Goal: Task Accomplishment & Management: Use online tool/utility

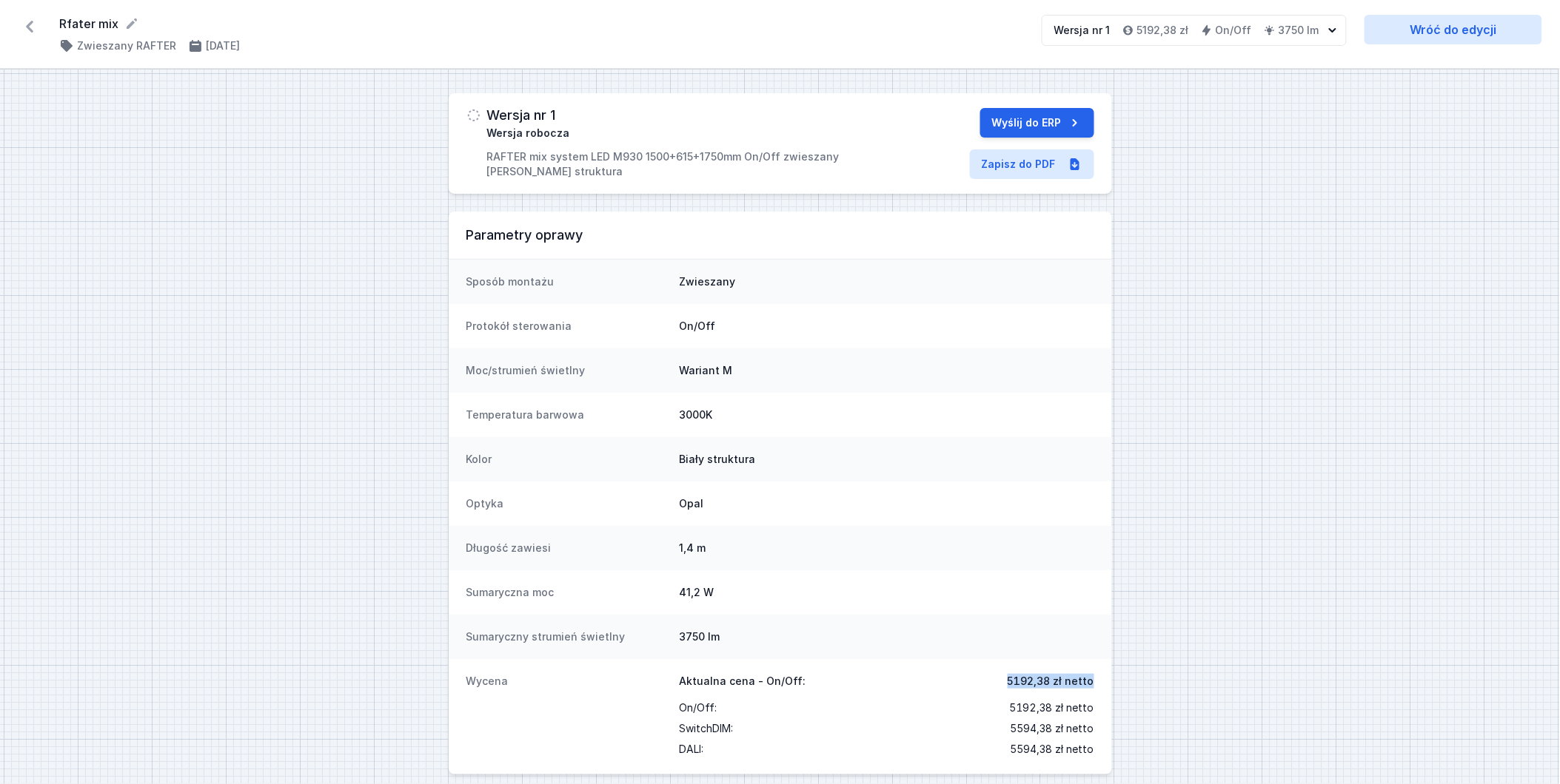
click at [23, 34] on icon at bounding box center [29, 26] width 23 height 23
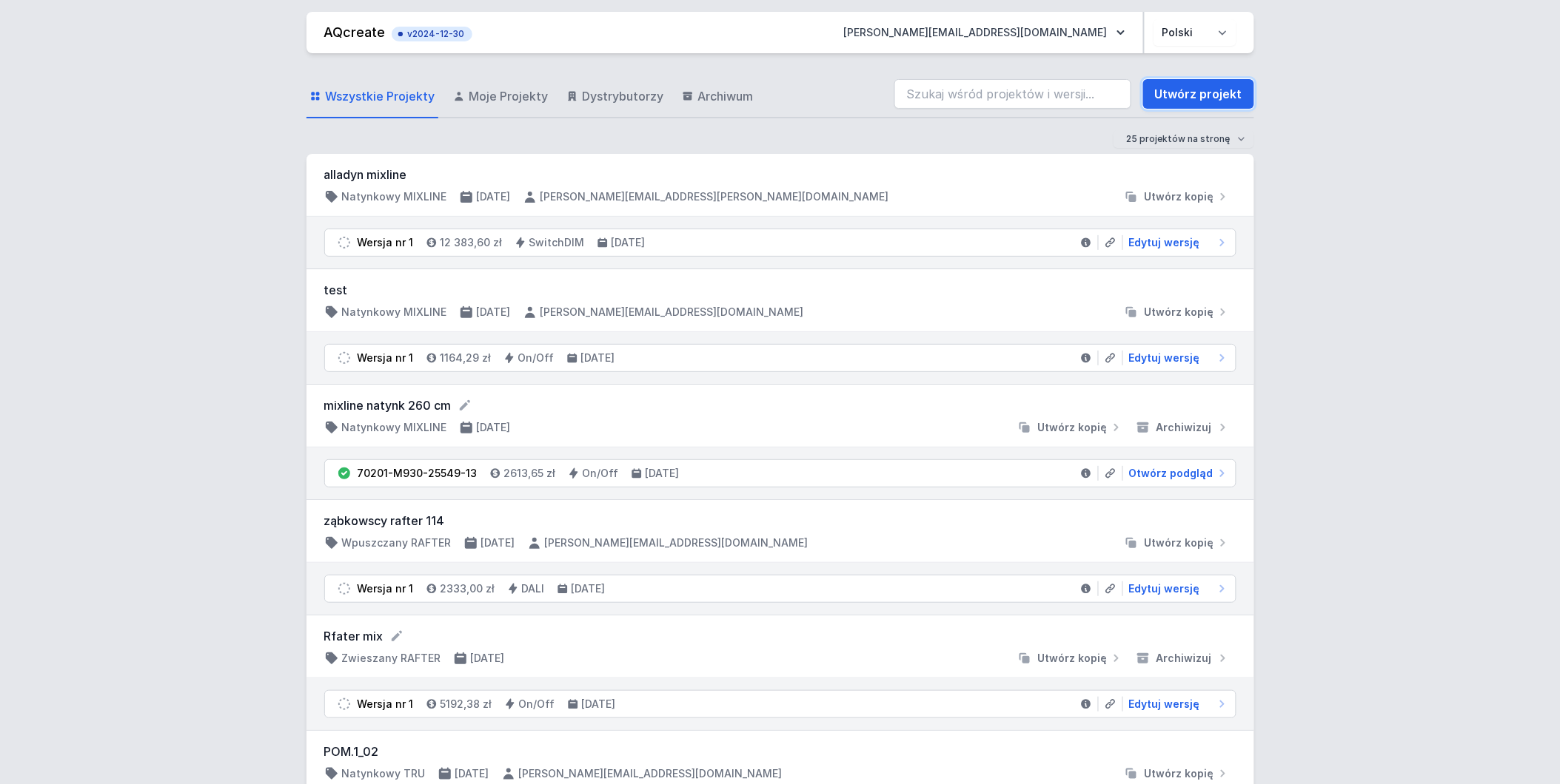
click at [1174, 94] on link "Utwórz projekt" at bounding box center [1198, 94] width 111 height 30
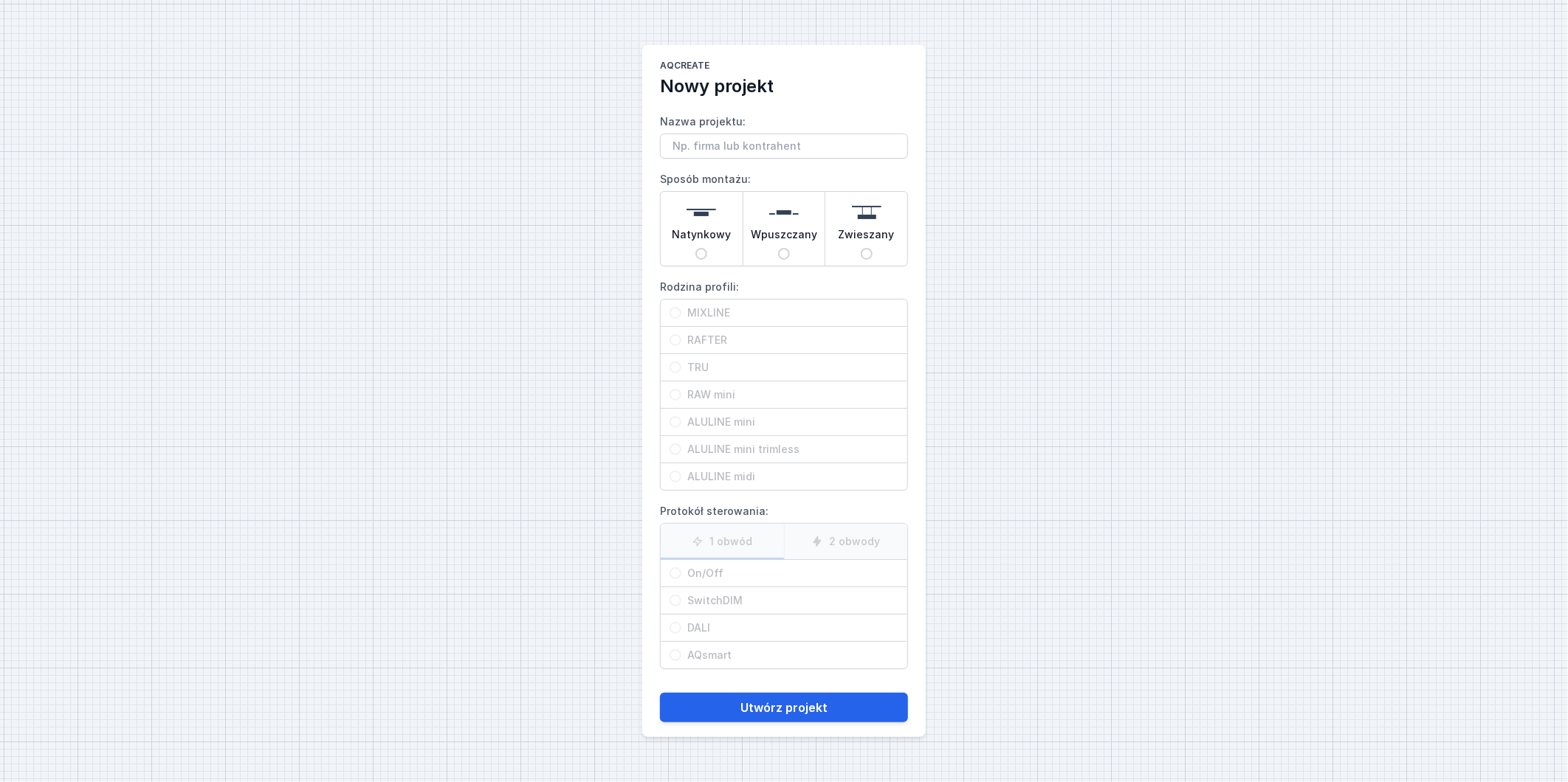
click at [800, 147] on input "Nazwa projektu:" at bounding box center [784, 146] width 248 height 25
type input "Luminary Mixline wpuszczany 341"
click at [787, 252] on input "Wpuszczany" at bounding box center [784, 254] width 12 height 12
radio input "true"
click at [676, 312] on input "MIXLINE" at bounding box center [675, 313] width 12 height 12
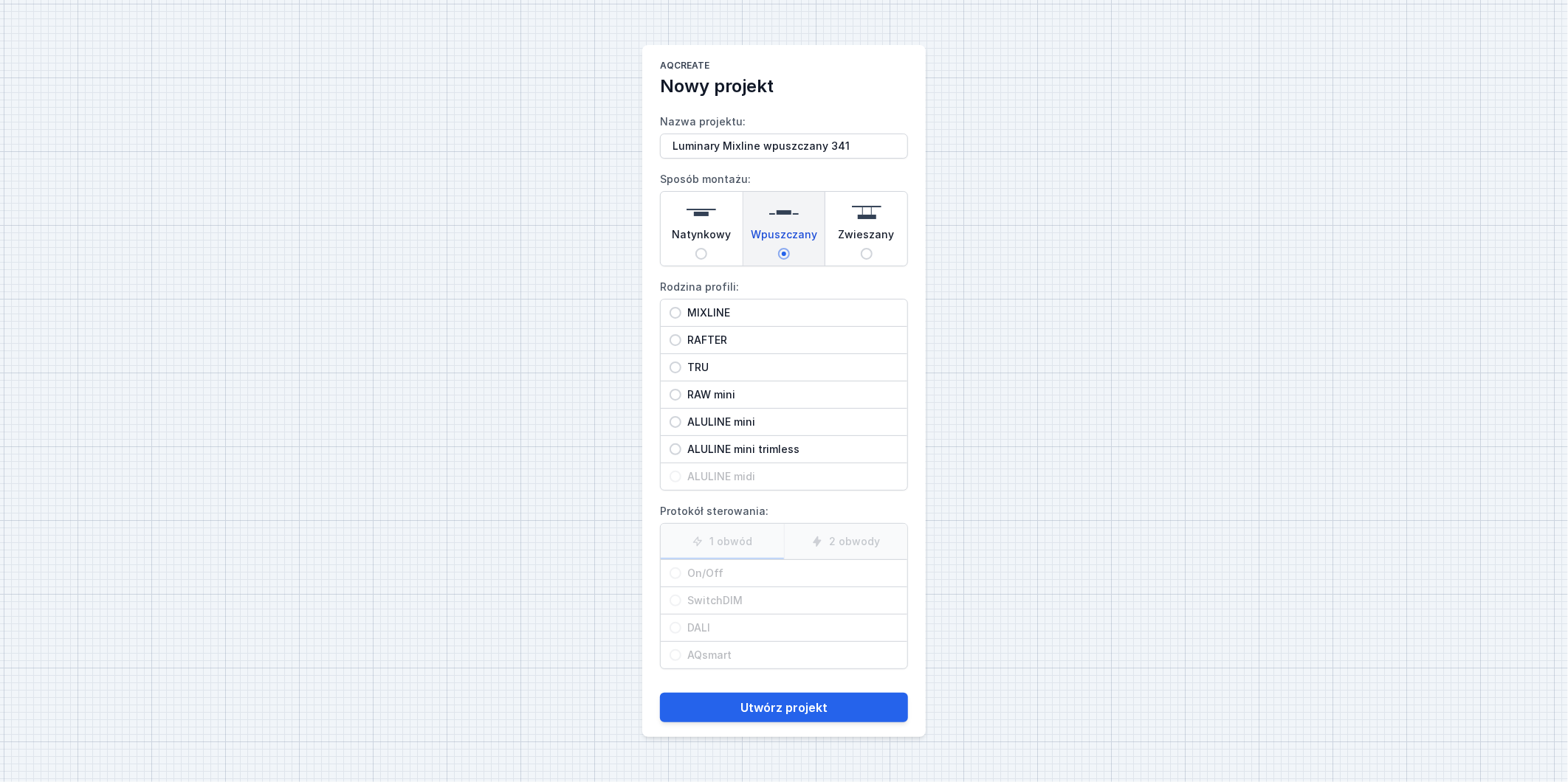
radio input "true"
click at [676, 570] on input "On/Off" at bounding box center [675, 573] width 12 height 12
radio input "true"
click at [863, 549] on label "2 obwody" at bounding box center [846, 542] width 124 height 35
click at [0, 0] on input "2 obwody" at bounding box center [0, 0] width 0 height 0
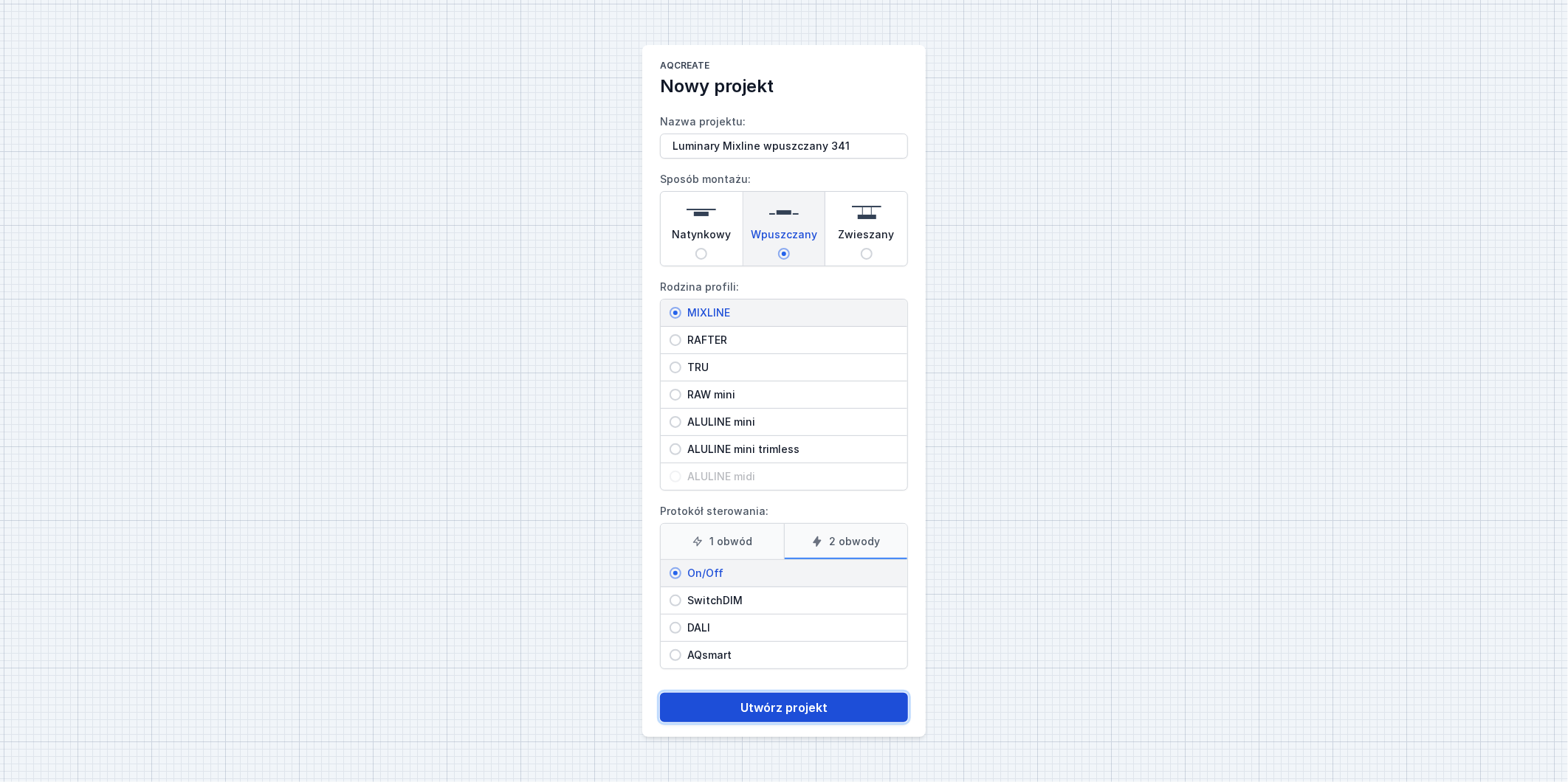
click at [825, 708] on button "Utwórz projekt" at bounding box center [784, 708] width 248 height 30
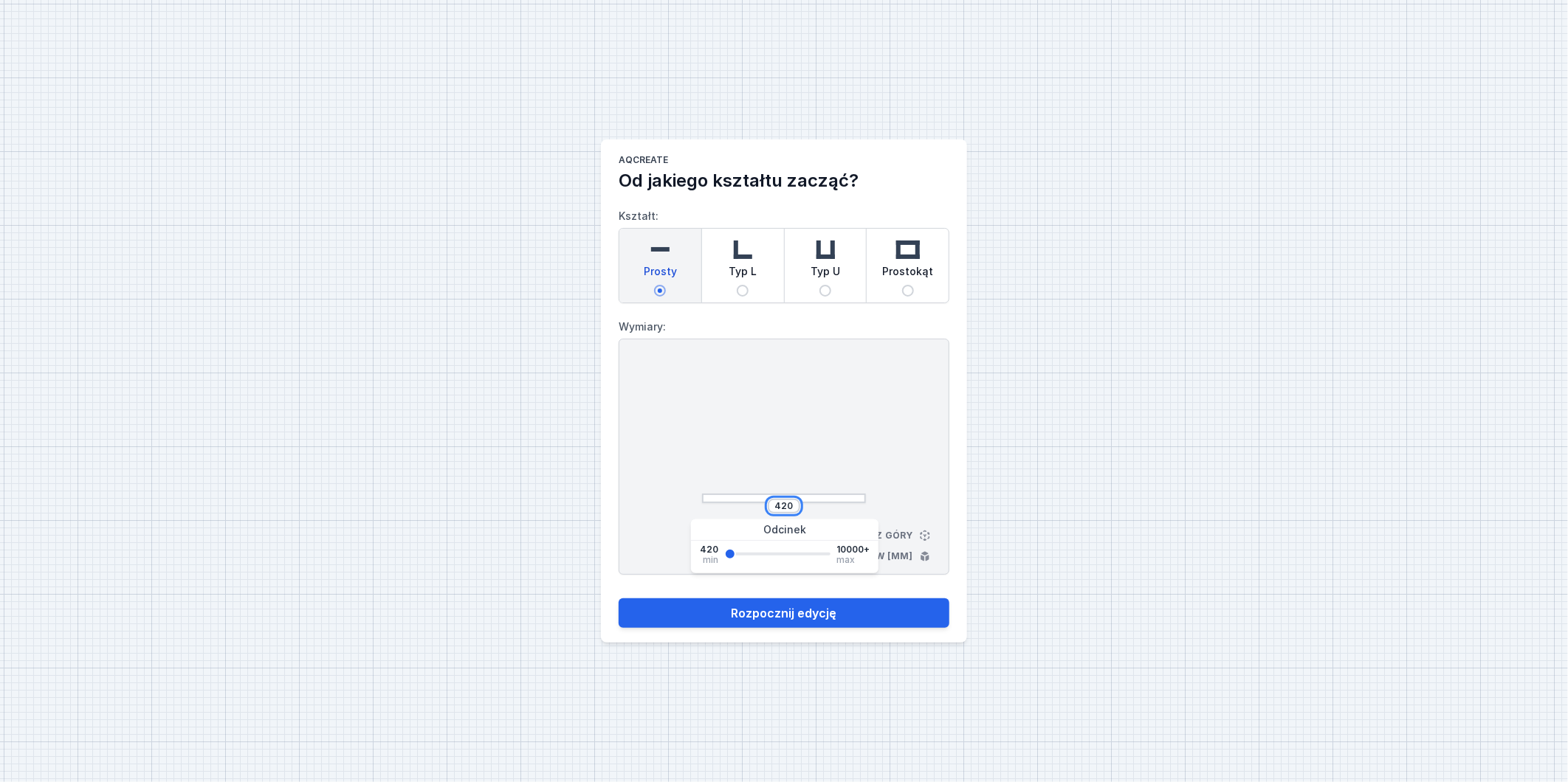
drag, startPoint x: 776, startPoint y: 507, endPoint x: 813, endPoint y: 512, distance: 37.3
click at [813, 512] on div "420 Widok z góry Wymiary w [mm]" at bounding box center [784, 456] width 330 height 236
click at [619, 599] on button "Rozpocznij edycję" at bounding box center [784, 614] width 330 height 30
type input "3410"
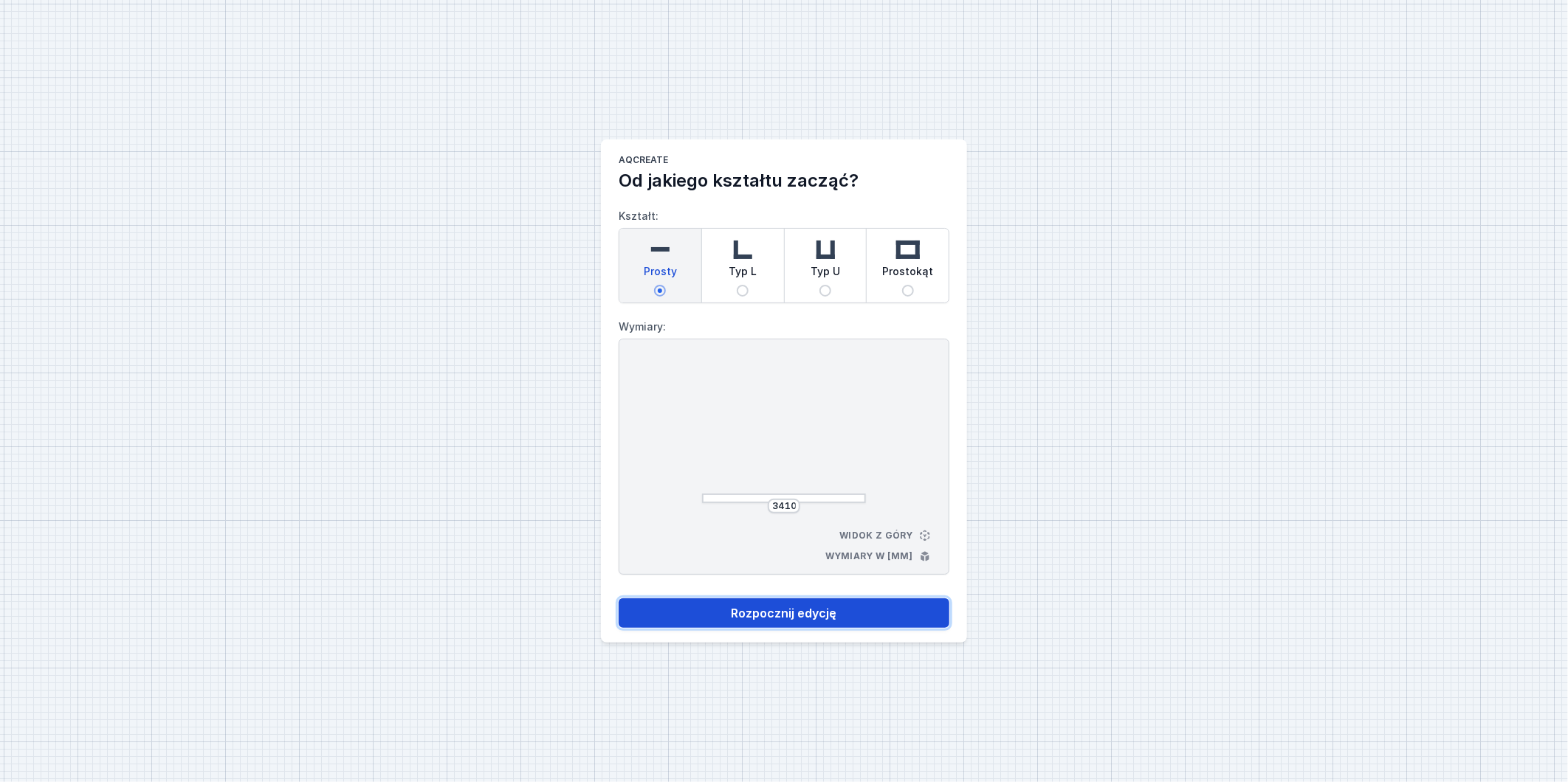
click at [817, 613] on button "Rozpocznij edycję" at bounding box center [784, 614] width 330 height 30
select select "3000"
select select "true"
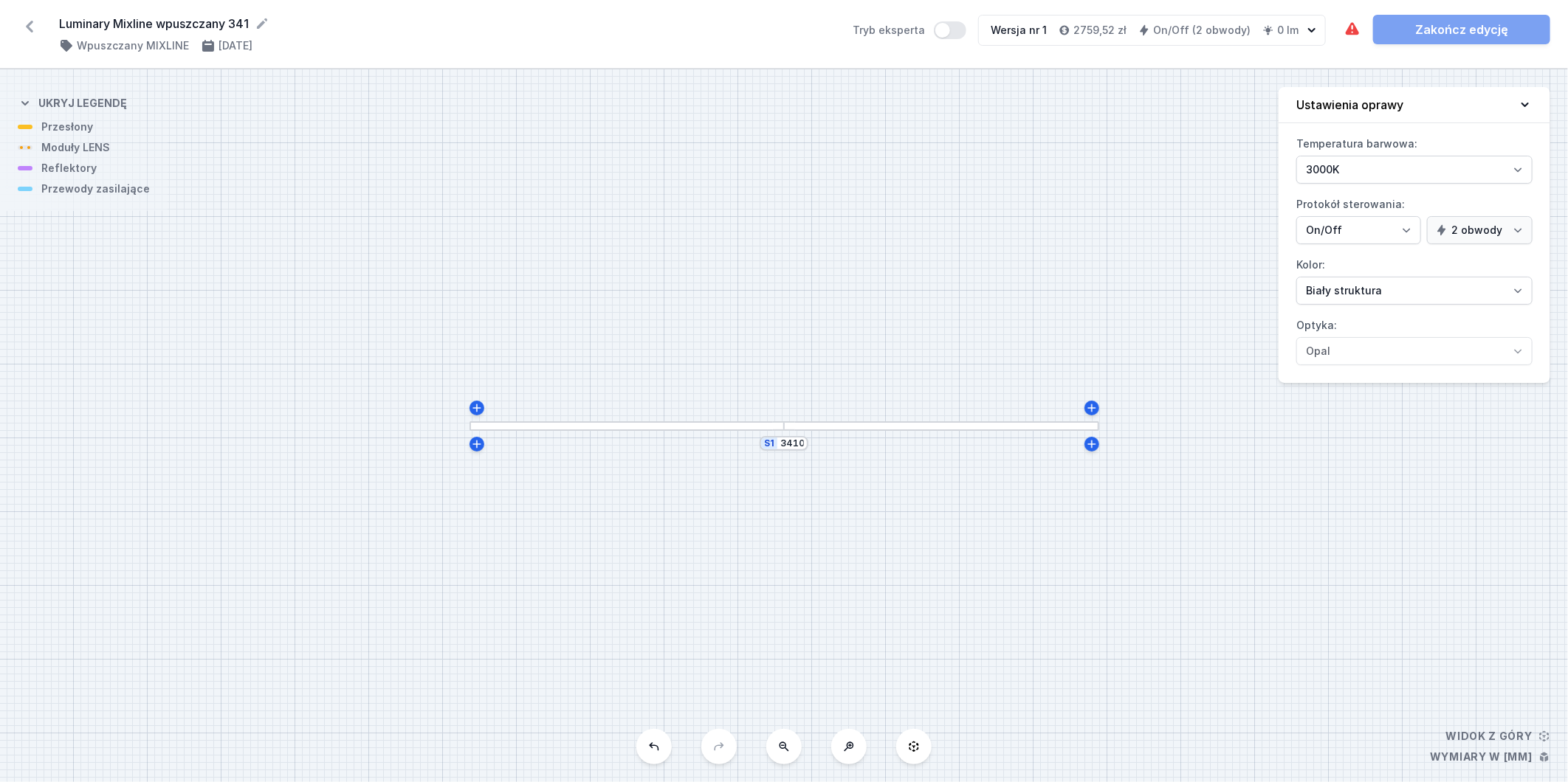
click at [663, 426] on div at bounding box center [626, 426] width 315 height 9
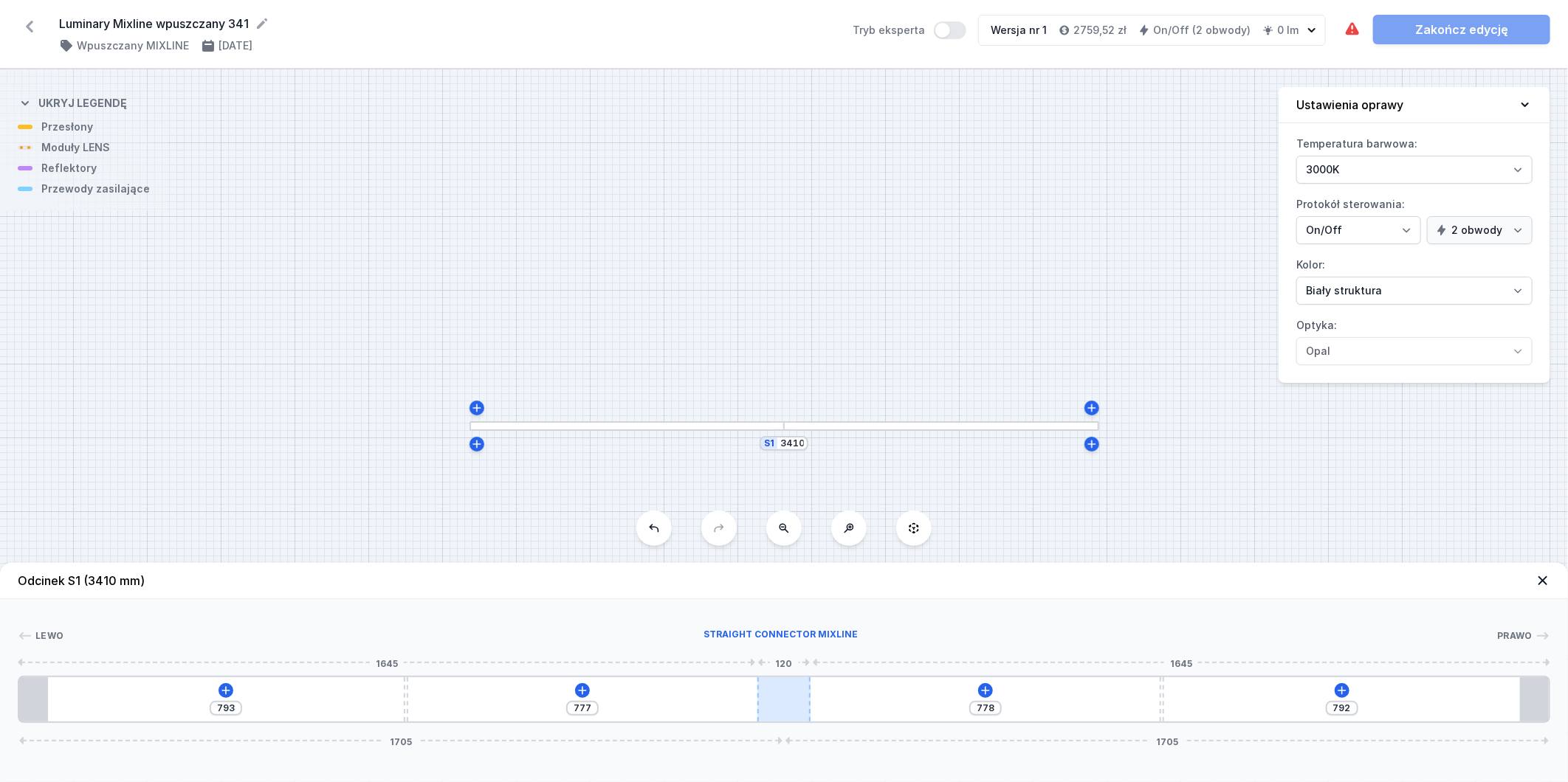
type input "689"
type input "880"
type input "672"
type input "897"
type input "647"
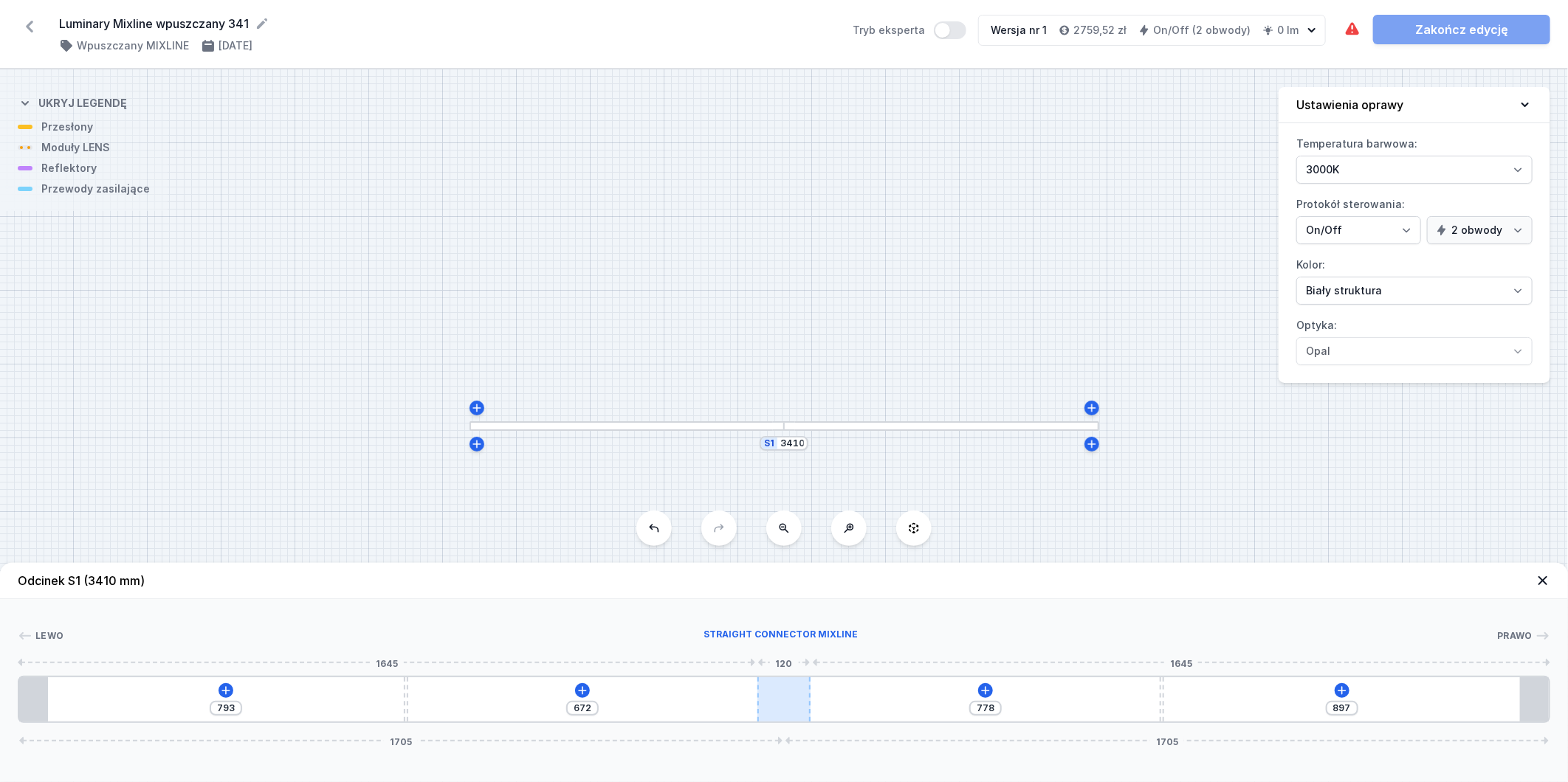
type input "922"
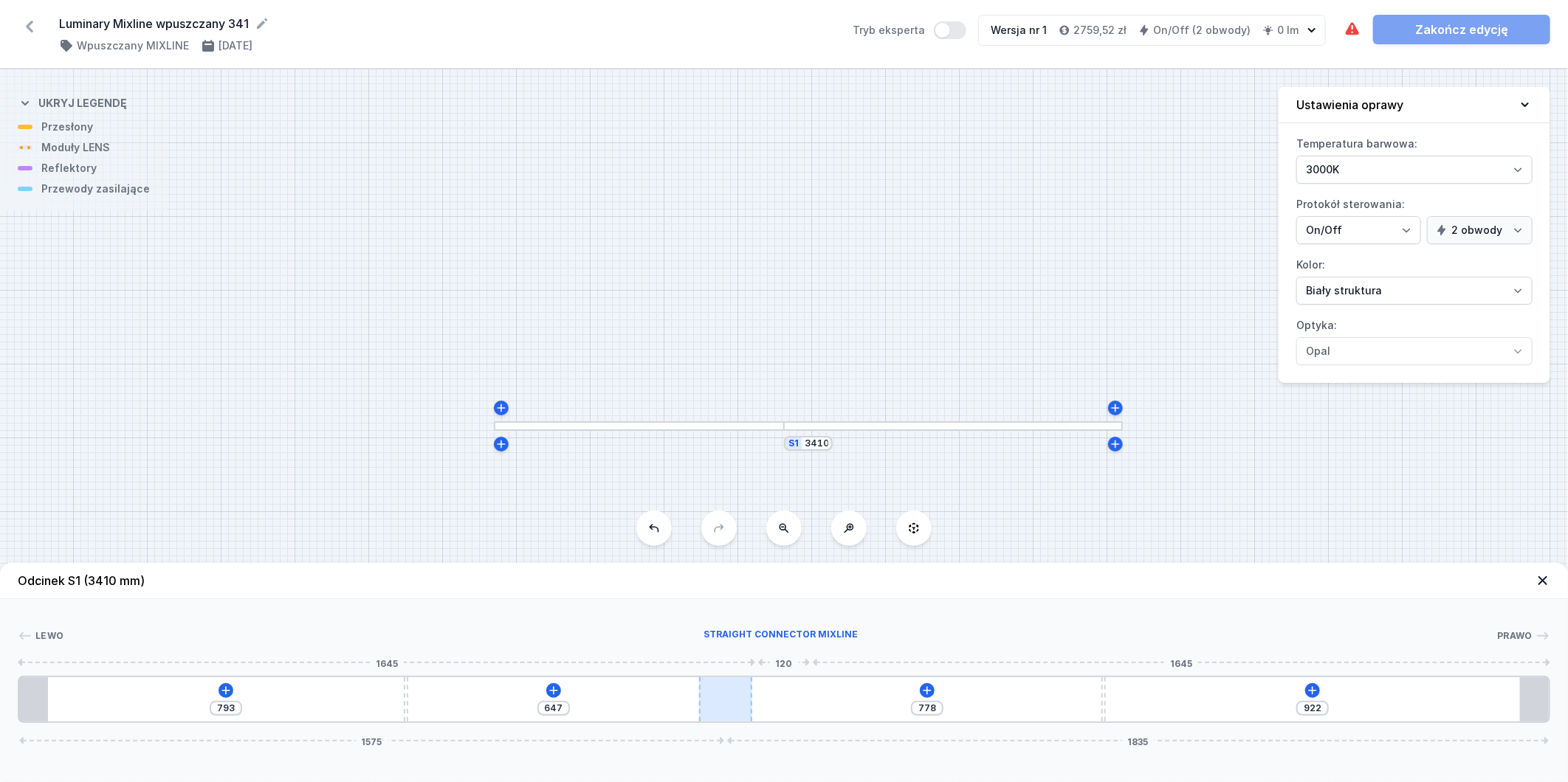
type input "626"
type input "943"
type input "605"
type input "964"
type input "577"
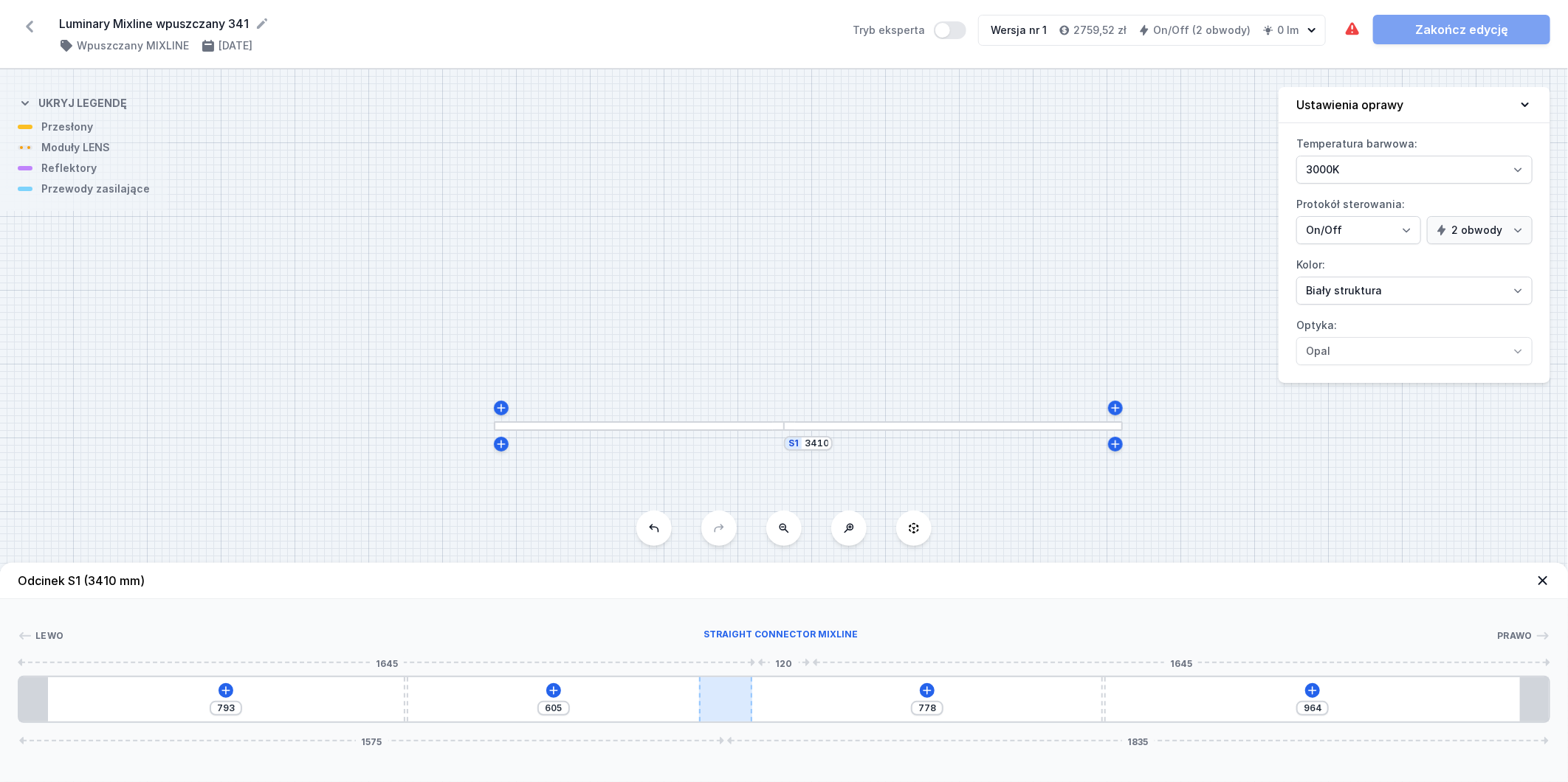
type input "992"
type input "547"
type input "1022"
type input "513"
type input "1056"
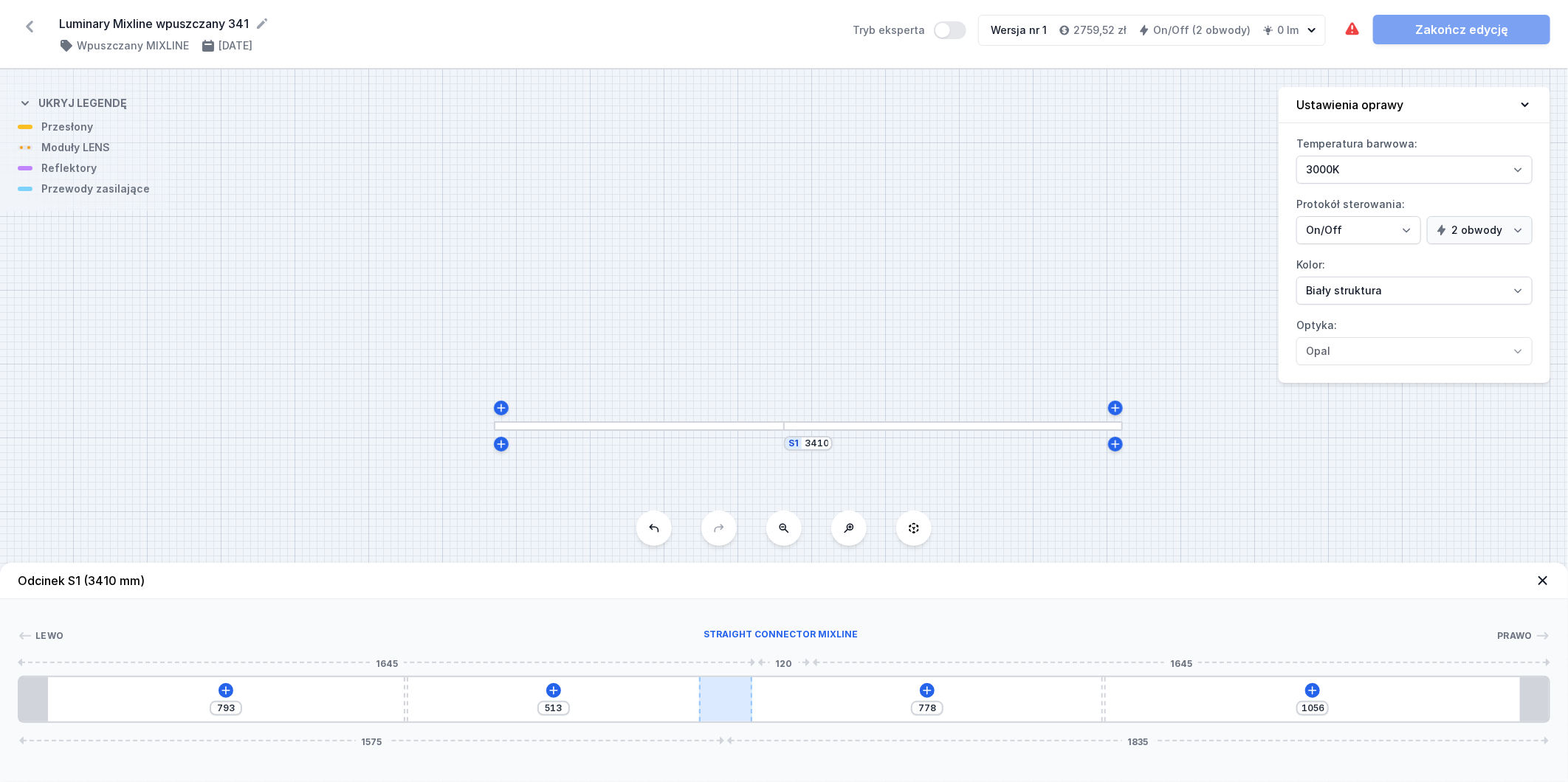
type input "475"
type input "1094"
type input "423"
type input "1146"
type input "378"
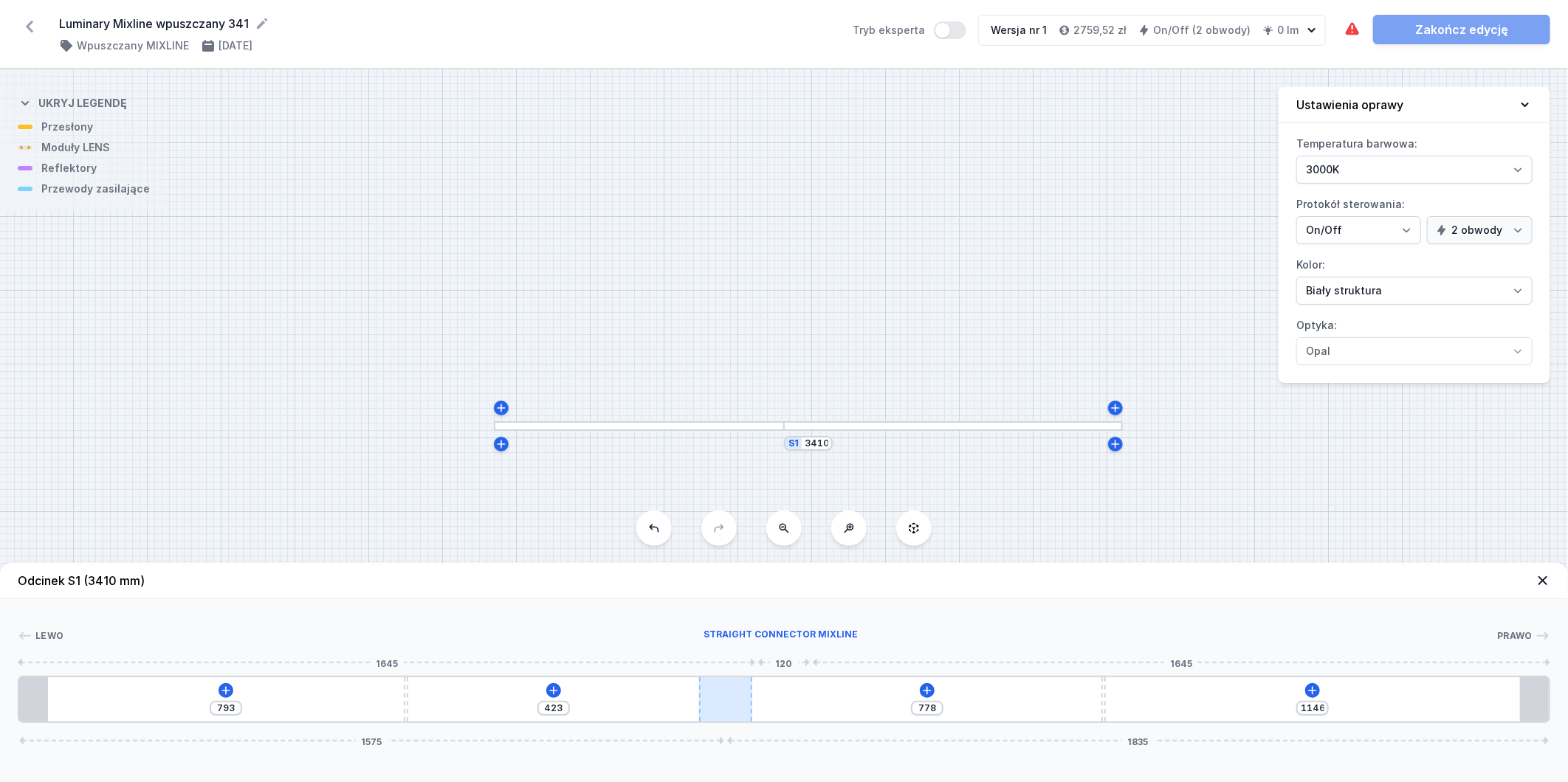
type input "1191"
type input "1150"
type input "1222"
type input "1129"
type input "1243"
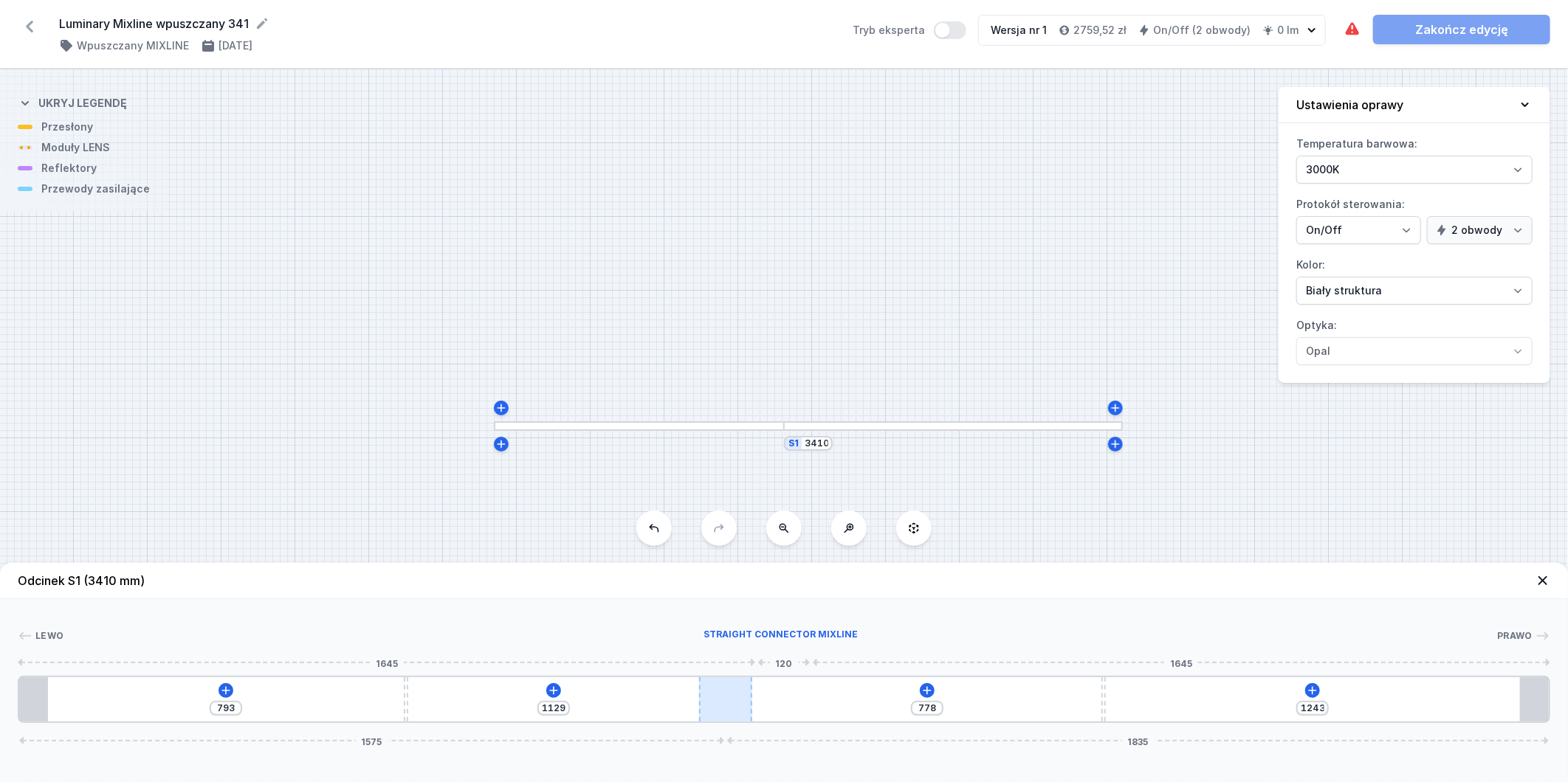
type input "1113"
type input "1259"
type input "1106"
type input "1266"
type input "1105"
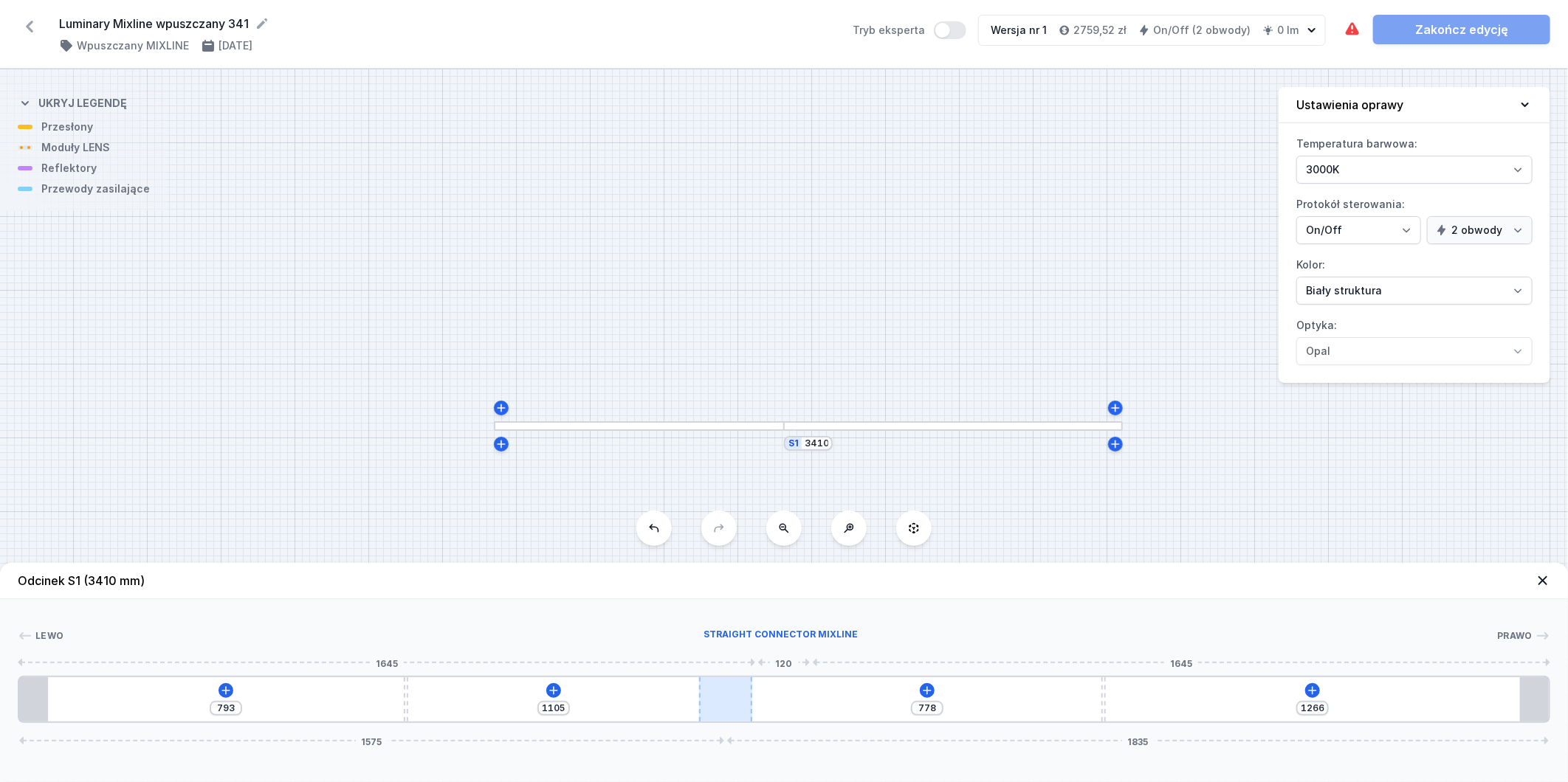
type input "1267"
type input "1103"
type input "1269"
type input "1101"
type input "1271"
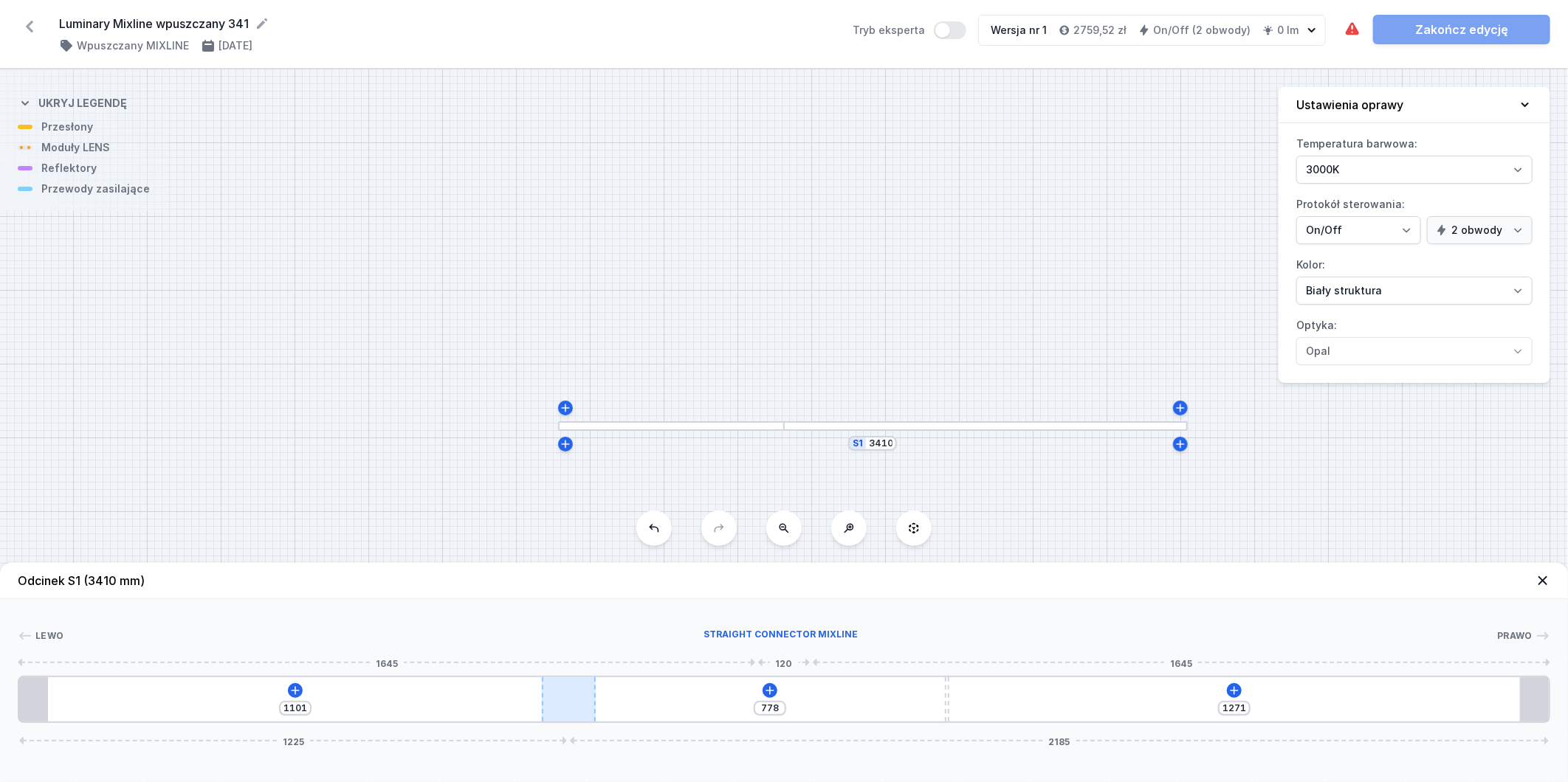
type input "1100"
type input "1272"
drag, startPoint x: 764, startPoint y: 709, endPoint x: 583, endPoint y: 701, distance: 181.2
click at [583, 701] on div at bounding box center [569, 699] width 54 height 44
type input "805"
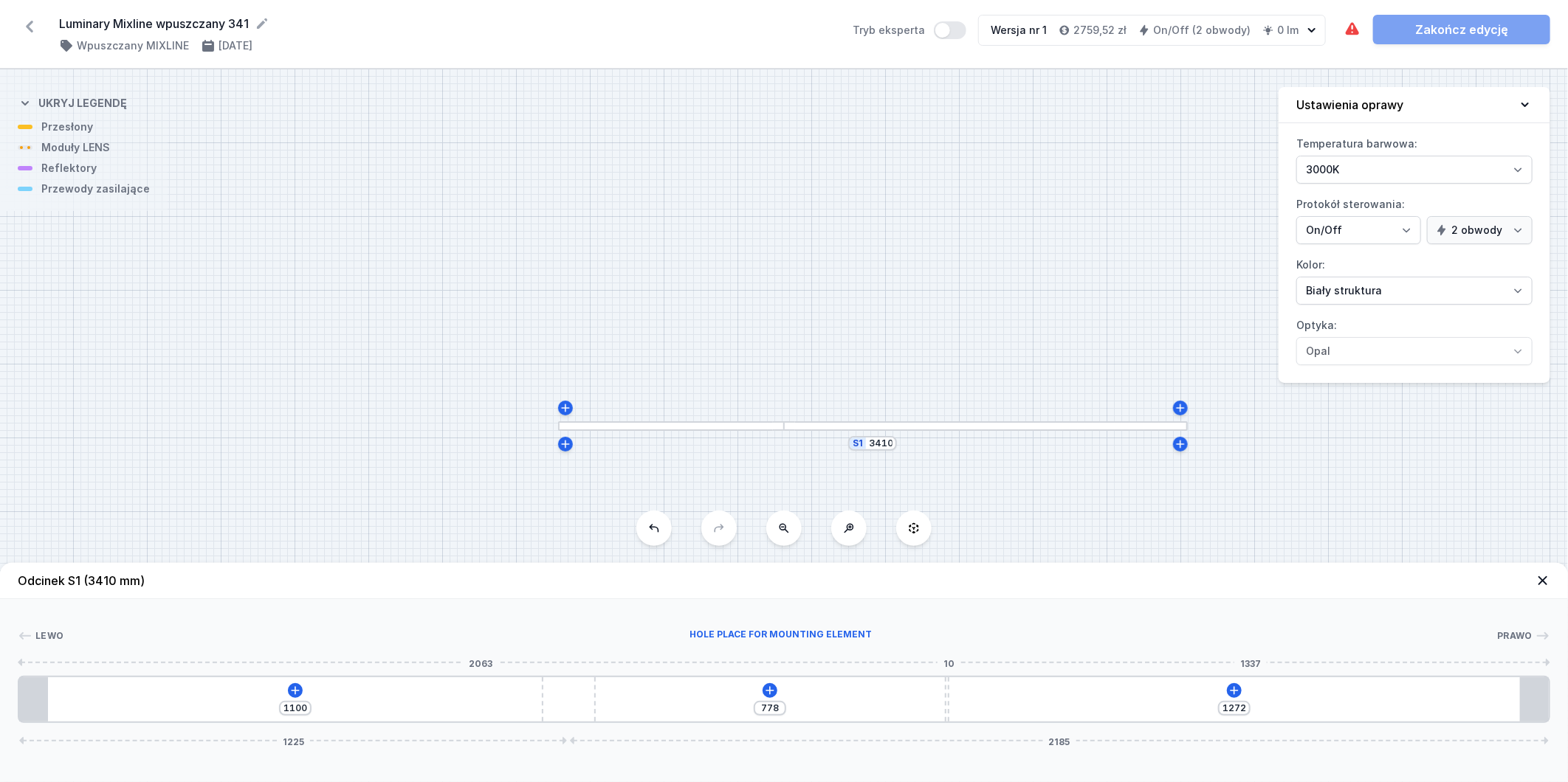
type input "1245"
type input "812"
type input "1238"
type input "859"
type input "1191"
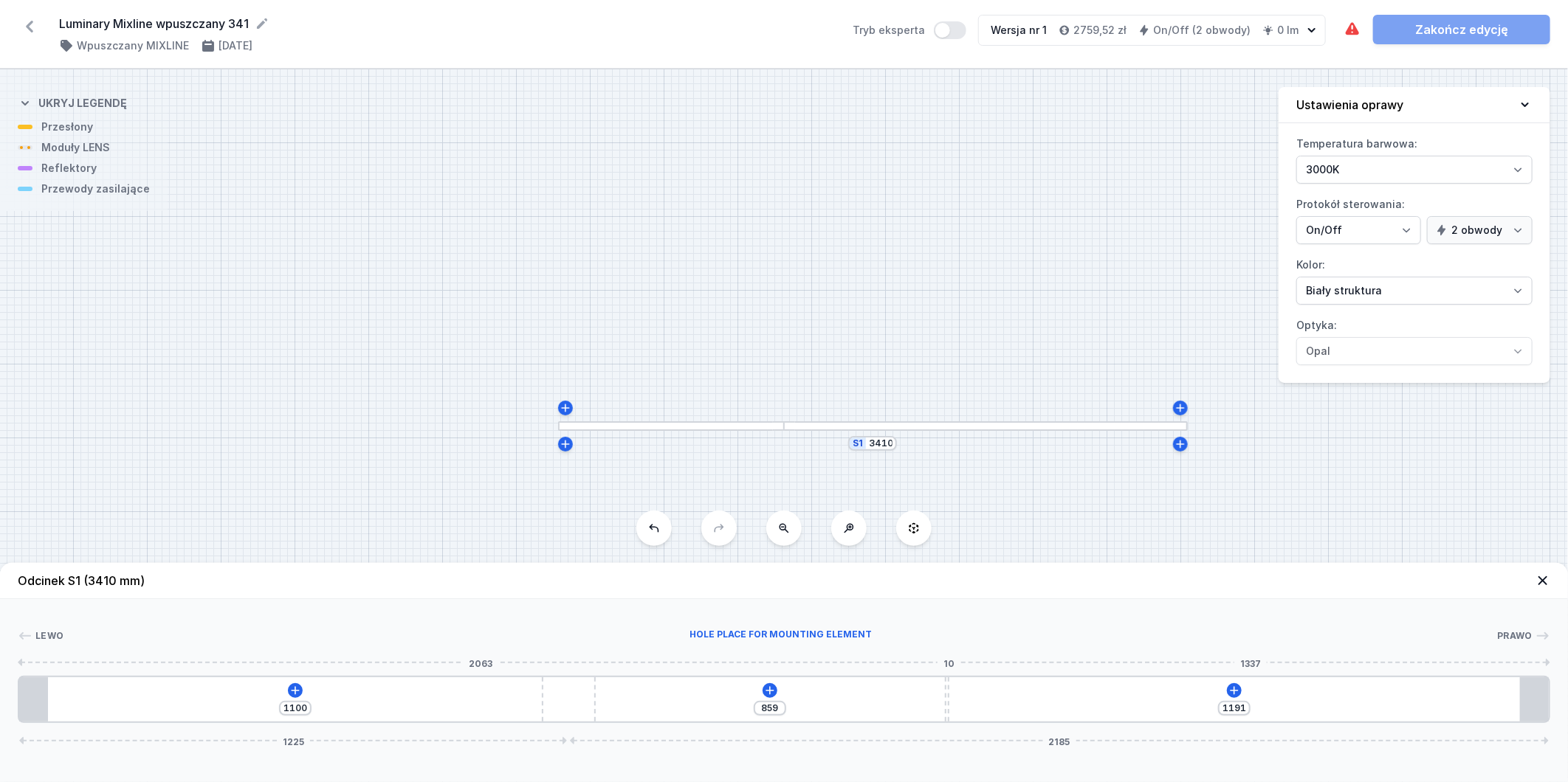
type input "904"
type input "1146"
type input "963"
type input "1087"
type input "1018"
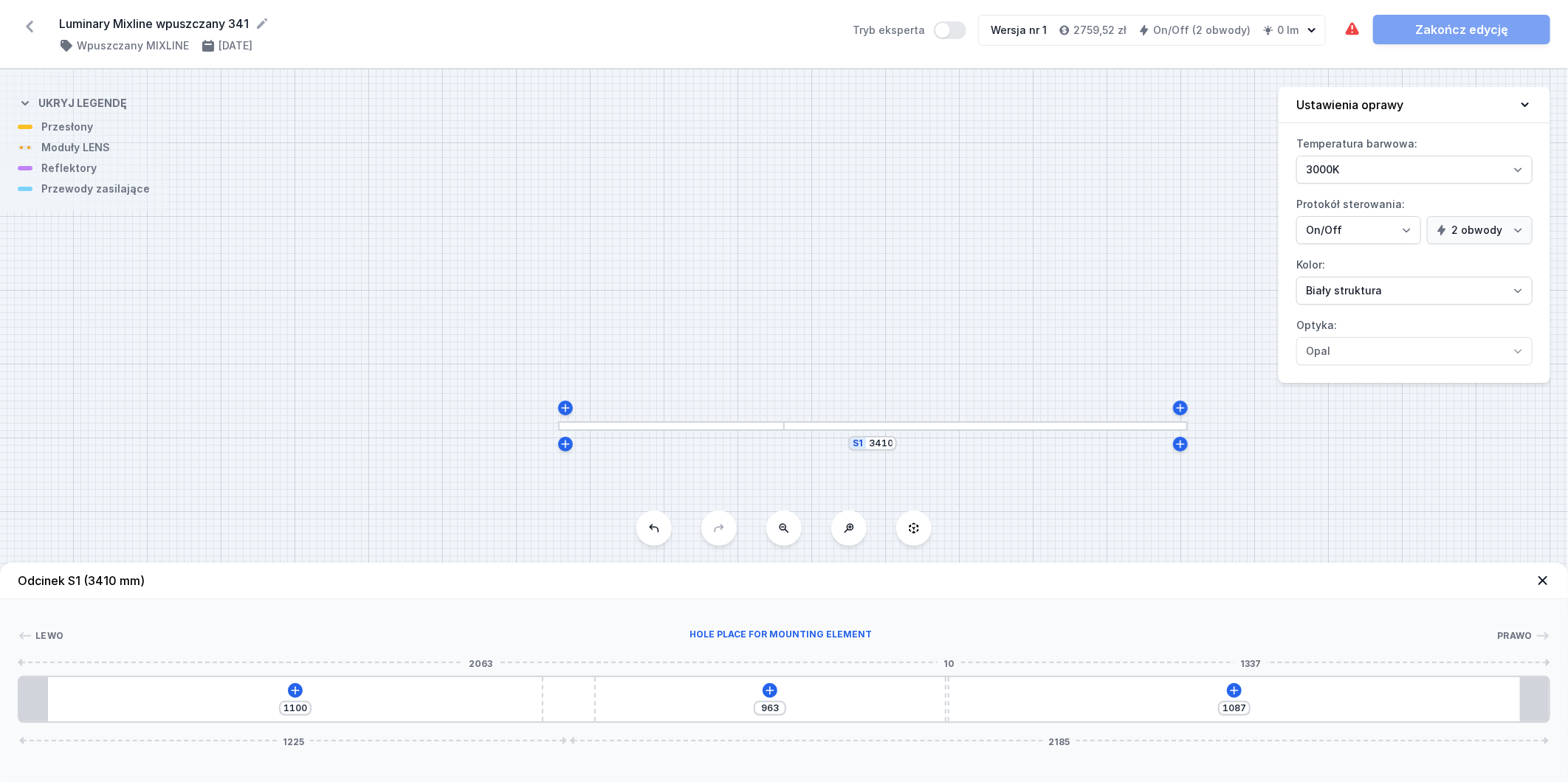
type input "1032"
type input "1066"
type input "984"
type input "1115"
type input "935"
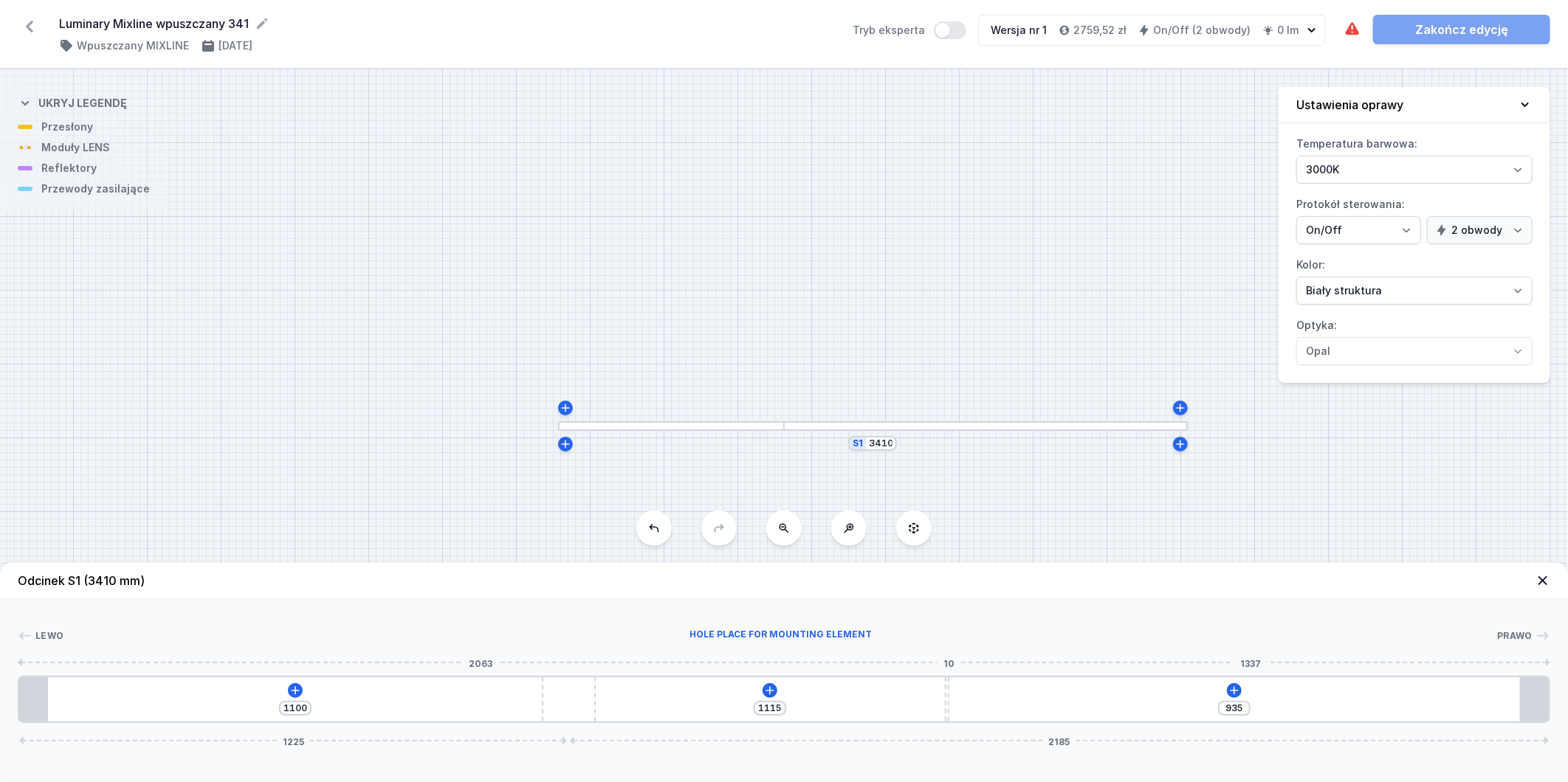
type input "1141"
type input "909"
type input "1154"
type input "896"
type input "1159"
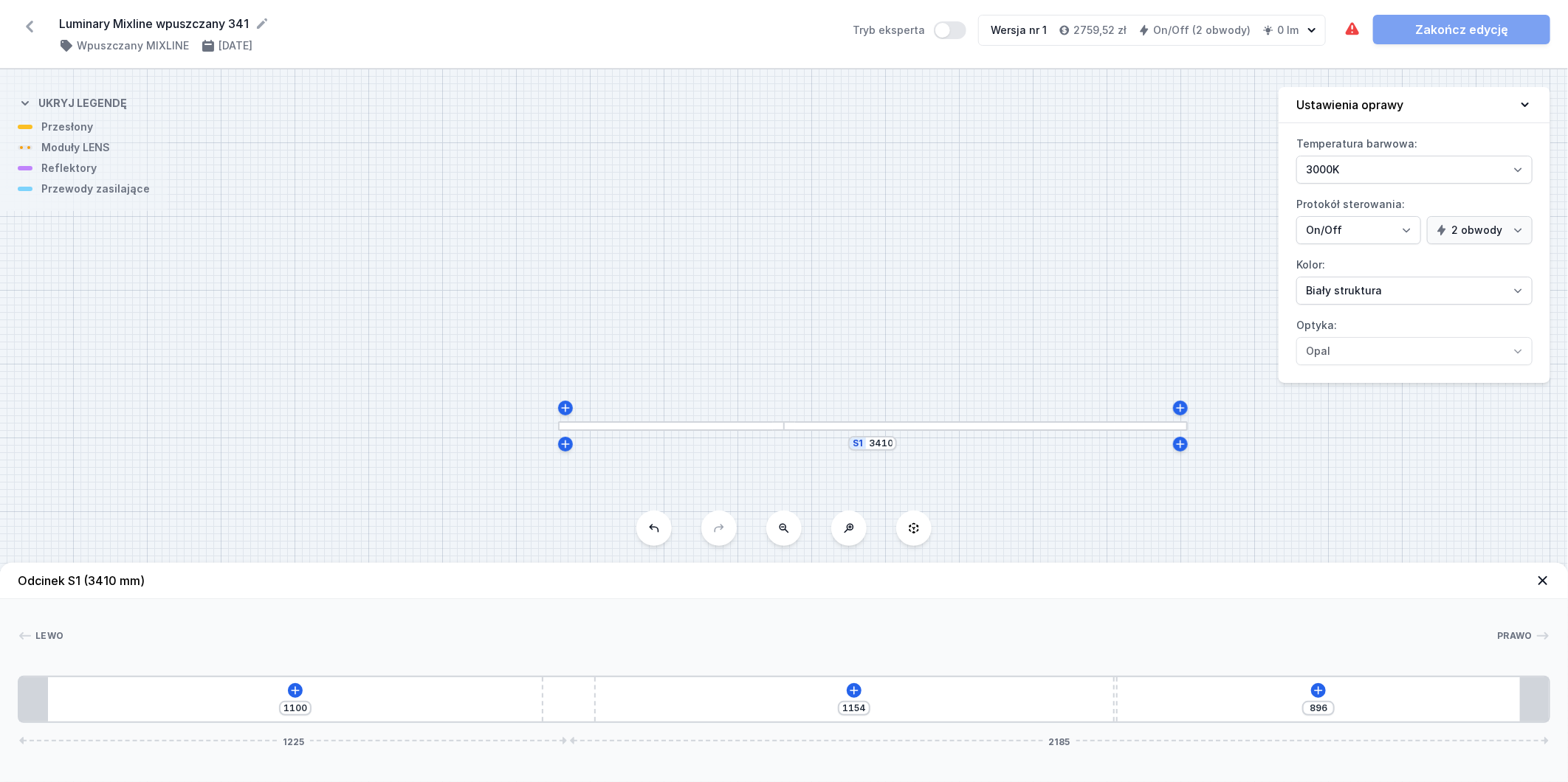
type input "891"
type input "1162"
type input "888"
type input "1167"
type input "883"
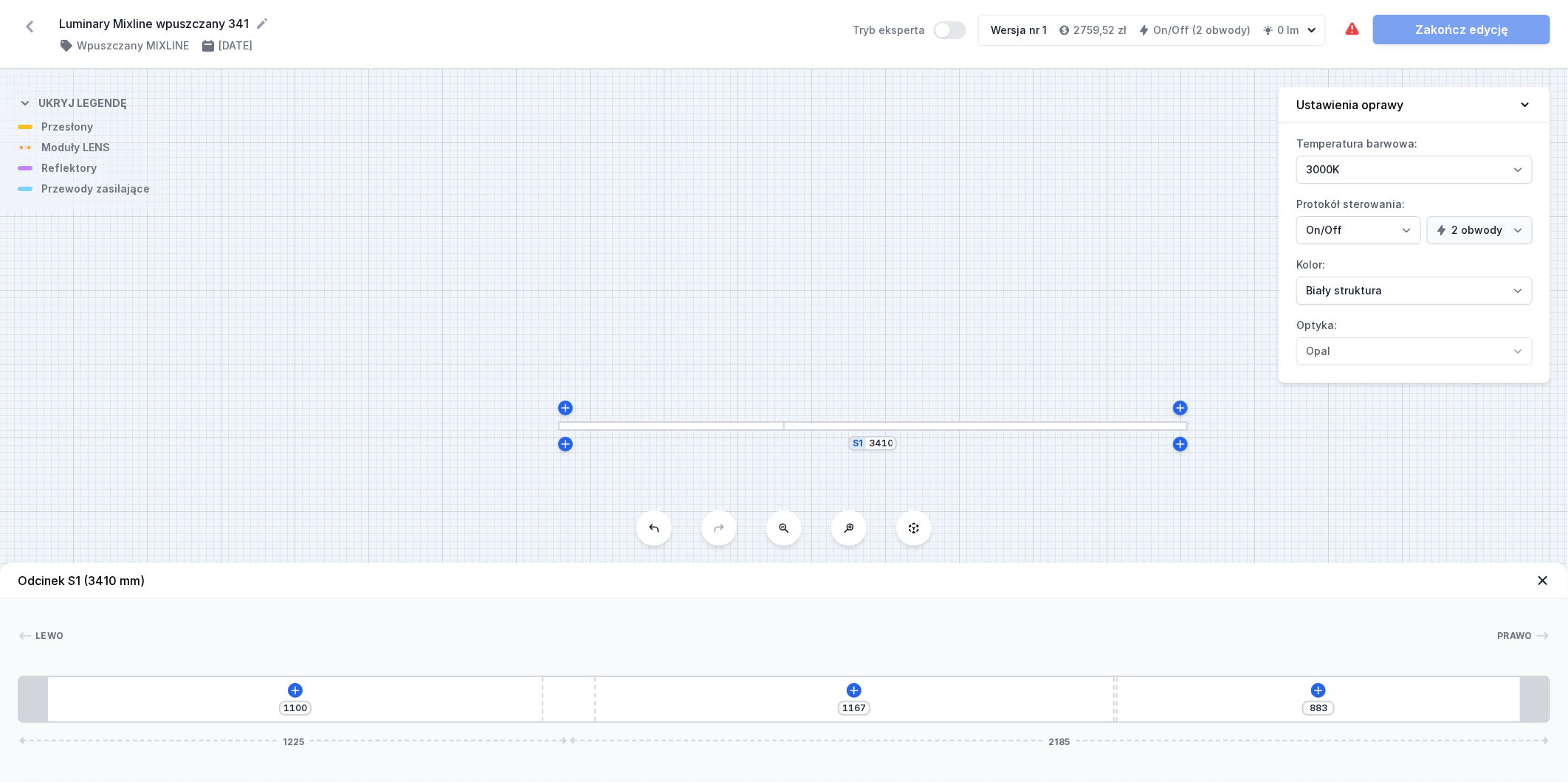
type input "1177"
type input "873"
type input "1188"
type input "862"
type input "1201"
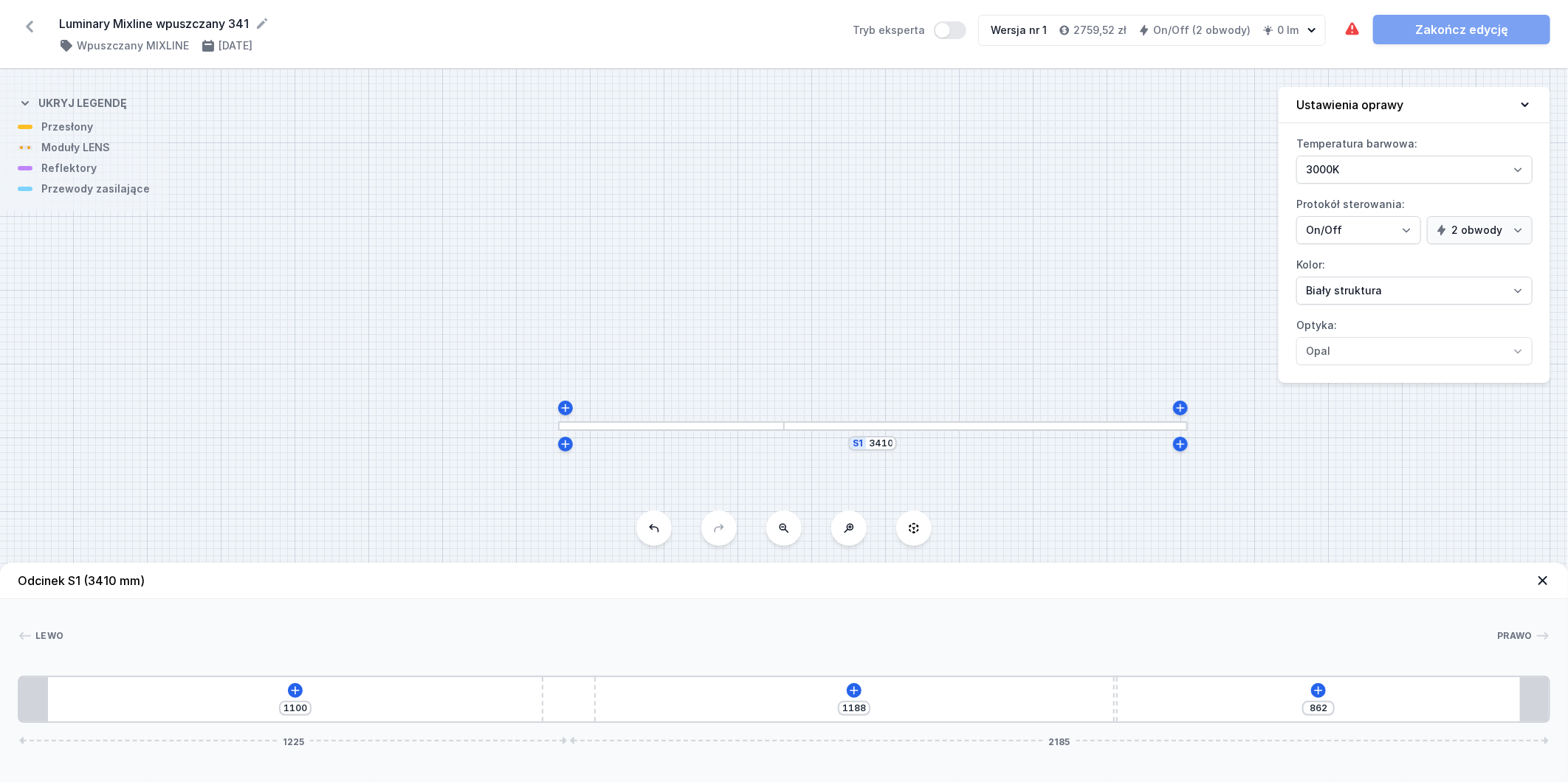
type input "849"
type input "1211"
type input "839"
type input "1219"
type input "831"
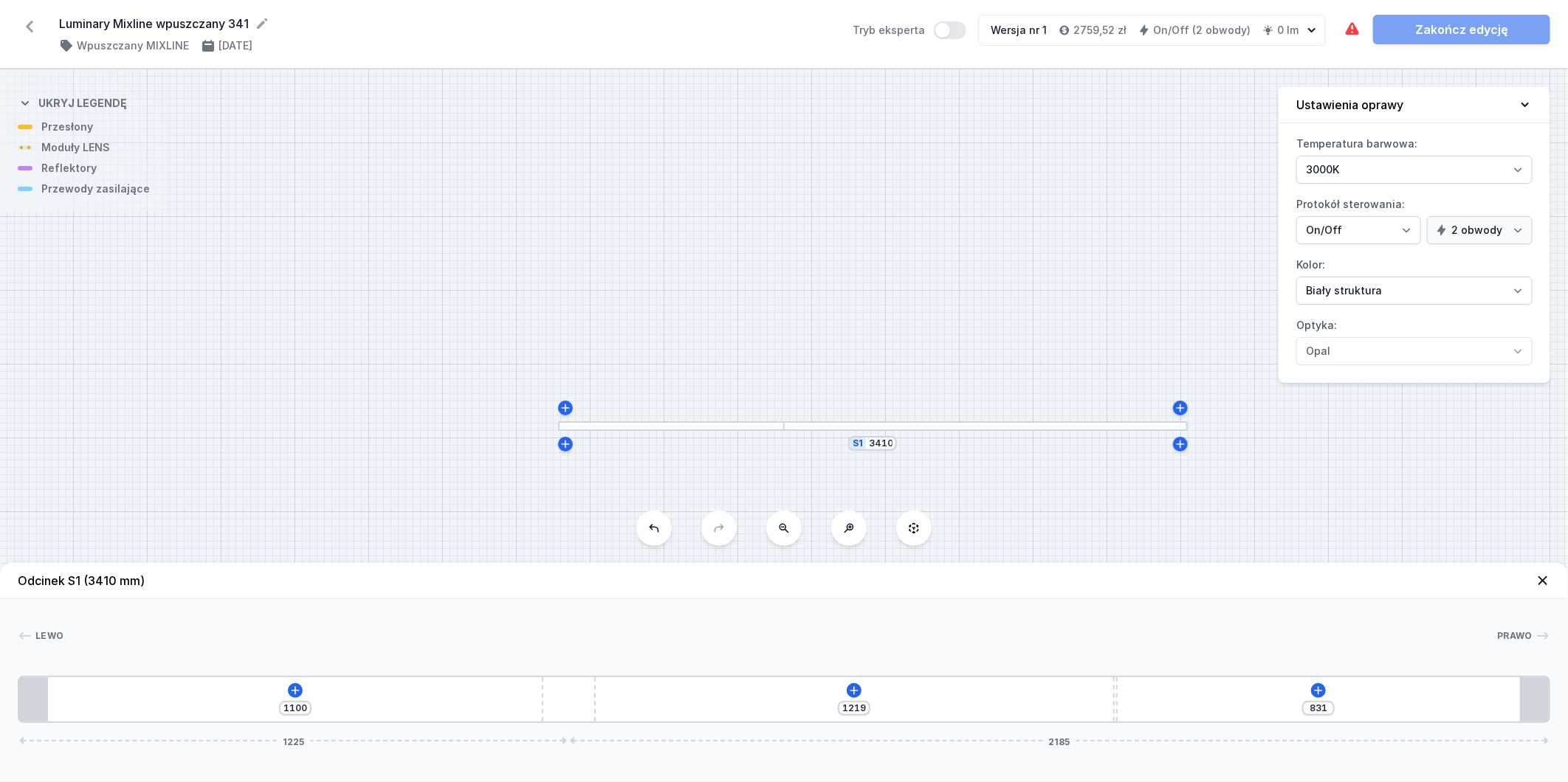
type input "1226"
type input "824"
type input "1230"
type input "820"
drag, startPoint x: 948, startPoint y: 697, endPoint x: 1211, endPoint y: 701, distance: 263.0
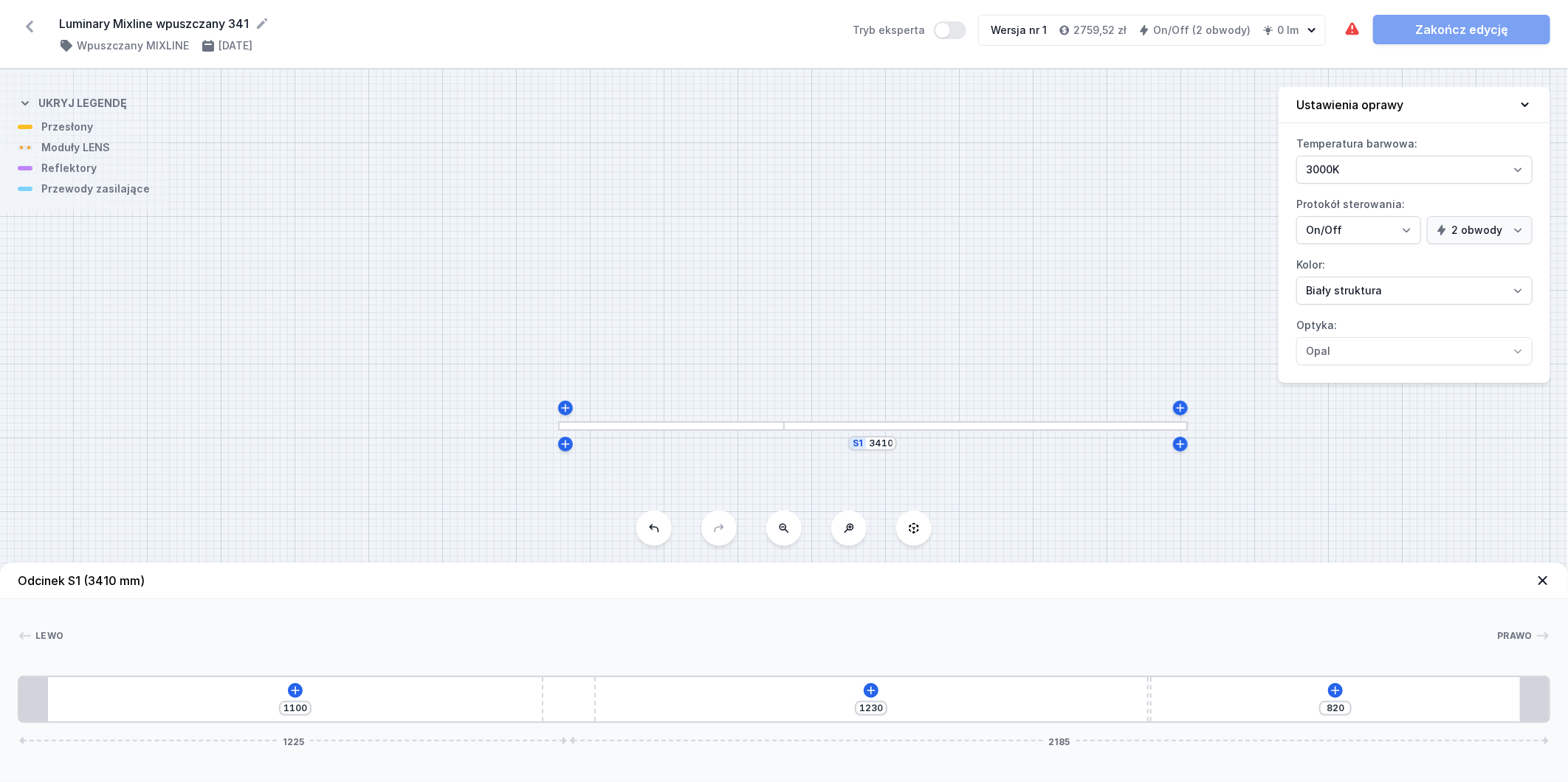
click at [1211, 701] on div "1100 1230 820 1225 2185" at bounding box center [784, 700] width 1533 height 48
click at [291, 691] on icon at bounding box center [295, 691] width 12 height 12
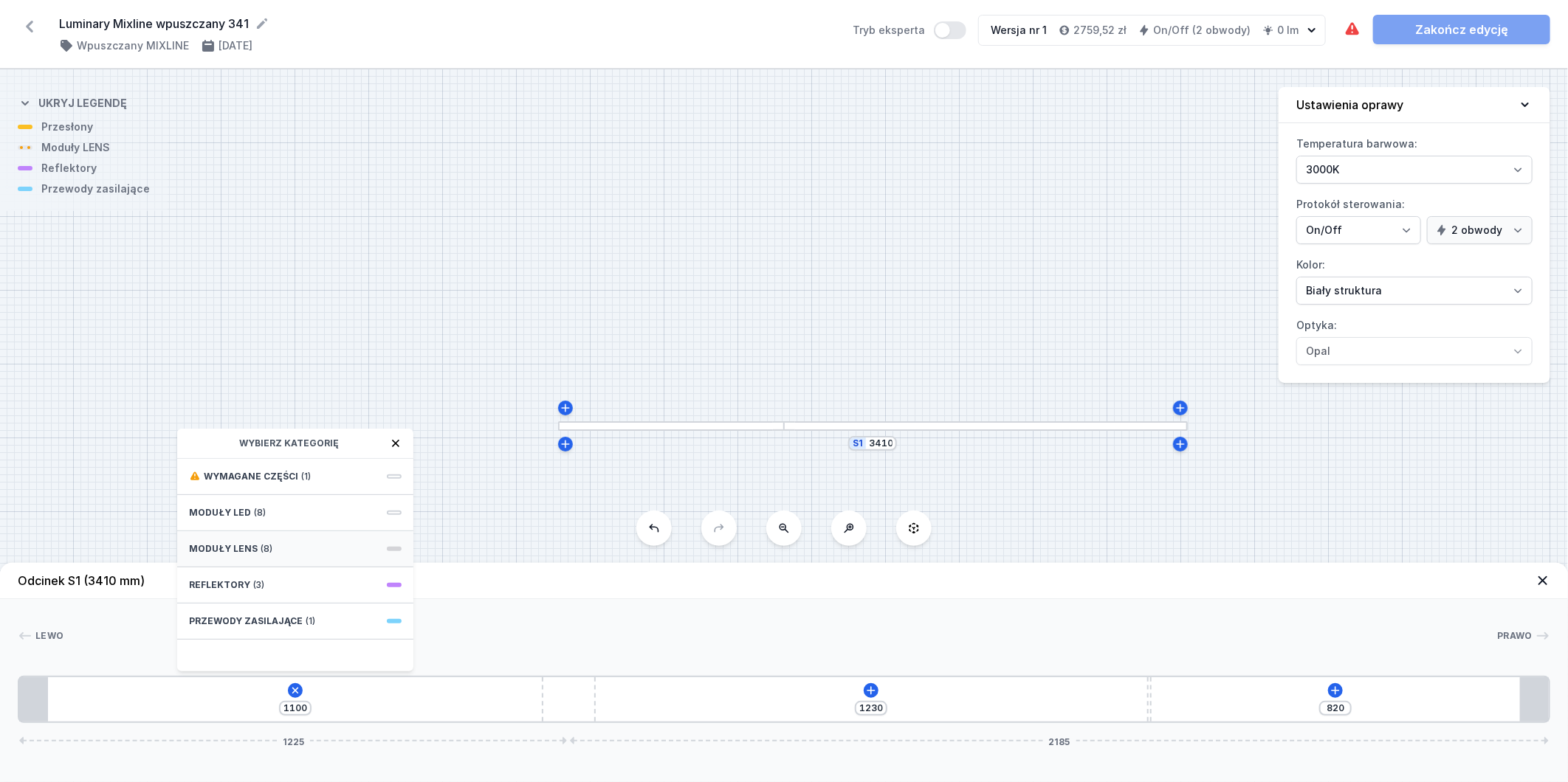
click at [293, 550] on div "Moduły LENS (8)" at bounding box center [295, 550] width 236 height 36
click at [312, 530] on div "LENS module 250mm 54° Obwód 1" at bounding box center [295, 530] width 236 height 48
type input "850"
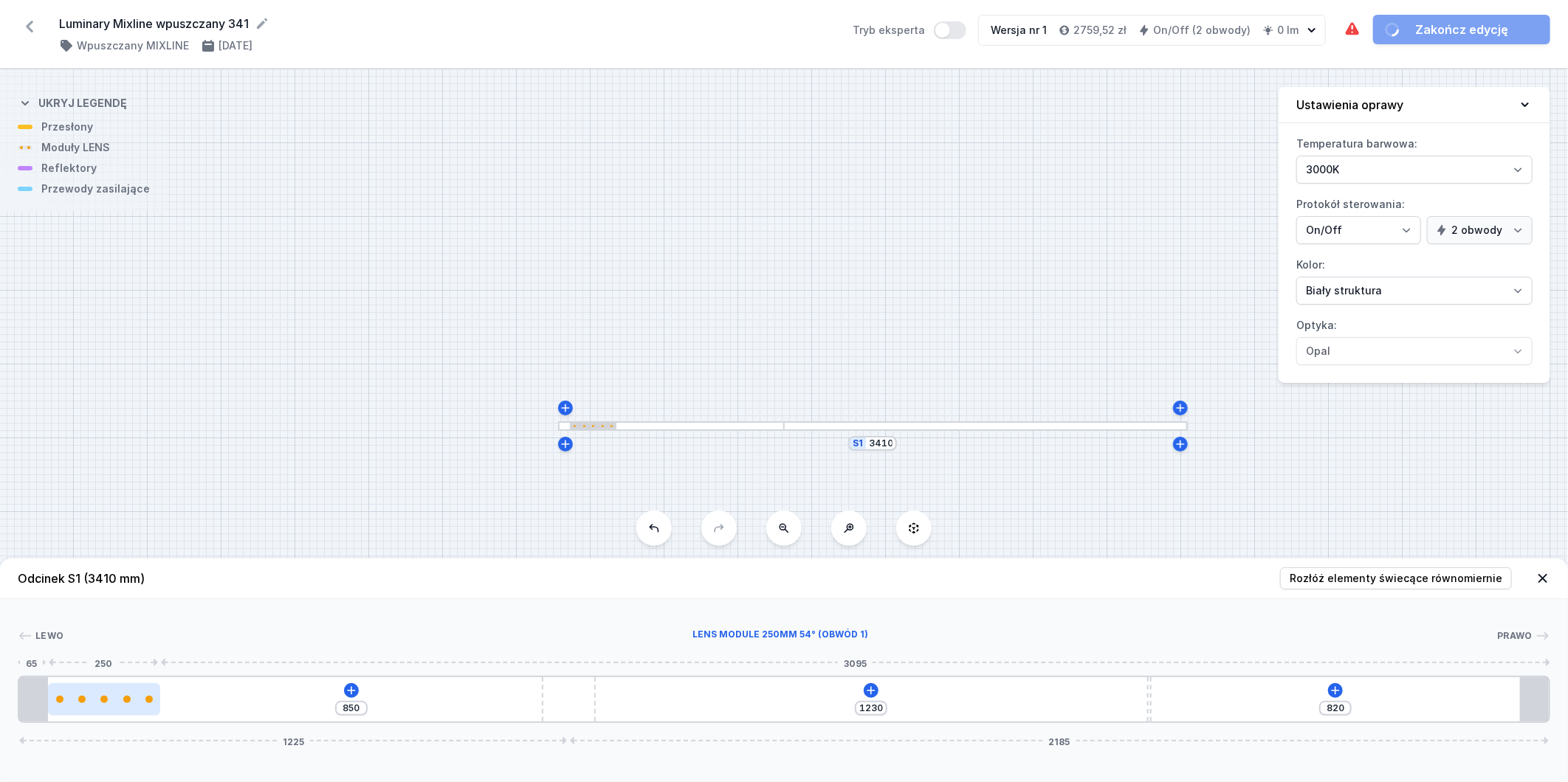
click at [96, 702] on div at bounding box center [104, 700] width 112 height 7
click at [106, 694] on div at bounding box center [104, 699] width 112 height 33
select select "1604"
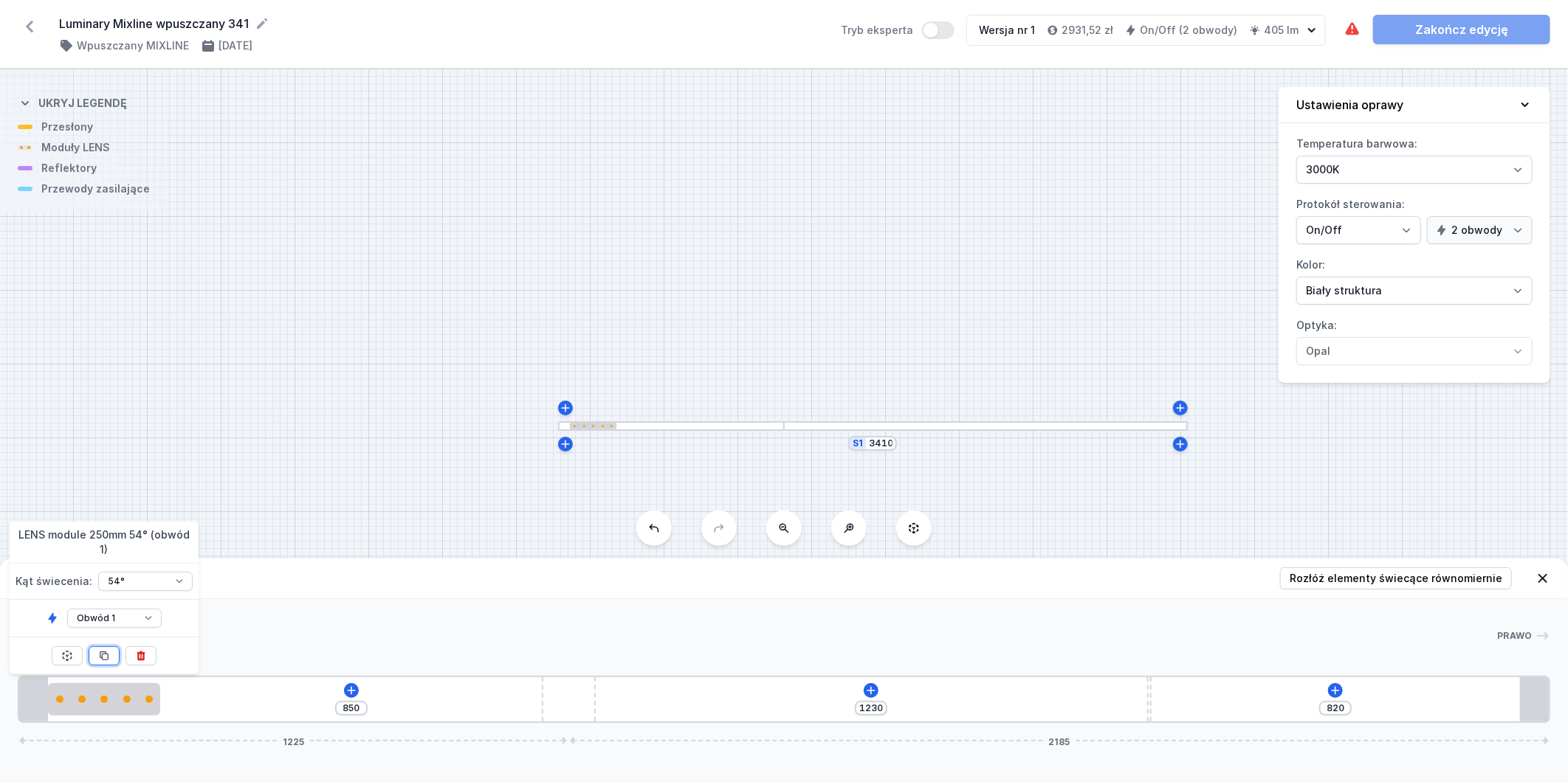
click at [107, 663] on button at bounding box center [104, 656] width 31 height 20
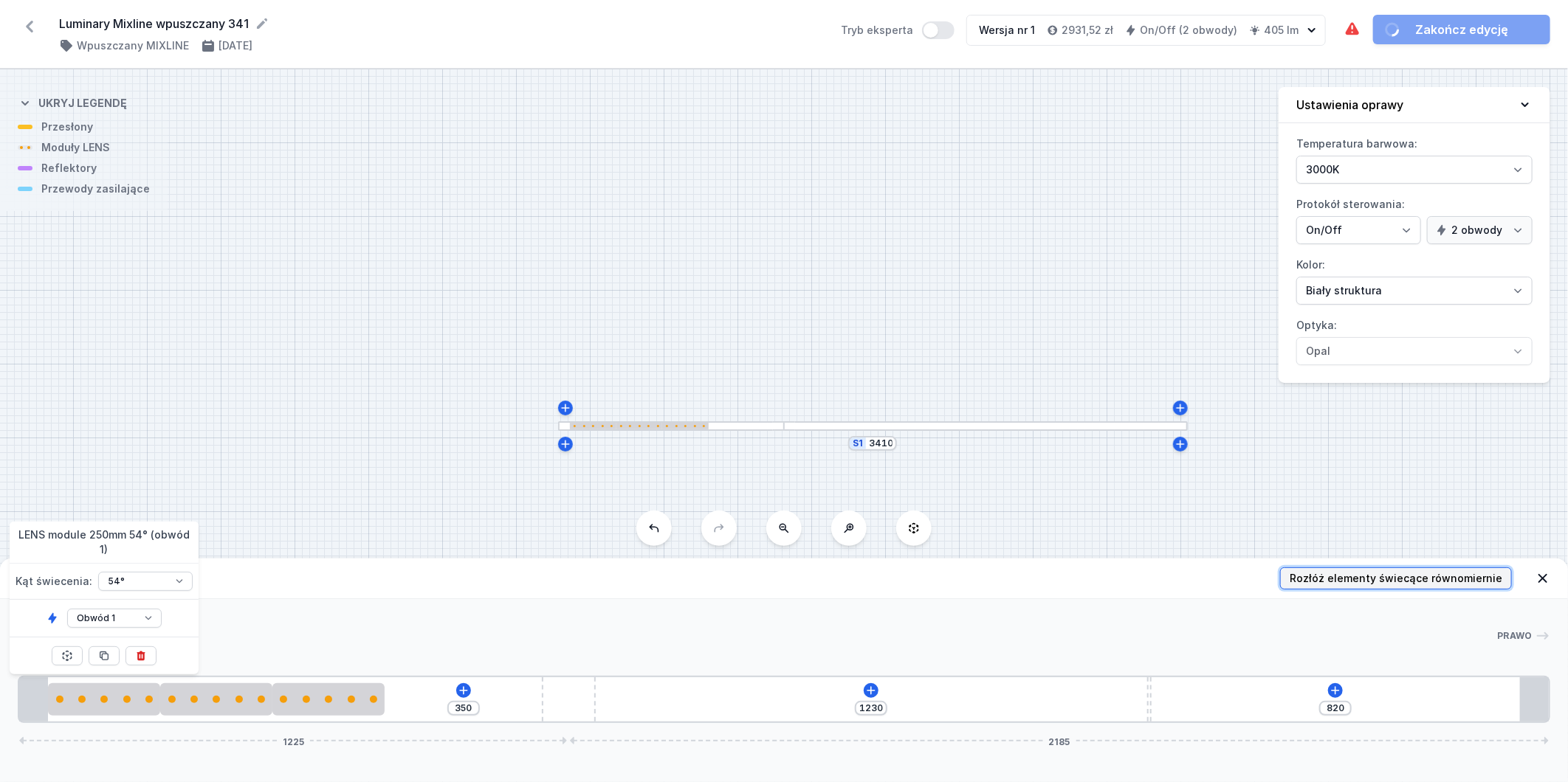
click at [1434, 568] on button "Rozłóż elementy świecące równomiernie" at bounding box center [1396, 579] width 231 height 22
type input "250"
type input "600"
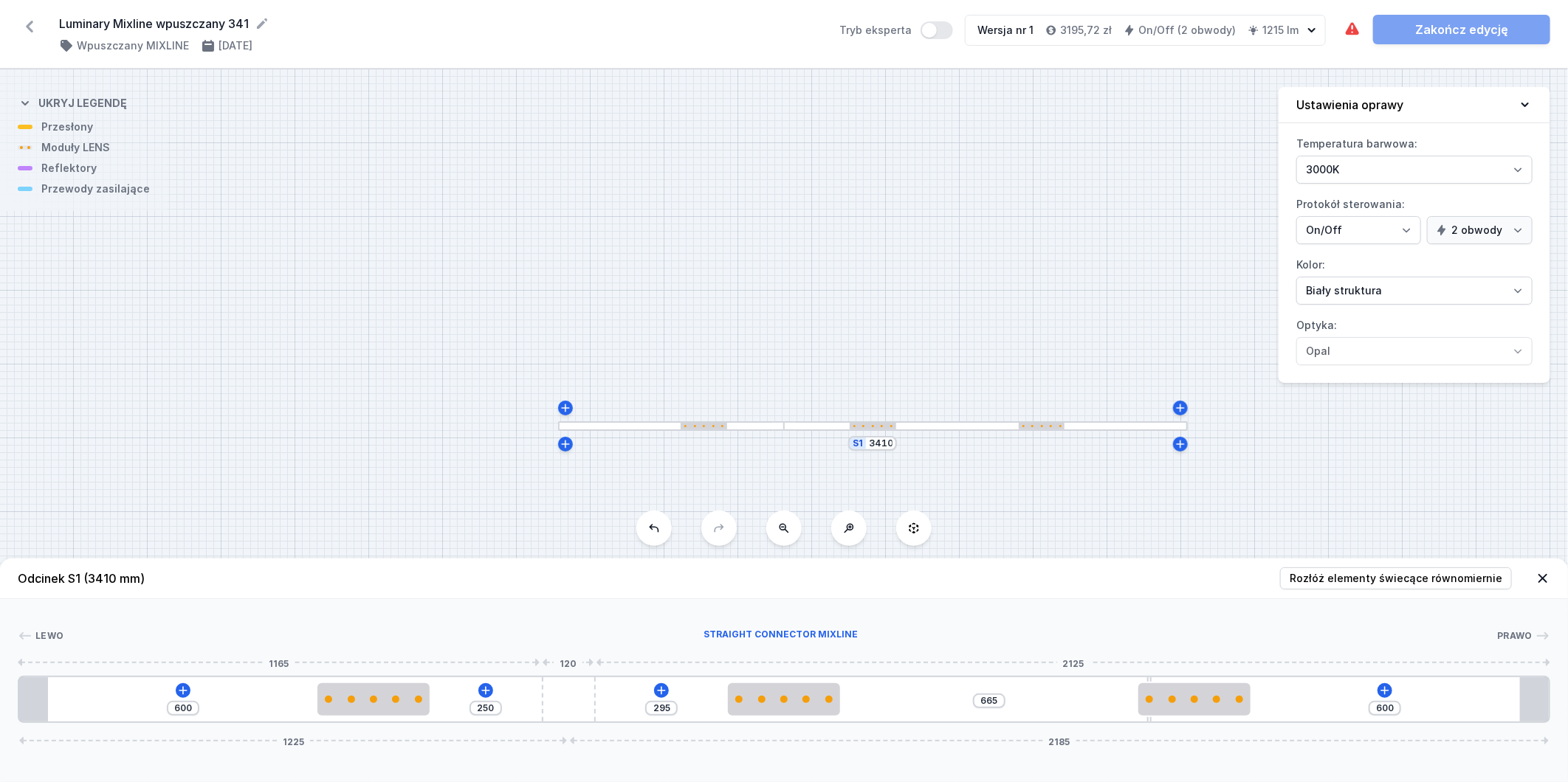
type input "240"
type input "610"
drag, startPoint x: 560, startPoint y: 697, endPoint x: 454, endPoint y: 696, distance: 106.0
click at [454, 696] on div "600 240 295 665 610 1215 2195" at bounding box center [784, 700] width 1533 height 48
type input "243"
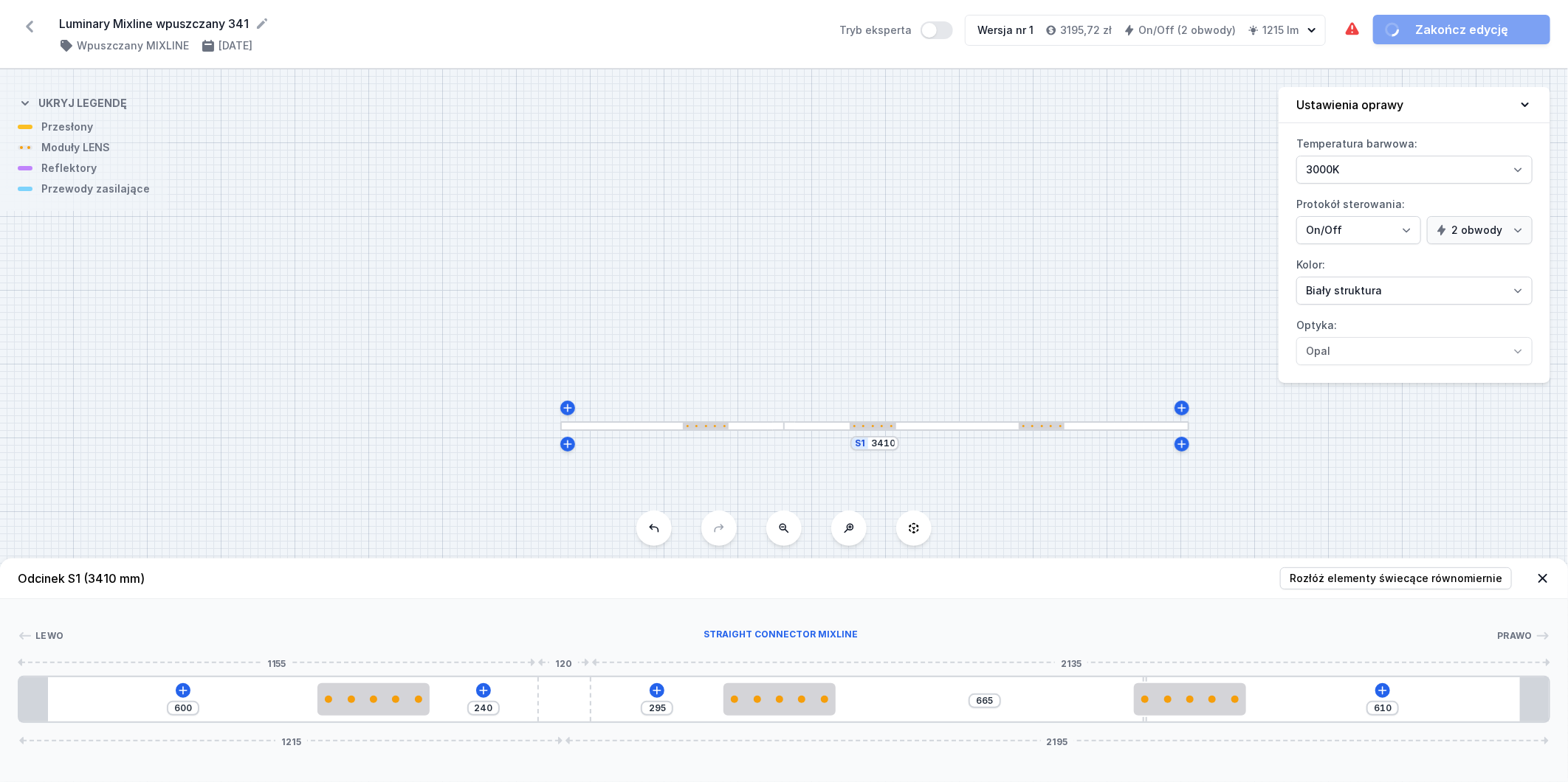
type input "607"
type input "306"
type input "544"
type input "381"
type input "469"
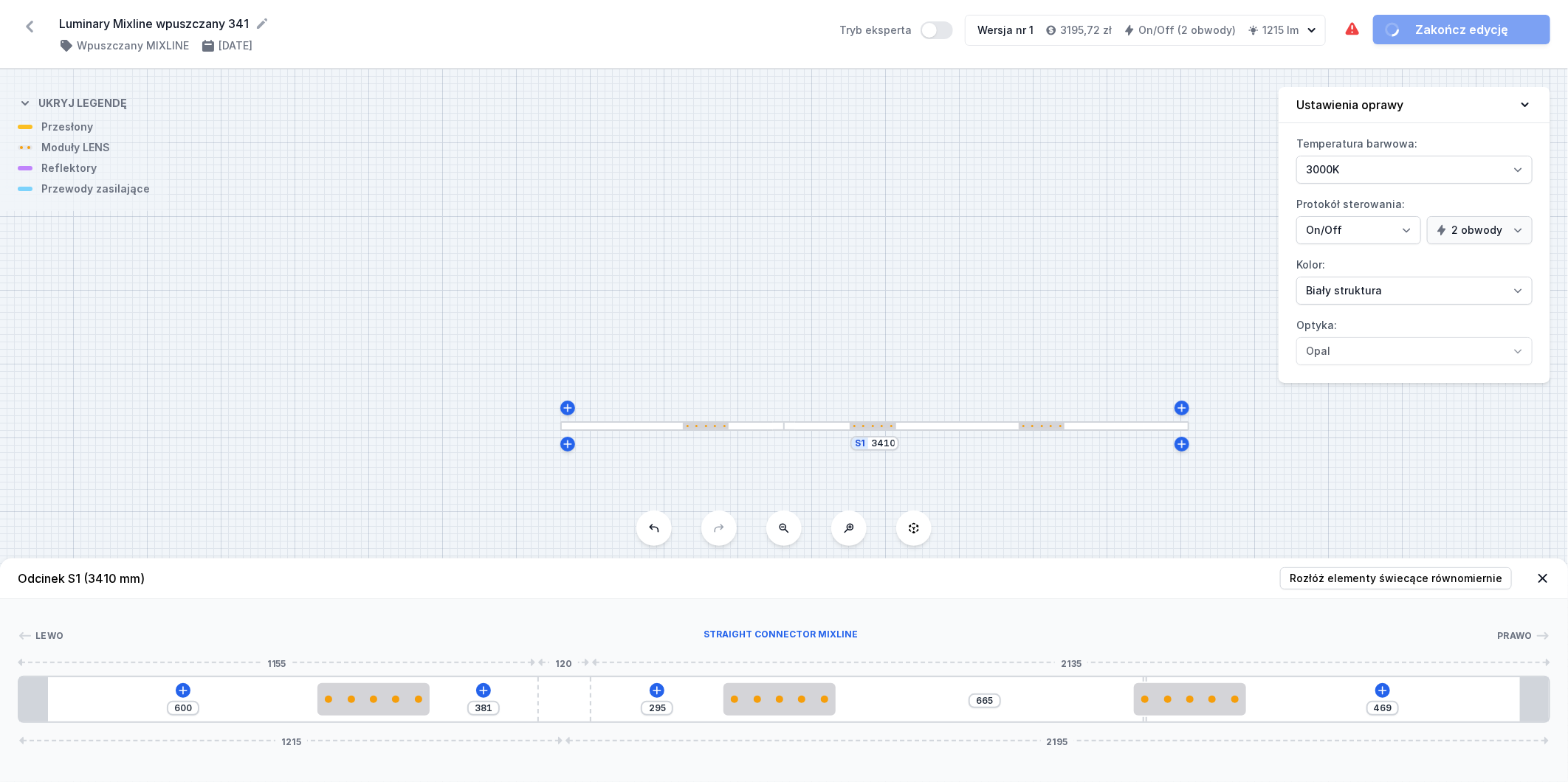
type input "500"
type input "350"
type input "521"
type input "329"
type input "571"
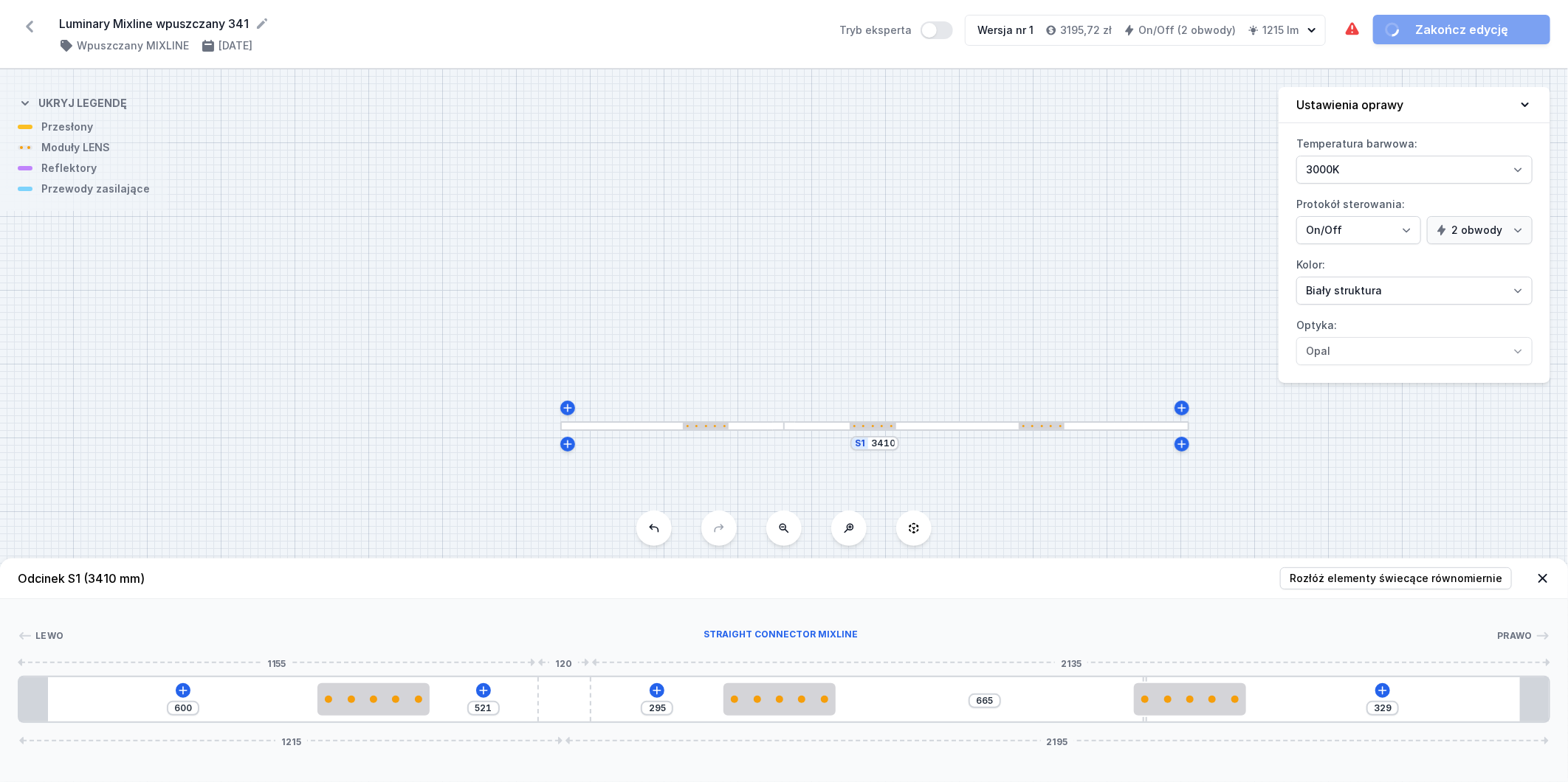
type input "279"
type input "589"
type input "261"
type input "600"
type input "250"
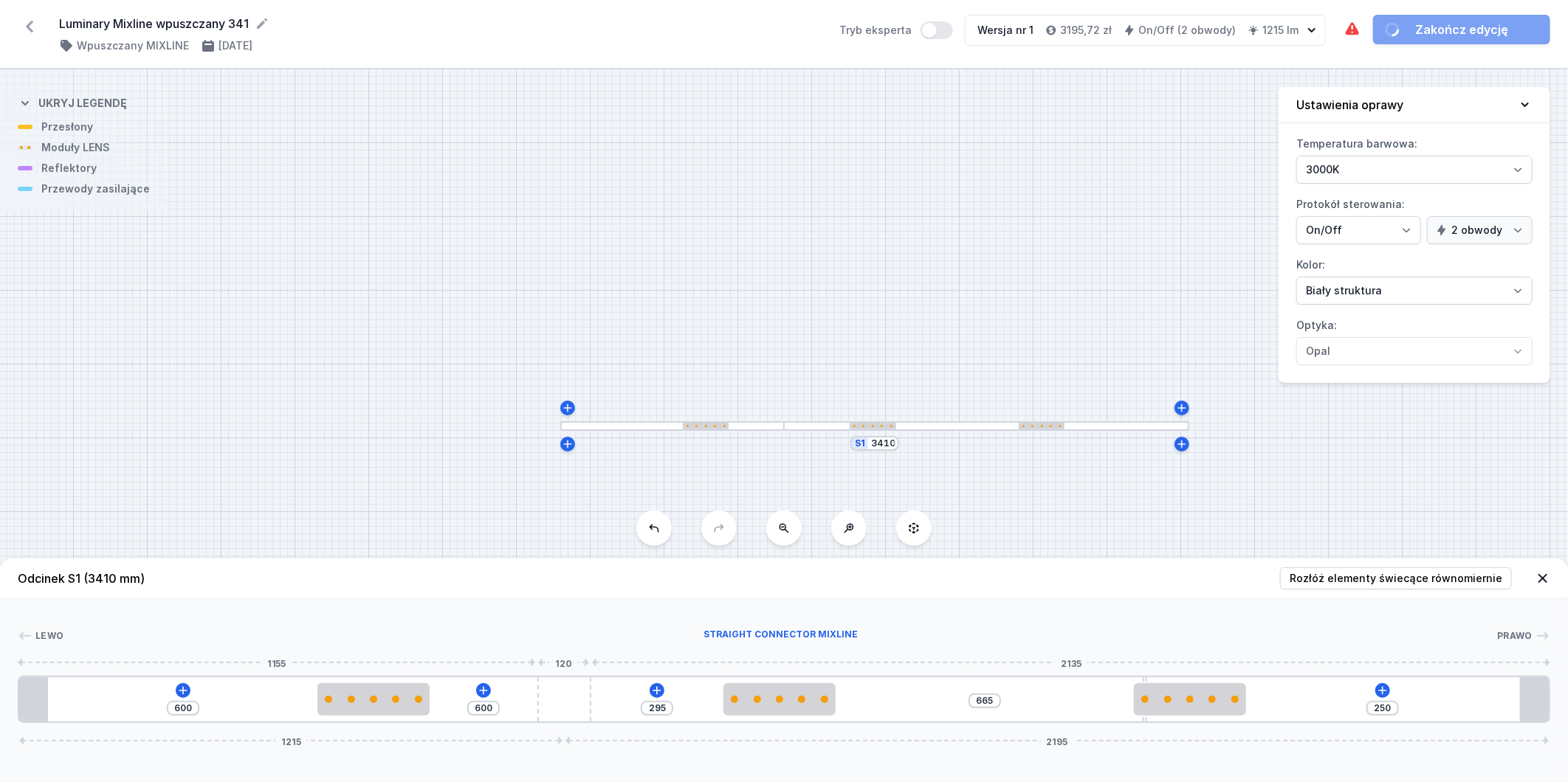
type input "612"
type input "238"
type input "618"
type input "232"
type input "629"
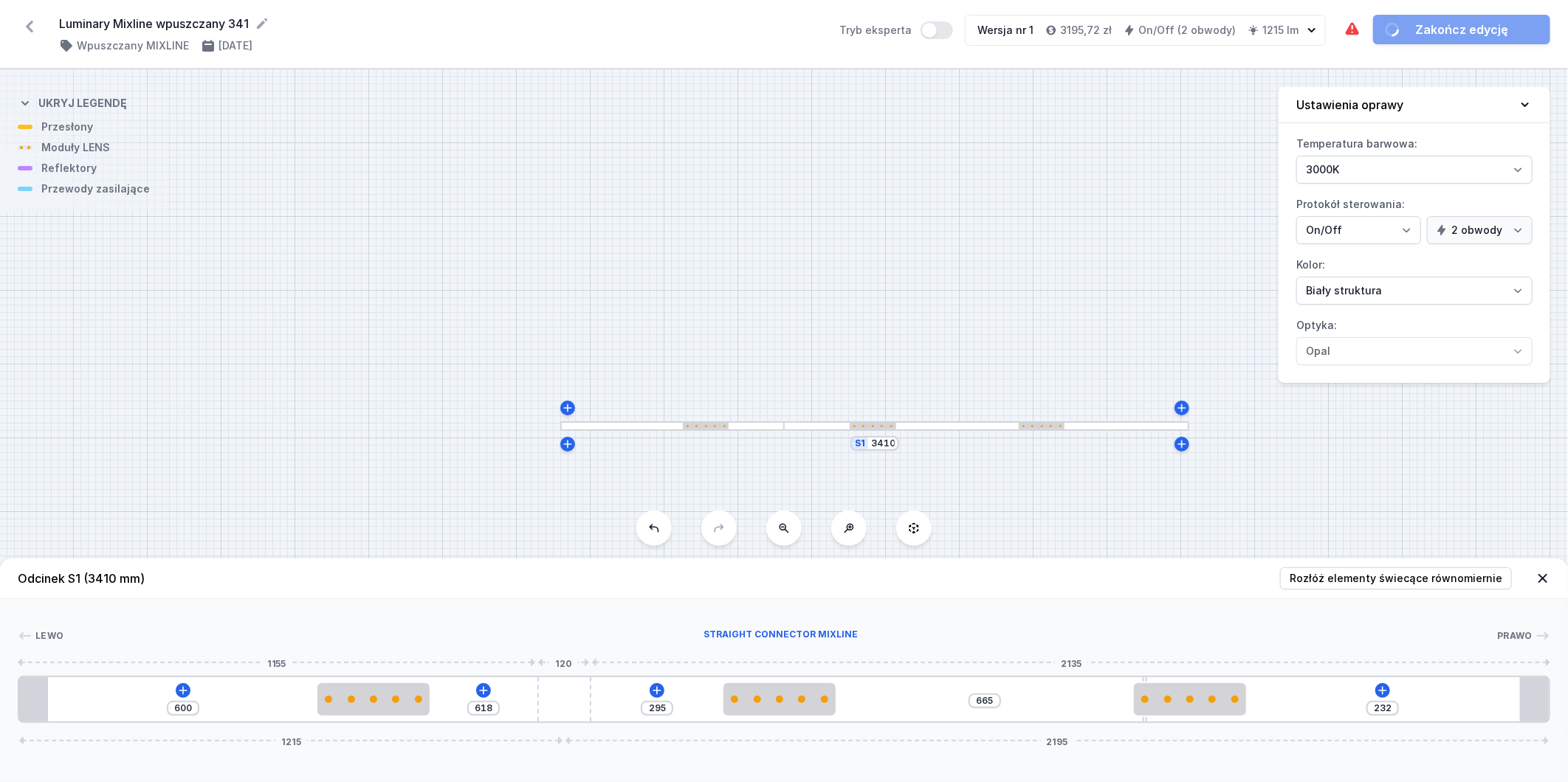
type input "221"
type input "636"
type input "214"
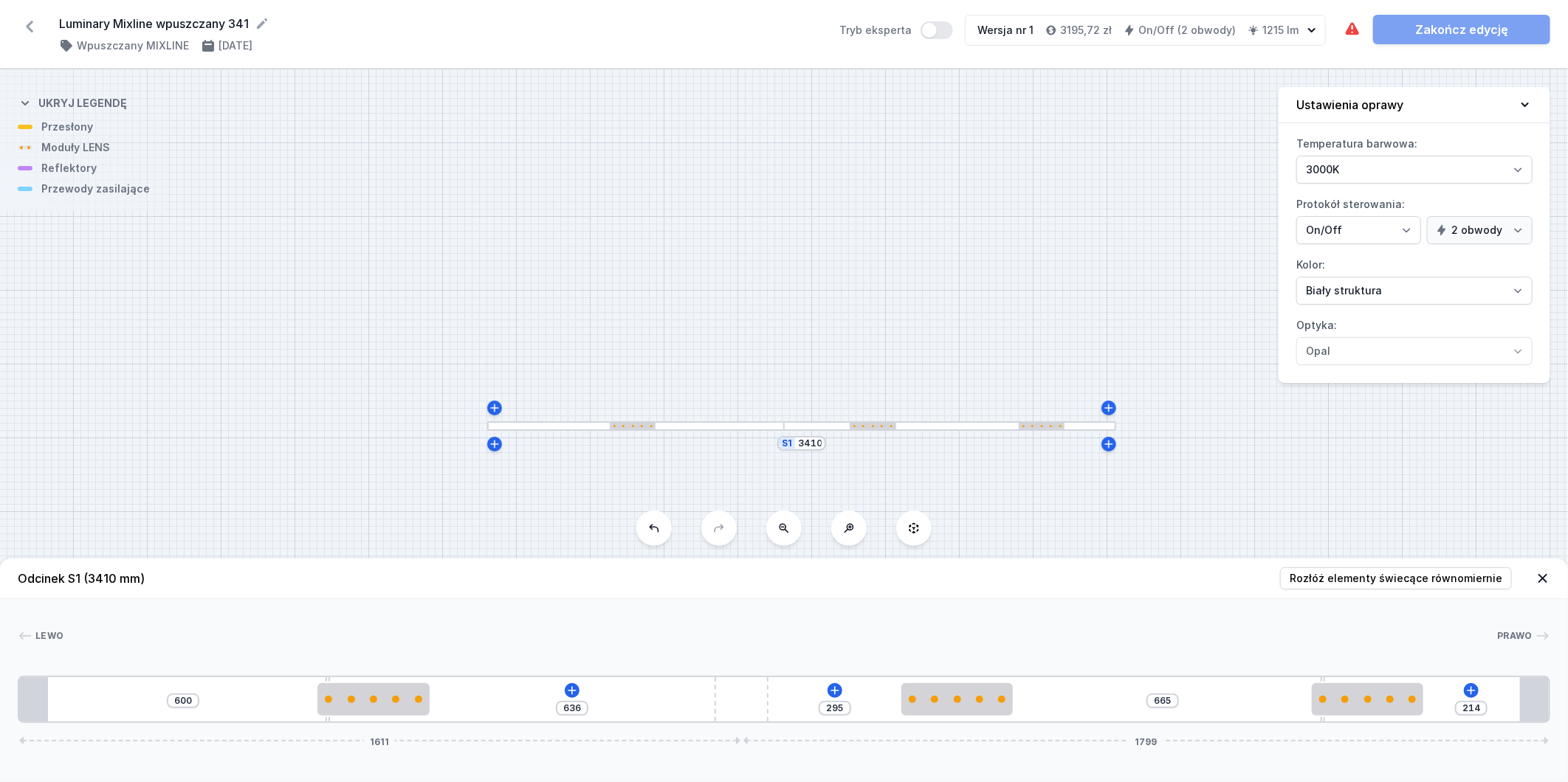
type input "644"
type input "206"
type input "660"
type input "190"
type input "670"
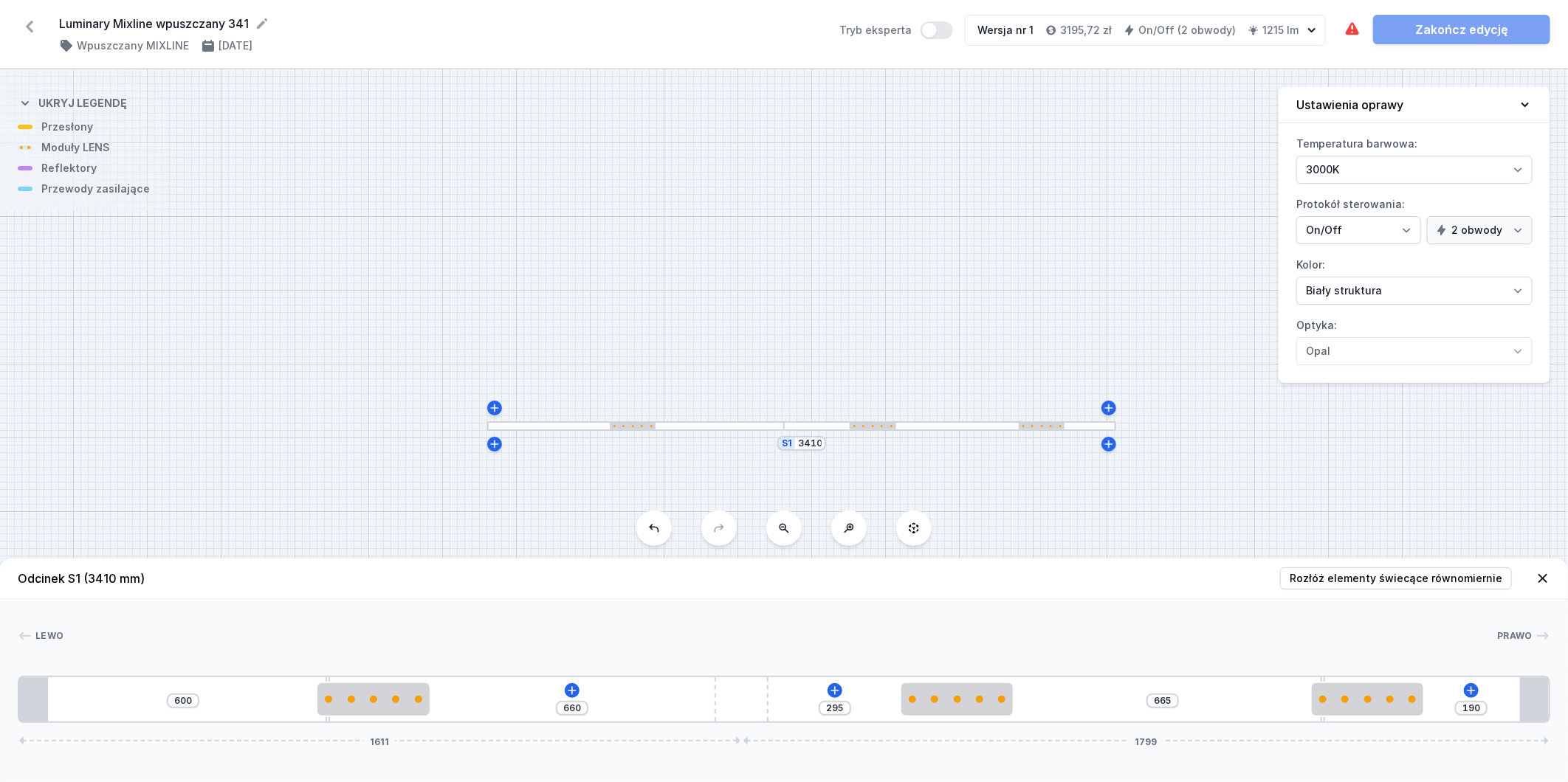
type input "180"
type input "673"
type input "177"
type input "678"
type input "172"
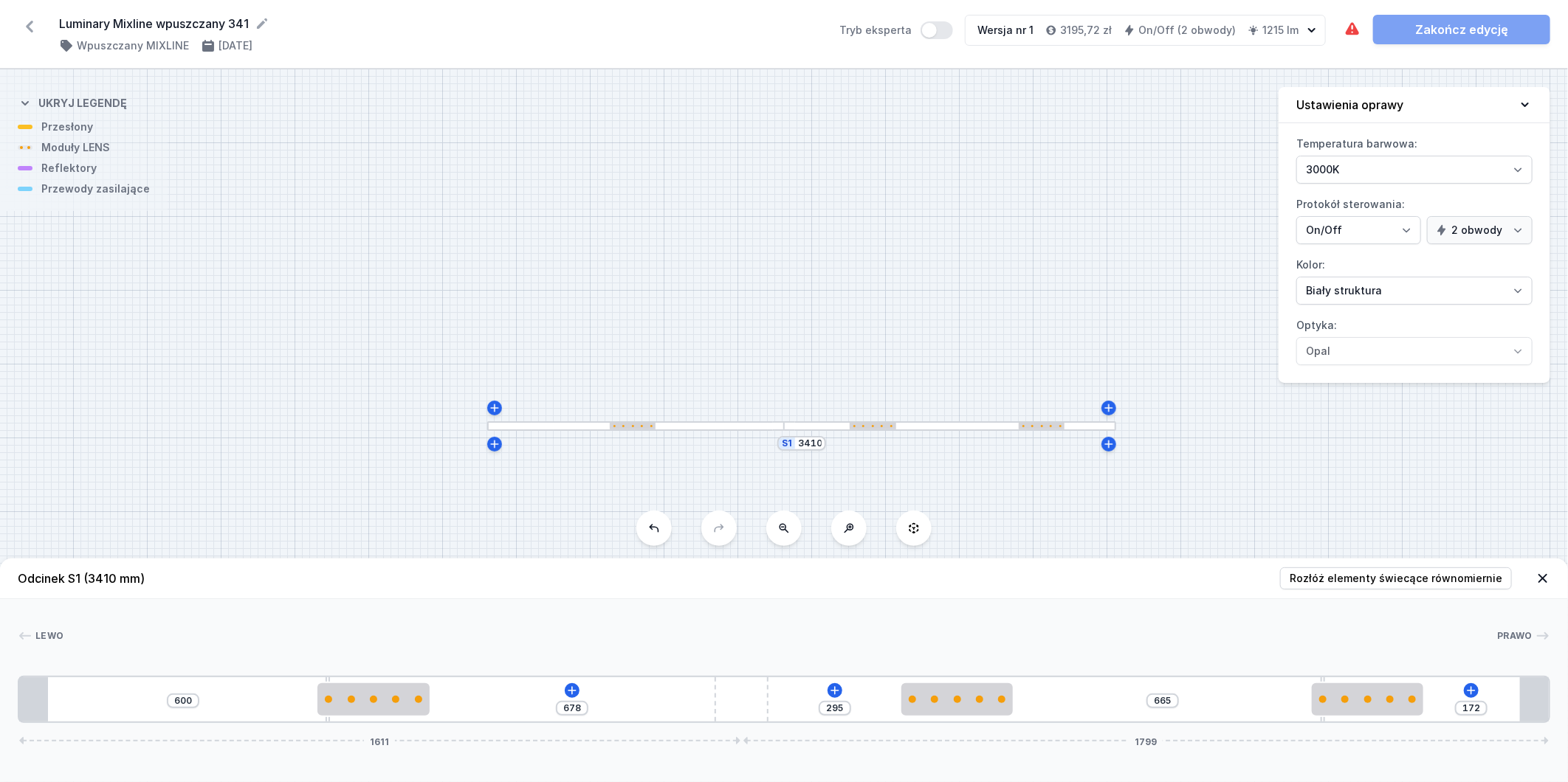
type input "680"
type input "170"
type input "681"
type input "169"
type input "683"
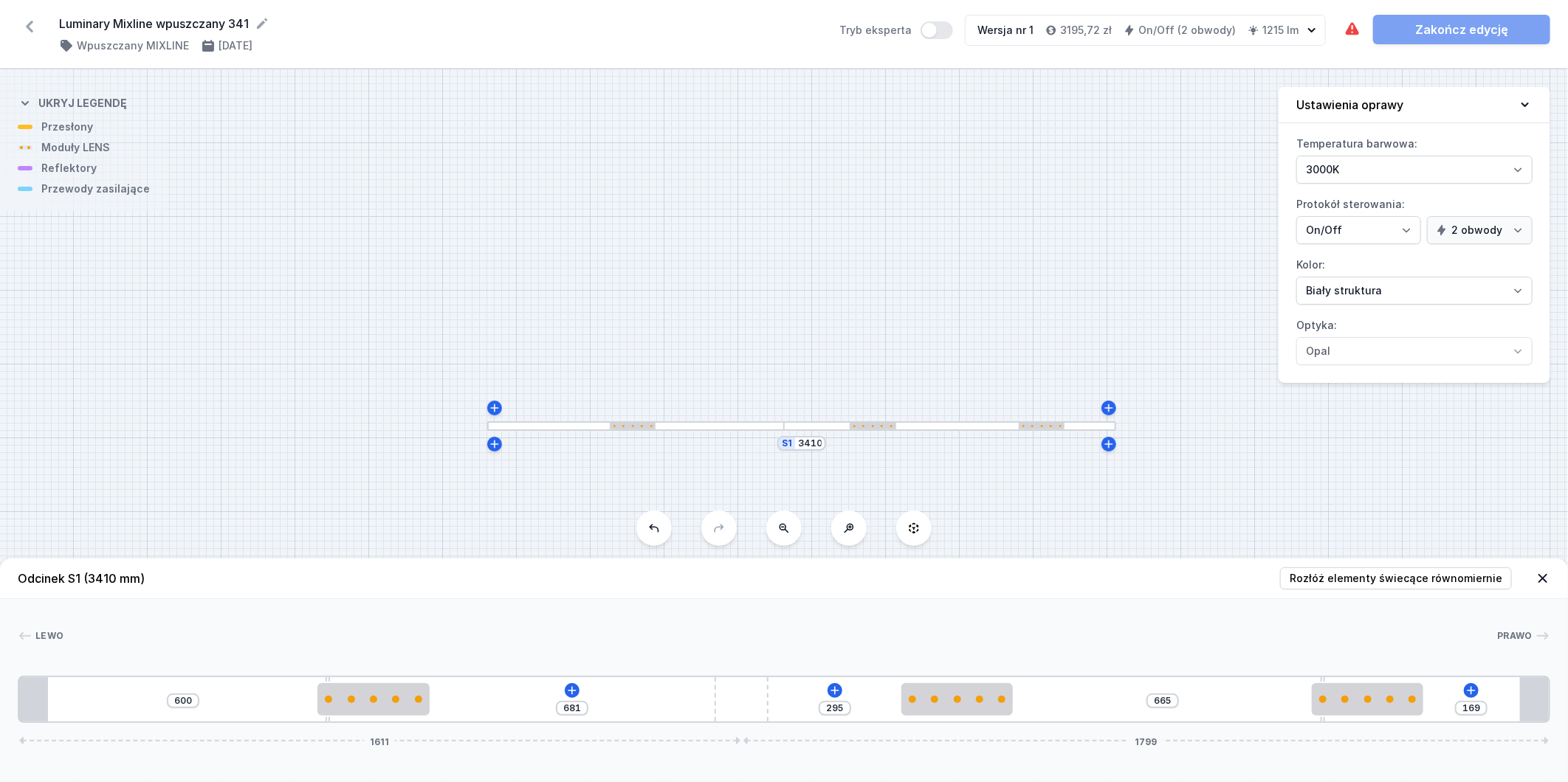
type input "167"
type input "686"
type input "164"
type input "694"
type input "156"
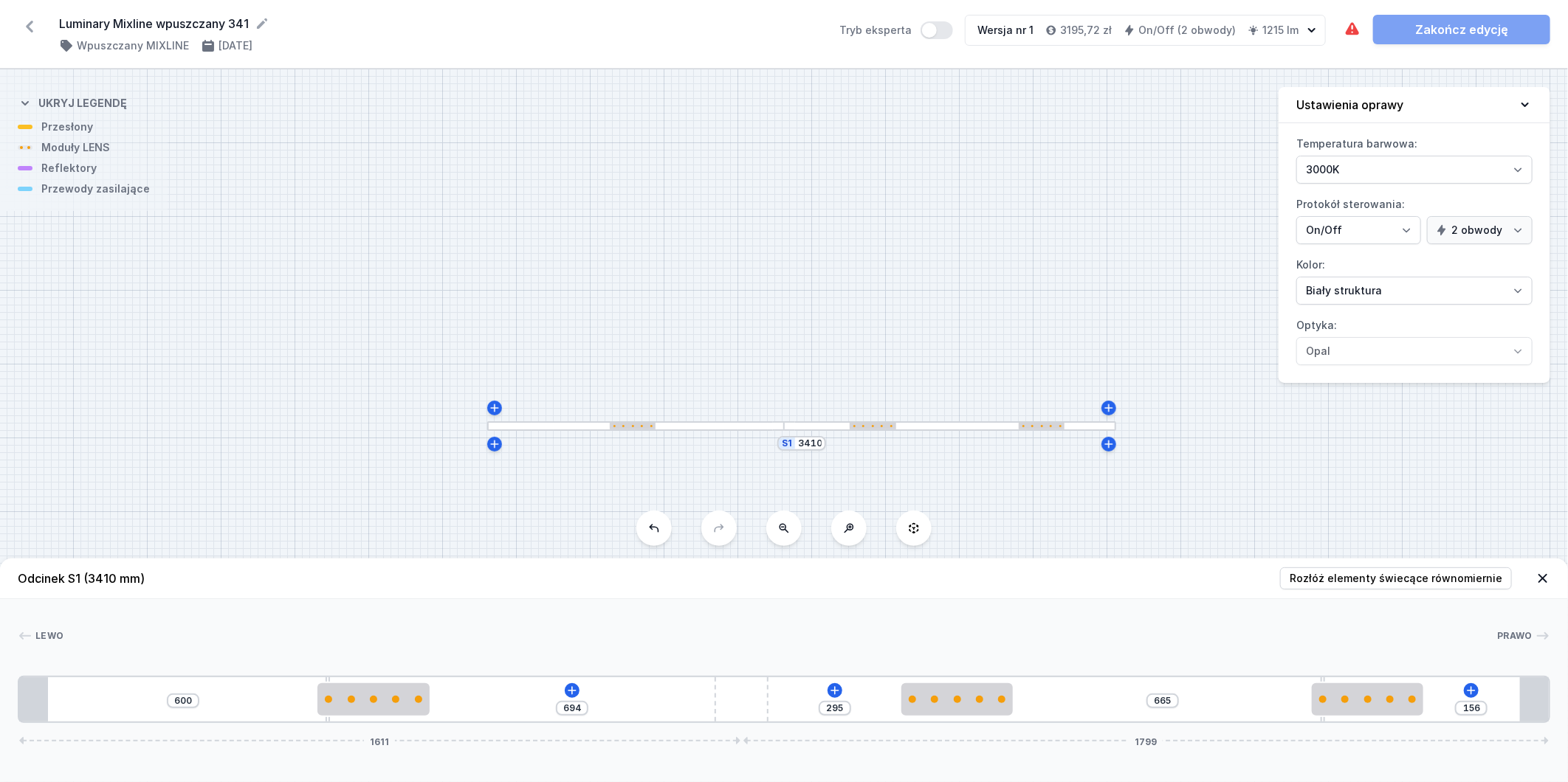
type input "702"
type input "148"
type input "714"
type input "136"
type input "717"
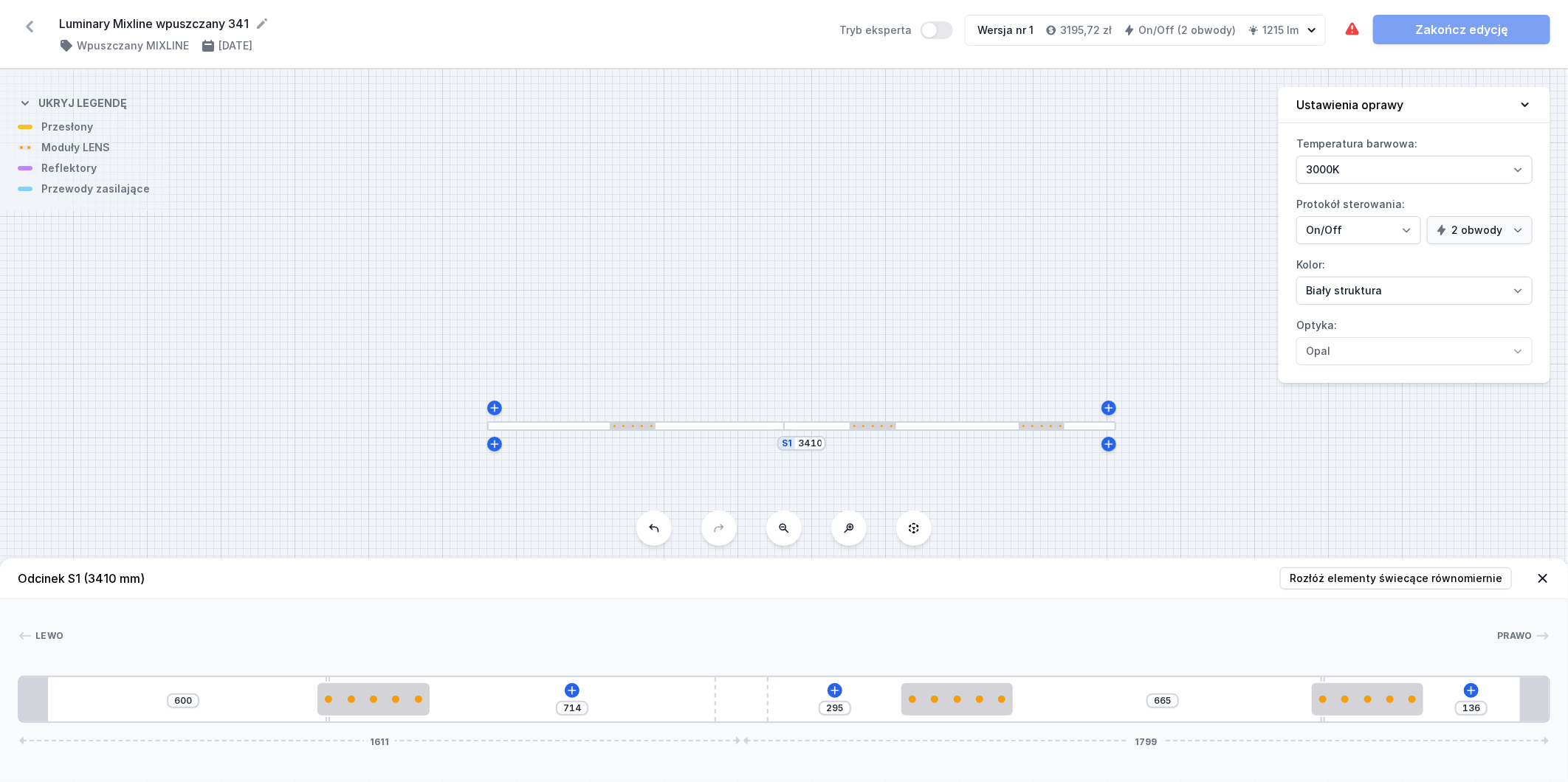
type input "133"
type input "719"
type input "131"
type input "725"
type input "125"
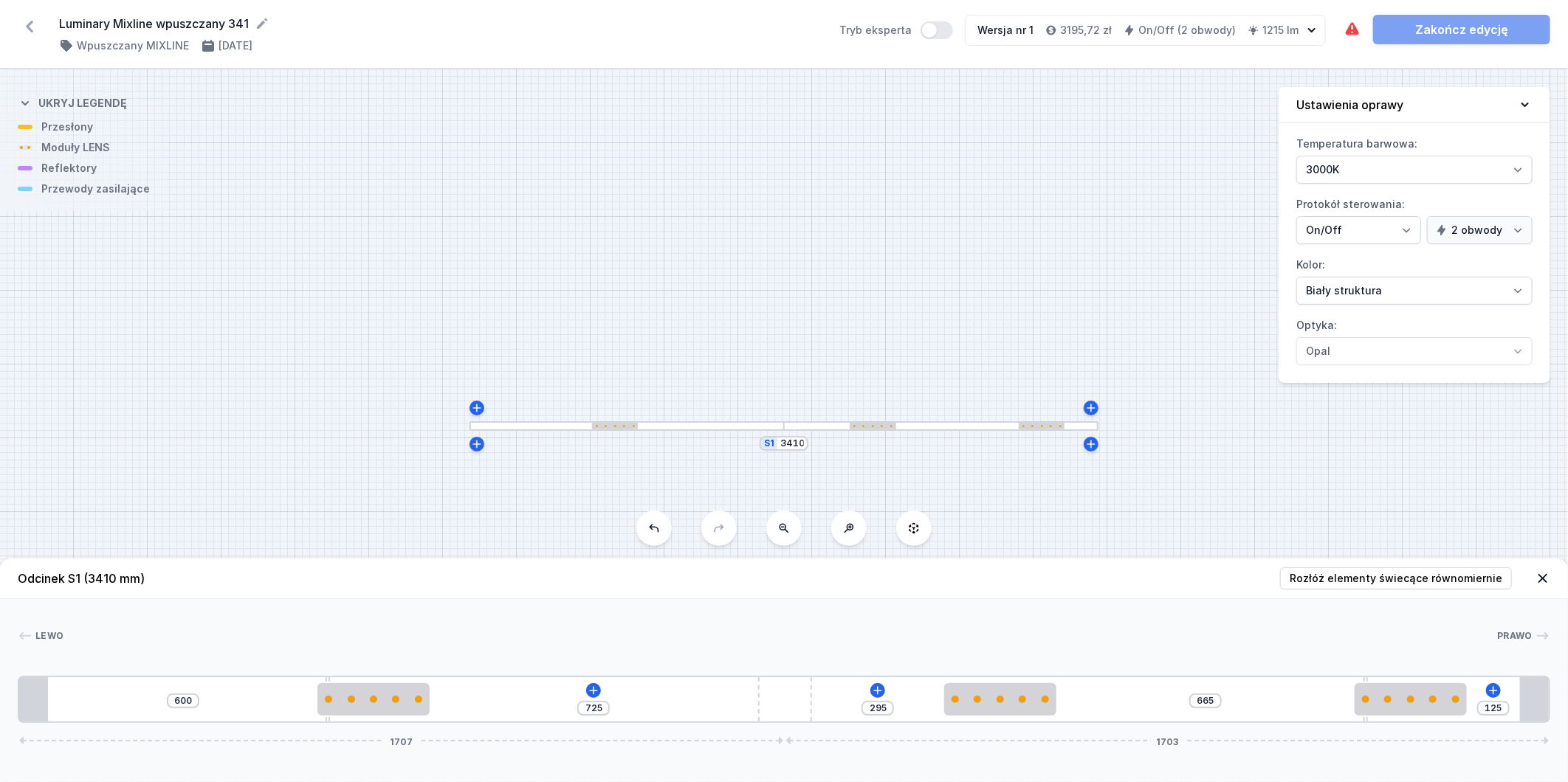
type input "732"
type input "118"
type input "736"
type input "114"
type input "741"
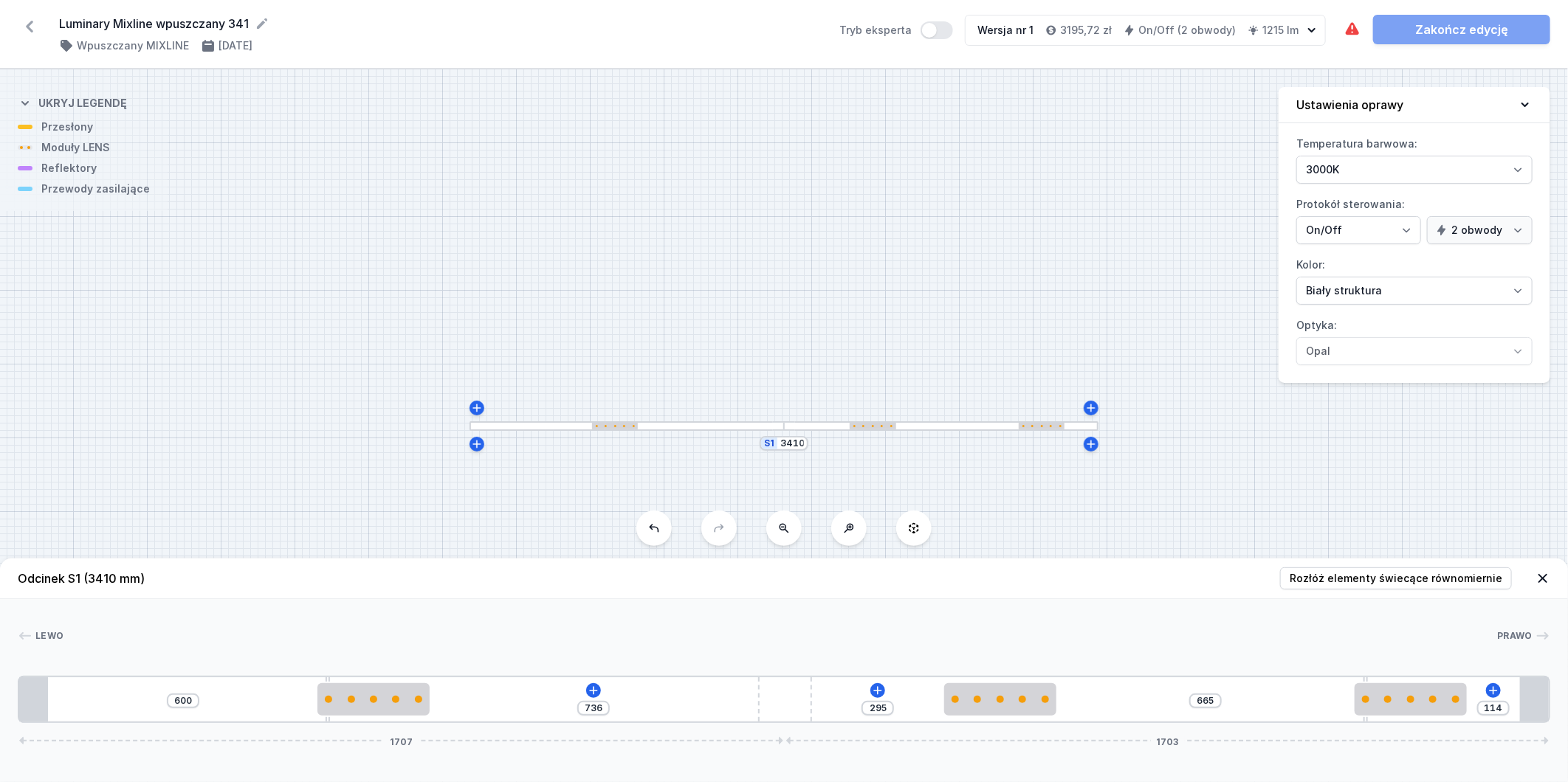
type input "109"
type input "743"
type input "107"
drag, startPoint x: 580, startPoint y: 700, endPoint x: 843, endPoint y: 701, distance: 263.0
click at [843, 701] on div "600 743 295 665 107 1707 1703" at bounding box center [784, 700] width 1533 height 48
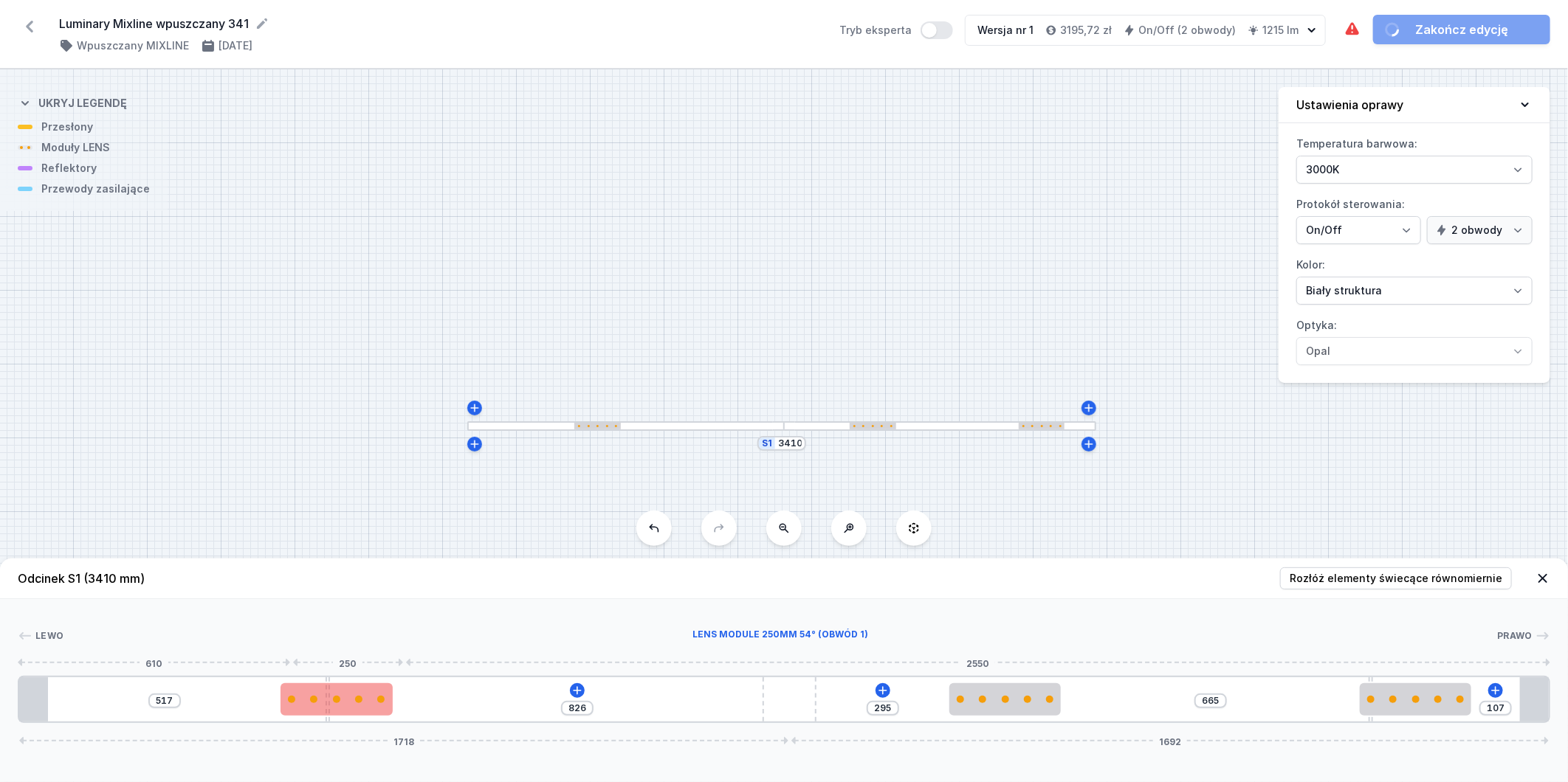
type input "907"
type input "436"
type input "965"
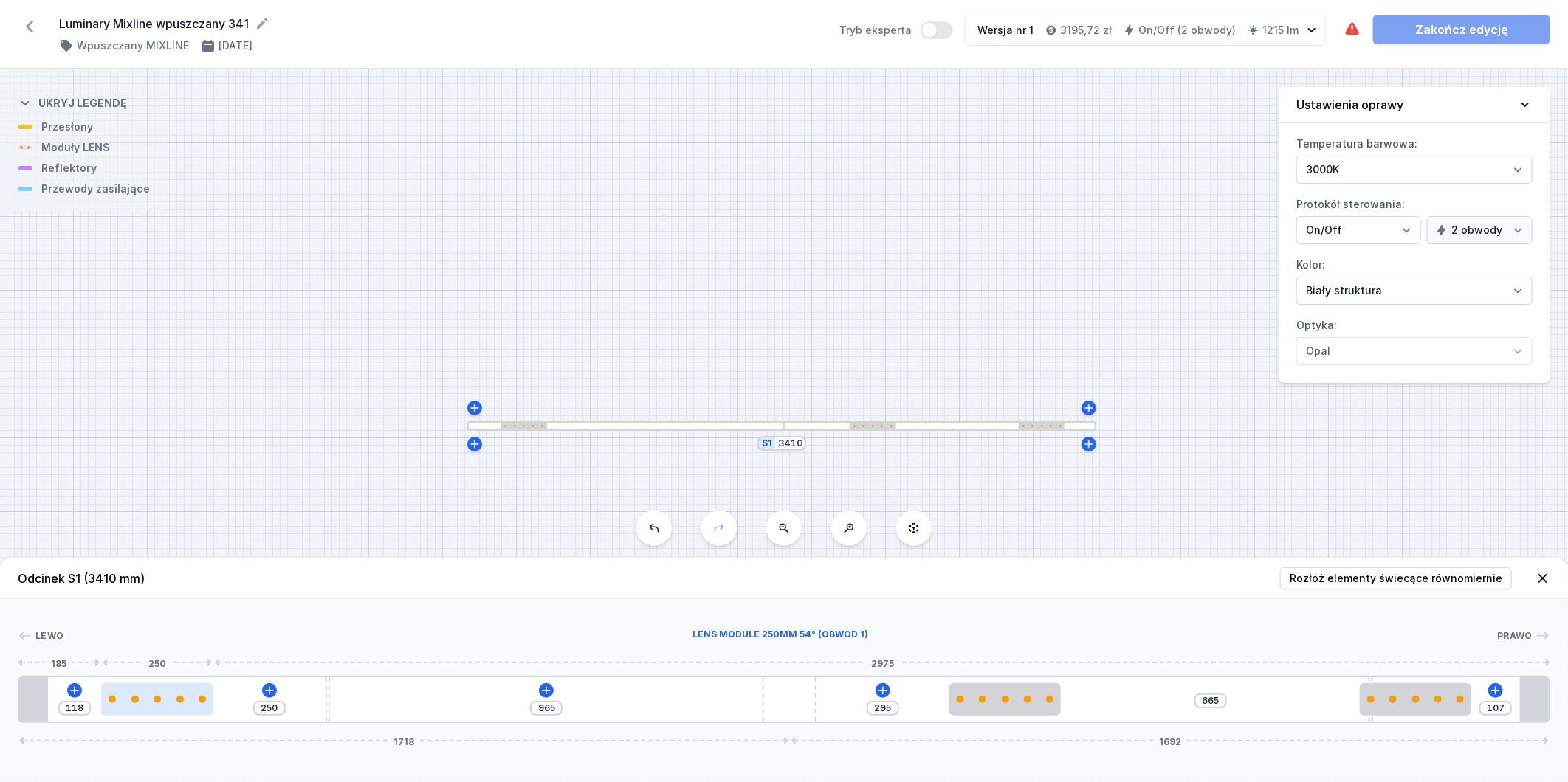
type input "115"
type input "253"
type input "113"
type input "255"
drag, startPoint x: 325, startPoint y: 705, endPoint x: 141, endPoint y: 687, distance: 184.9
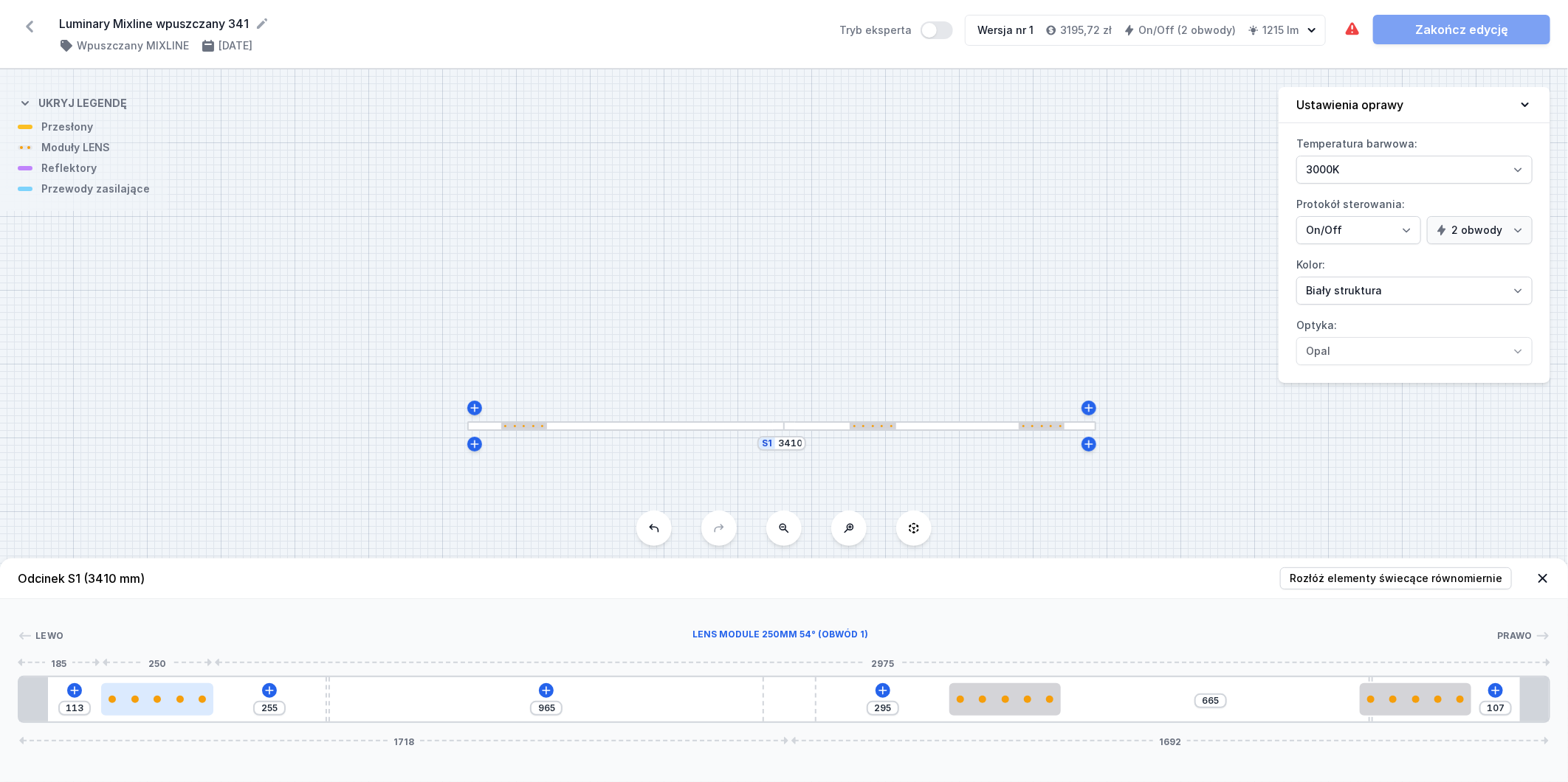
click at [141, 687] on div at bounding box center [157, 699] width 112 height 33
click at [542, 690] on icon at bounding box center [546, 691] width 12 height 12
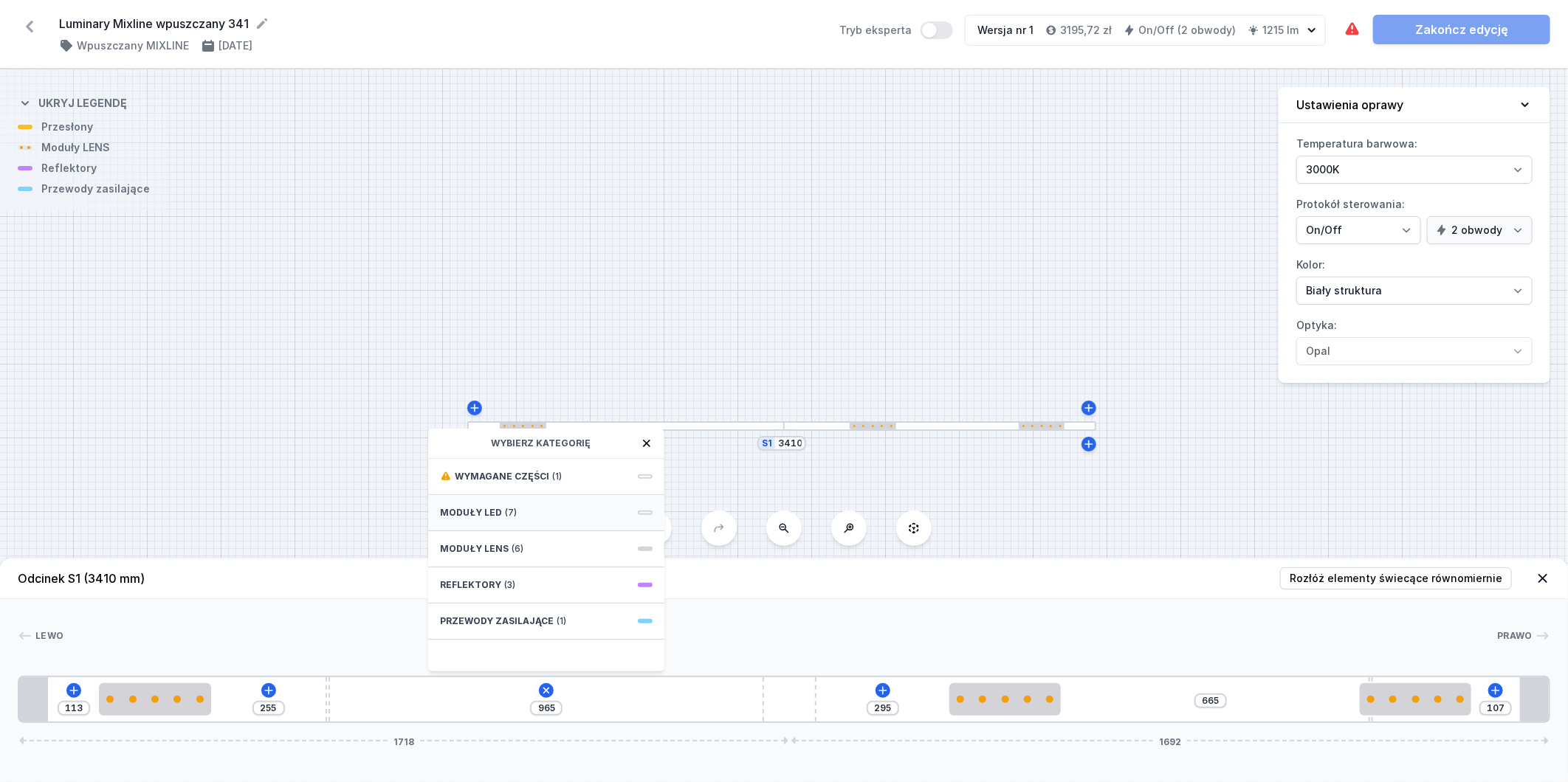
click at [542, 514] on div "Moduły LED (7)" at bounding box center [546, 513] width 236 height 36
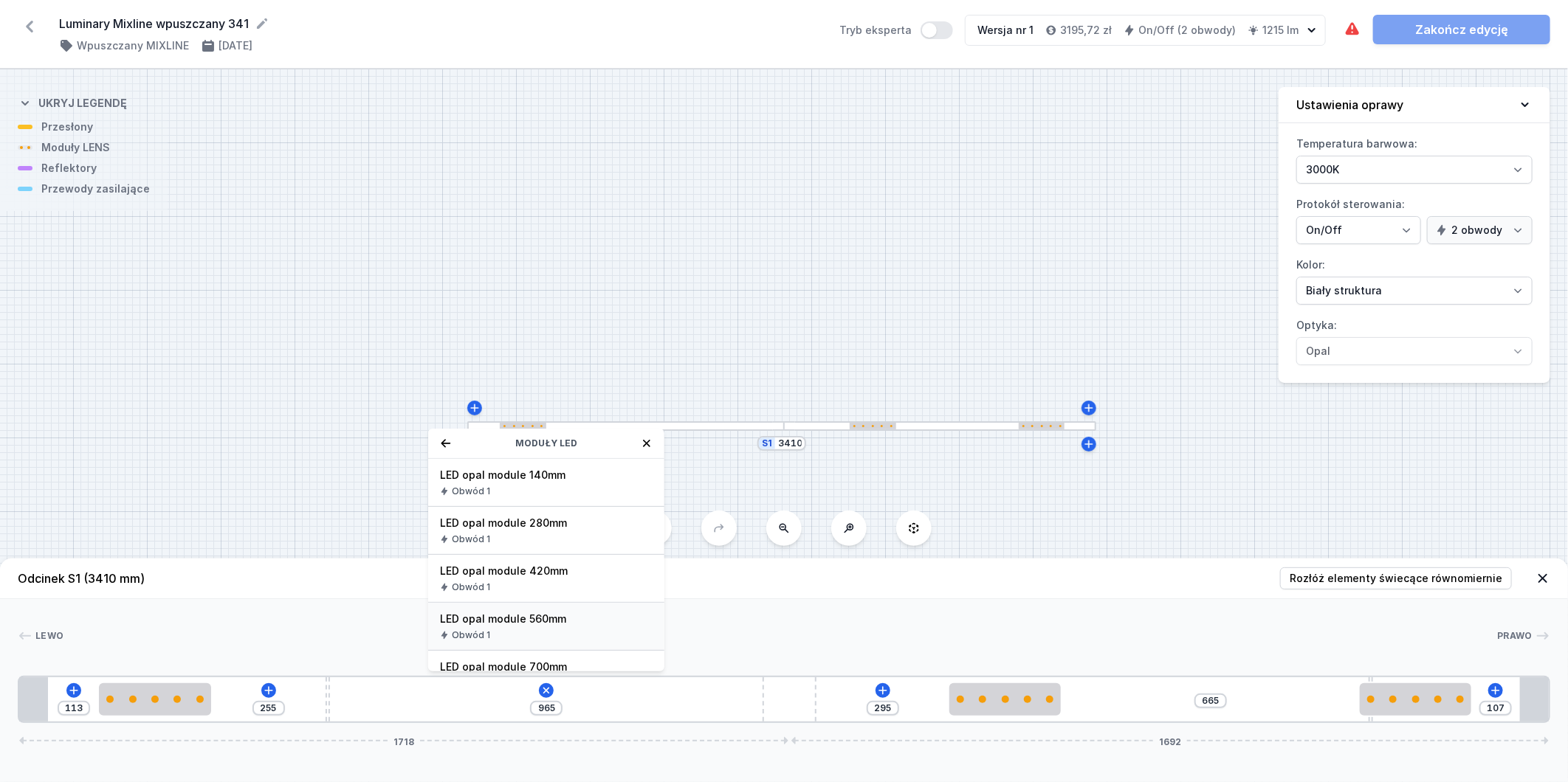
click at [571, 628] on div "LED opal module 560mm Obwód 1" at bounding box center [546, 626] width 236 height 48
type input "405"
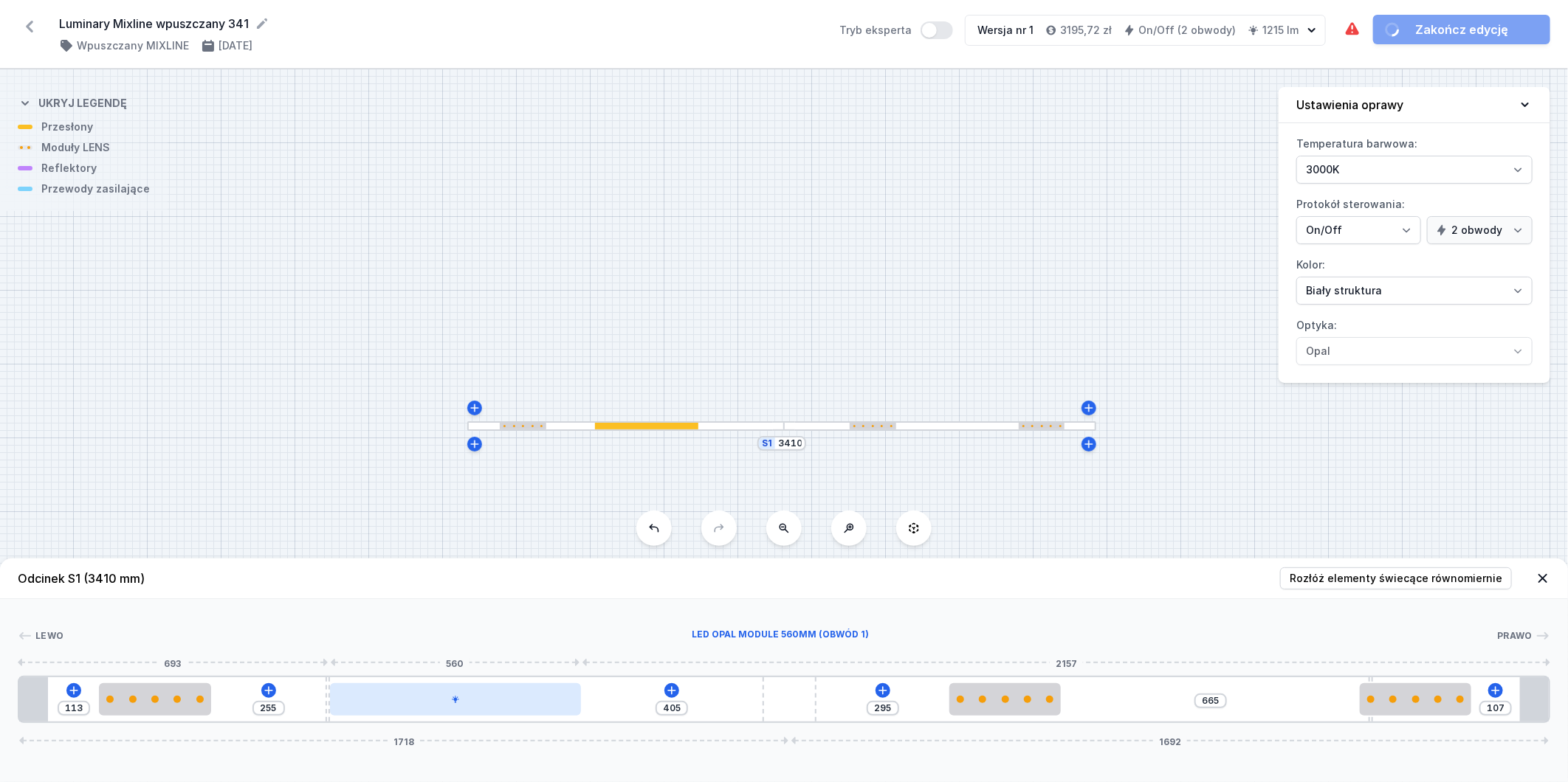
click at [521, 706] on div at bounding box center [455, 699] width 251 height 33
type input "265"
type input "695"
type input "259"
type input "701"
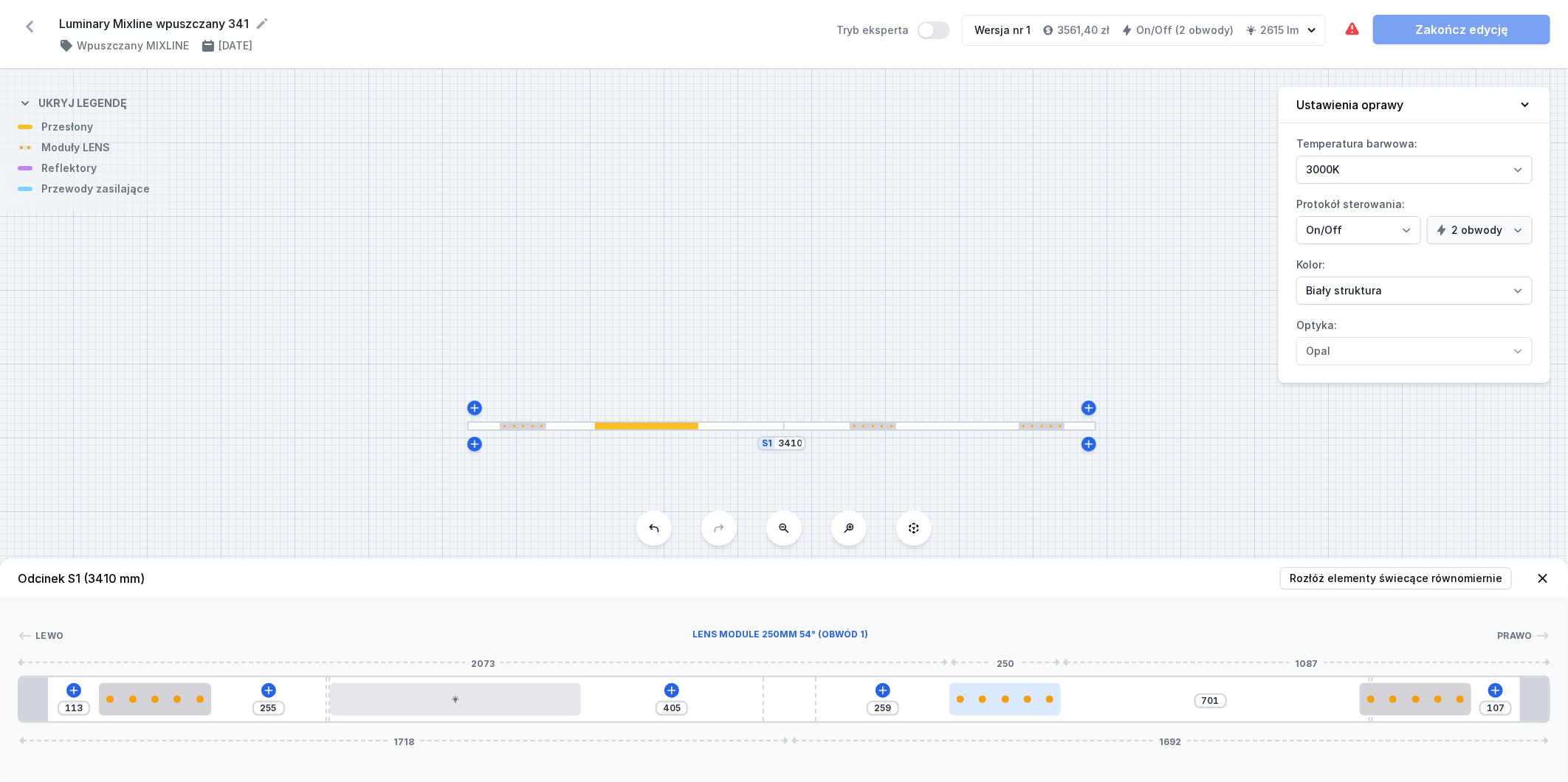
type input "247"
type input "713"
type input "236"
type input "724"
type input "217"
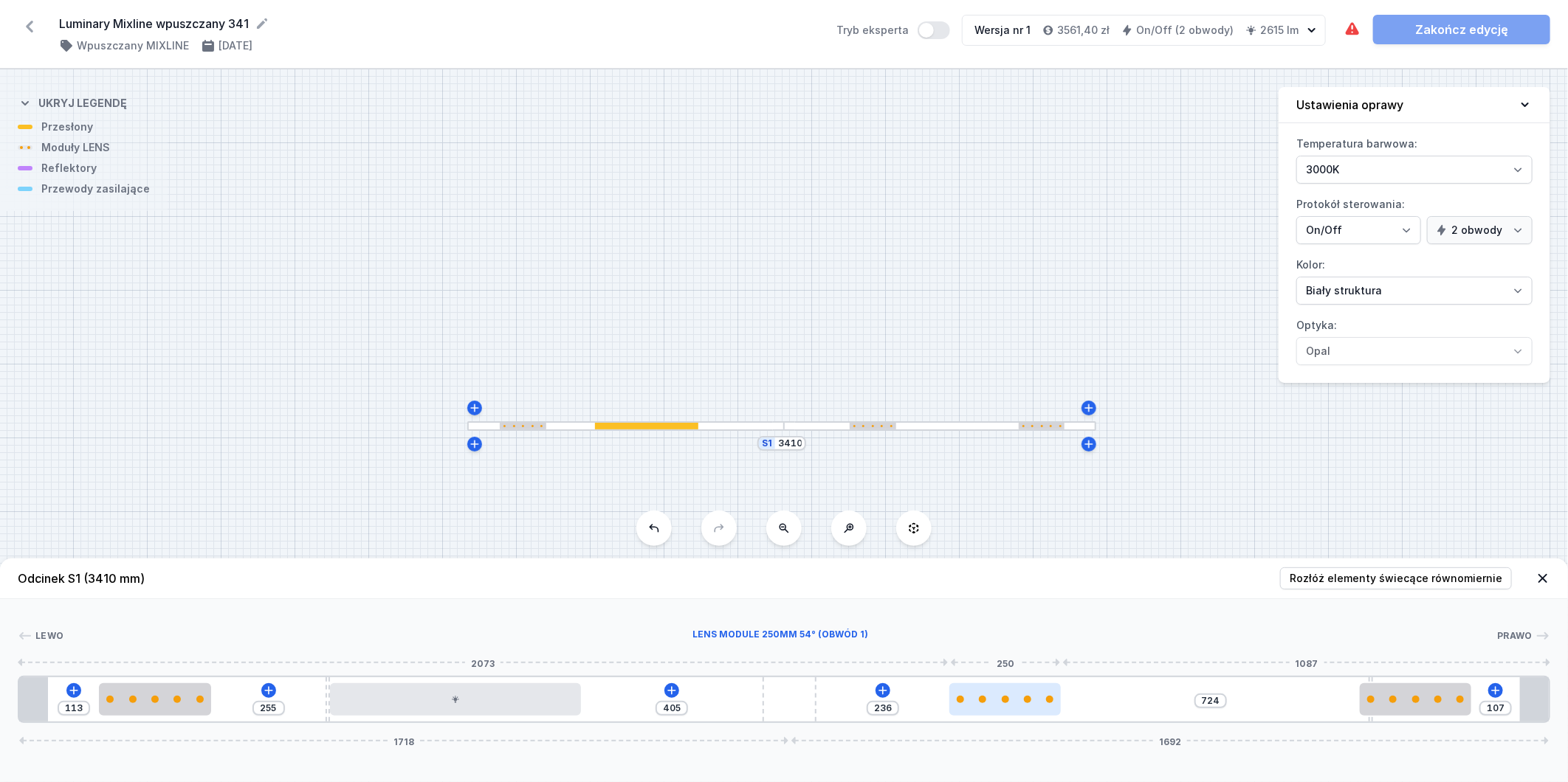
type input "743"
type input "199"
type input "761"
type input "179"
type input "781"
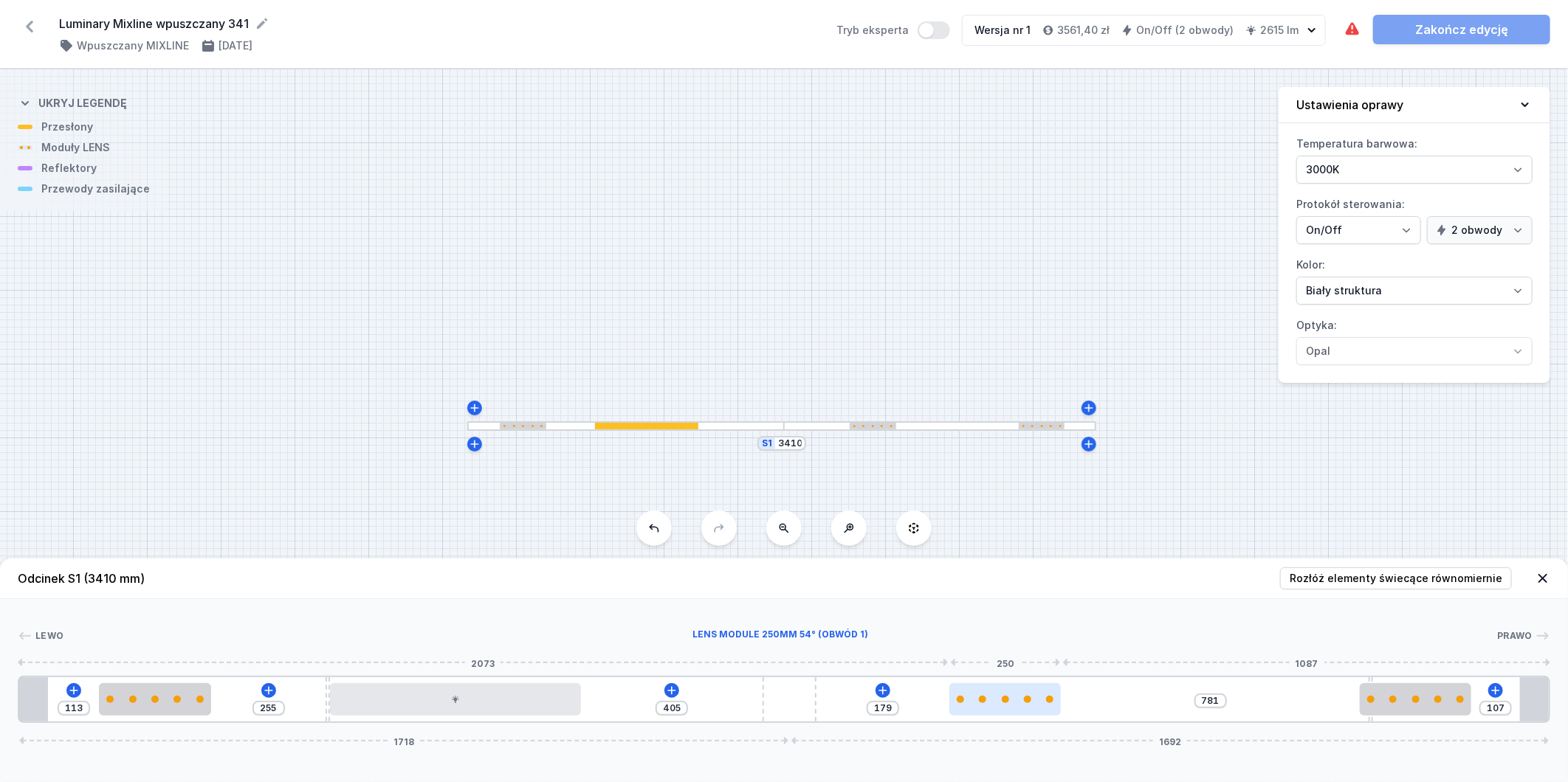
type input "152"
type input "808"
type input "144"
type input "816"
type input "139"
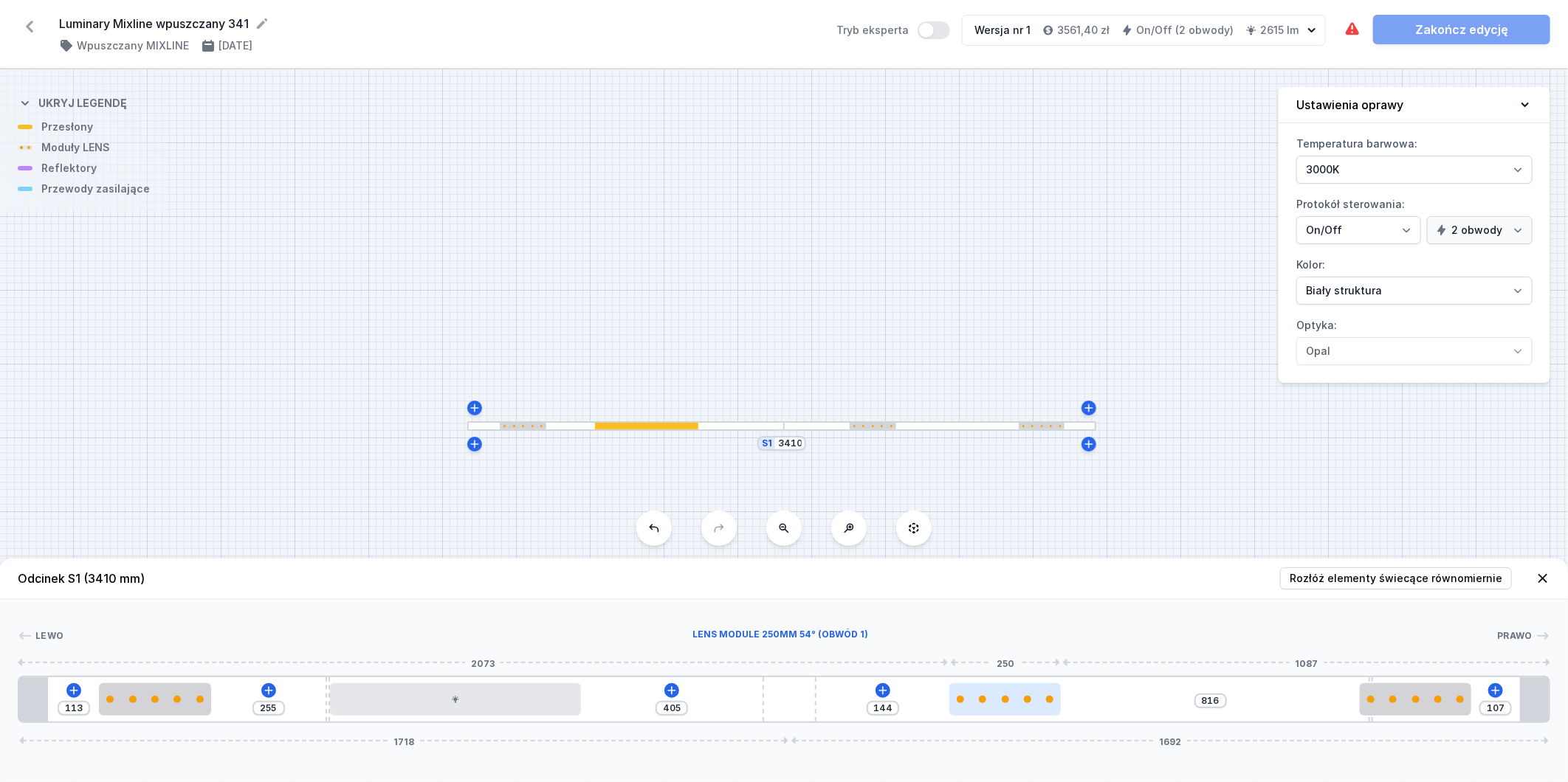
type input "821"
type input "135"
type input "825"
type input "134"
type input "826"
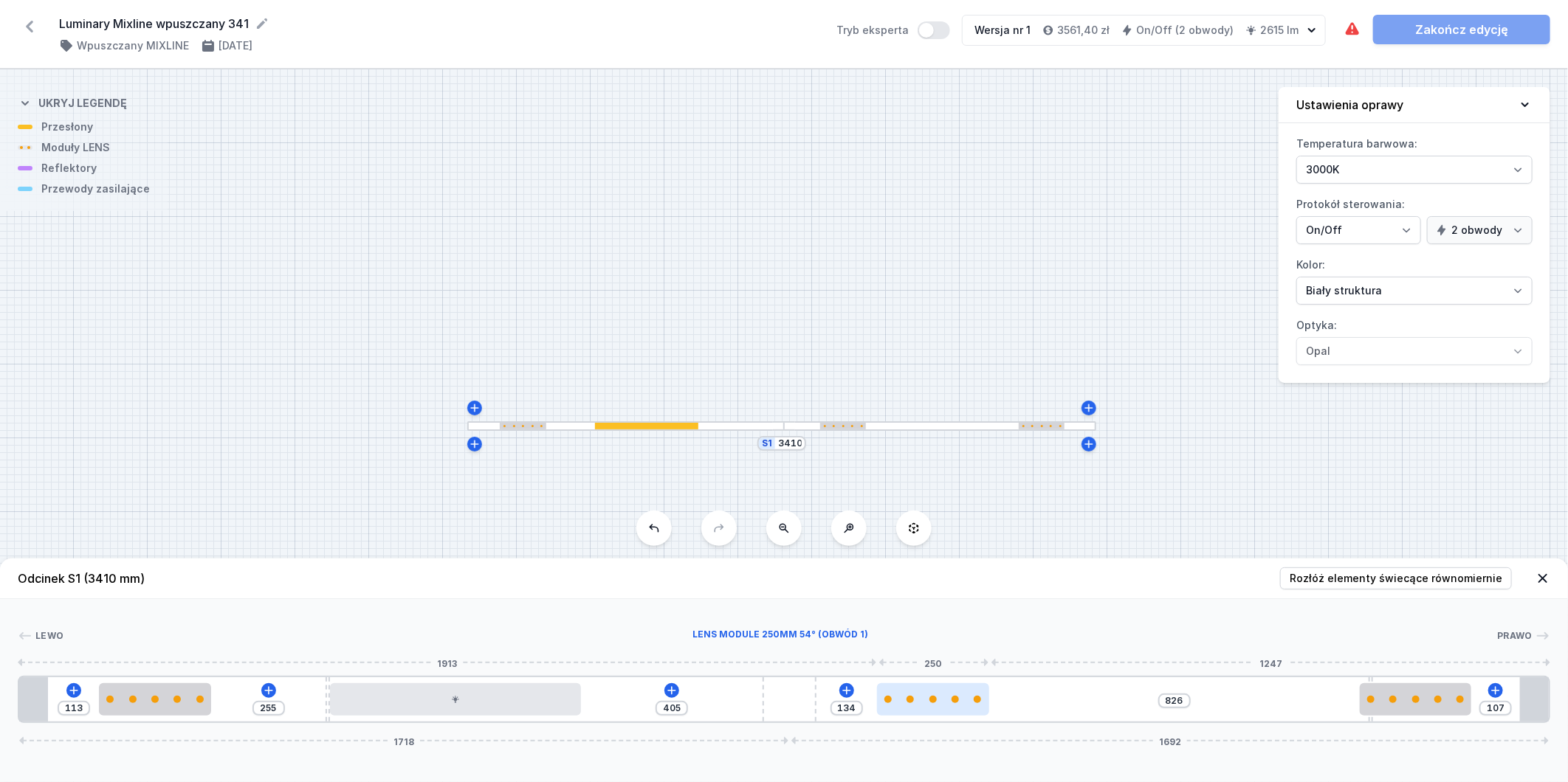
type input "131"
type input "829"
drag, startPoint x: 1004, startPoint y: 705, endPoint x: 942, endPoint y: 713, distance: 62.5
click at [942, 713] on div at bounding box center [933, 699] width 112 height 33
type input "181"
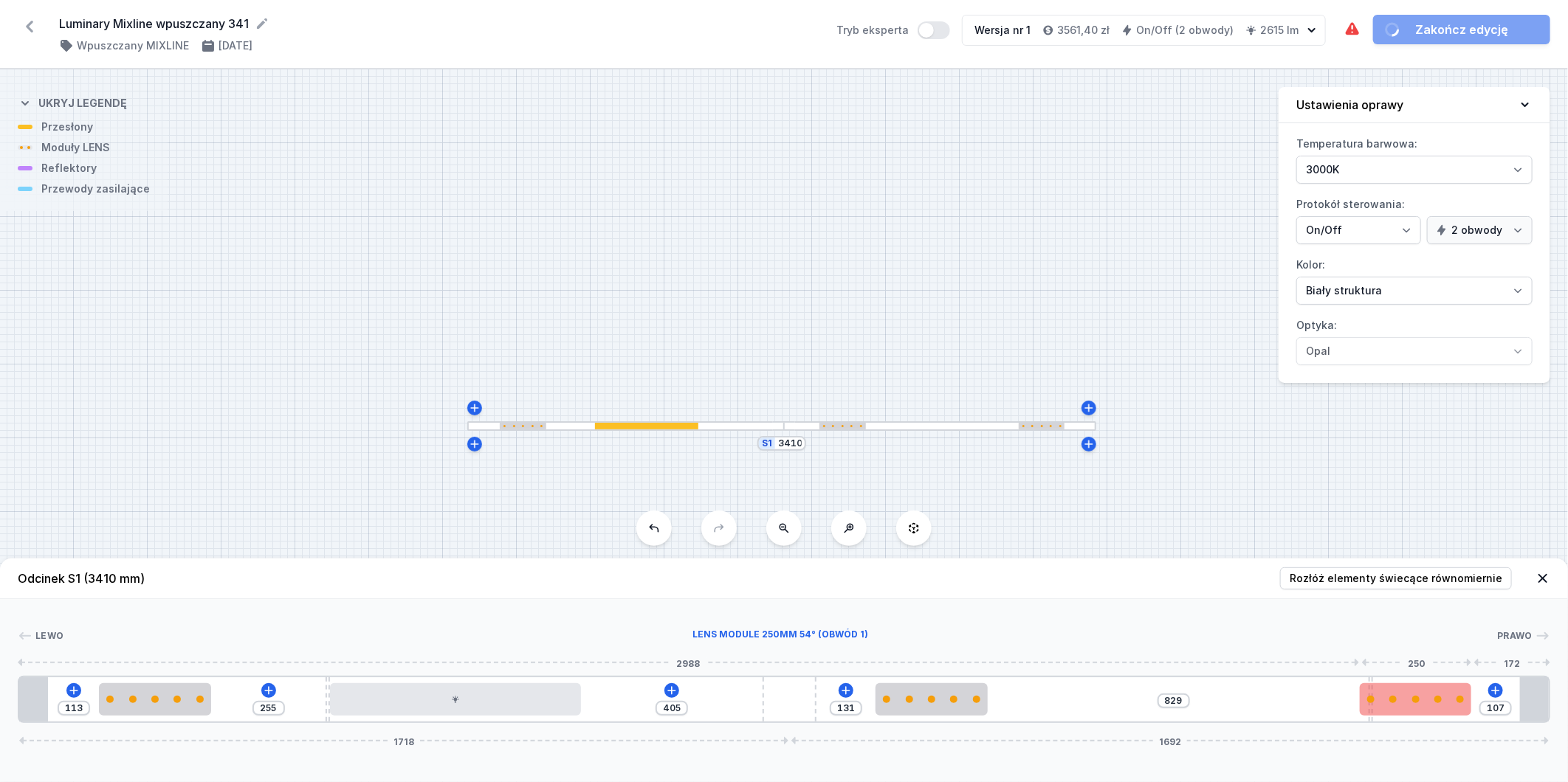
type input "755"
type input "213"
type input "723"
type input "249"
type input "687"
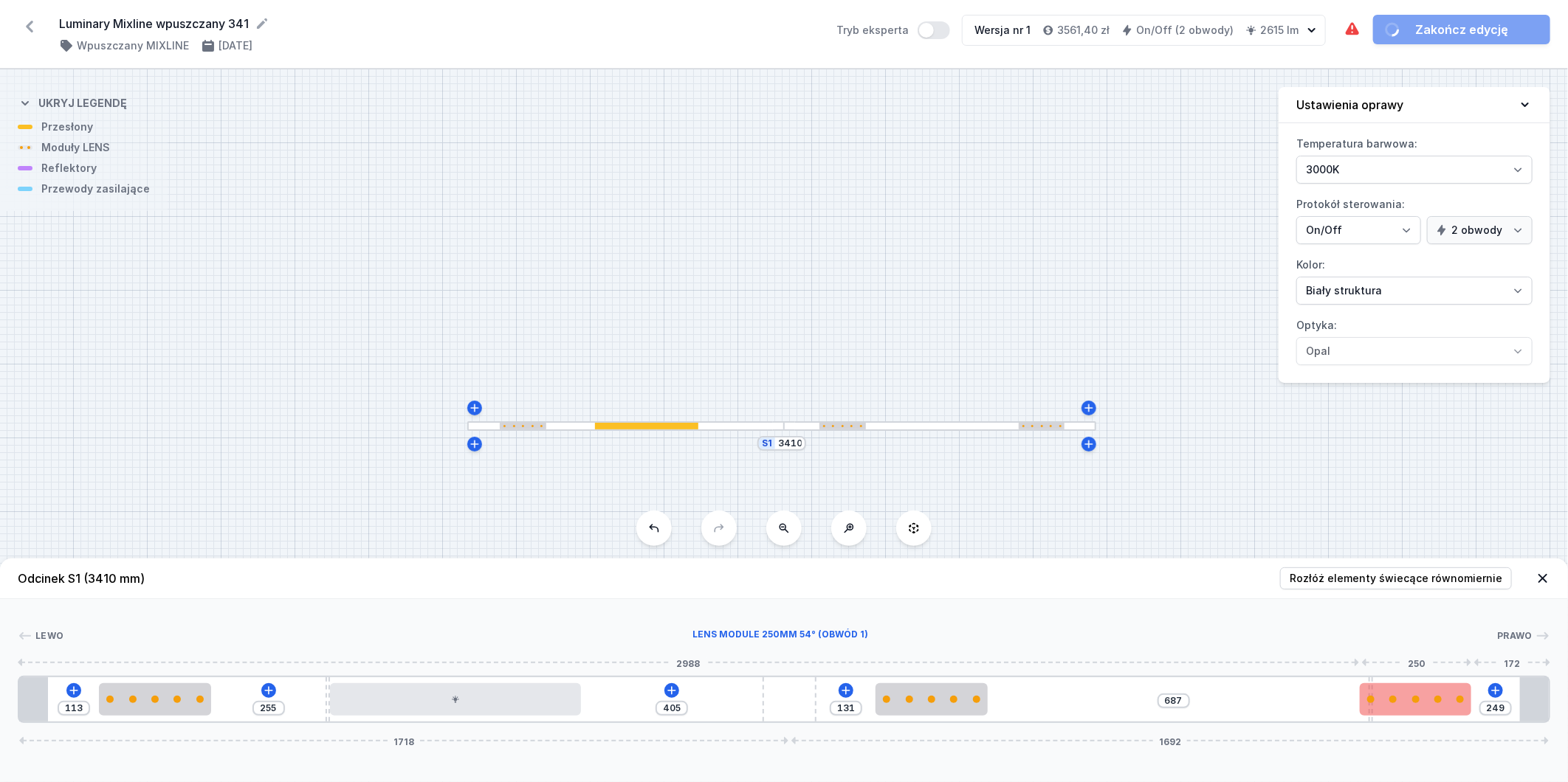
type input "283"
type input "653"
type input "314"
type input "622"
type input "327"
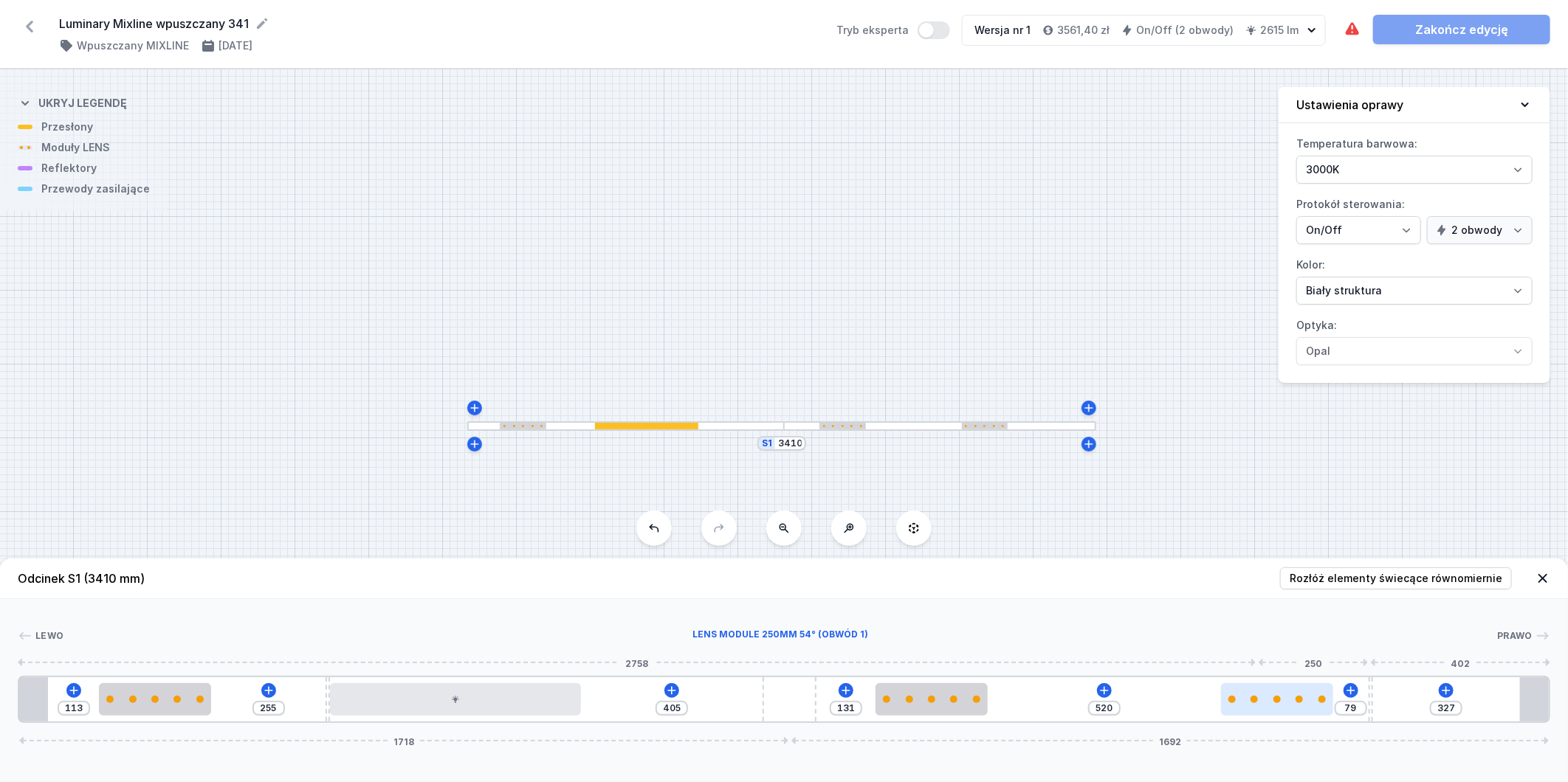
type input "500"
type input "99"
drag, startPoint x: 1425, startPoint y: 703, endPoint x: 1253, endPoint y: 713, distance: 172.3
click at [1253, 713] on div at bounding box center [1228, 699] width 112 height 33
click at [1371, 701] on div "113 255 405 131 411 188 327 1718 1692" at bounding box center [784, 700] width 1533 height 48
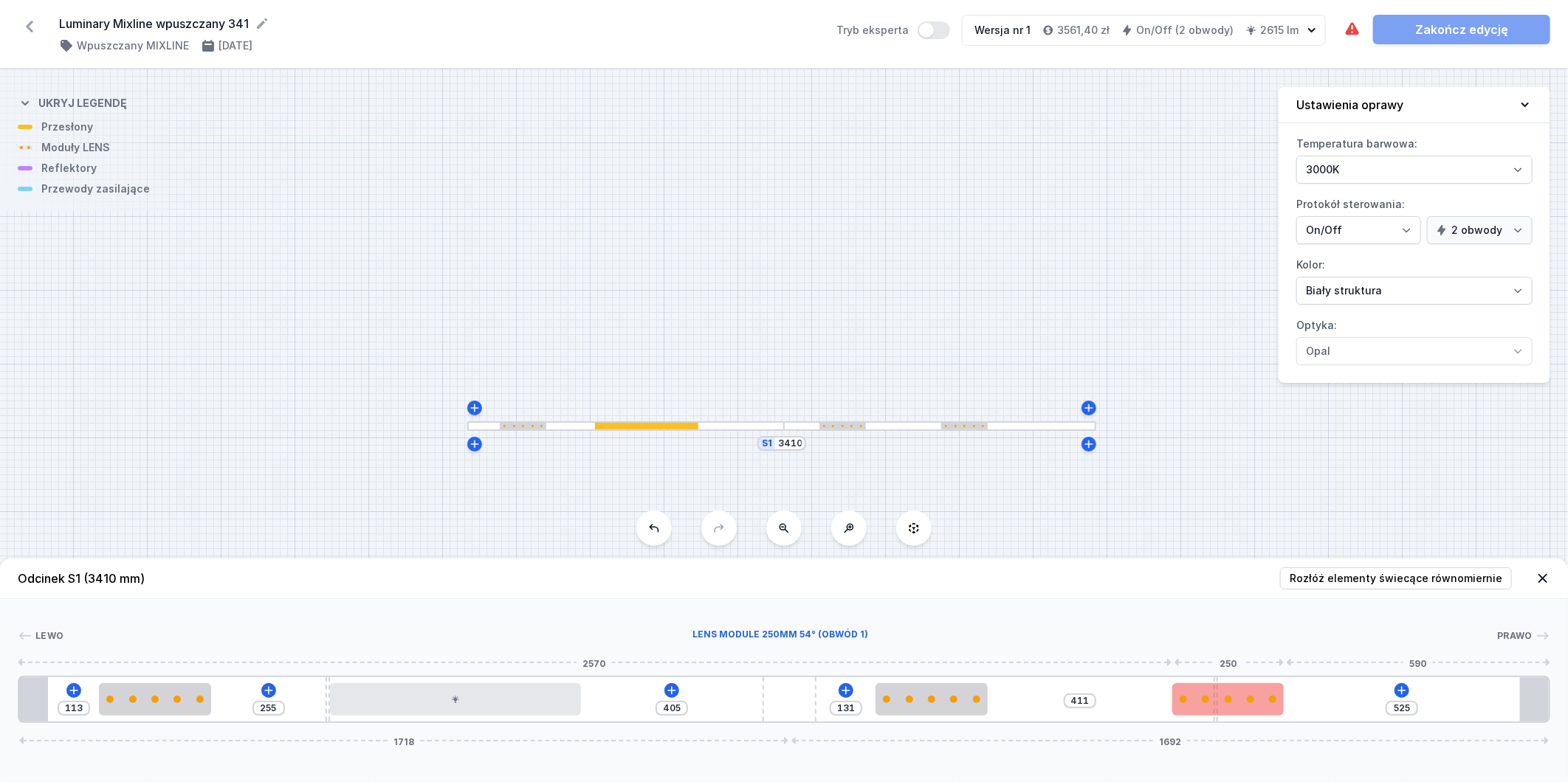
drag, startPoint x: 1371, startPoint y: 701, endPoint x: 1231, endPoint y: 714, distance: 140.6
click at [1231, 714] on div "113 255 405 131 411 525 1718 1692" at bounding box center [784, 700] width 1533 height 48
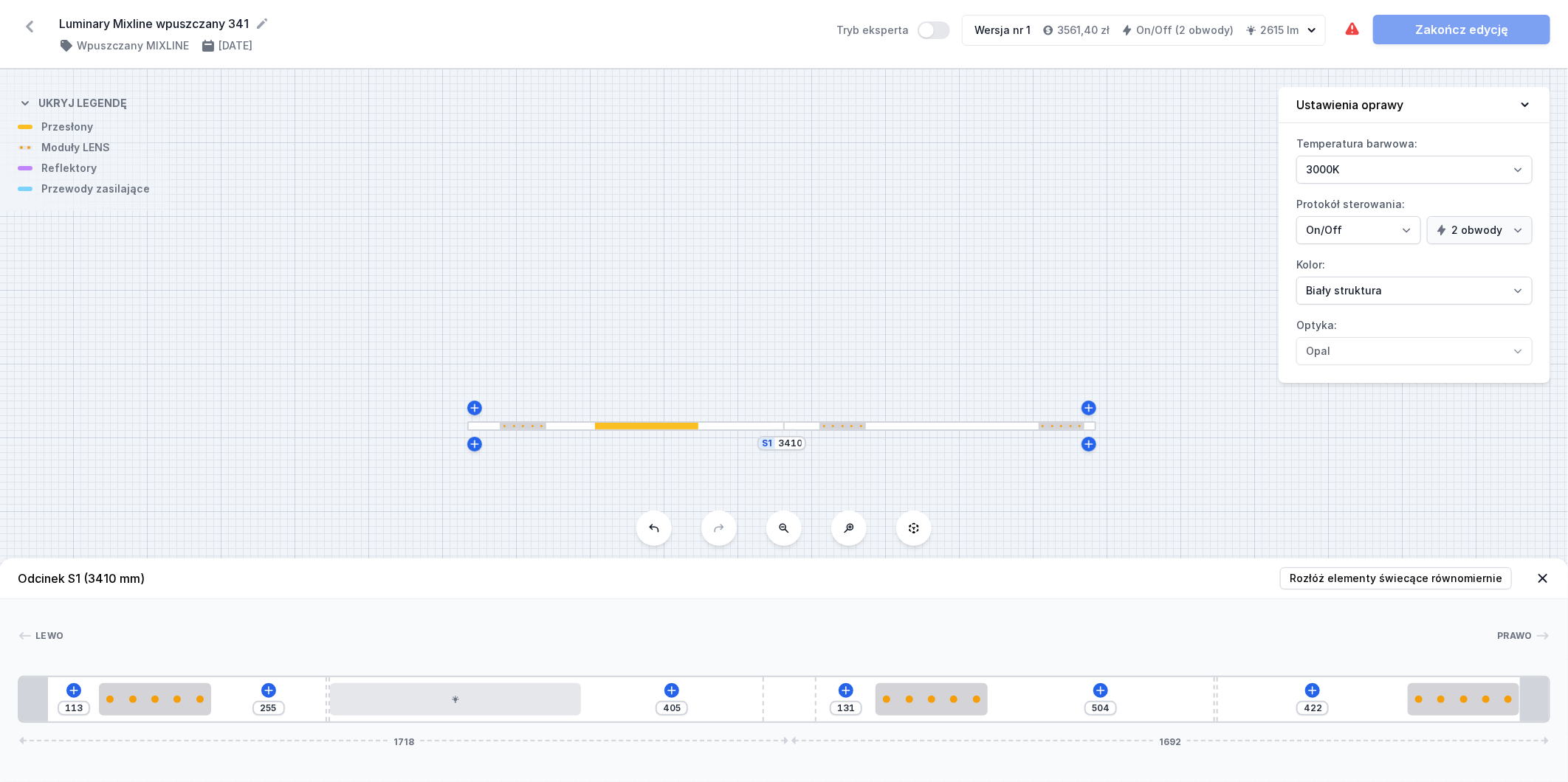
drag, startPoint x: 1270, startPoint y: 706, endPoint x: 1552, endPoint y: 705, distance: 282.0
click at [1552, 705] on div "[PERSON_NAME] 1 2 1 3 4 1 5 2 1 3 2 1 1 113 255 405 131 504 422 1718 1692 178 2…" at bounding box center [784, 661] width 1568 height 124
drag, startPoint x: 1216, startPoint y: 709, endPoint x: 1357, endPoint y: 705, distance: 141.1
click at [1357, 705] on div "113 255 405 131 780 146 1718 1692" at bounding box center [784, 700] width 1533 height 48
click at [1160, 691] on icon at bounding box center [1162, 691] width 8 height 8
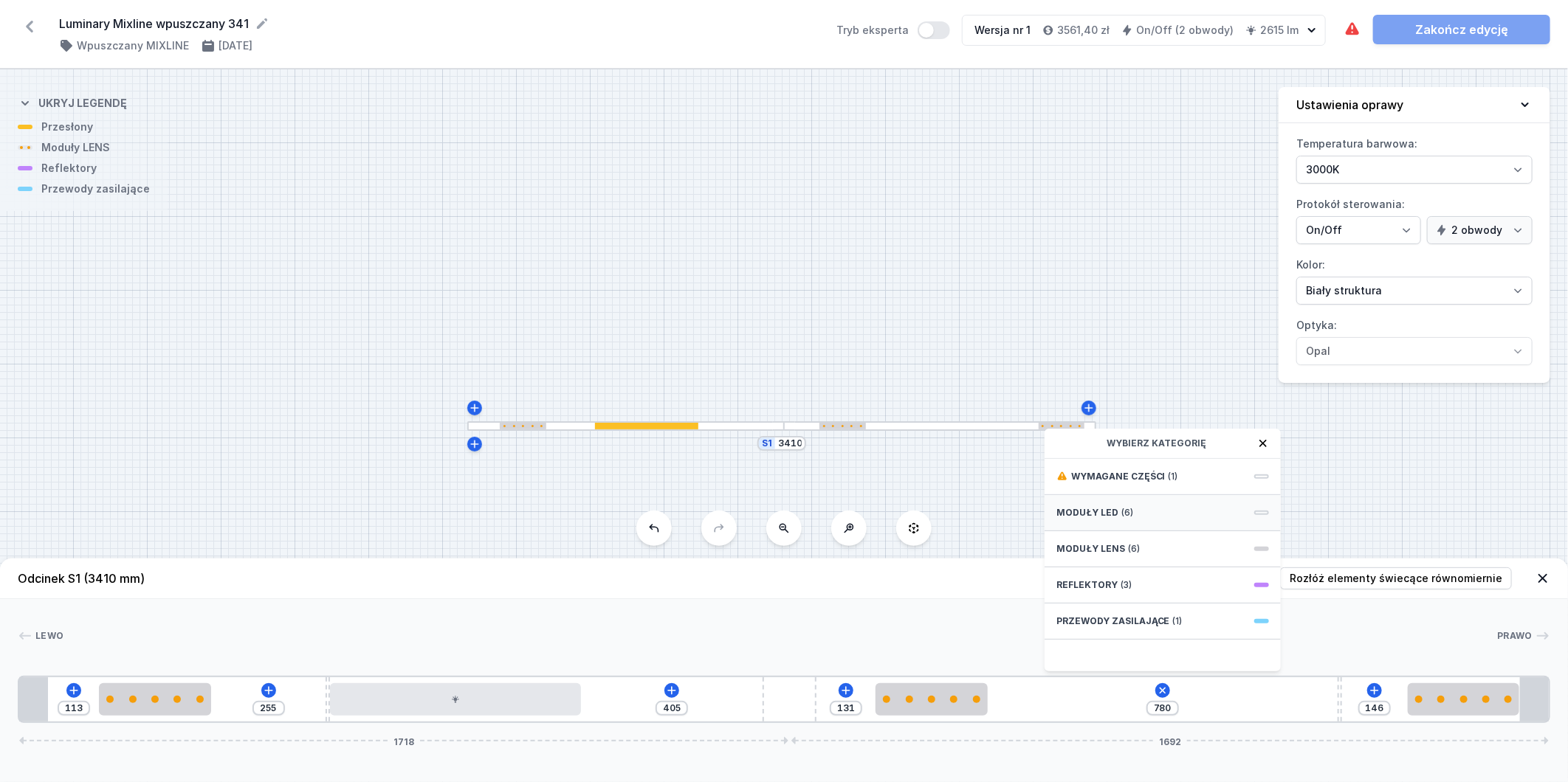
click at [1167, 514] on div "Moduły LED (6)" at bounding box center [1162, 513] width 236 height 36
click at [1178, 634] on div "Obwód 1" at bounding box center [1163, 635] width 213 height 12
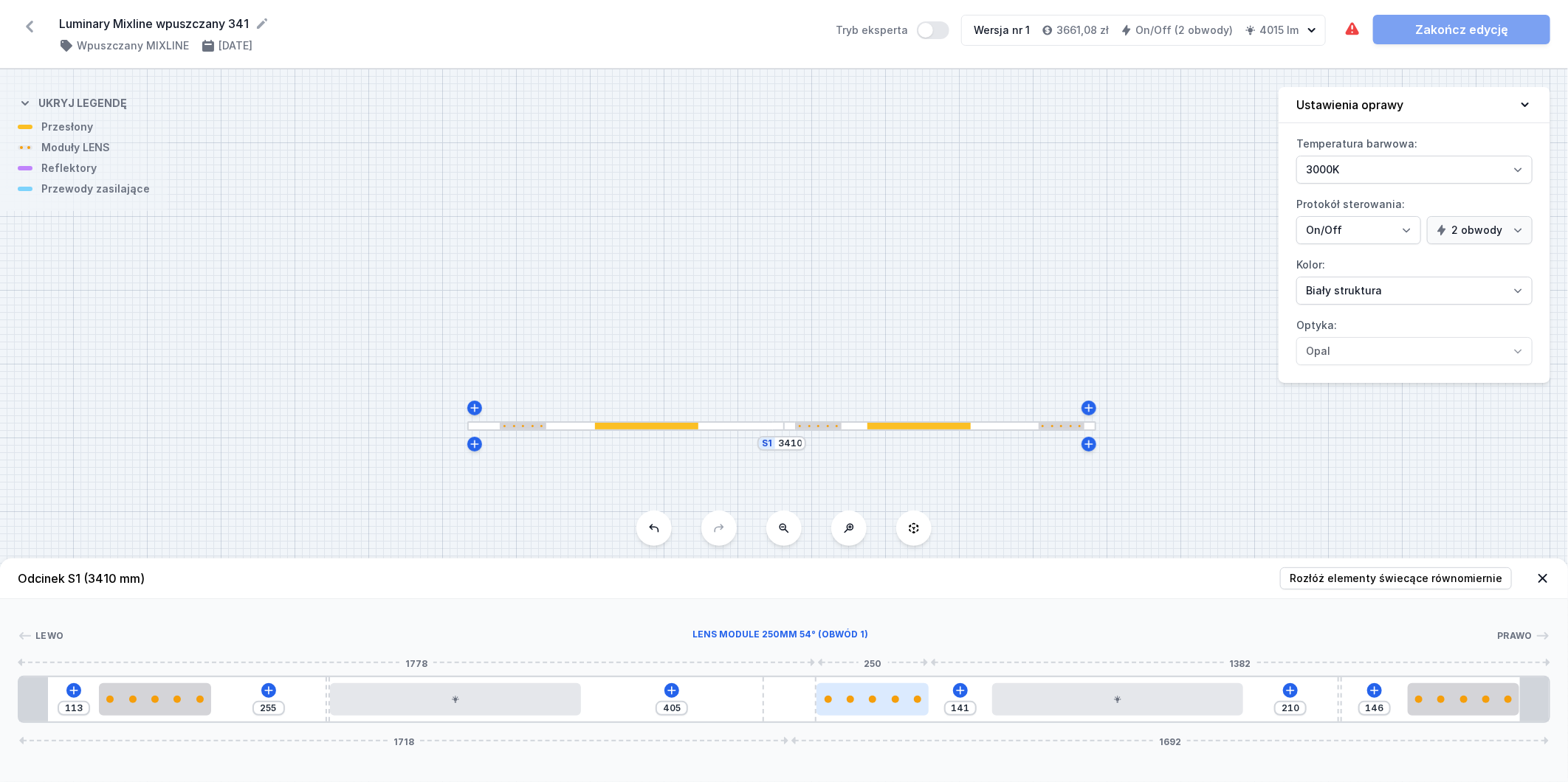
drag, startPoint x: 952, startPoint y: 690, endPoint x: 881, endPoint y: 702, distance: 72.0
click at [881, 702] on div at bounding box center [873, 699] width 112 height 33
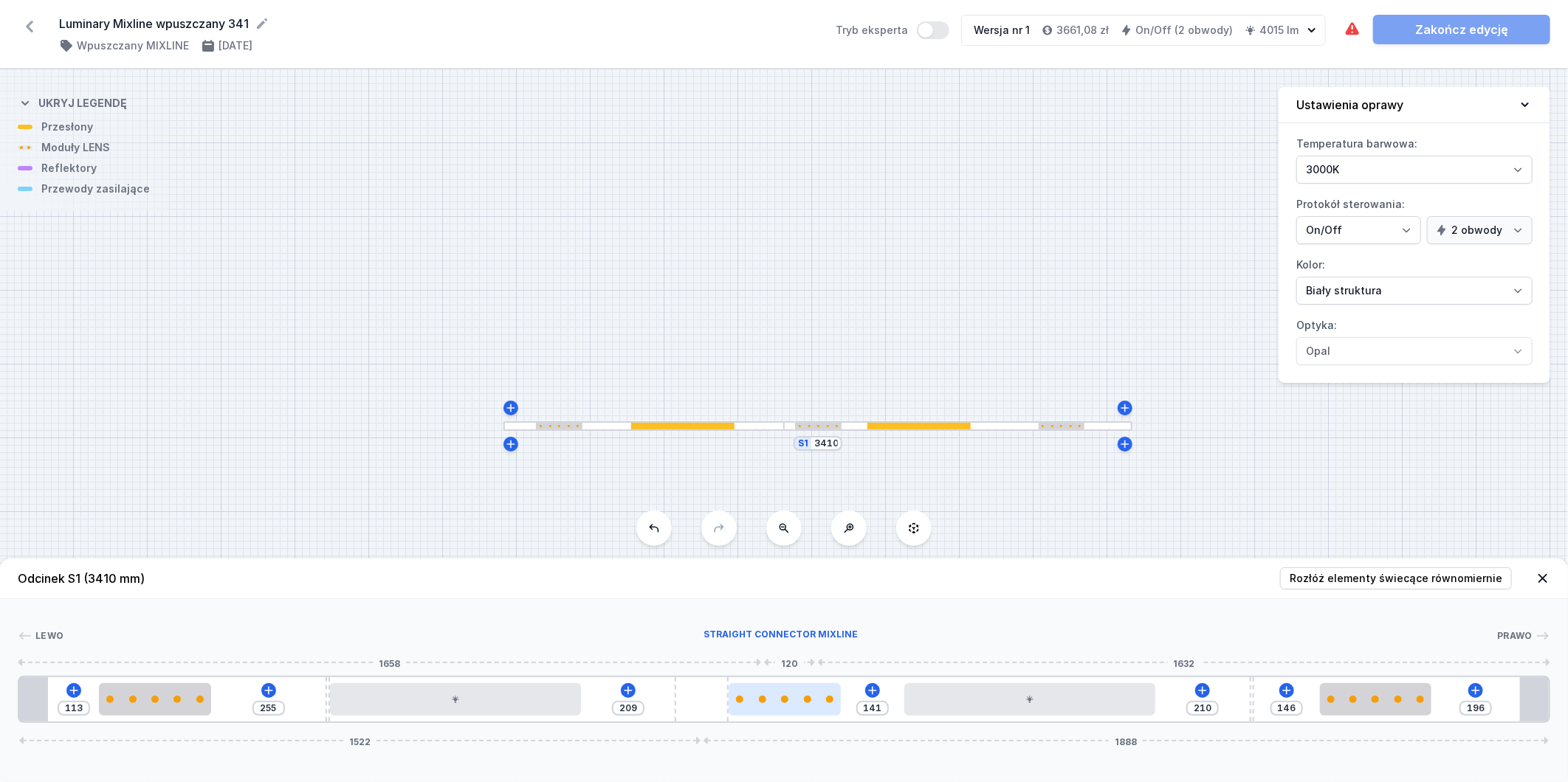
drag, startPoint x: 768, startPoint y: 696, endPoint x: 781, endPoint y: 684, distance: 17.7
click at [713, 697] on div at bounding box center [702, 699] width 54 height 44
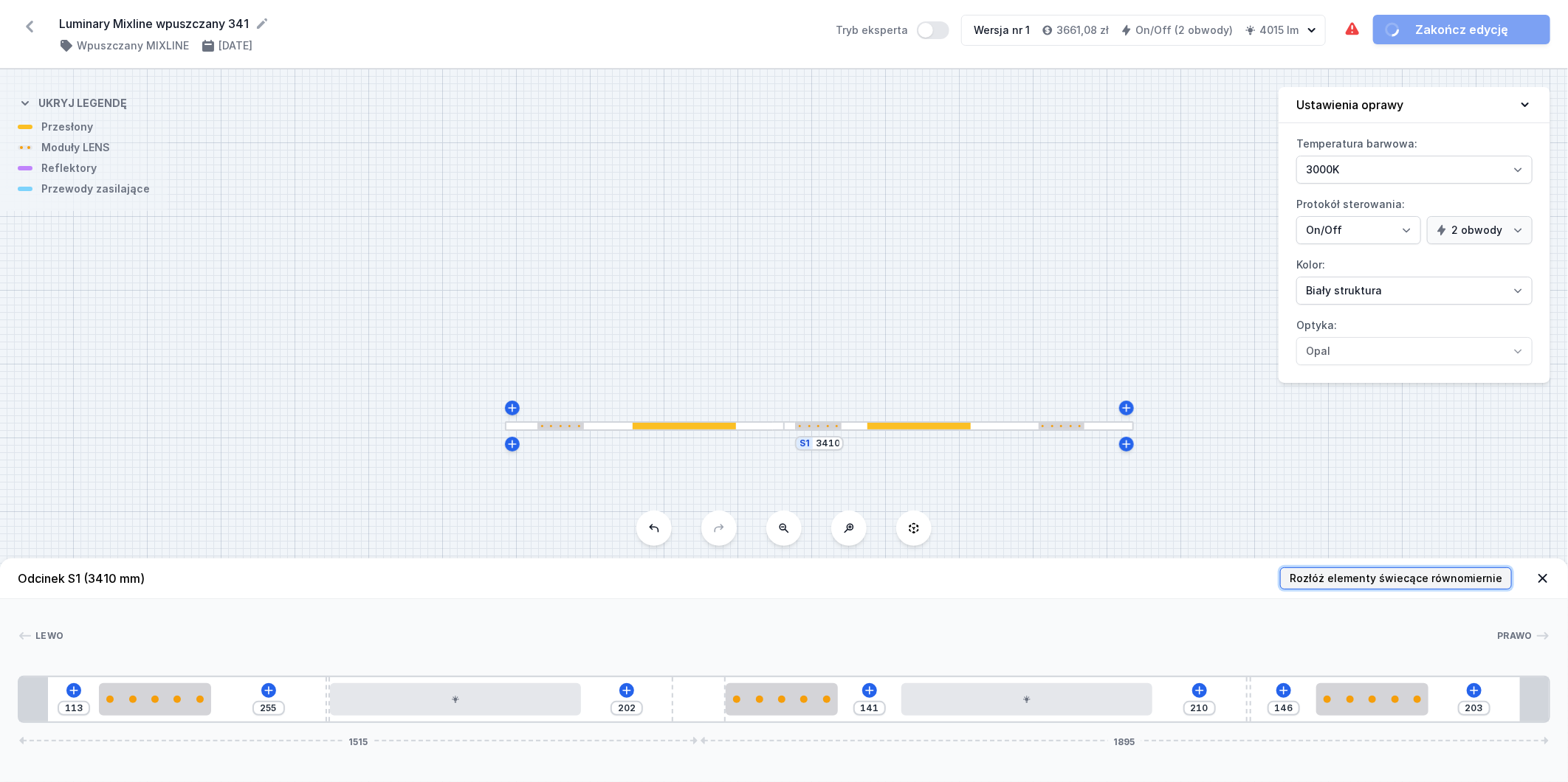
click at [1323, 581] on span "Rozłóż elementy świecące równomiernie" at bounding box center [1396, 579] width 213 height 15
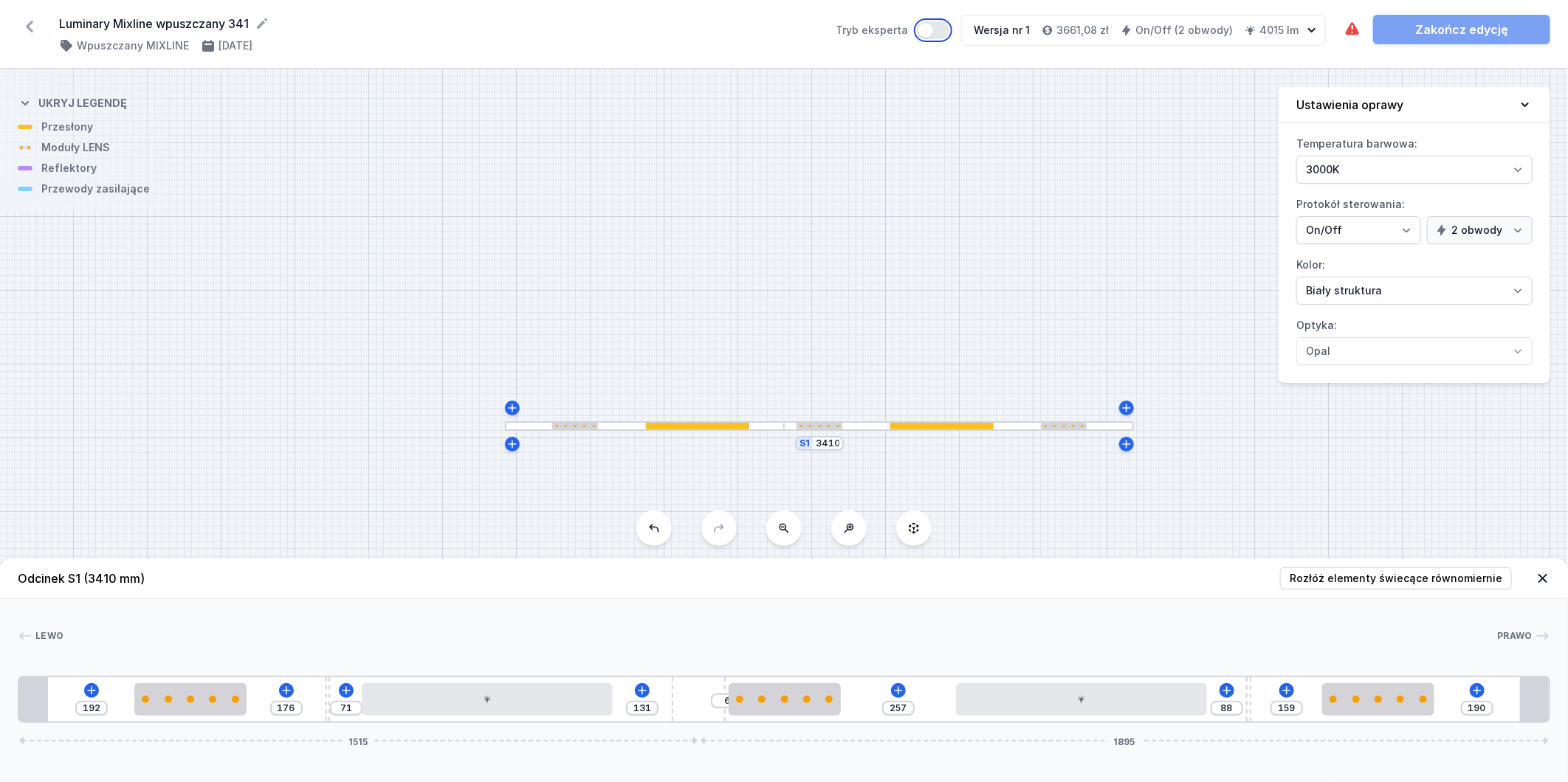
click at [943, 32] on button "Tryb eksperta" at bounding box center [932, 30] width 33 height 18
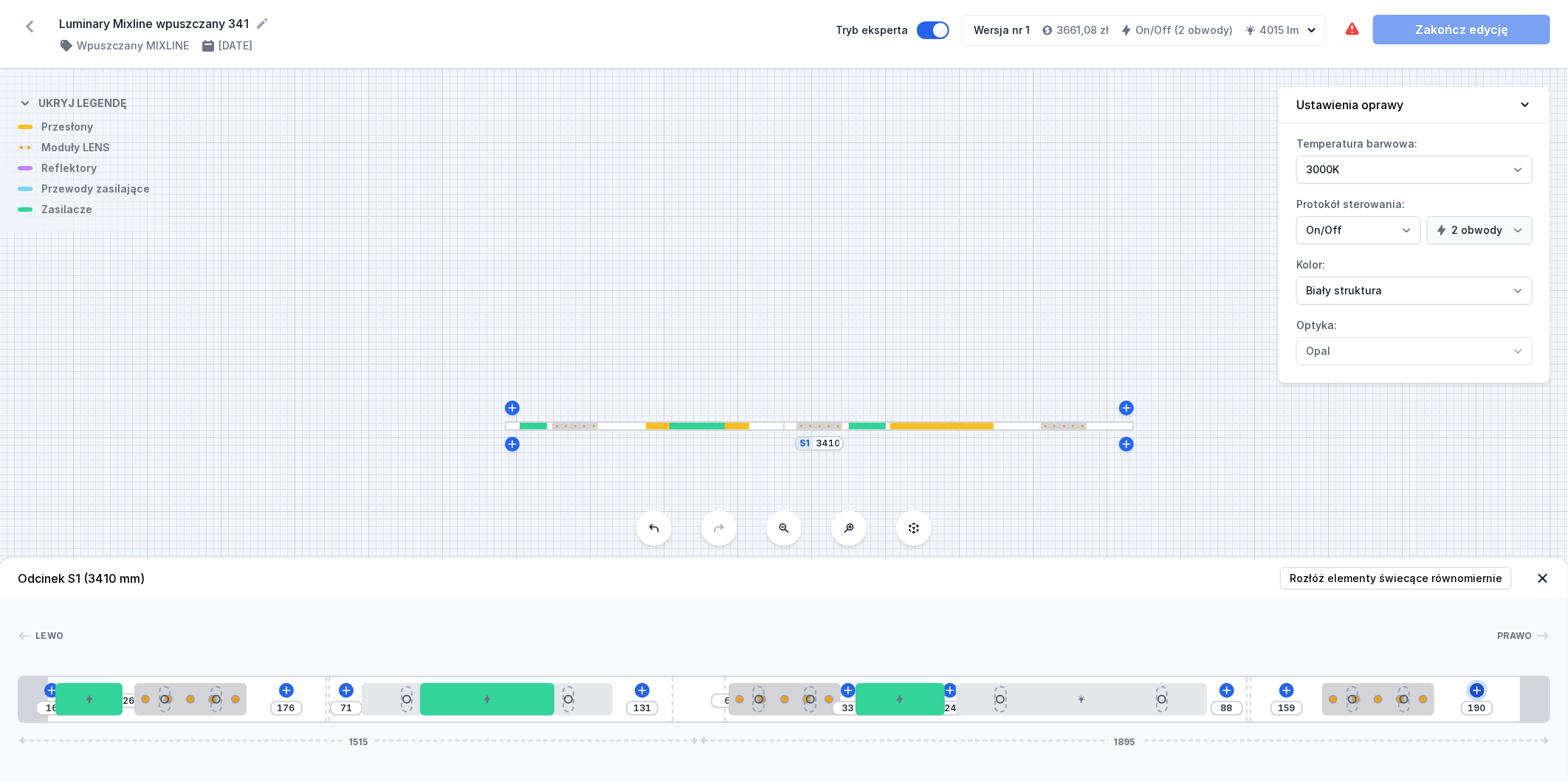
click at [1478, 694] on icon at bounding box center [1477, 691] width 8 height 8
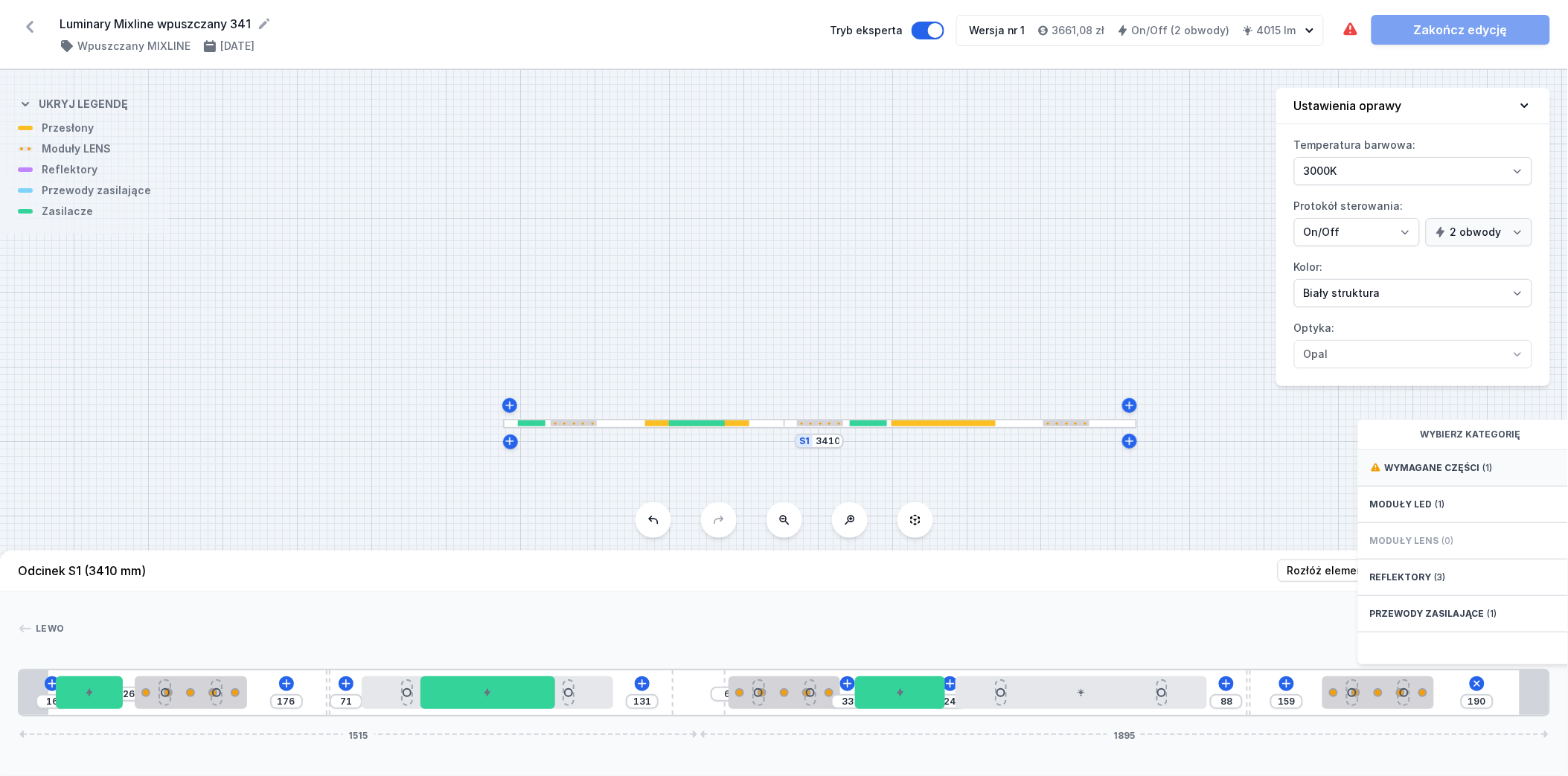
click at [1458, 474] on span "Wymagane części" at bounding box center [1432, 467] width 95 height 12
click at [1454, 474] on span "Hole for power supply cable" at bounding box center [1477, 467] width 214 height 15
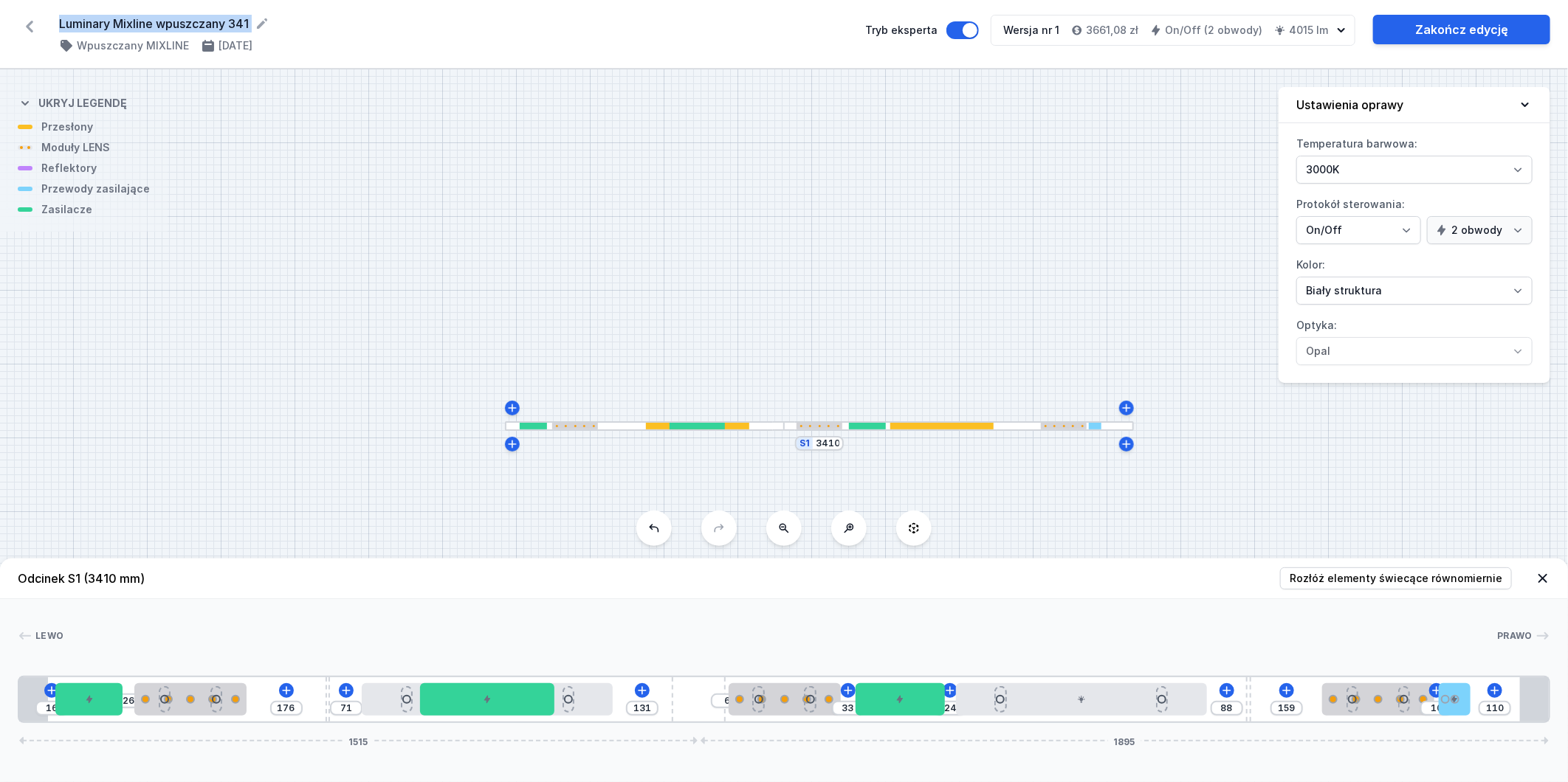
drag, startPoint x: 57, startPoint y: 23, endPoint x: 256, endPoint y: 27, distance: 199.0
click at [256, 27] on div "Luminary Mixline wpuszczany 341 ( 11349 /v 1 ) Wpuszczany MIXLINE [DATE] Tryb e…" at bounding box center [784, 35] width 1568 height 69
click at [409, 701] on div at bounding box center [411, 699] width 8 height 8
click at [533, 623] on select "Obwód 1 Obwód 2" at bounding box center [501, 633] width 94 height 20
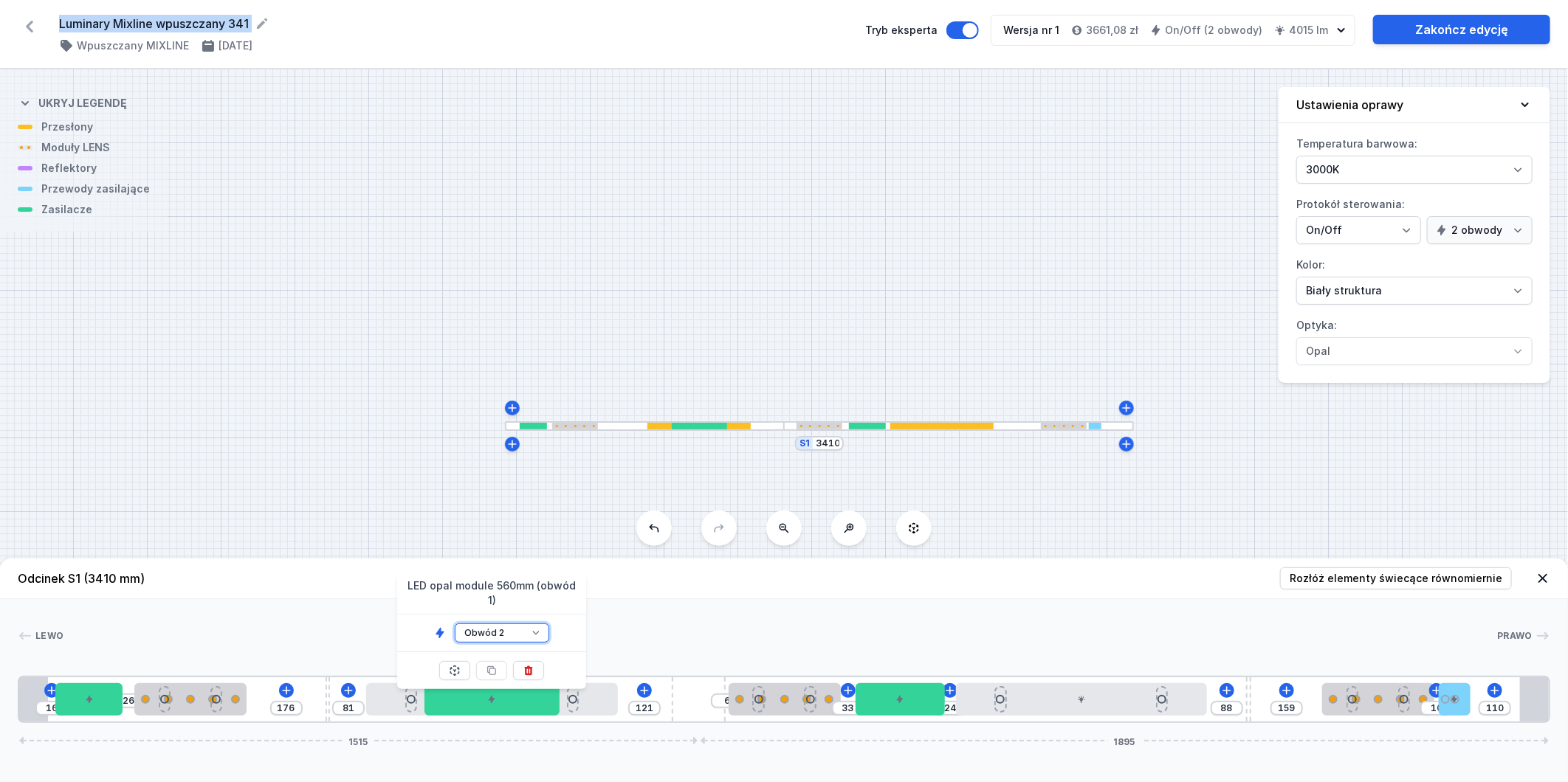
click at [455, 623] on select "Obwód 1 Obwód 2" at bounding box center [501, 633] width 94 height 20
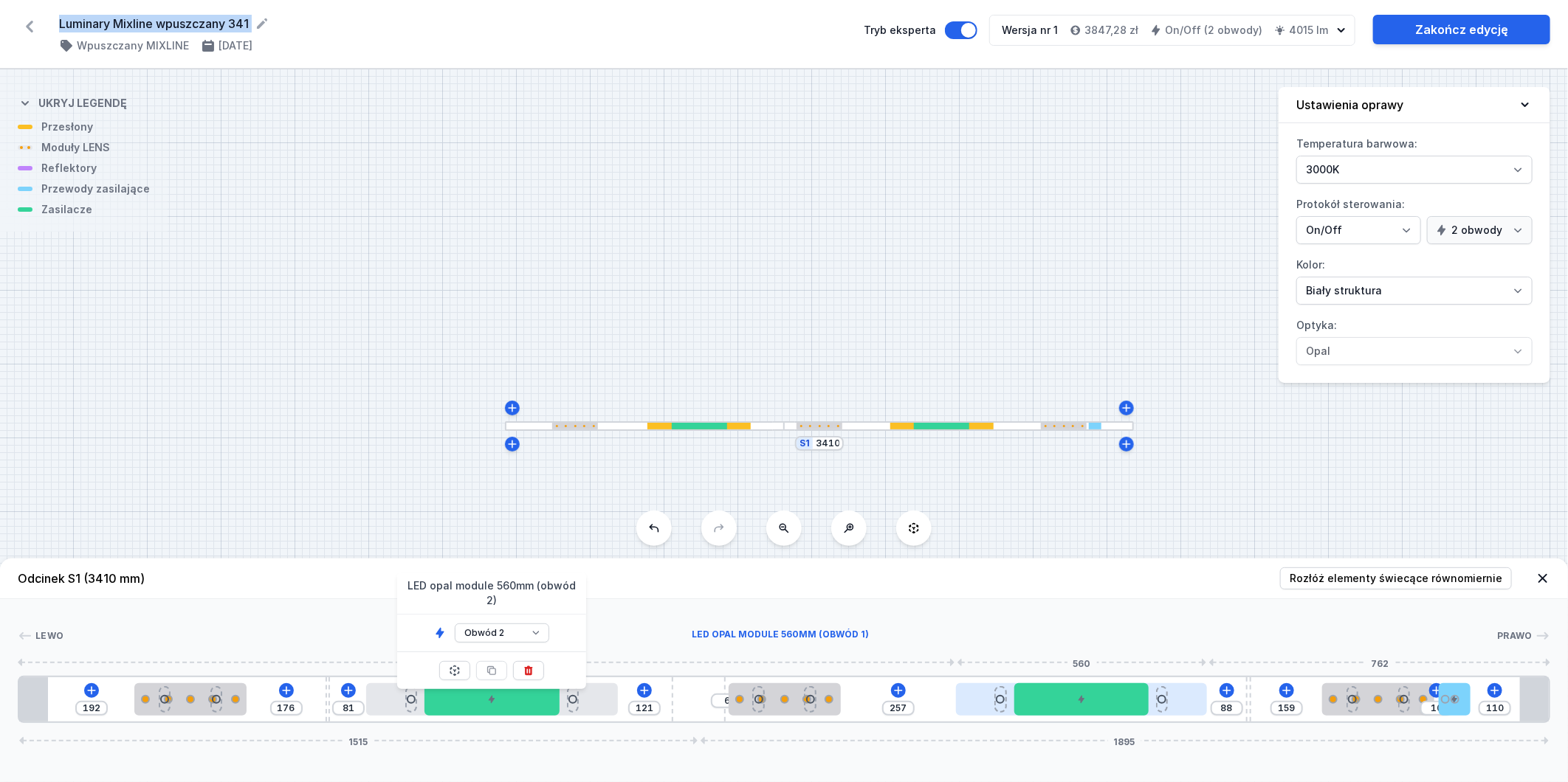
click at [970, 697] on div at bounding box center [1081, 699] width 251 height 33
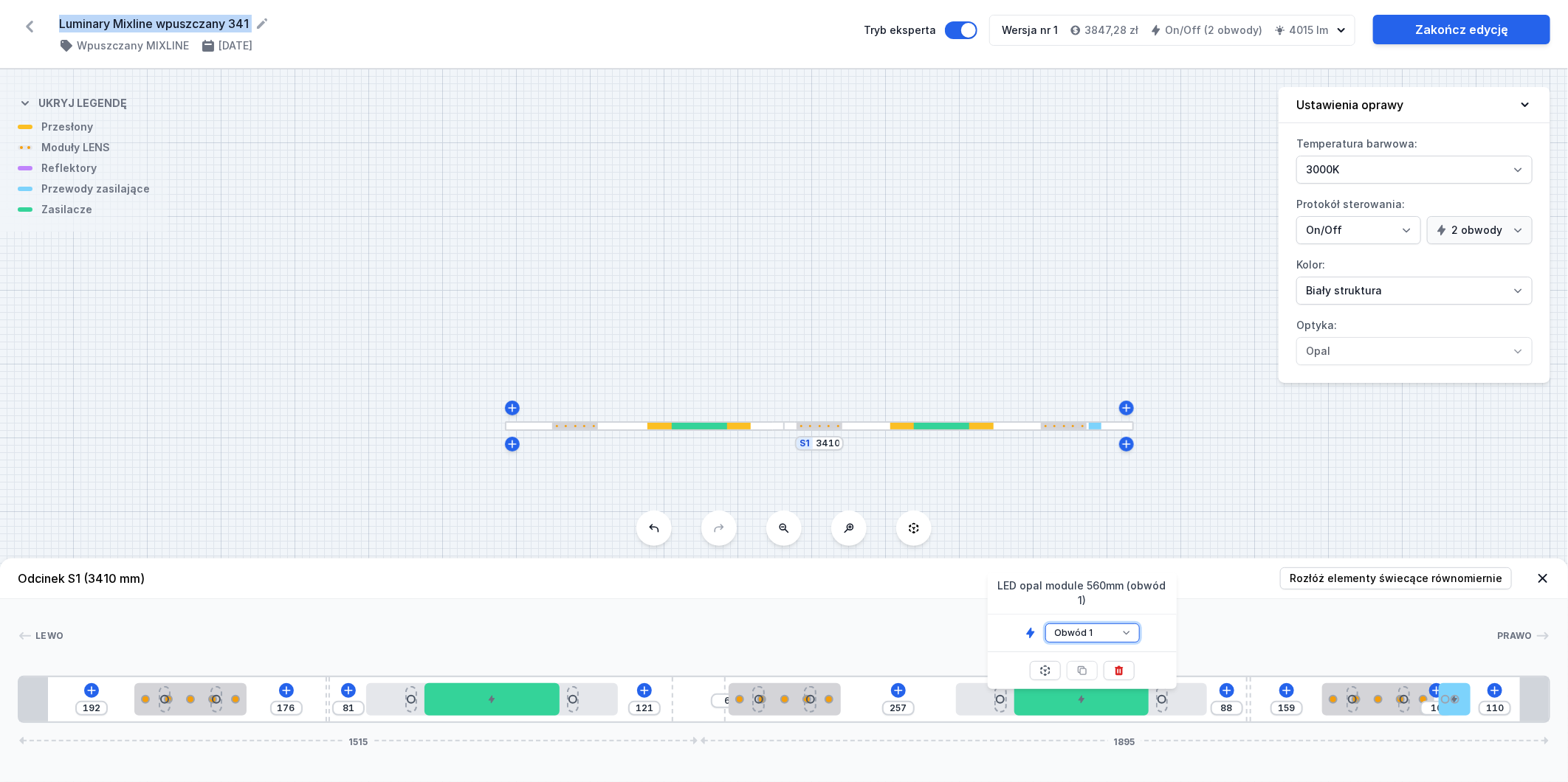
click at [1131, 624] on select "Obwód 1 Obwód 2" at bounding box center [1092, 633] width 94 height 20
click at [1045, 623] on select "Obwód 1 Obwód 2" at bounding box center [1092, 633] width 94 height 20
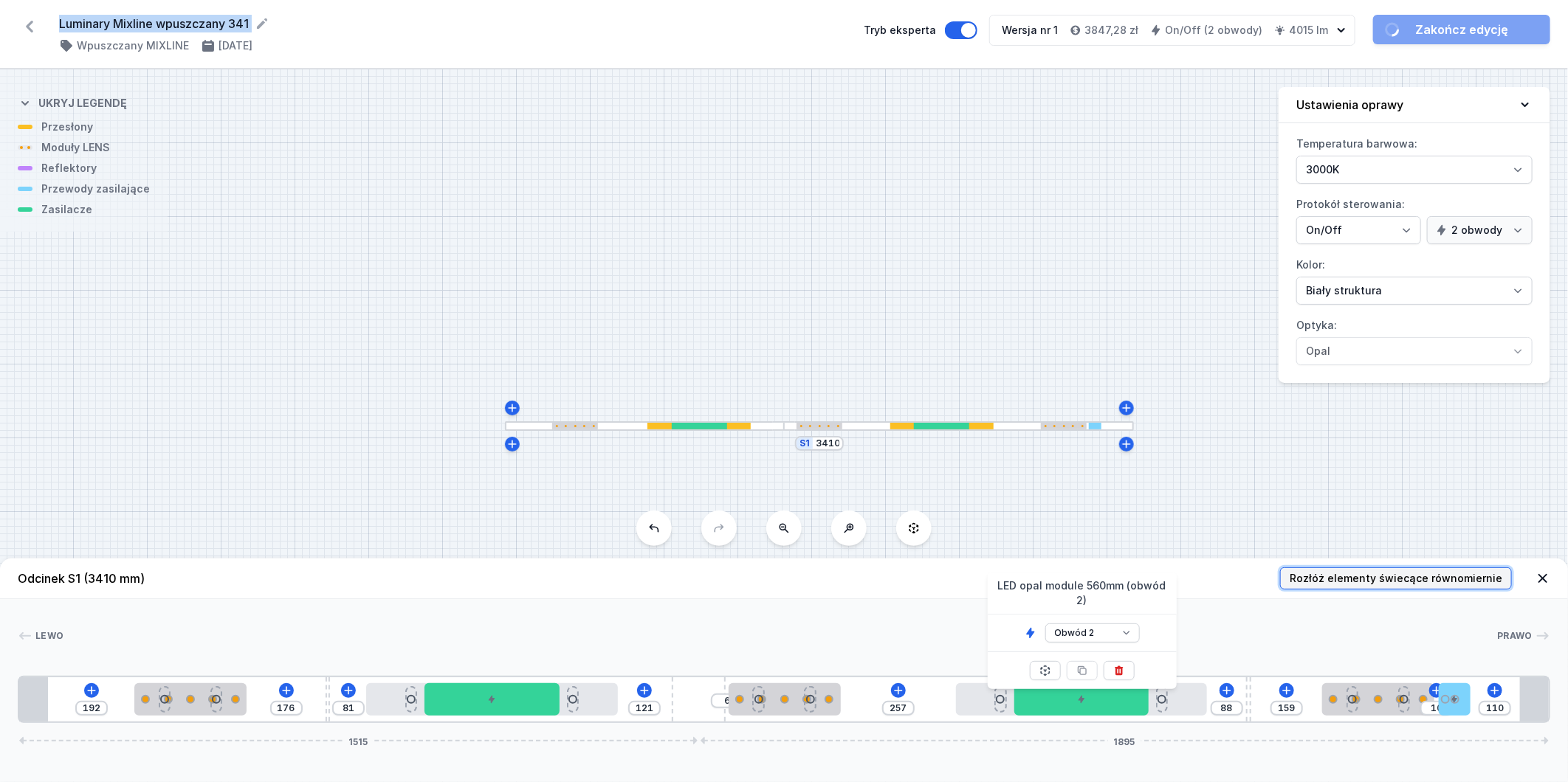
click at [1335, 578] on span "Rozłóż elementy świecące równomiernie" at bounding box center [1396, 579] width 213 height 15
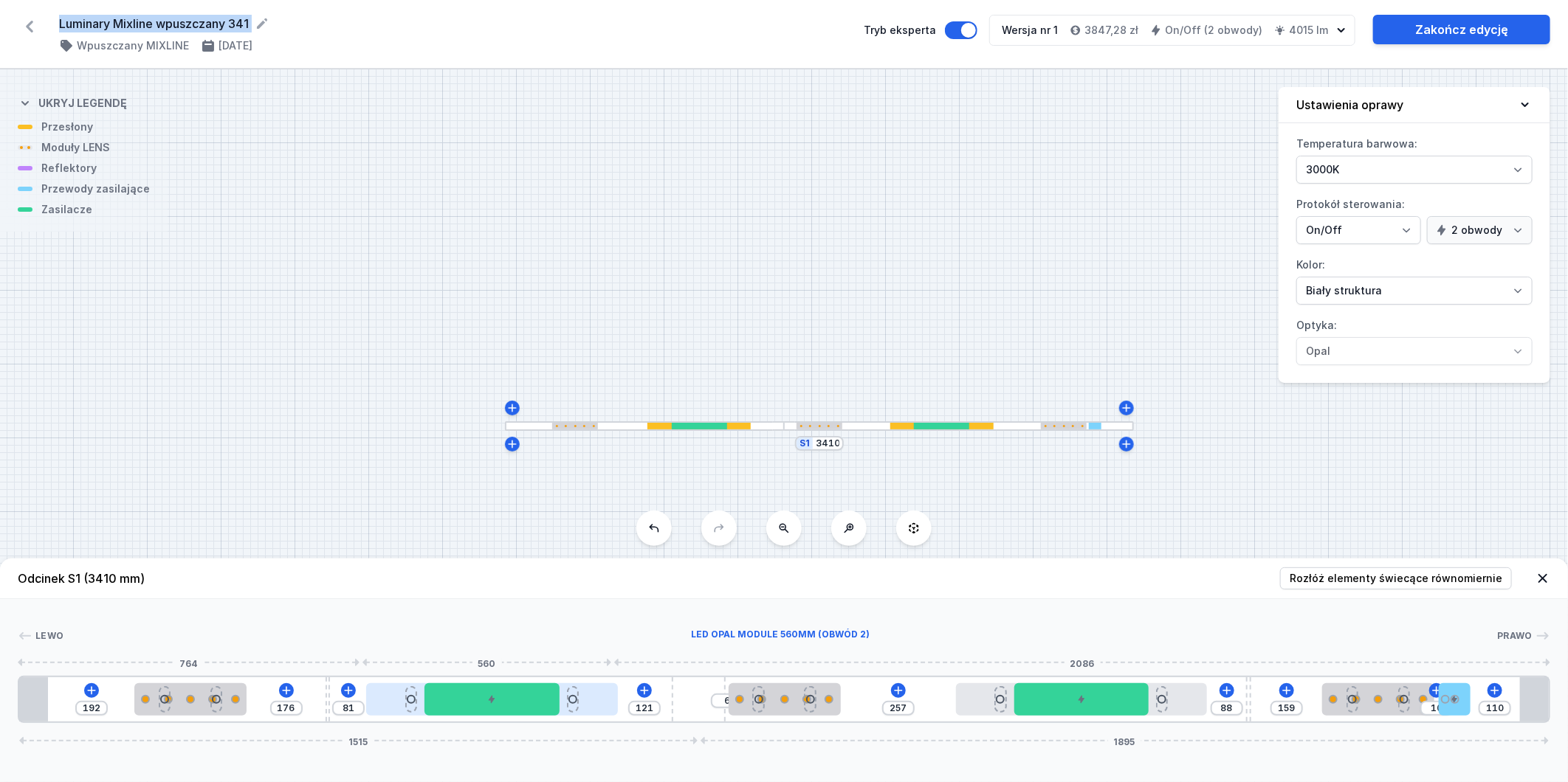
click at [379, 691] on div at bounding box center [491, 699] width 251 height 33
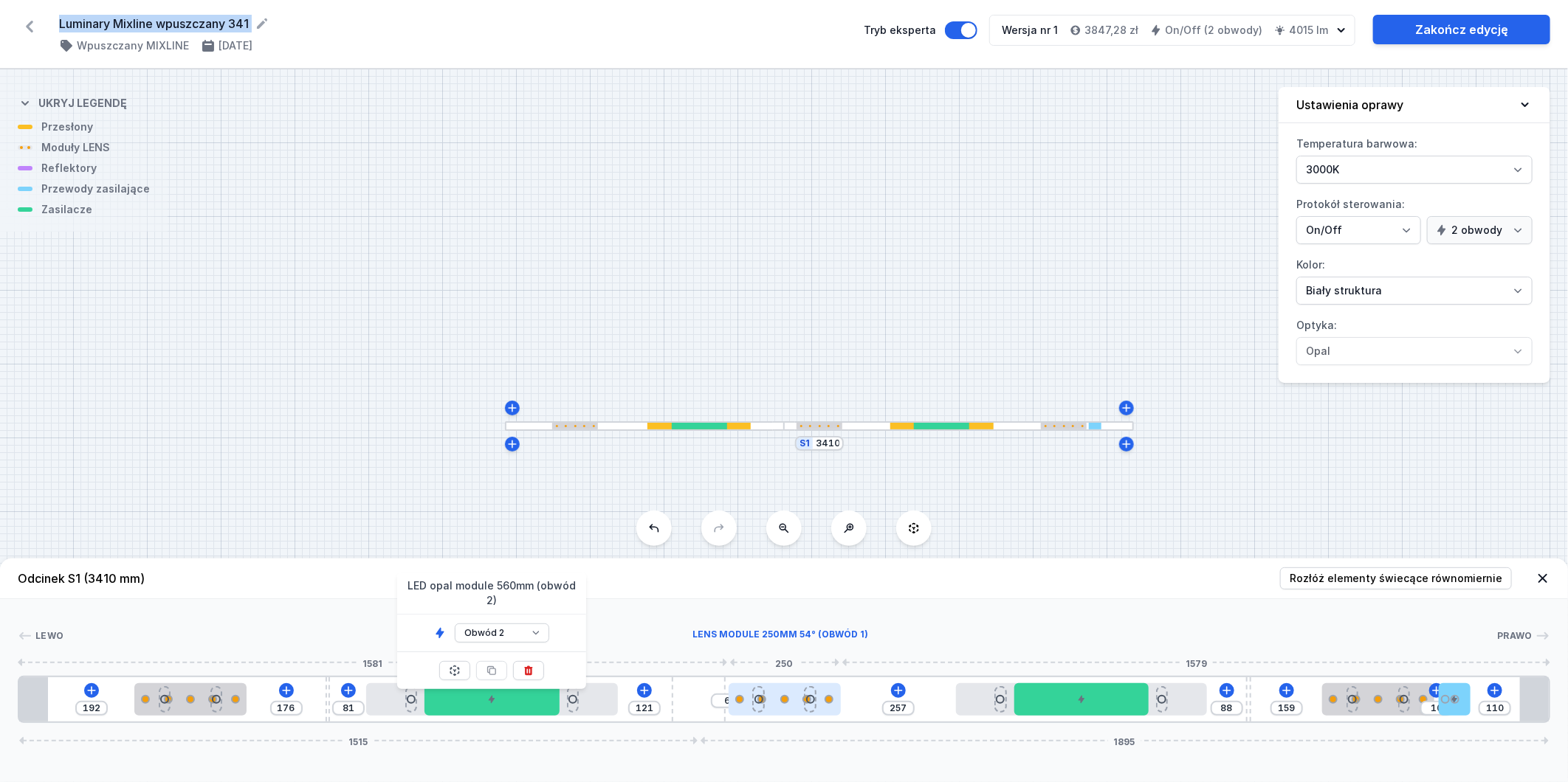
click at [782, 692] on div at bounding box center [785, 699] width 112 height 33
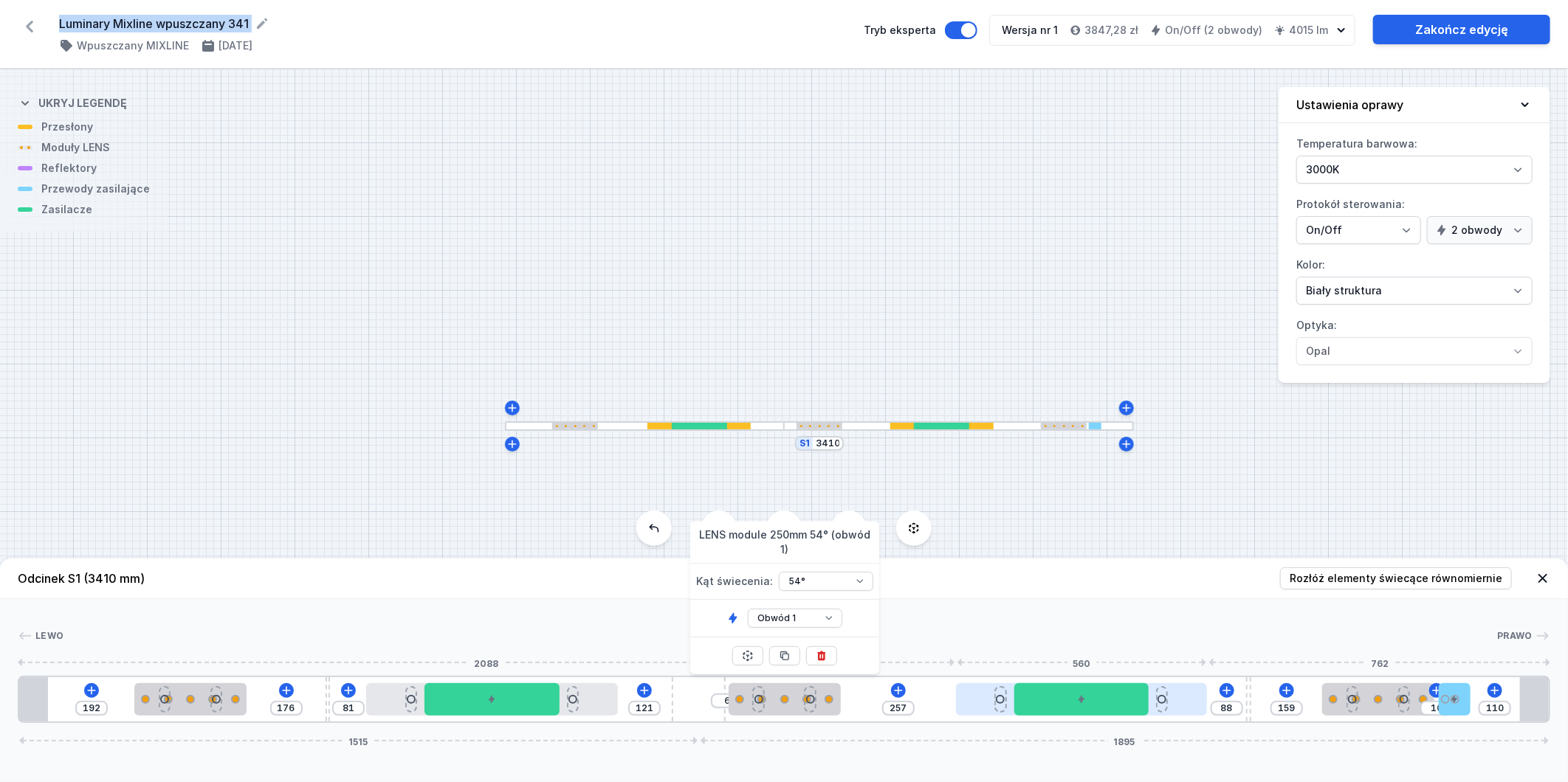
click at [977, 696] on div at bounding box center [1081, 699] width 251 height 33
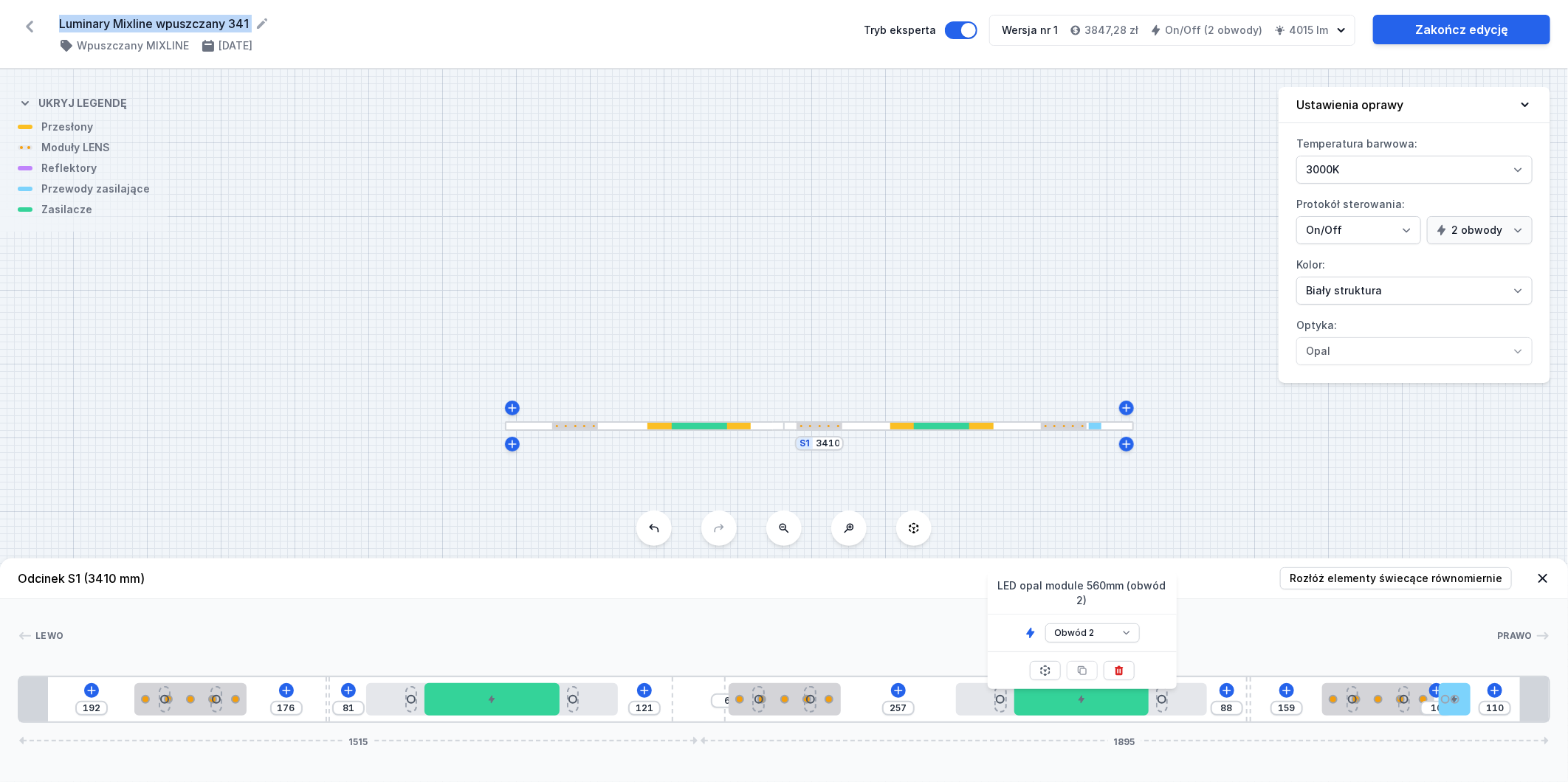
click at [1008, 174] on div "S1 3410" at bounding box center [784, 426] width 1568 height 713
click at [1022, 187] on div "S1 3410" at bounding box center [784, 426] width 1568 height 713
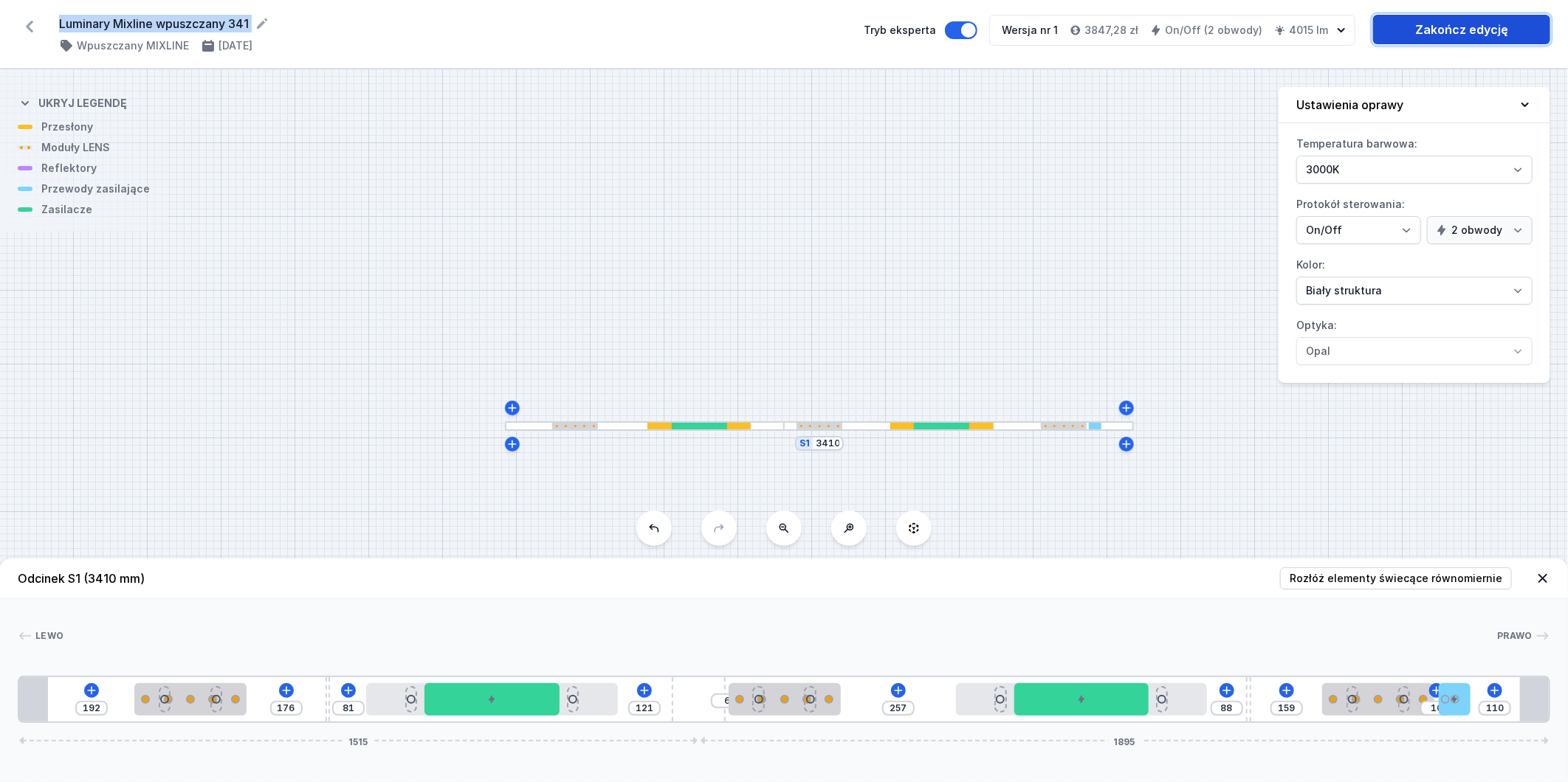
click at [1438, 31] on link "Zakończ edycję" at bounding box center [1462, 30] width 177 height 30
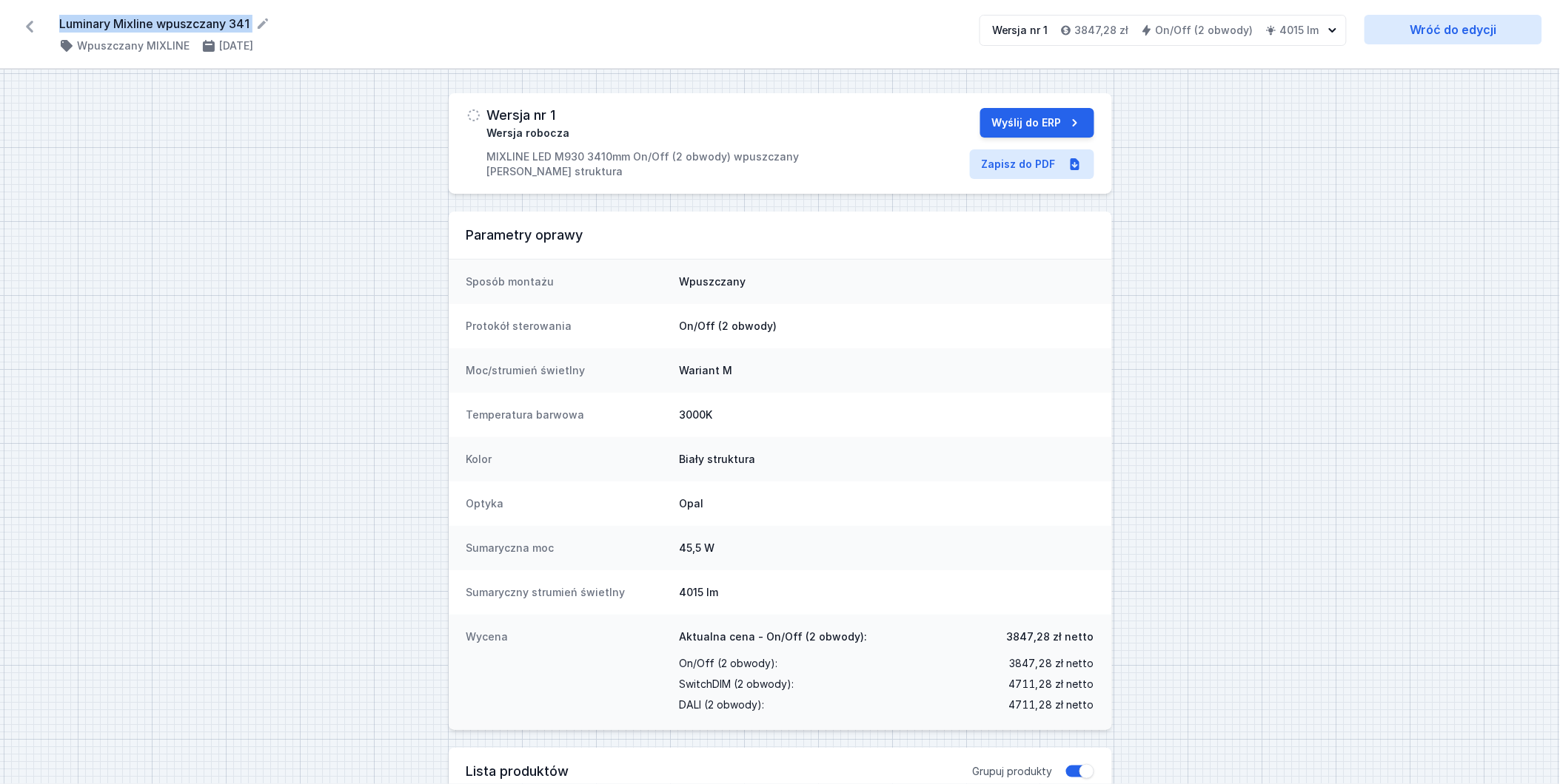
click at [31, 27] on icon at bounding box center [29, 26] width 23 height 23
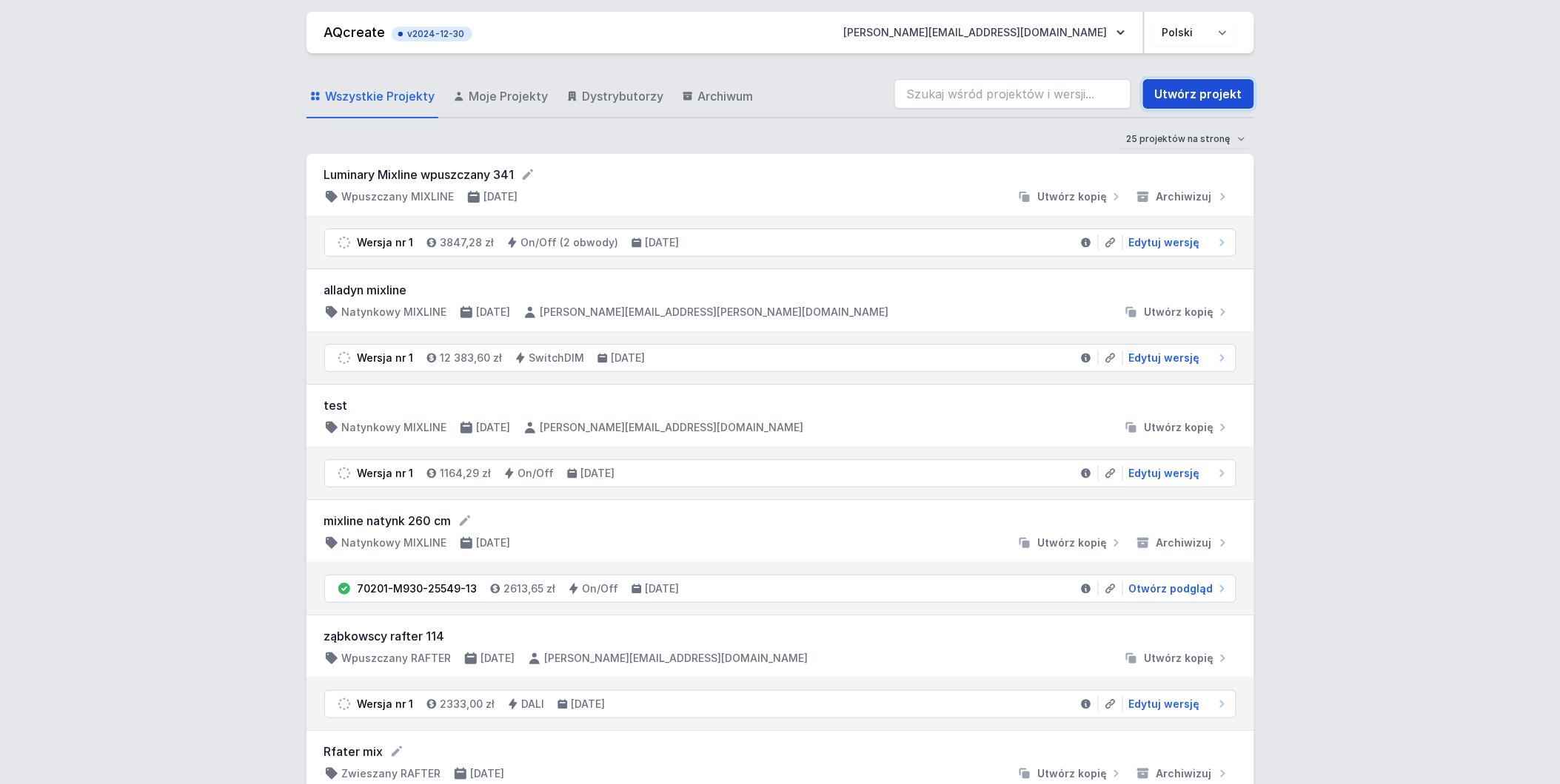
click at [1183, 83] on link "Utwórz projekt" at bounding box center [1198, 94] width 111 height 30
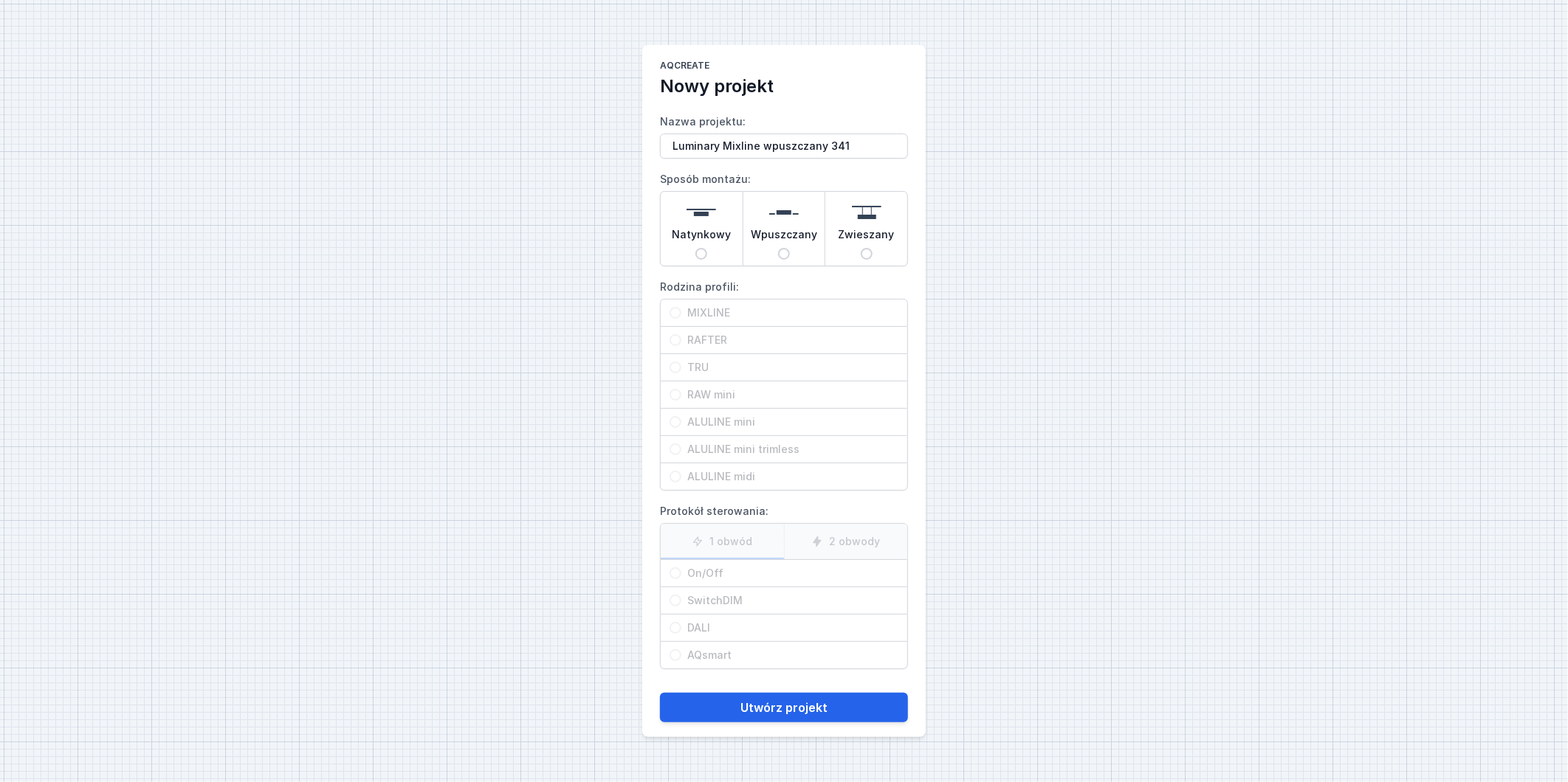
click at [779, 253] on input "Wpuszczany" at bounding box center [784, 254] width 12 height 12
click at [673, 313] on input "MIXLINE" at bounding box center [675, 313] width 12 height 12
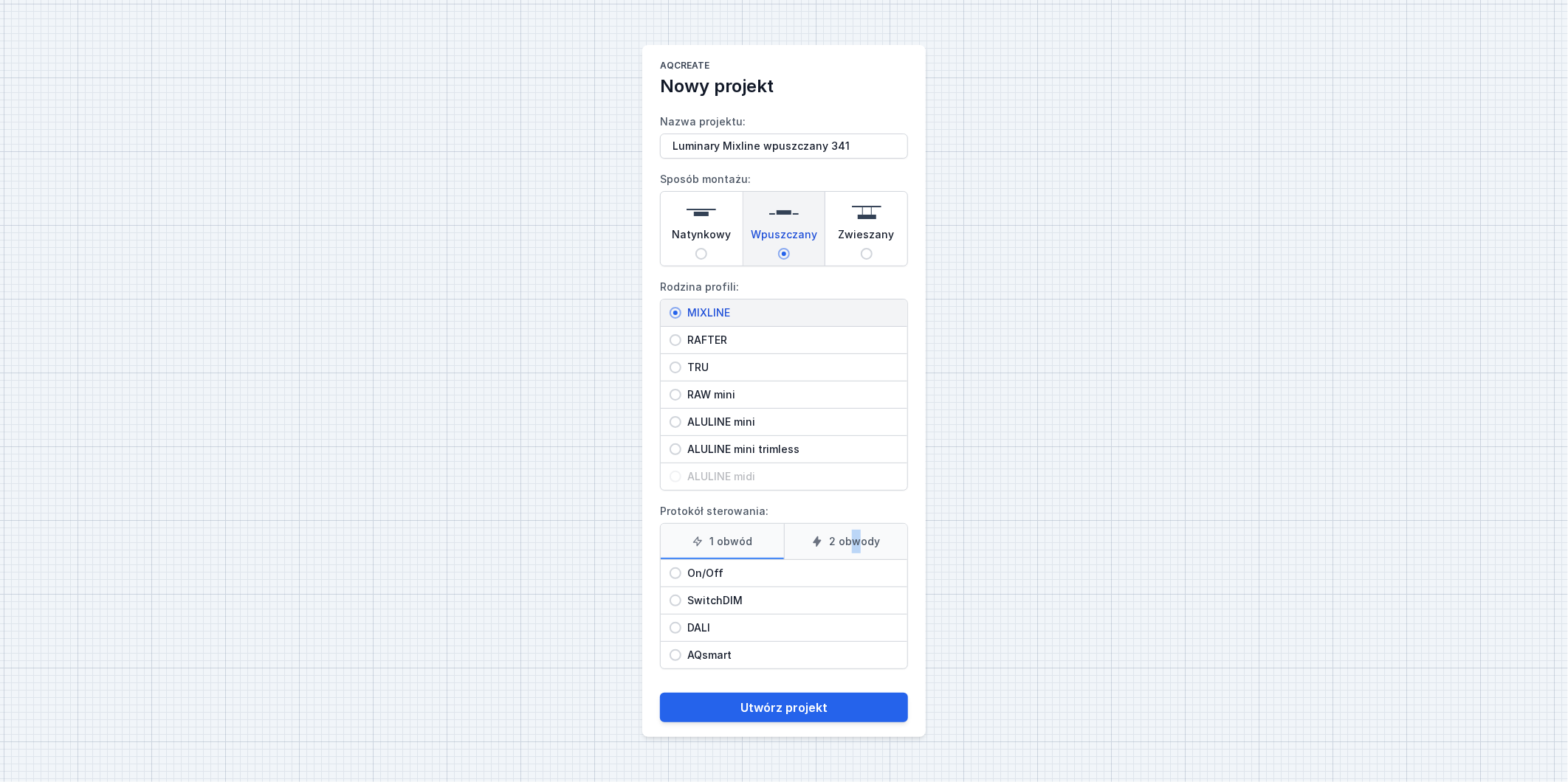
click at [855, 532] on label "2 obwody" at bounding box center [846, 542] width 124 height 35
click at [673, 572] on input "On/Off" at bounding box center [675, 573] width 12 height 12
click at [822, 539] on icon at bounding box center [817, 541] width 12 height 12
click at [0, 0] on input "2 obwody" at bounding box center [0, 0] width 0 height 0
click at [778, 706] on button "Utwórz projekt" at bounding box center [784, 708] width 248 height 30
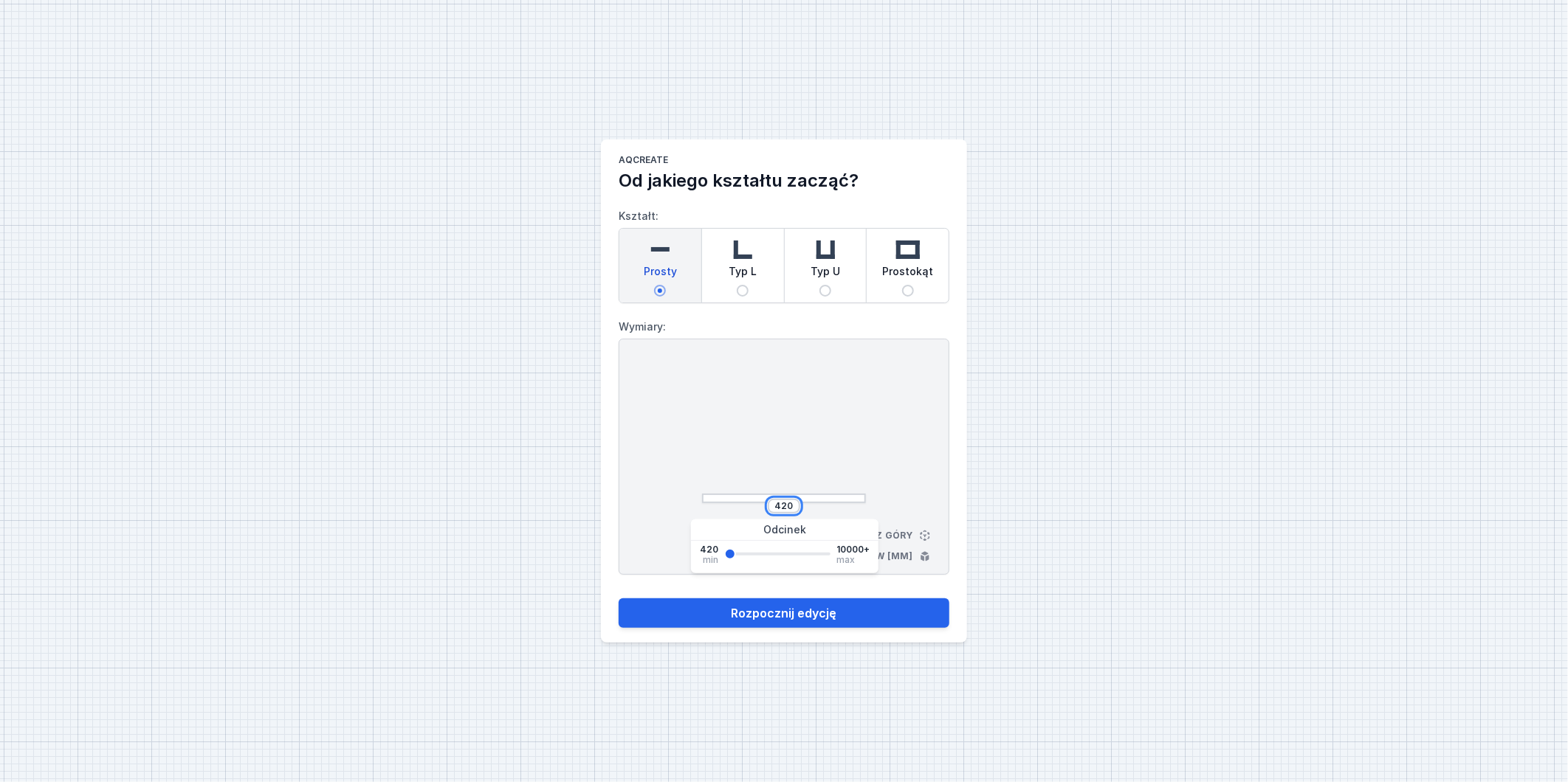
drag, startPoint x: 776, startPoint y: 500, endPoint x: 818, endPoint y: 510, distance: 43.2
click at [818, 510] on div "420" at bounding box center [784, 507] width 164 height 15
click at [619, 599] on button "Rozpocznij edycję" at bounding box center [784, 614] width 330 height 30
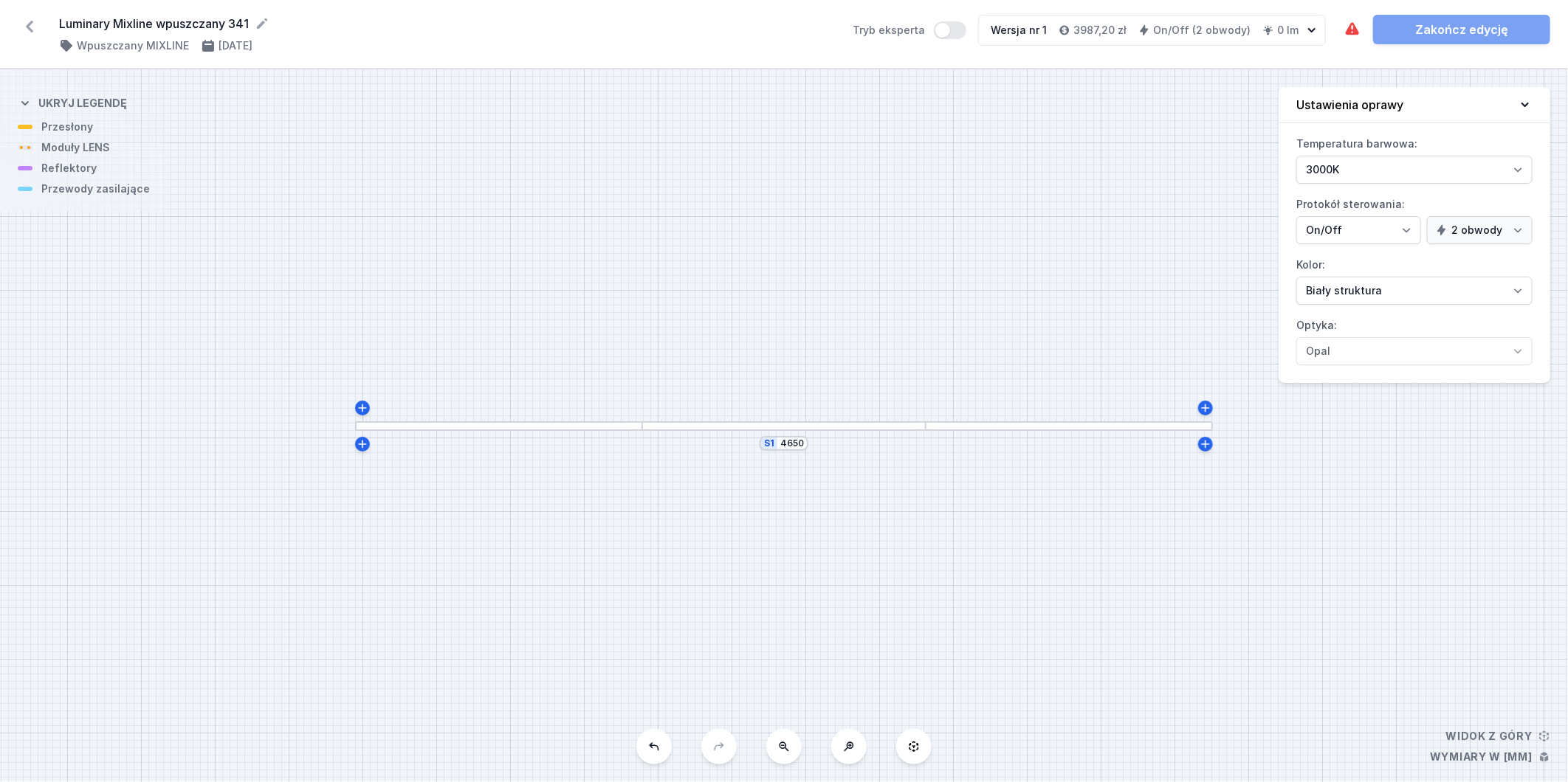
click at [507, 423] on div at bounding box center [498, 426] width 287 height 9
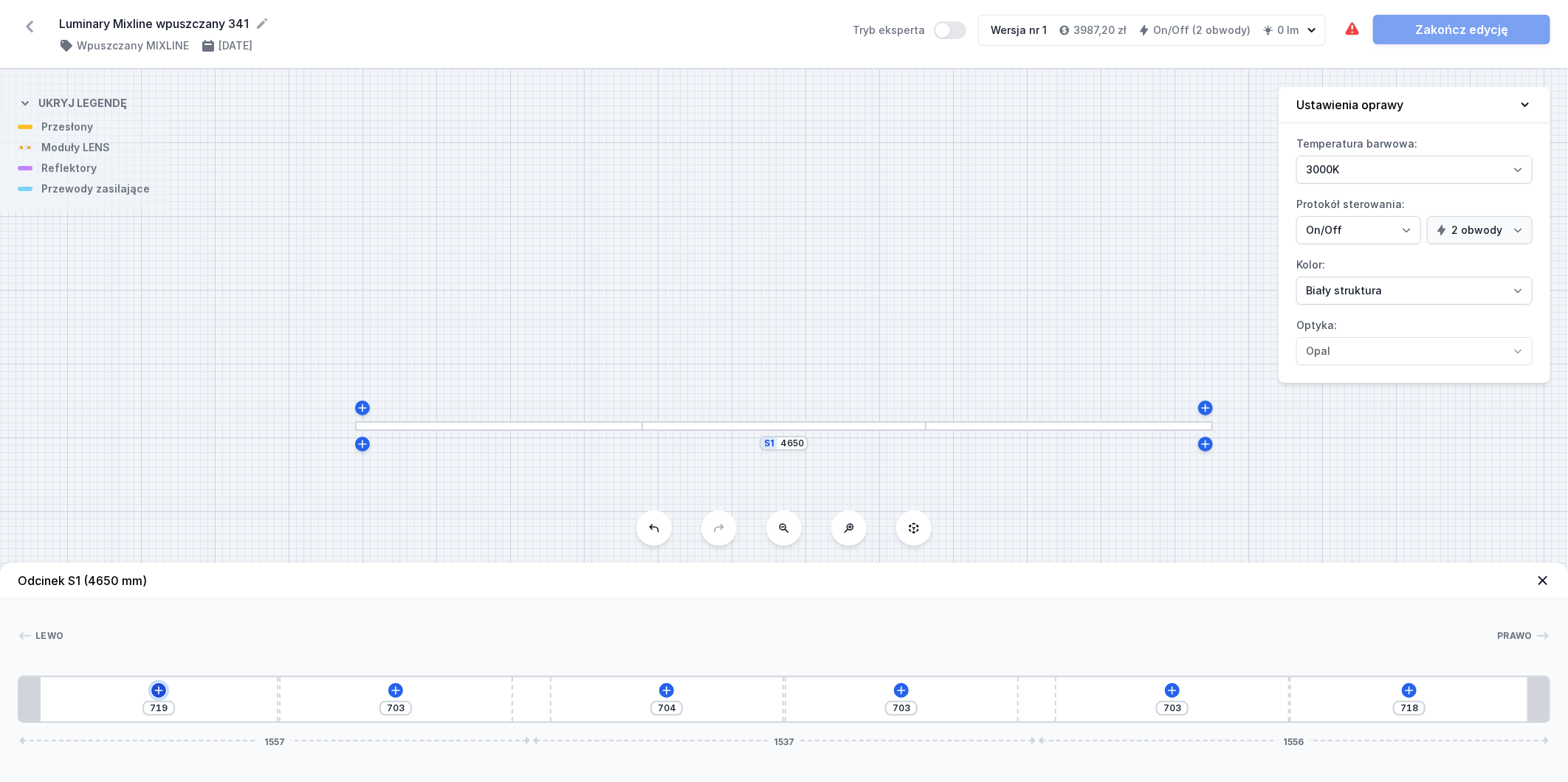
click at [161, 684] on button at bounding box center [159, 691] width 15 height 15
drag, startPoint x: 529, startPoint y: 700, endPoint x: 364, endPoint y: 692, distance: 165.2
click at [364, 692] on div "860 704 1275 703 718 987 2107 1556" at bounding box center [784, 700] width 1533 height 48
drag, startPoint x: 598, startPoint y: 700, endPoint x: 613, endPoint y: 704, distance: 15.5
click at [617, 701] on div "860 704 1275 703 718 985 2109 1556" at bounding box center [784, 700] width 1533 height 48
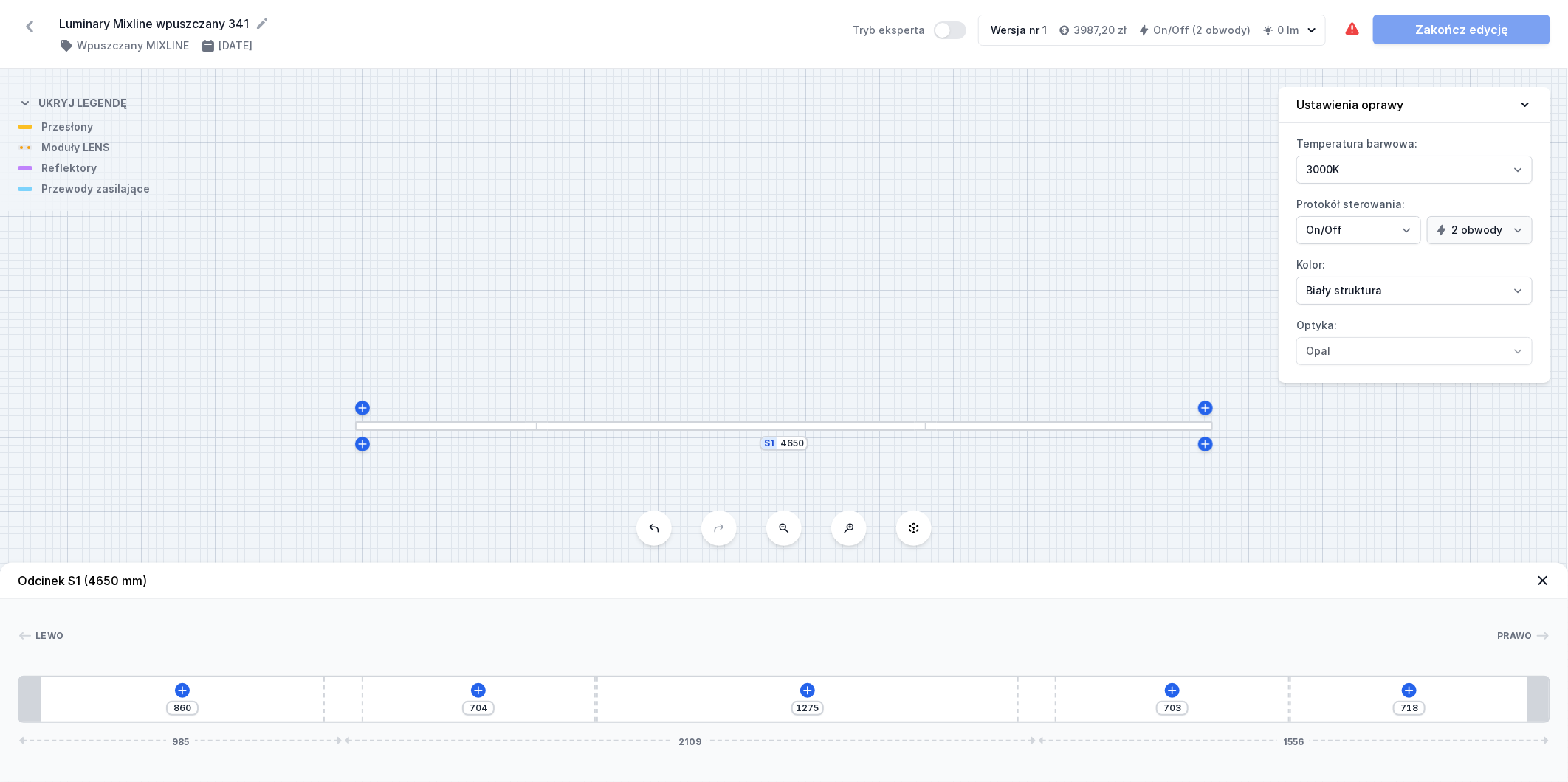
drag, startPoint x: 593, startPoint y: 702, endPoint x: 707, endPoint y: 700, distance: 114.0
click at [707, 700] on div "860 704 1275 703 718 985 2109 1556" at bounding box center [784, 700] width 1533 height 48
drag, startPoint x: 595, startPoint y: 701, endPoint x: 838, endPoint y: 691, distance: 243.2
click at [839, 691] on div "860 1230 749 703 718 985 2109 1556" at bounding box center [784, 700] width 1533 height 48
click at [182, 694] on icon at bounding box center [182, 691] width 8 height 8
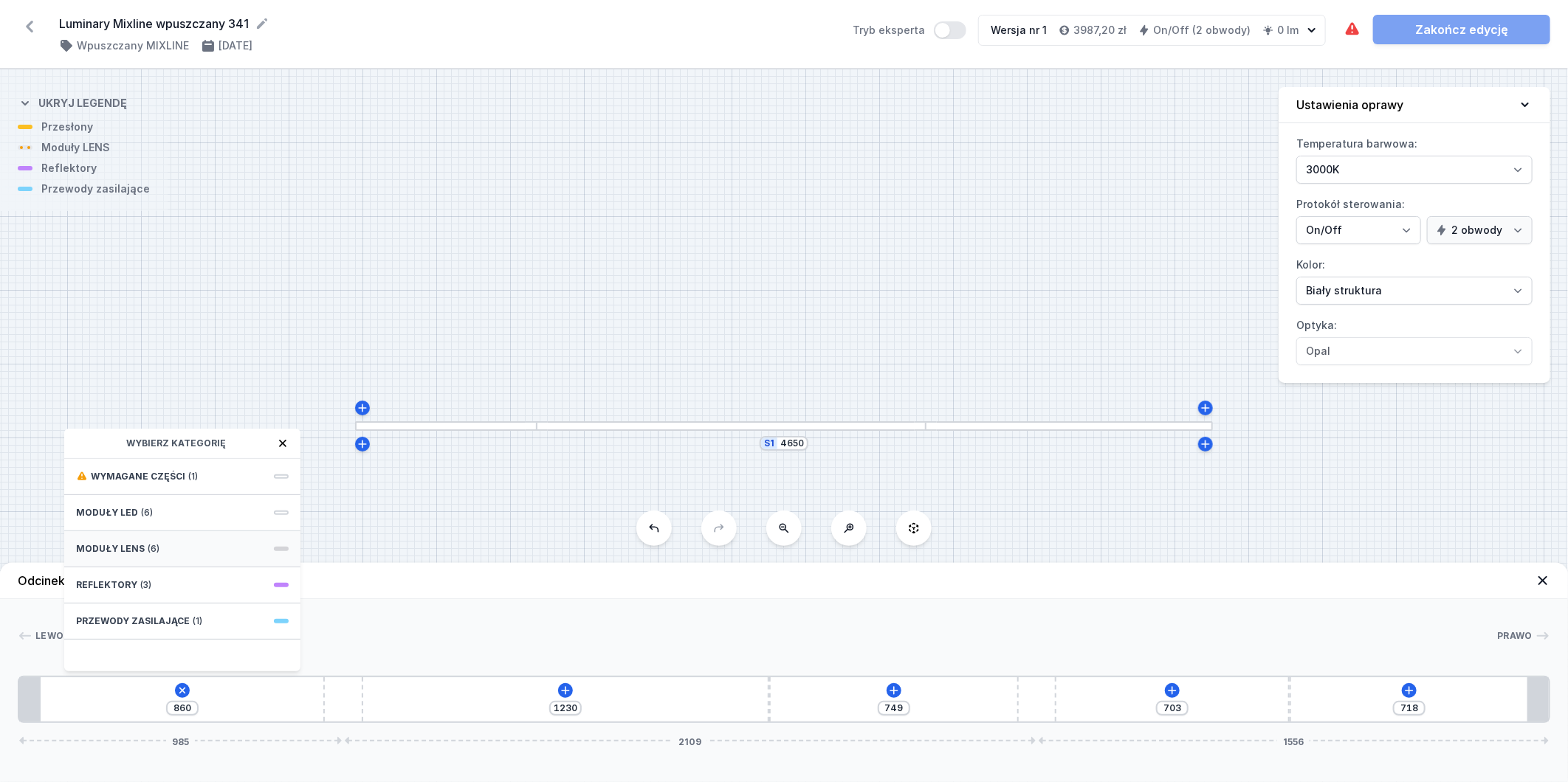
click at [194, 542] on div "Moduły LENS (6)" at bounding box center [182, 550] width 236 height 36
click at [194, 543] on div "Obwód 1" at bounding box center [182, 539] width 213 height 12
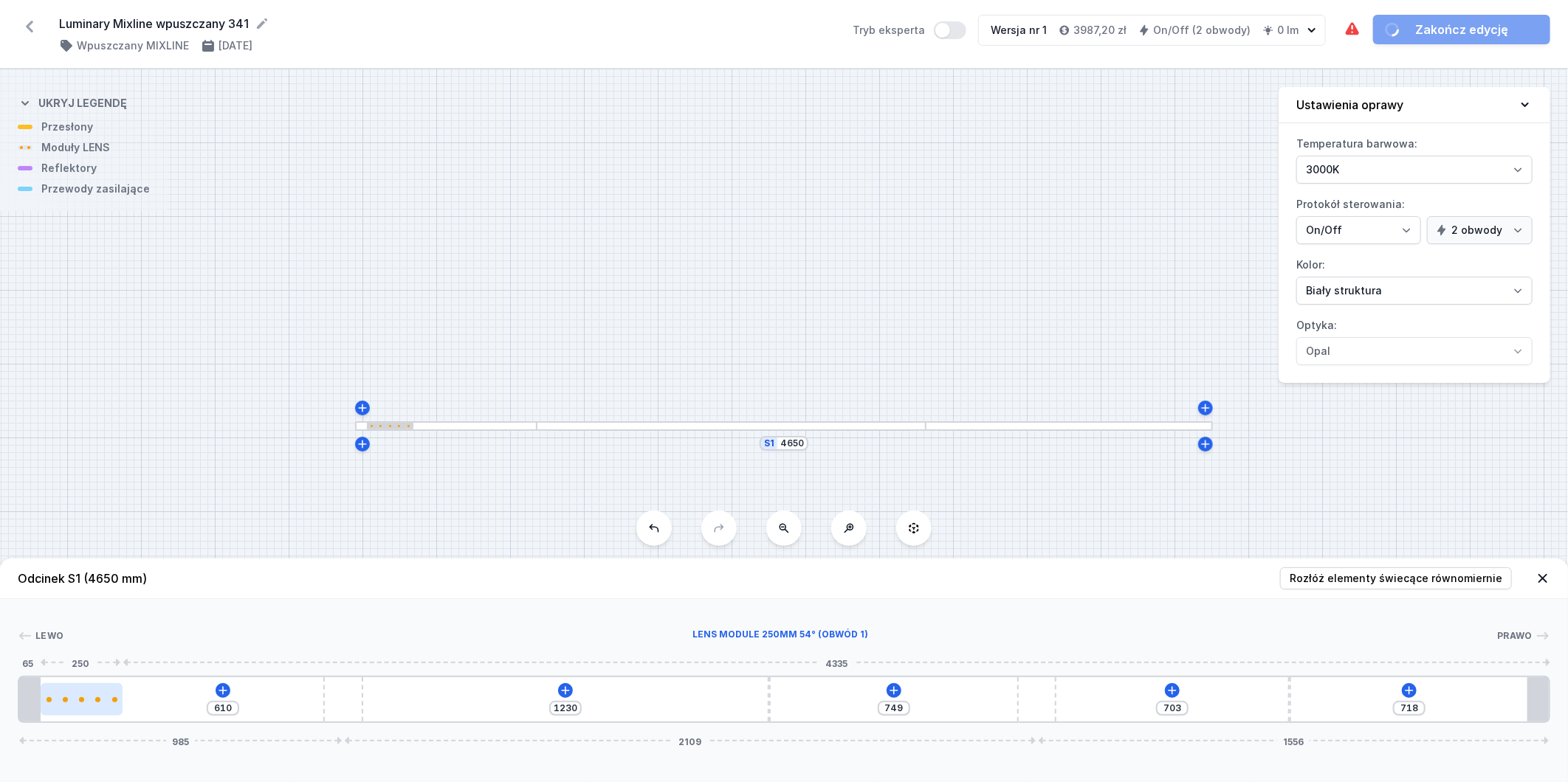
click at [91, 709] on div at bounding box center [82, 699] width 82 height 33
click at [87, 701] on div at bounding box center [82, 701] width 82 height 6
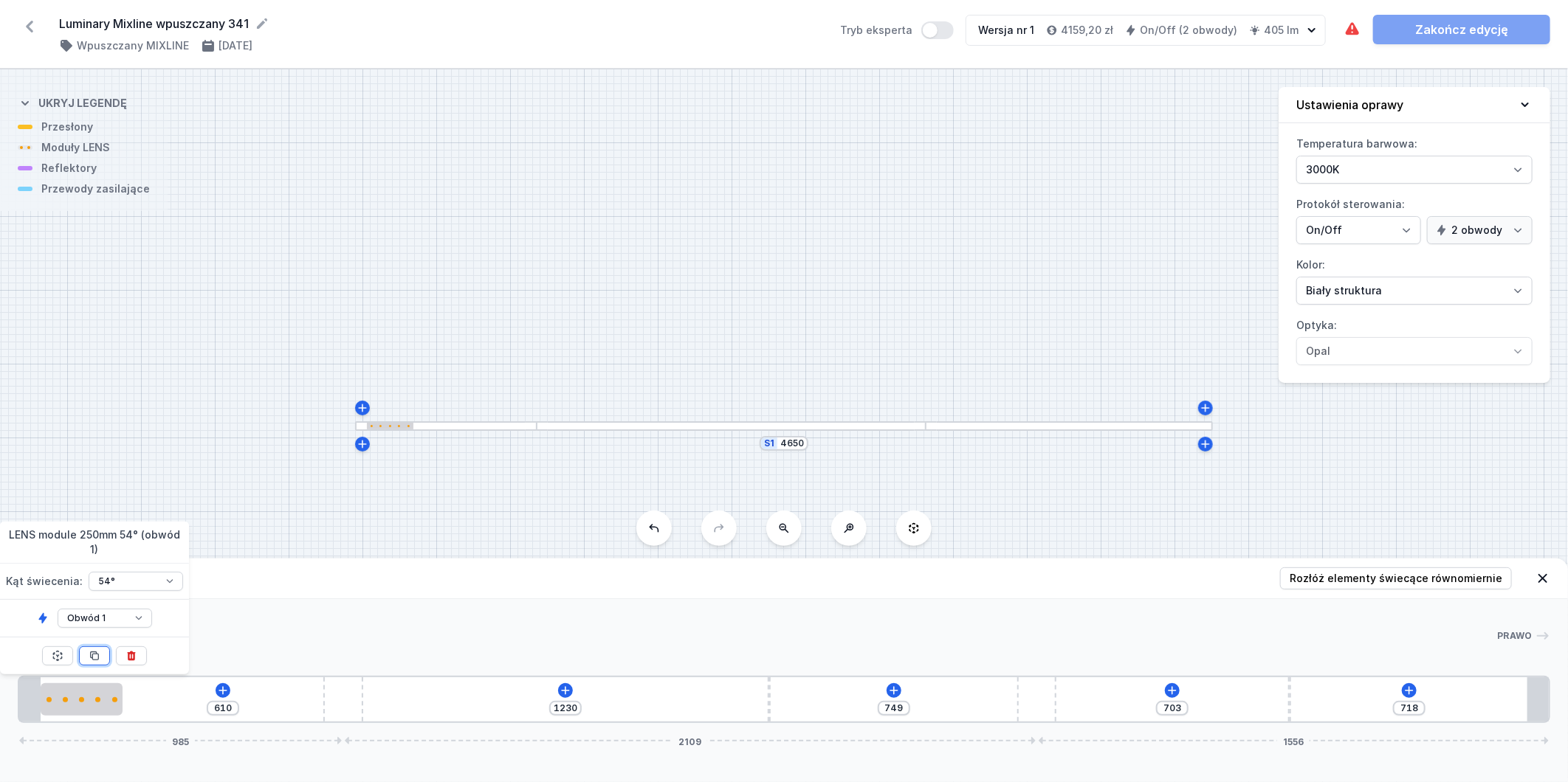
click at [92, 655] on icon at bounding box center [94, 656] width 8 height 8
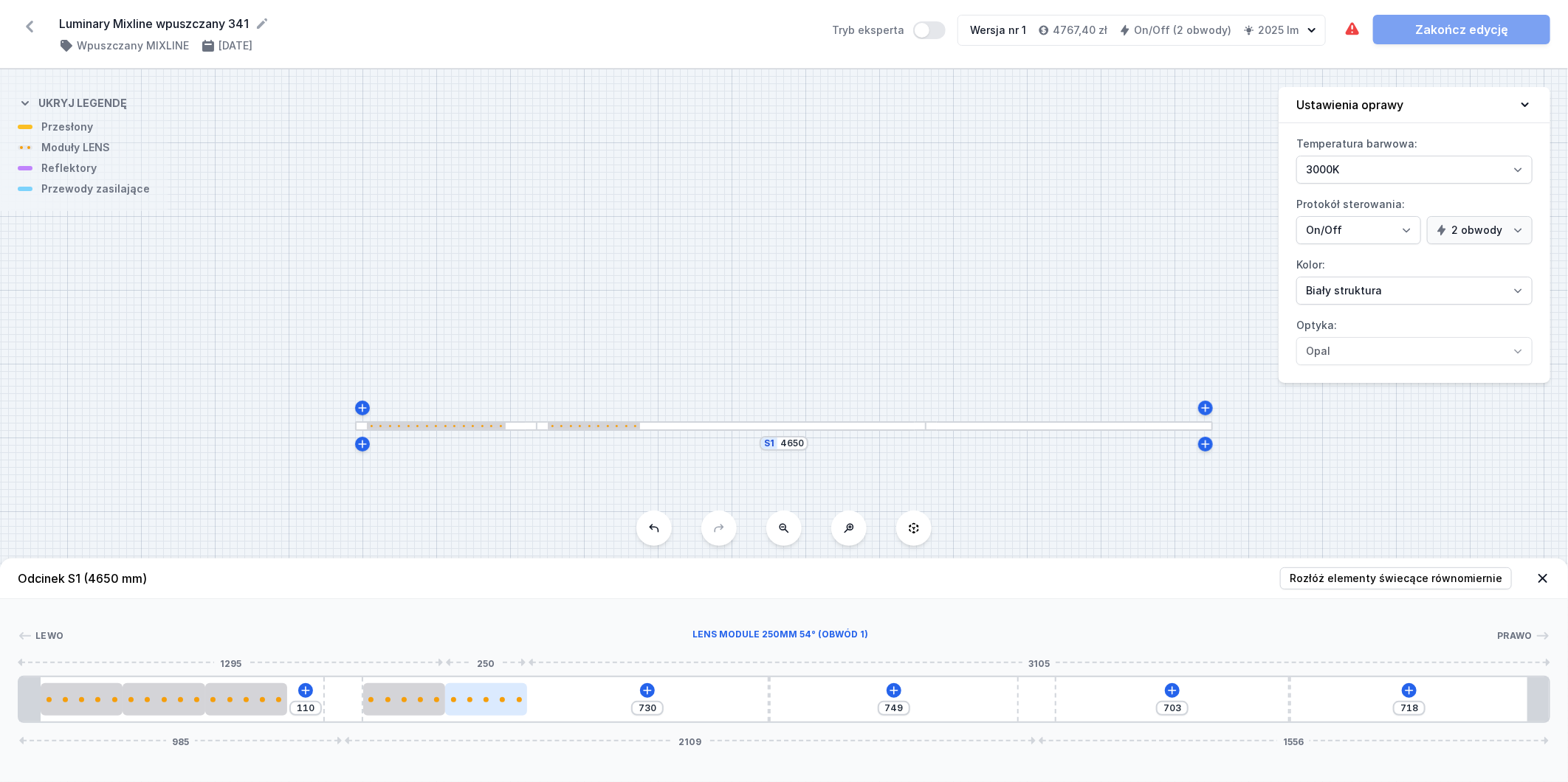
click at [497, 706] on div at bounding box center [486, 699] width 82 height 33
click at [520, 652] on icon at bounding box center [524, 656] width 12 height 12
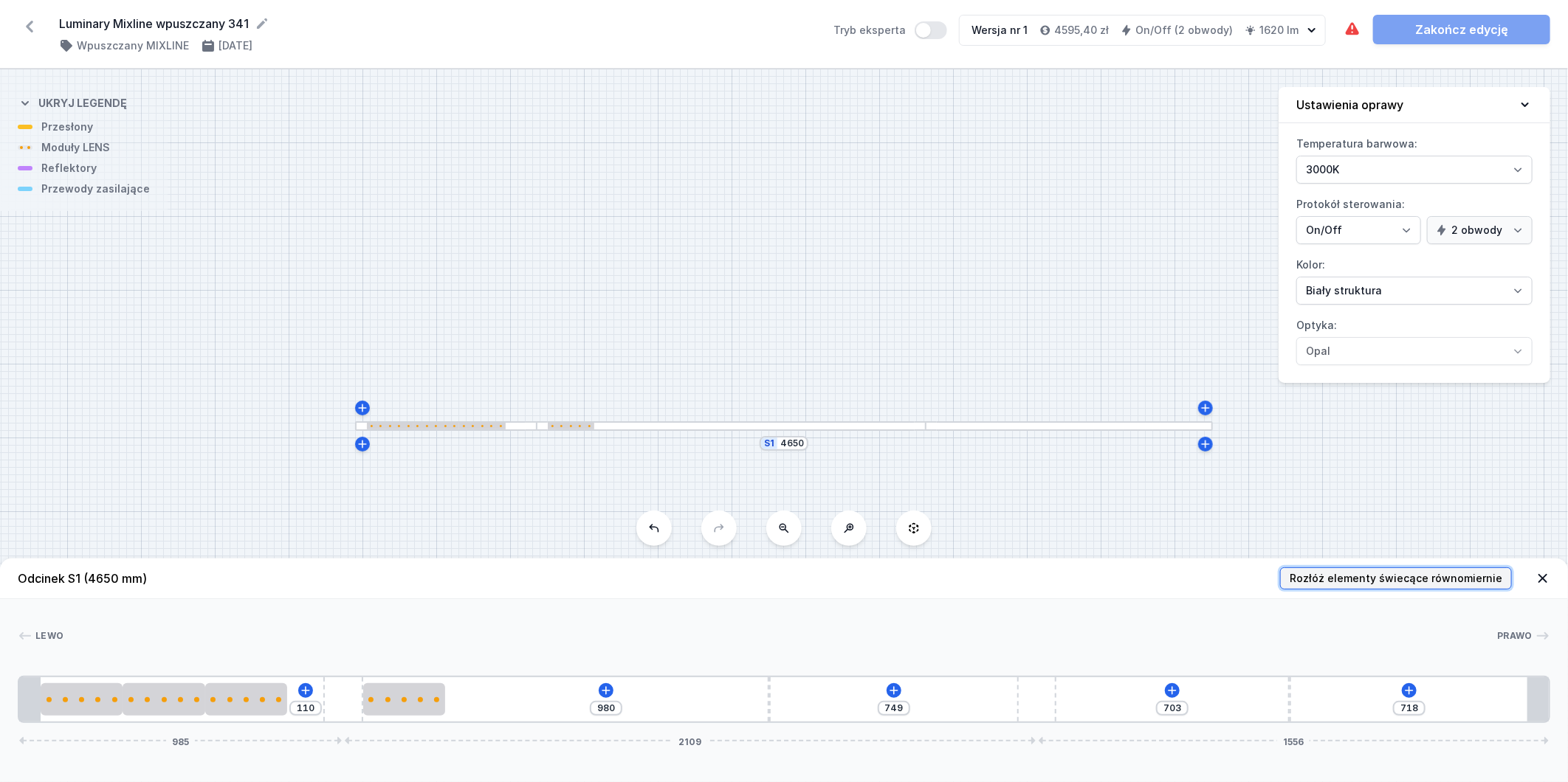
click at [1478, 580] on span "Rozłóż elementy świecące równomiernie" at bounding box center [1396, 579] width 213 height 15
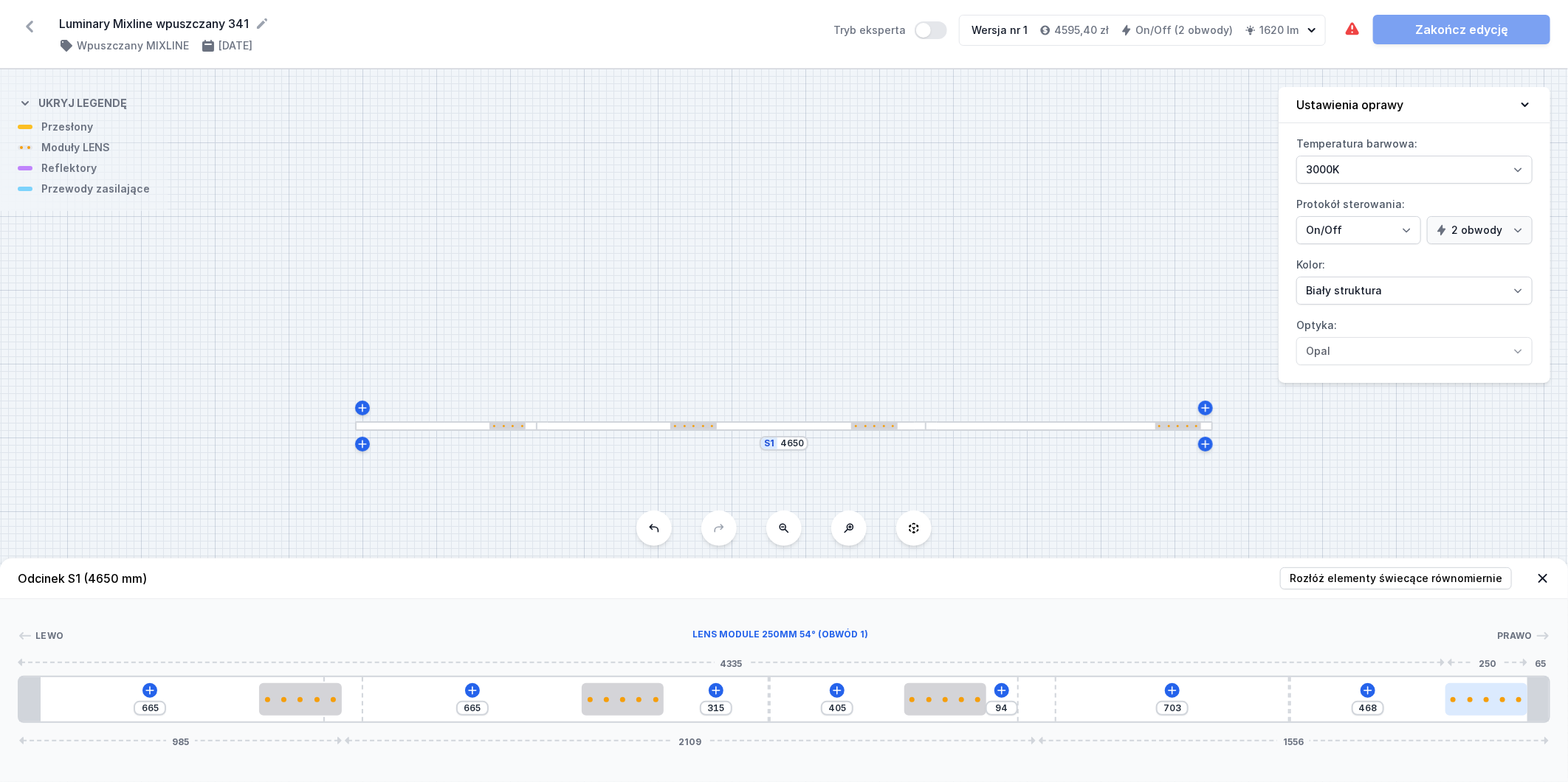
drag, startPoint x: 1286, startPoint y: 709, endPoint x: 1505, endPoint y: 691, distance: 219.7
click at [1505, 691] on div at bounding box center [1487, 699] width 82 height 33
drag, startPoint x: 1288, startPoint y: 700, endPoint x: 1350, endPoint y: 698, distance: 62.0
click at [1365, 698] on div "665 665 315 405 94 703 468 985 2109 1556" at bounding box center [784, 700] width 1533 height 48
drag, startPoint x: 274, startPoint y: 705, endPoint x: 86, endPoint y: 705, distance: 188.0
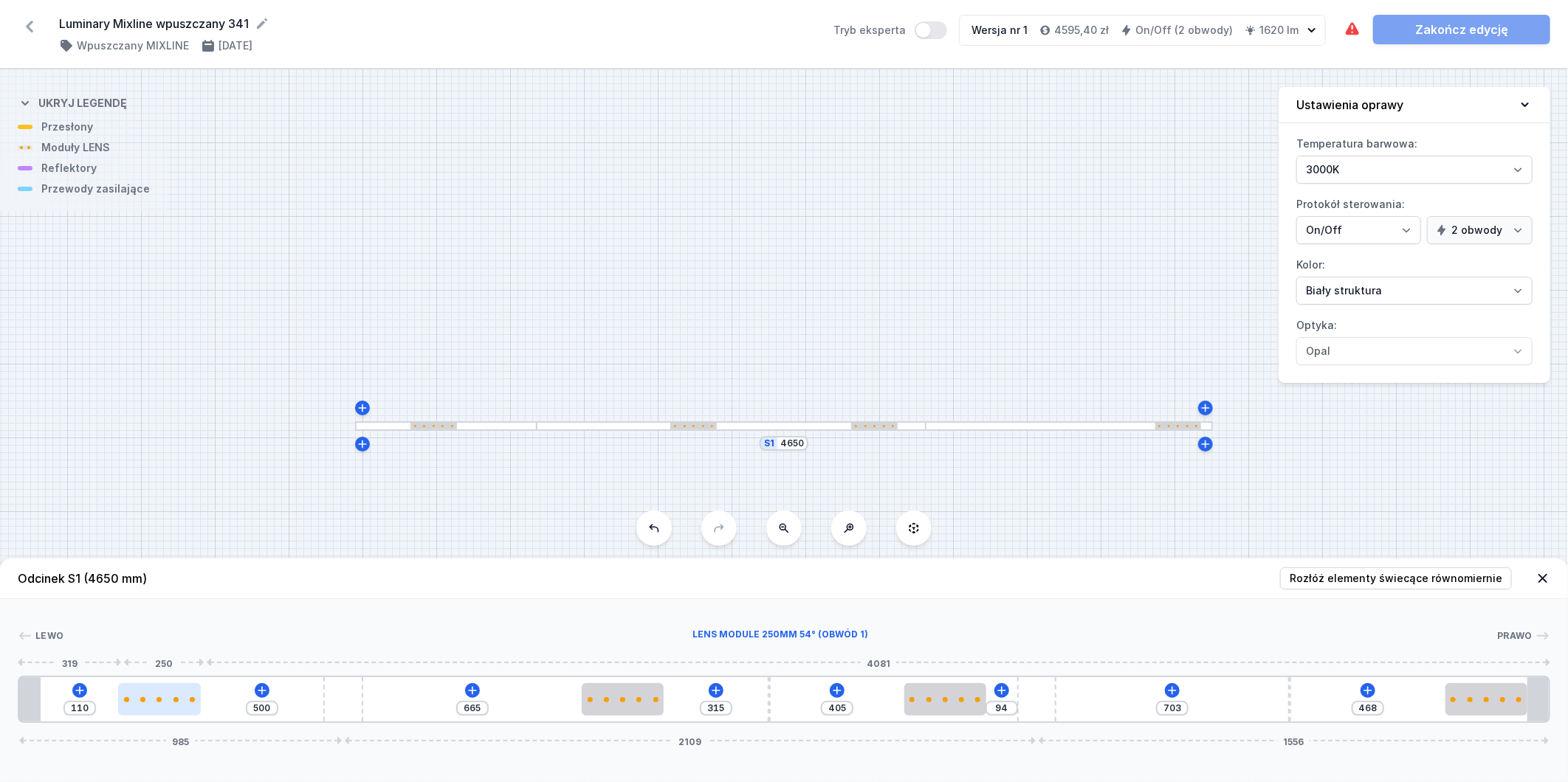
click at [119, 705] on div at bounding box center [160, 699] width 82 height 33
drag, startPoint x: 321, startPoint y: 698, endPoint x: 275, endPoint y: 691, distance: 46.5
click at [231, 691] on div "110 500 665 315 405 94 703 468 985 2109 1556" at bounding box center [784, 700] width 1533 height 48
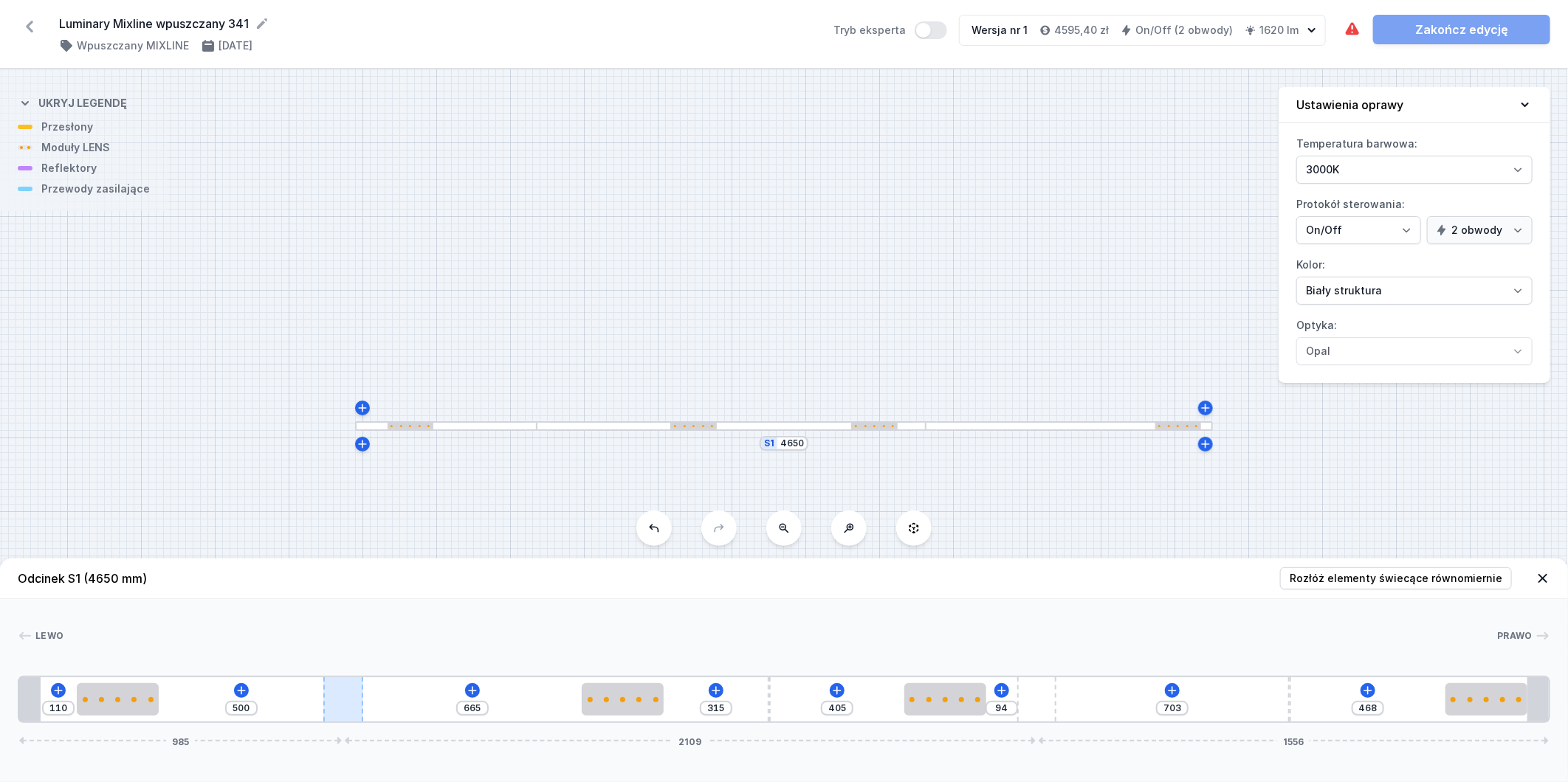
drag, startPoint x: 320, startPoint y: 691, endPoint x: 338, endPoint y: 691, distance: 18.0
click at [320, 691] on div "110 500 665 315 405 94 703 468 985 2109 1556" at bounding box center [784, 700] width 1533 height 48
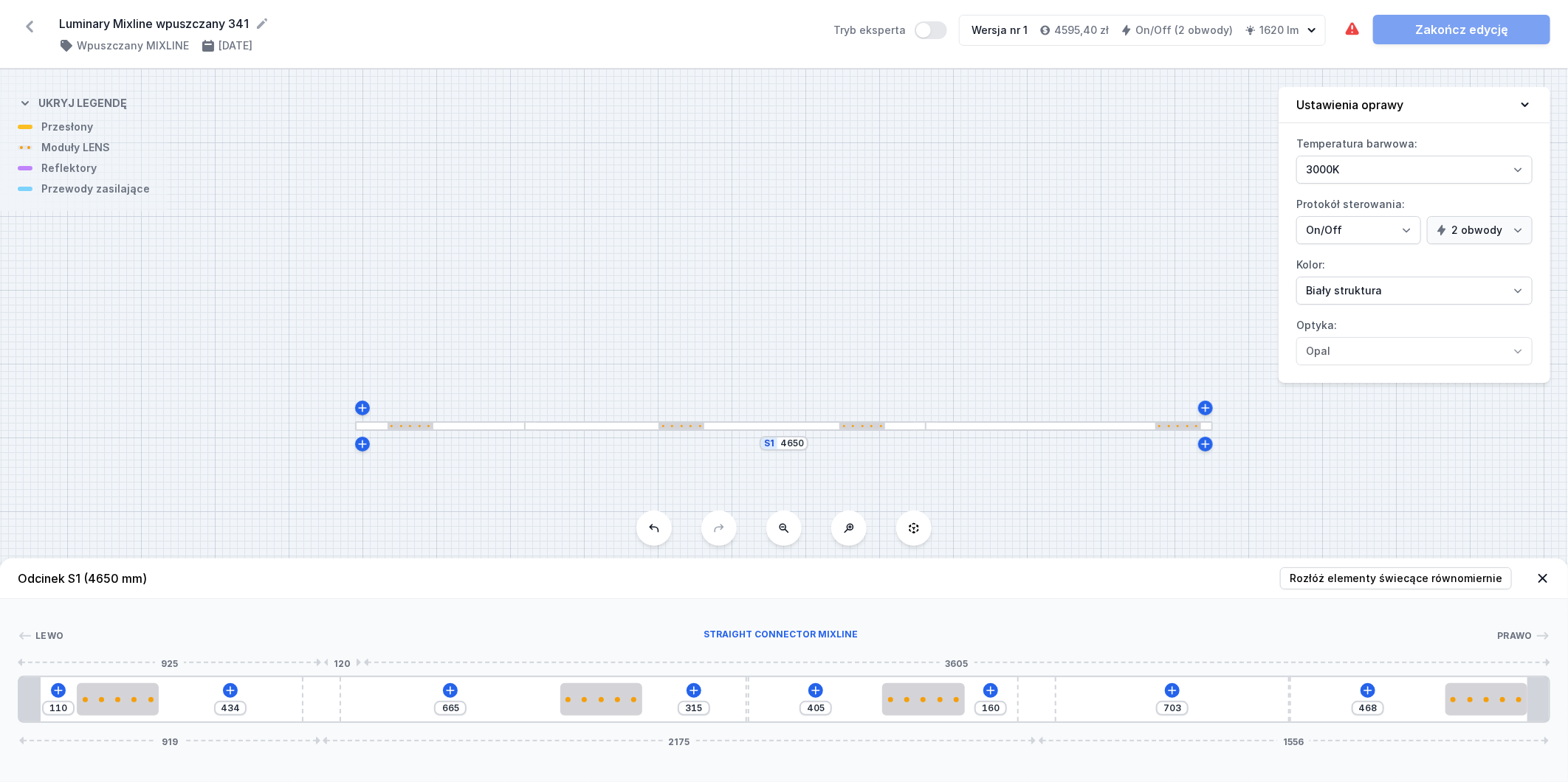
drag, startPoint x: 321, startPoint y: 694, endPoint x: 290, endPoint y: 698, distance: 31.3
click at [298, 698] on div "110 434 665 315 405 160 703 468 919 2175 1556" at bounding box center [784, 700] width 1533 height 48
drag, startPoint x: 317, startPoint y: 705, endPoint x: 292, endPoint y: 701, distance: 25.3
click at [276, 701] on div "110 434 665 315 405 160 703 468 919 2175 1556" at bounding box center [784, 700] width 1533 height 48
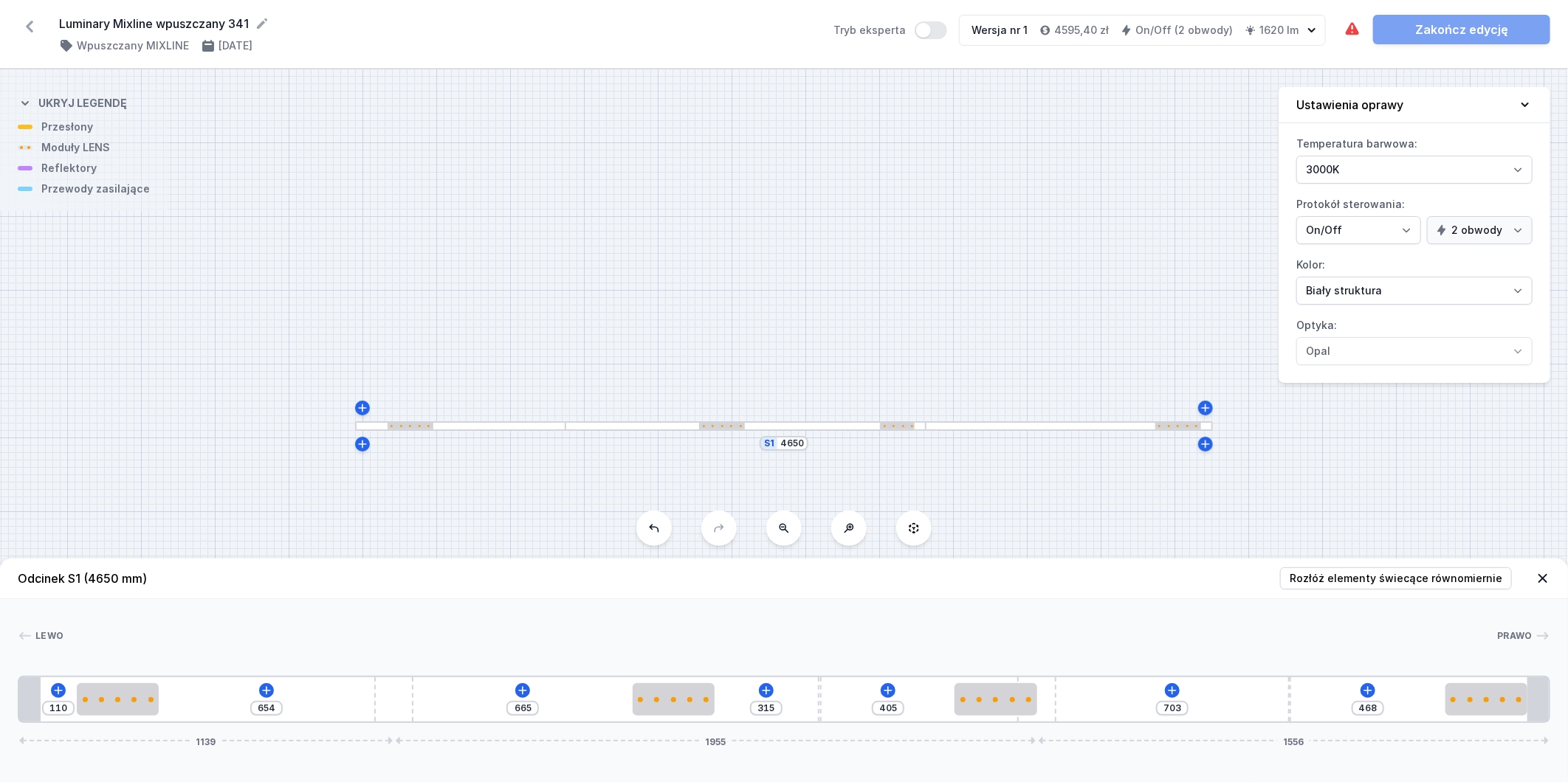
drag, startPoint x: 315, startPoint y: 697, endPoint x: 613, endPoint y: 691, distance: 298.1
click at [537, 698] on div "110 654 665 315 405 703 468 1139 1955 1556" at bounding box center [784, 700] width 1533 height 48
drag, startPoint x: 694, startPoint y: 698, endPoint x: 578, endPoint y: 707, distance: 116.3
click at [627, 707] on div at bounding box center [668, 699] width 82 height 33
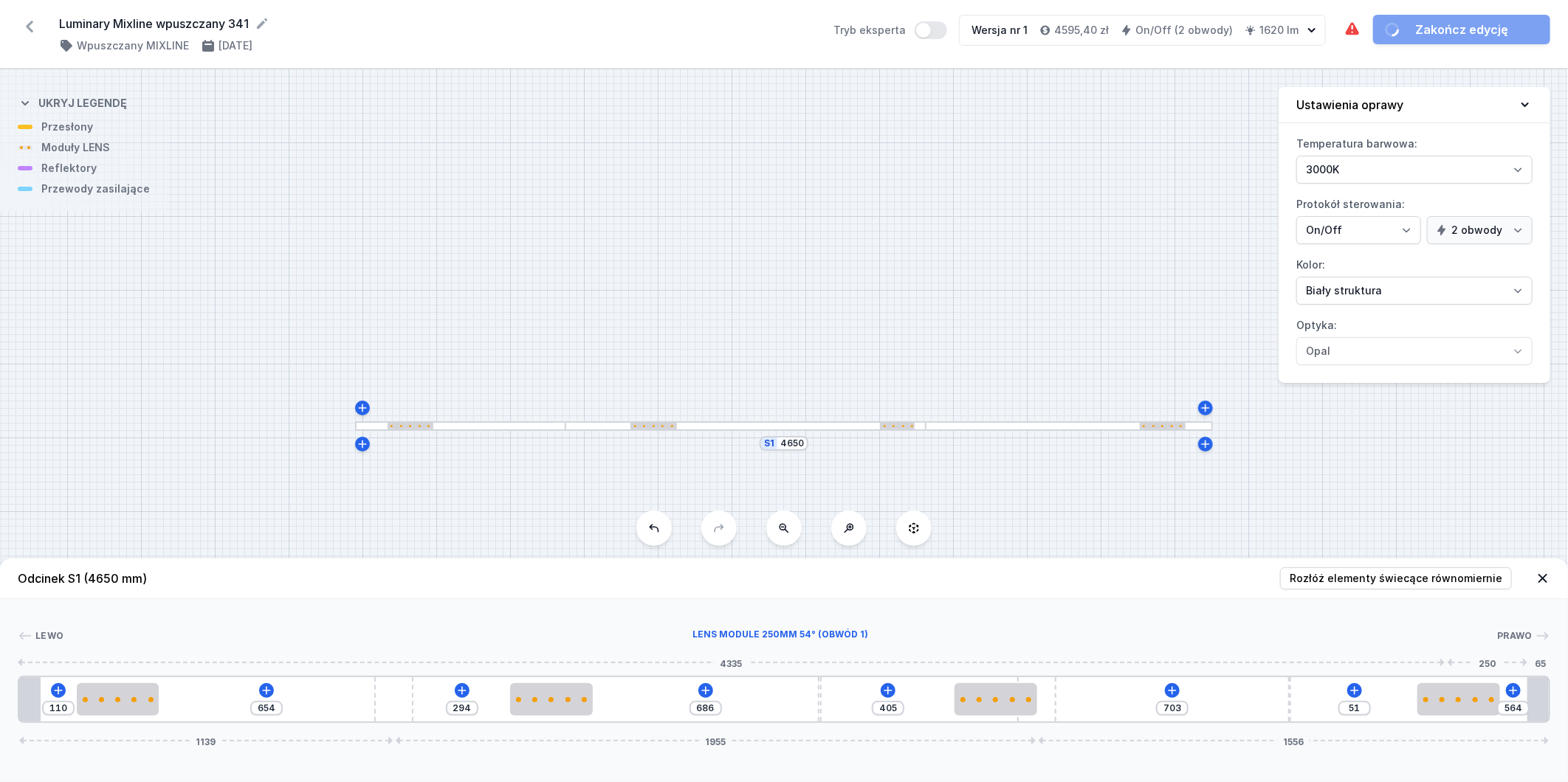
drag, startPoint x: 1489, startPoint y: 714, endPoint x: 1169, endPoint y: 701, distance: 320.3
click at [1418, 705] on div at bounding box center [1459, 699] width 82 height 33
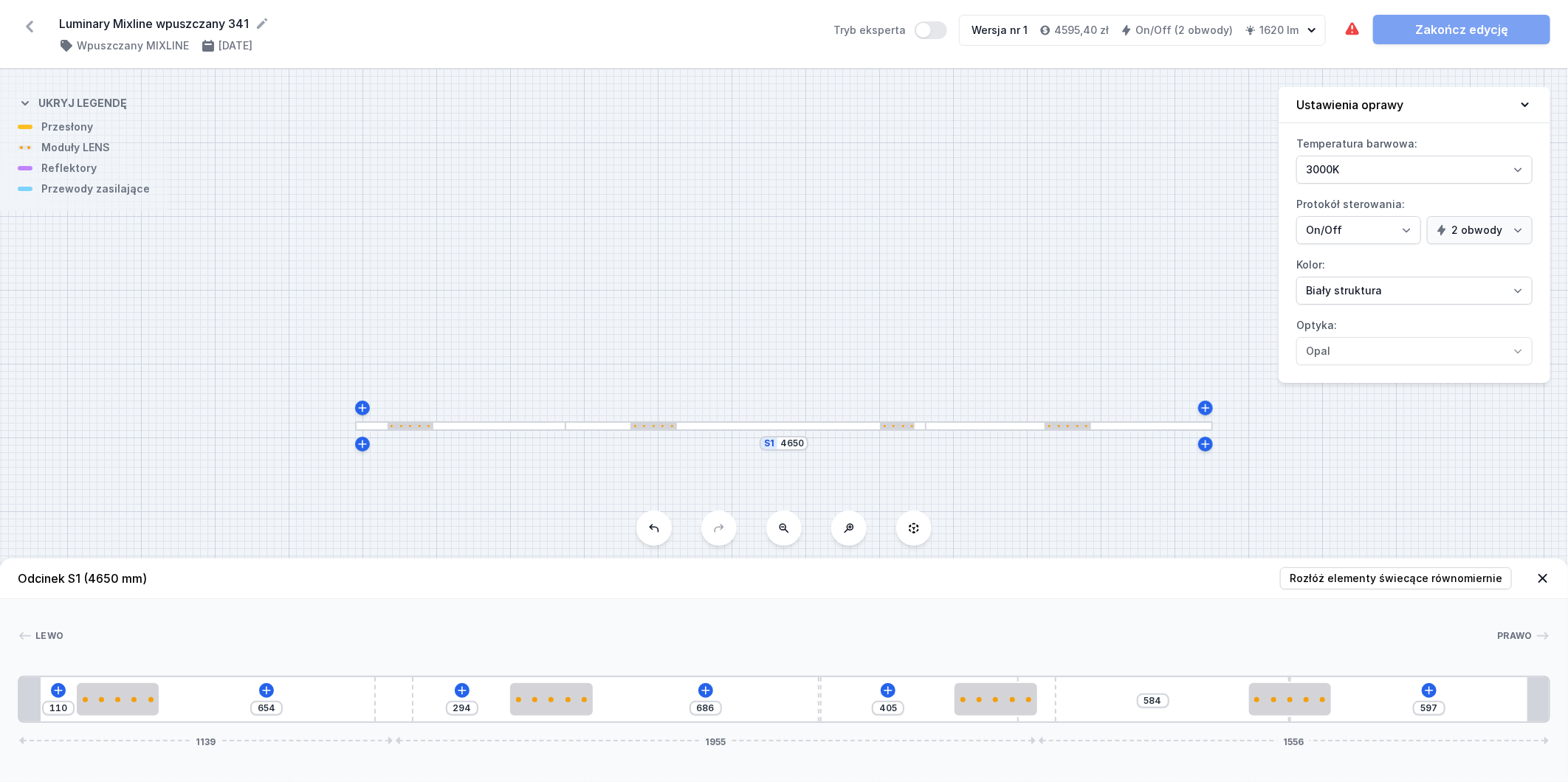
drag, startPoint x: 402, startPoint y: 705, endPoint x: 628, endPoint y: 701, distance: 226.0
click at [628, 701] on div "110 654 294 686 405 584 597 1139 1955 1556" at bounding box center [784, 700] width 1533 height 48
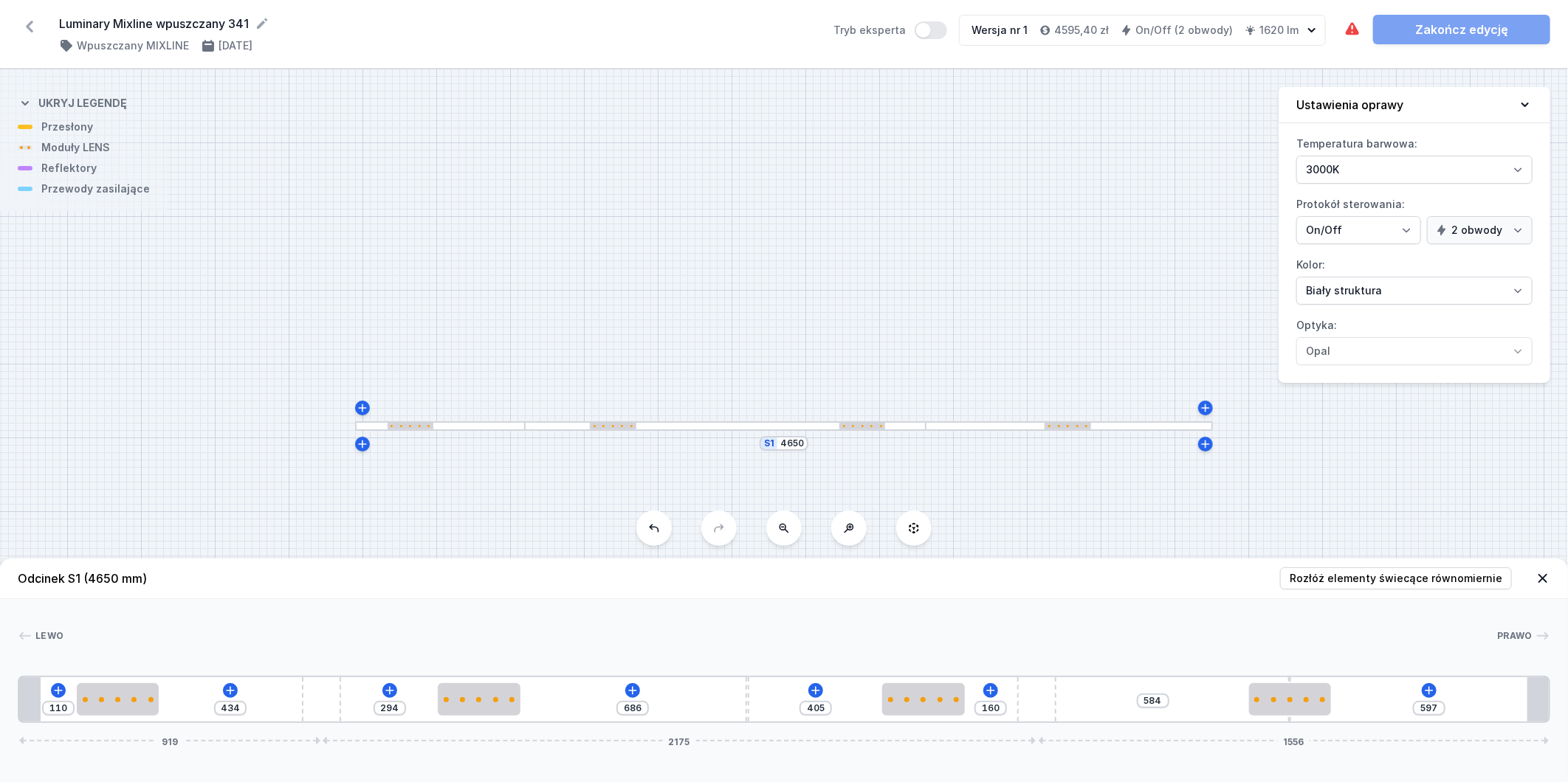
drag, startPoint x: 397, startPoint y: 697, endPoint x: 198, endPoint y: 704, distance: 199.1
click at [201, 704] on div "110 434 294 686 405 160 584 597 919 2175 1556" at bounding box center [784, 700] width 1533 height 48
drag, startPoint x: 79, startPoint y: 696, endPoint x: 364, endPoint y: 705, distance: 285.1
drag, startPoint x: 323, startPoint y: 705, endPoint x: 225, endPoint y: 707, distance: 98.0
click at [225, 707] on div "794 44 686 405 160 584 597 919 2175 1556" at bounding box center [784, 700] width 1533 height 48
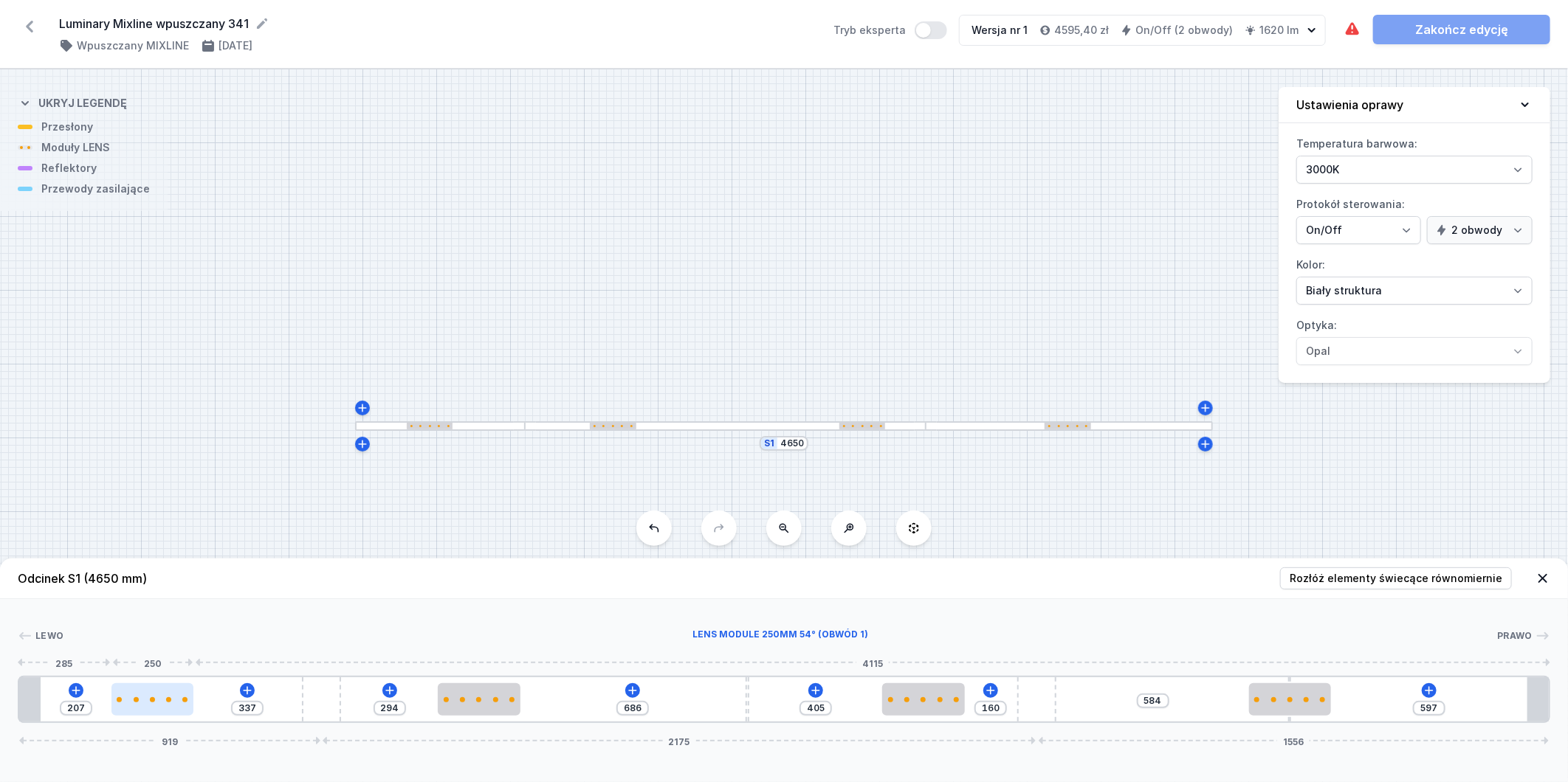
drag, startPoint x: 391, startPoint y: 705, endPoint x: 168, endPoint y: 700, distance: 223.1
click at [158, 699] on div at bounding box center [152, 701] width 82 height 6
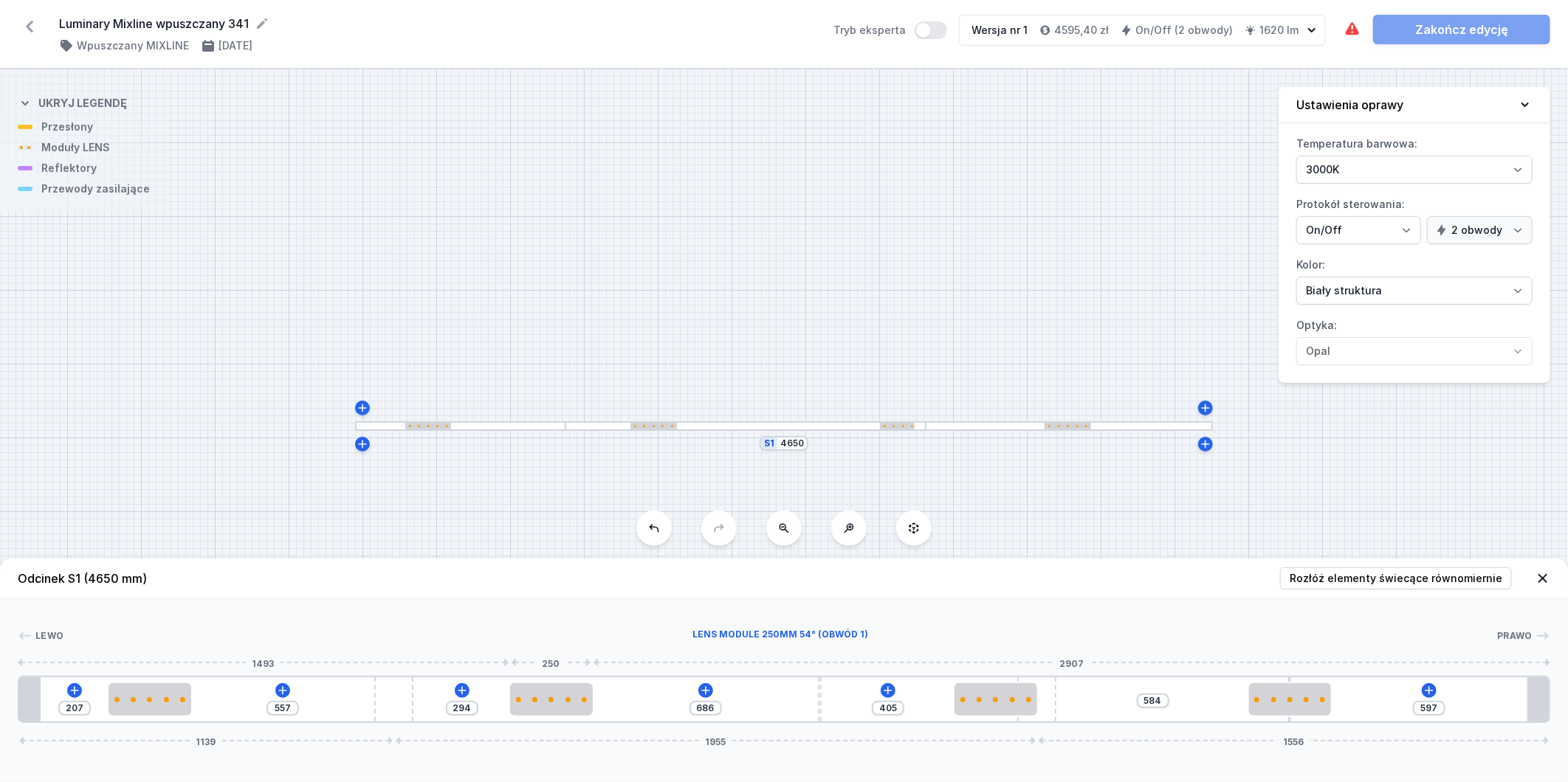
drag, startPoint x: 336, startPoint y: 703, endPoint x: 352, endPoint y: 710, distance: 17.5
click at [564, 700] on div "207 557 294 686 405 584 597 1139 1955 1556" at bounding box center [784, 700] width 1533 height 48
drag, startPoint x: 152, startPoint y: 710, endPoint x: 86, endPoint y: 705, distance: 66.2
click at [86, 705] on div at bounding box center [82, 699] width 82 height 33
click at [249, 697] on icon at bounding box center [248, 691] width 12 height 12
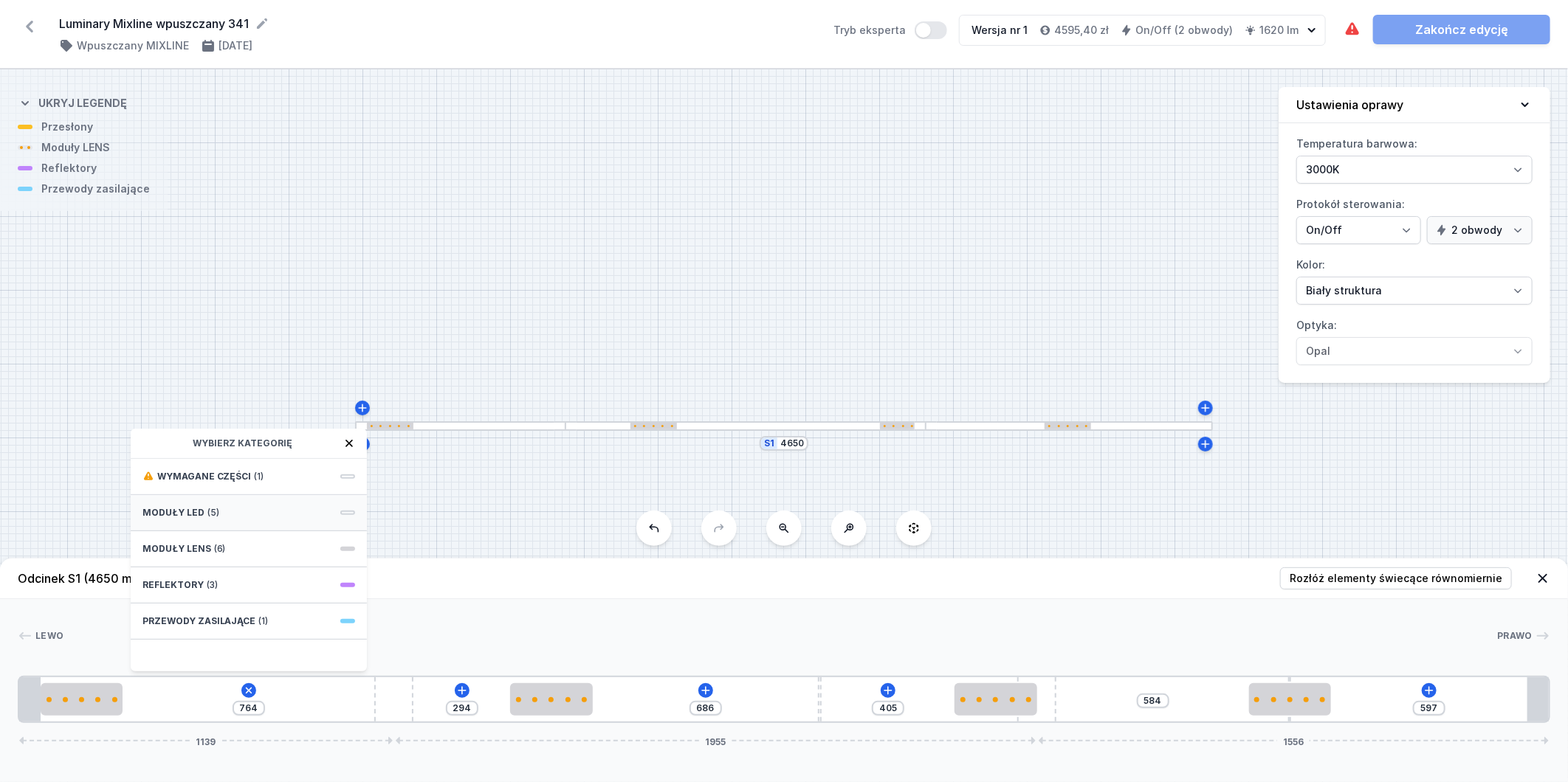
click at [255, 511] on div "Moduły LED (5)" at bounding box center [248, 513] width 236 height 36
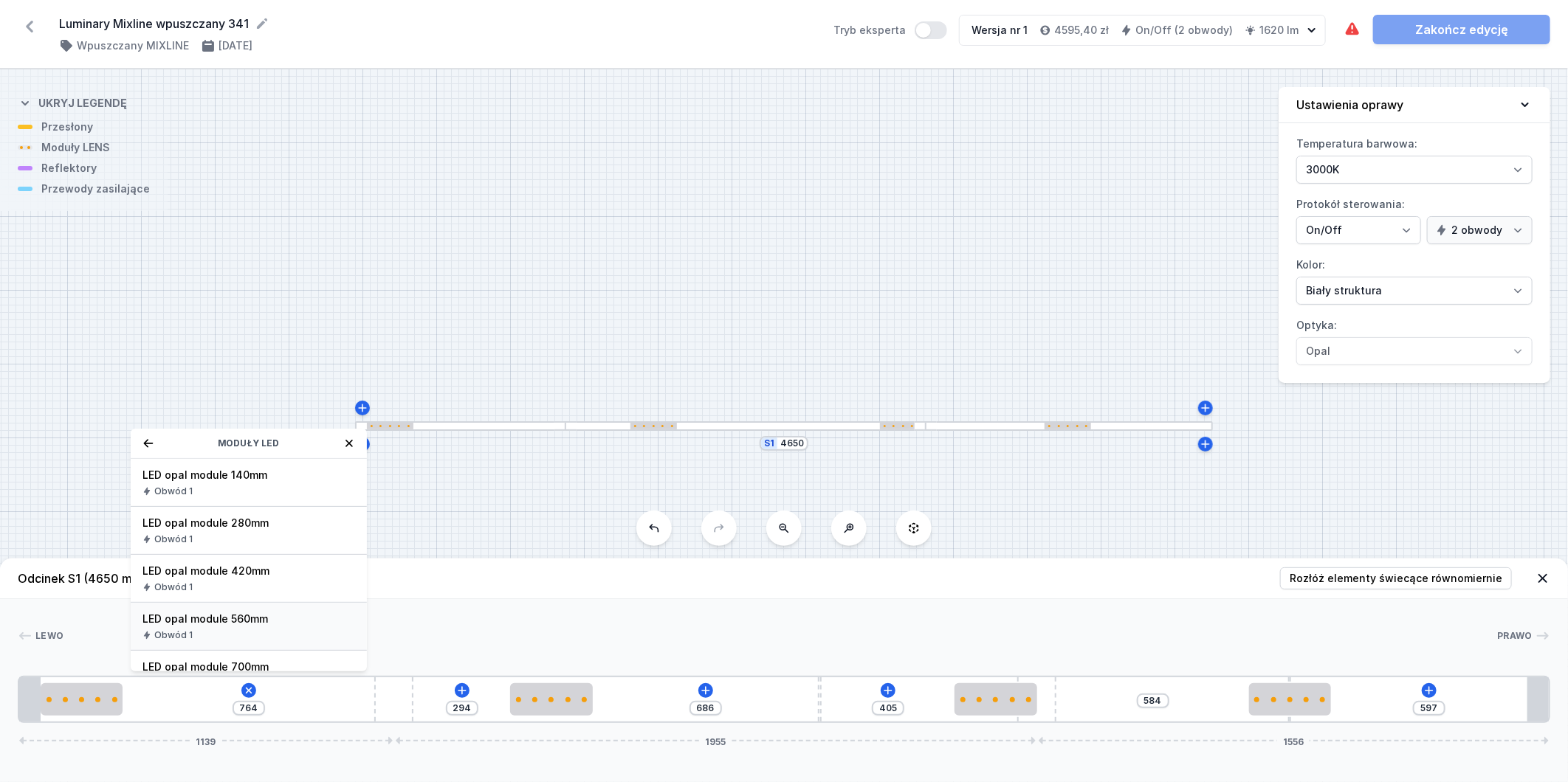
click at [276, 630] on div "Obwód 1" at bounding box center [249, 635] width 213 height 12
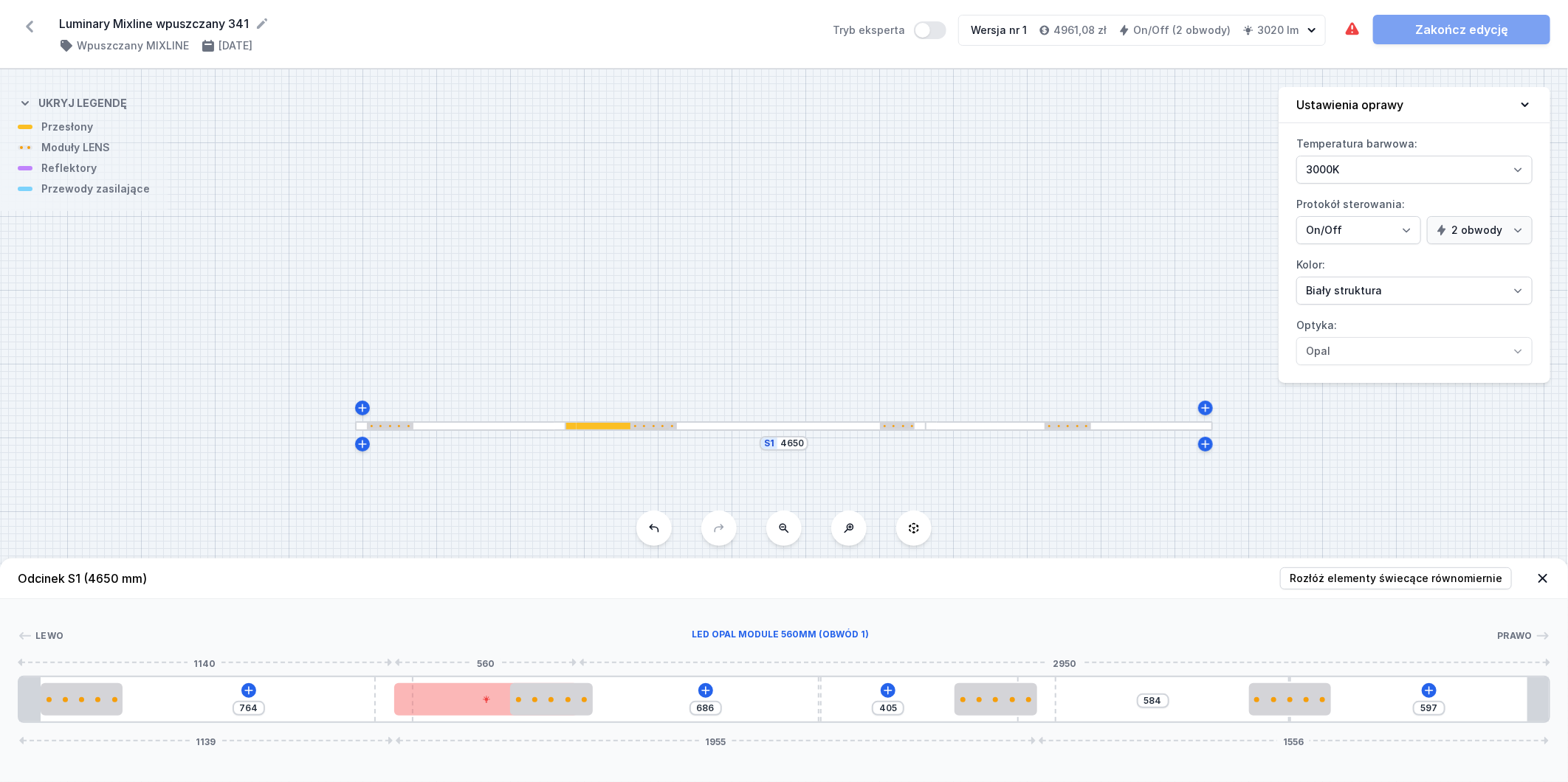
drag, startPoint x: 225, startPoint y: 711, endPoint x: 458, endPoint y: 715, distance: 233.0
drag, startPoint x: 572, startPoint y: 702, endPoint x: 733, endPoint y: 703, distance: 161.0
click at [664, 703] on div at bounding box center [623, 699] width 82 height 33
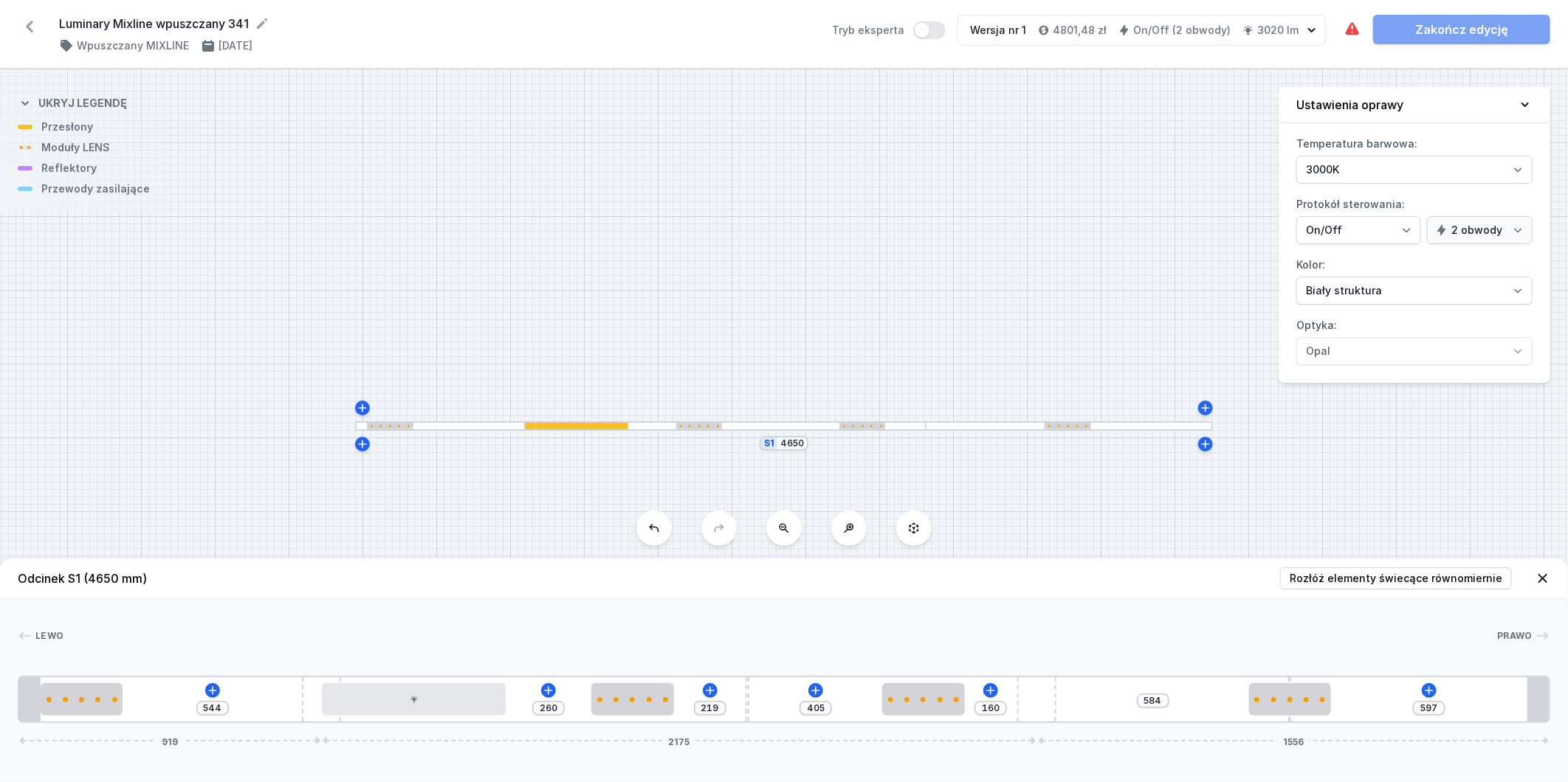
drag, startPoint x: 386, startPoint y: 707, endPoint x: 225, endPoint y: 710, distance: 161.0
click at [20, 700] on div "544" at bounding box center [20, 700] width 0 height 0
drag, startPoint x: 305, startPoint y: 698, endPoint x: 232, endPoint y: 691, distance: 73.3
click at [232, 691] on div "544 260 219 405 160 584 597 919 2175 1556" at bounding box center [784, 700] width 1533 height 48
drag, startPoint x: 1044, startPoint y: 696, endPoint x: 1190, endPoint y: 698, distance: 146.0
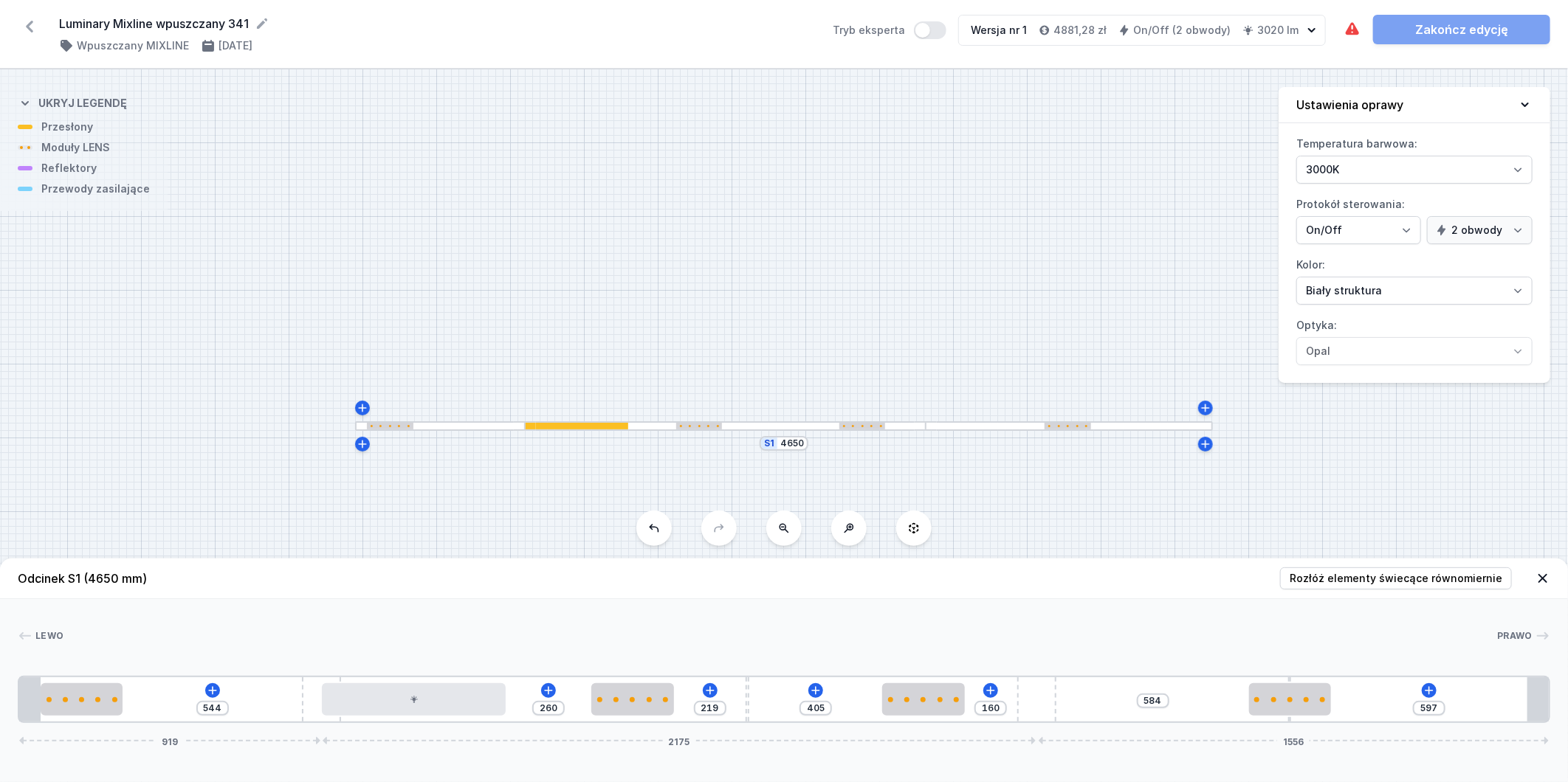
click at [1190, 698] on div "544 260 219 405 160 584 597 919 2175 1556" at bounding box center [784, 700] width 1533 height 48
click at [464, 706] on div at bounding box center [414, 699] width 185 height 33
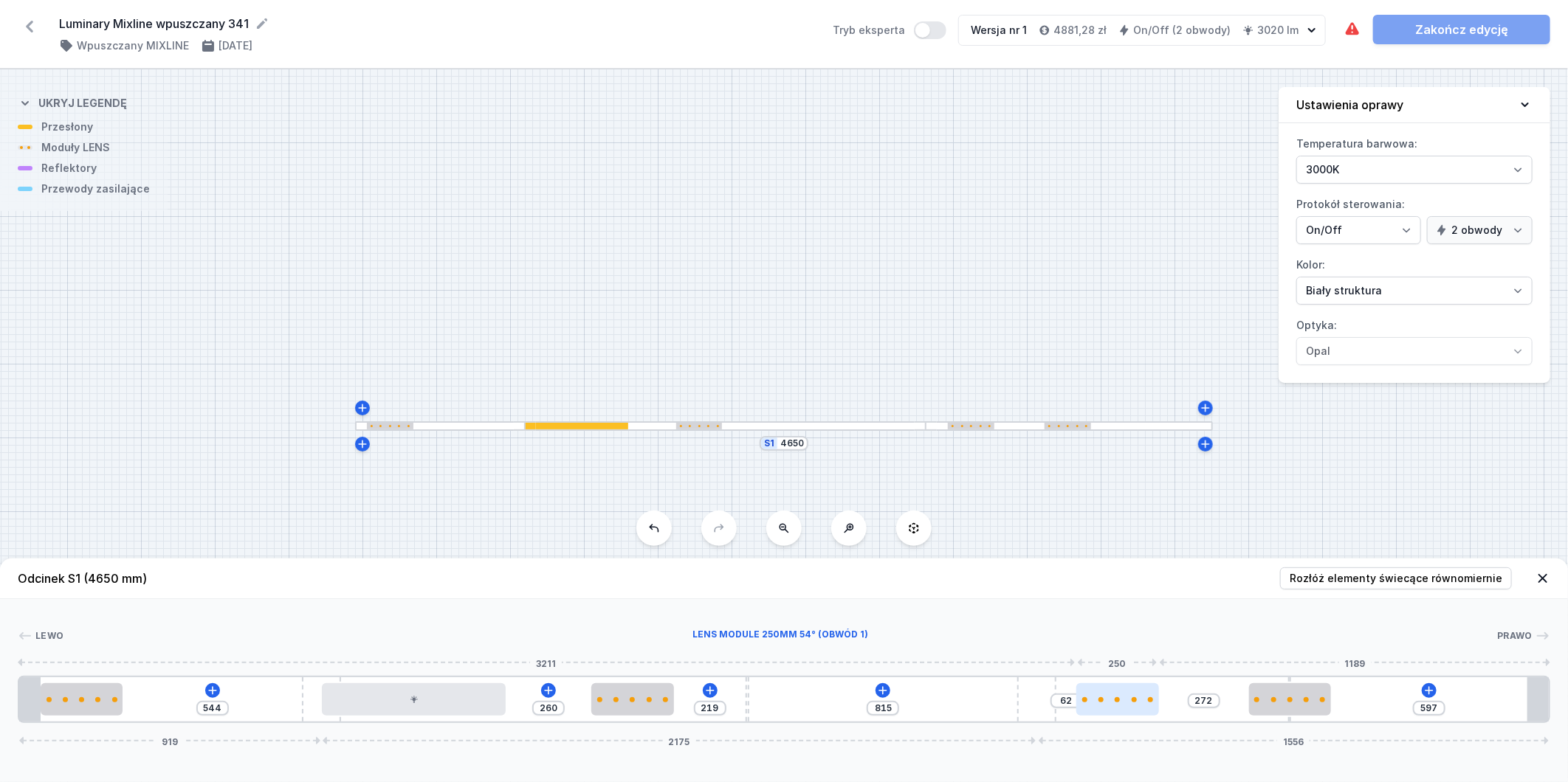
drag, startPoint x: 940, startPoint y: 694, endPoint x: 1131, endPoint y: 691, distance: 191.0
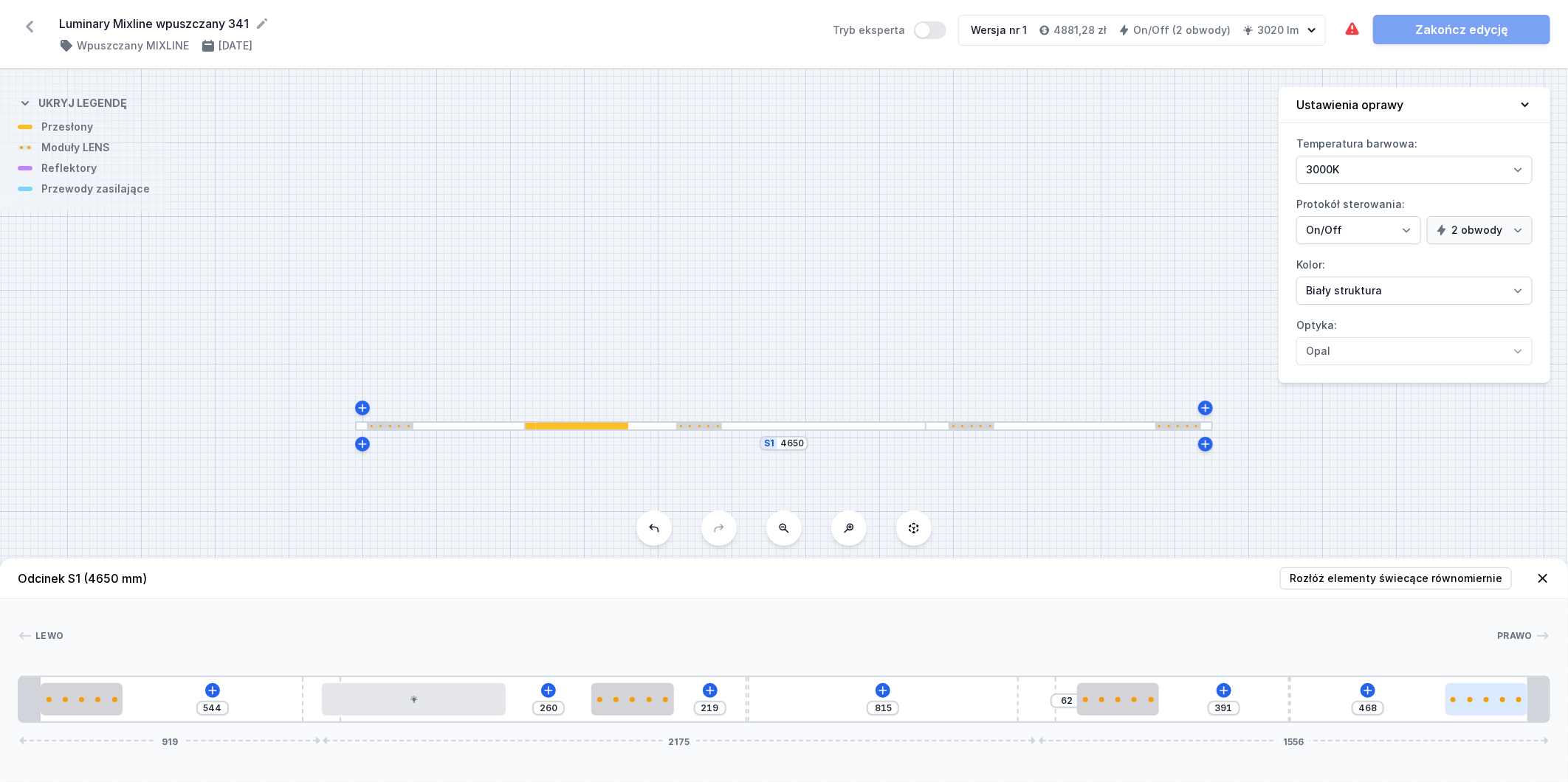
drag, startPoint x: 1499, startPoint y: 711, endPoint x: 1519, endPoint y: 702, distance: 21.9
click at [1555, 705] on div "[PERSON_NAME] 1 2 1 3 4 1 2 1 5 3 2 1 5 2 1 1 544 260 219 815 62 391 468 919 21…" at bounding box center [784, 661] width 1568 height 124
drag, startPoint x: 1290, startPoint y: 697, endPoint x: 1355, endPoint y: 700, distance: 65.1
click at [1355, 700] on div "544 260 219 815 62 551 308 919 2175 1556" at bounding box center [784, 700] width 1533 height 48
click at [1253, 689] on icon at bounding box center [1250, 691] width 12 height 12
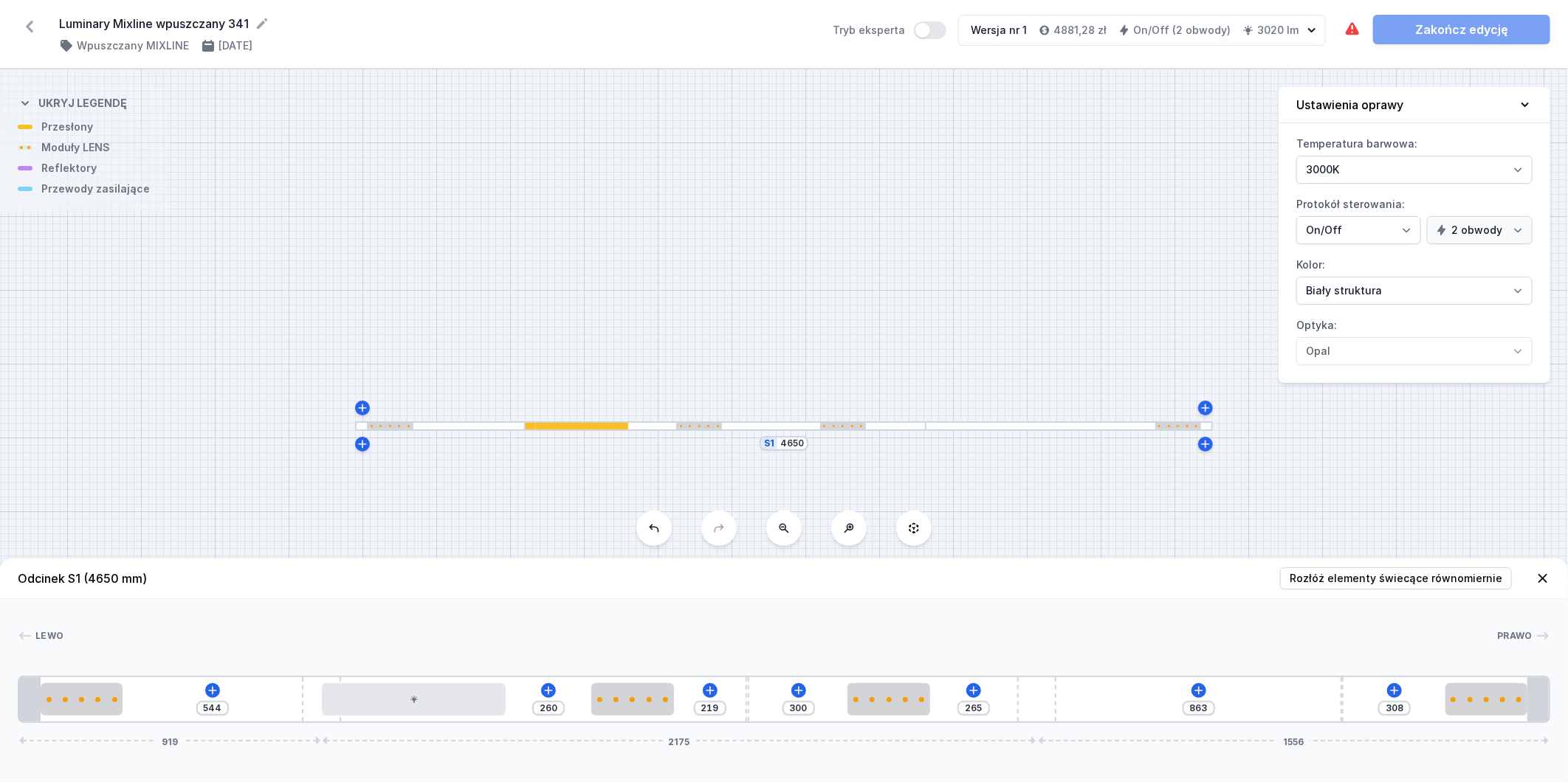
drag, startPoint x: 1103, startPoint y: 700, endPoint x: 881, endPoint y: 724, distance: 223.3
click at [881, 724] on div "Odcinek S1 (4650 mm) Rozłóż elementy świecące równomiernie Lewo Prawo 1 2 1 3 4…" at bounding box center [784, 671] width 1568 height 224
click at [1202, 691] on icon at bounding box center [1198, 691] width 12 height 12
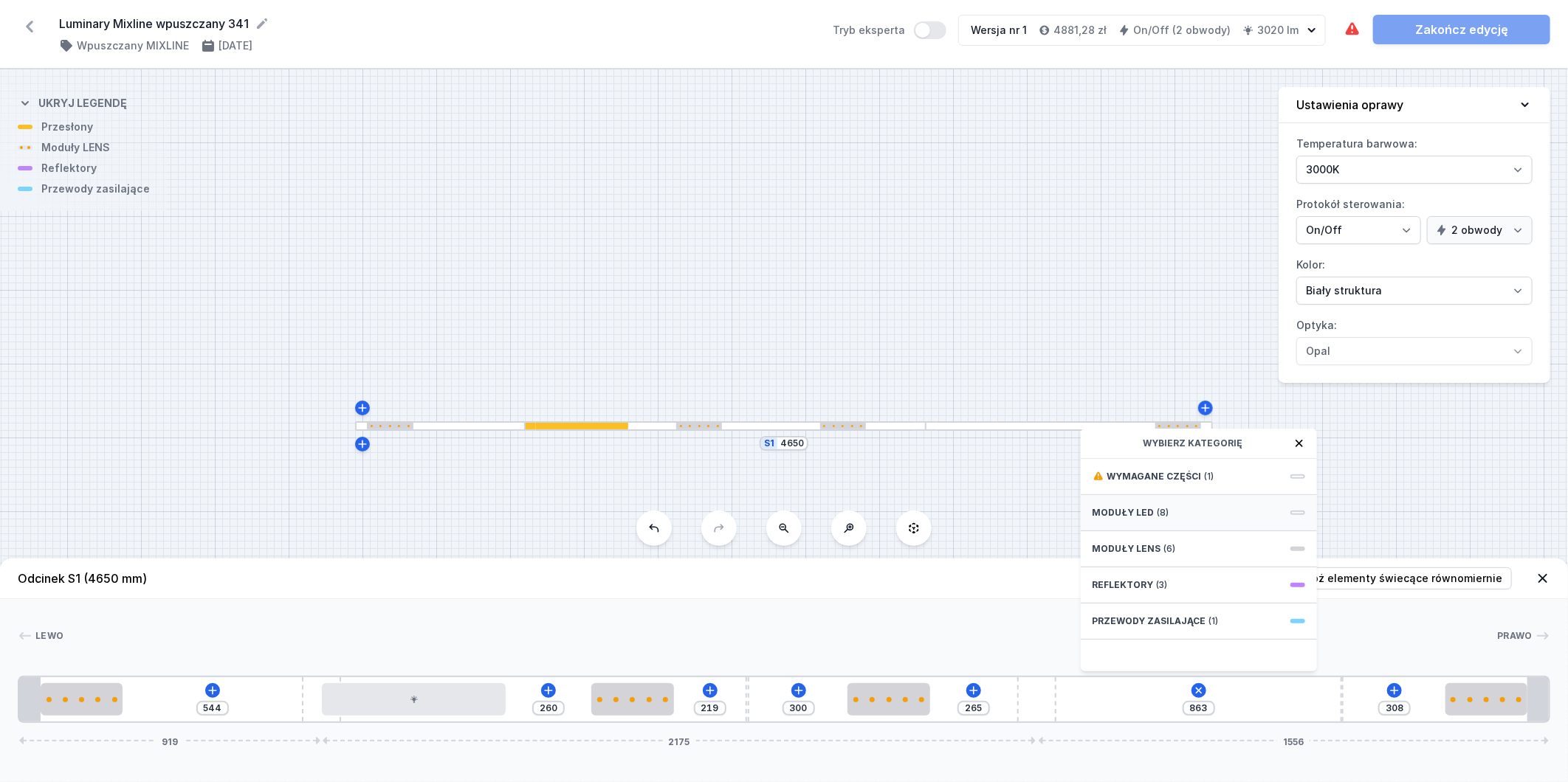
click at [1213, 500] on div "Moduły LED (8)" at bounding box center [1198, 513] width 236 height 36
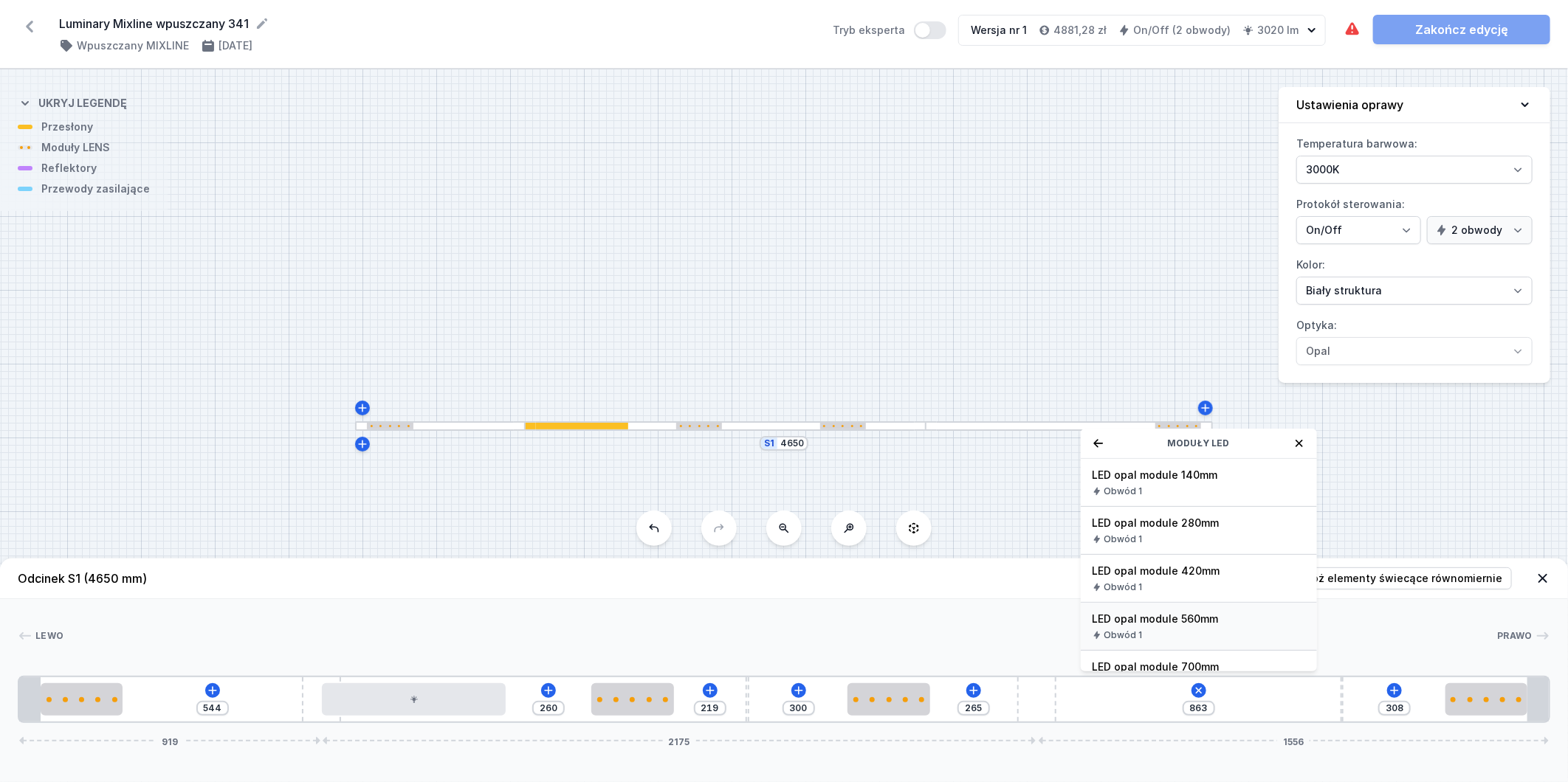
click at [1205, 621] on span "LED opal module 560mm" at bounding box center [1199, 620] width 213 height 15
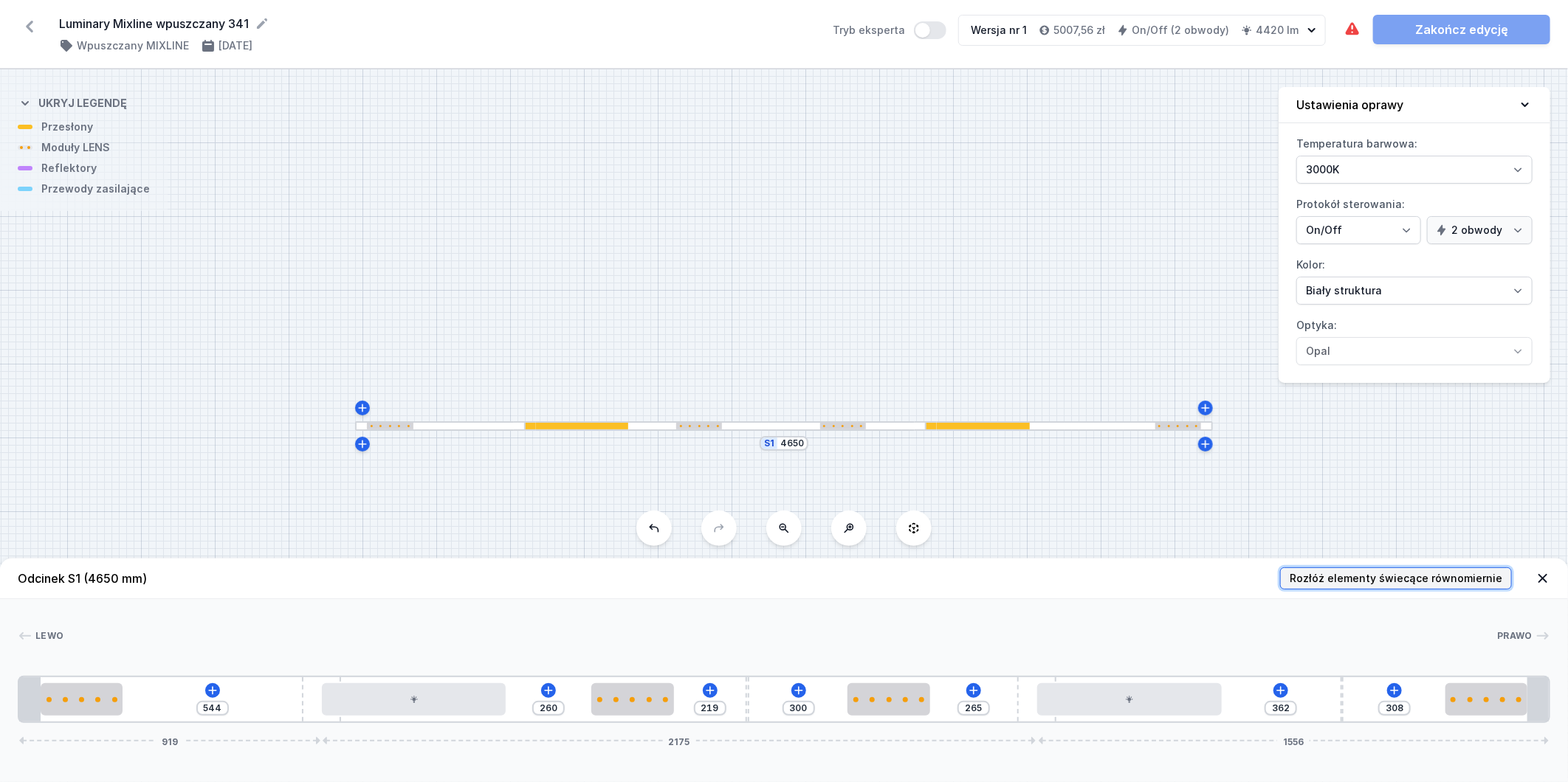
click at [1397, 577] on span "Rozłóż elementy świecące równomiernie" at bounding box center [1396, 579] width 213 height 15
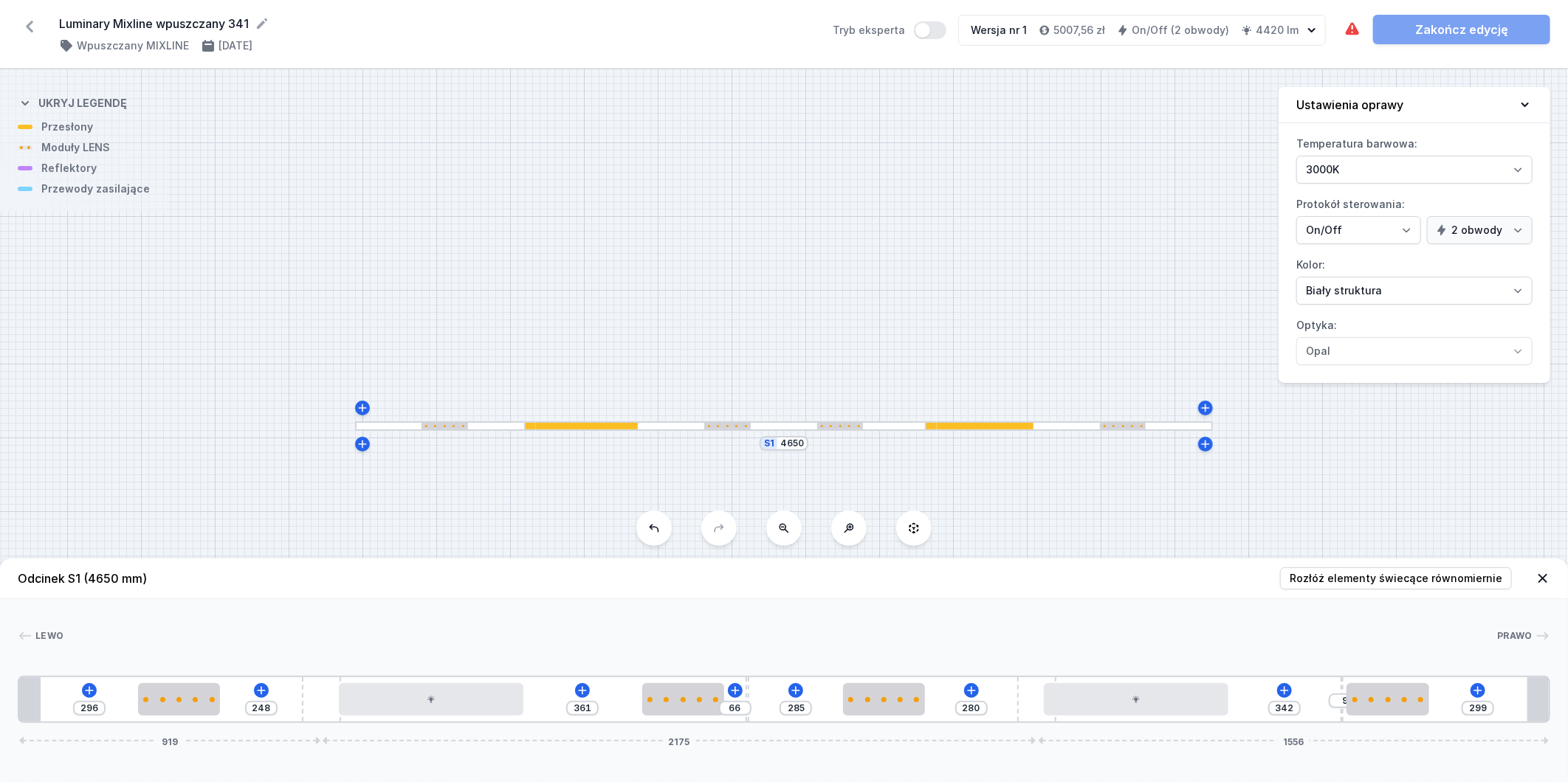
drag, startPoint x: 313, startPoint y: 698, endPoint x: 288, endPoint y: 687, distance: 27.3
click at [287, 688] on div "296 248 361 66 285 280 342 9 299 919 2175 1556" at bounding box center [784, 700] width 1533 height 48
click at [1477, 688] on icon at bounding box center [1477, 691] width 12 height 12
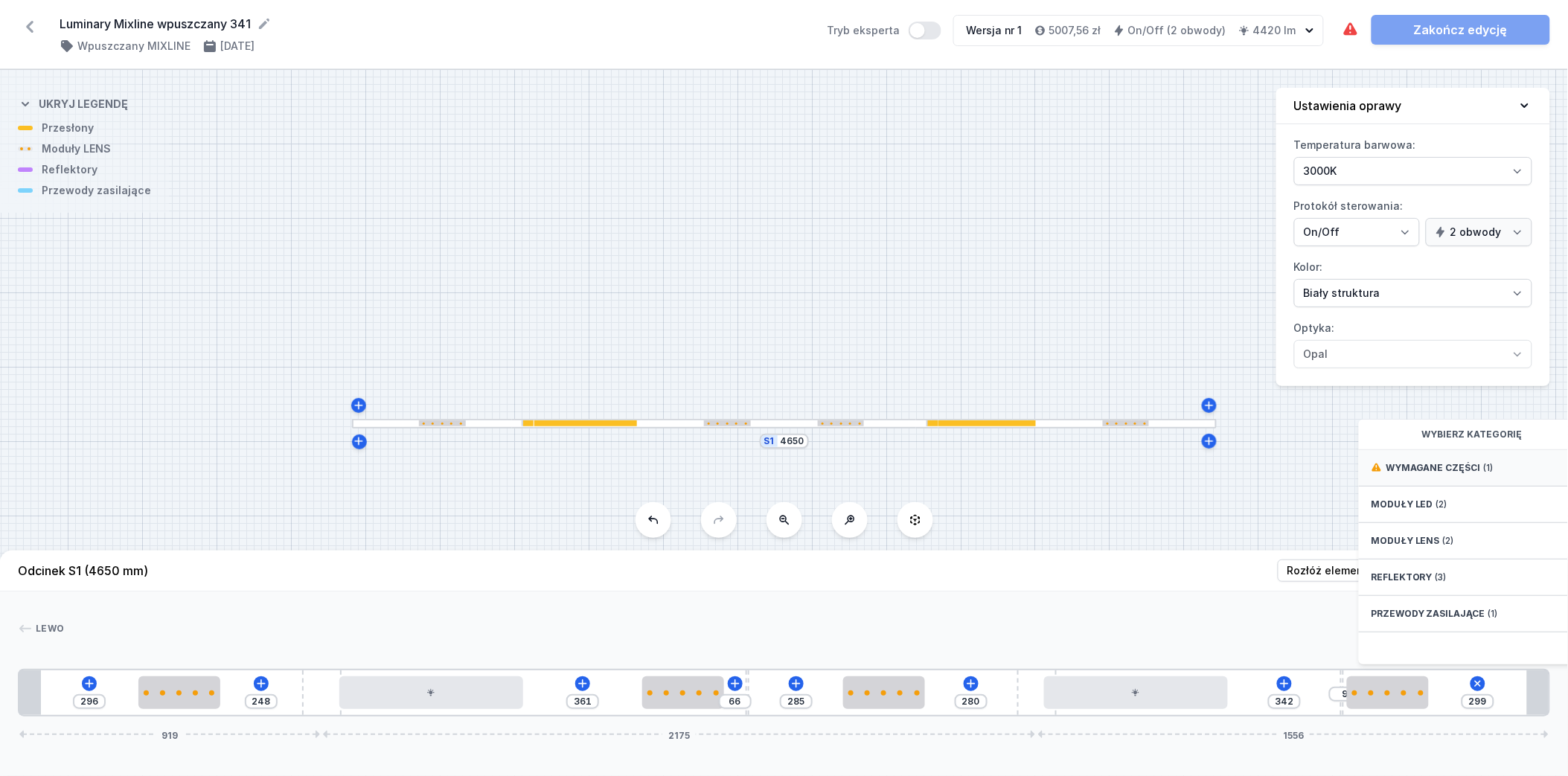
click at [1477, 474] on span "Wymagane części" at bounding box center [1433, 467] width 95 height 12
click at [1484, 483] on div "Hole for power supply cable" at bounding box center [1477, 467] width 238 height 34
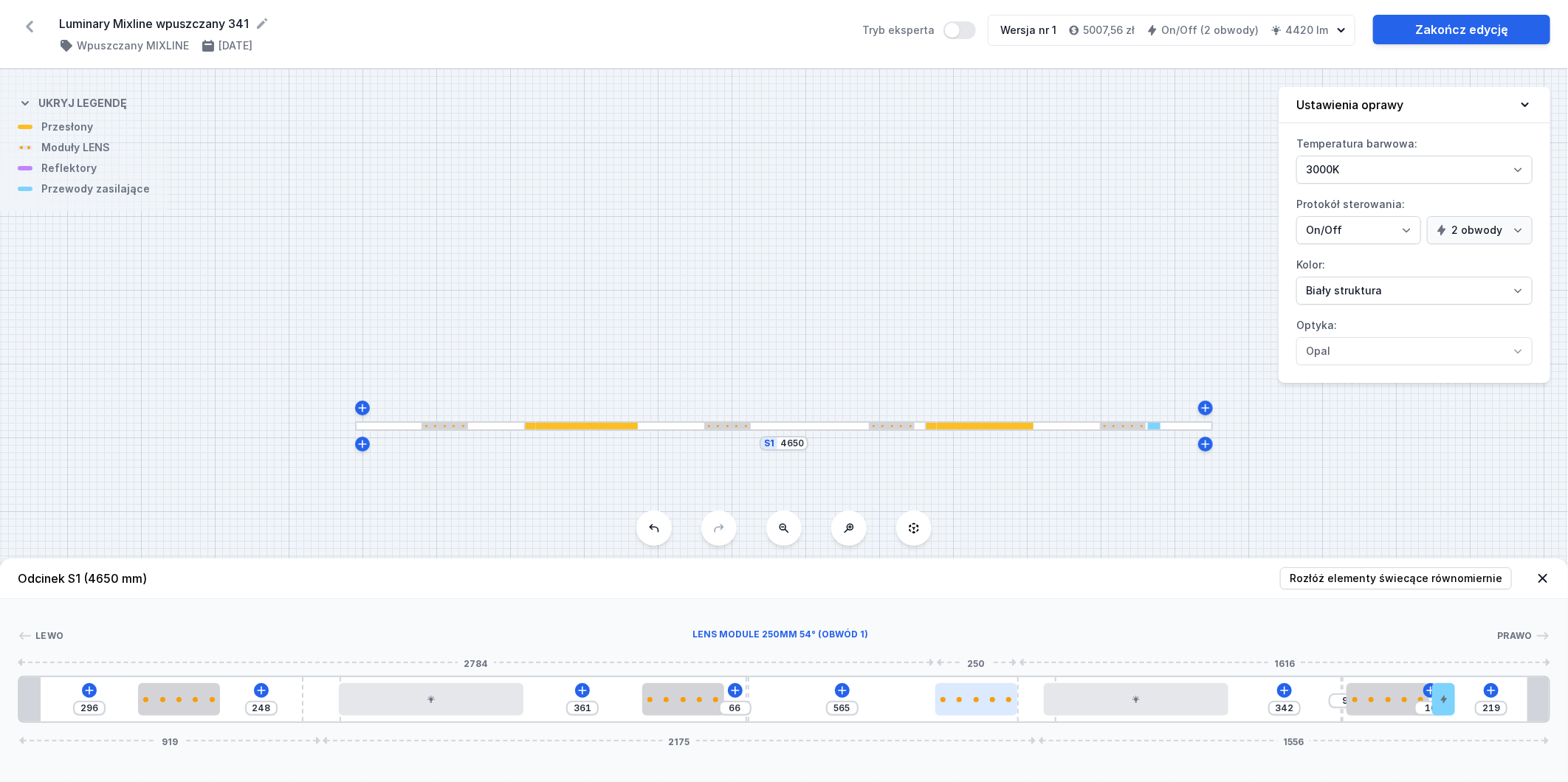
drag, startPoint x: 874, startPoint y: 698, endPoint x: 966, endPoint y: 712, distance: 93.1
click at [966, 712] on div at bounding box center [976, 699] width 82 height 33
drag, startPoint x: 688, startPoint y: 705, endPoint x: 606, endPoint y: 708, distance: 82.1
click at [606, 708] on div at bounding box center [593, 699] width 82 height 33
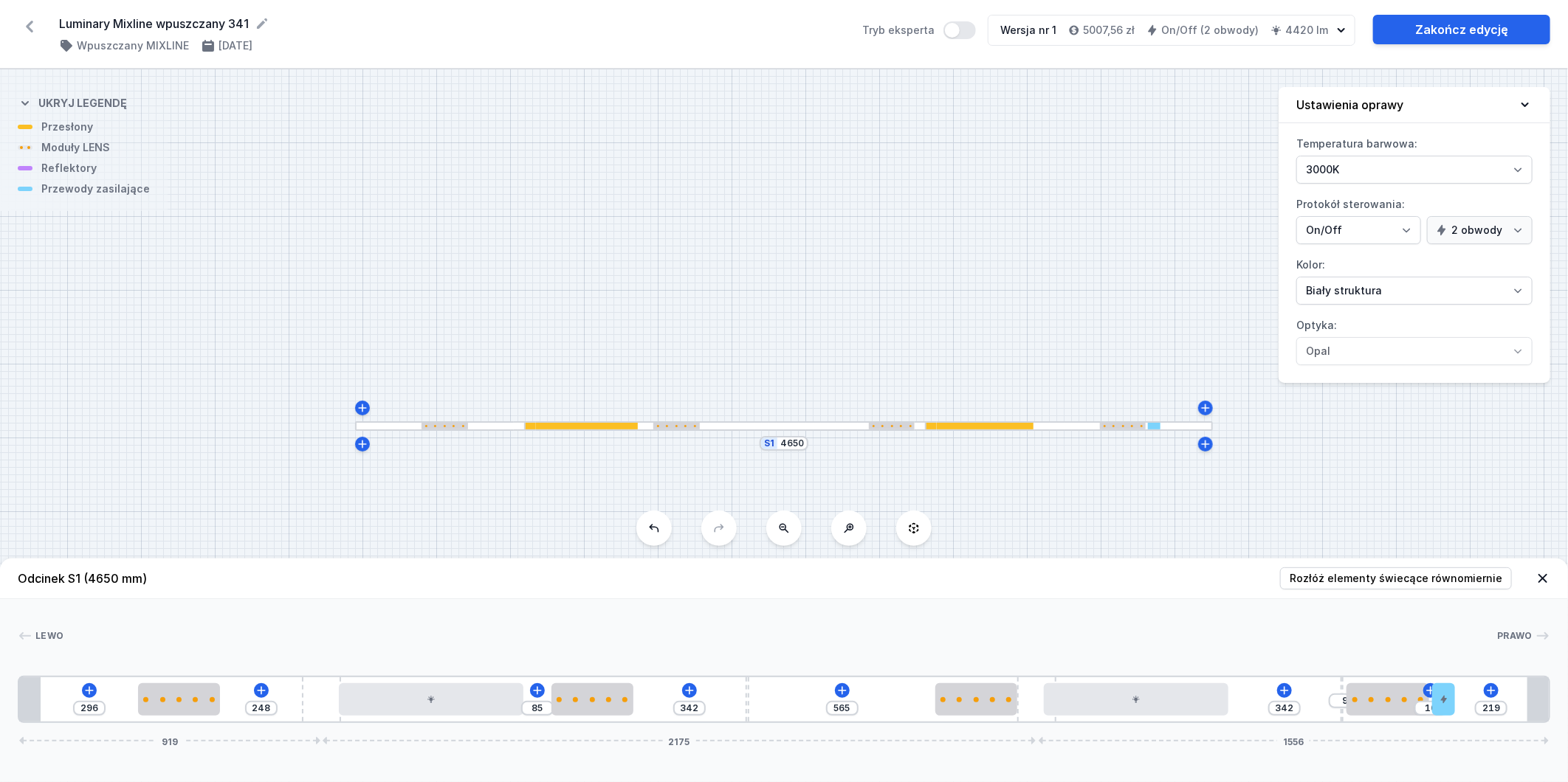
drag, startPoint x: 746, startPoint y: 705, endPoint x: 712, endPoint y: 700, distance: 34.4
click at [679, 704] on div "296 248 85 342 565 342 9 10 219 919 2175 1556" at bounding box center [784, 700] width 1533 height 48
drag, startPoint x: 748, startPoint y: 700, endPoint x: 691, endPoint y: 704, distance: 57.1
click at [691, 704] on div "296 248 85 147 760 342 9 10 219 919 2175 1556" at bounding box center [784, 700] width 1533 height 48
click at [812, 690] on icon at bounding box center [809, 691] width 12 height 12
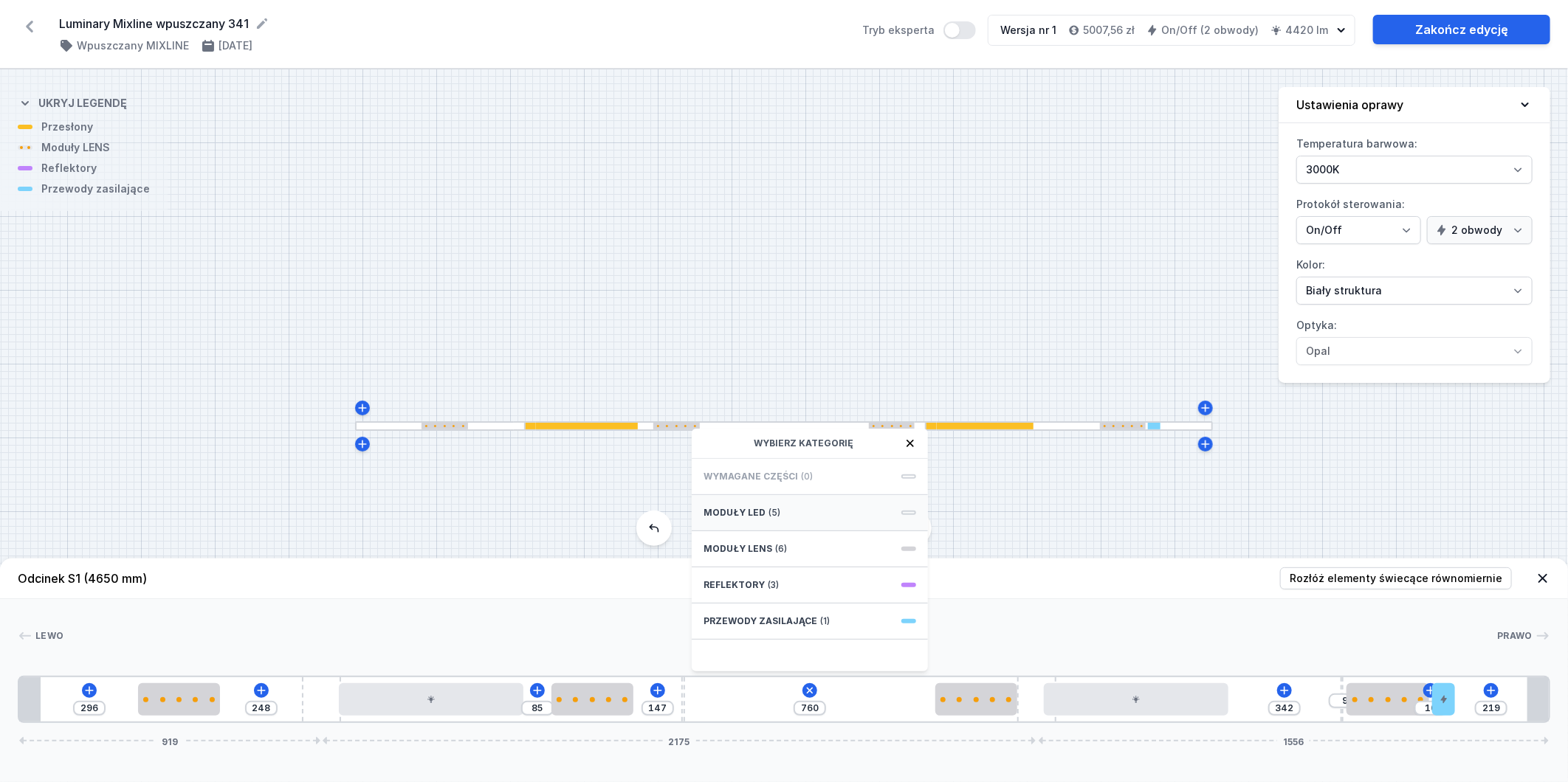
click at [814, 500] on div "Moduły LED (5)" at bounding box center [809, 513] width 236 height 36
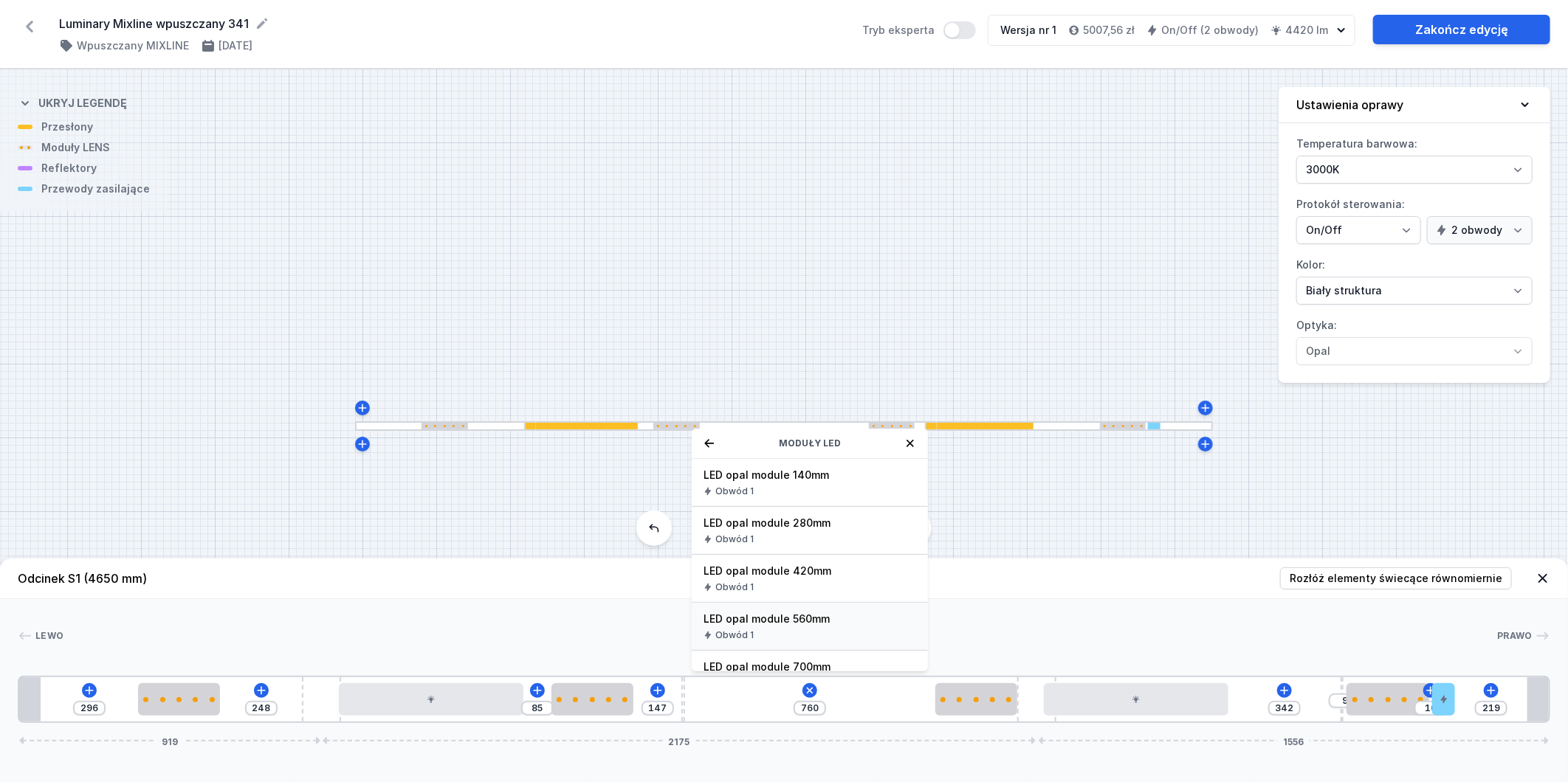
click at [842, 618] on span "LED opal module 560mm" at bounding box center [810, 620] width 213 height 15
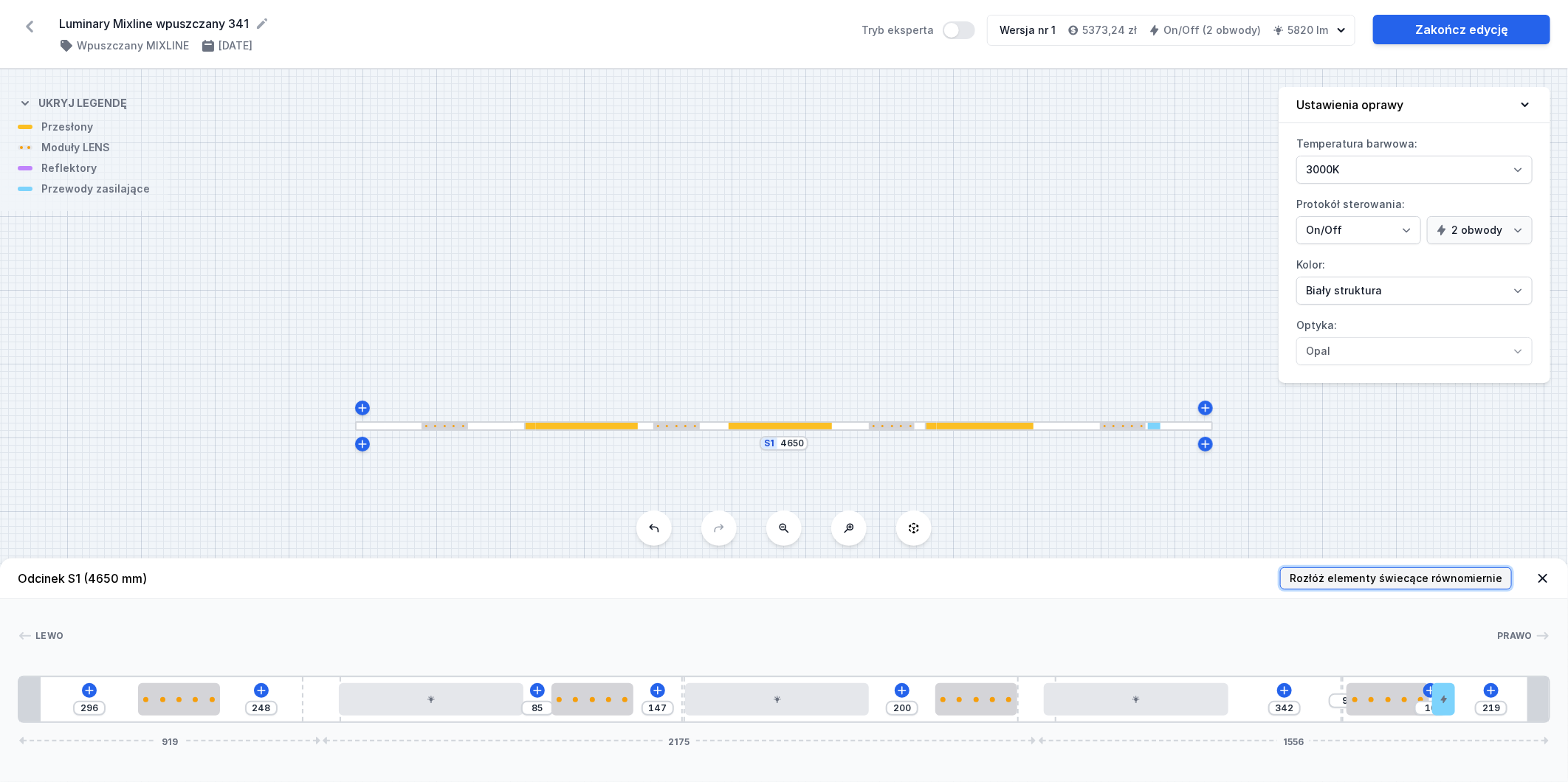
click at [1459, 584] on span "Rozłóż elementy świecące równomiernie" at bounding box center [1396, 579] width 213 height 15
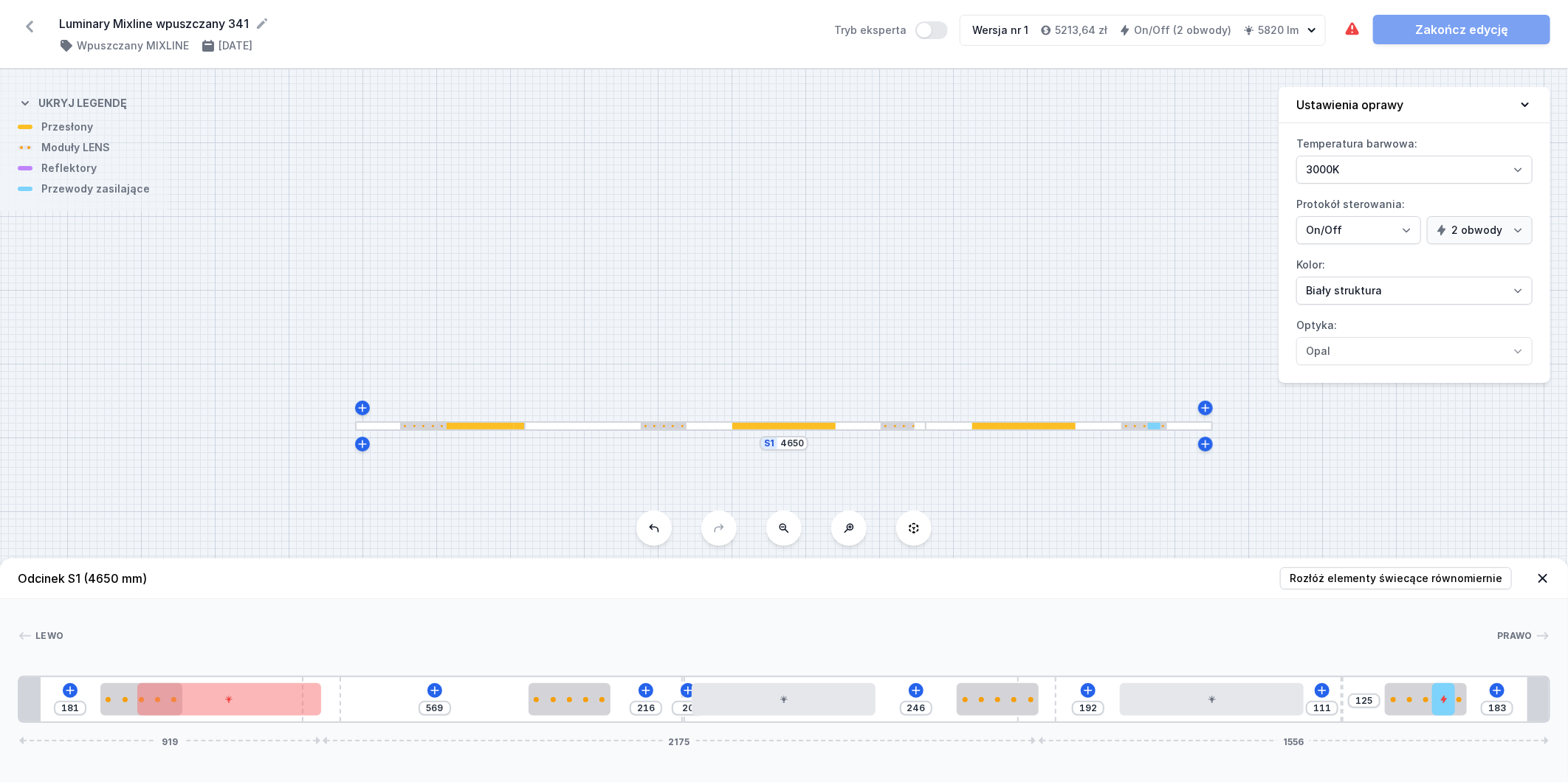
drag, startPoint x: 326, startPoint y: 683, endPoint x: 281, endPoint y: 680, distance: 45.1
click at [281, 680] on div "181 569 216 20 246 192 111 125 183 919 2175 1556" at bounding box center [784, 700] width 1533 height 48
drag, startPoint x: 336, startPoint y: 684, endPoint x: 267, endPoint y: 684, distance: 69.0
click at [267, 684] on div "181 569 216 20 246 192 111 125 183 913 2181 1556" at bounding box center [784, 700] width 1533 height 48
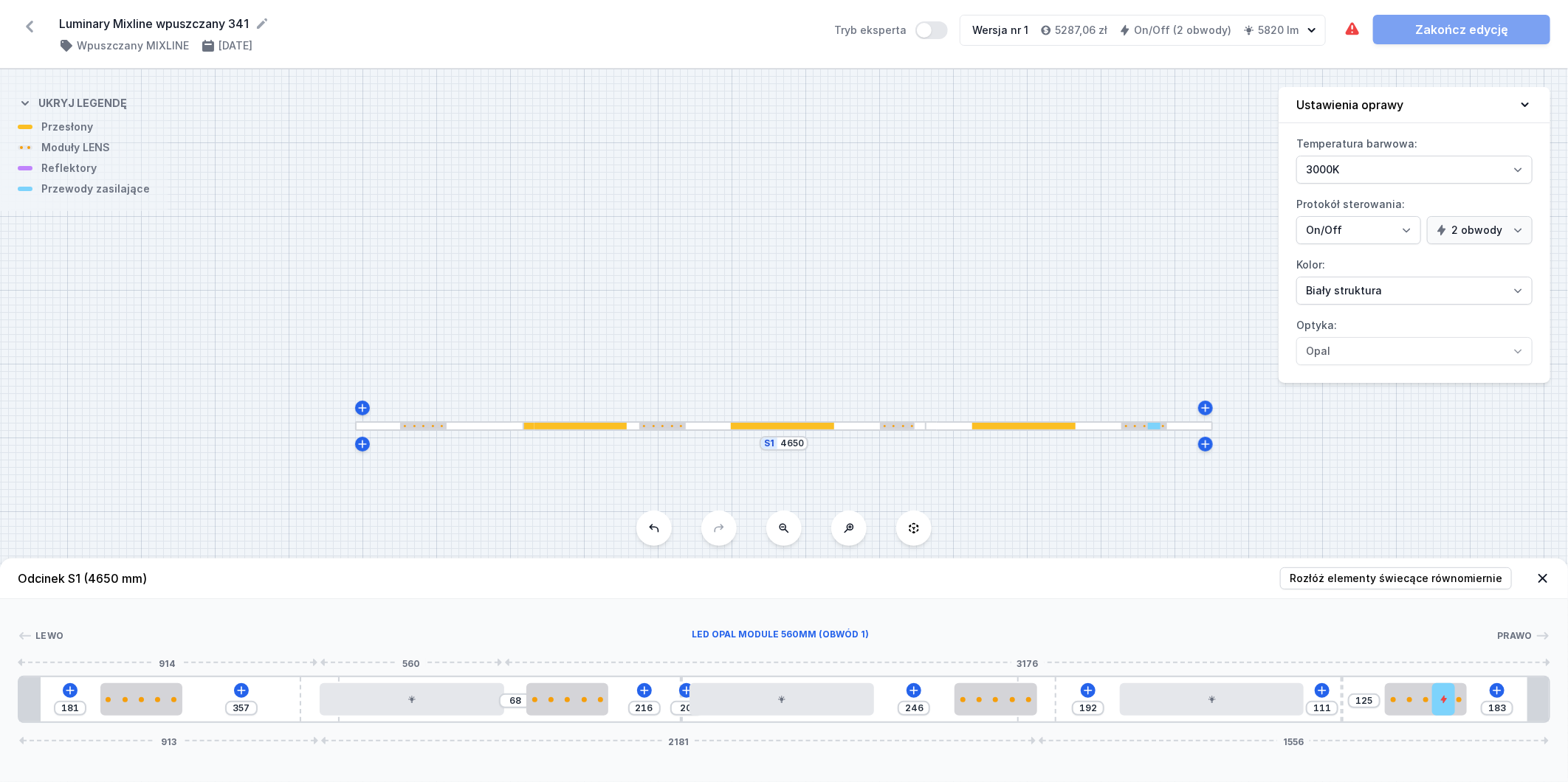
drag, startPoint x: 273, startPoint y: 691, endPoint x: 441, endPoint y: 705, distance: 168.6
drag, startPoint x: 307, startPoint y: 699, endPoint x: 242, endPoint y: 677, distance: 68.6
click at [242, 677] on div "181 357 68 216 20 246 192 111 125 183 913 2181 1556" at bounding box center [784, 700] width 1533 height 48
drag, startPoint x: 315, startPoint y: 683, endPoint x: 466, endPoint y: 677, distance: 151.1
click at [457, 677] on div "181 357 68 216 20 246 192 111 125 183 913 2181 1556" at bounding box center [784, 700] width 1533 height 48
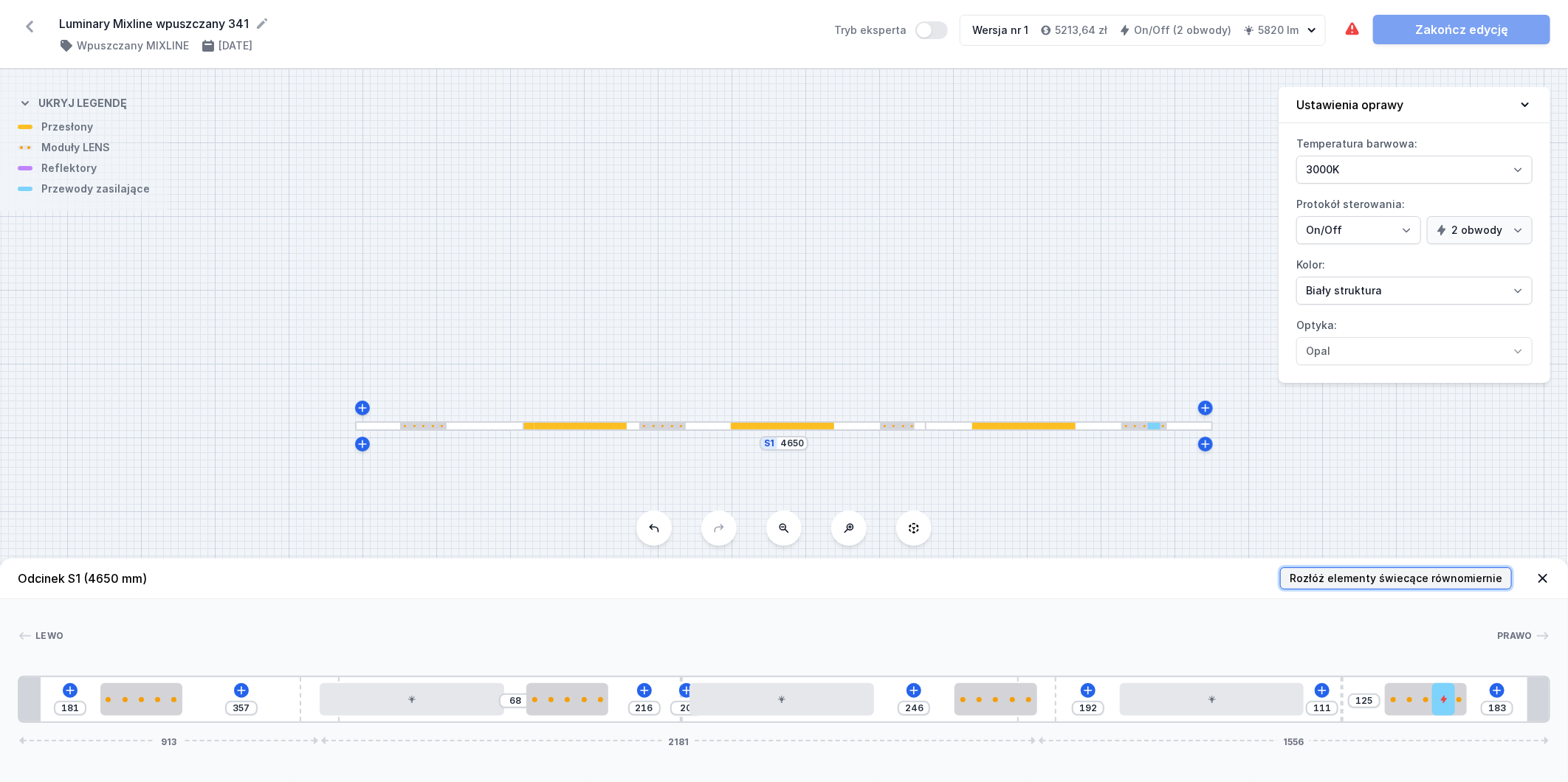
click at [1317, 578] on span "Rozłóż elementy świecące równomiernie" at bounding box center [1396, 579] width 213 height 15
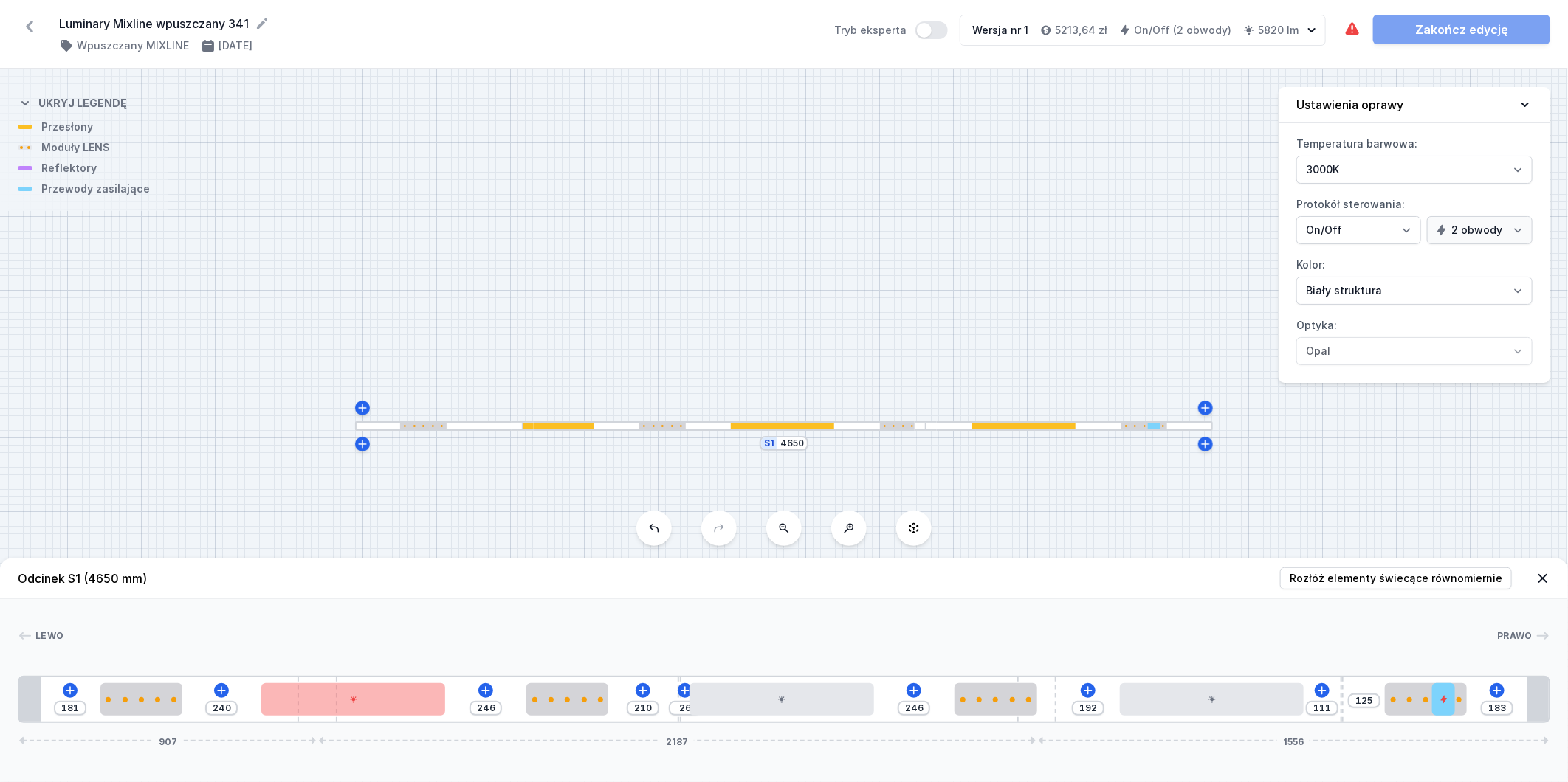
drag, startPoint x: 333, startPoint y: 677, endPoint x: 370, endPoint y: 669, distance: 37.9
click at [370, 669] on div "[PERSON_NAME] 1 2 1 3 4 1 2 1 5 4 1 2 1 3 4 1 5 6 2 1 1 181 240 246 210 26 246 …" at bounding box center [784, 661] width 1568 height 124
drag, startPoint x: 1442, startPoint y: 699, endPoint x: 1369, endPoint y: 718, distance: 75.4
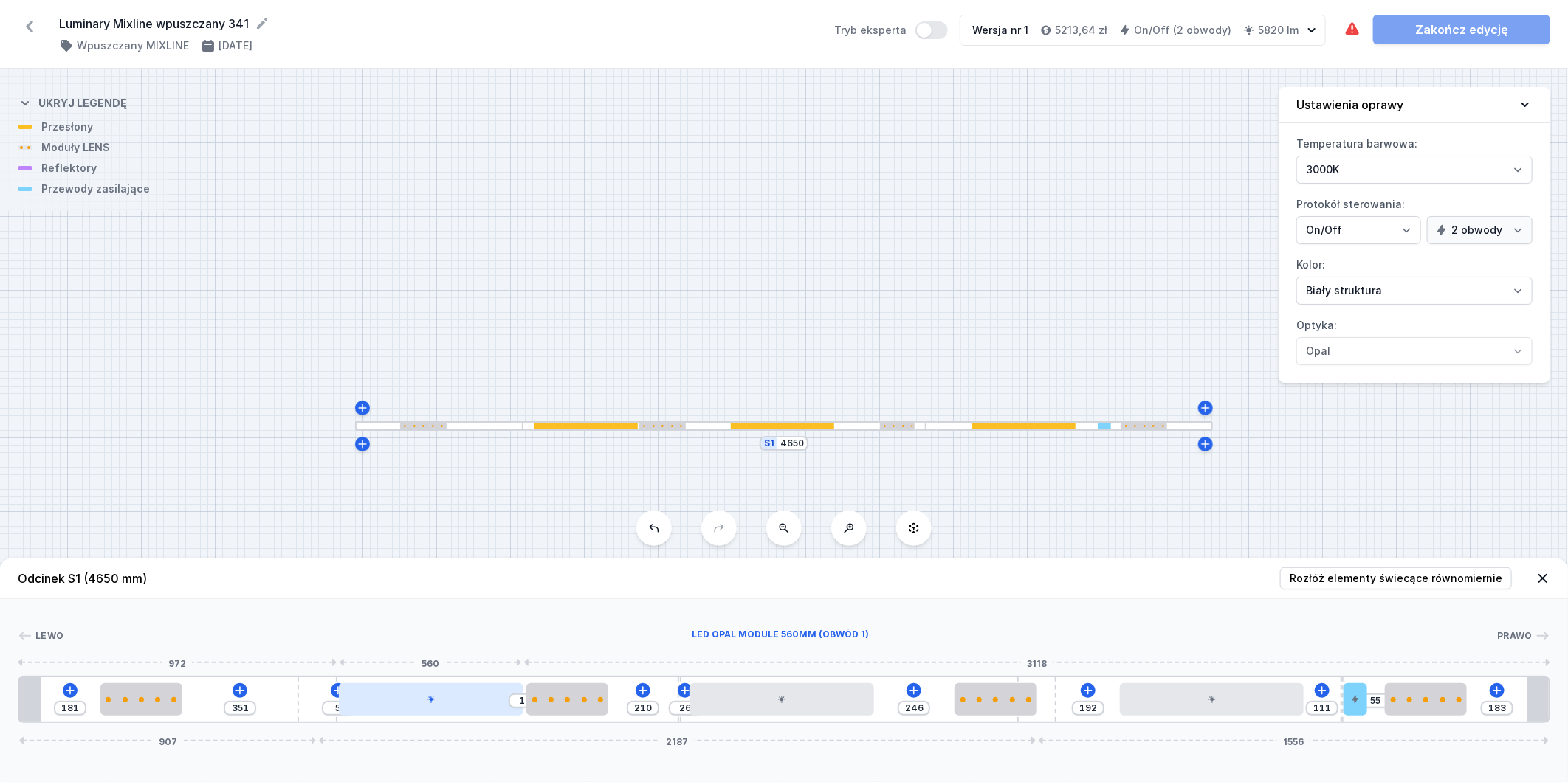
drag, startPoint x: 388, startPoint y: 691, endPoint x: 472, endPoint y: 694, distance: 84.1
click at [472, 694] on div at bounding box center [431, 699] width 185 height 33
drag, startPoint x: 313, startPoint y: 694, endPoint x: 256, endPoint y: 679, distance: 58.9
click at [205, 681] on div "181 351 5 10 210 26 246 192 111 55 183 907 2187 1556" at bounding box center [784, 700] width 1533 height 48
drag, startPoint x: 305, startPoint y: 696, endPoint x: 254, endPoint y: 691, distance: 51.2
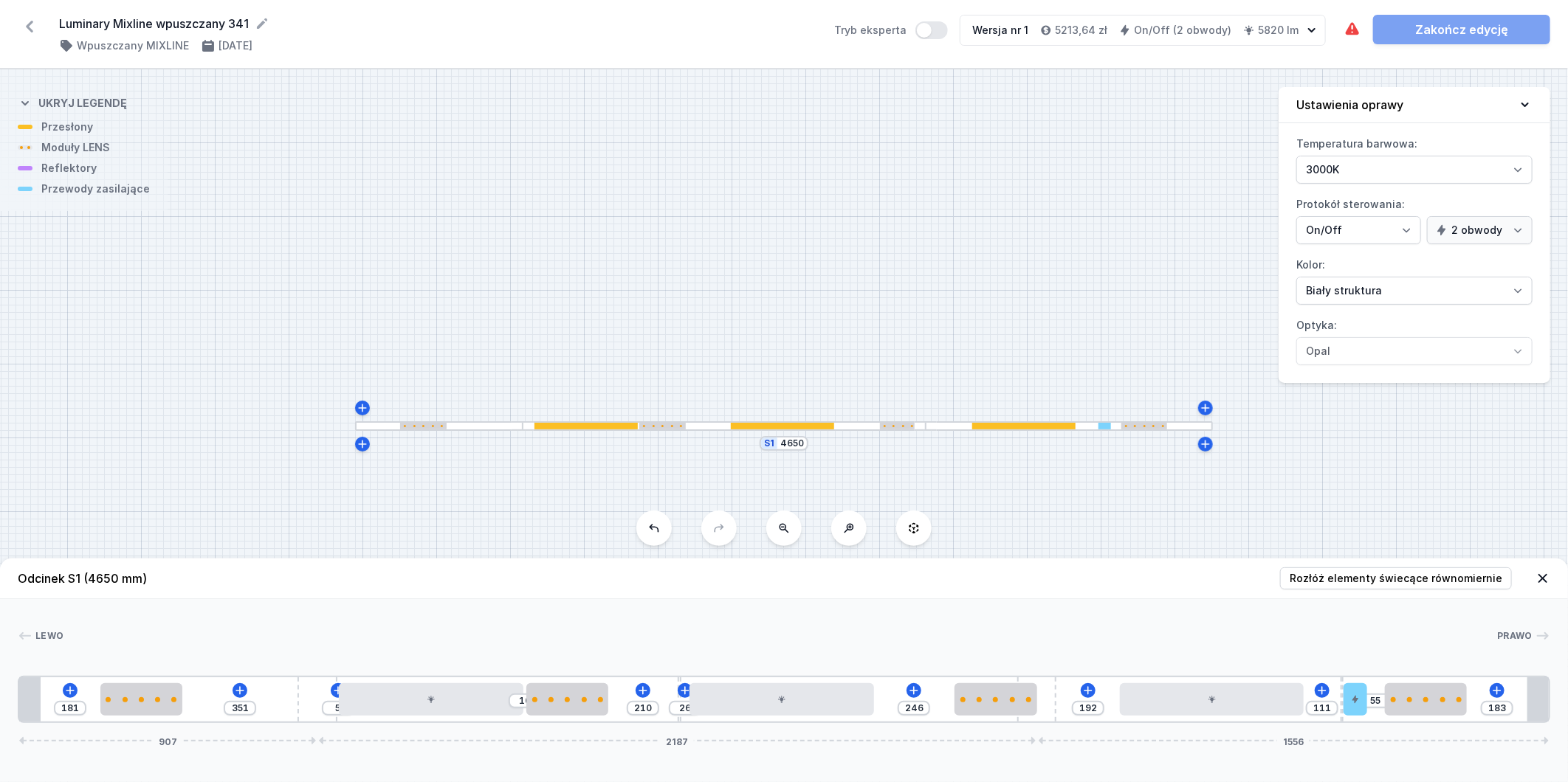
click at [254, 691] on div "181 351 5 10 210 26 246 192 111 55 183 907 2187 1556" at bounding box center [784, 700] width 1533 height 48
click at [464, 701] on div at bounding box center [431, 699] width 185 height 33
click at [469, 666] on icon at bounding box center [468, 671] width 8 height 9
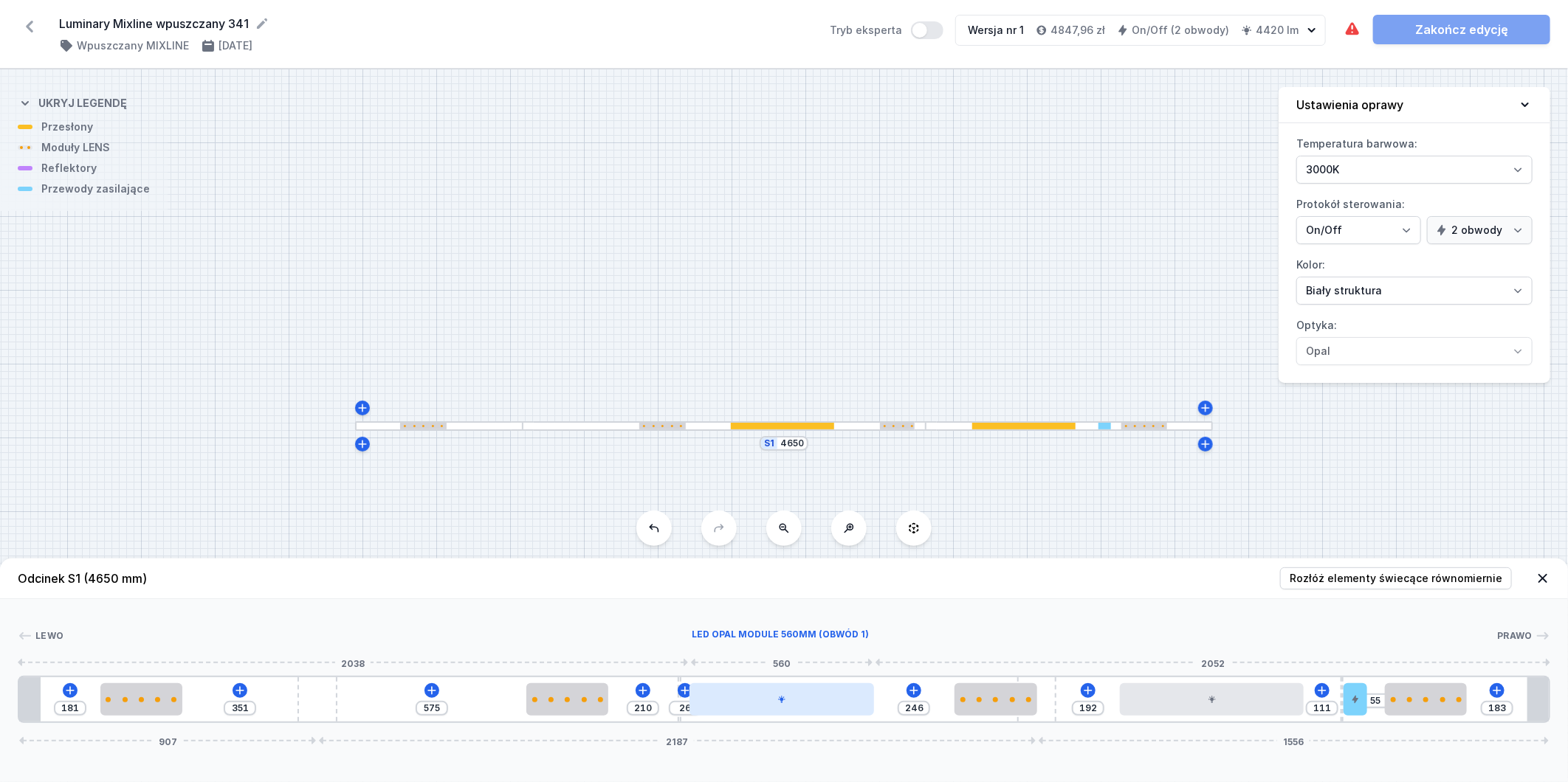
click at [832, 700] on div at bounding box center [782, 699] width 185 height 33
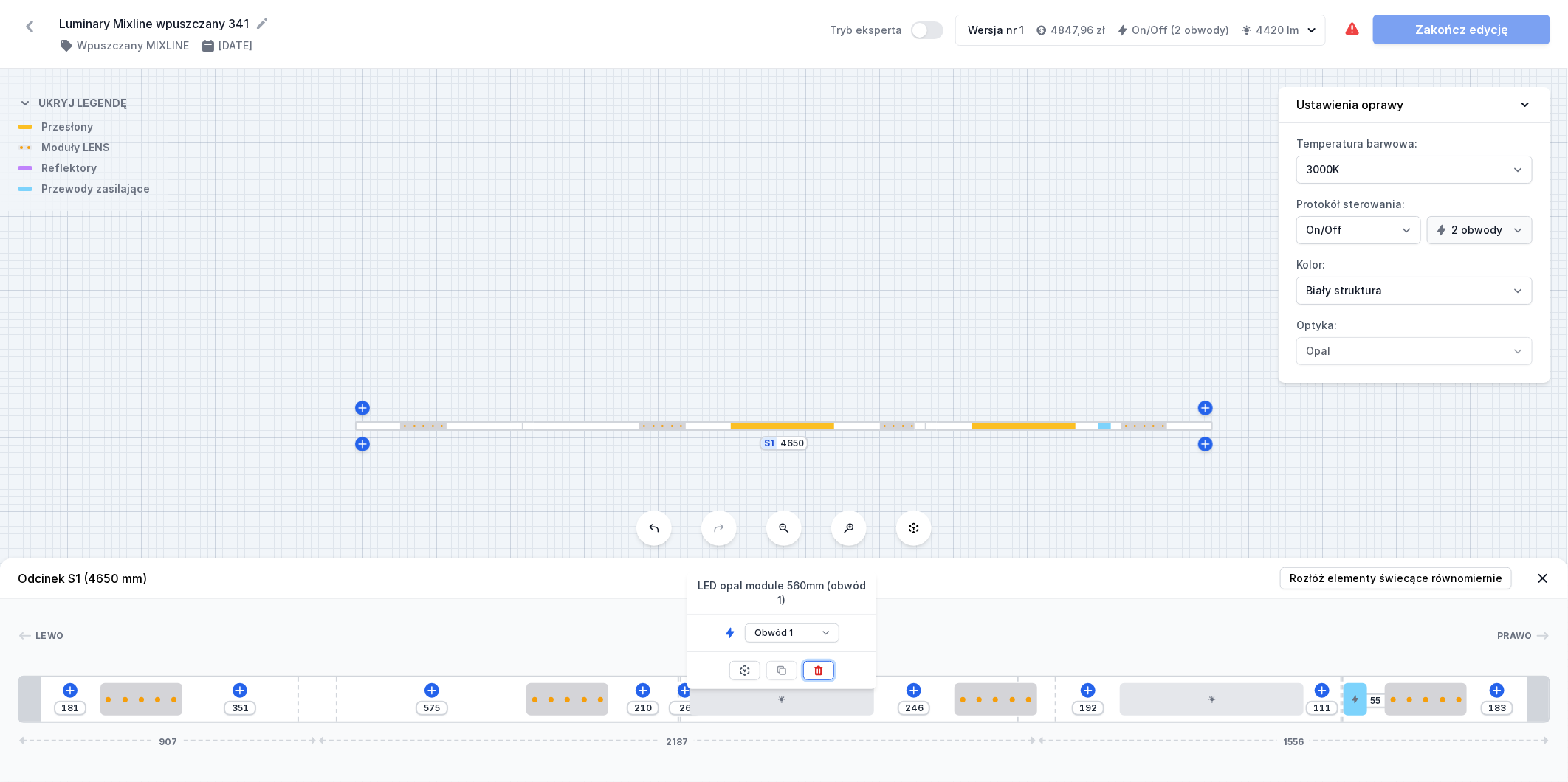
click at [820, 665] on icon at bounding box center [819, 671] width 12 height 12
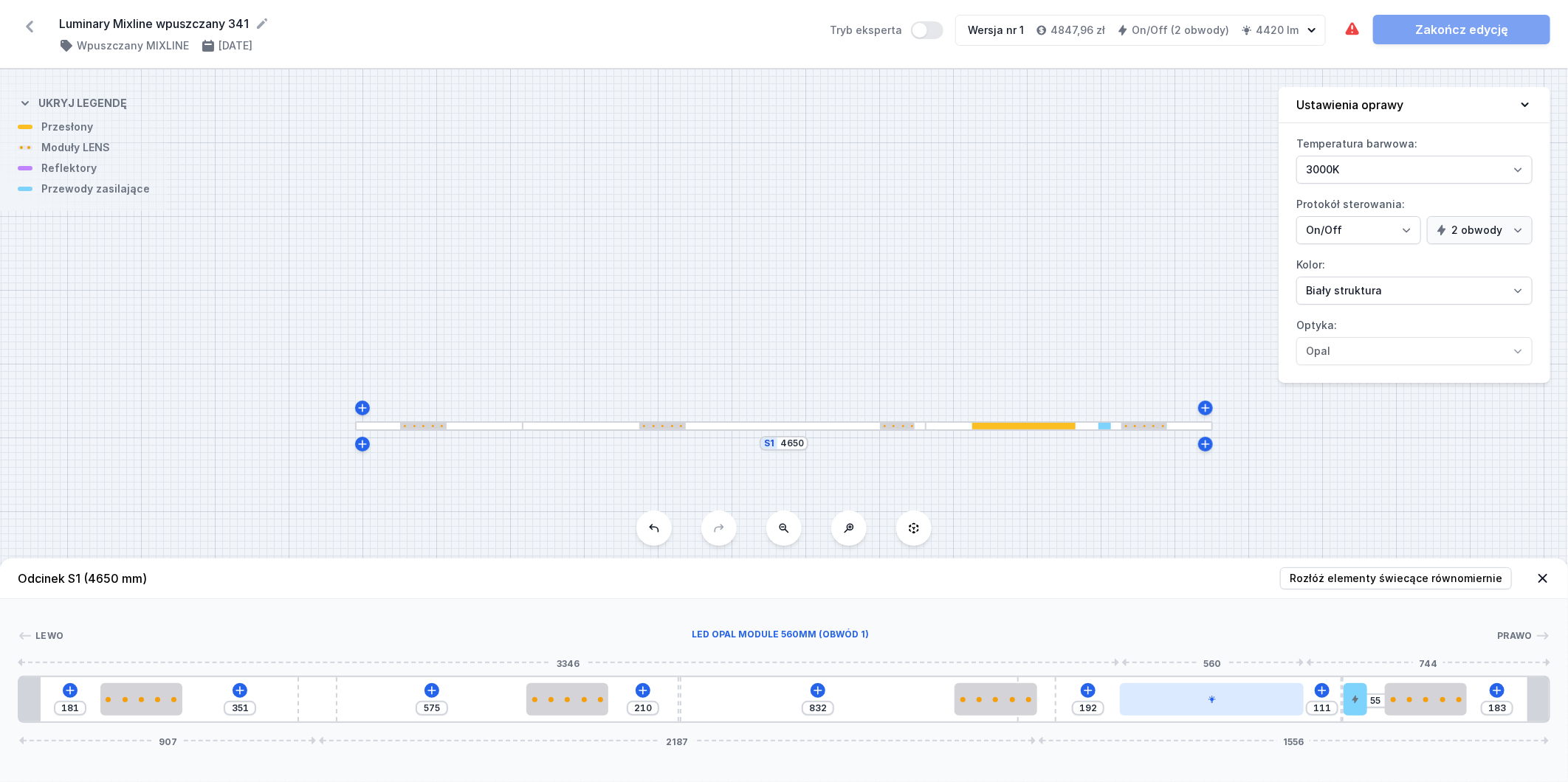
click at [1238, 702] on div at bounding box center [1212, 699] width 185 height 33
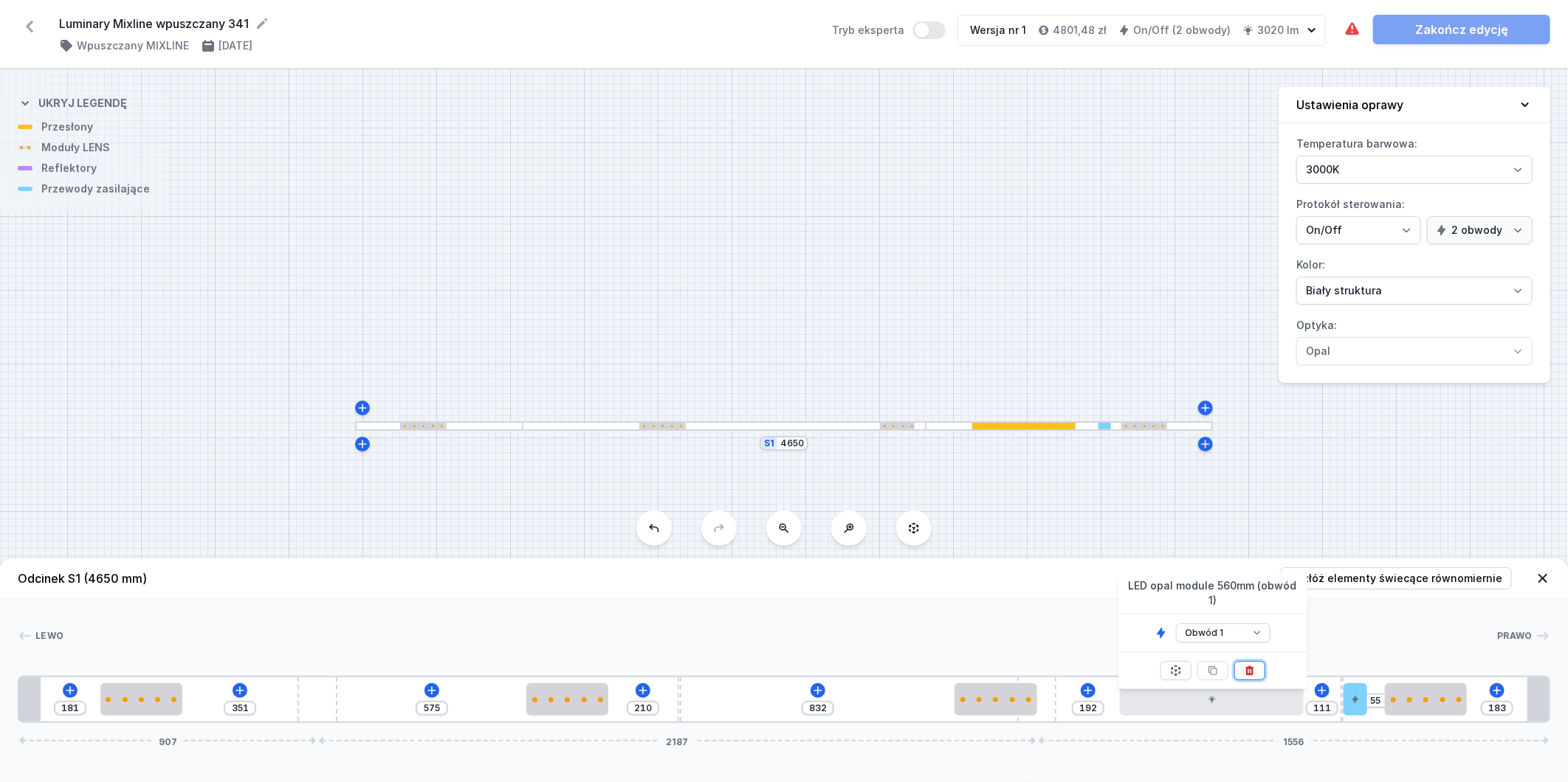
click at [1253, 665] on icon at bounding box center [1250, 671] width 12 height 12
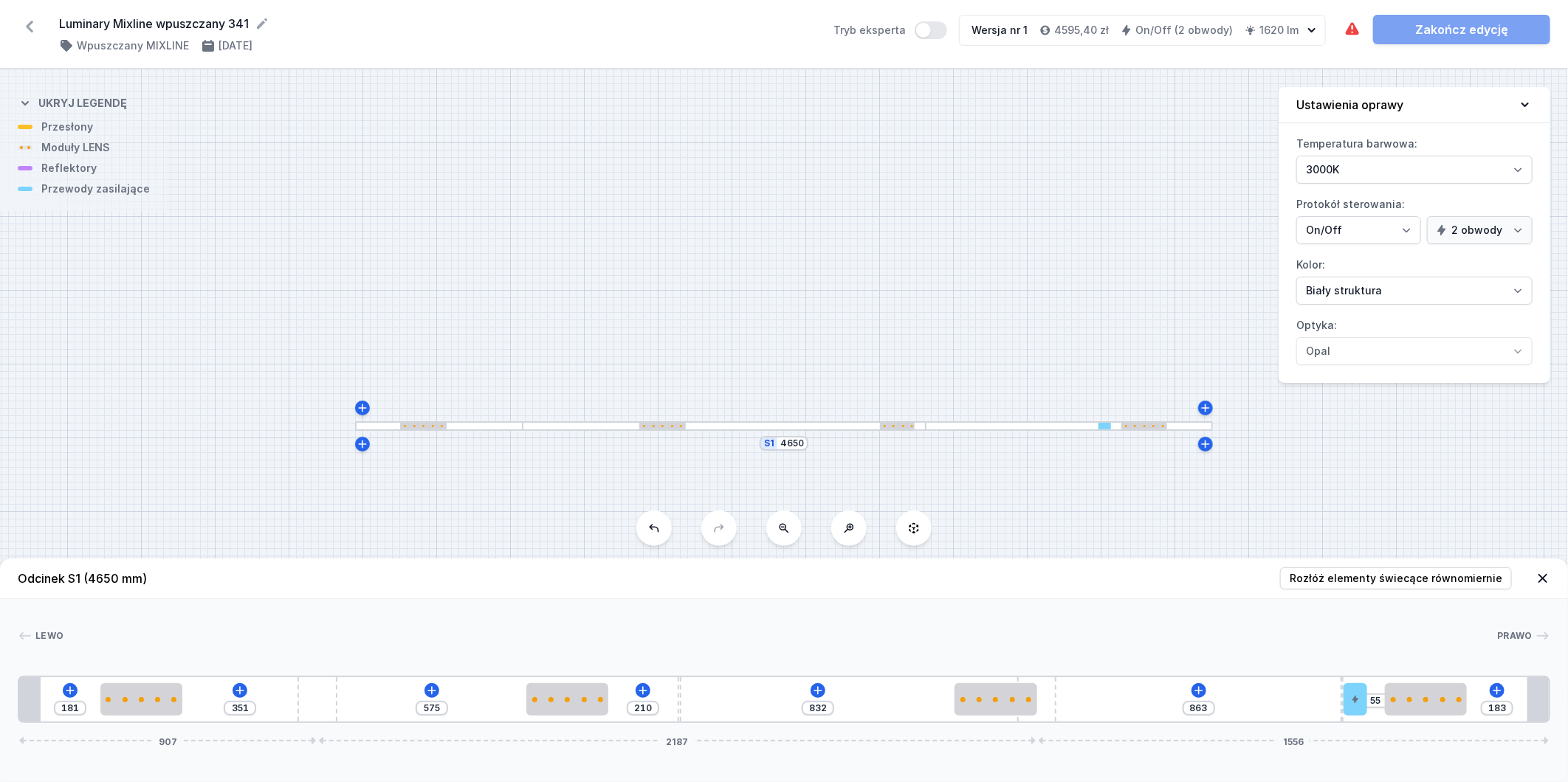
drag, startPoint x: 311, startPoint y: 698, endPoint x: 194, endPoint y: 698, distance: 117.0
click at [194, 698] on div "181 351 575 210 832 863 55 183 907 2187 1556" at bounding box center [784, 700] width 1533 height 48
drag, startPoint x: 321, startPoint y: 705, endPoint x: 238, endPoint y: 694, distance: 83.7
click at [20, 700] on div "351" at bounding box center [20, 700] width 0 height 0
drag, startPoint x: 320, startPoint y: 696, endPoint x: 246, endPoint y: 688, distance: 74.4
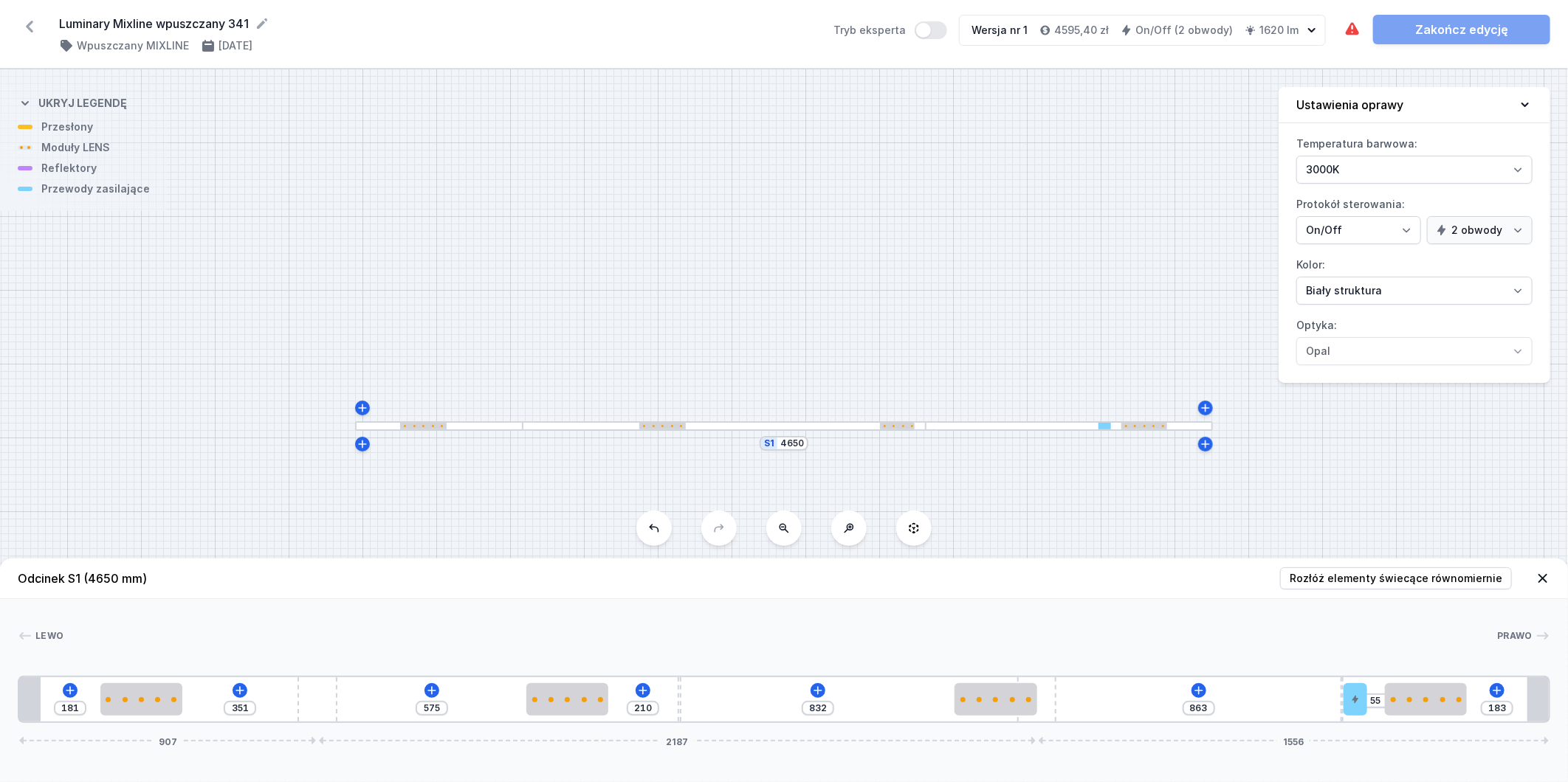
click at [20, 700] on div "351" at bounding box center [20, 700] width 0 height 0
drag, startPoint x: 322, startPoint y: 700, endPoint x: 382, endPoint y: 707, distance: 60.4
click at [382, 707] on div "181 351 575 210 832 863 55 183 907 2187 1556" at bounding box center [784, 700] width 1533 height 48
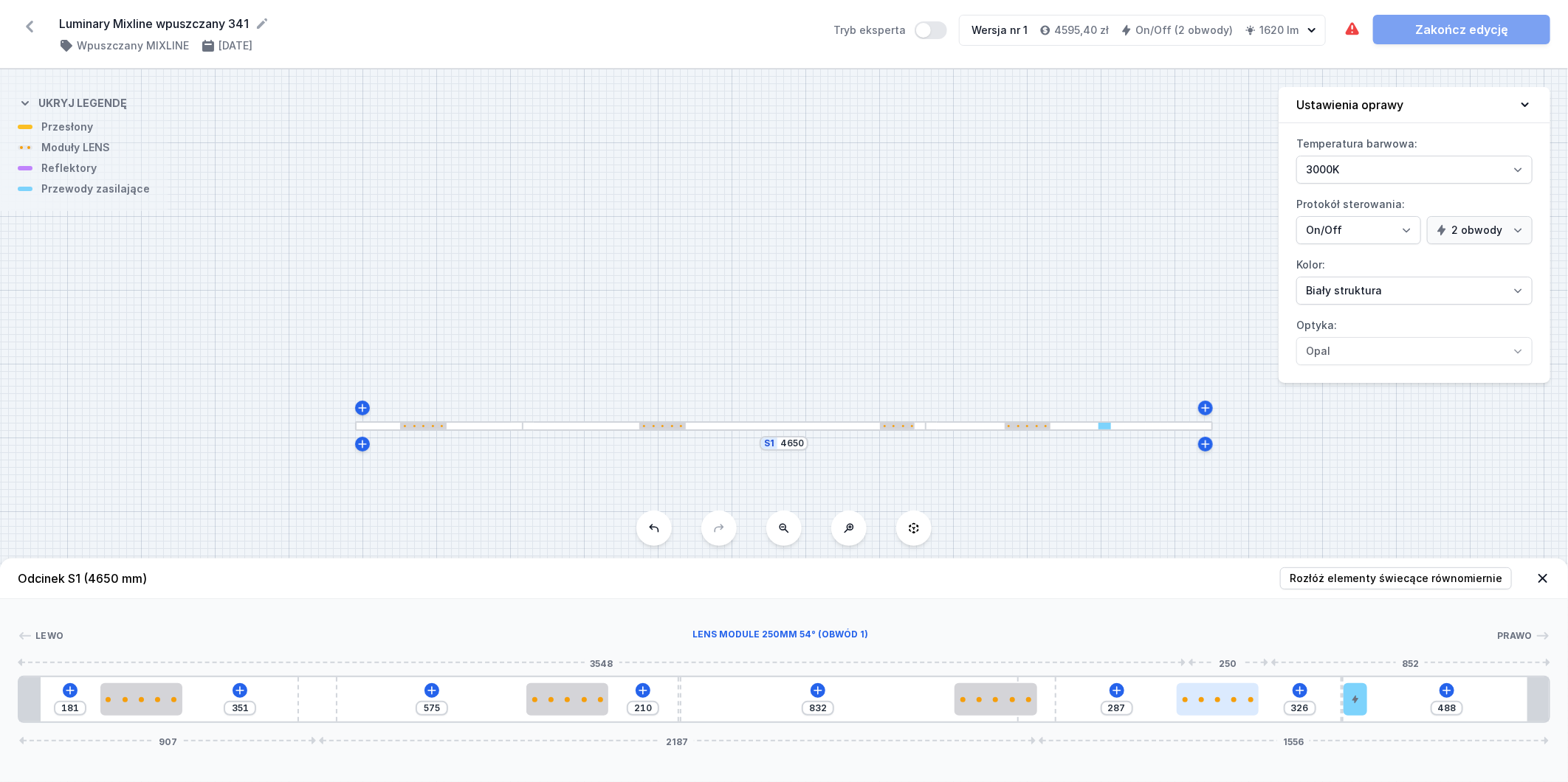
drag, startPoint x: 1421, startPoint y: 704, endPoint x: 1195, endPoint y: 701, distance: 226.0
click at [1197, 701] on div at bounding box center [1218, 699] width 82 height 33
drag, startPoint x: 315, startPoint y: 705, endPoint x: 818, endPoint y: 682, distance: 503.5
click at [412, 701] on div "181 351 575 210 832 285 328 488 907 2187 1556" at bounding box center [784, 700] width 1533 height 48
drag, startPoint x: 1065, startPoint y: 679, endPoint x: 1111, endPoint y: 679, distance: 46.0
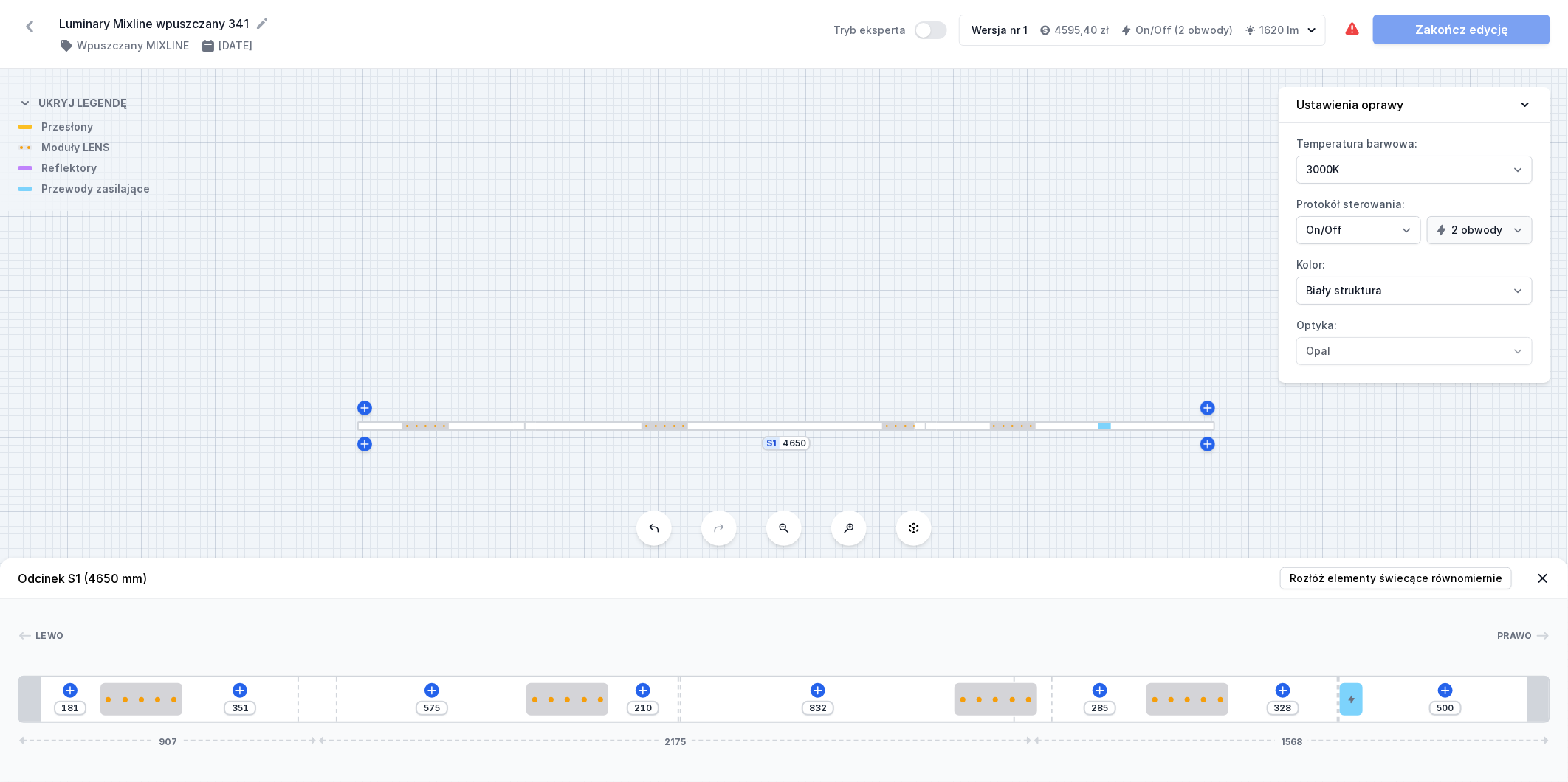
click at [1111, 679] on div "181 351 575 210 832 285 328 500 907 2175 1568" at bounding box center [784, 700] width 1533 height 48
drag, startPoint x: 1052, startPoint y: 711, endPoint x: 1099, endPoint y: 698, distance: 48.8
click at [1099, 698] on div "181 351 575 210 832 285 328 500 907 2175 1568" at bounding box center [784, 700] width 1533 height 48
drag, startPoint x: 940, startPoint y: 714, endPoint x: 908, endPoint y: 717, distance: 32.1
click at [908, 717] on div "181 351 575 210 514 246 285 328 500 907 2175 1568" at bounding box center [784, 700] width 1533 height 48
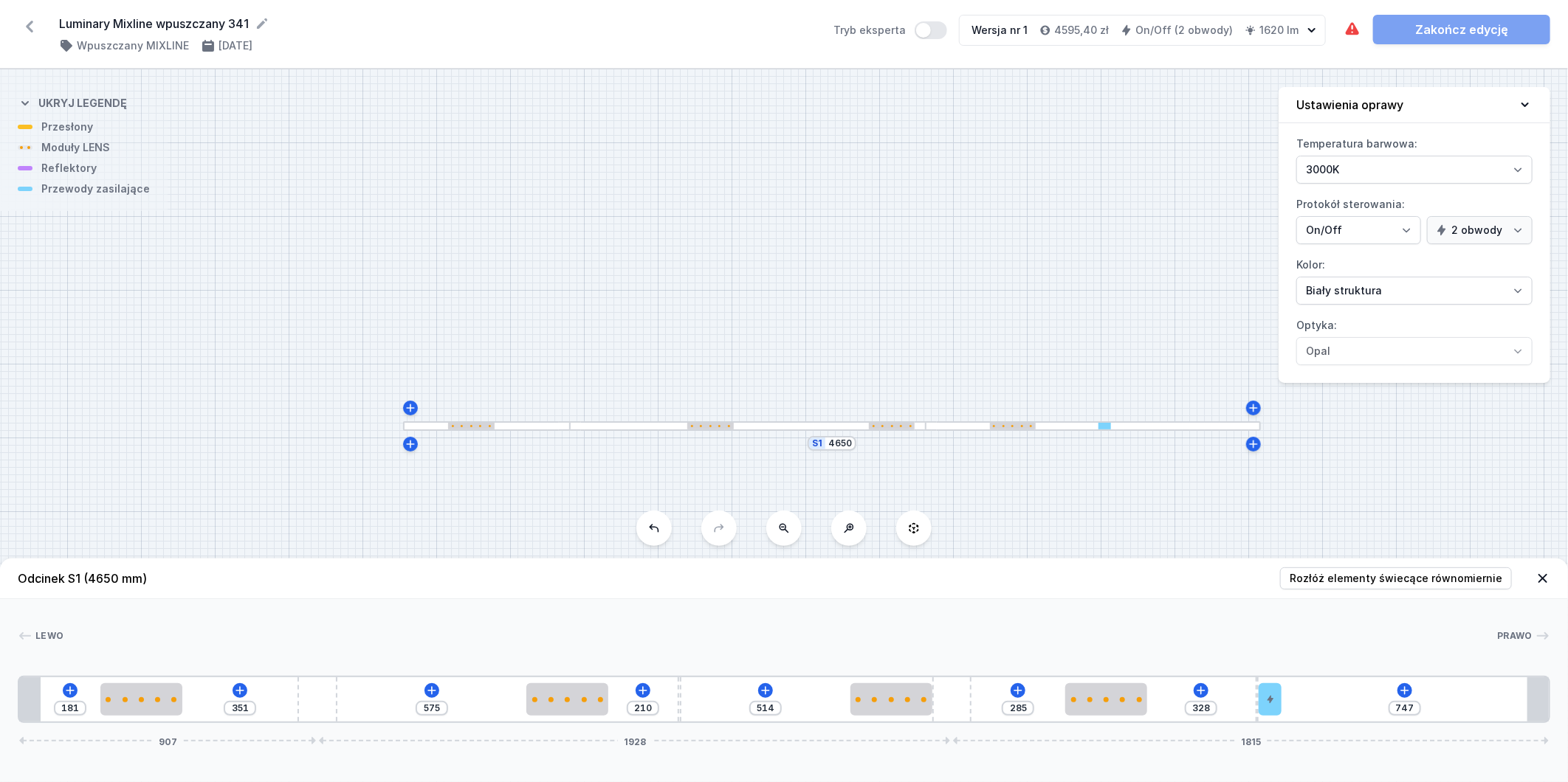
drag, startPoint x: 1029, startPoint y: 704, endPoint x: 984, endPoint y: 705, distance: 45.0
click at [984, 705] on div "181 351 575 210 514 285 328 747 907 1928 1815" at bounding box center [784, 700] width 1533 height 48
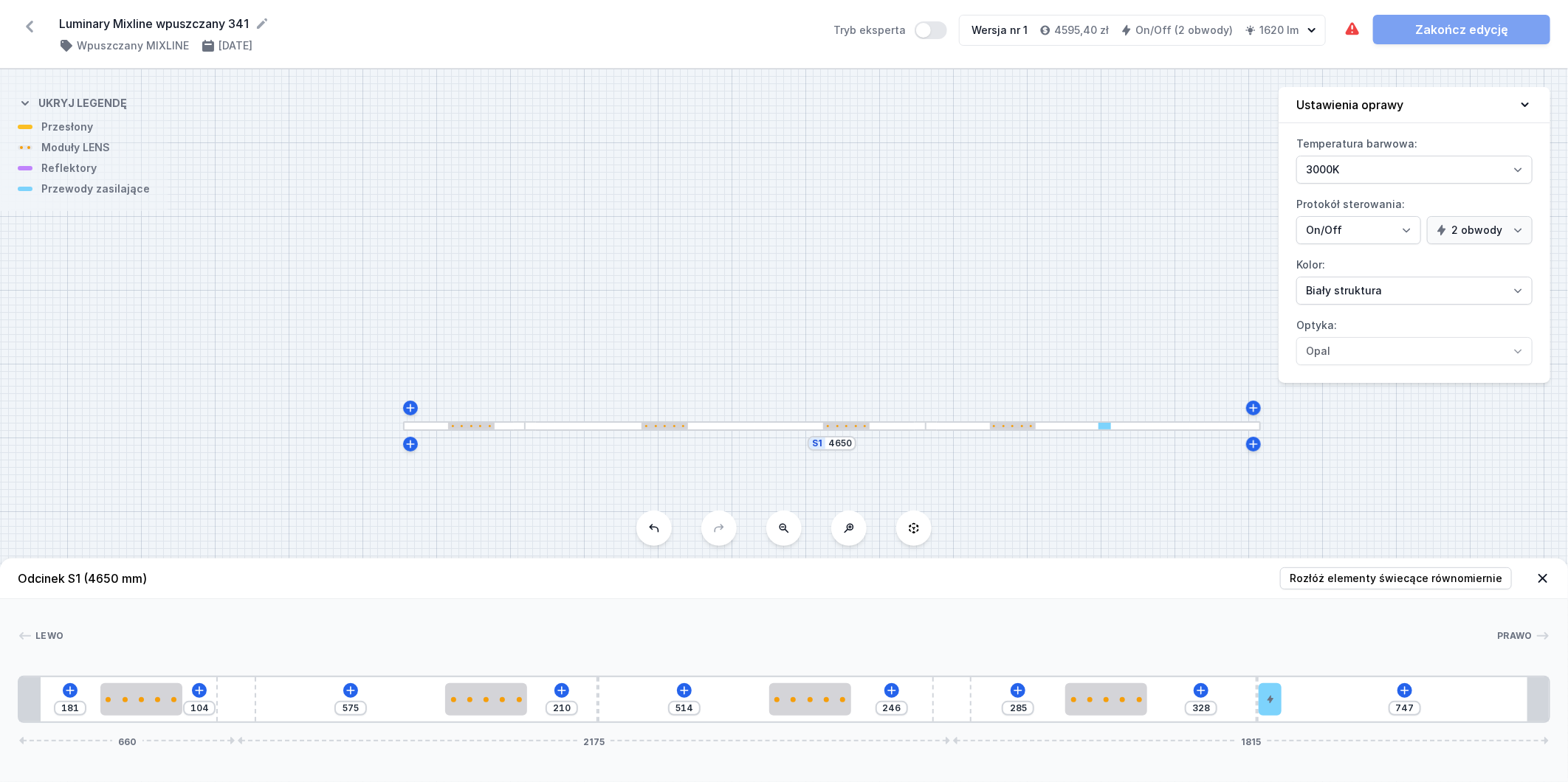
drag, startPoint x: 303, startPoint y: 709, endPoint x: 210, endPoint y: 716, distance: 93.3
click at [210, 716] on div "181 104 575 210 514 246 285 328 747 660 2175 1815" at bounding box center [784, 700] width 1533 height 48
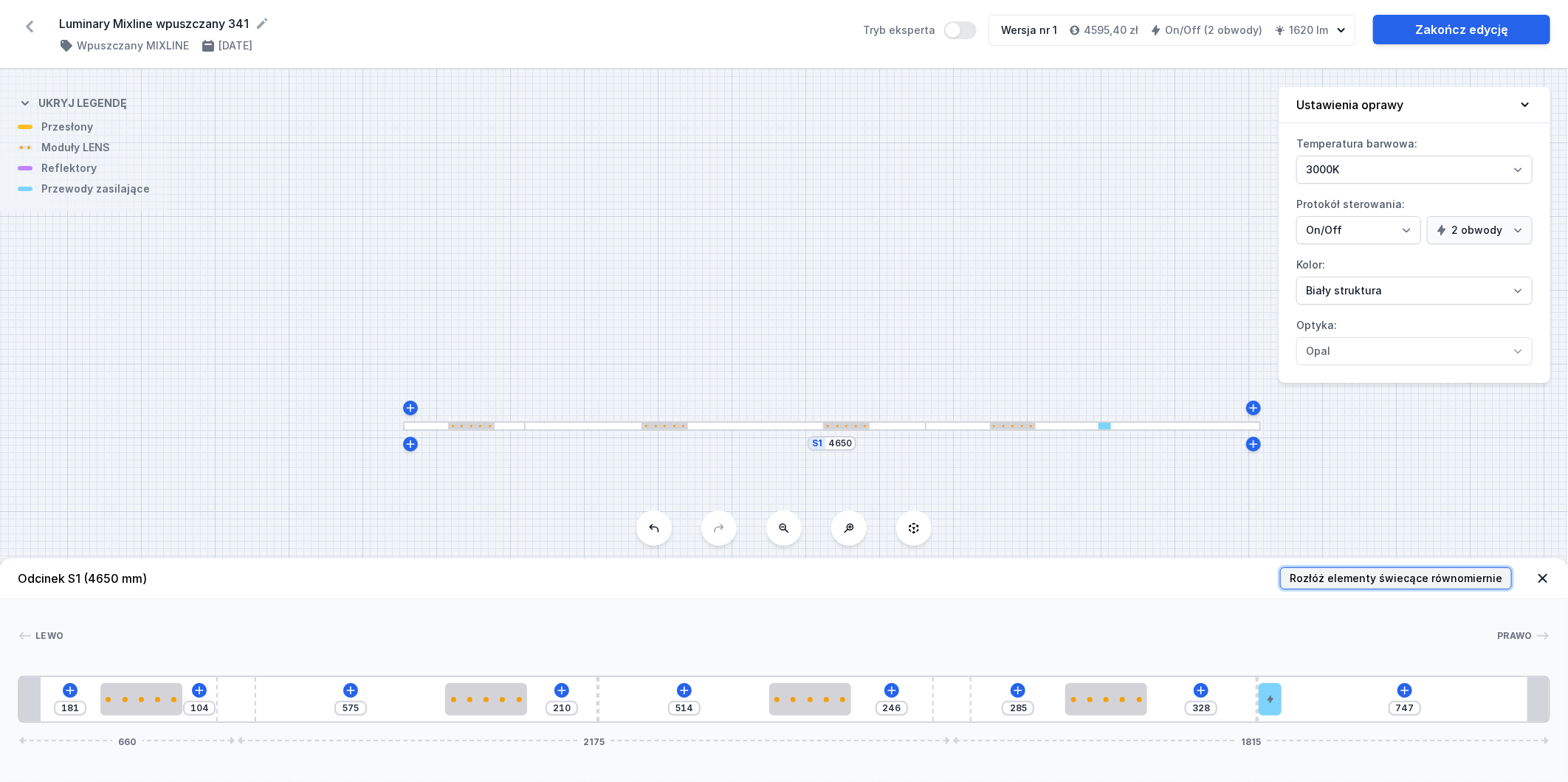
click at [1379, 580] on span "Rozłóż elementy świecące równomiernie" at bounding box center [1396, 579] width 213 height 15
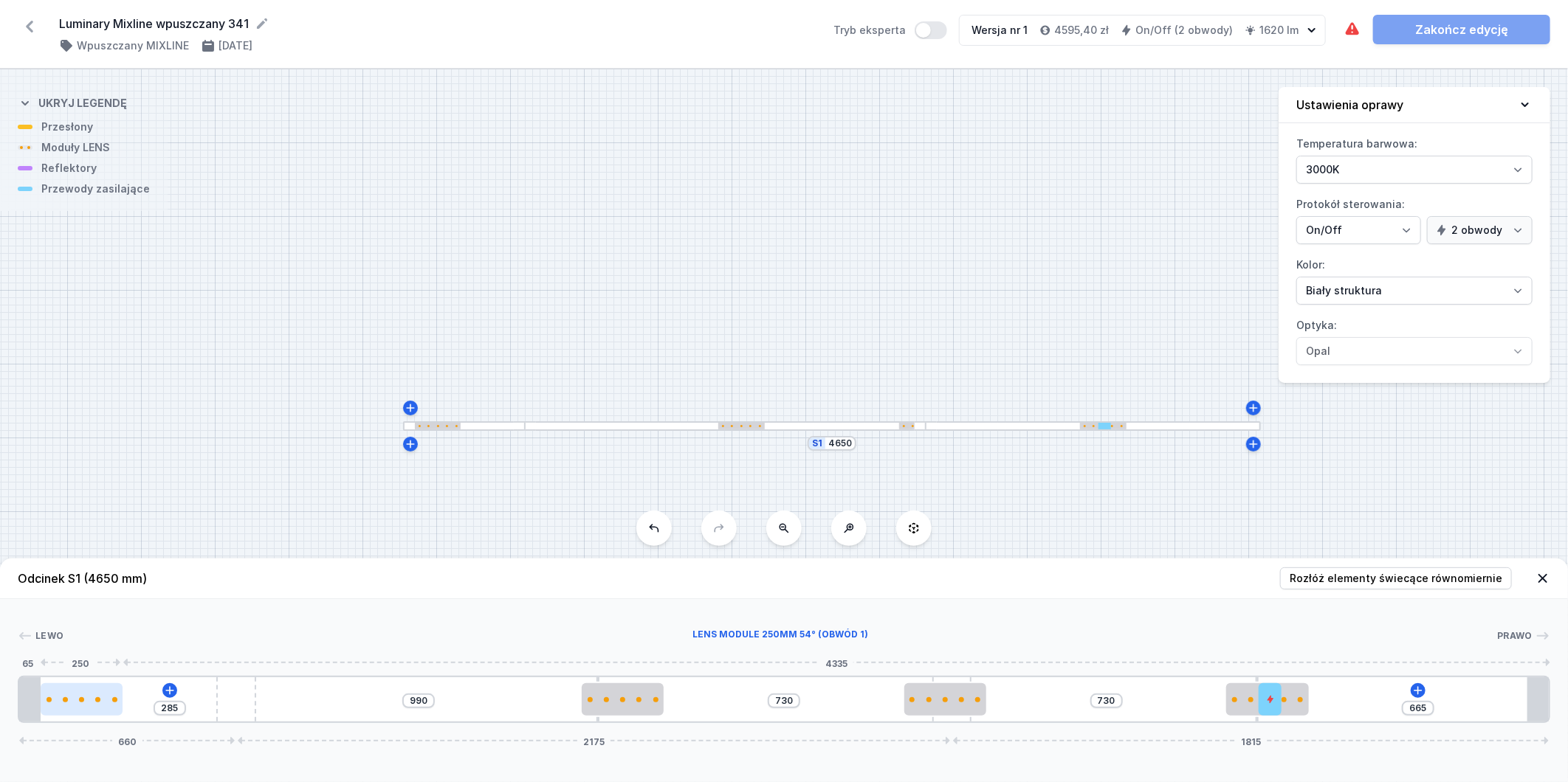
drag, startPoint x: 303, startPoint y: 707, endPoint x: 106, endPoint y: 691, distance: 197.6
click at [106, 691] on div at bounding box center [82, 699] width 82 height 33
drag, startPoint x: 1001, startPoint y: 705, endPoint x: 1090, endPoint y: 694, distance: 89.7
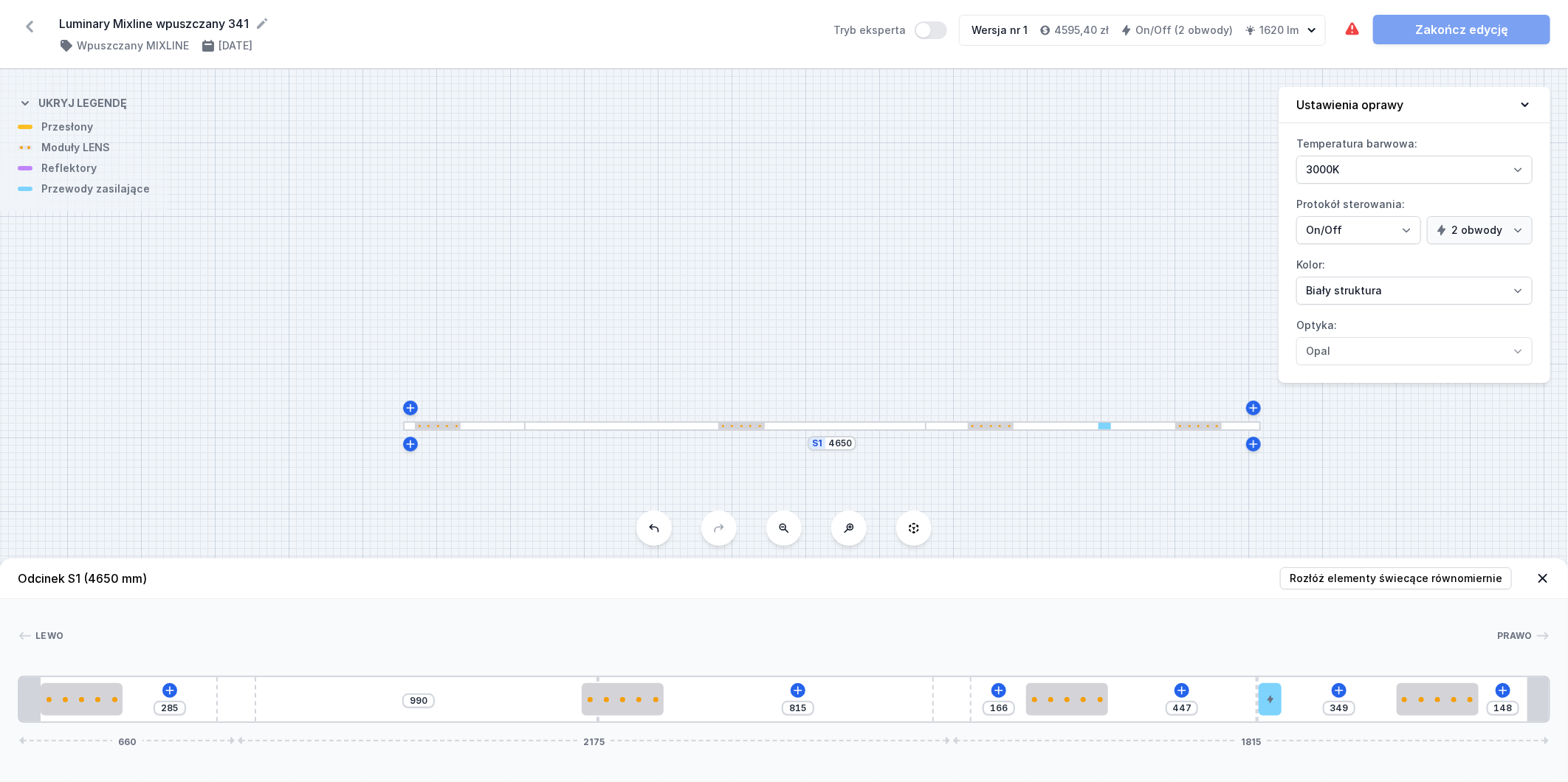
drag, startPoint x: 1305, startPoint y: 700, endPoint x: 1489, endPoint y: 677, distance: 185.4
click at [1489, 677] on div "285 990 815 166 447 349 148 660 2175 1815" at bounding box center [784, 700] width 1533 height 48
drag, startPoint x: 1277, startPoint y: 694, endPoint x: 1523, endPoint y: 677, distance: 246.6
drag, startPoint x: 1256, startPoint y: 702, endPoint x: 1397, endPoint y: 682, distance: 142.4
click at [1397, 682] on div "285 990 815 166 814 52 78 660 2175 1815" at bounding box center [784, 700] width 1533 height 48
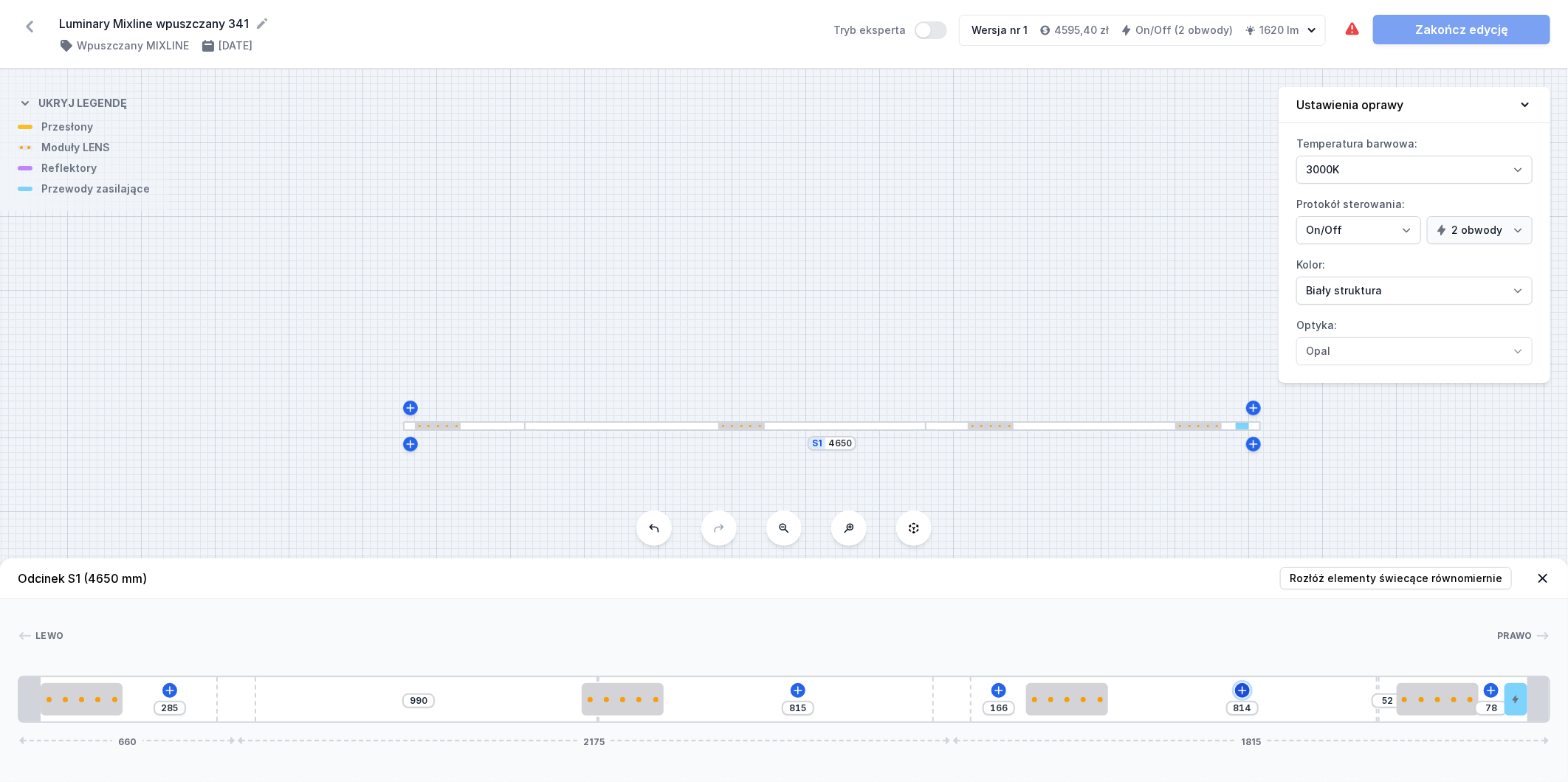
click at [1245, 691] on icon at bounding box center [1242, 691] width 12 height 12
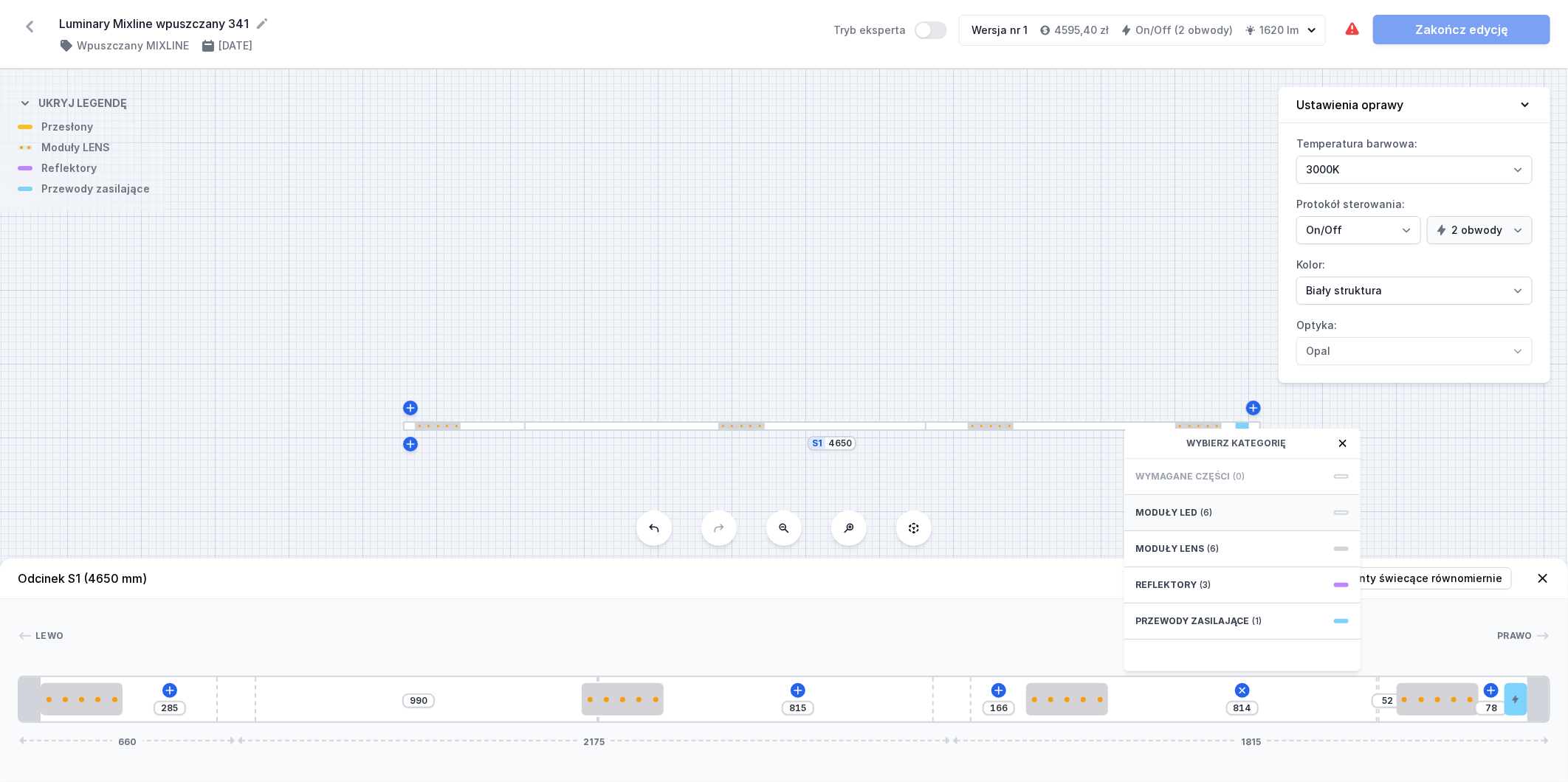
click at [1234, 506] on div "Moduły LED (6)" at bounding box center [1242, 513] width 236 height 36
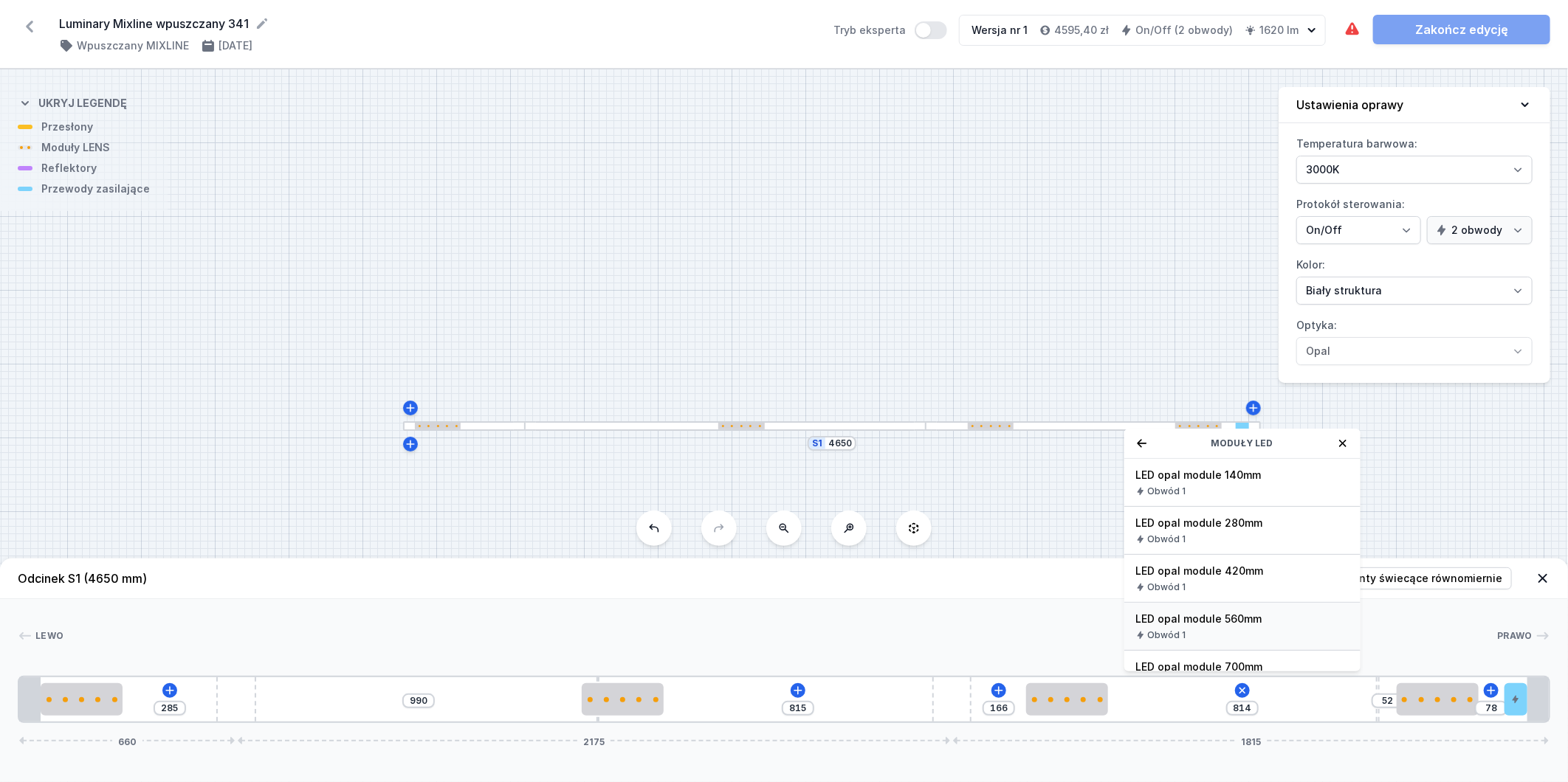
click at [1257, 622] on span "LED opal module 560mm" at bounding box center [1242, 620] width 213 height 15
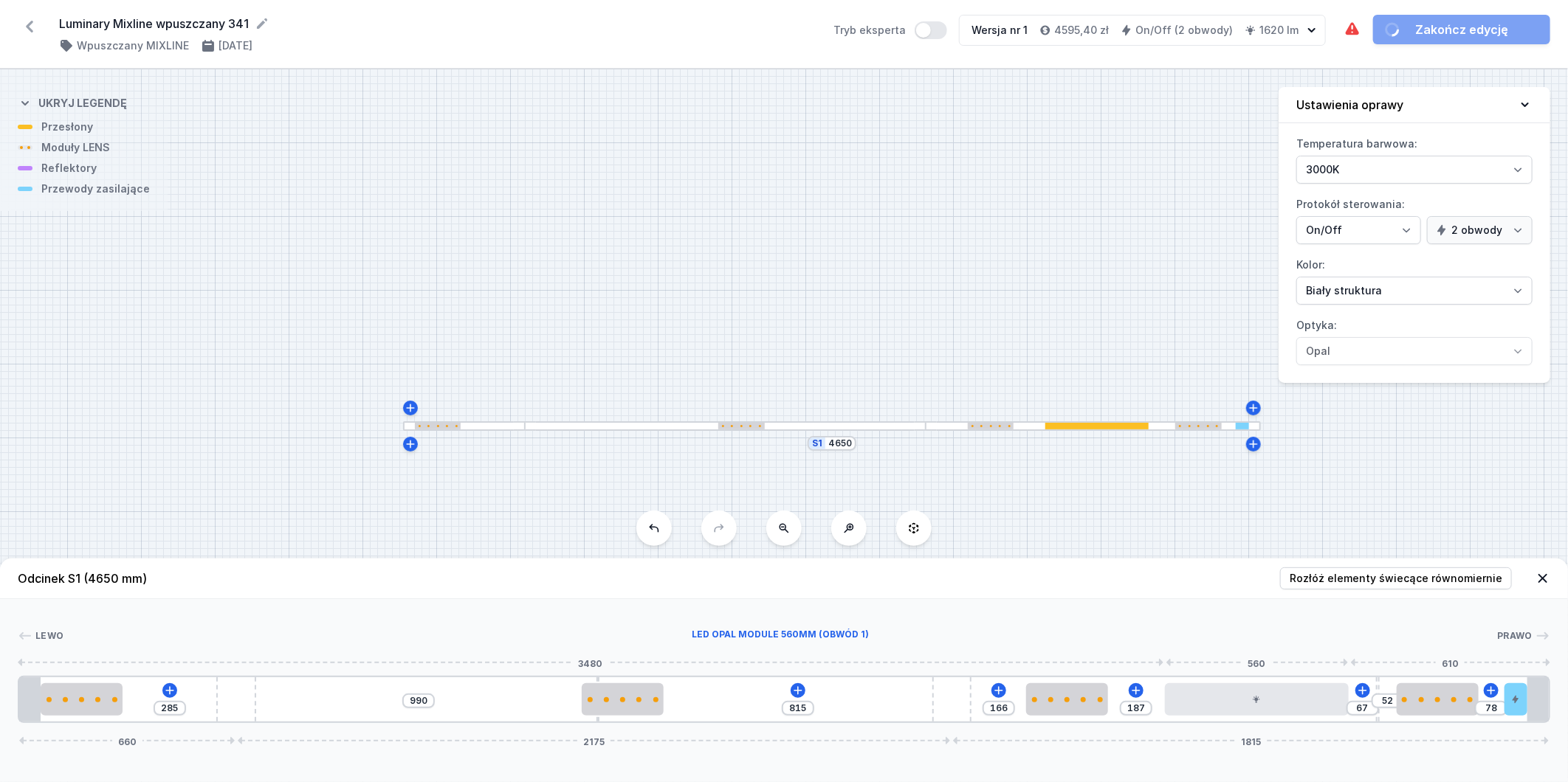
drag, startPoint x: 1221, startPoint y: 700, endPoint x: 1287, endPoint y: 677, distance: 69.9
click at [1291, 683] on div at bounding box center [1257, 699] width 185 height 33
click at [799, 694] on icon at bounding box center [798, 691] width 12 height 12
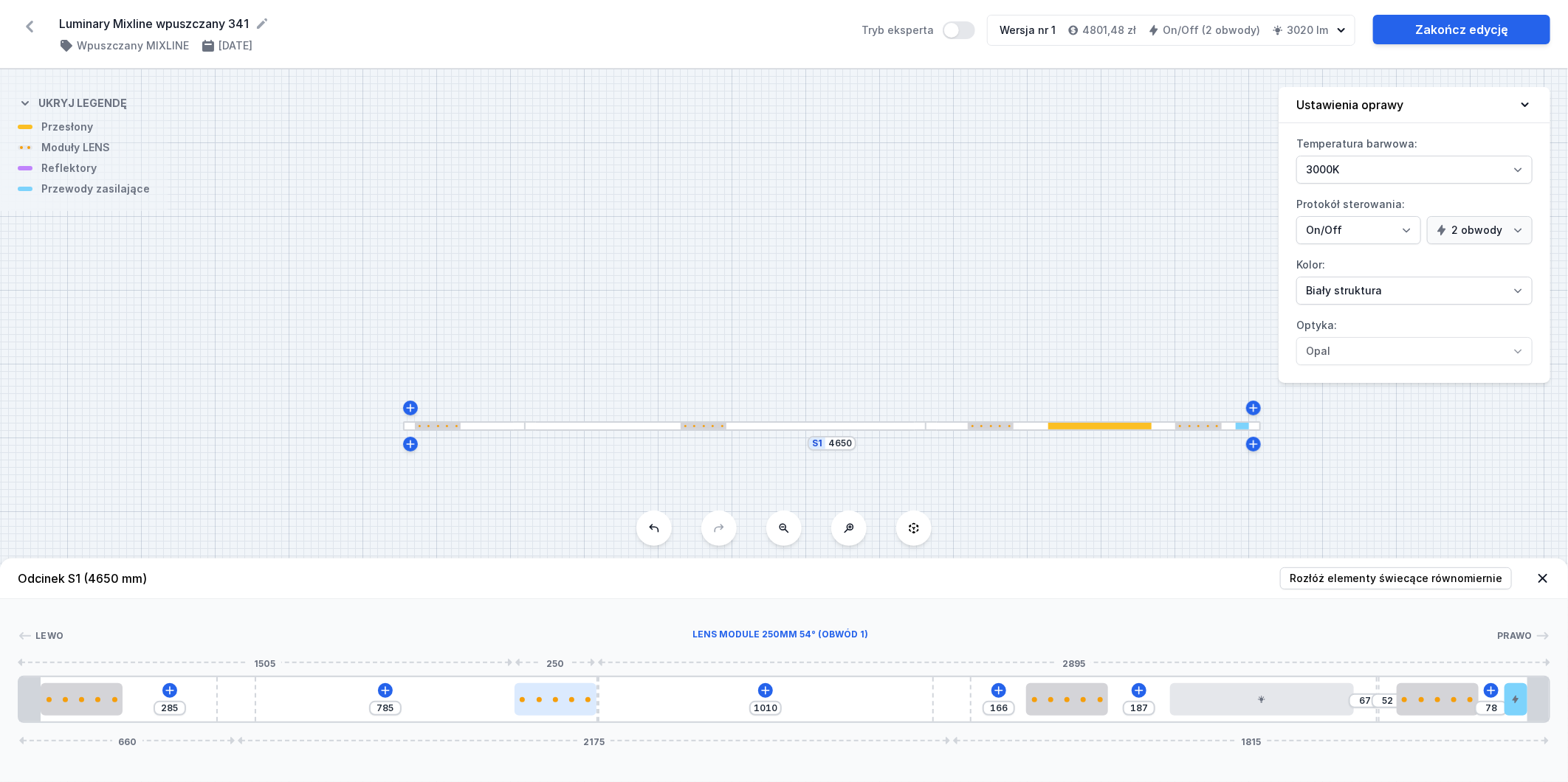
drag, startPoint x: 483, startPoint y: 701, endPoint x: 548, endPoint y: 703, distance: 65.0
click at [548, 703] on div at bounding box center [555, 699] width 82 height 33
click at [381, 687] on icon at bounding box center [385, 691] width 12 height 12
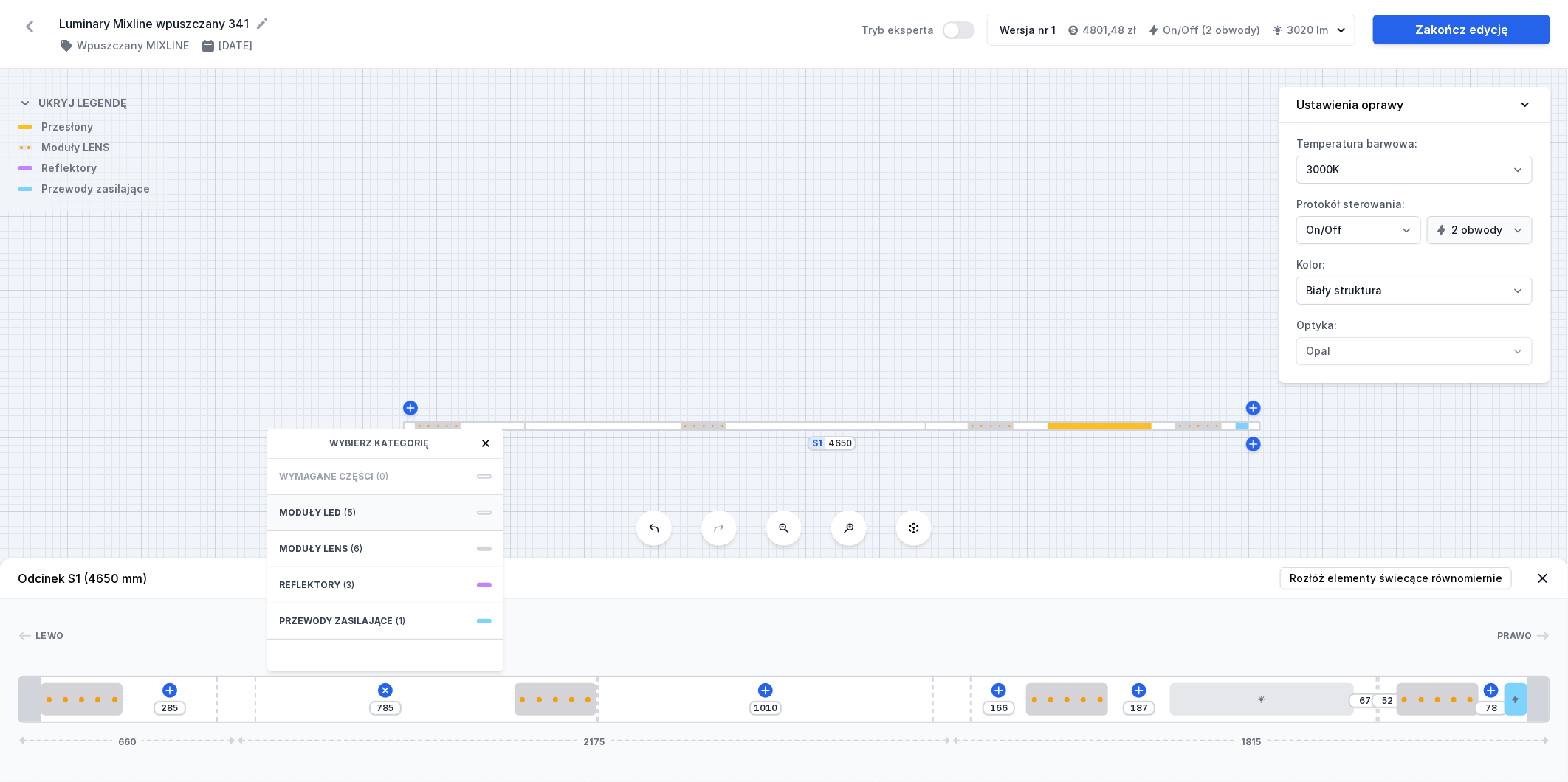
click at [375, 507] on div "Moduły LED (5)" at bounding box center [385, 513] width 236 height 36
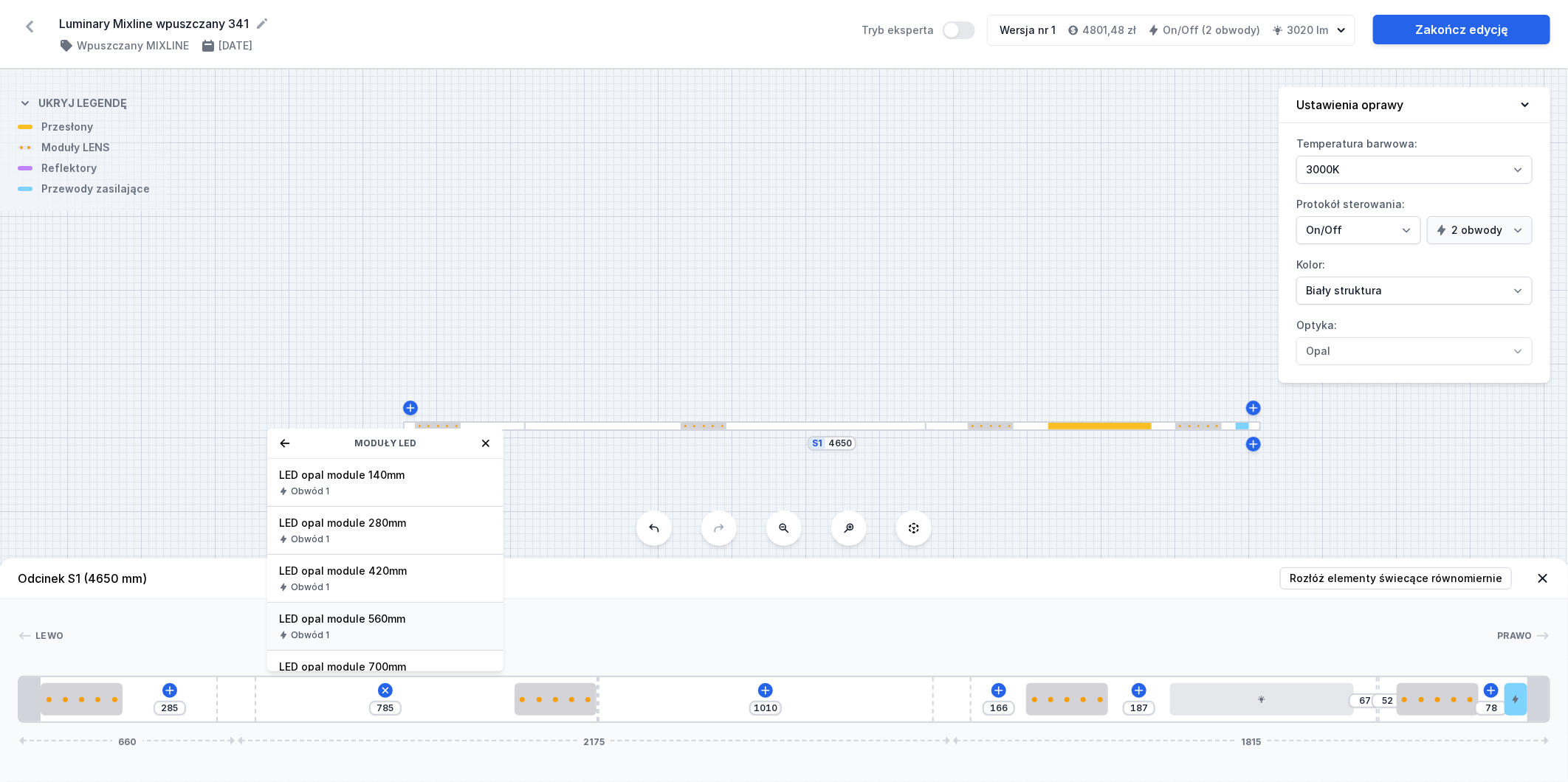
click at [387, 622] on span "LED opal module 560mm" at bounding box center [385, 620] width 213 height 15
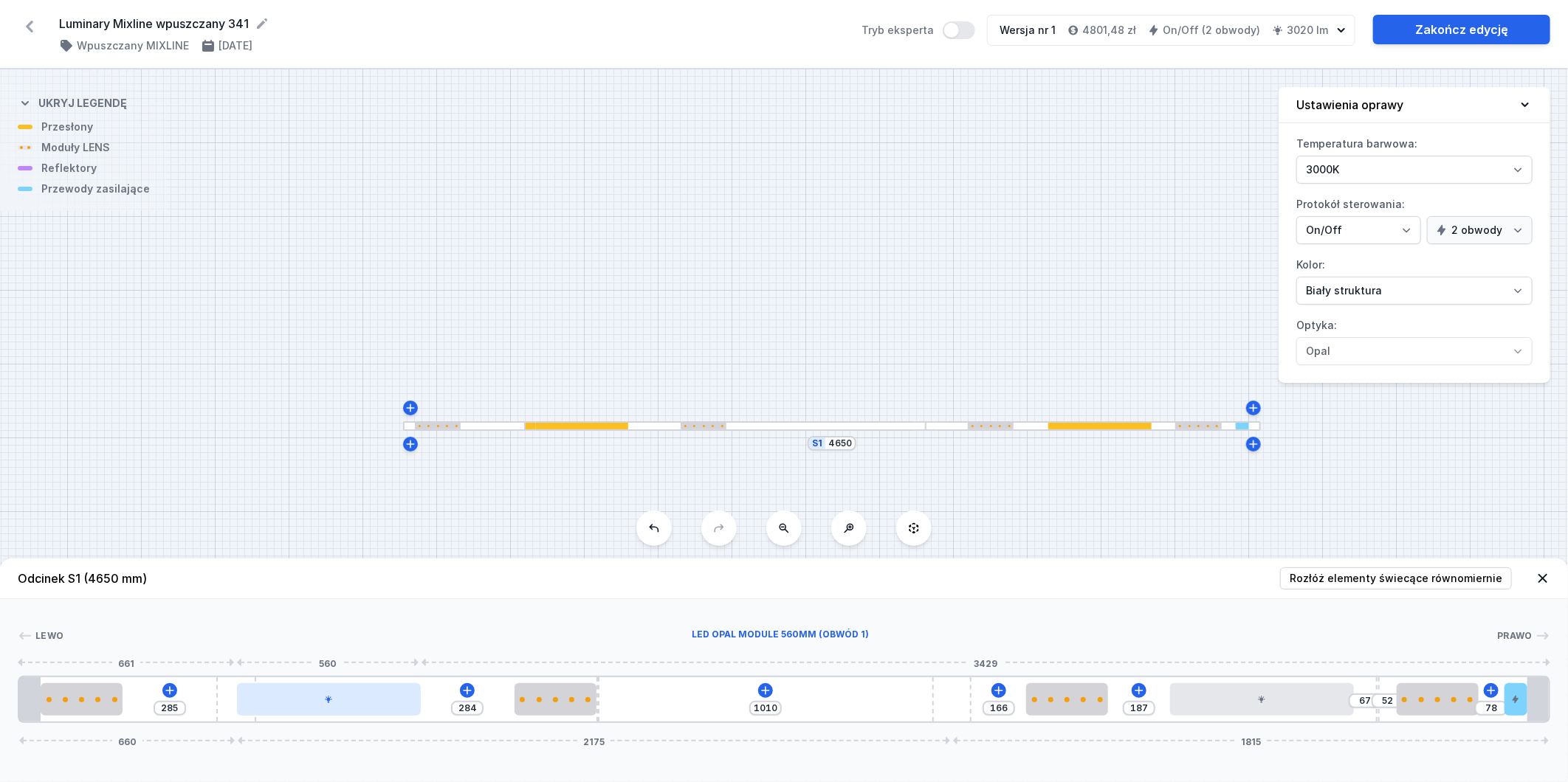
click at [385, 706] on div at bounding box center [329, 699] width 185 height 33
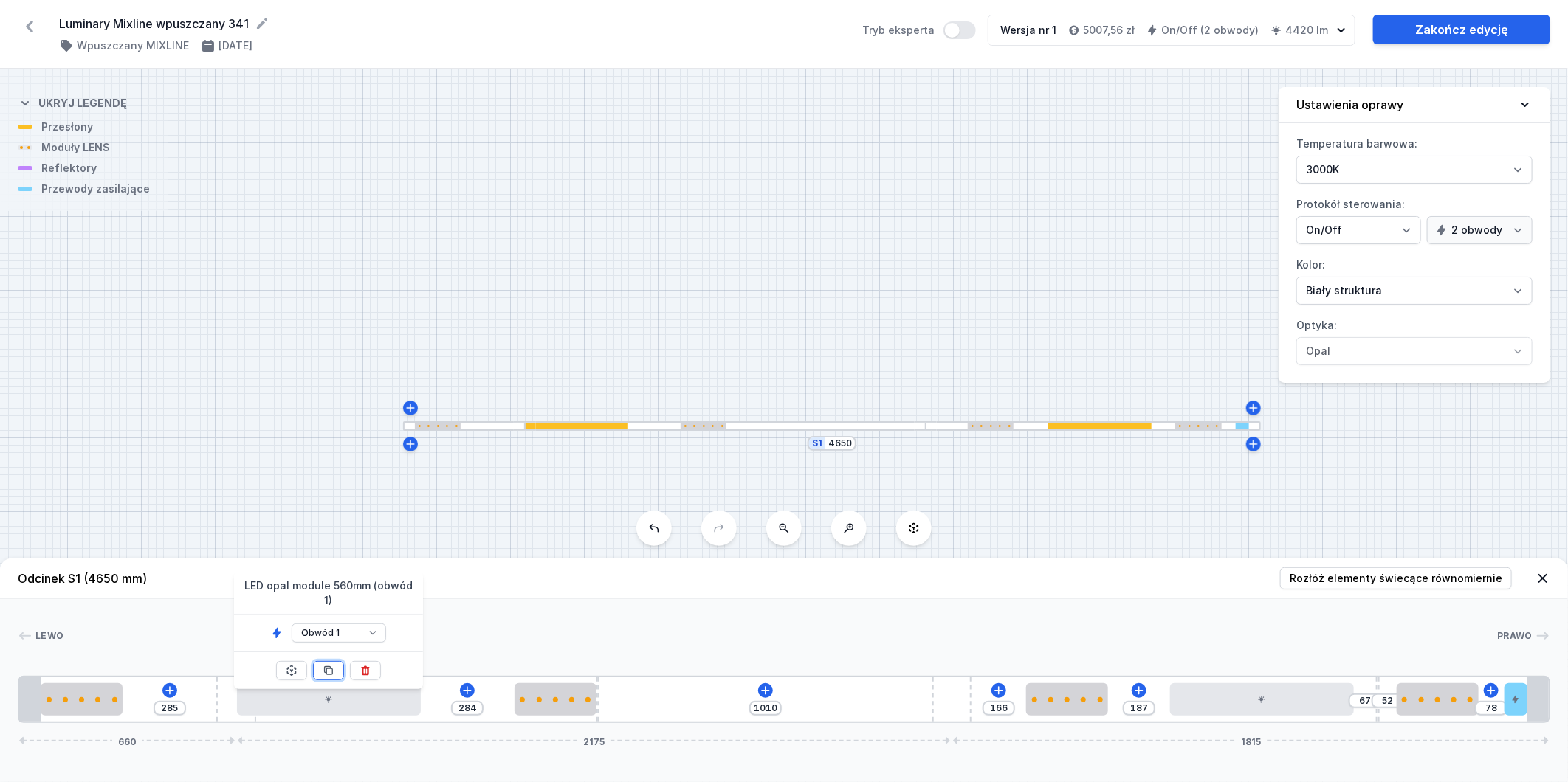
click at [334, 662] on button at bounding box center [328, 671] width 31 height 20
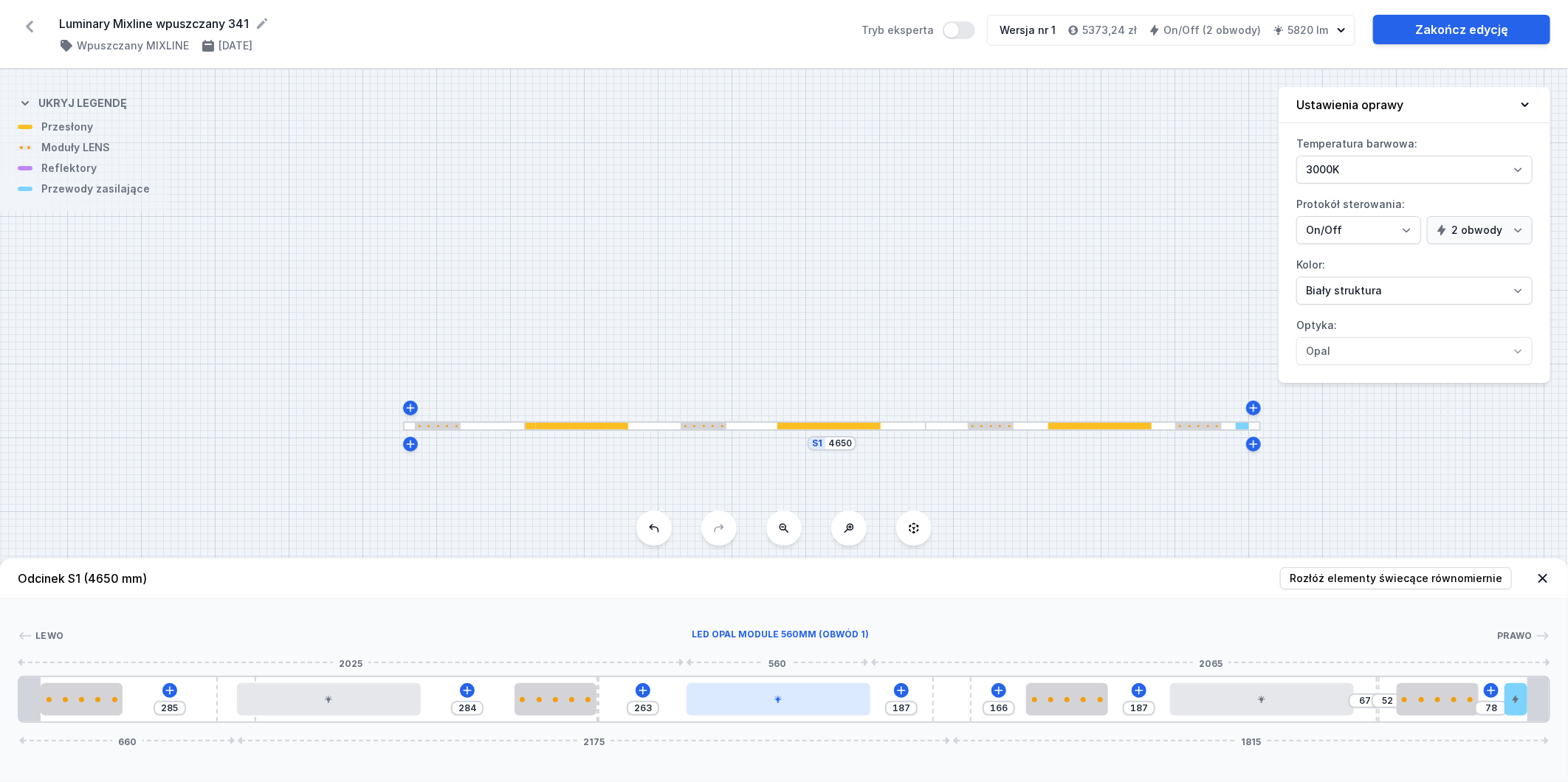
drag, startPoint x: 721, startPoint y: 705, endPoint x: 814, endPoint y: 711, distance: 93.2
click at [814, 711] on div at bounding box center [779, 699] width 185 height 33
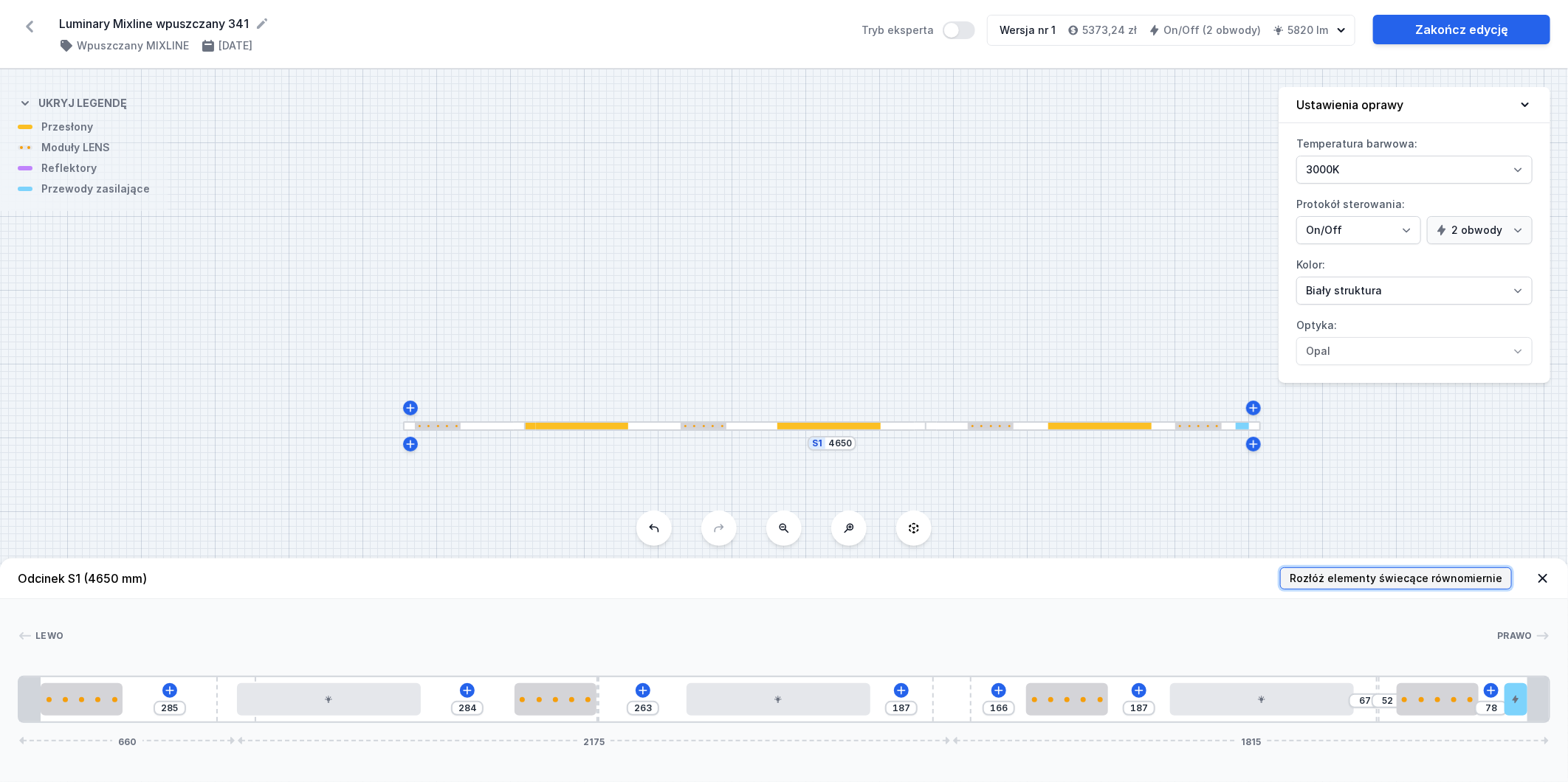
click at [1393, 578] on span "Rozłóż elementy świecące równomiernie" at bounding box center [1396, 579] width 213 height 15
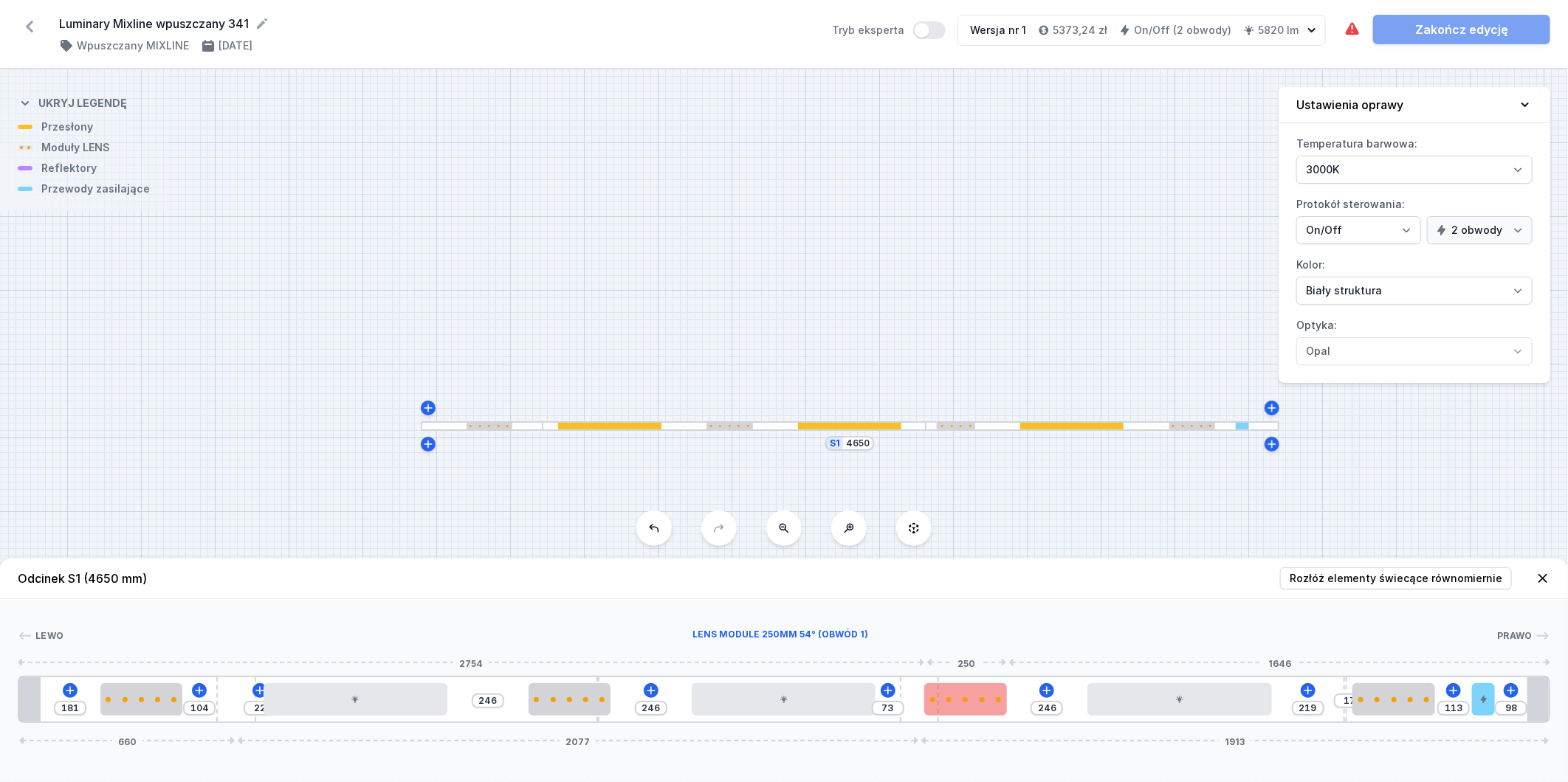
click at [932, 704] on div "181 104 22 246 246 73 246 219 17 113 98 660 2077 1913" at bounding box center [784, 700] width 1533 height 48
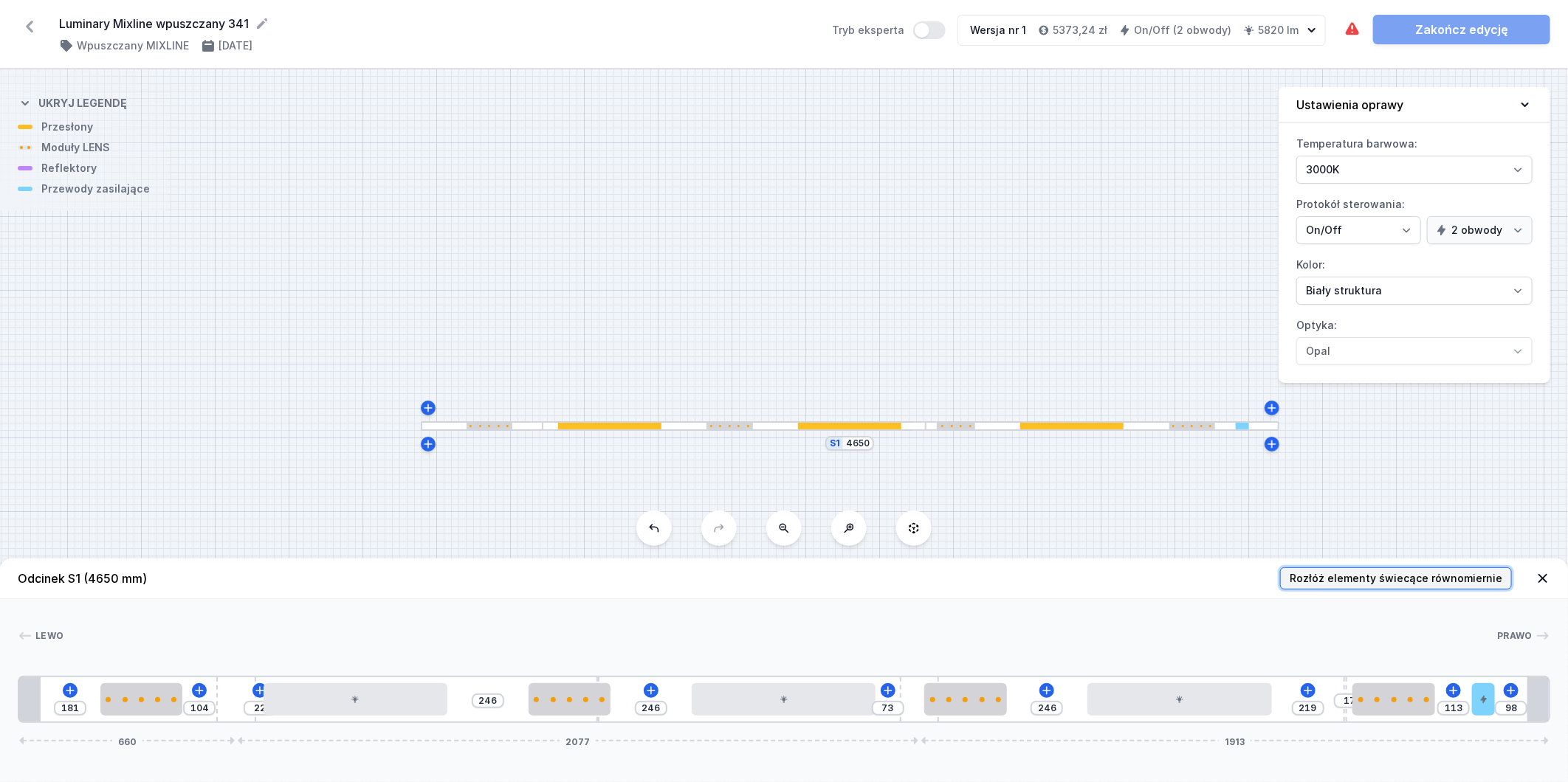
click at [1354, 581] on span "Rozłóż elementy świecące równomiernie" at bounding box center [1396, 579] width 213 height 15
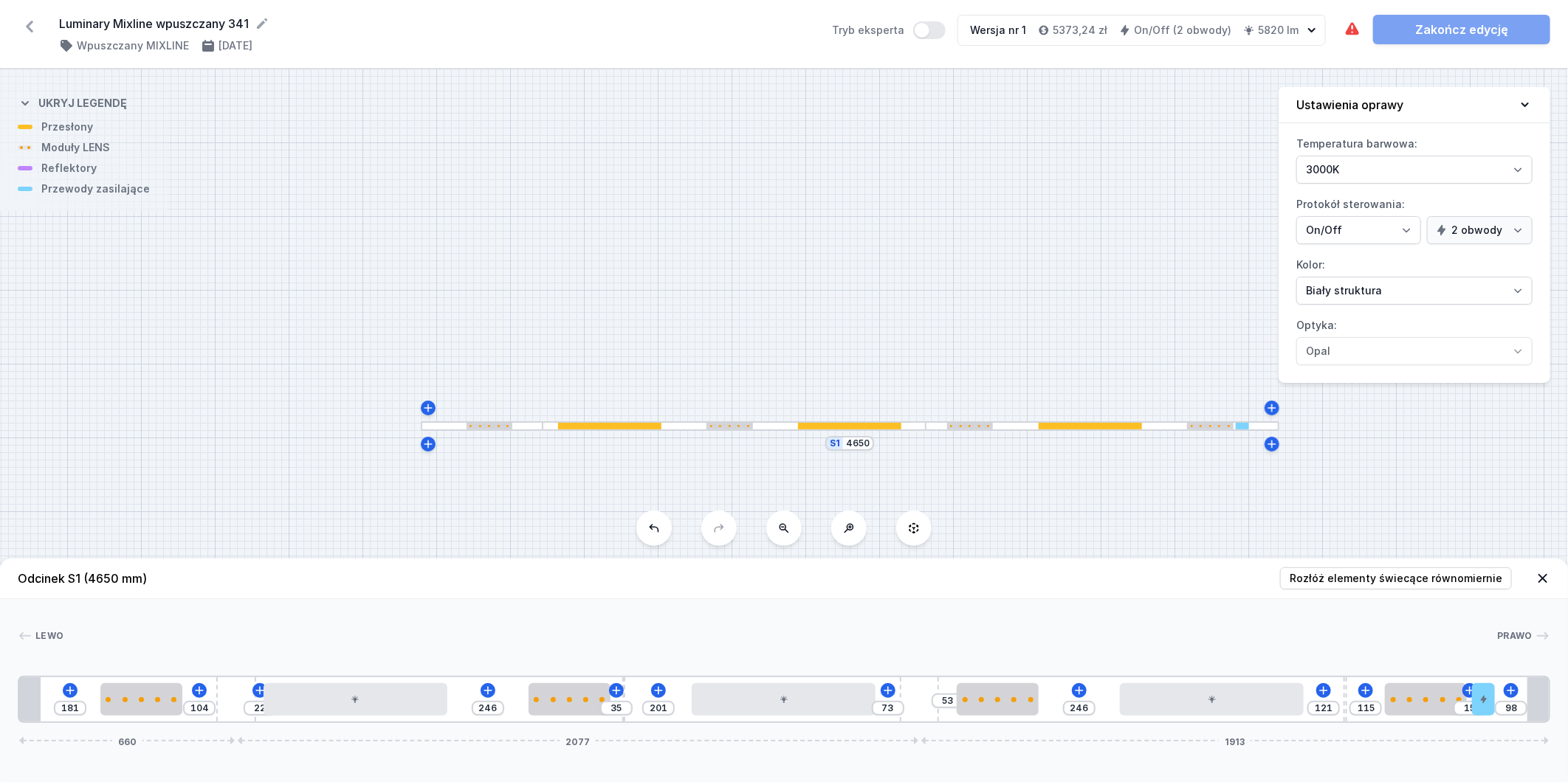
drag, startPoint x: 599, startPoint y: 680, endPoint x: 628, endPoint y: 680, distance: 29.0
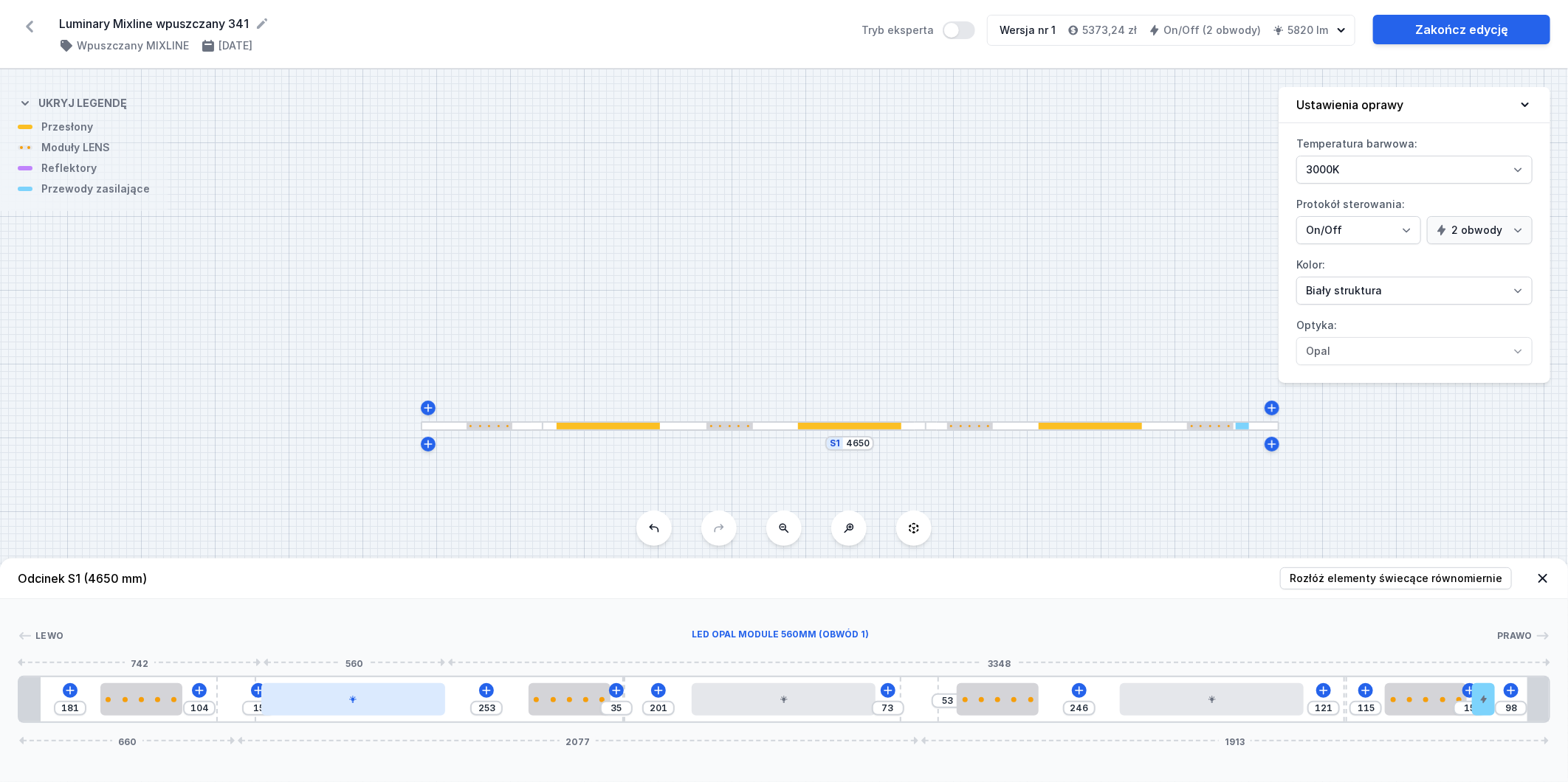
click at [386, 697] on div at bounding box center [354, 699] width 185 height 33
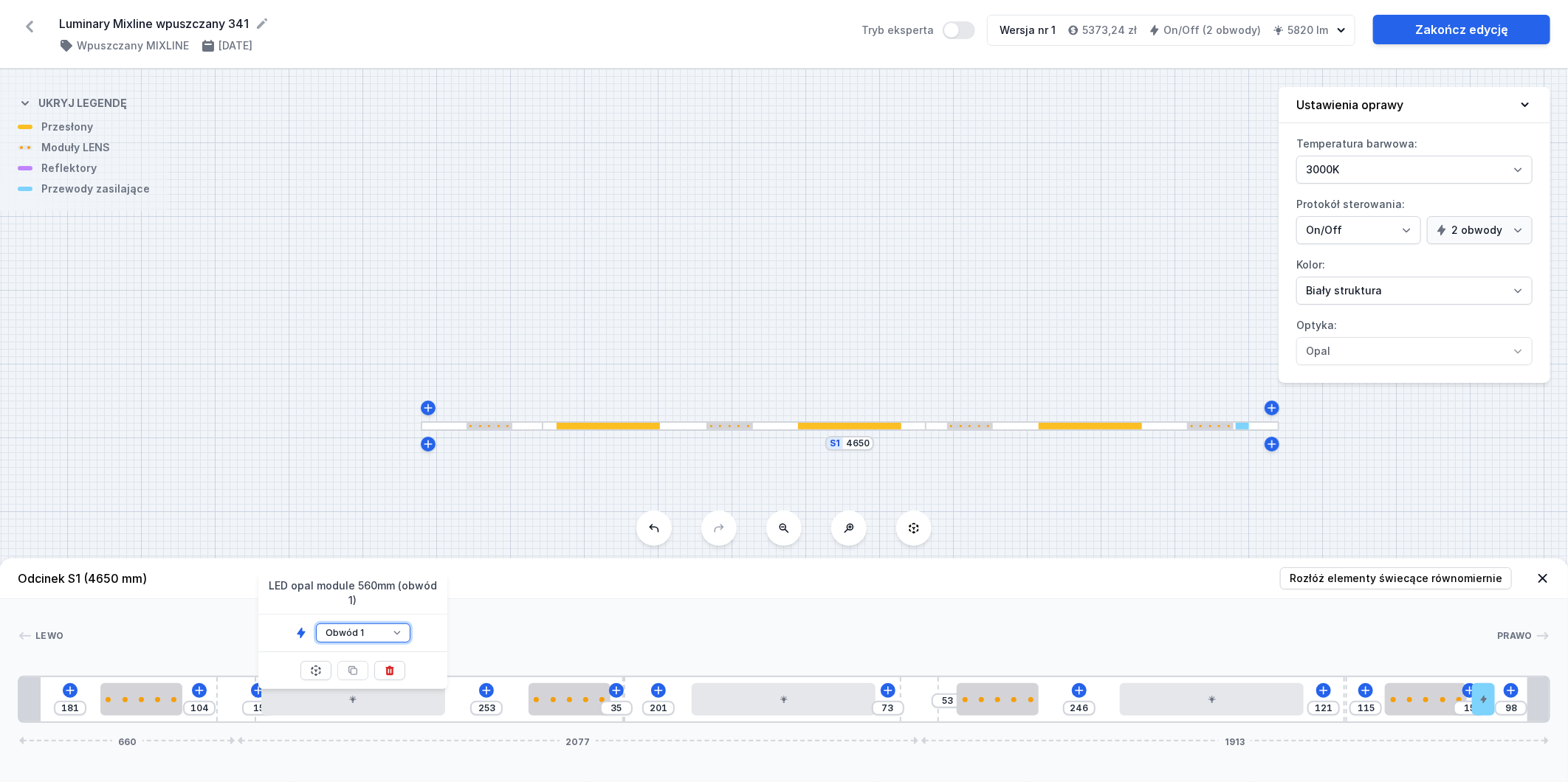
click at [393, 627] on select "Obwód 1 Obwód 2" at bounding box center [363, 633] width 94 height 20
click at [316, 623] on select "Obwód 1 Obwód 2" at bounding box center [363, 633] width 94 height 20
click at [549, 646] on div "[PERSON_NAME]" at bounding box center [784, 639] width 1533 height 21
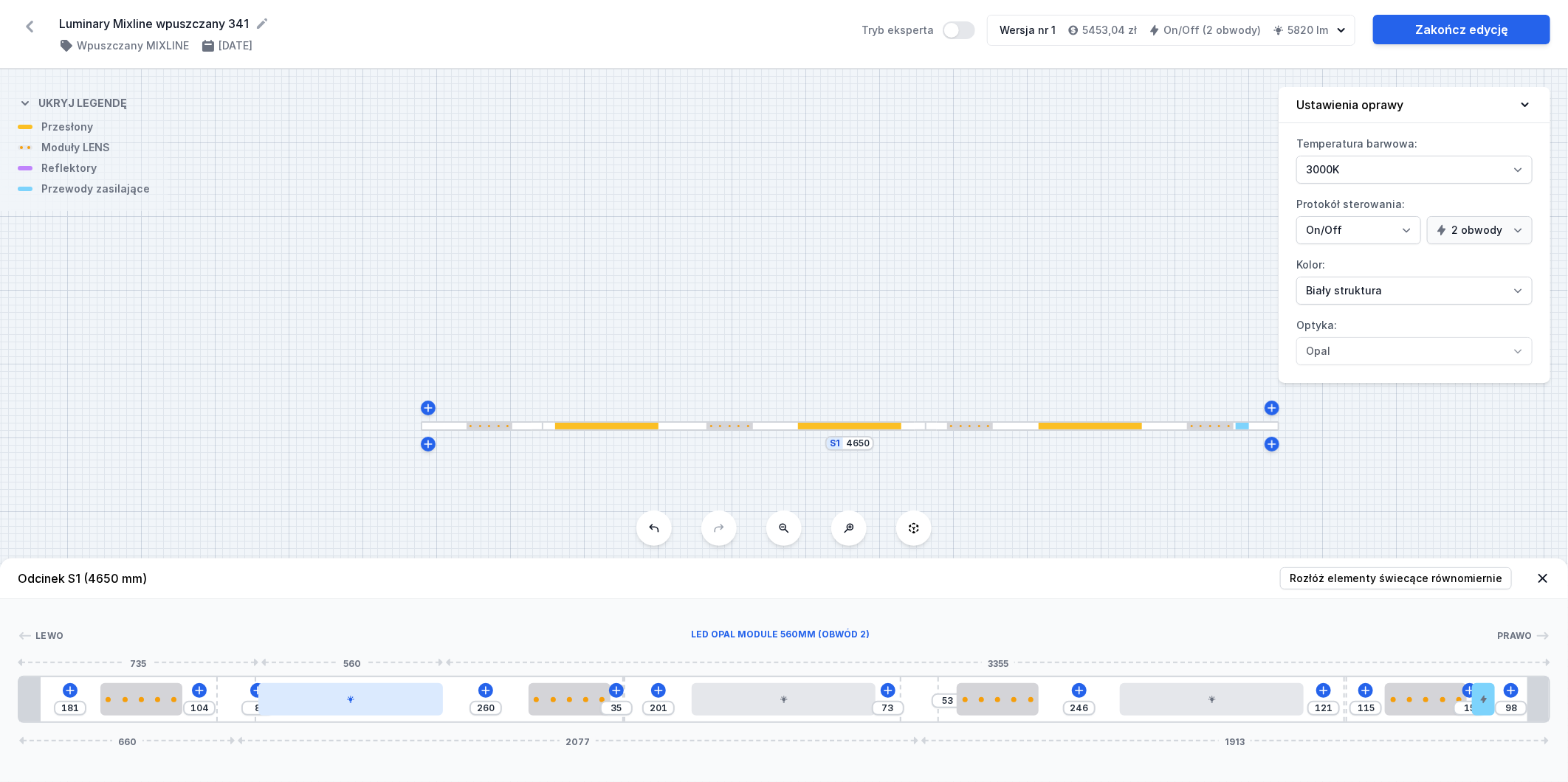
click at [403, 703] on div at bounding box center [351, 699] width 185 height 33
click at [777, 703] on div at bounding box center [784, 699] width 185 height 33
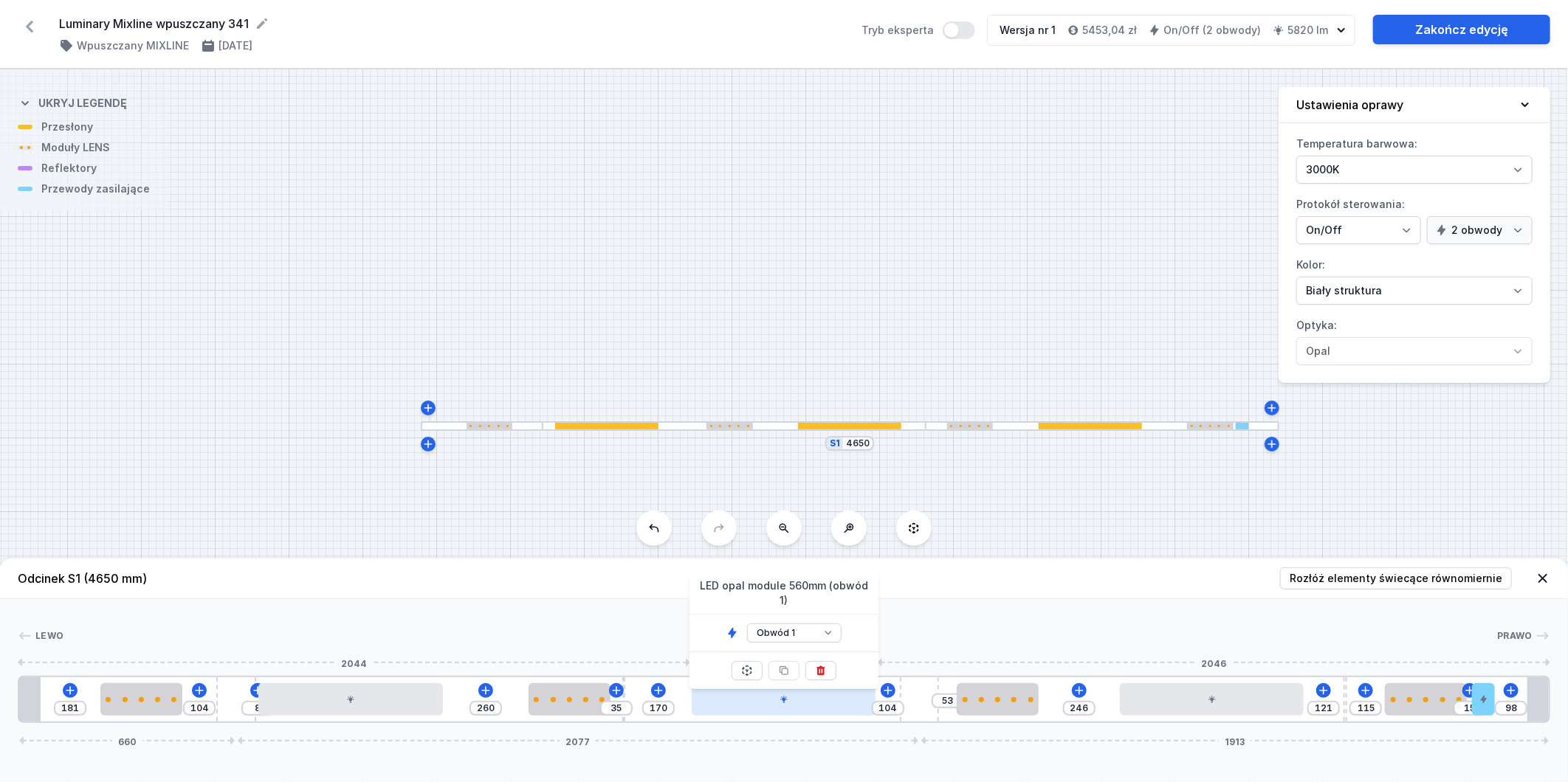
click at [773, 697] on div at bounding box center [784, 699] width 185 height 33
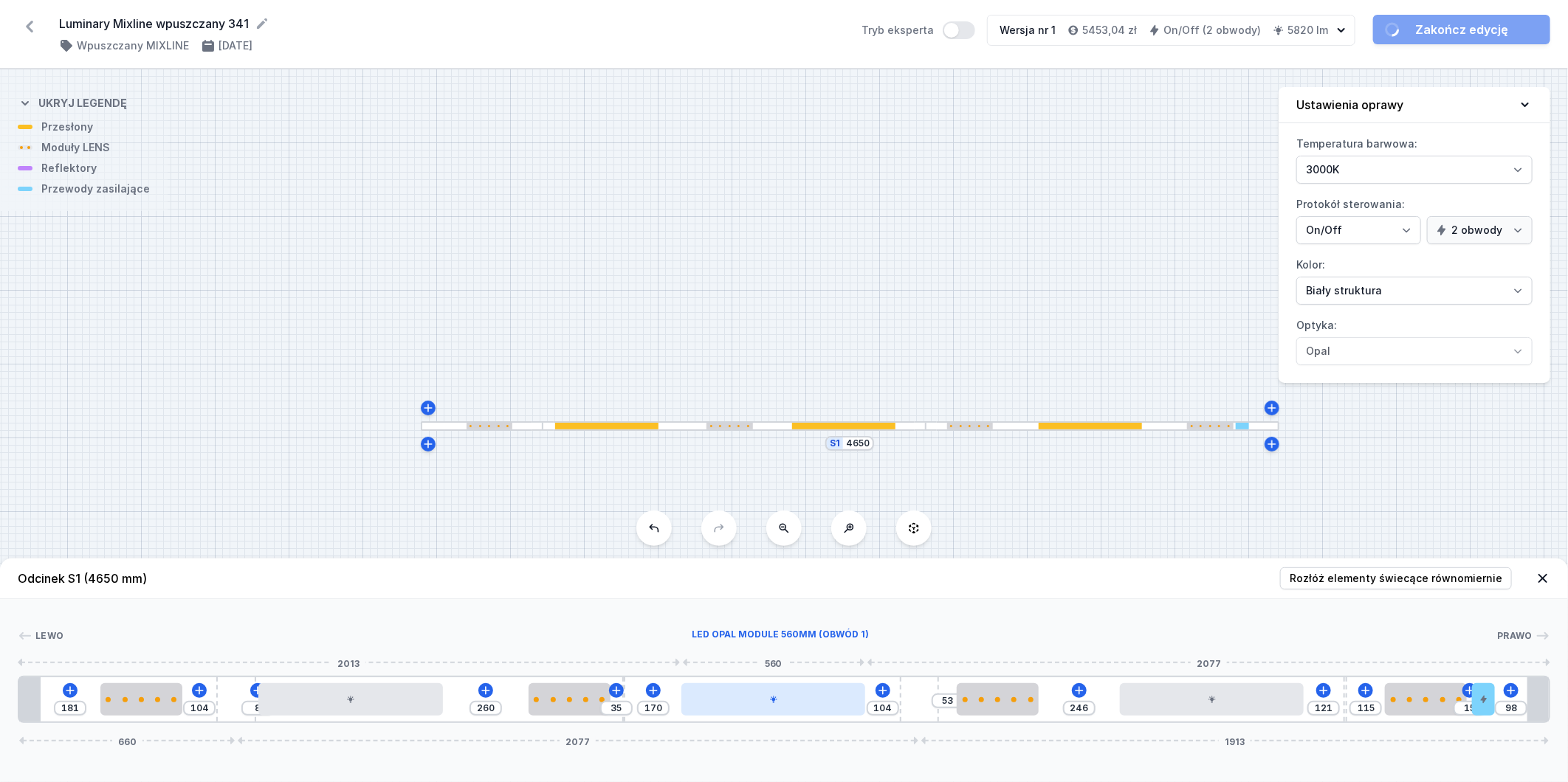
click at [773, 697] on icon at bounding box center [774, 700] width 7 height 7
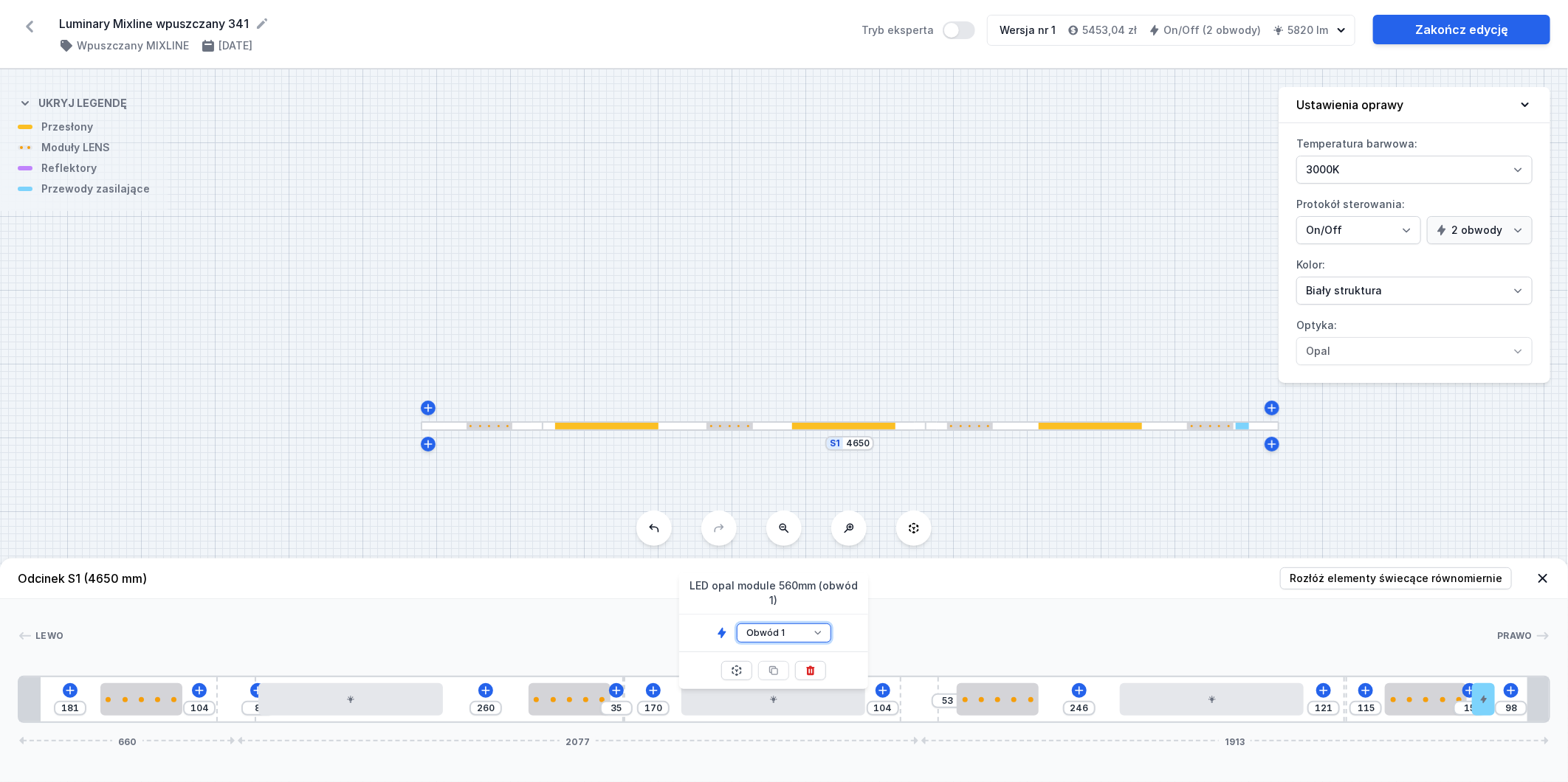
click at [786, 623] on select "Obwód 1 Obwód 2" at bounding box center [783, 633] width 94 height 20
click at [736, 623] on select "Obwód 1 Obwód 2" at bounding box center [783, 633] width 94 height 20
click at [1177, 705] on div at bounding box center [1212, 699] width 185 height 33
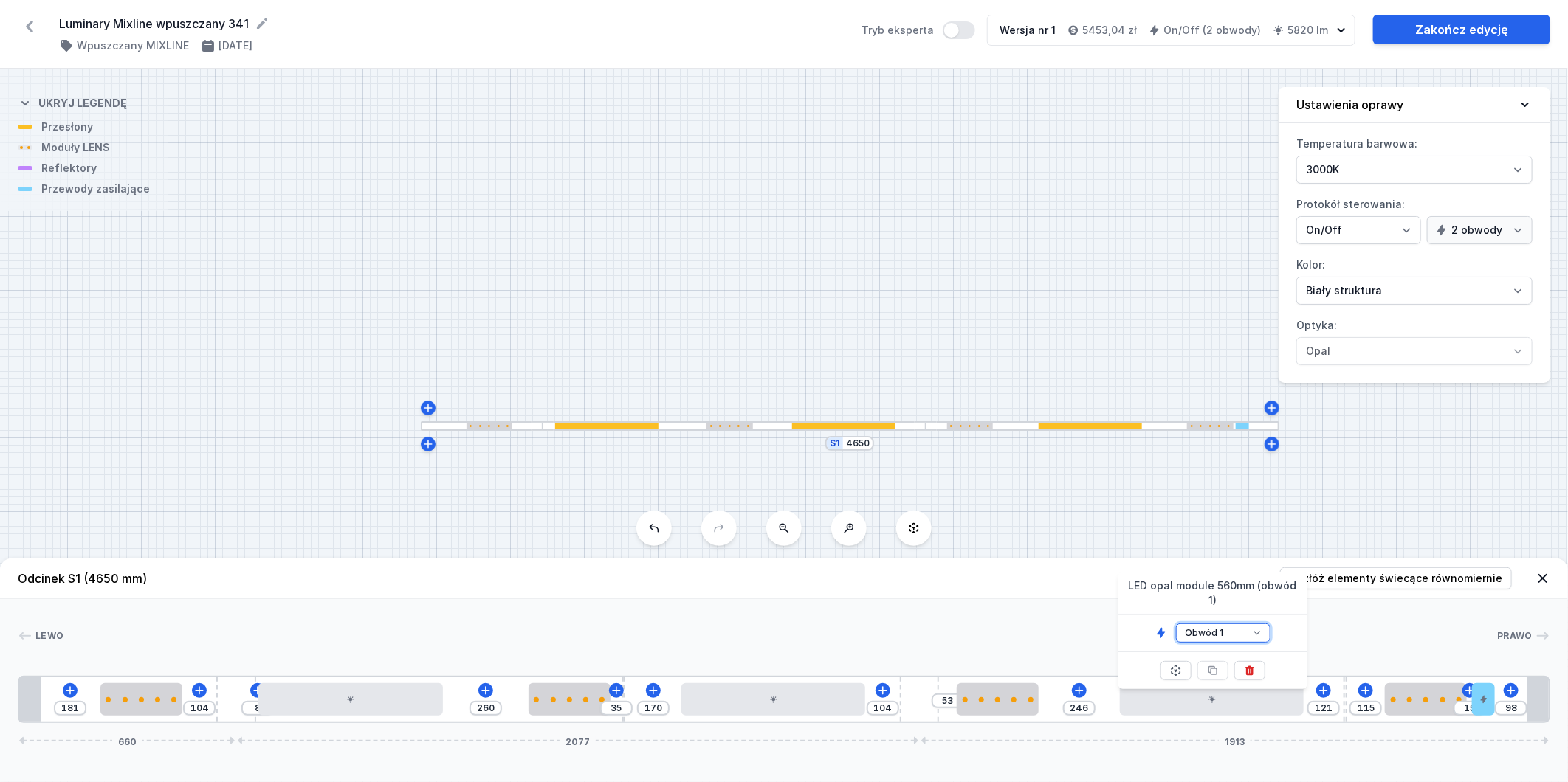
click at [1244, 623] on select "Obwód 1 Obwód 2" at bounding box center [1223, 633] width 94 height 20
click at [1176, 623] on select "Obwód 1 Obwód 2" at bounding box center [1223, 633] width 94 height 20
click at [1411, 580] on span "Rozłóż elementy świecące równomiernie" at bounding box center [1396, 579] width 213 height 15
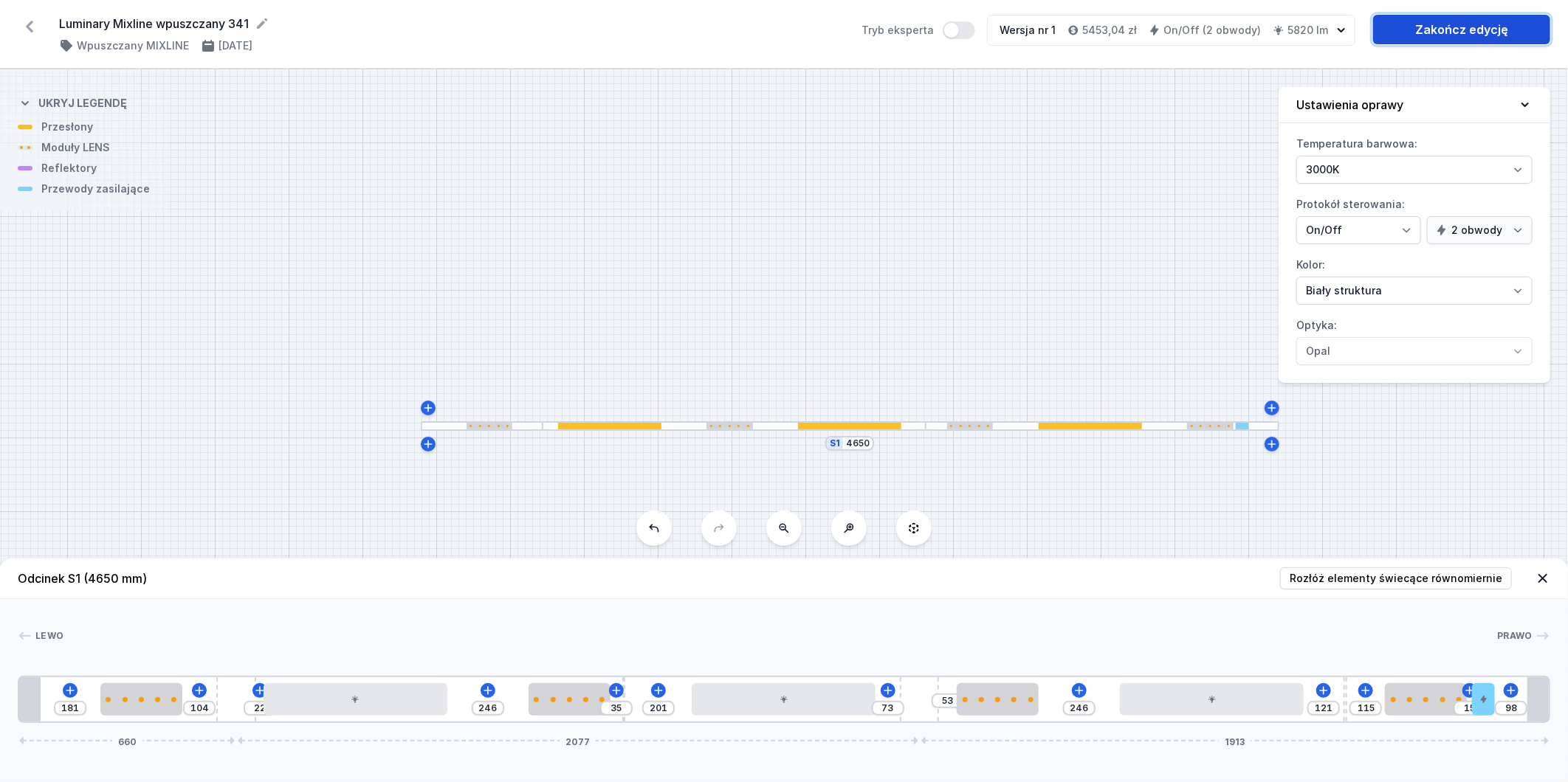
click at [1436, 31] on link "Zakończ edycję" at bounding box center [1462, 30] width 177 height 30
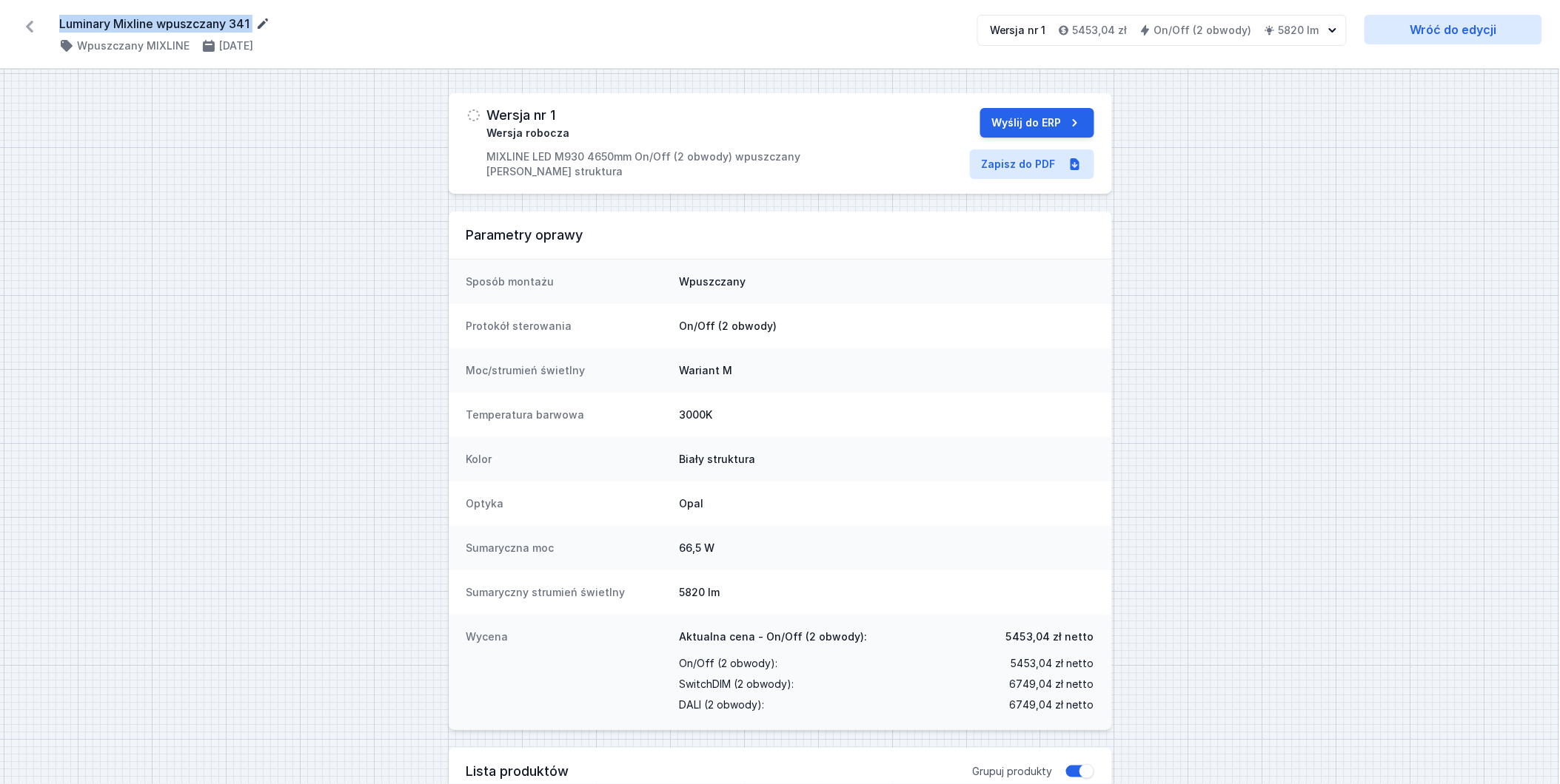
drag, startPoint x: 58, startPoint y: 17, endPoint x: 268, endPoint y: 23, distance: 210.1
click at [268, 23] on form "Luminary Mixline wpuszczany 341" at bounding box center [509, 23] width 900 height 18
copy div "Luminary Mixline wpuszczany 341 ( 11350 /v 1 )"
click at [30, 28] on icon at bounding box center [30, 26] width 7 height 12
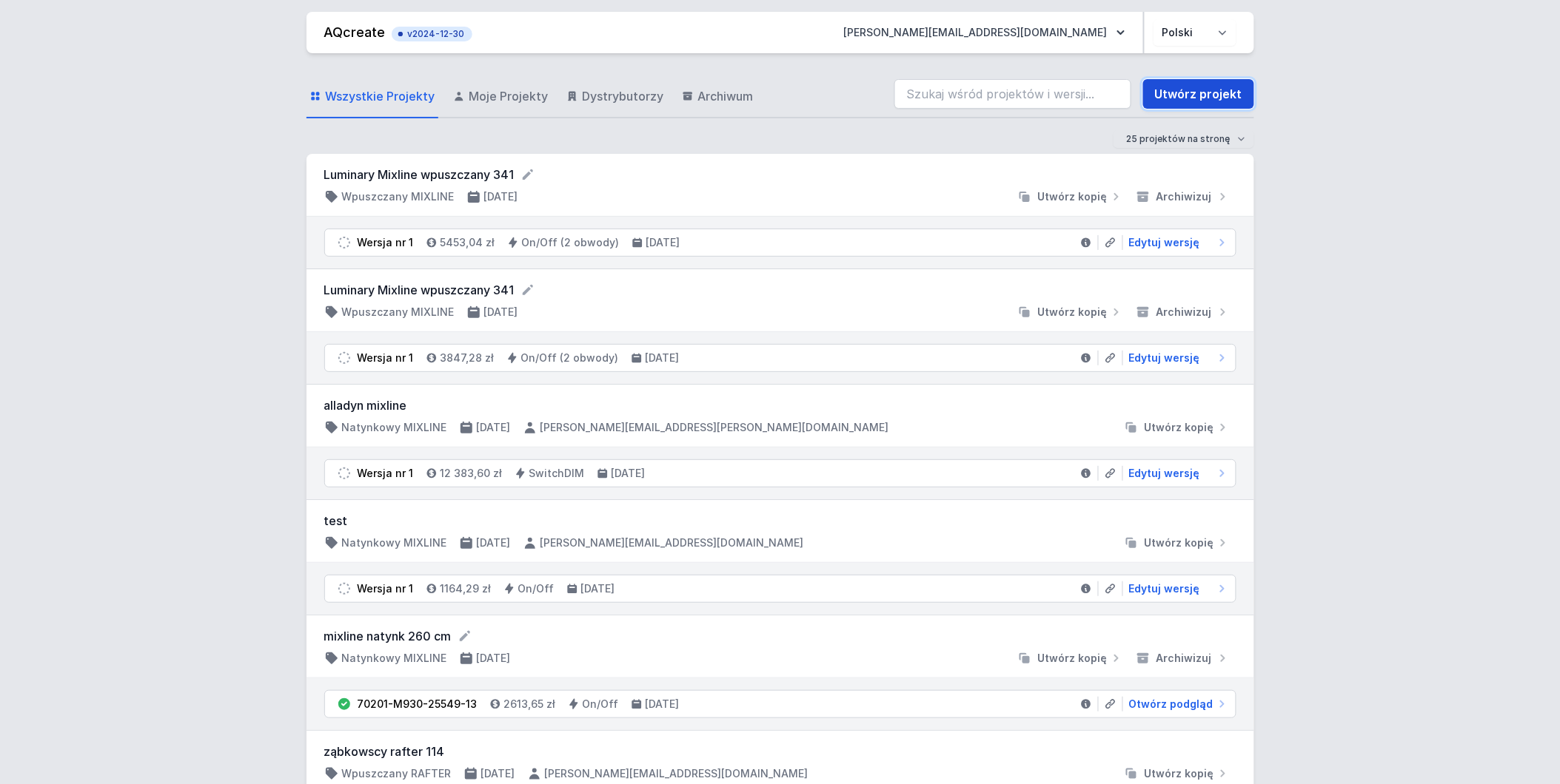
click at [1163, 99] on link "Utwórz projekt" at bounding box center [1198, 94] width 111 height 30
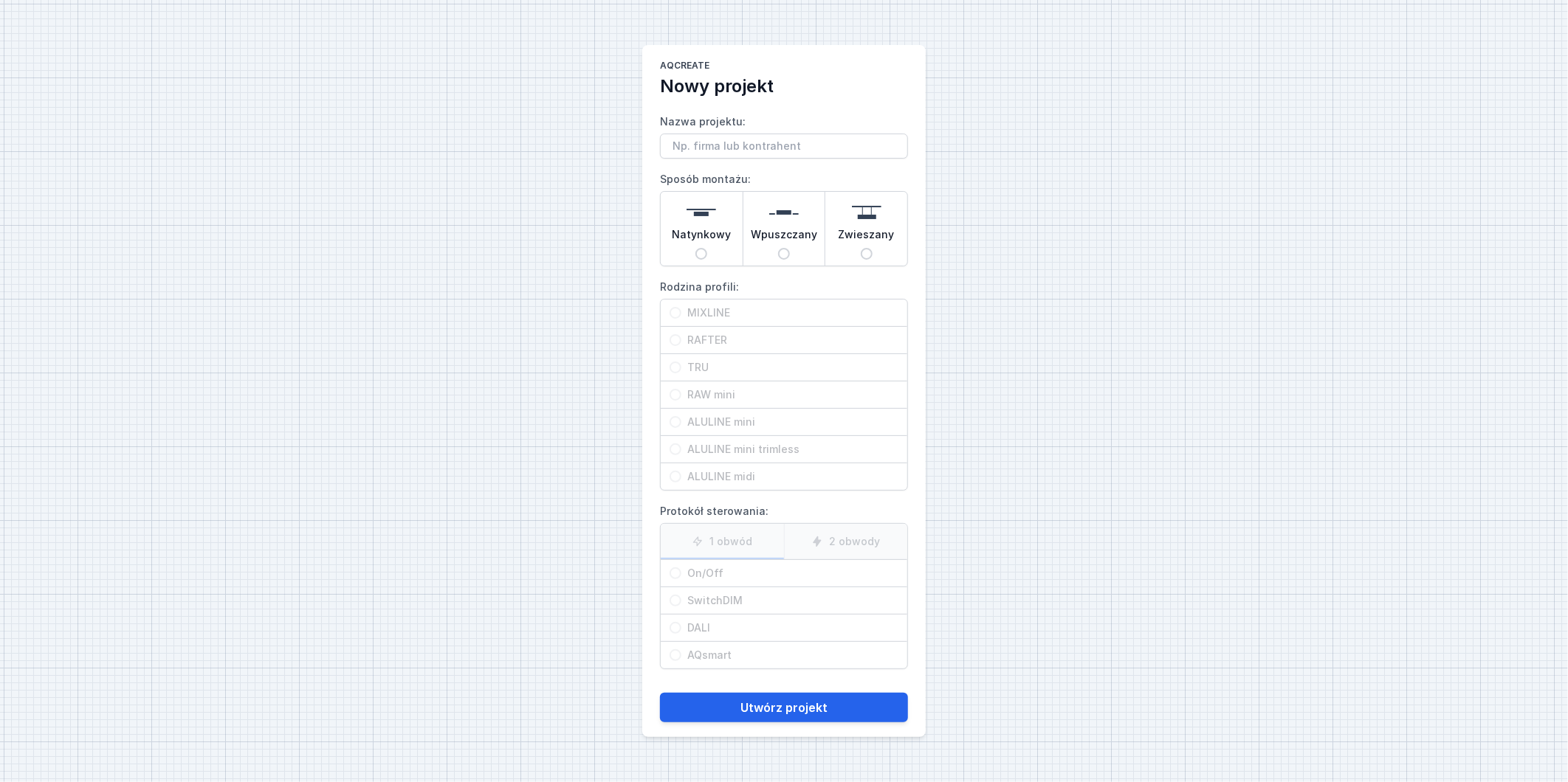
click at [784, 252] on input "Wpuszczany" at bounding box center [784, 254] width 12 height 12
click at [680, 313] on input "MIXLINE" at bounding box center [675, 313] width 12 height 12
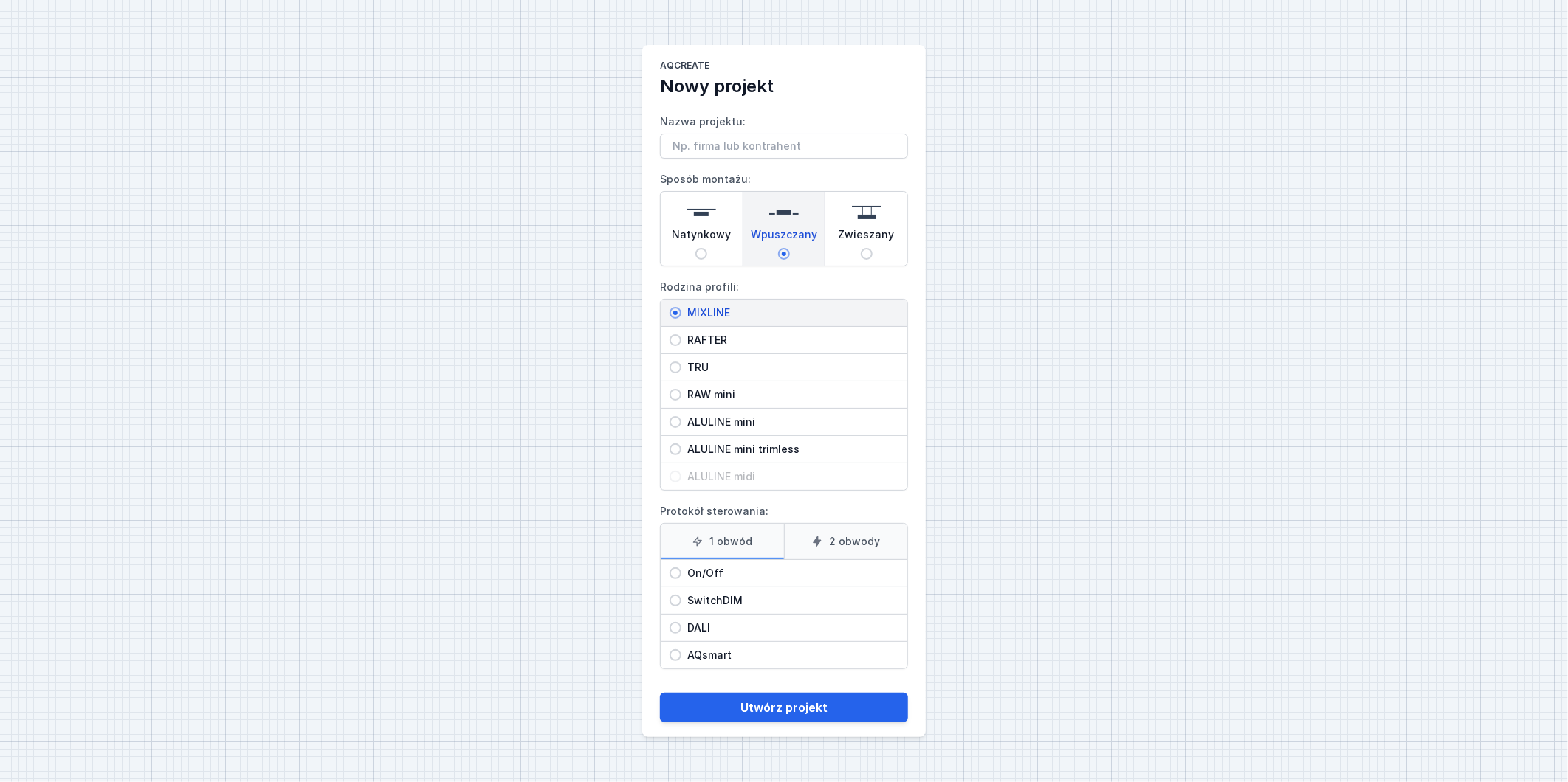
click at [879, 542] on label "2 obwody" at bounding box center [846, 542] width 124 height 35
click at [0, 0] on input "2 obwody" at bounding box center [0, 0] width 0 height 0
click at [678, 574] on input "On/Off" at bounding box center [675, 573] width 12 height 12
click at [744, 146] on input "Nazwa projektu:" at bounding box center [784, 146] width 248 height 25
paste input "Luminary Mixline wpuszczany 341"
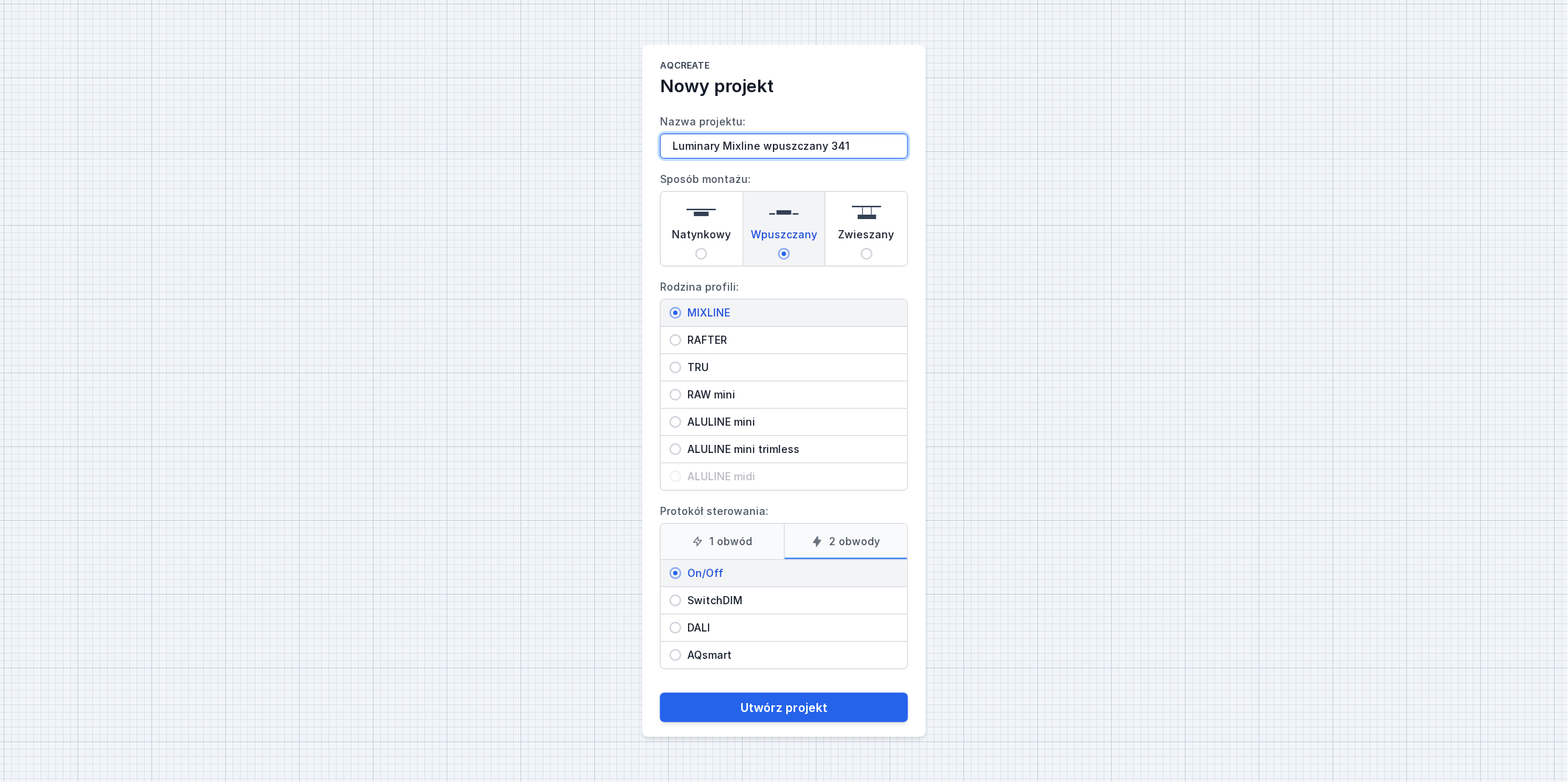
drag, startPoint x: 829, startPoint y: 144, endPoint x: 855, endPoint y: 145, distance: 26.0
click at [855, 145] on input "Luminary Mixline wpuszczany 341" at bounding box center [784, 146] width 248 height 25
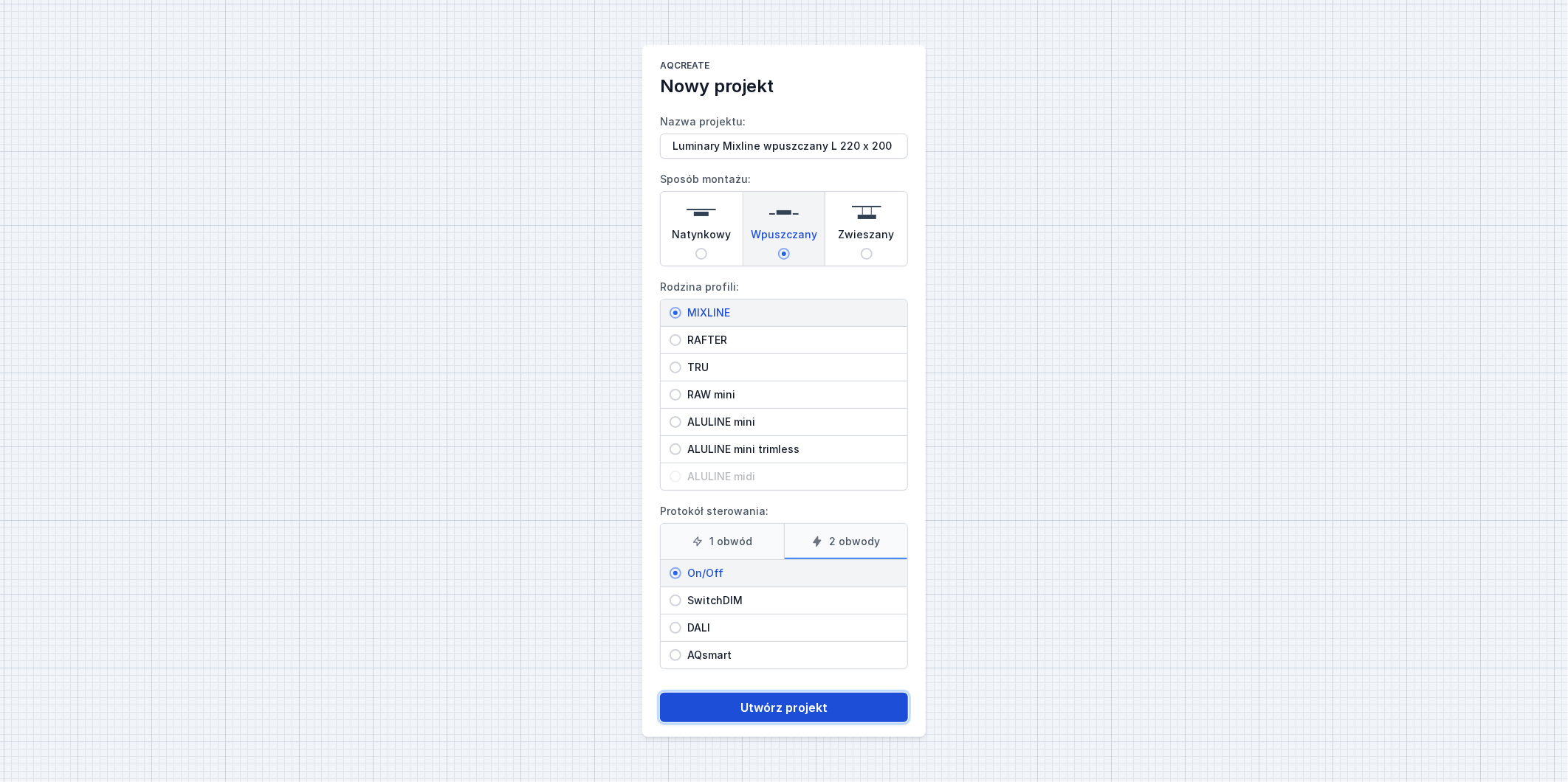
click at [769, 711] on button "Utwórz projekt" at bounding box center [784, 708] width 248 height 30
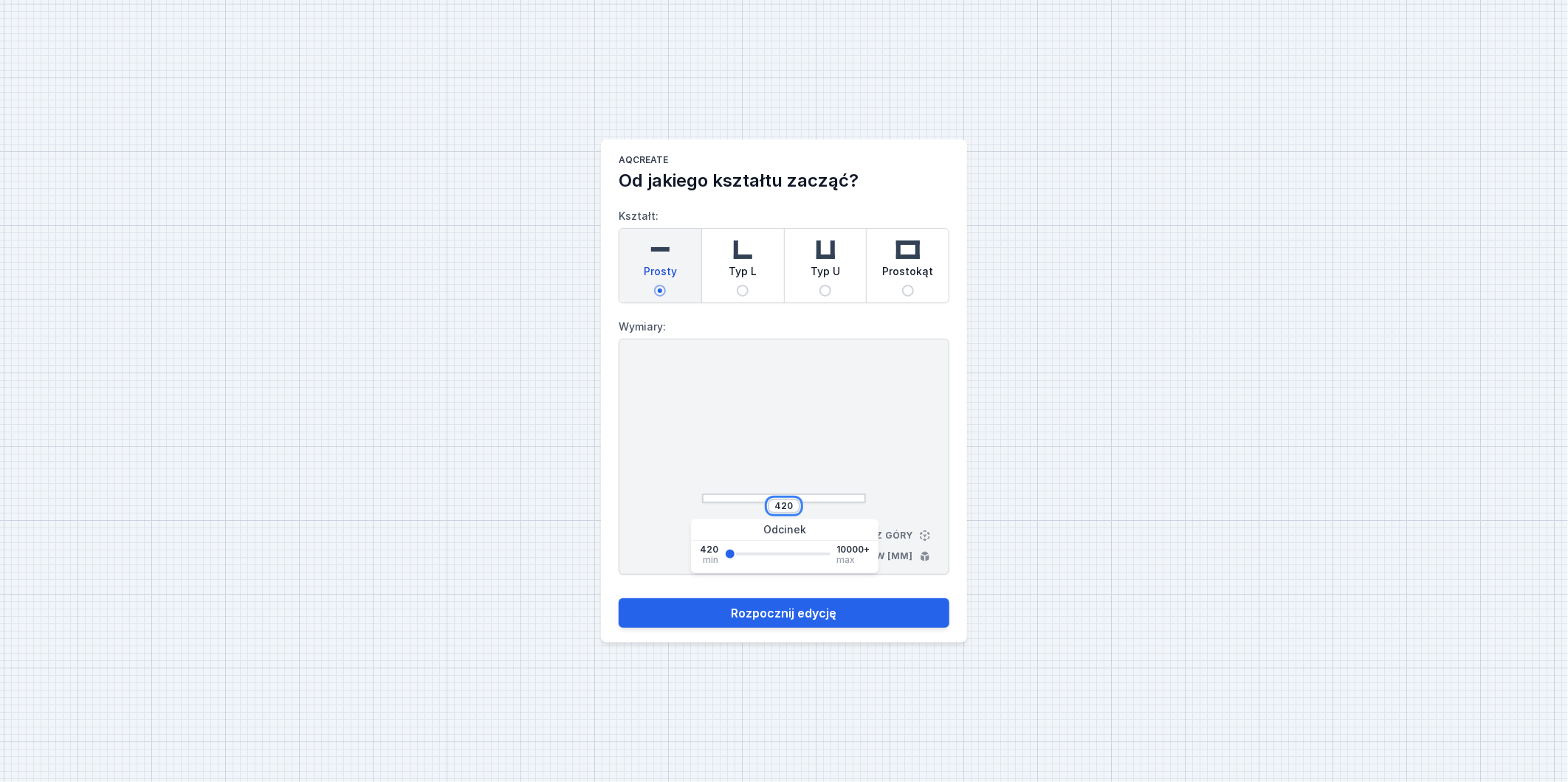
drag, startPoint x: 777, startPoint y: 505, endPoint x: 806, endPoint y: 500, distance: 29.4
click at [805, 503] on div "420" at bounding box center [784, 507] width 164 height 15
drag, startPoint x: 1091, startPoint y: 319, endPoint x: 1083, endPoint y: 328, distance: 12.0
click at [1090, 323] on div "AQcreate Od jakiego kształtu zacząć? Kształt: Prosty Typ L Typ U Prostokąt Wymi…" at bounding box center [784, 391] width 1568 height 782
click at [795, 500] on input "20" at bounding box center [783, 506] width 23 height 12
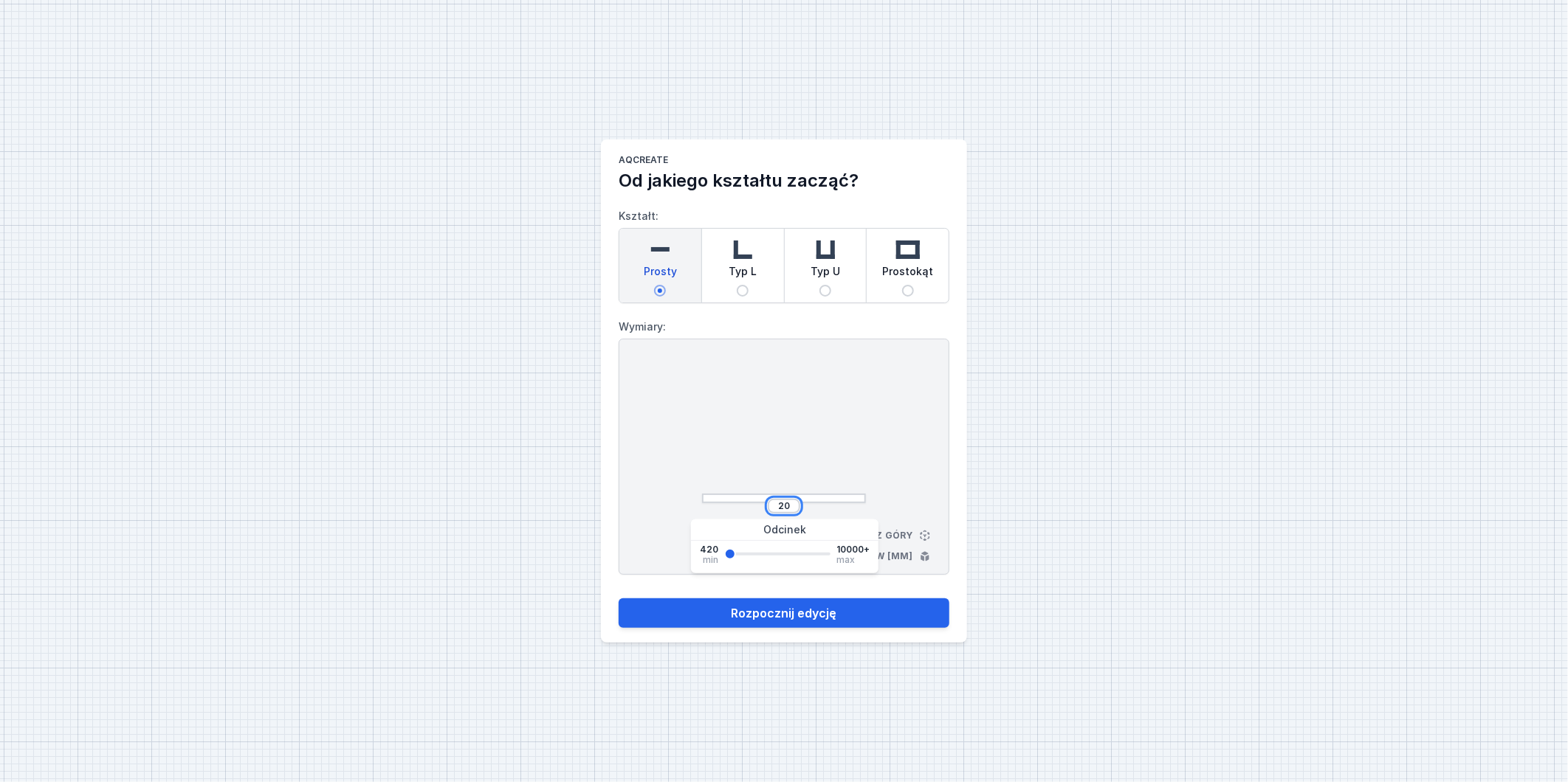
click at [795, 504] on input "20" at bounding box center [783, 506] width 23 height 12
click at [619, 599] on button "Rozpocznij edycję" at bounding box center [784, 614] width 330 height 30
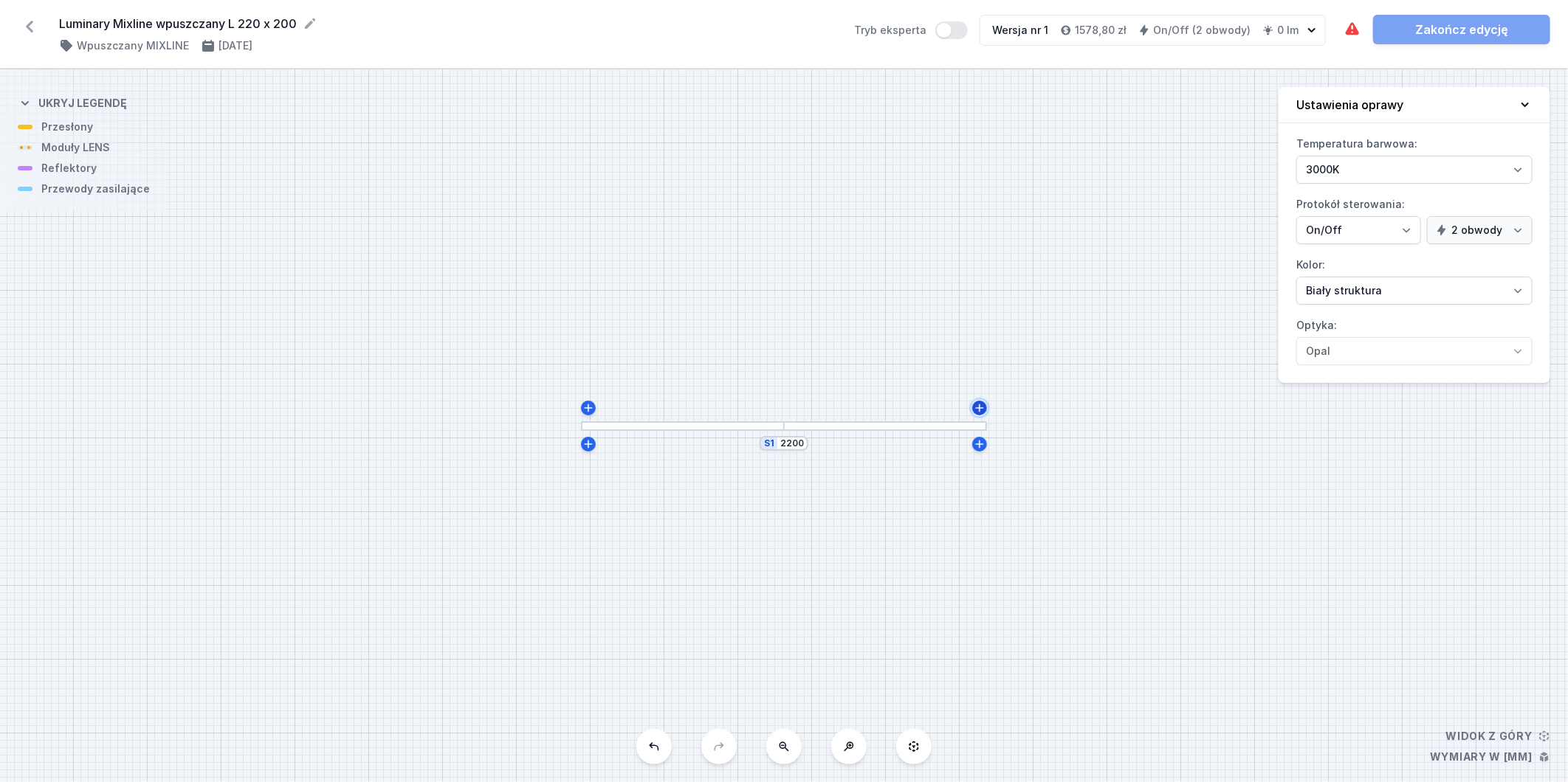
click at [978, 406] on icon at bounding box center [979, 408] width 12 height 12
drag, startPoint x: 986, startPoint y: 385, endPoint x: 1032, endPoint y: 389, distance: 46.2
click at [1032, 389] on div "S2 440 S1 2220" at bounding box center [784, 426] width 1568 height 713
click at [1057, 264] on div "S2 2000 S1 2220" at bounding box center [784, 426] width 1568 height 713
click at [645, 426] on div at bounding box center [683, 426] width 203 height 9
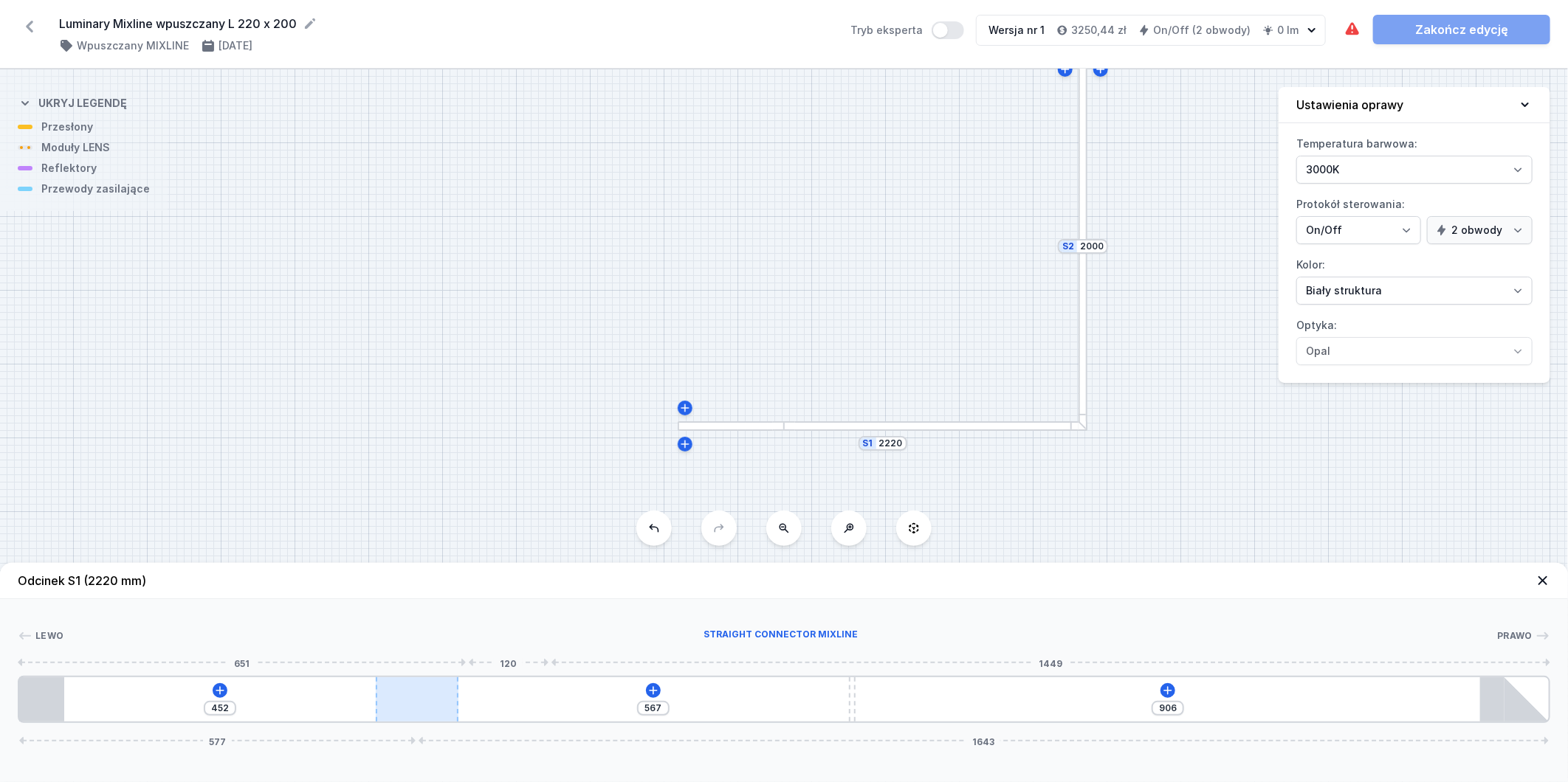
drag, startPoint x: 763, startPoint y: 705, endPoint x: 387, endPoint y: 689, distance: 376.3
click at [455, 683] on div at bounding box center [417, 699] width 83 height 44
click at [217, 689] on icon at bounding box center [219, 691] width 12 height 12
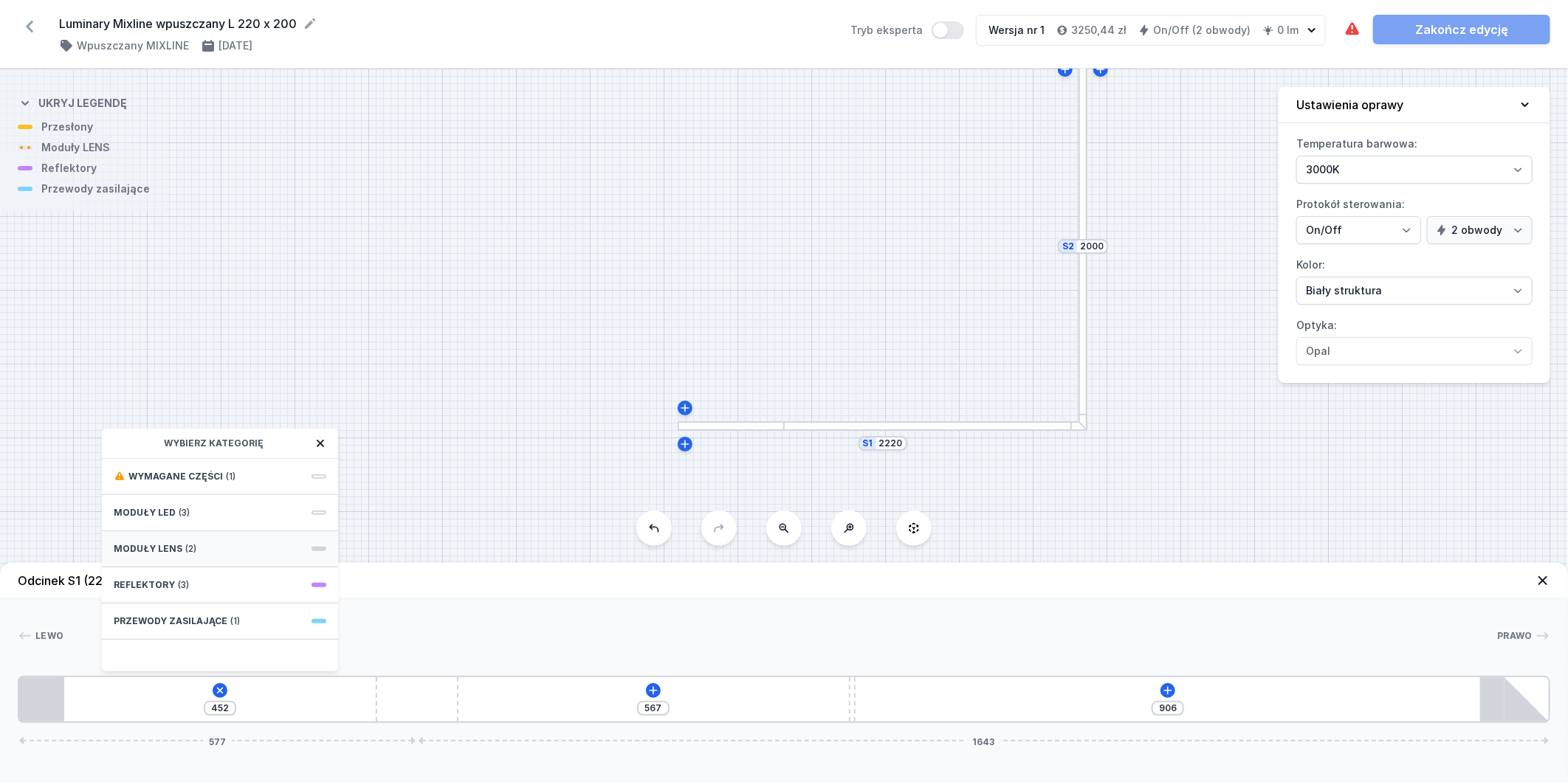
click at [240, 535] on div "Moduły LENS (2)" at bounding box center [219, 550] width 236 height 36
click at [249, 535] on div "Obwód 1" at bounding box center [220, 539] width 213 height 12
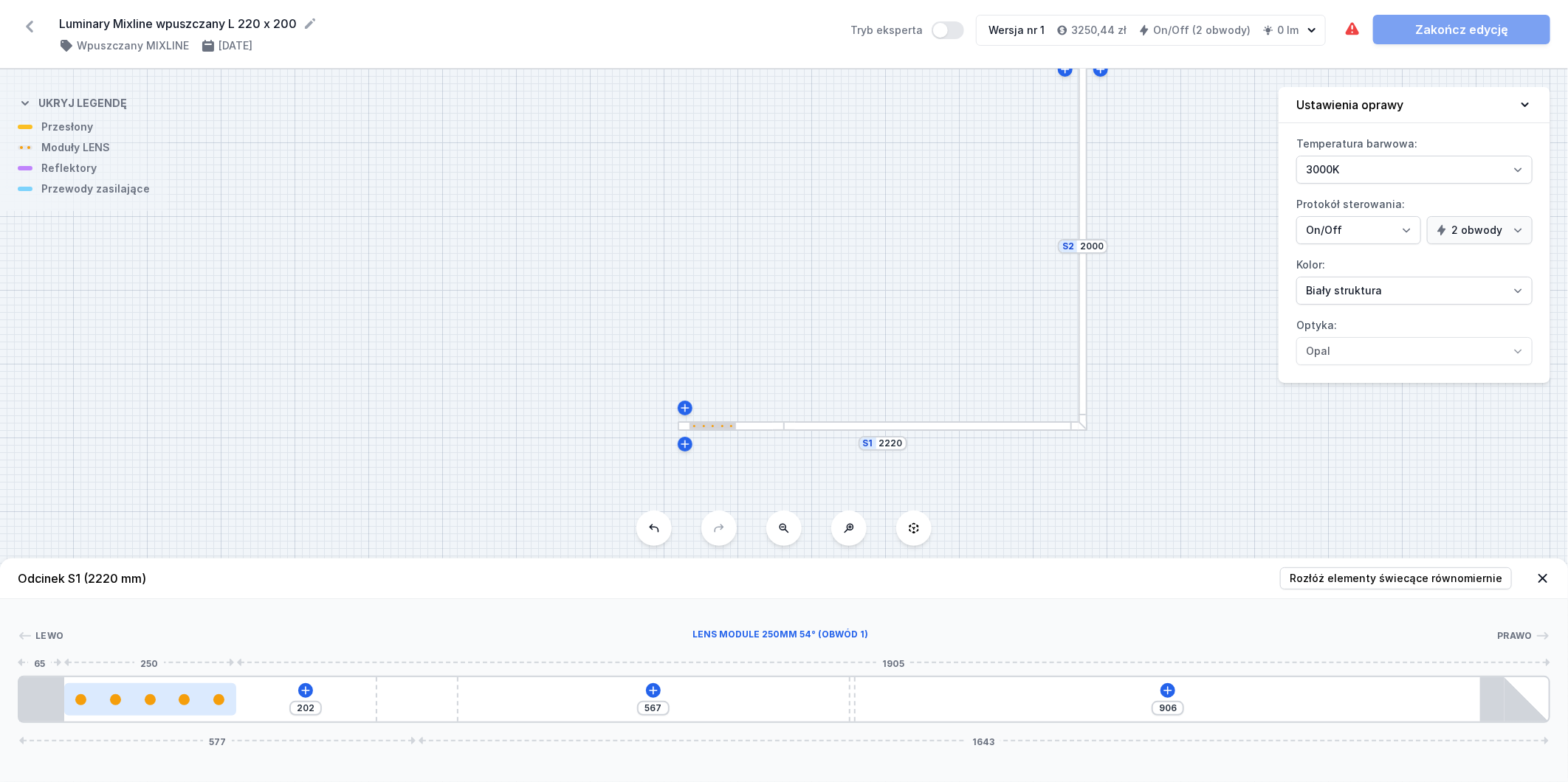
click at [164, 695] on div at bounding box center [150, 700] width 172 height 11
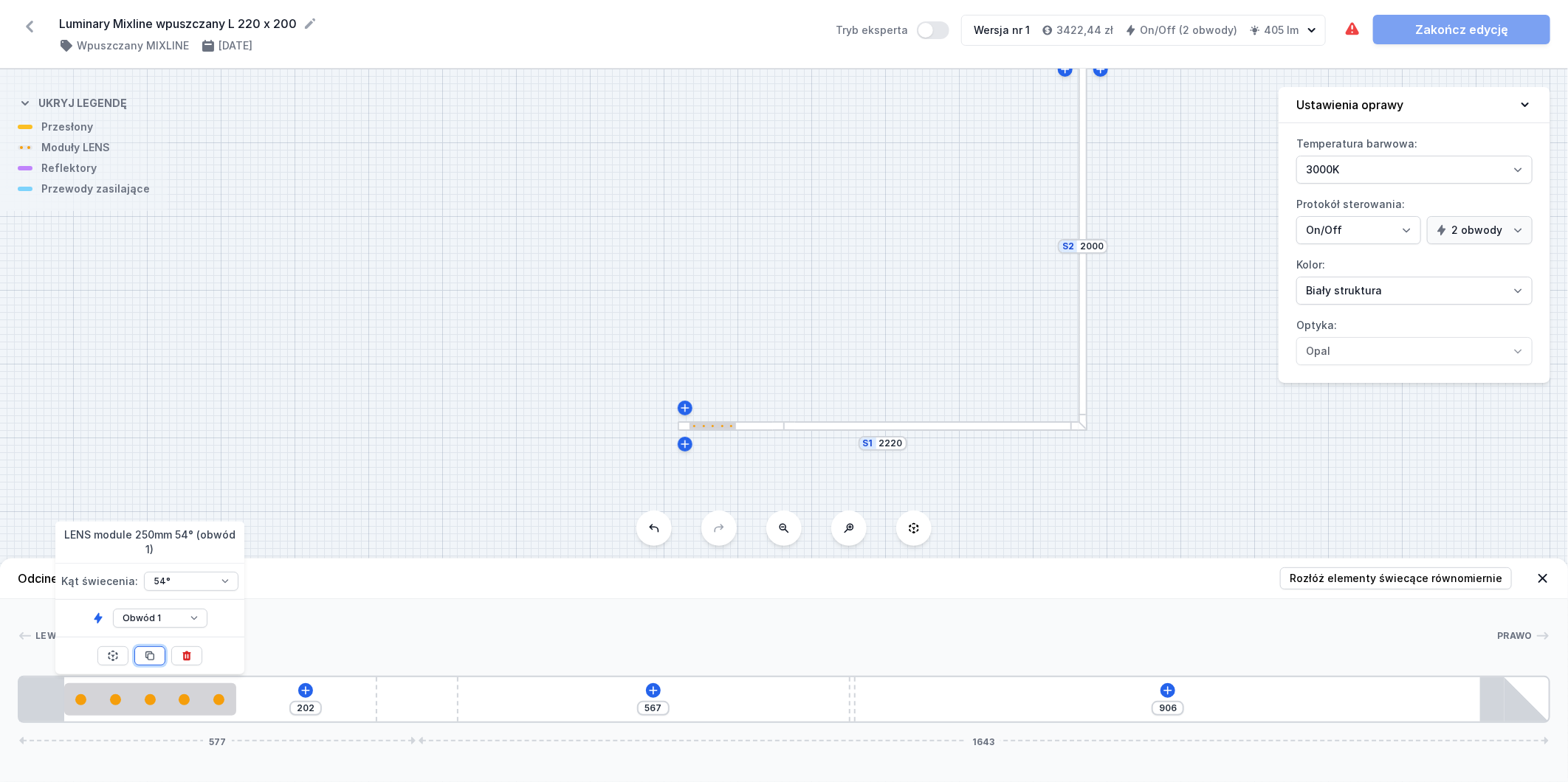
click at [157, 659] on button at bounding box center [149, 656] width 31 height 20
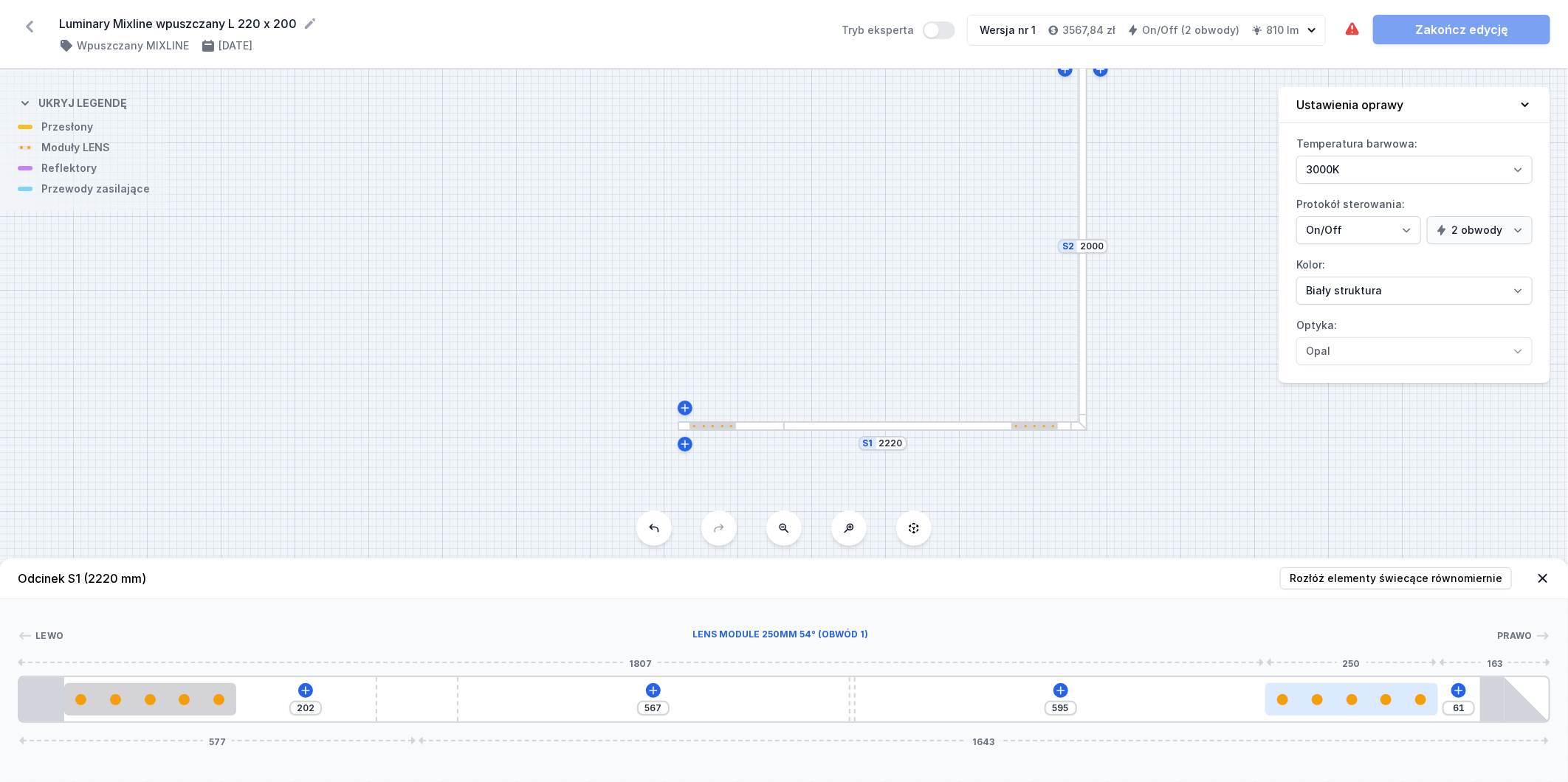
drag, startPoint x: 651, startPoint y: 706, endPoint x: 1385, endPoint y: 712, distance: 734.0
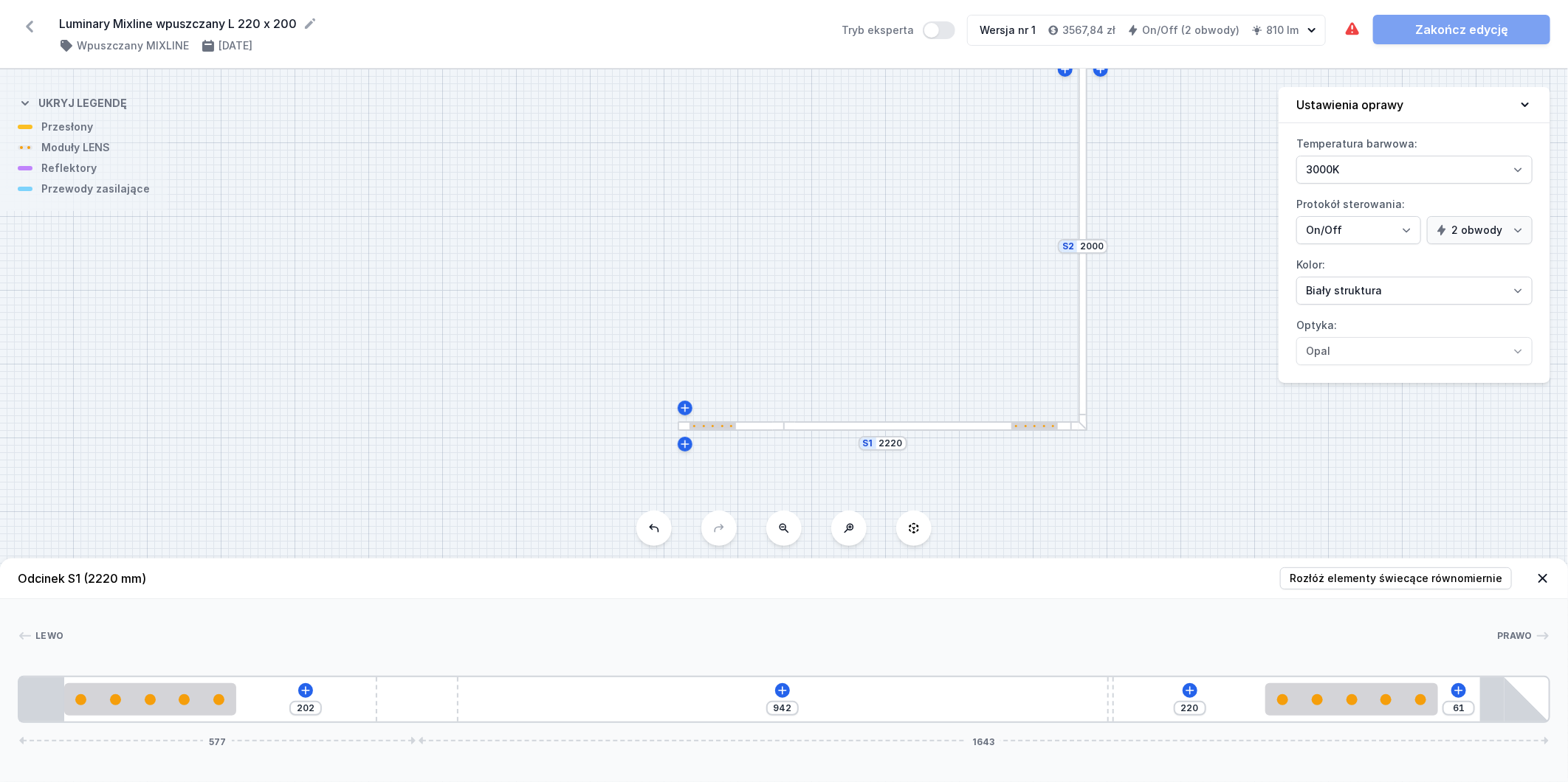
drag, startPoint x: 849, startPoint y: 703, endPoint x: 1140, endPoint y: 697, distance: 291.1
click at [1140, 697] on div "202 942 220 61 577 1643" at bounding box center [784, 700] width 1533 height 48
click at [786, 691] on icon at bounding box center [782, 691] width 12 height 12
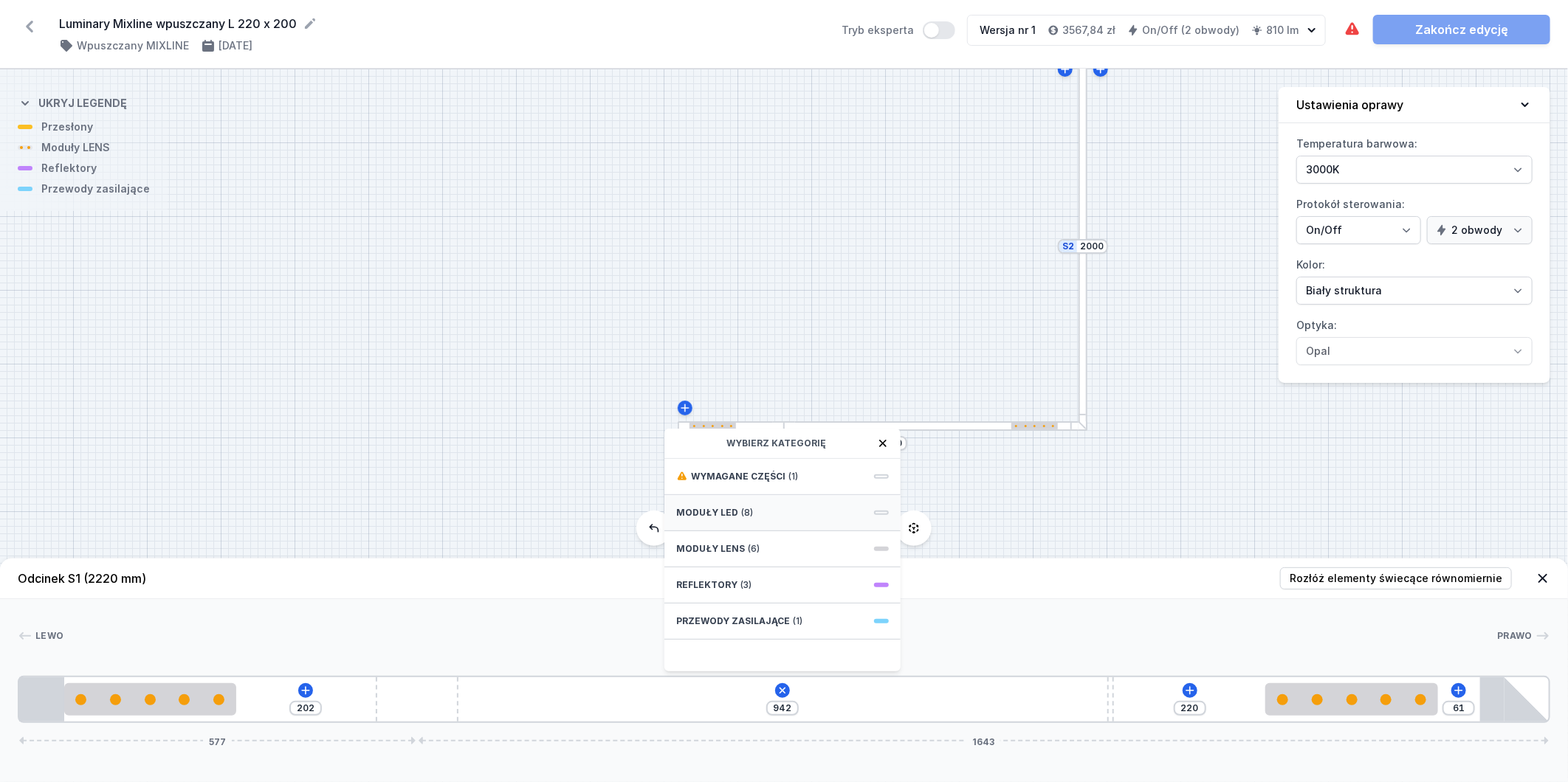
click at [761, 518] on div "Moduły LED (8)" at bounding box center [782, 513] width 236 height 36
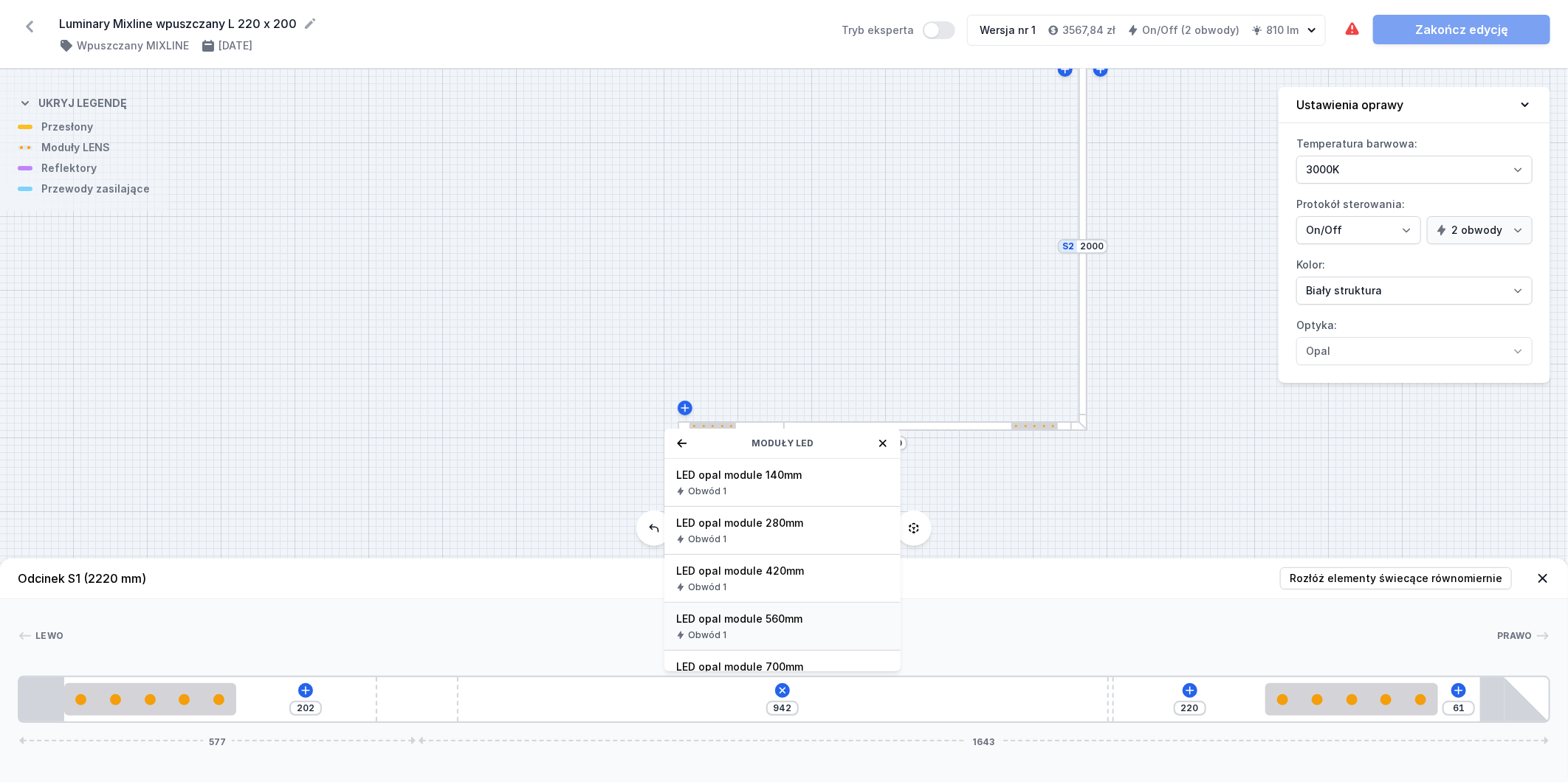
scroll to position [82, 0]
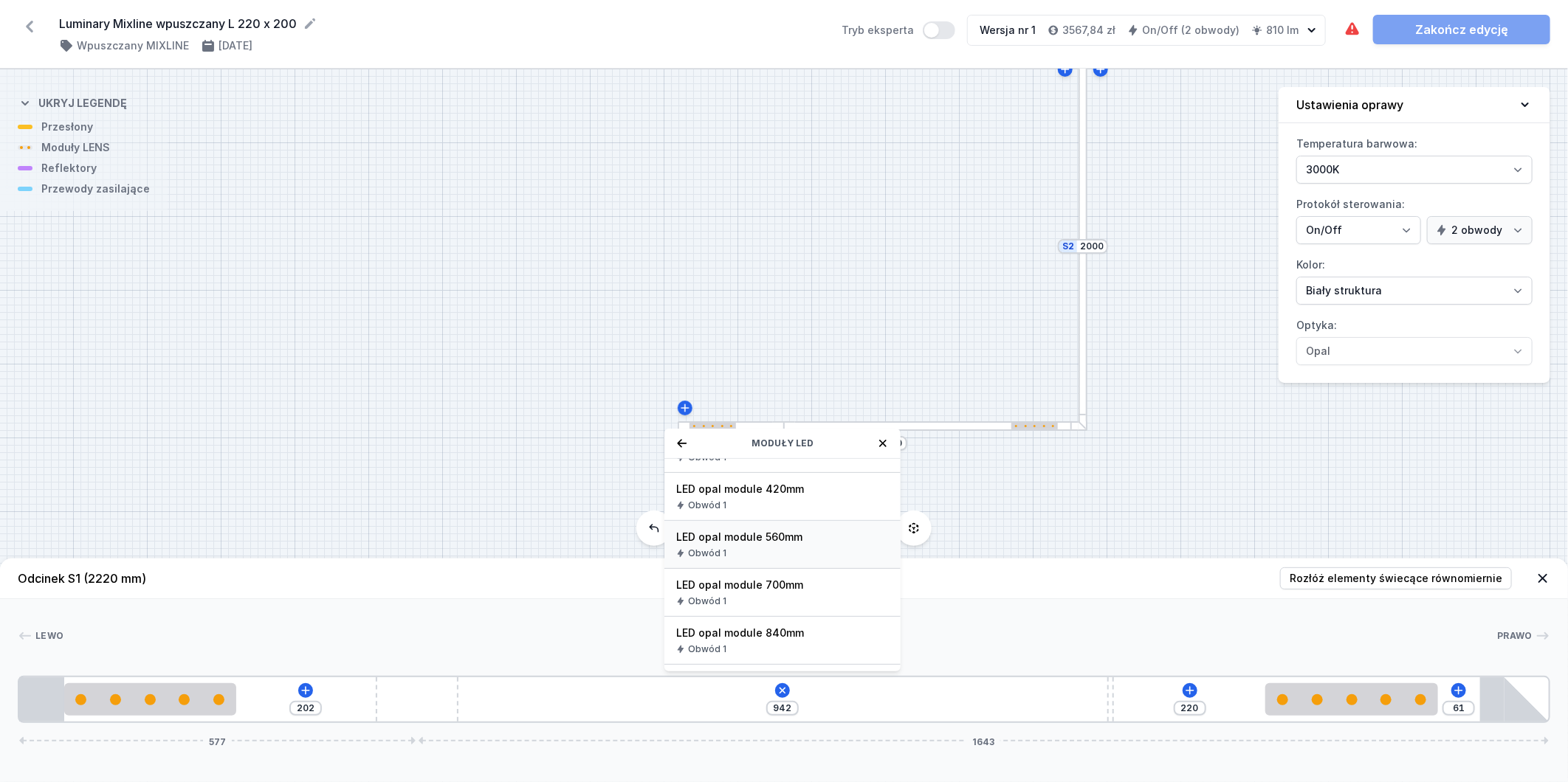
click at [782, 532] on span "LED opal module 560mm" at bounding box center [783, 538] width 213 height 15
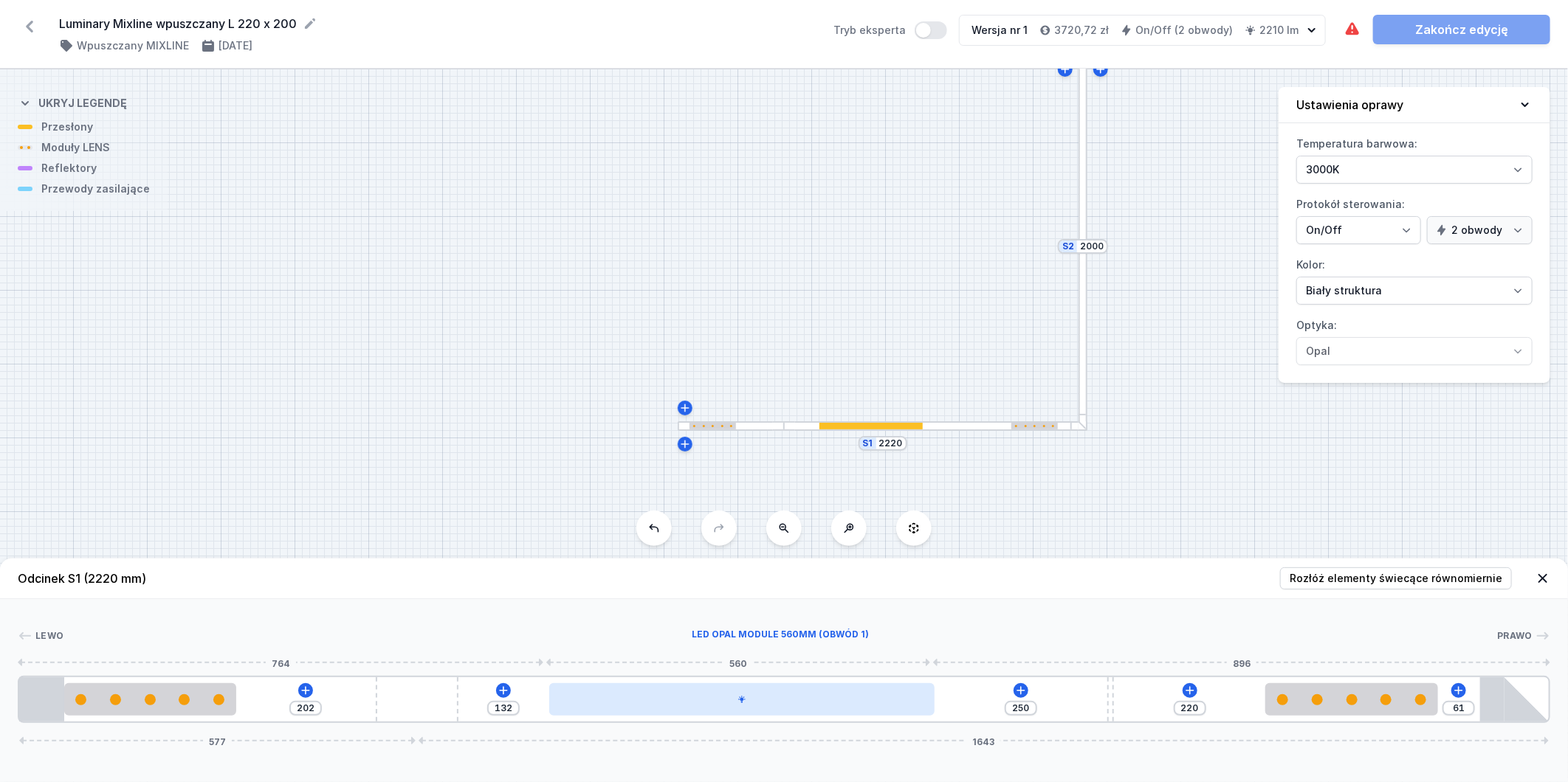
drag, startPoint x: 719, startPoint y: 695, endPoint x: 865, endPoint y: 705, distance: 146.3
click at [865, 705] on div at bounding box center [743, 699] width 386 height 33
click at [863, 705] on div at bounding box center [743, 699] width 386 height 33
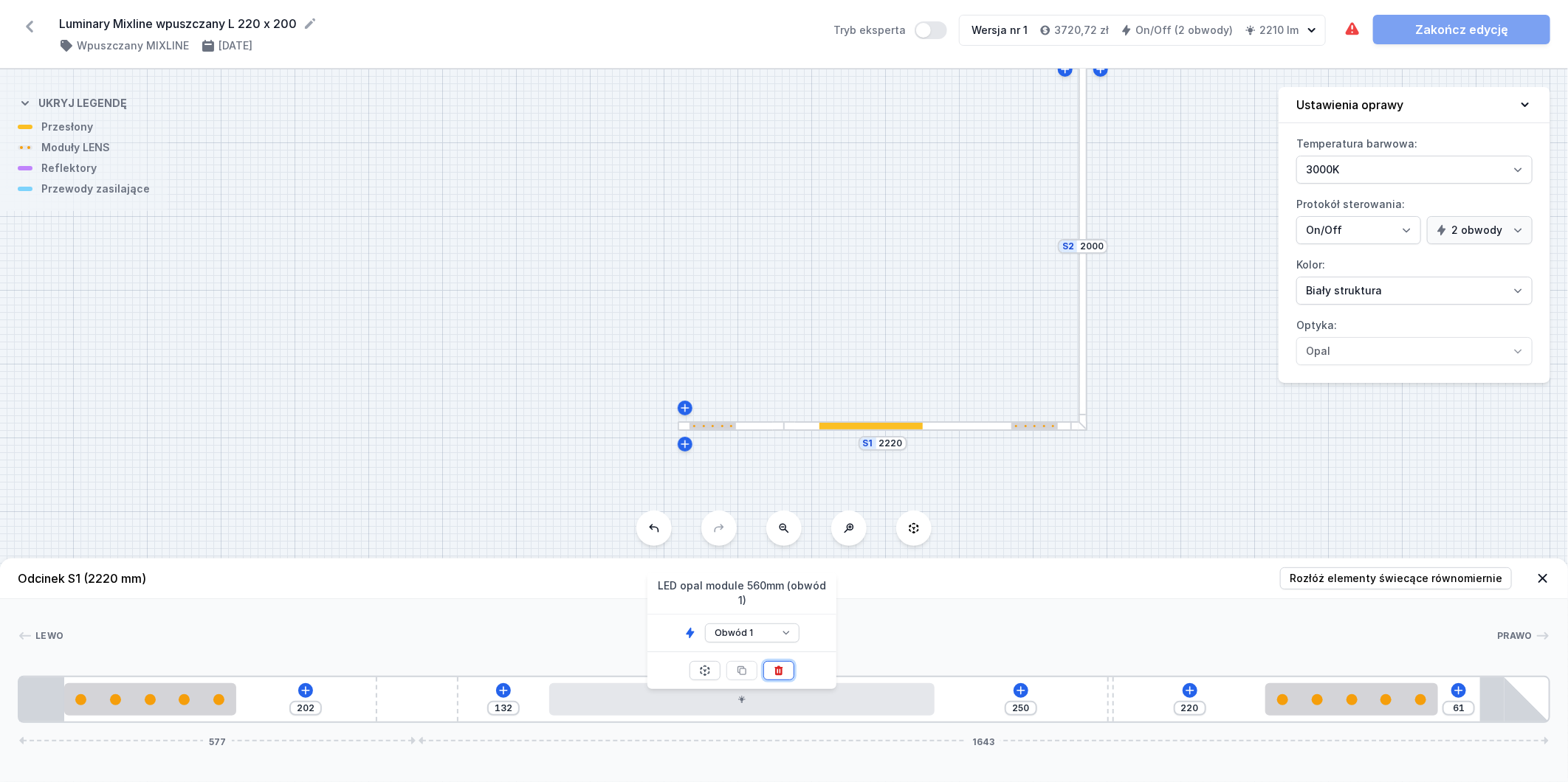
click at [782, 666] on icon at bounding box center [779, 671] width 8 height 9
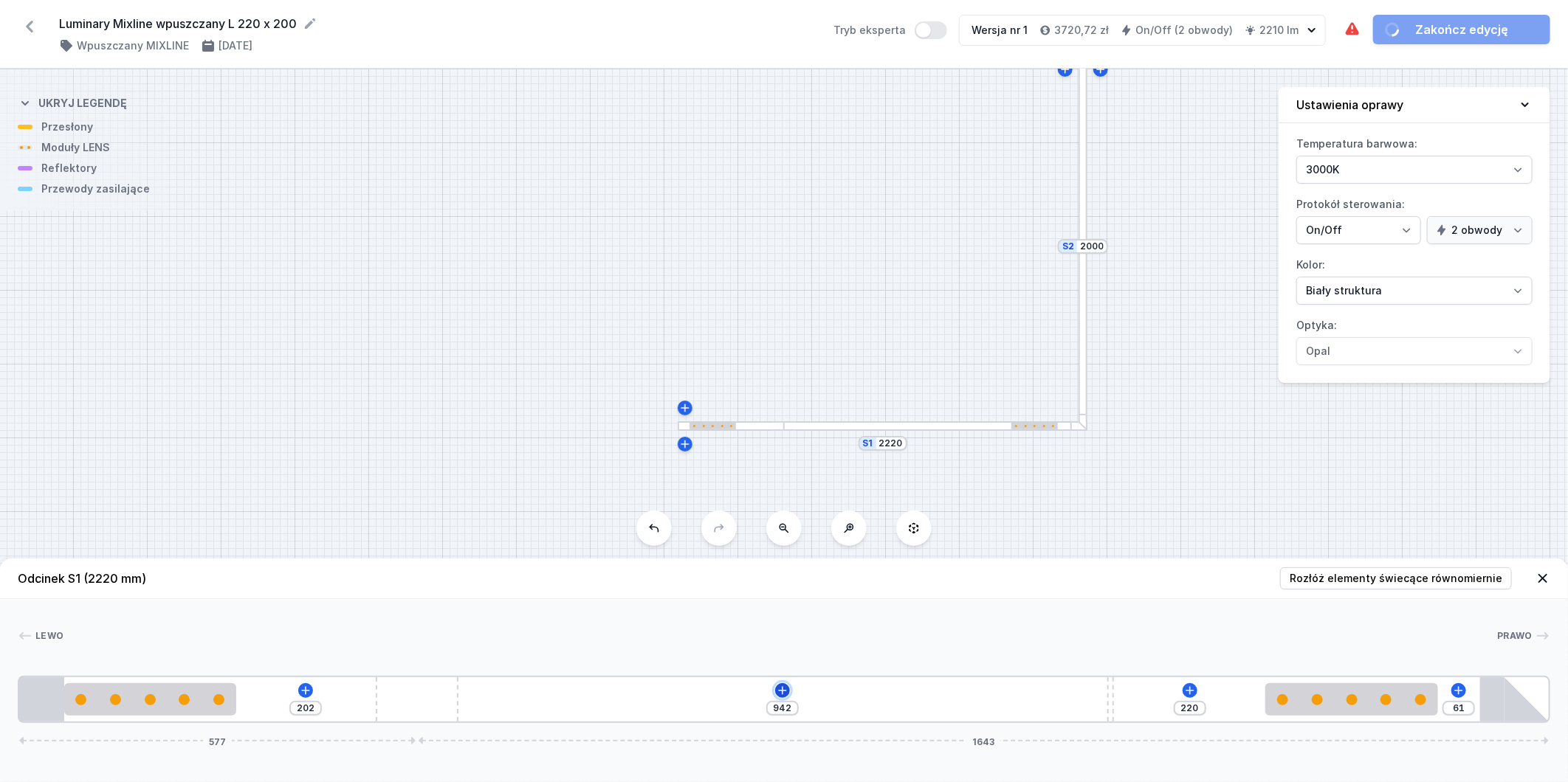
click at [783, 690] on icon at bounding box center [783, 691] width 8 height 8
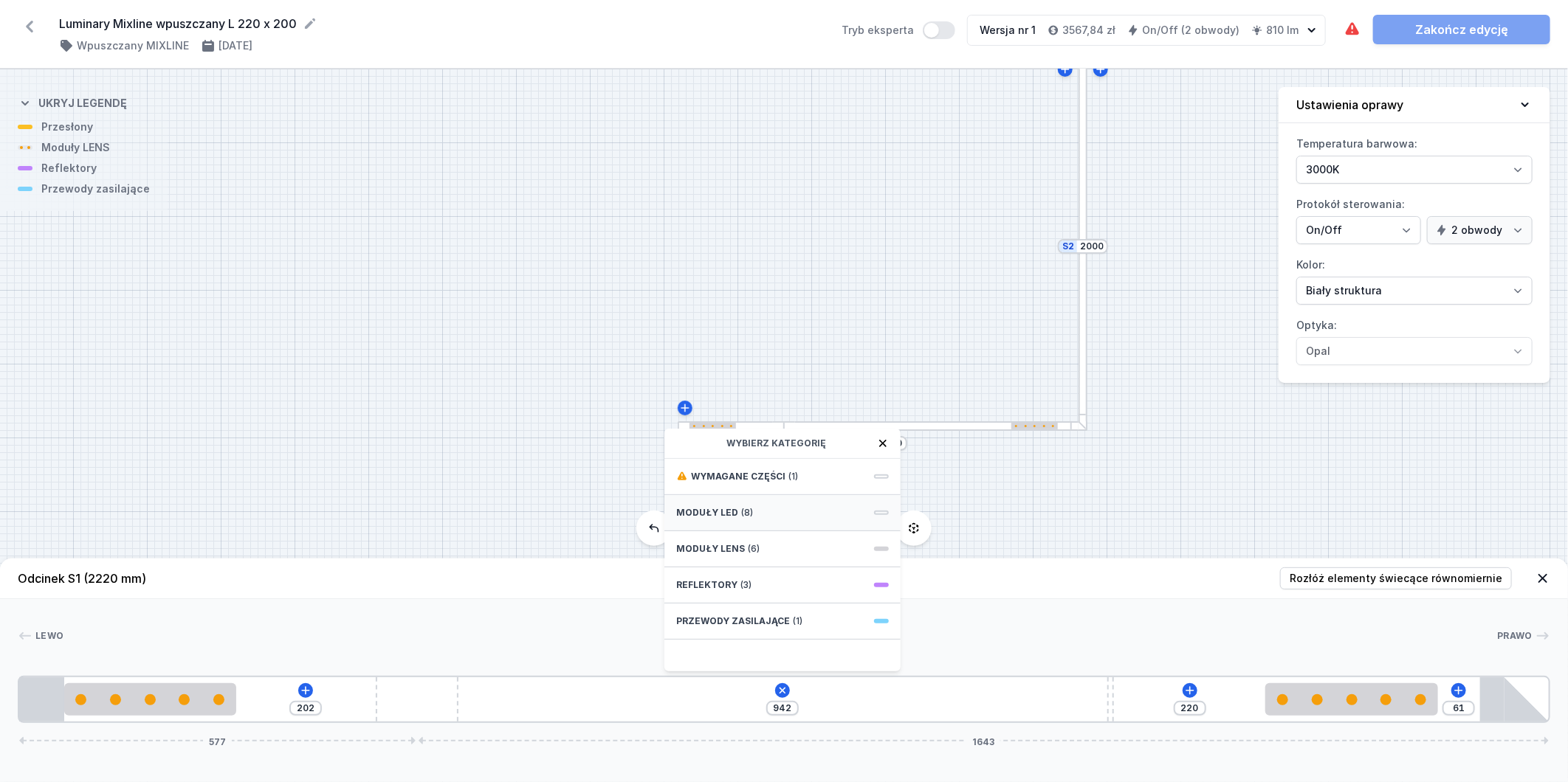
click at [762, 507] on div "Moduły LED (8)" at bounding box center [782, 513] width 236 height 36
click at [805, 636] on span "LED opal module 840mm" at bounding box center [783, 634] width 213 height 15
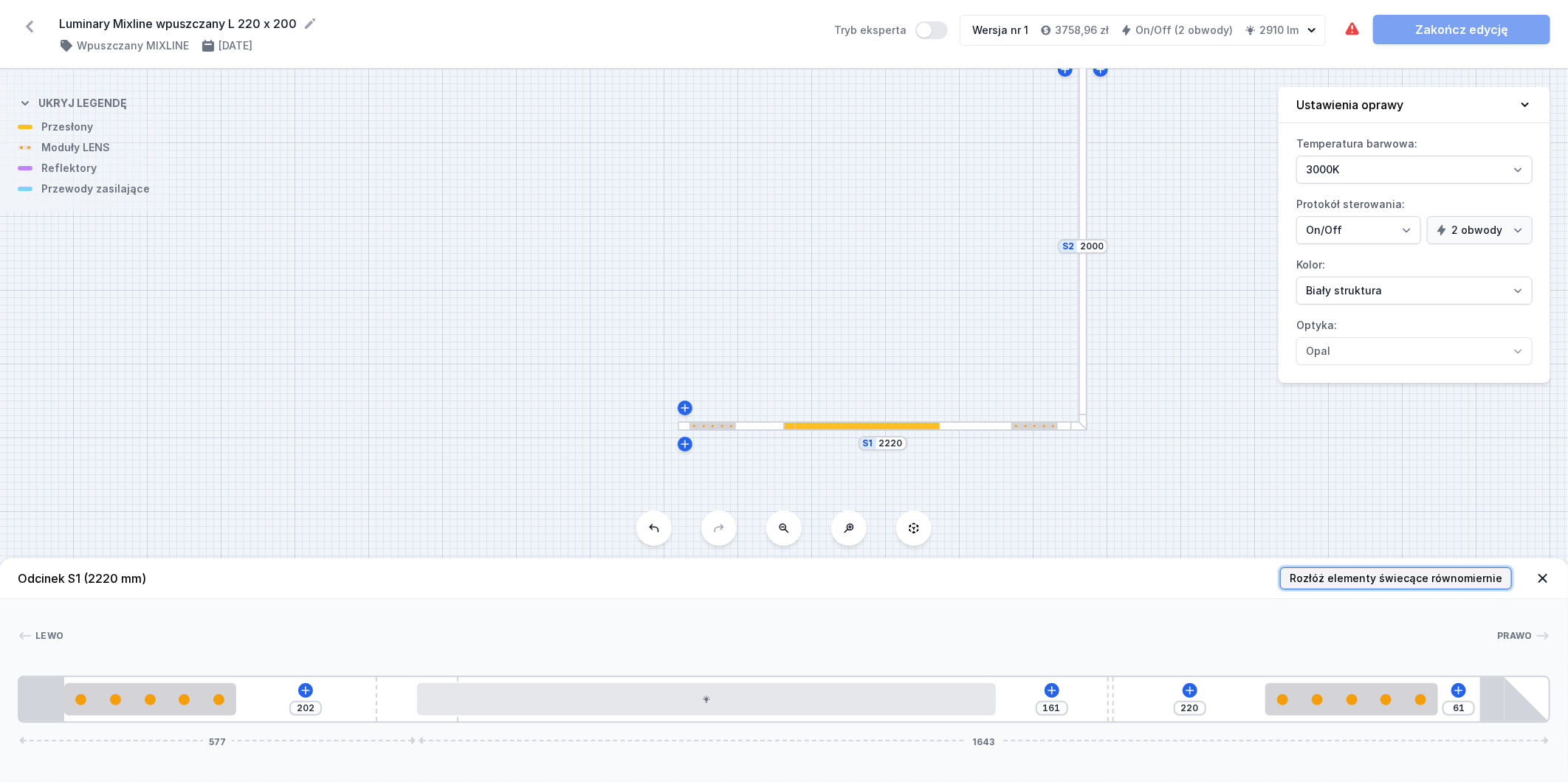
click at [1366, 569] on button "Rozłóż elementy świecące równomiernie" at bounding box center [1396, 579] width 231 height 22
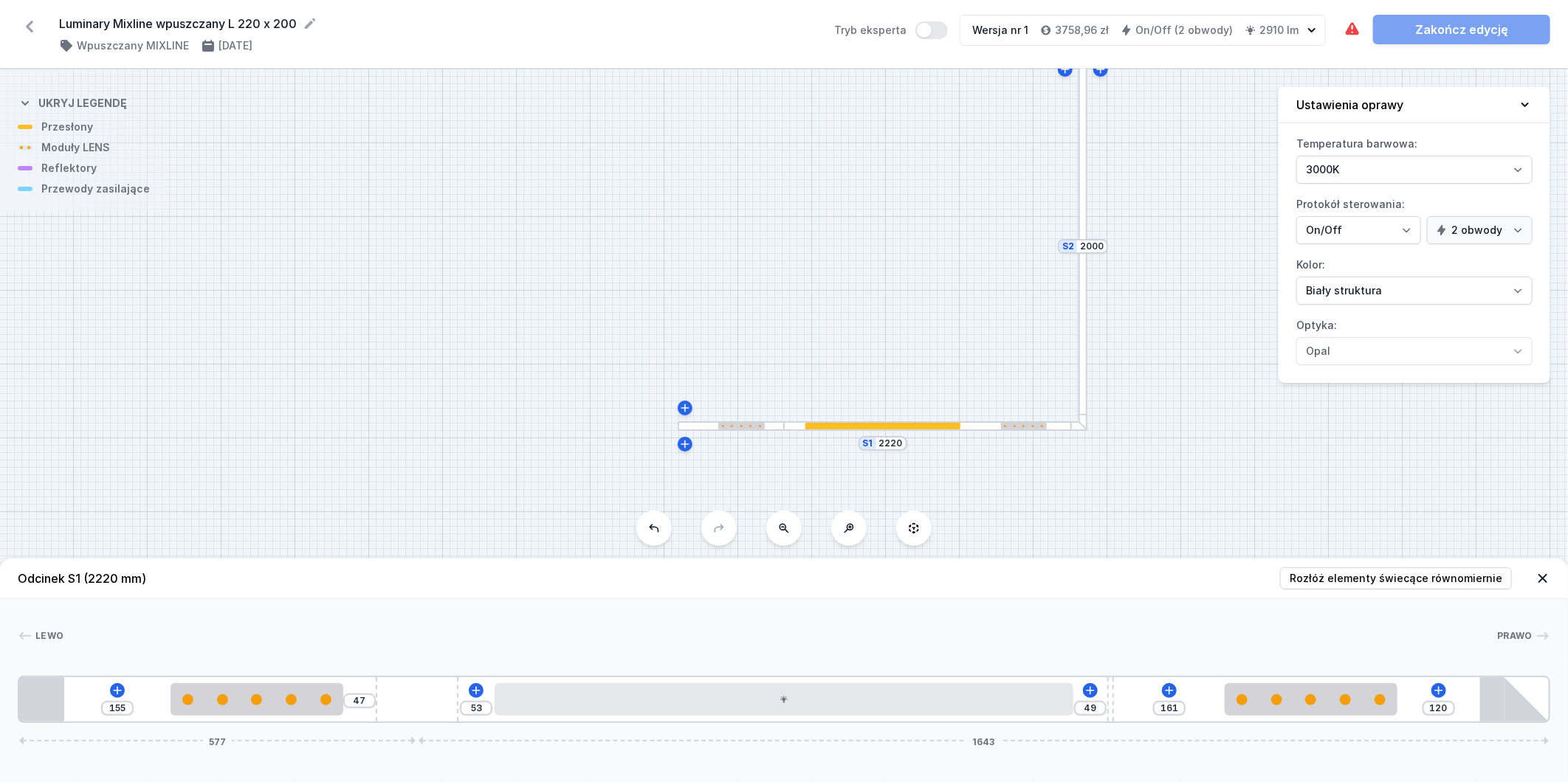
click at [1085, 386] on div at bounding box center [1084, 246] width 9 height 370
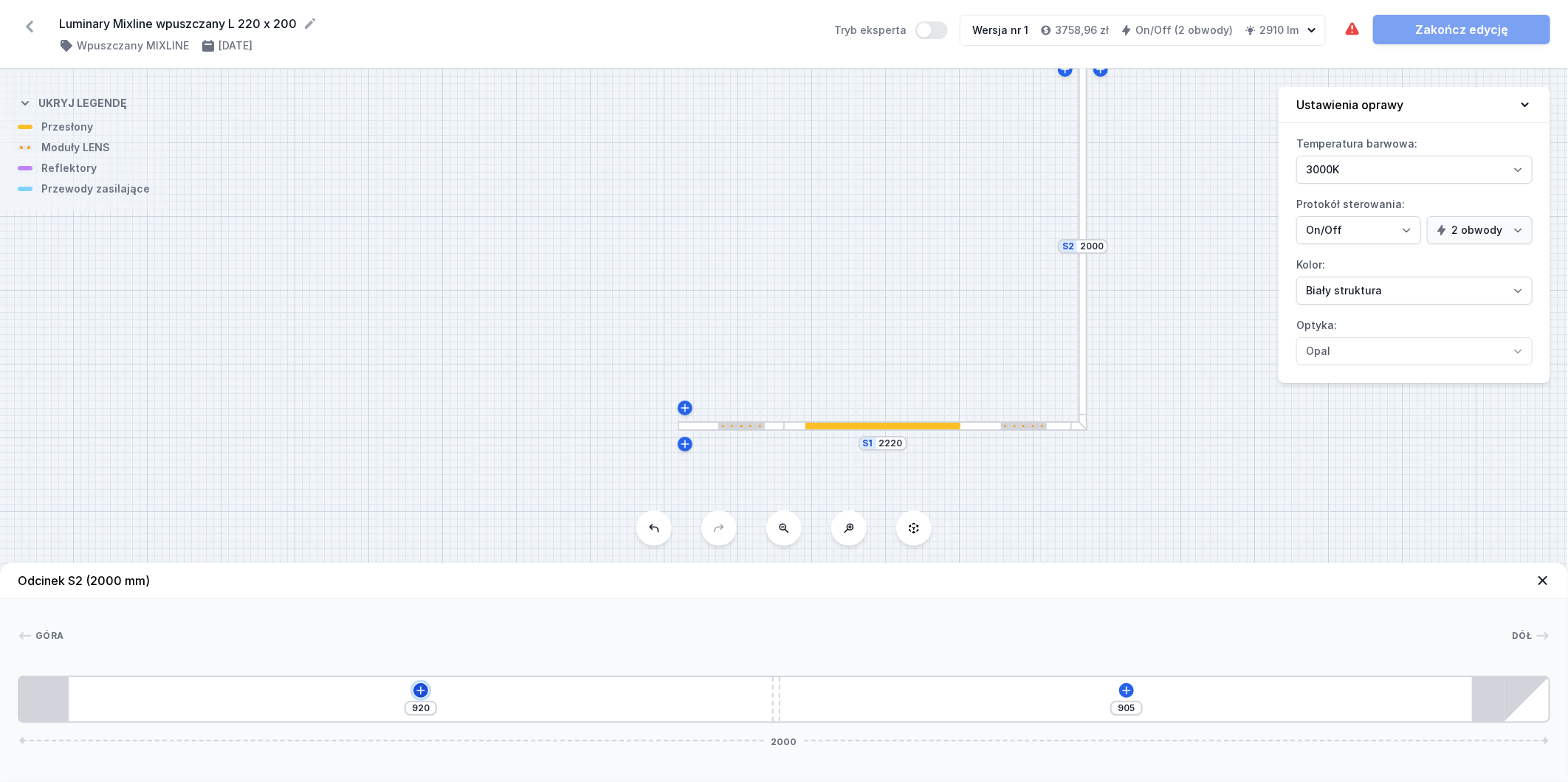
click at [425, 691] on icon at bounding box center [421, 691] width 12 height 12
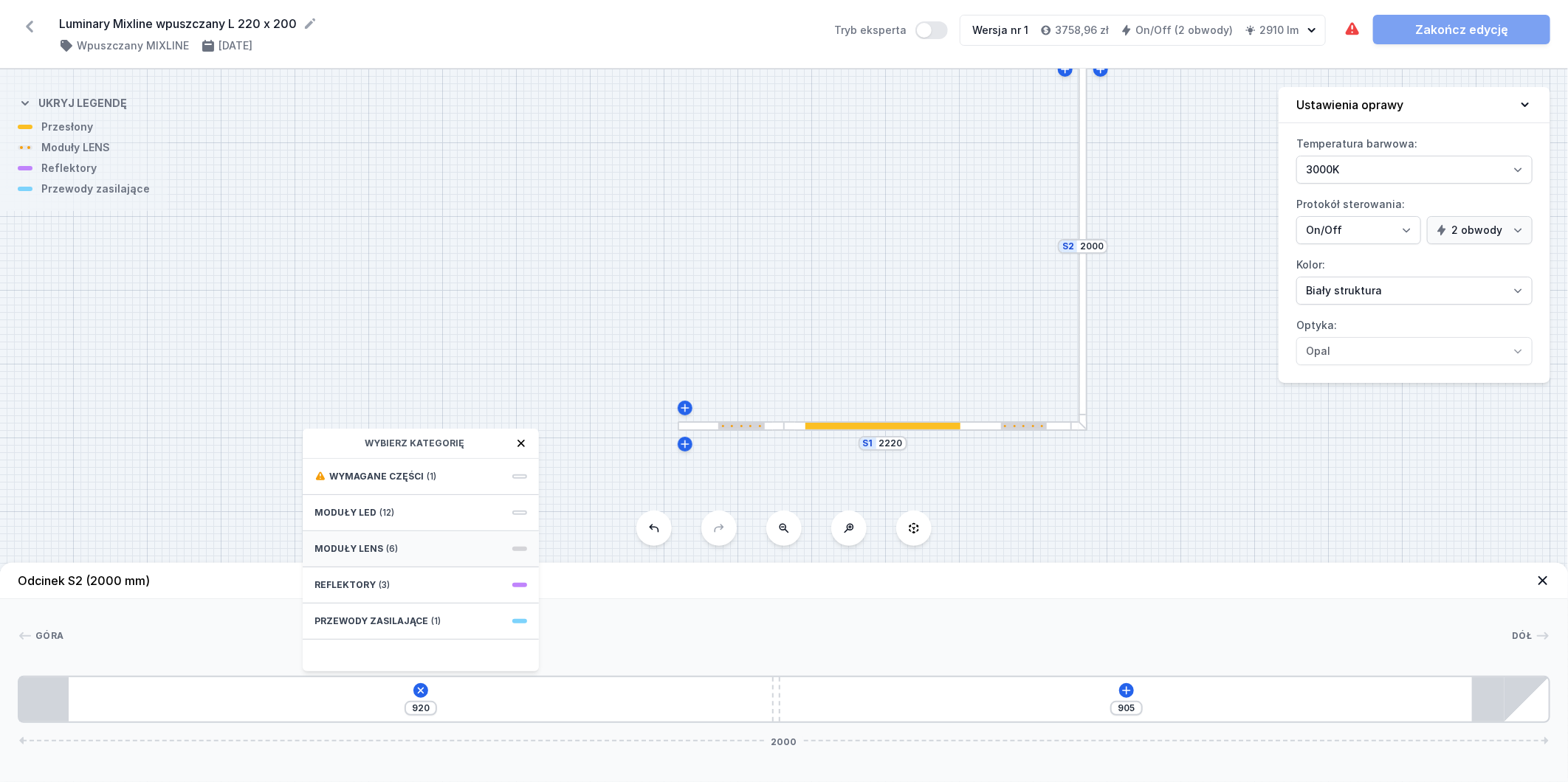
click at [395, 545] on div "Moduły LENS (6)" at bounding box center [420, 550] width 236 height 36
click at [469, 524] on span "LENS module 250mm 54°" at bounding box center [421, 524] width 213 height 15
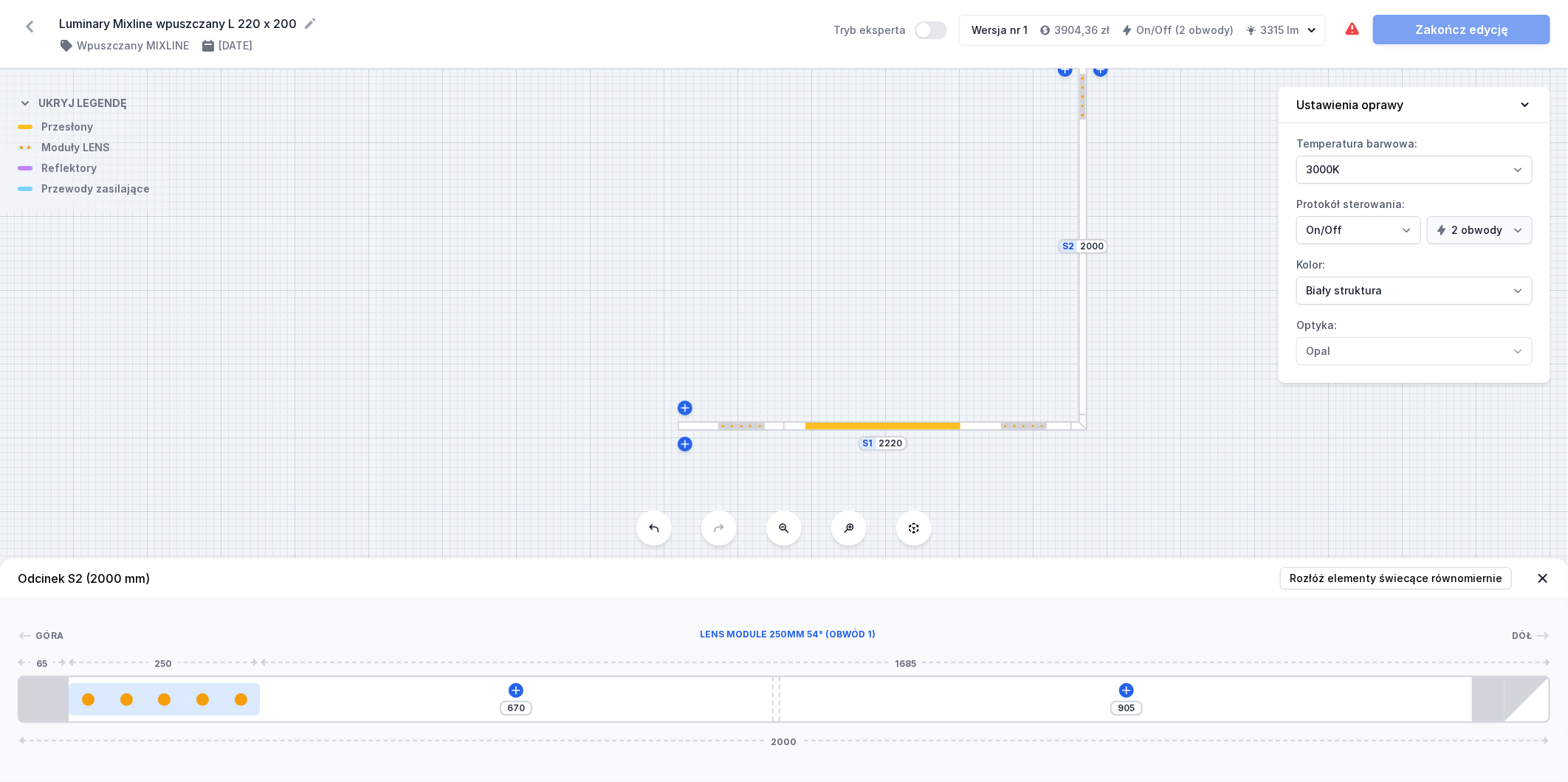
click at [168, 685] on div at bounding box center [164, 699] width 191 height 33
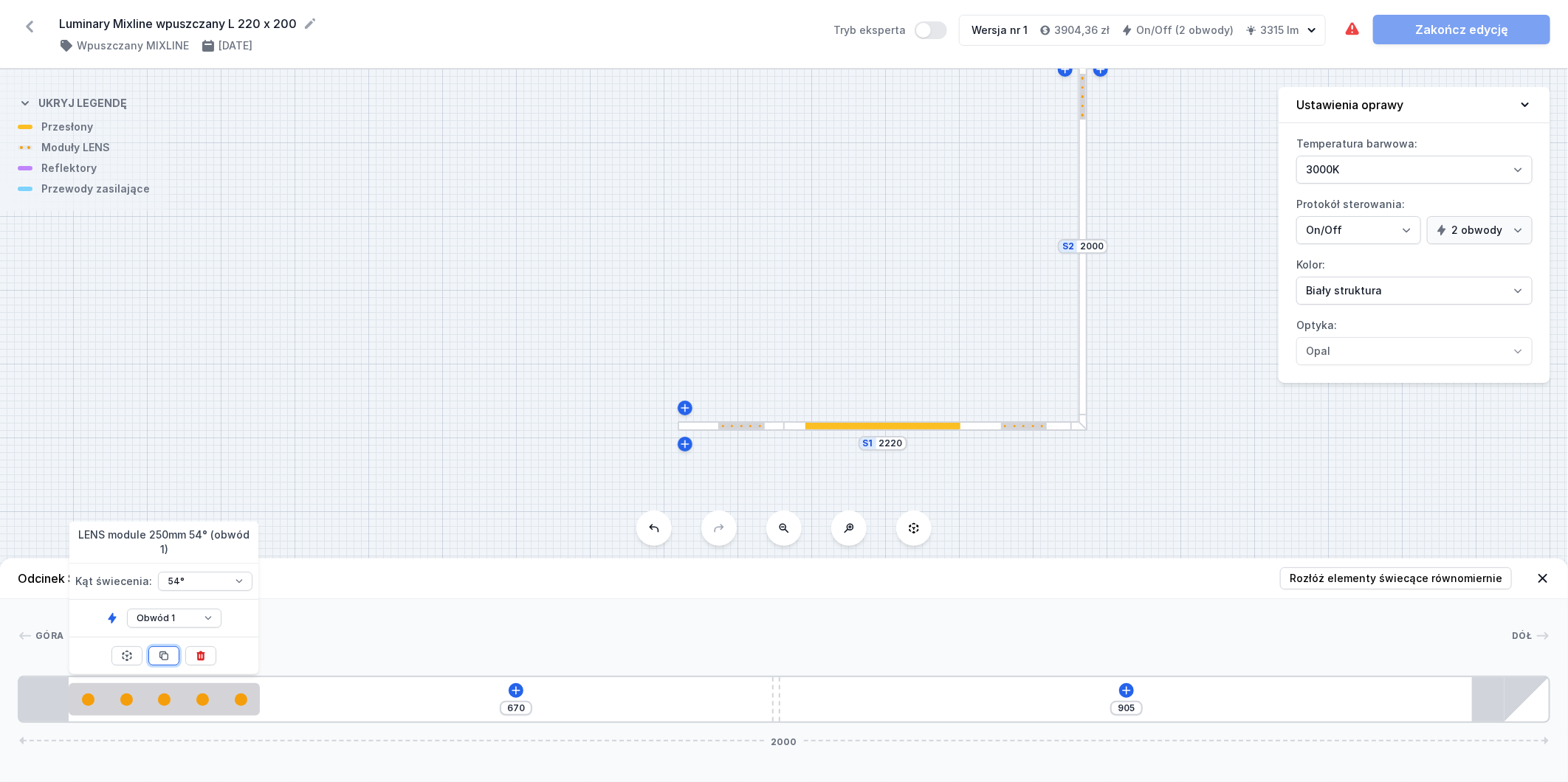
click at [165, 659] on icon at bounding box center [163, 656] width 12 height 12
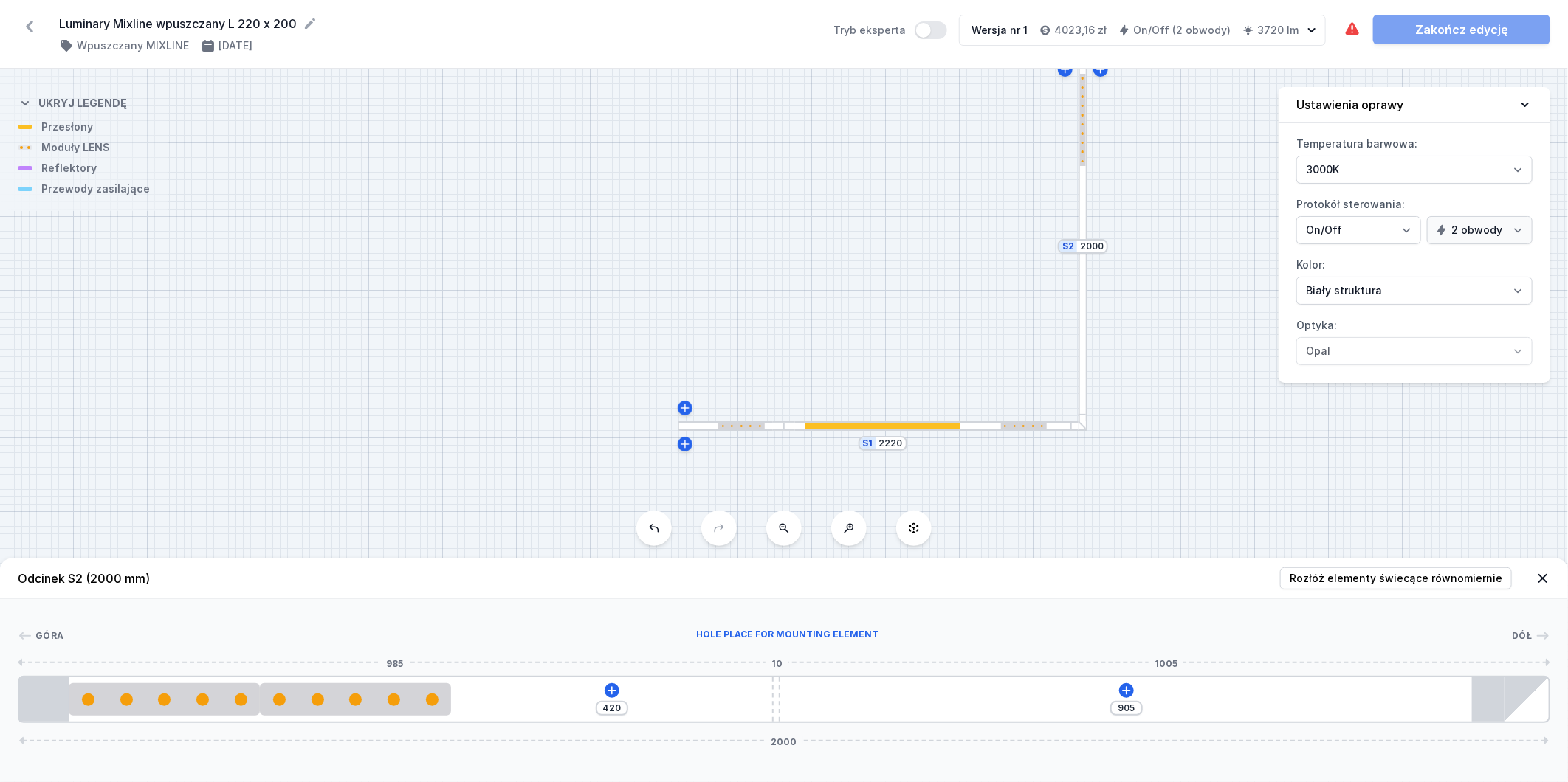
drag, startPoint x: 359, startPoint y: 719, endPoint x: 914, endPoint y: 677, distance: 556.6
click at [1104, 675] on div "[GEOGRAPHIC_DATA] place for mounting element Dół 985 10 1005 1 2 1 2 1 3 4 420 …" at bounding box center [784, 661] width 1568 height 124
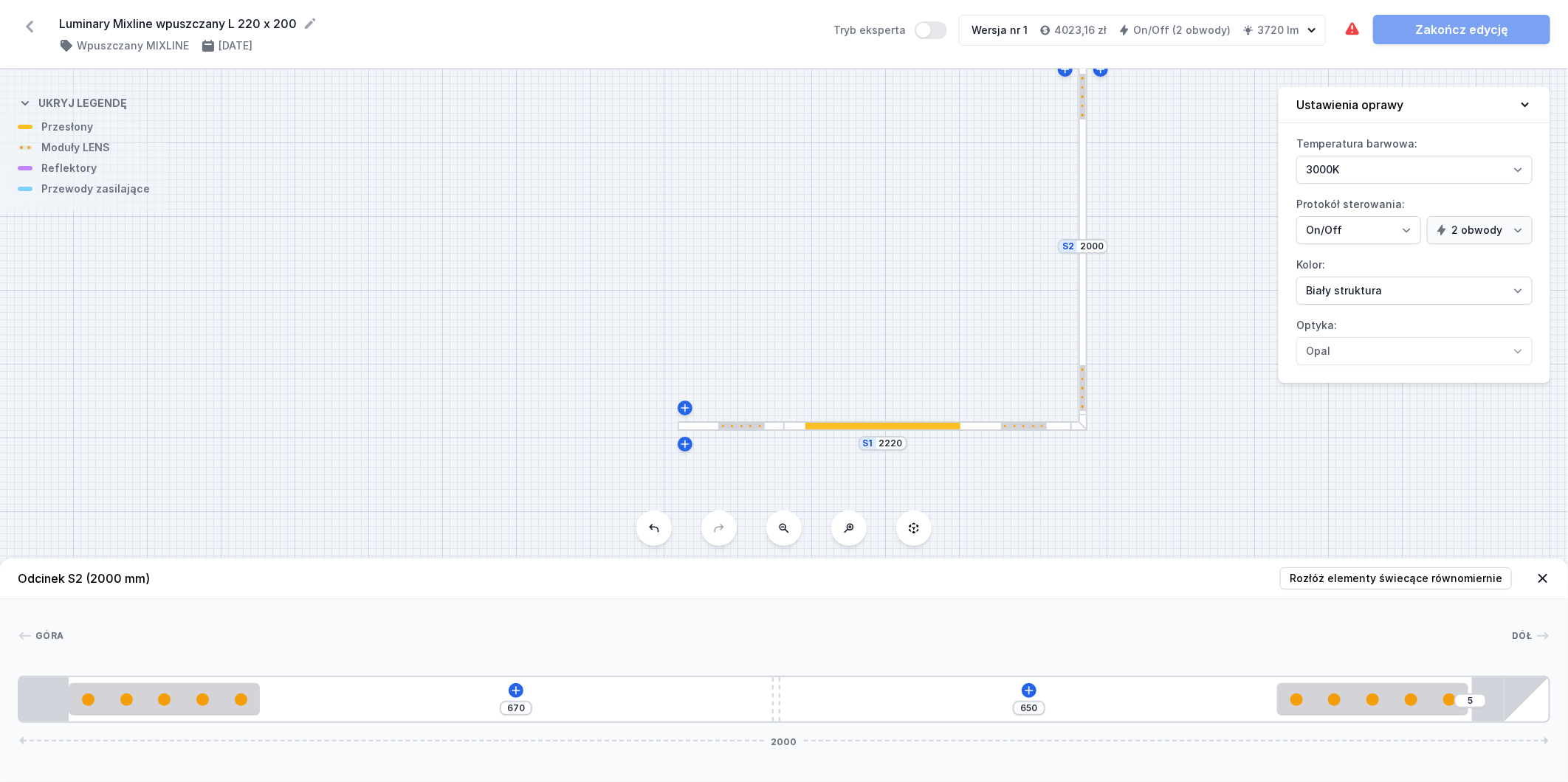
drag, startPoint x: 349, startPoint y: 698, endPoint x: 1375, endPoint y: 647, distance: 1027.3
drag, startPoint x: 774, startPoint y: 700, endPoint x: 451, endPoint y: 703, distance: 323.0
click at [451, 703] on div "345 975 5 2000" at bounding box center [784, 700] width 1533 height 48
click at [903, 691] on icon at bounding box center [904, 691] width 12 height 12
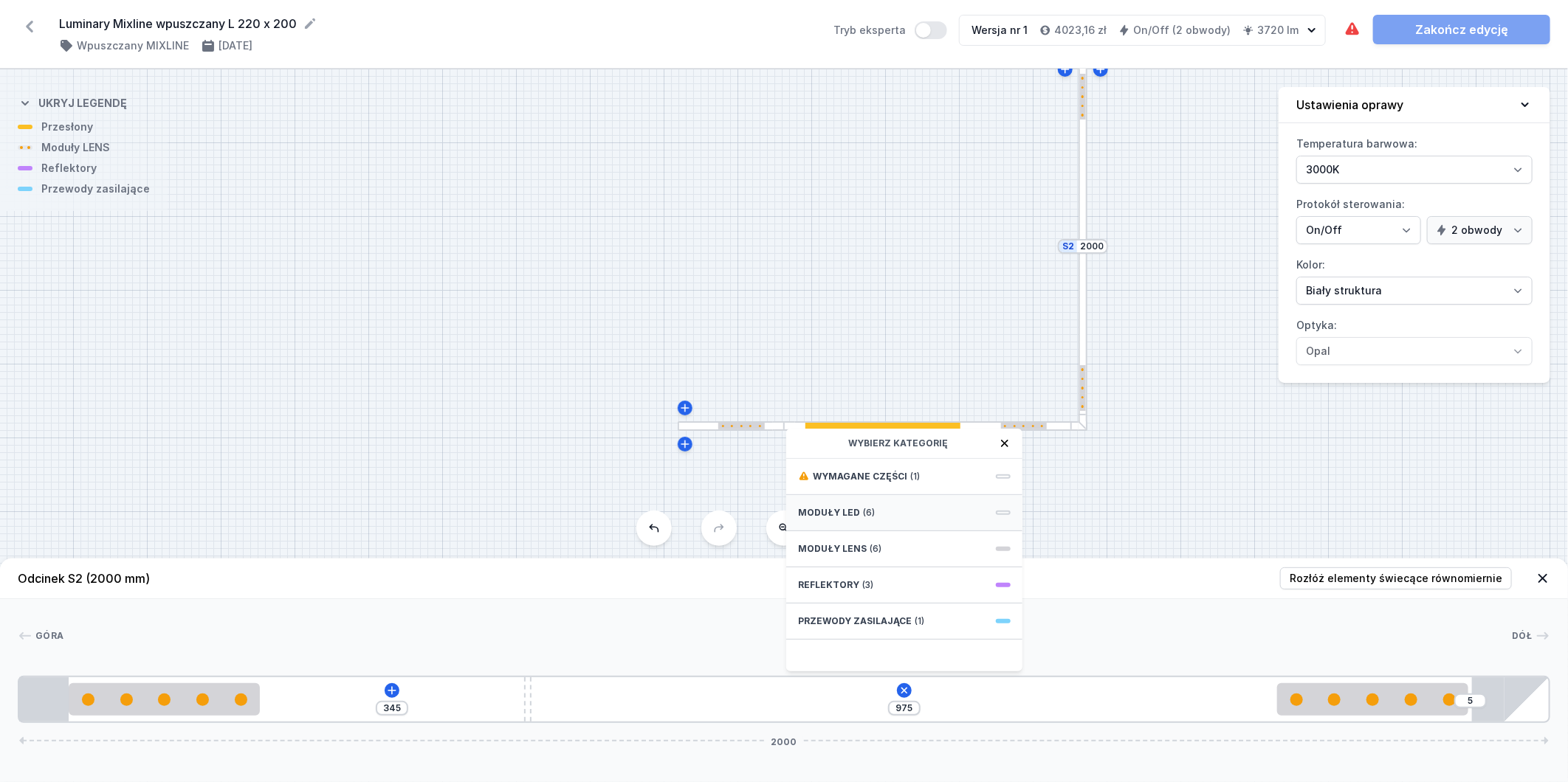
click at [884, 514] on div "Moduły LED (6)" at bounding box center [903, 513] width 236 height 36
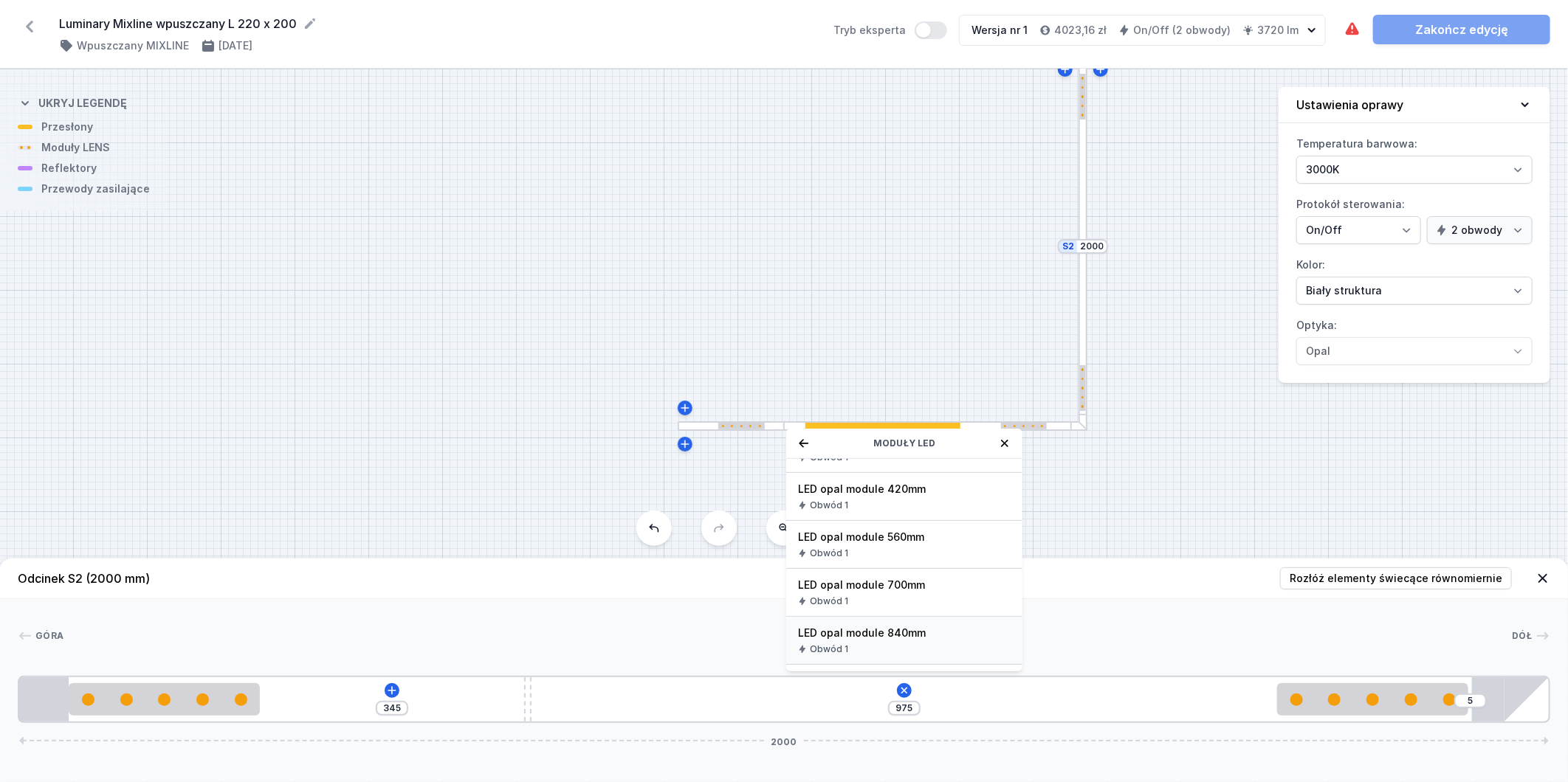
click at [924, 631] on span "LED opal module 840mm" at bounding box center [904, 634] width 213 height 15
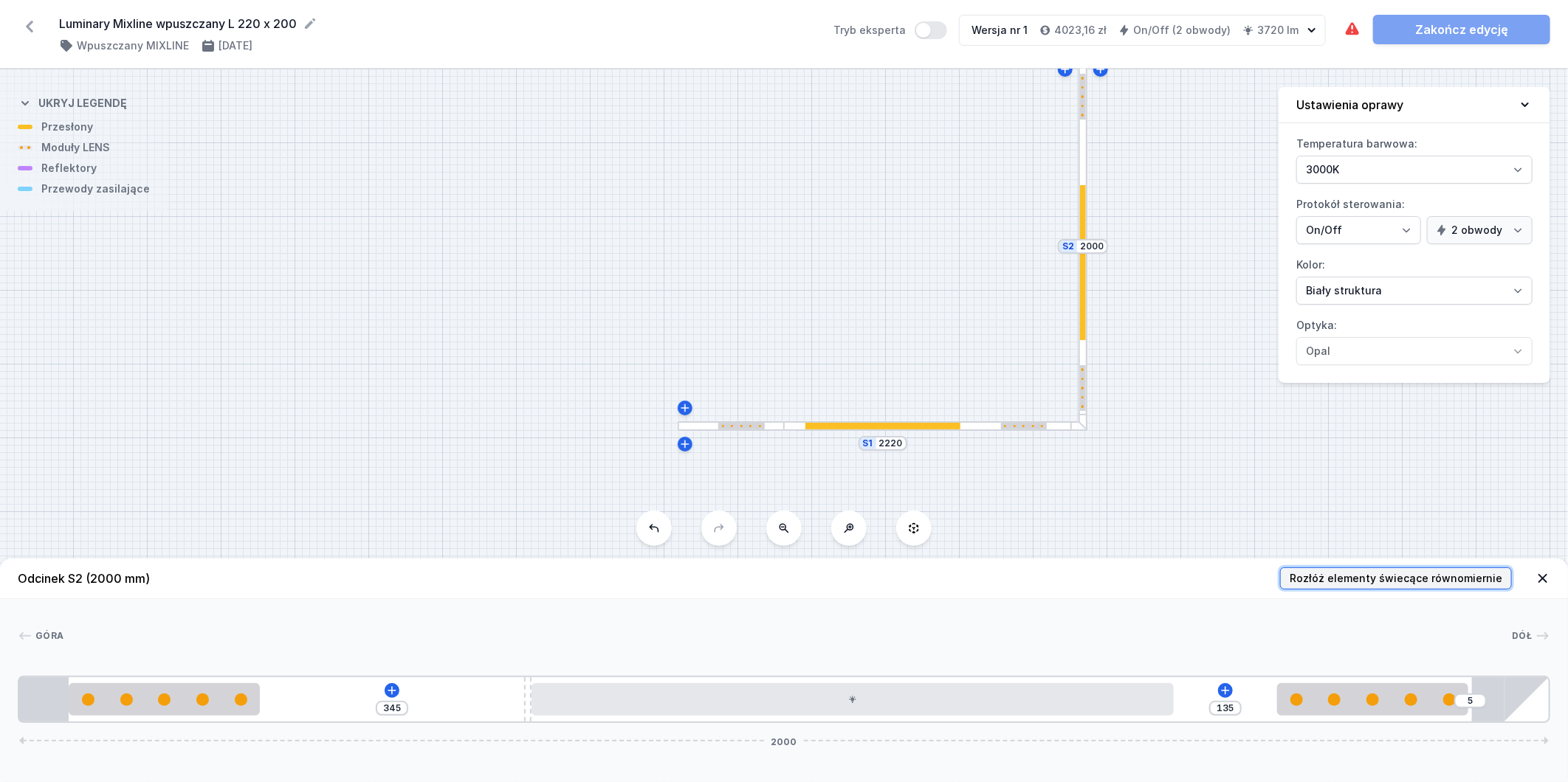
click at [1416, 580] on span "Rozłóż elementy świecące równomiernie" at bounding box center [1396, 579] width 213 height 15
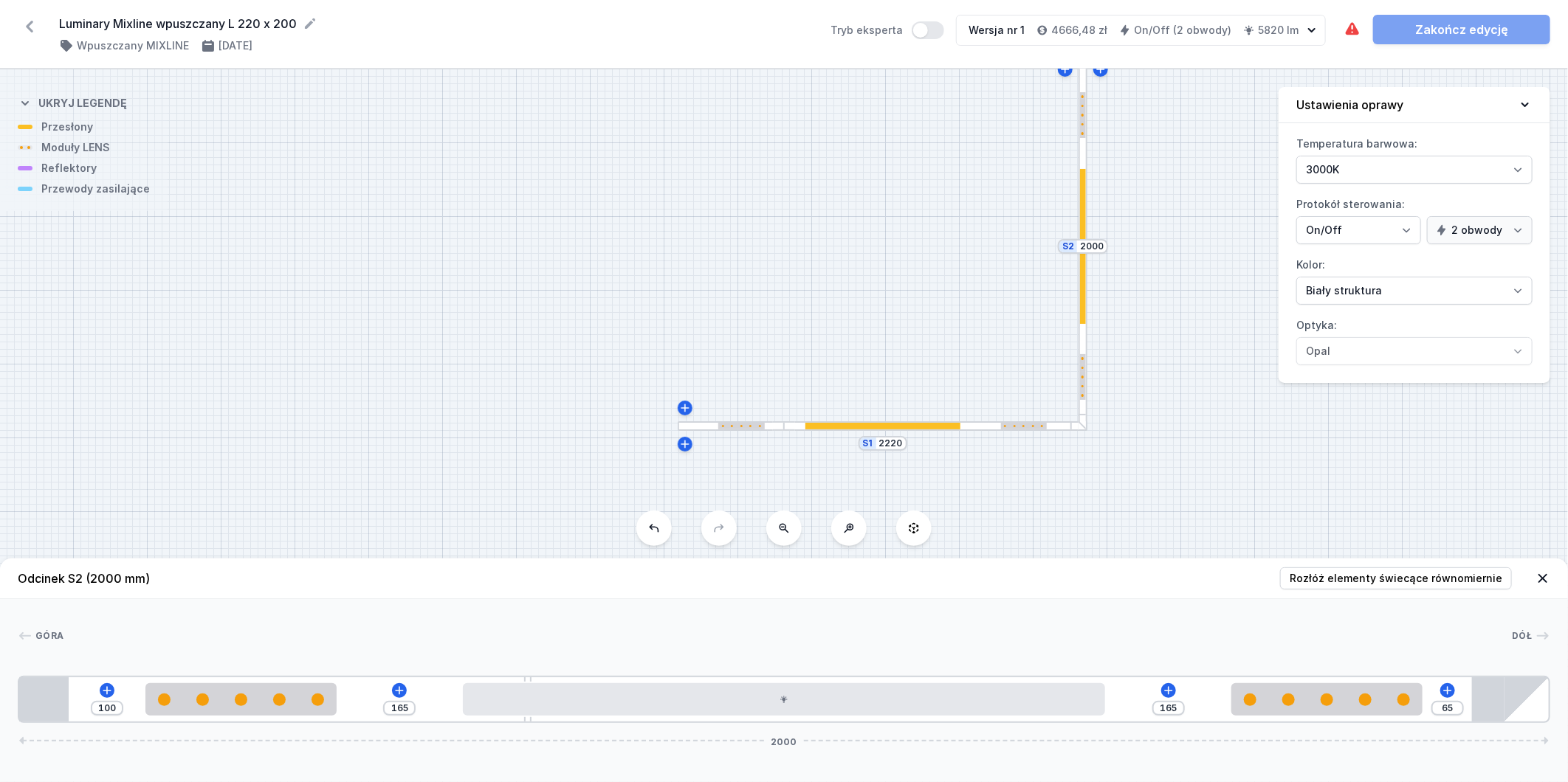
drag, startPoint x: 526, startPoint y: 679, endPoint x: 440, endPoint y: 676, distance: 86.1
click at [440, 677] on div "100 165 165 65 2000" at bounding box center [784, 700] width 1533 height 48
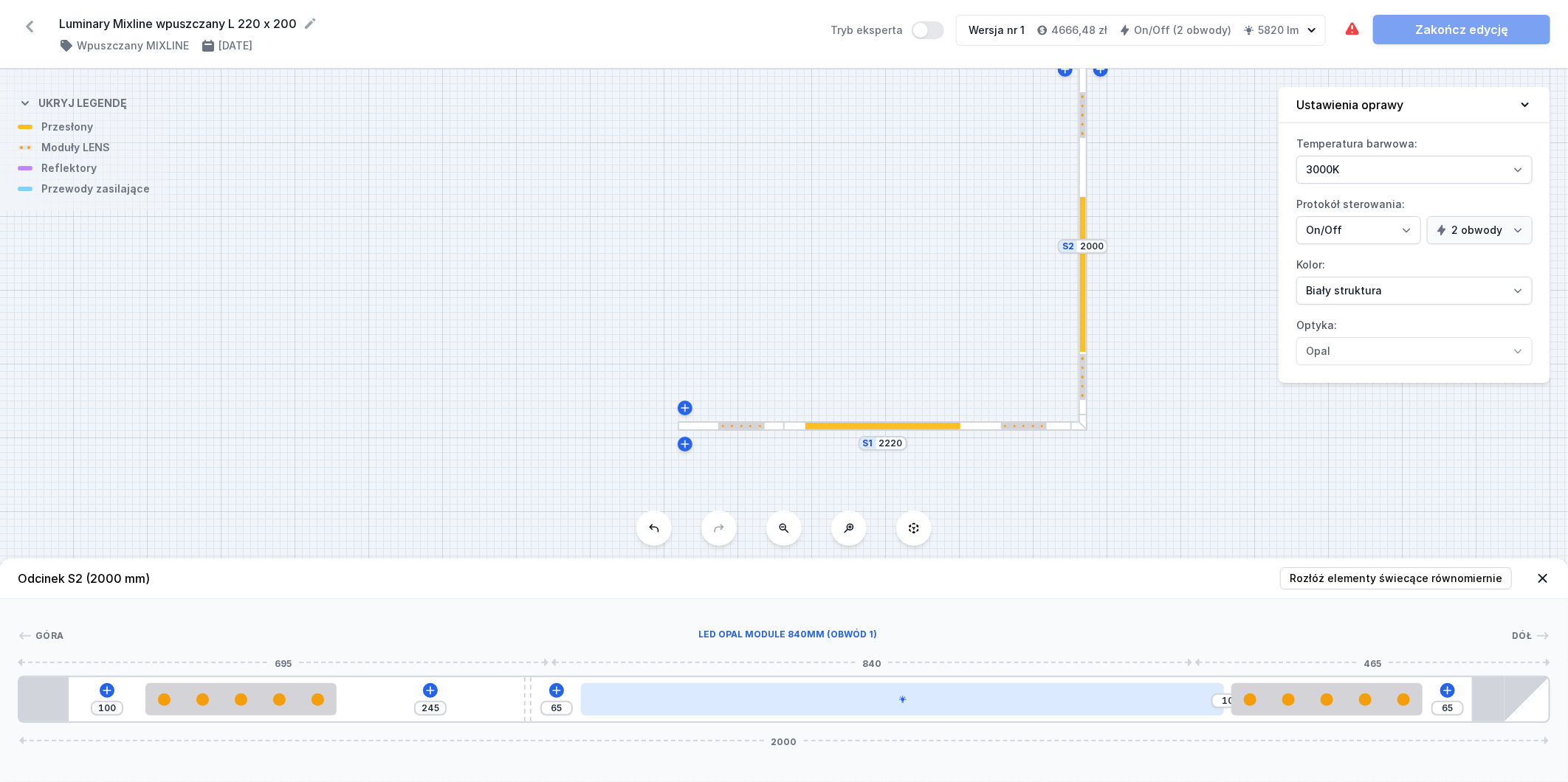
drag, startPoint x: 564, startPoint y: 706, endPoint x: 626, endPoint y: 707, distance: 62.0
click at [700, 706] on div at bounding box center [903, 699] width 642 height 33
drag, startPoint x: 528, startPoint y: 694, endPoint x: 1185, endPoint y: 716, distance: 657.4
click at [1185, 716] on div "100 320 10 65 2000" at bounding box center [784, 700] width 1533 height 48
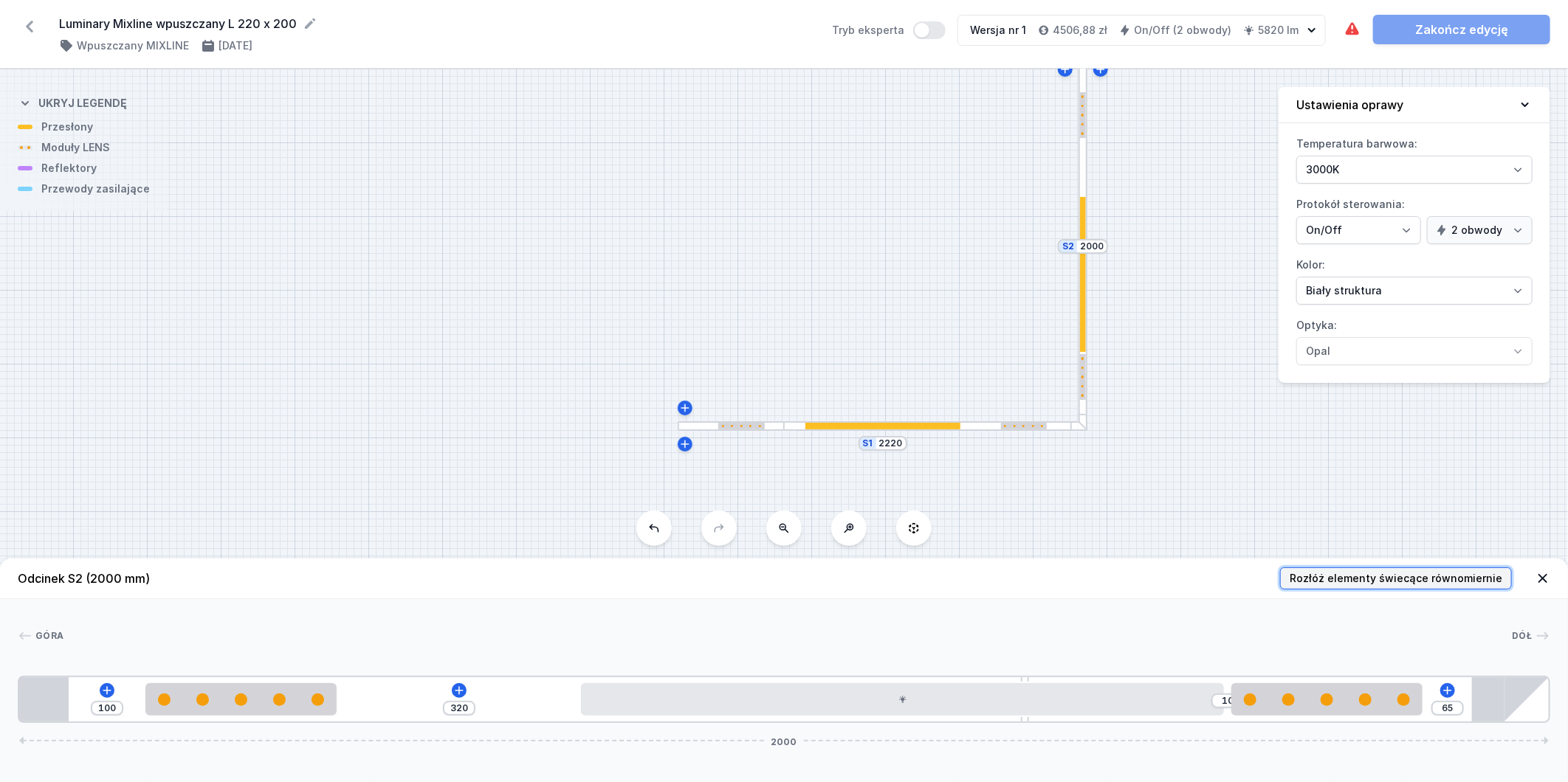
click at [1380, 573] on span "Rozłóż elementy świecące równomiernie" at bounding box center [1396, 579] width 213 height 15
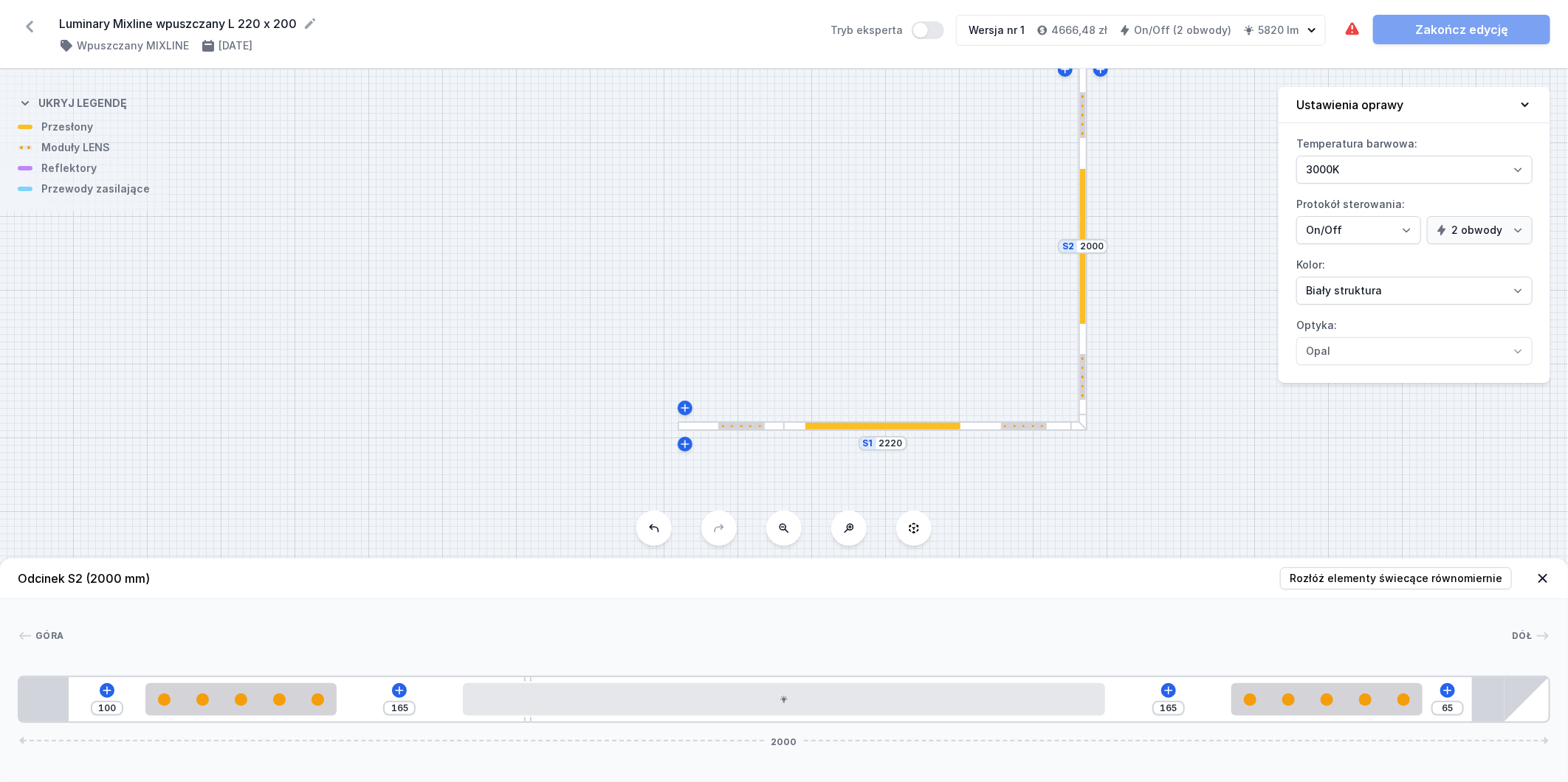
drag, startPoint x: 1027, startPoint y: 681, endPoint x: 404, endPoint y: 677, distance: 623.0
click at [400, 677] on div "100 165 165 65 2000" at bounding box center [784, 700] width 1533 height 48
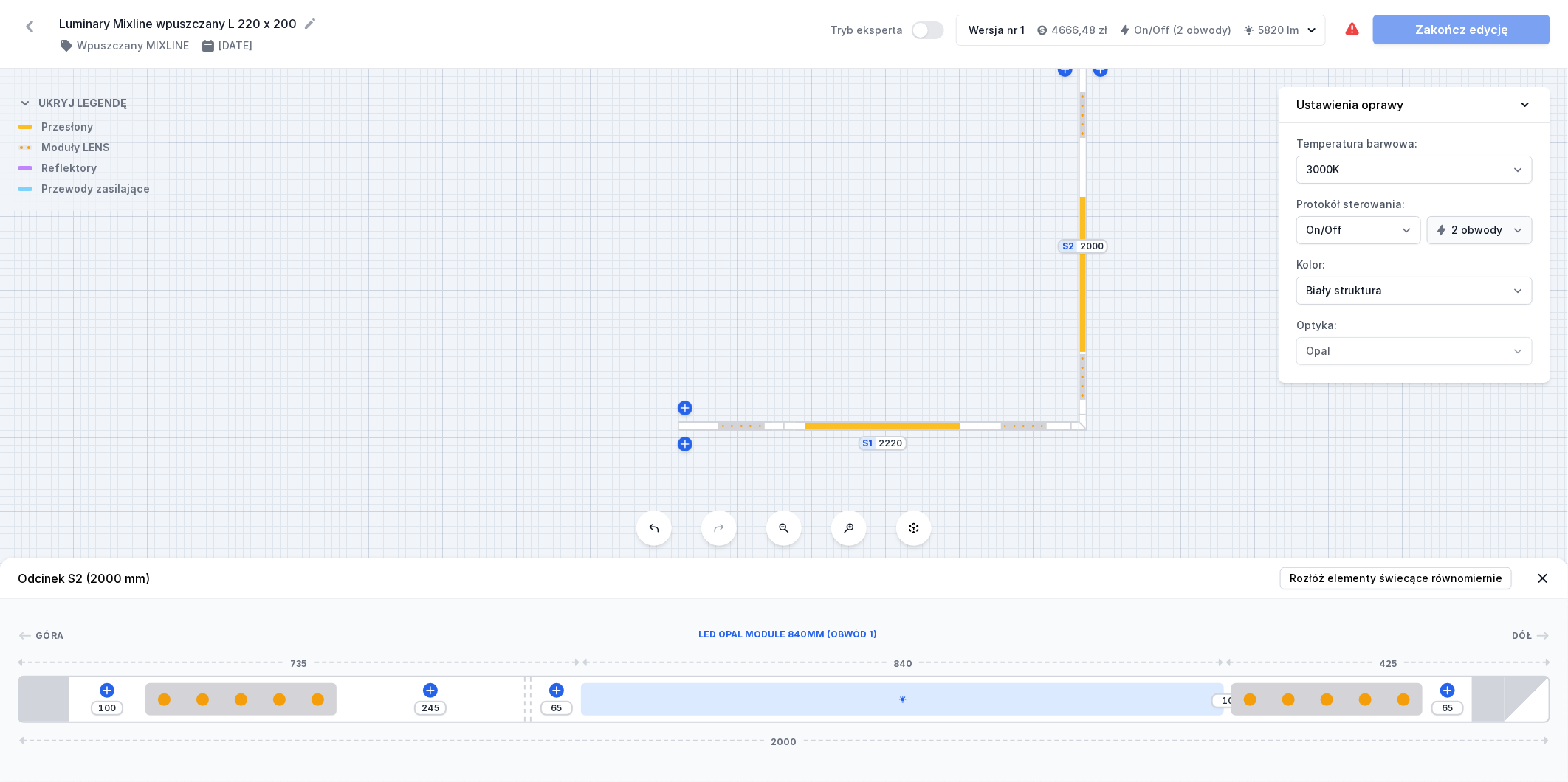
drag, startPoint x: 592, startPoint y: 696, endPoint x: 829, endPoint y: 696, distance: 237.0
click at [732, 696] on div at bounding box center [903, 699] width 642 height 33
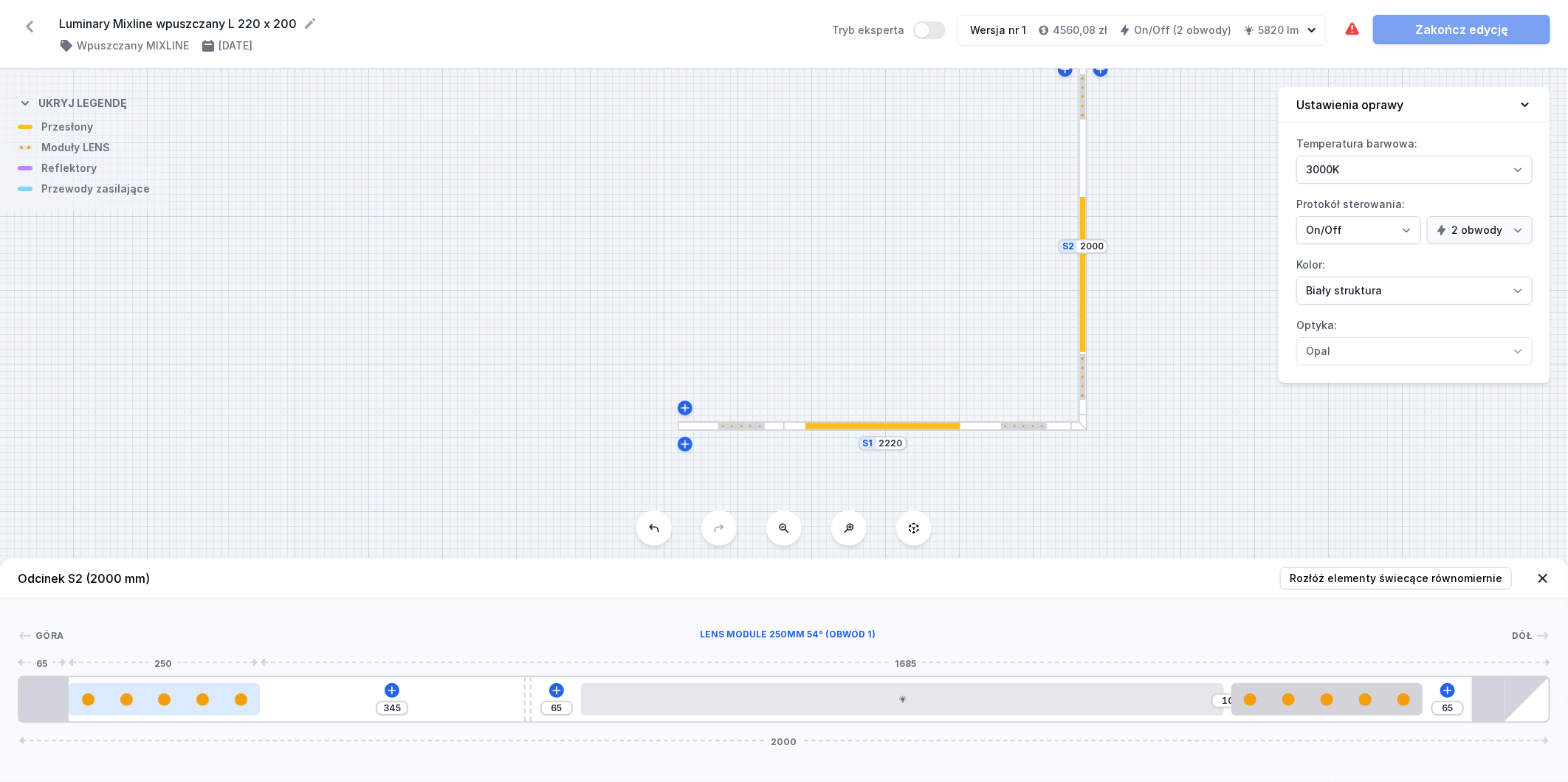
drag, startPoint x: 236, startPoint y: 694, endPoint x: 152, endPoint y: 690, distance: 84.1
click at [152, 690] on div at bounding box center [164, 699] width 191 height 33
drag, startPoint x: 528, startPoint y: 708, endPoint x: 424, endPoint y: 712, distance: 104.1
click at [424, 712] on div "345 65 10 65 2000" at bounding box center [784, 700] width 1533 height 48
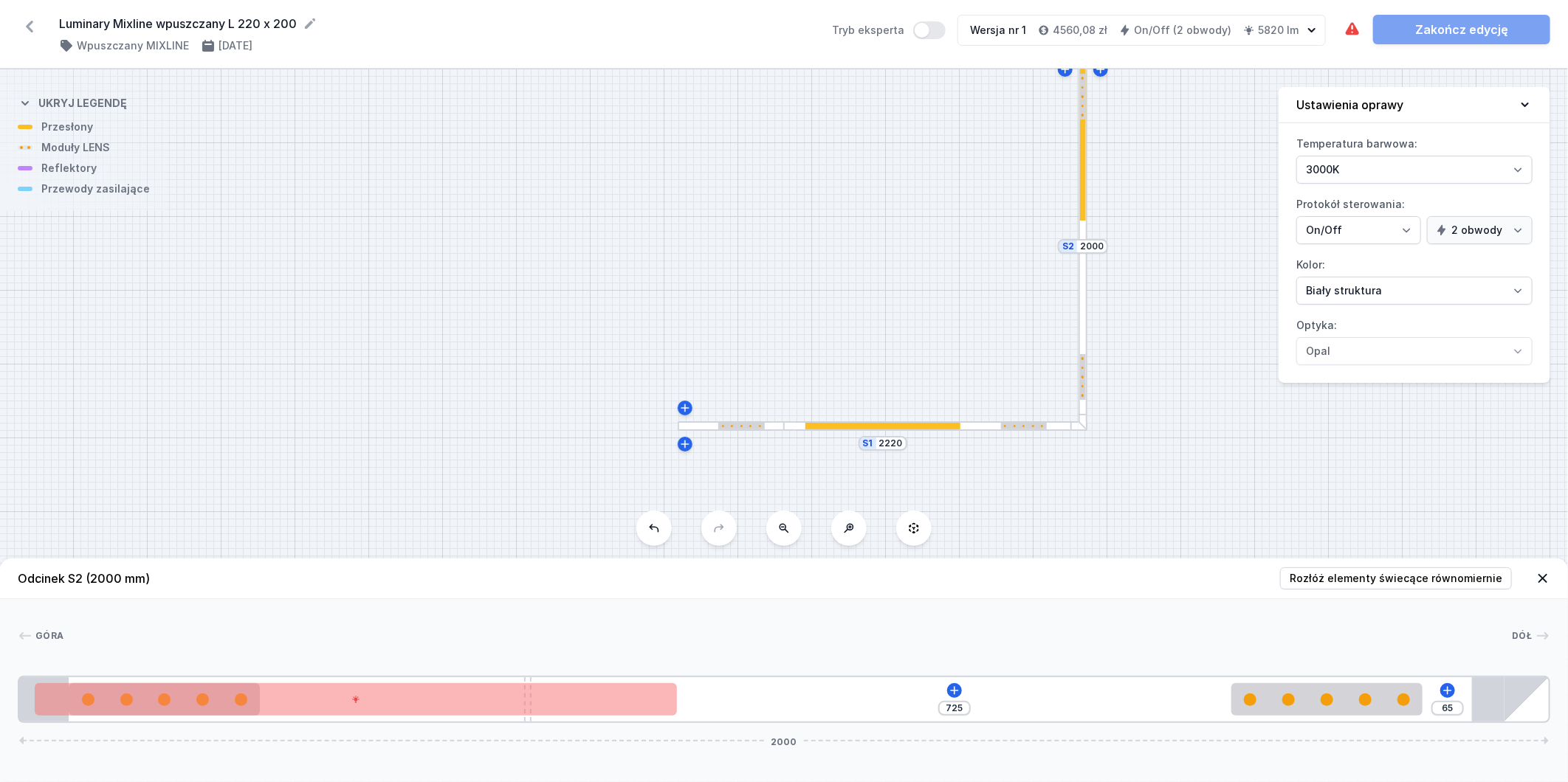
drag, startPoint x: 673, startPoint y: 703, endPoint x: 34, endPoint y: 661, distance: 640.4
click at [34, 661] on div "[GEOGRAPHIC_DATA] 1 2 1 3 4 1 2 1 5 725 65 2000 65 250 840 725 250 165 65 595 1…" at bounding box center [784, 661] width 1568 height 124
drag, startPoint x: 529, startPoint y: 677, endPoint x: 1216, endPoint y: 685, distance: 687.0
click at [1384, 578] on span "Rozłóż elementy świecące równomiernie" at bounding box center [1396, 579] width 213 height 15
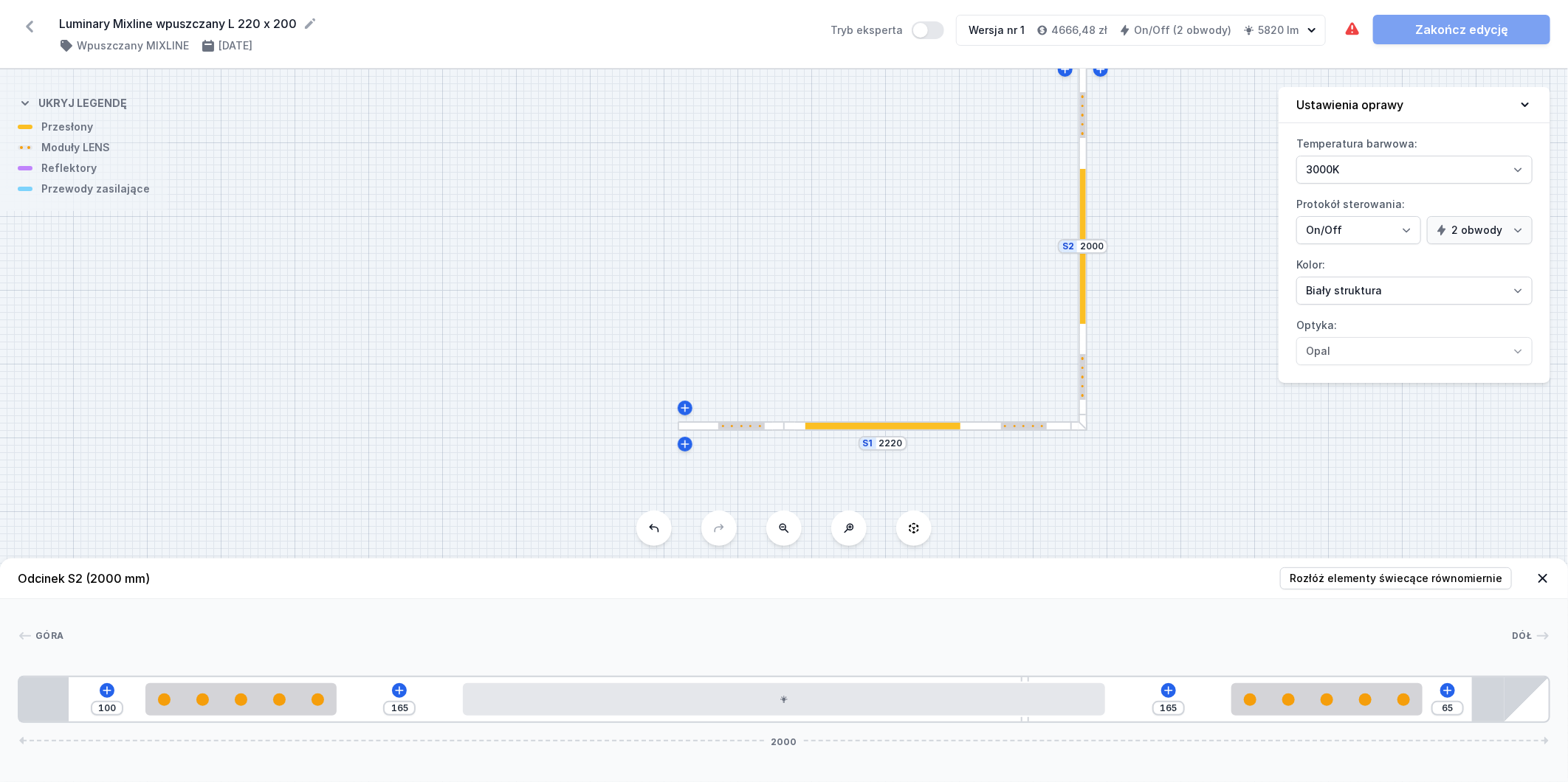
click at [699, 422] on div at bounding box center [731, 426] width 106 height 9
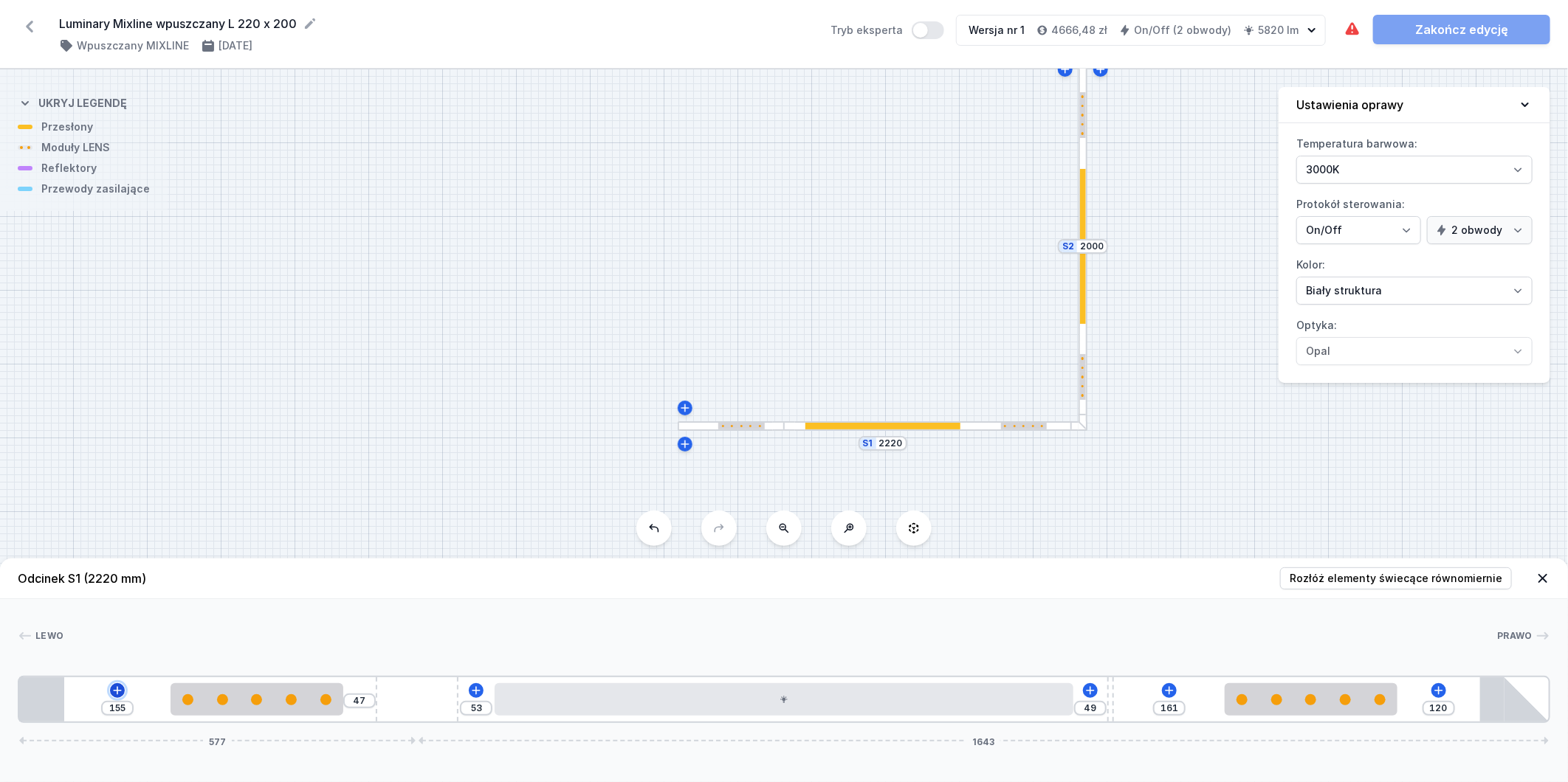
click at [122, 688] on button at bounding box center [118, 691] width 15 height 15
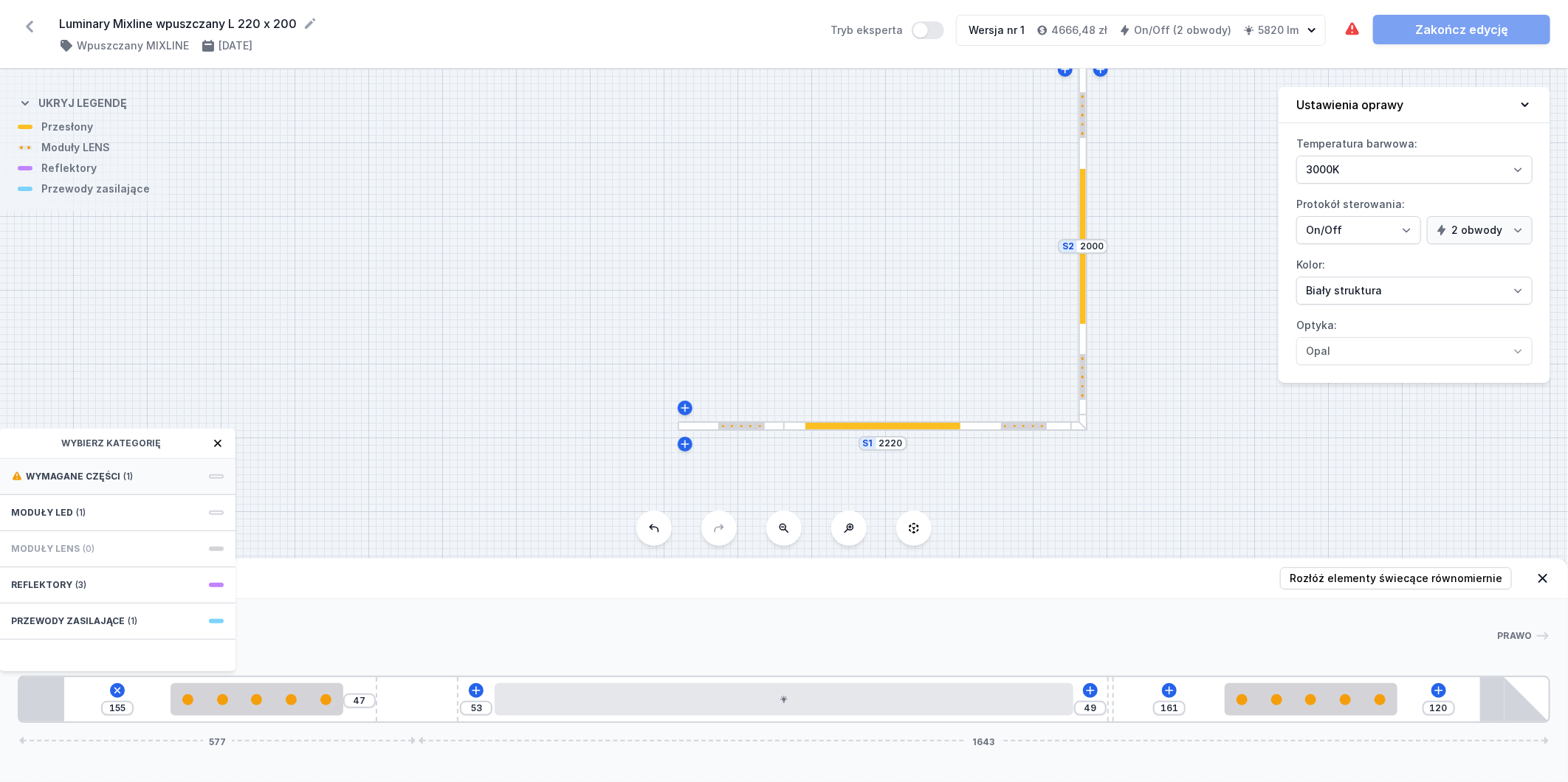
click at [128, 475] on span "(1)" at bounding box center [128, 477] width 9 height 12
click at [136, 476] on span "Hole for power supply cable" at bounding box center [118, 476] width 213 height 15
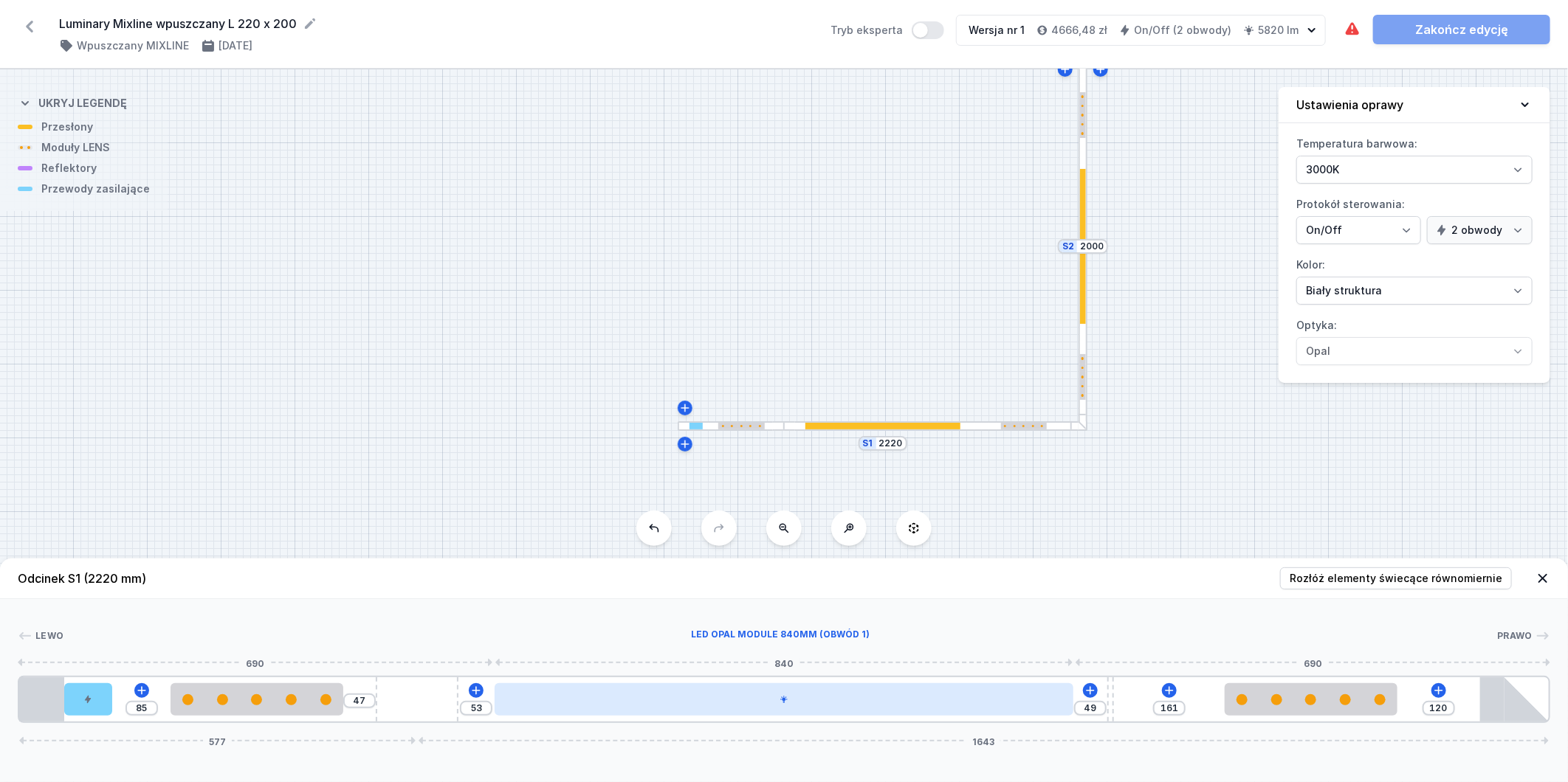
click at [877, 712] on div at bounding box center [784, 699] width 579 height 33
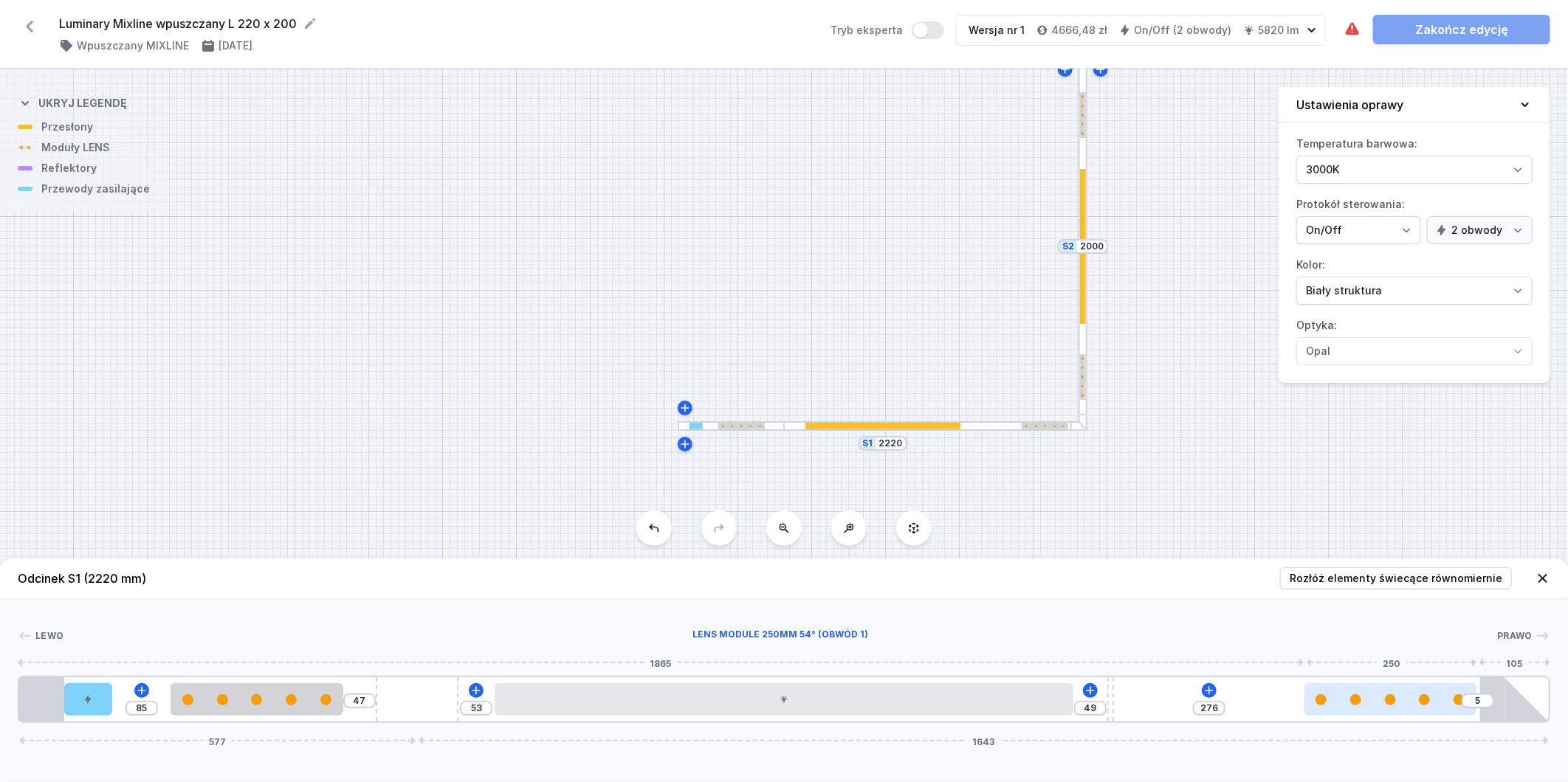
drag, startPoint x: 1320, startPoint y: 703, endPoint x: 1422, endPoint y: 687, distance: 103.2
click at [1422, 687] on div at bounding box center [1391, 699] width 172 height 33
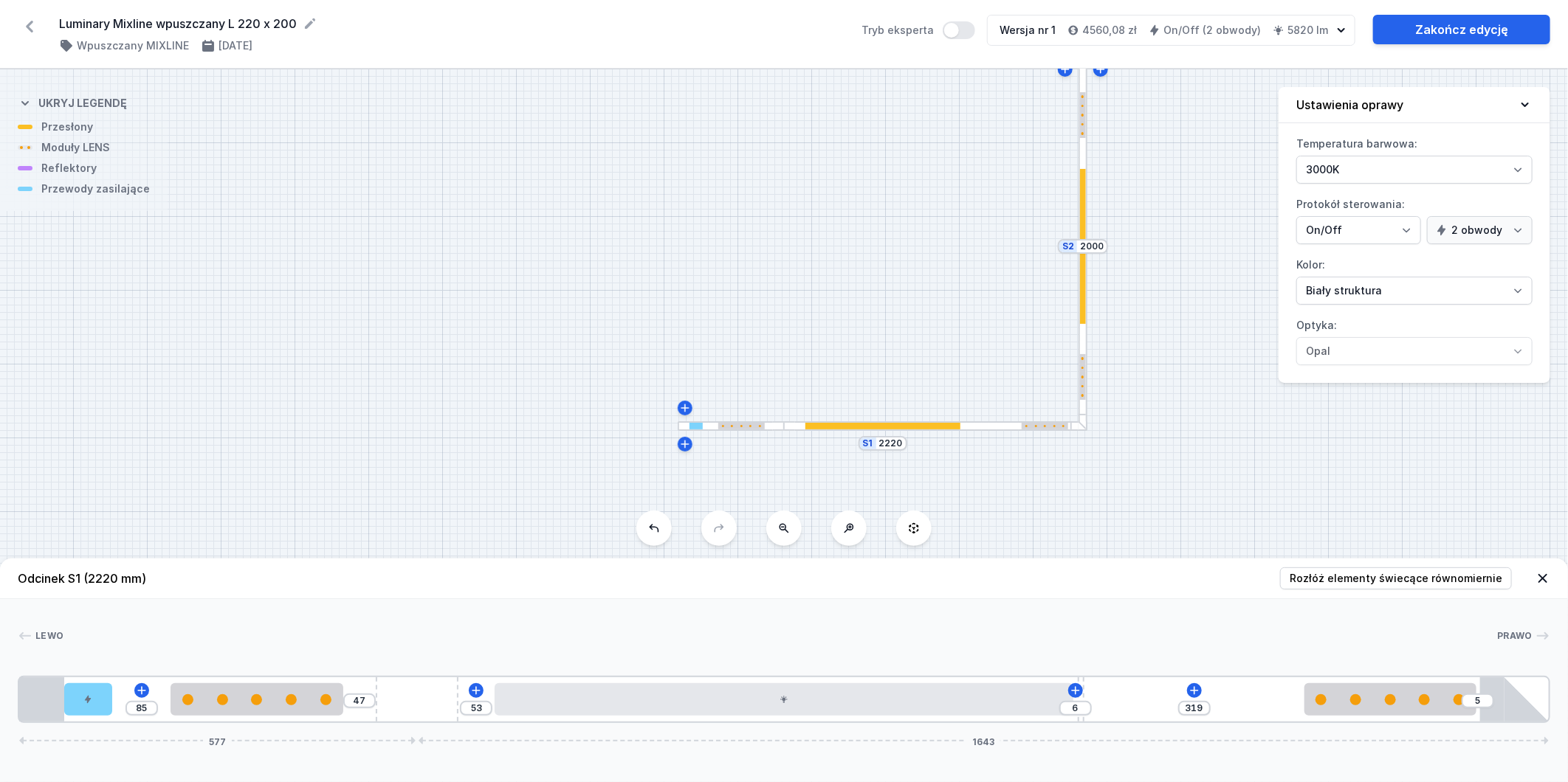
click at [1110, 698] on div "85 47 53 6 319 5 577 1643" at bounding box center [784, 700] width 1533 height 48
drag, startPoint x: 1362, startPoint y: 696, endPoint x: 1345, endPoint y: 705, distance: 19.2
click at [1345, 705] on div at bounding box center [1338, 700] width 172 height 11
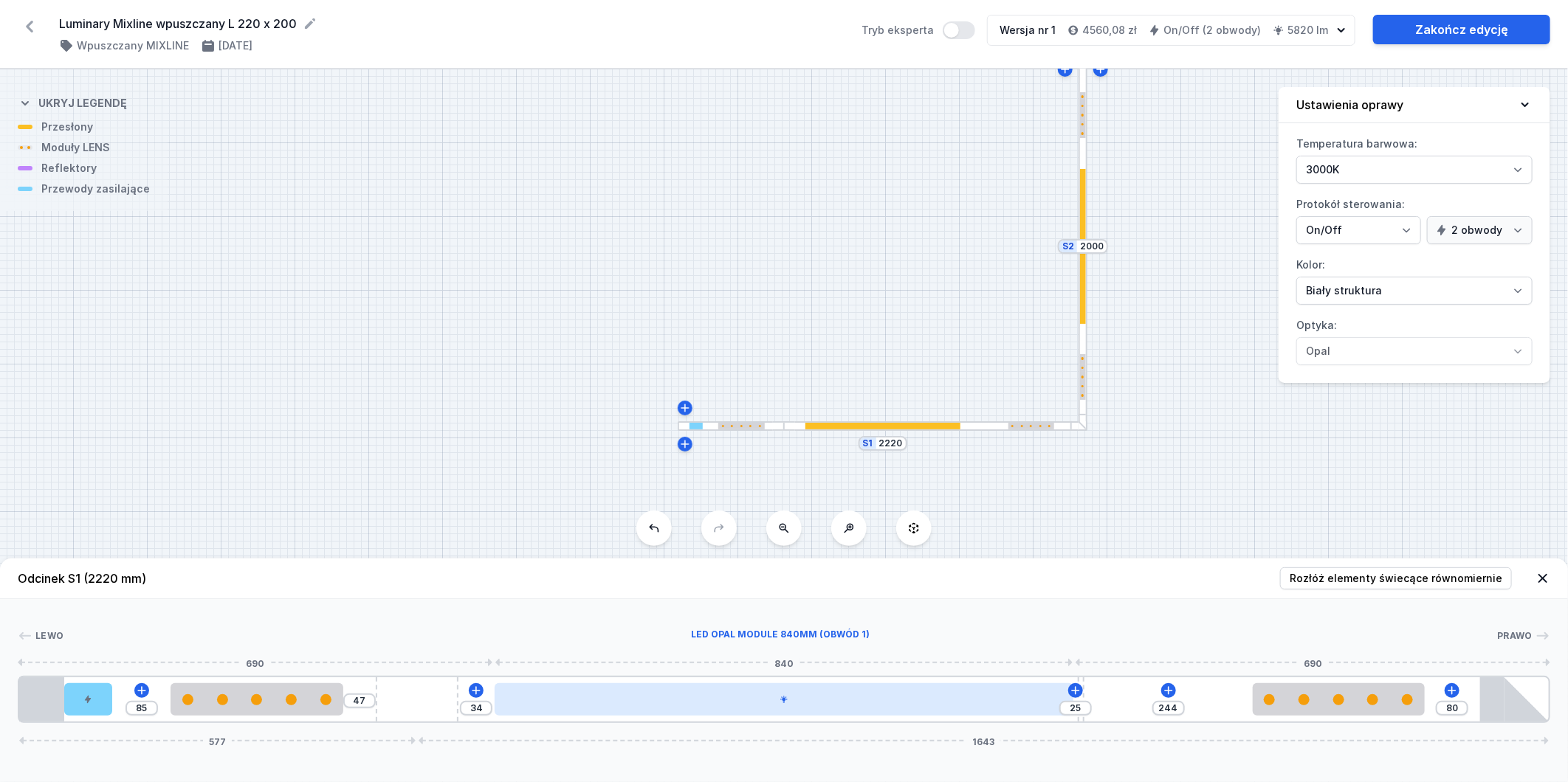
click at [901, 698] on div at bounding box center [784, 699] width 579 height 33
click at [901, 698] on div at bounding box center [771, 699] width 579 height 33
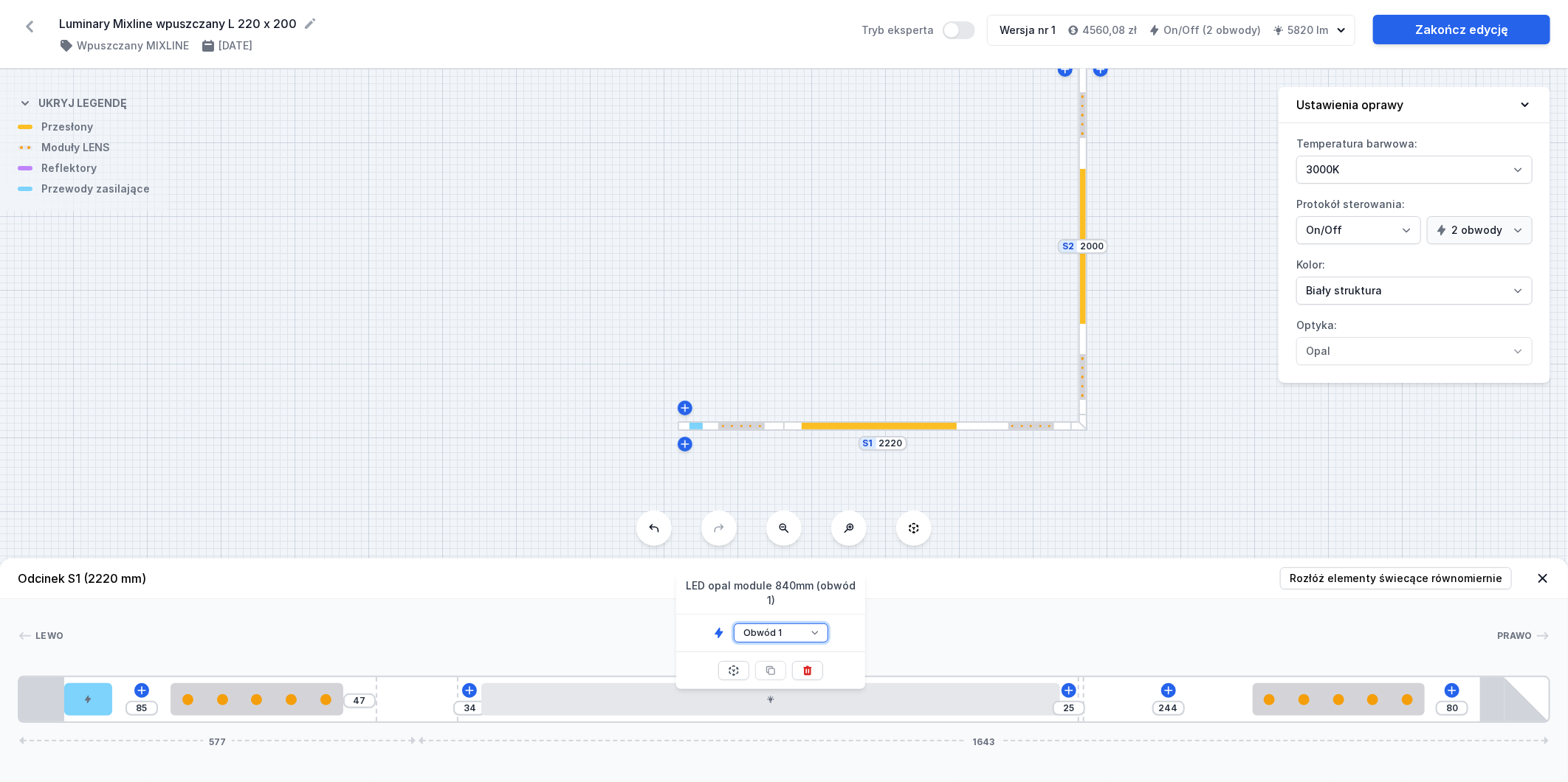
click at [800, 623] on select "Obwód 1 Obwód 2" at bounding box center [780, 633] width 94 height 20
click at [734, 623] on select "Obwód 1 Obwód 2" at bounding box center [780, 633] width 94 height 20
click at [1083, 308] on div at bounding box center [1083, 246] width 7 height 155
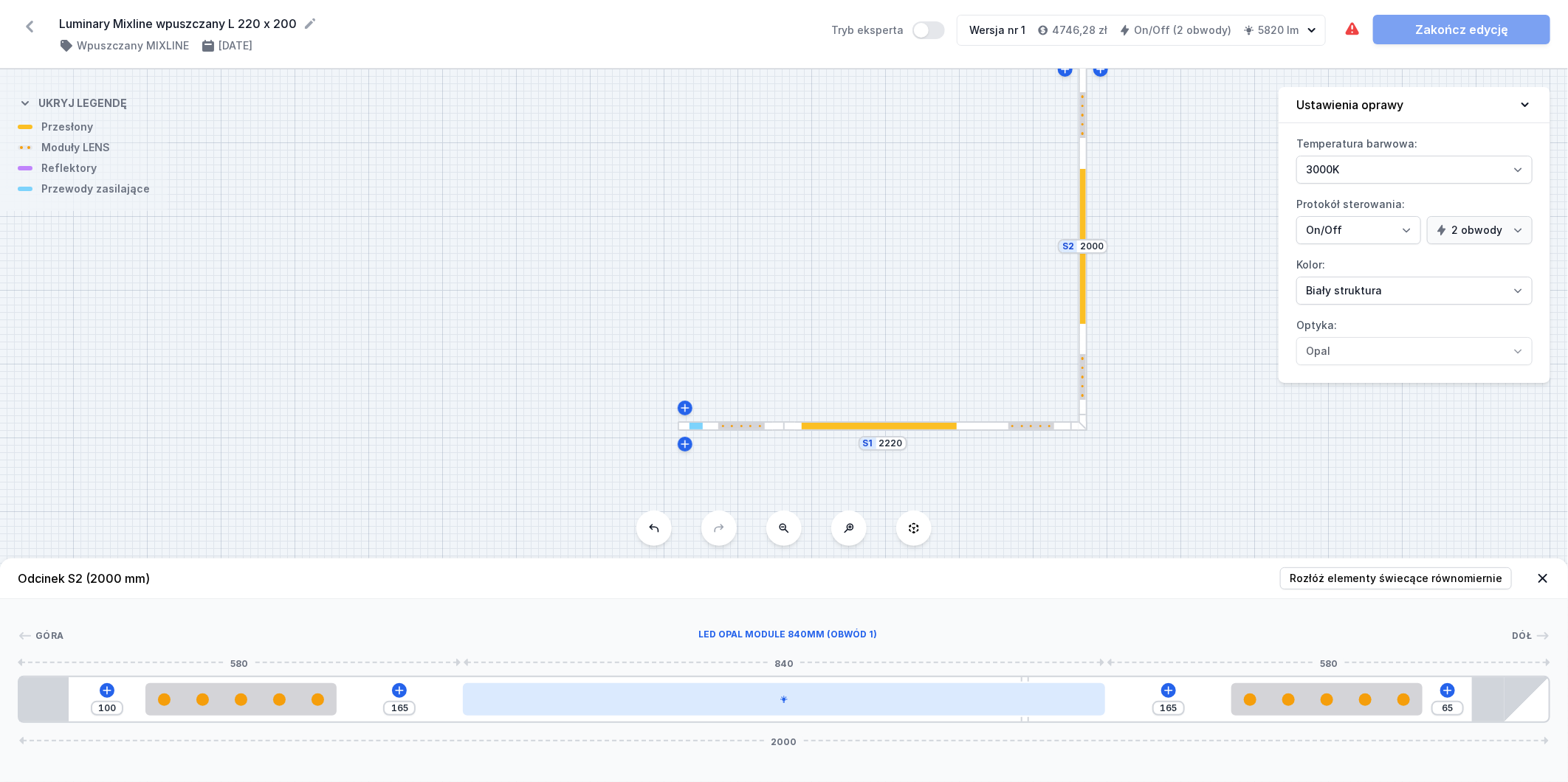
click at [910, 691] on div at bounding box center [784, 699] width 642 height 33
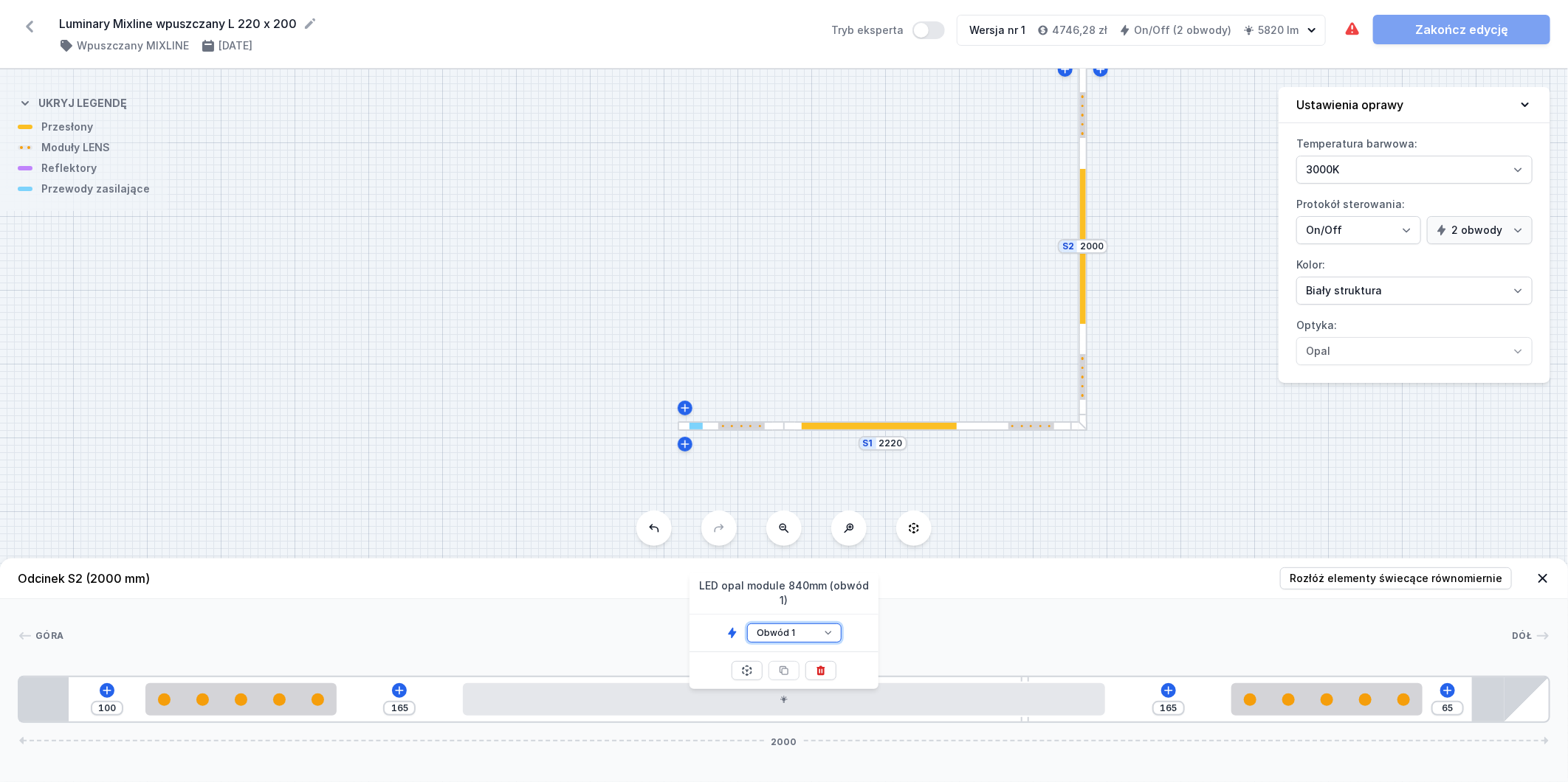
click at [825, 623] on select "Obwód 1 Obwód 2" at bounding box center [794, 633] width 94 height 20
click at [748, 623] on select "Obwód 1 Obwód 2" at bounding box center [794, 633] width 94 height 20
click at [1015, 588] on header "Odcinek S2 (2000 mm) Rozłóż elementy świecące równomiernie" at bounding box center [784, 580] width 1568 height 41
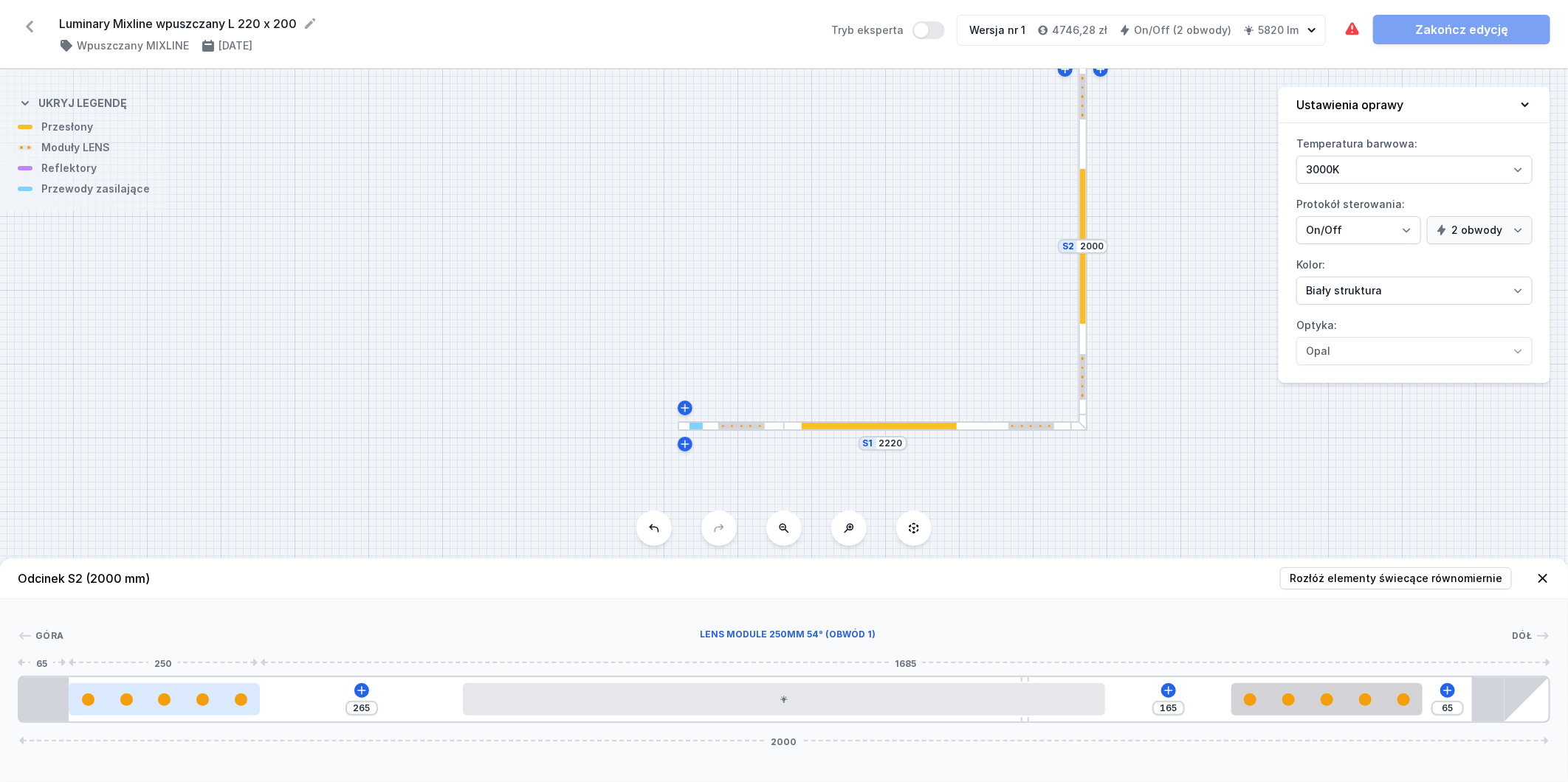
drag, startPoint x: 260, startPoint y: 702, endPoint x: 217, endPoint y: 700, distance: 43.0
click at [217, 700] on div at bounding box center [164, 700] width 191 height 12
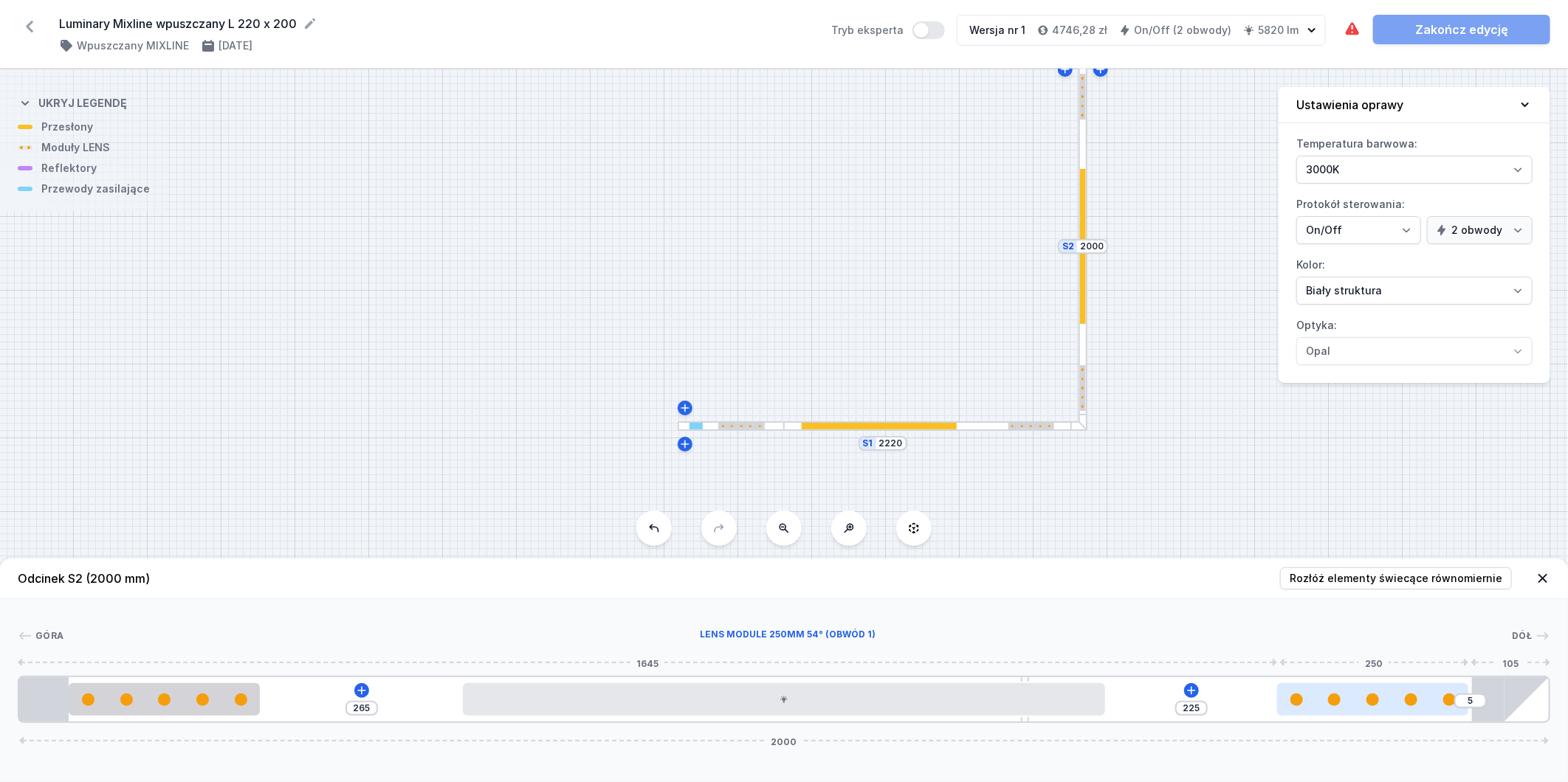
drag, startPoint x: 1267, startPoint y: 705, endPoint x: 1367, endPoint y: 691, distance: 101.0
click at [1366, 691] on div at bounding box center [1372, 699] width 191 height 33
click at [944, 424] on div at bounding box center [879, 426] width 155 height 7
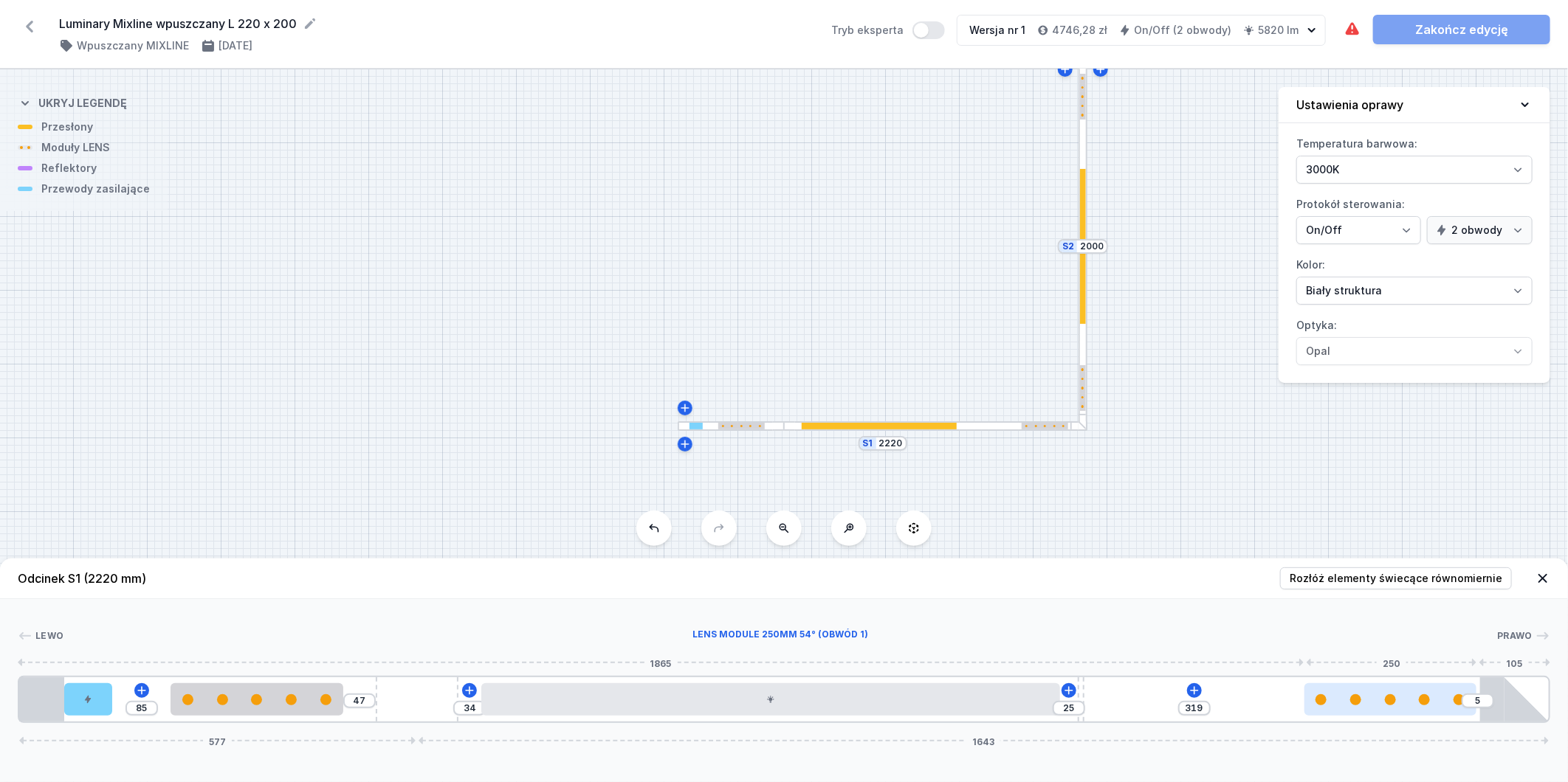
drag, startPoint x: 1285, startPoint y: 698, endPoint x: 1375, endPoint y: 687, distance: 90.7
click at [1375, 688] on div at bounding box center [1391, 699] width 172 height 33
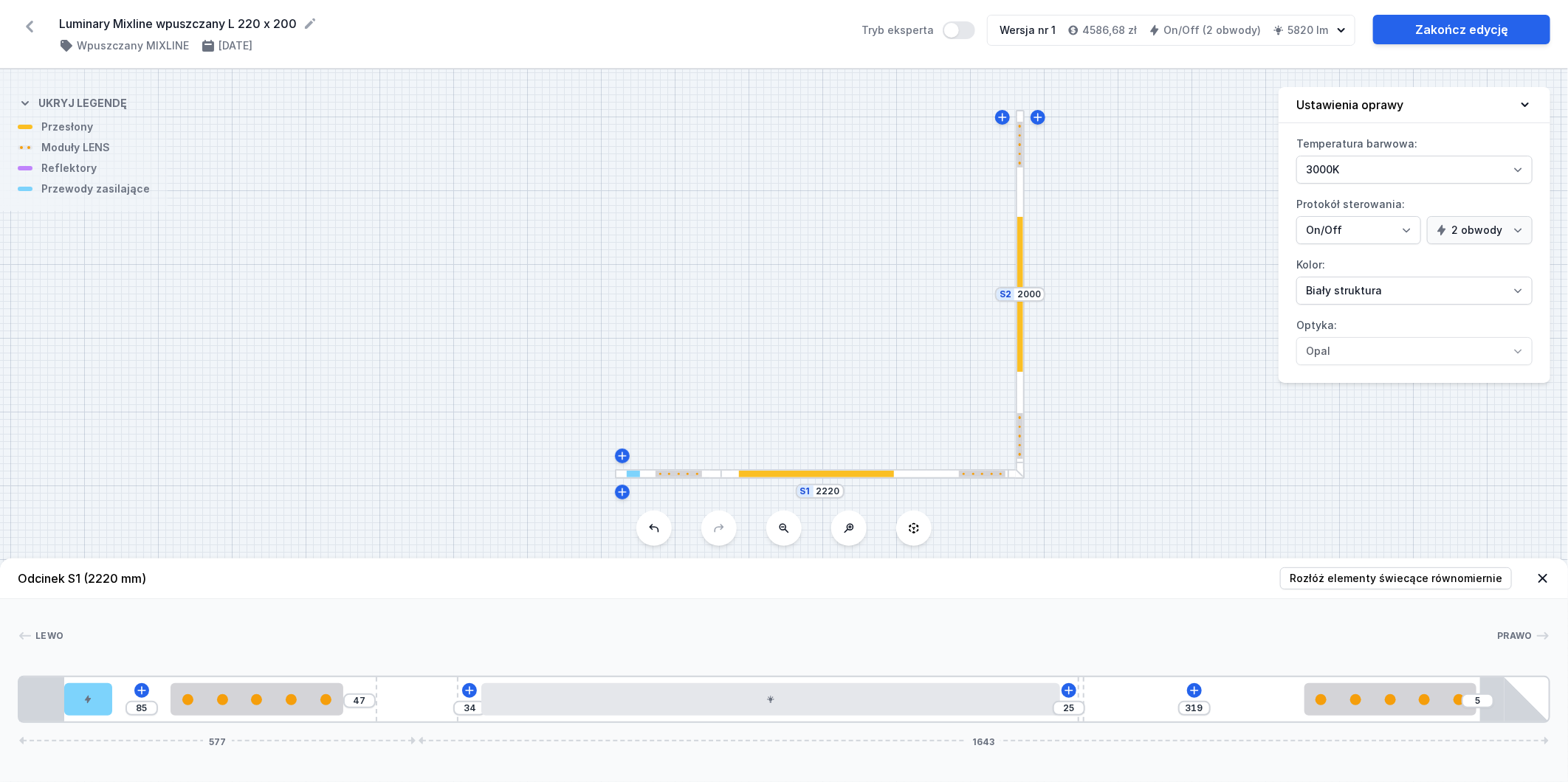
drag, startPoint x: 560, startPoint y: 233, endPoint x: 499, endPoint y: 281, distance: 77.6
click at [499, 281] on div "S2 2000 S1 2220" at bounding box center [784, 426] width 1568 height 713
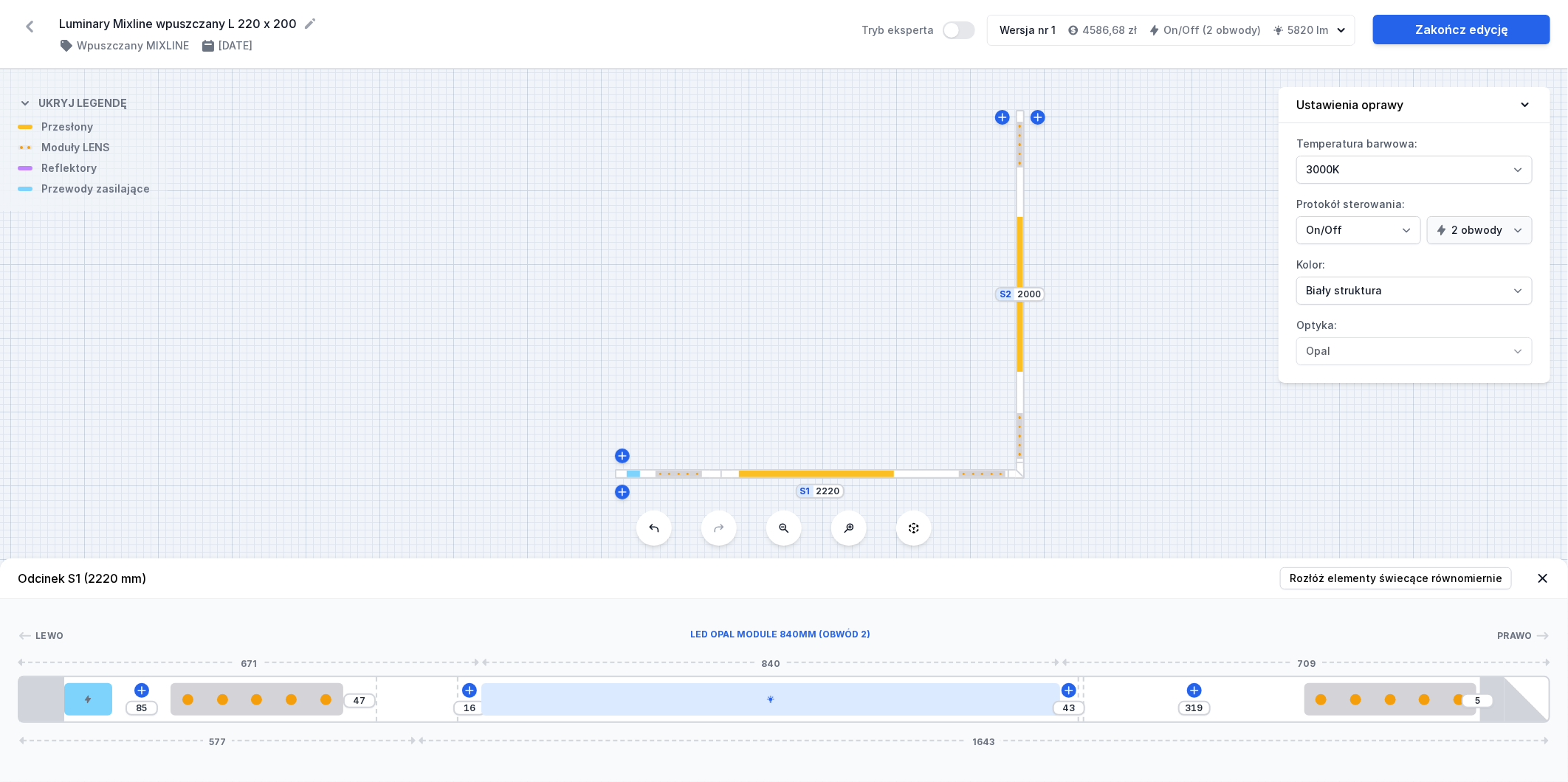
click at [609, 698] on div at bounding box center [771, 699] width 579 height 33
click at [609, 698] on div at bounding box center [758, 699] width 579 height 33
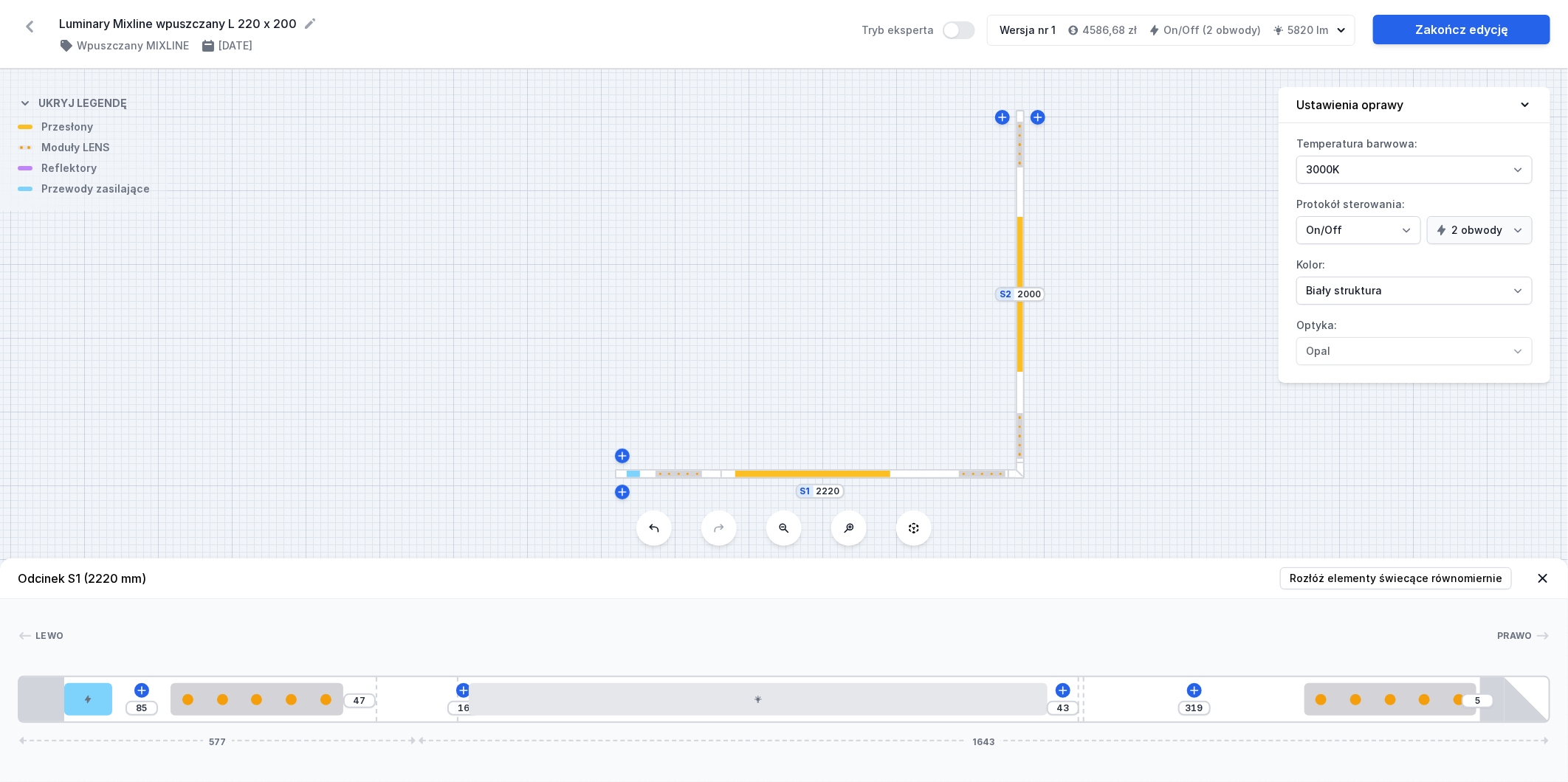
click at [1023, 333] on div at bounding box center [1020, 295] width 7 height 155
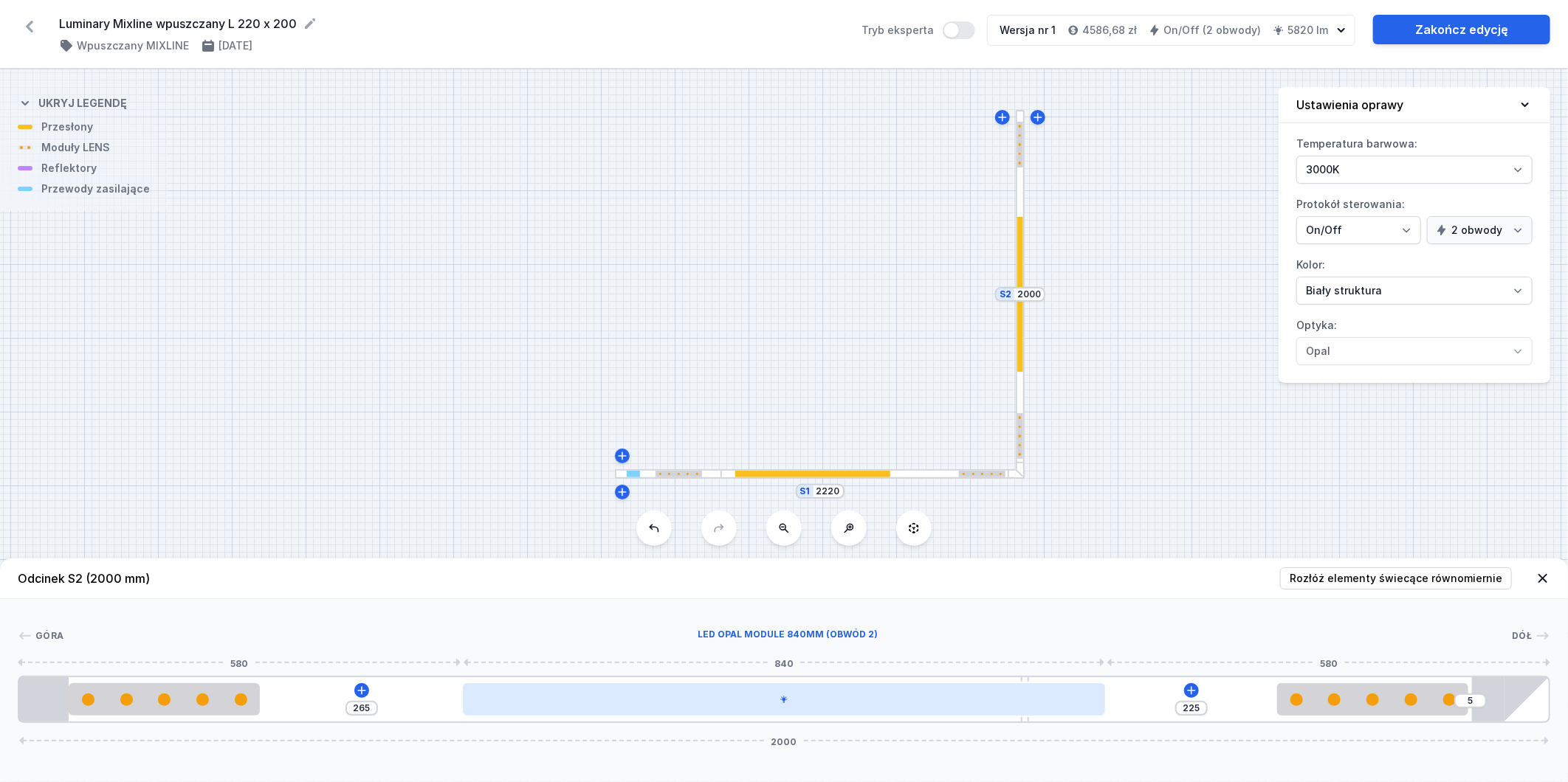
click at [948, 705] on div at bounding box center [784, 699] width 642 height 33
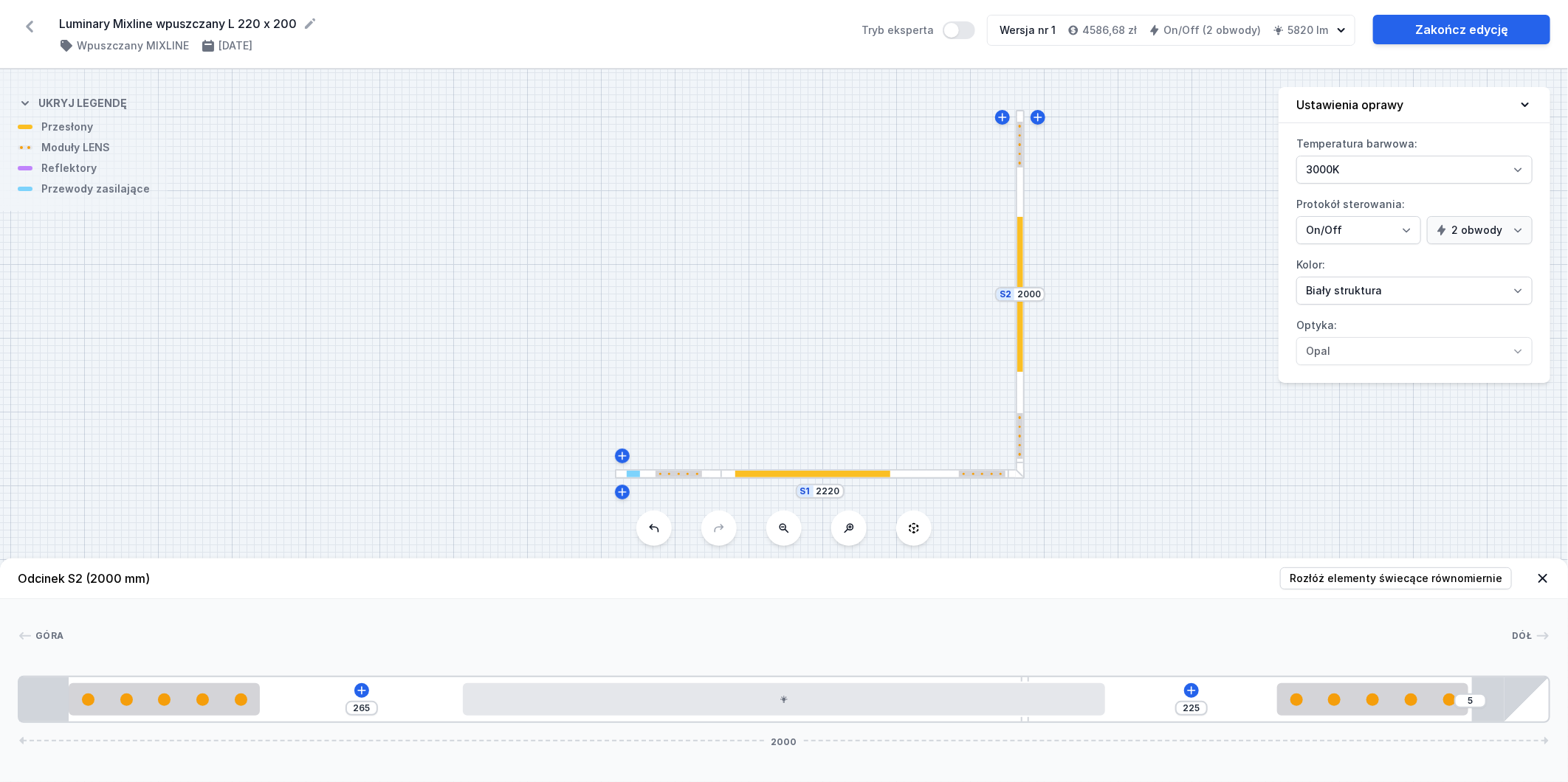
click at [25, 28] on icon at bounding box center [29, 26] width 23 height 23
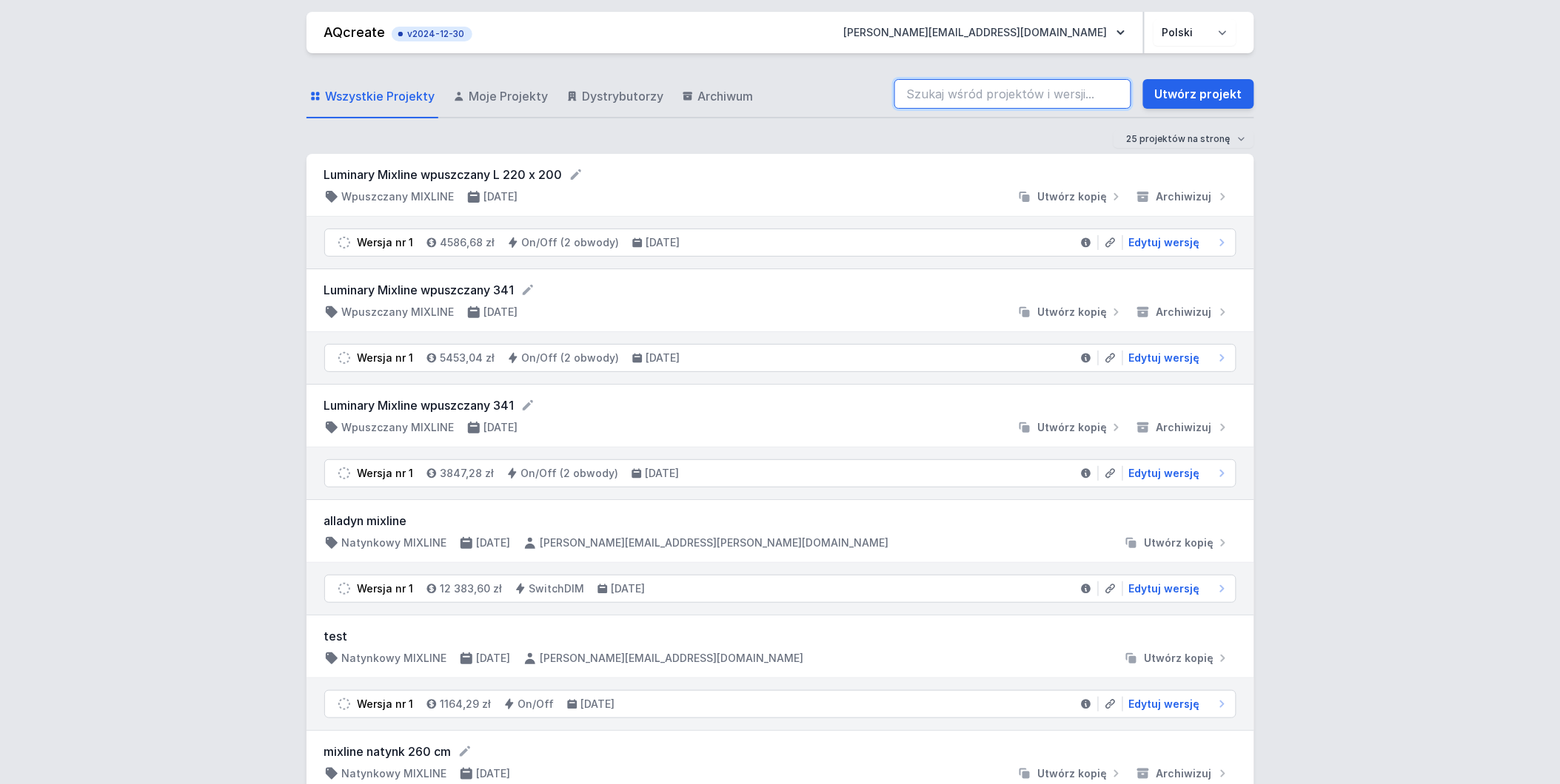
click at [1072, 94] on input "search" at bounding box center [1013, 94] width 237 height 30
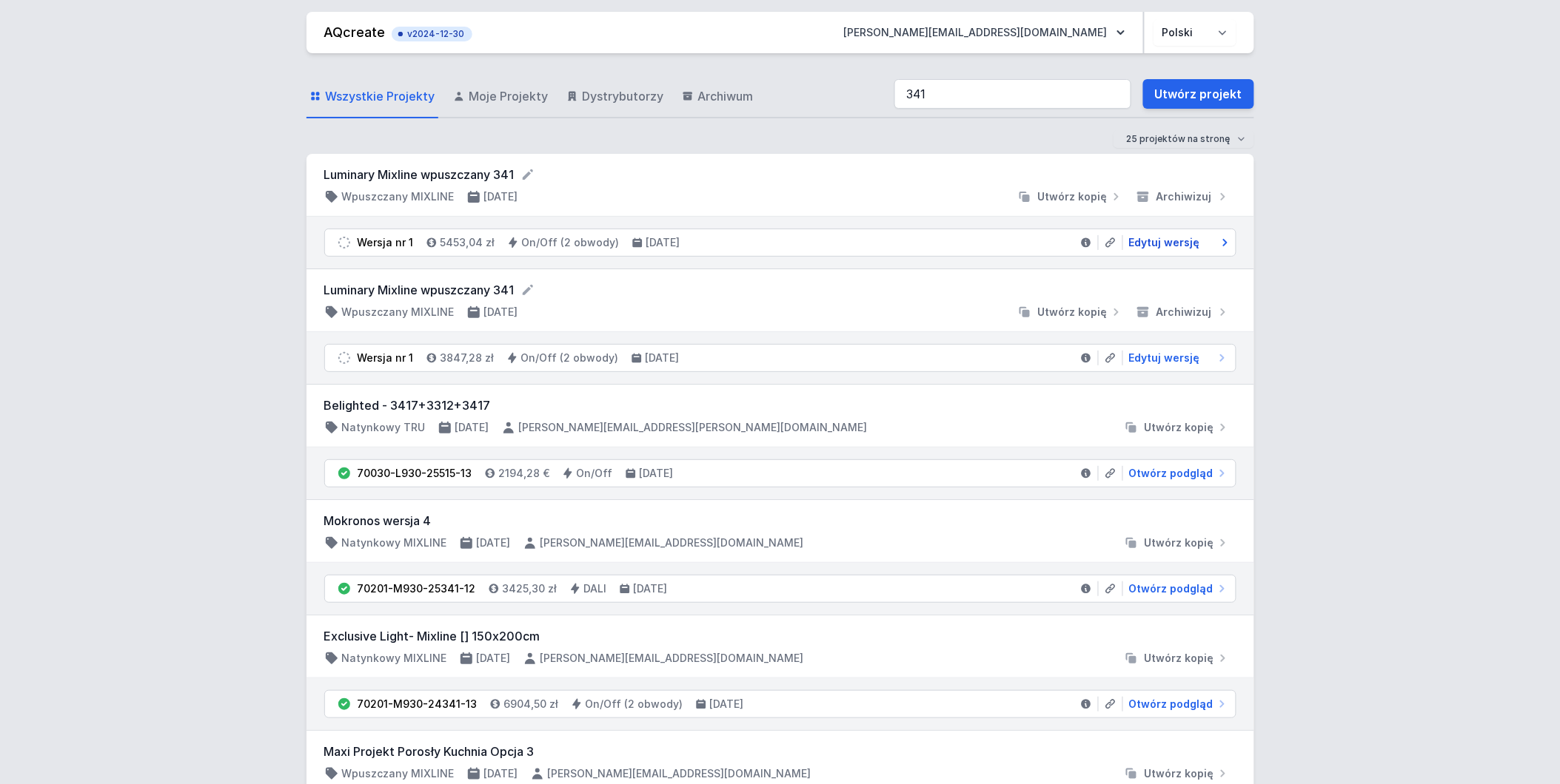
click at [1158, 244] on span "Edytuj wersję" at bounding box center [1164, 243] width 71 height 15
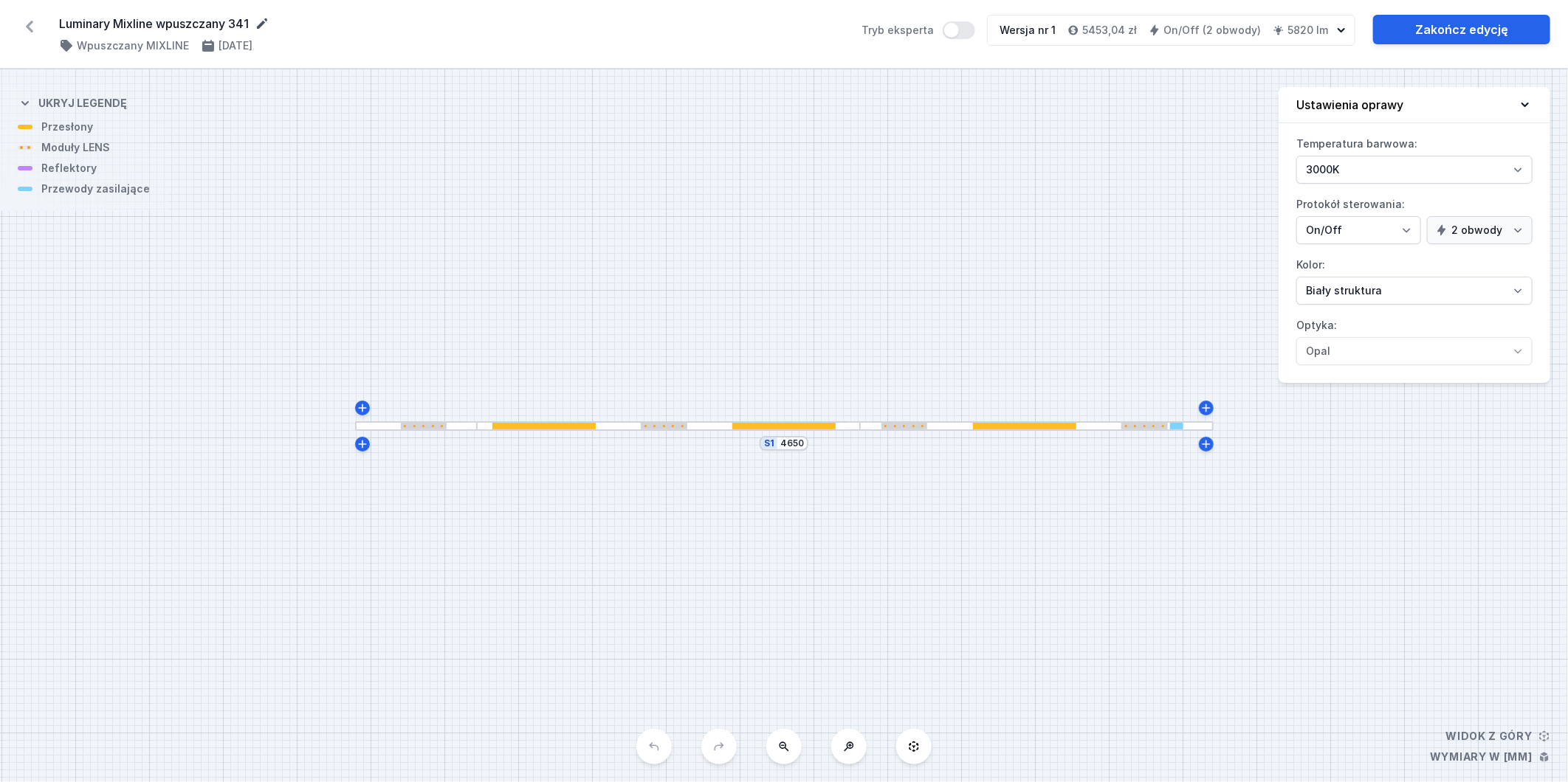
click at [264, 23] on icon at bounding box center [261, 23] width 10 height 10
click at [398, 105] on div "S1 4650" at bounding box center [784, 426] width 1568 height 713
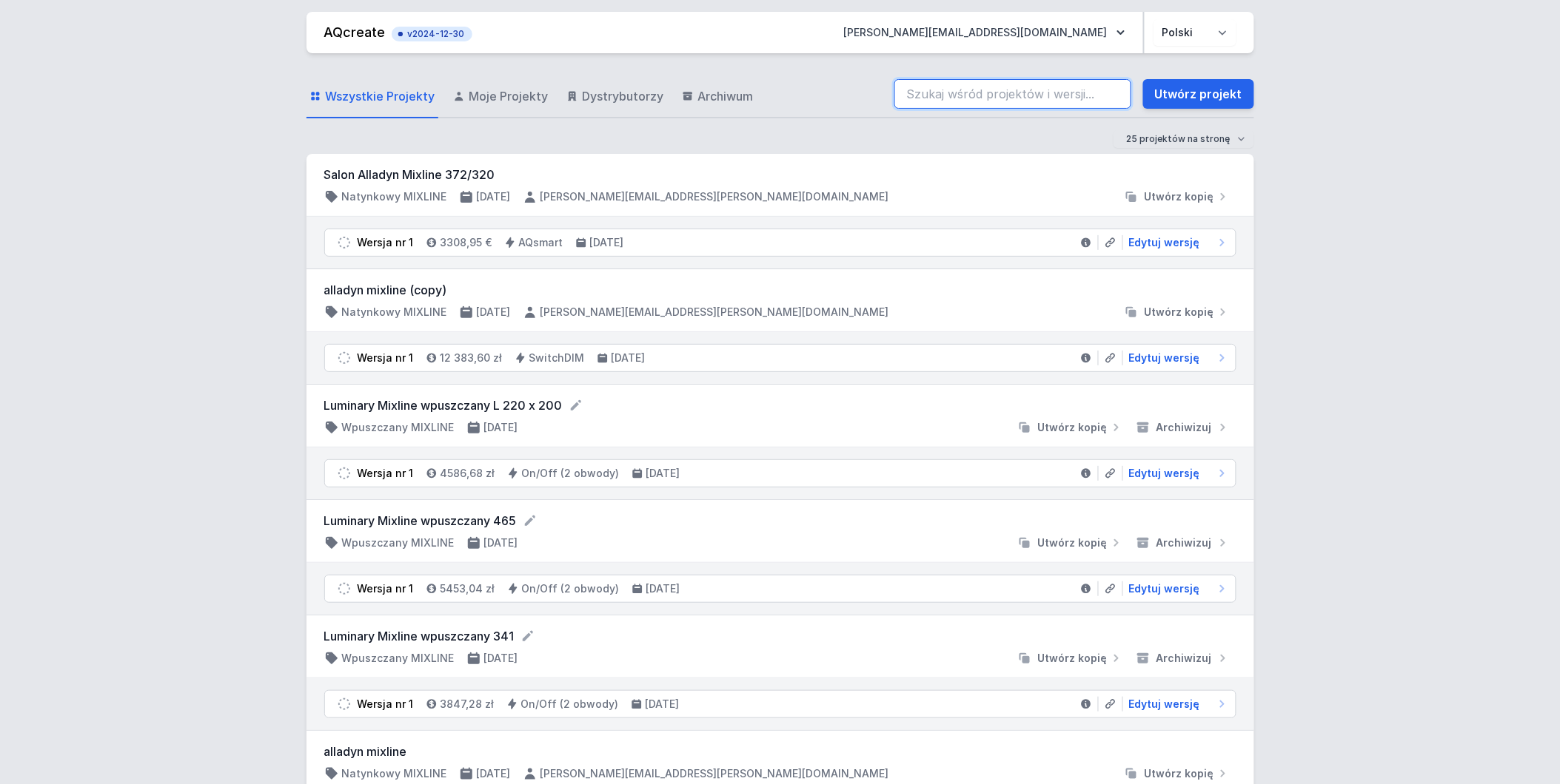
drag, startPoint x: 0, startPoint y: 0, endPoint x: 1064, endPoint y: 97, distance: 1068.4
click at [1064, 97] on input "search" at bounding box center [1013, 94] width 237 height 30
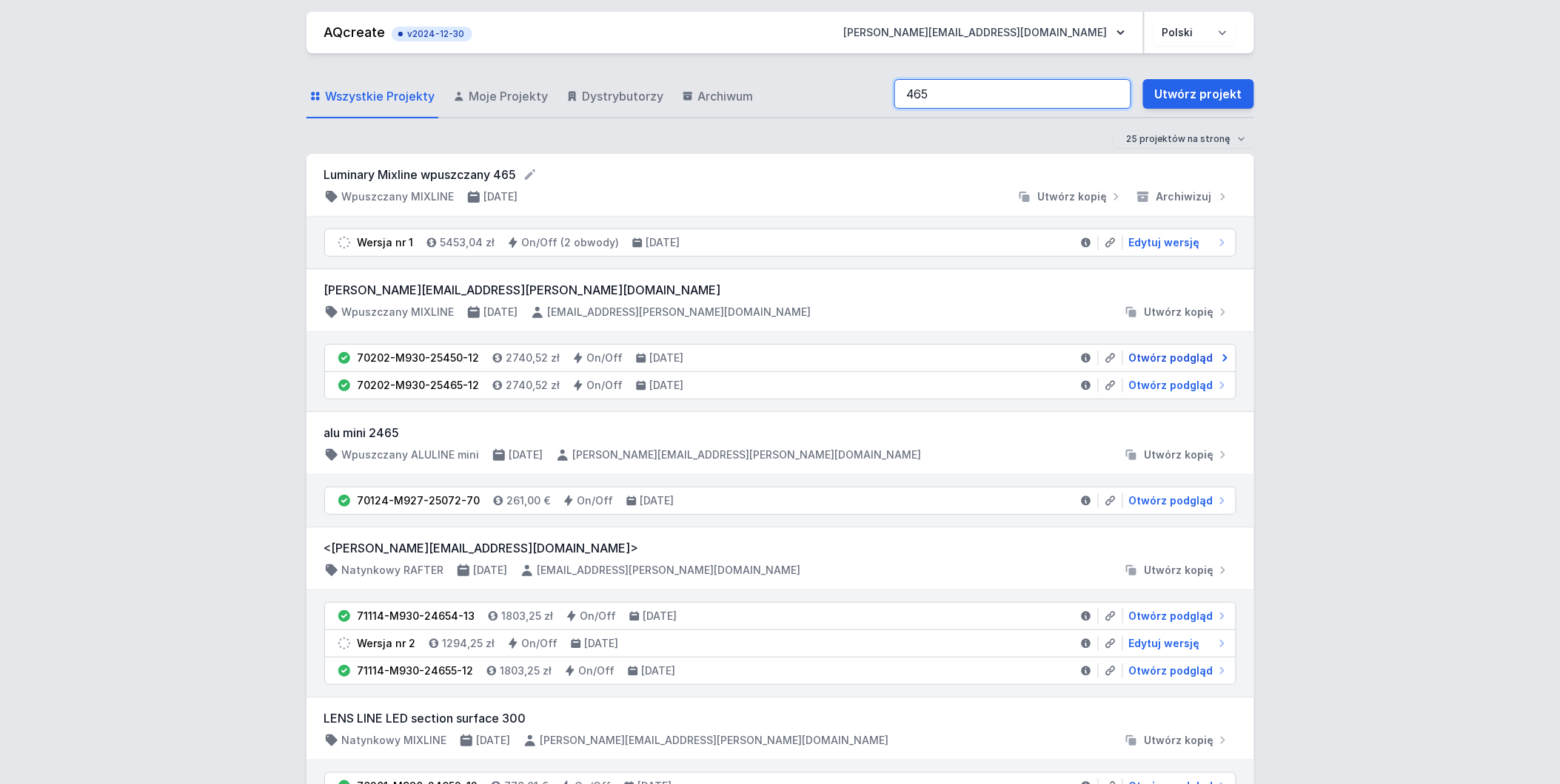
type input "465"
click at [1143, 359] on span "Otwórz podgląd" at bounding box center [1171, 358] width 84 height 15
select select "3000"
select select "2"
drag, startPoint x: 474, startPoint y: 91, endPoint x: 459, endPoint y: 102, distance: 18.6
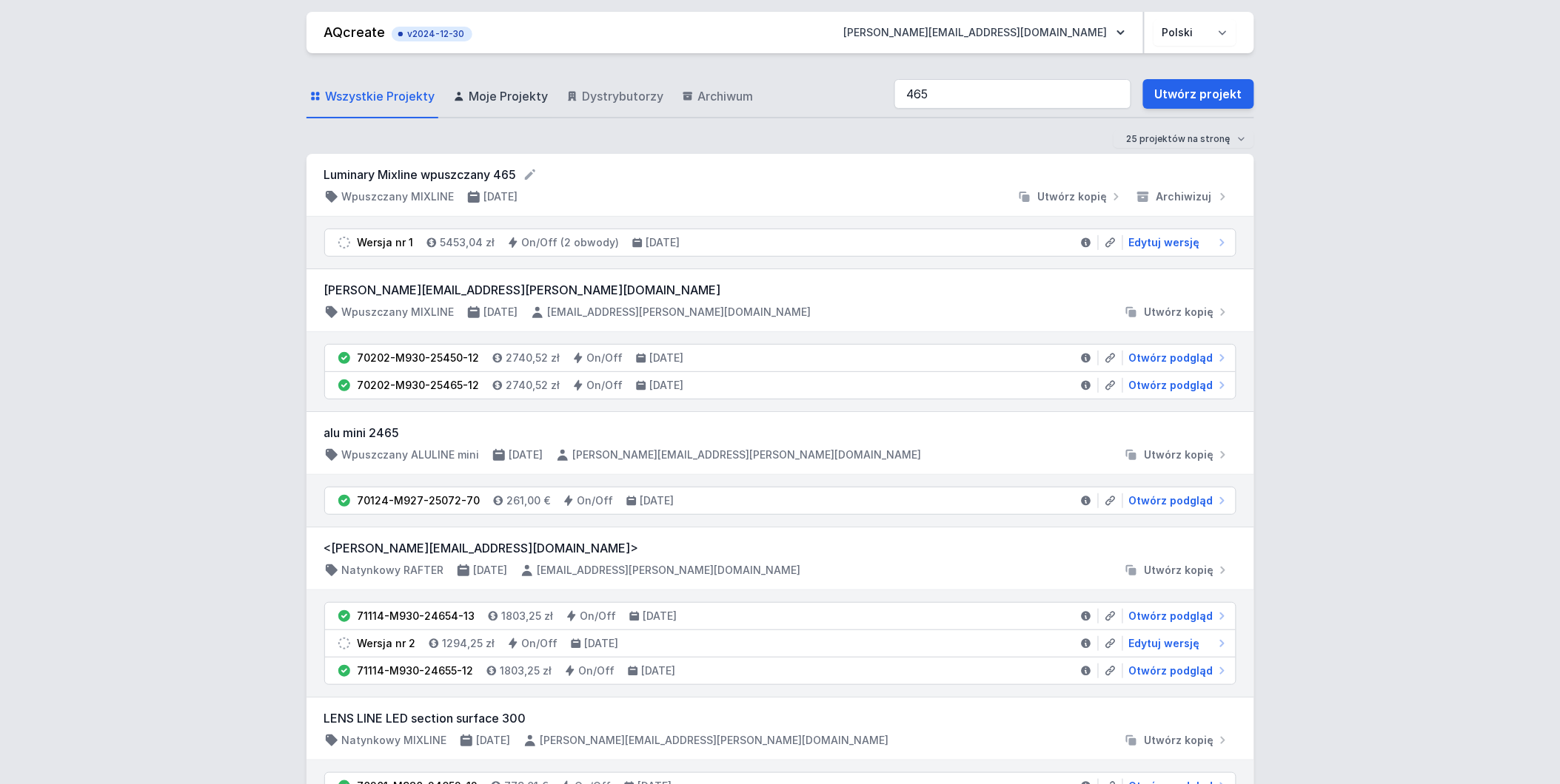
click at [474, 91] on span "Moje Projekty" at bounding box center [509, 95] width 80 height 18
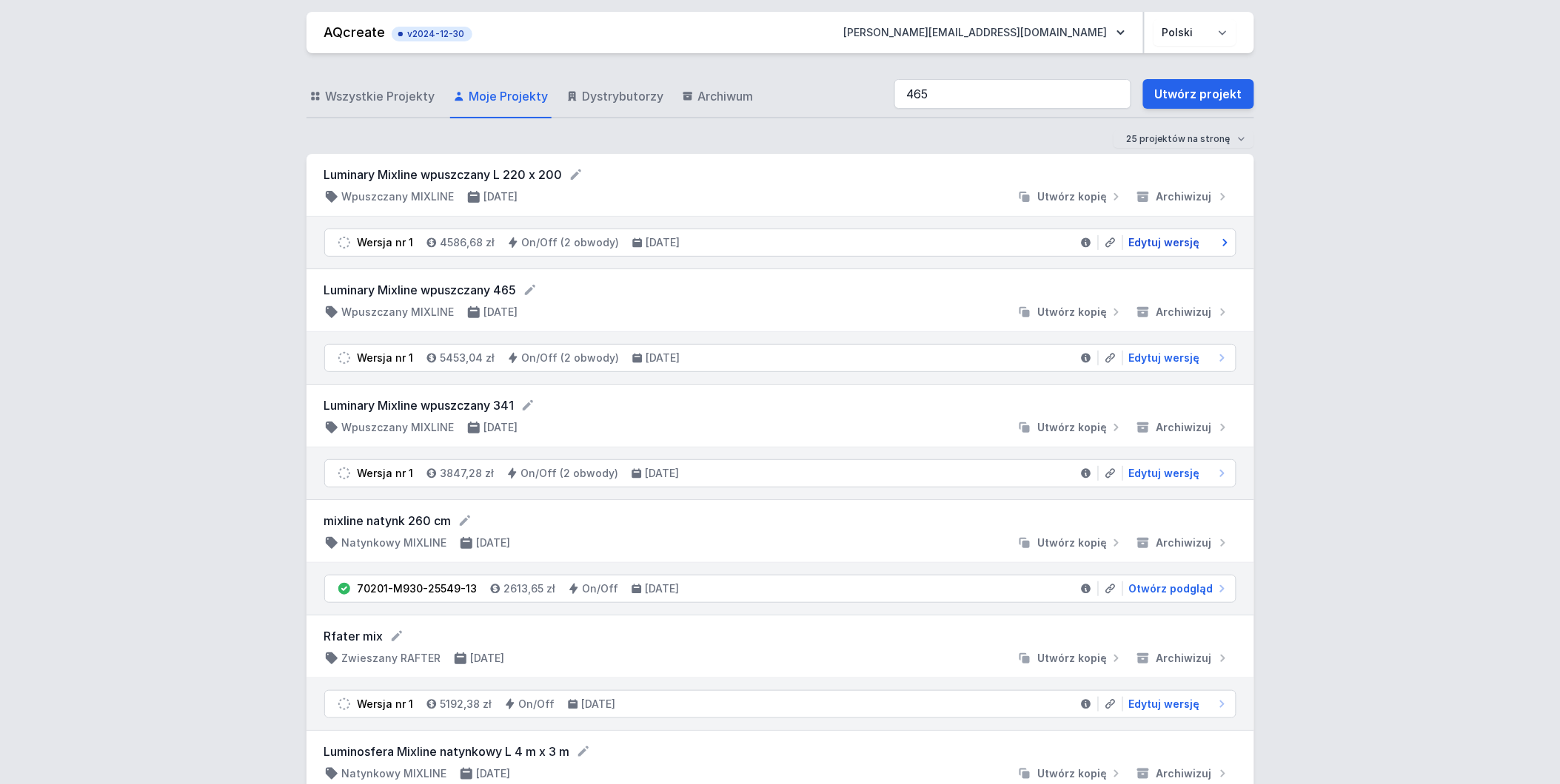
click at [1150, 242] on span "Edytuj wersję" at bounding box center [1164, 243] width 71 height 15
select select "3000"
select select "true"
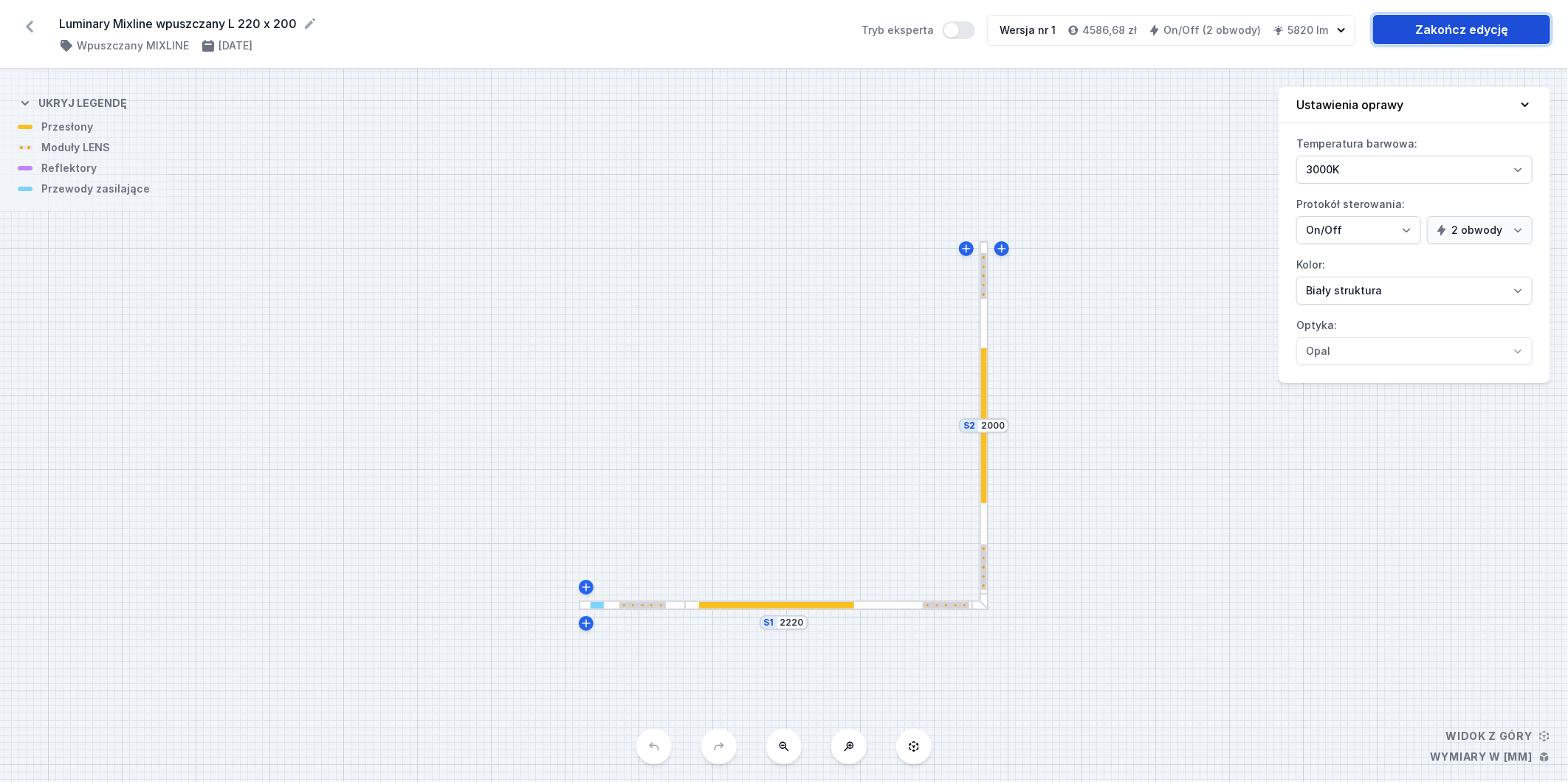
click at [1421, 31] on link "Zakończ edycję" at bounding box center [1462, 30] width 177 height 30
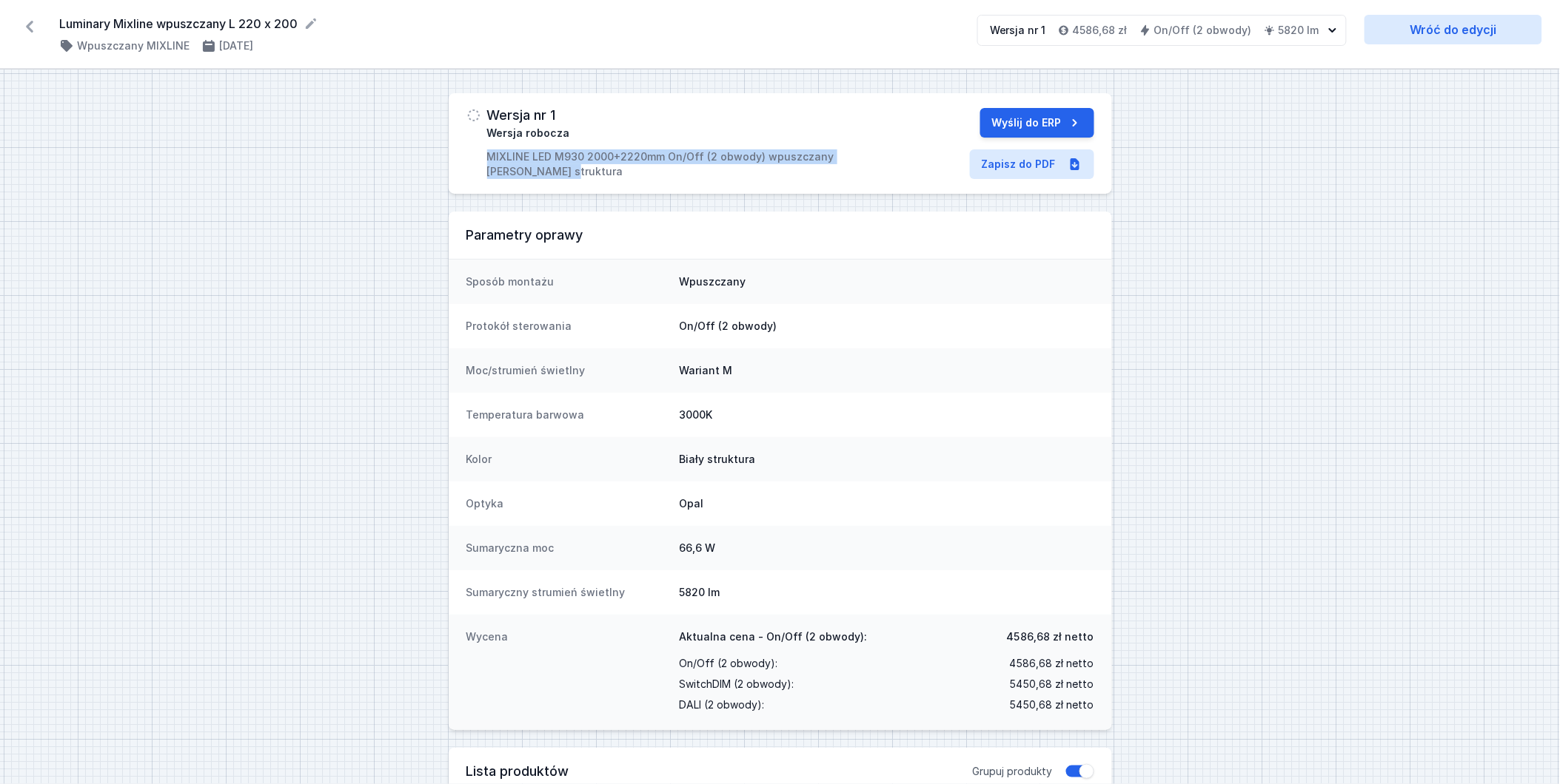
drag, startPoint x: 478, startPoint y: 152, endPoint x: 564, endPoint y: 170, distance: 87.9
click at [564, 170] on div "Wersja nr 1 Wersja robocza MIXLINE LED M930 2000+2220mm On/Off (2 obwody) wpusz…" at bounding box center [675, 143] width 418 height 71
copy p "MIXLINE LED M930 2000+2220mm On/Off (2 obwody) wpuszczany biały struktura"
click at [1039, 172] on link "Zapisz do PDF" at bounding box center [1031, 165] width 124 height 30
click at [33, 27] on icon at bounding box center [29, 26] width 23 height 23
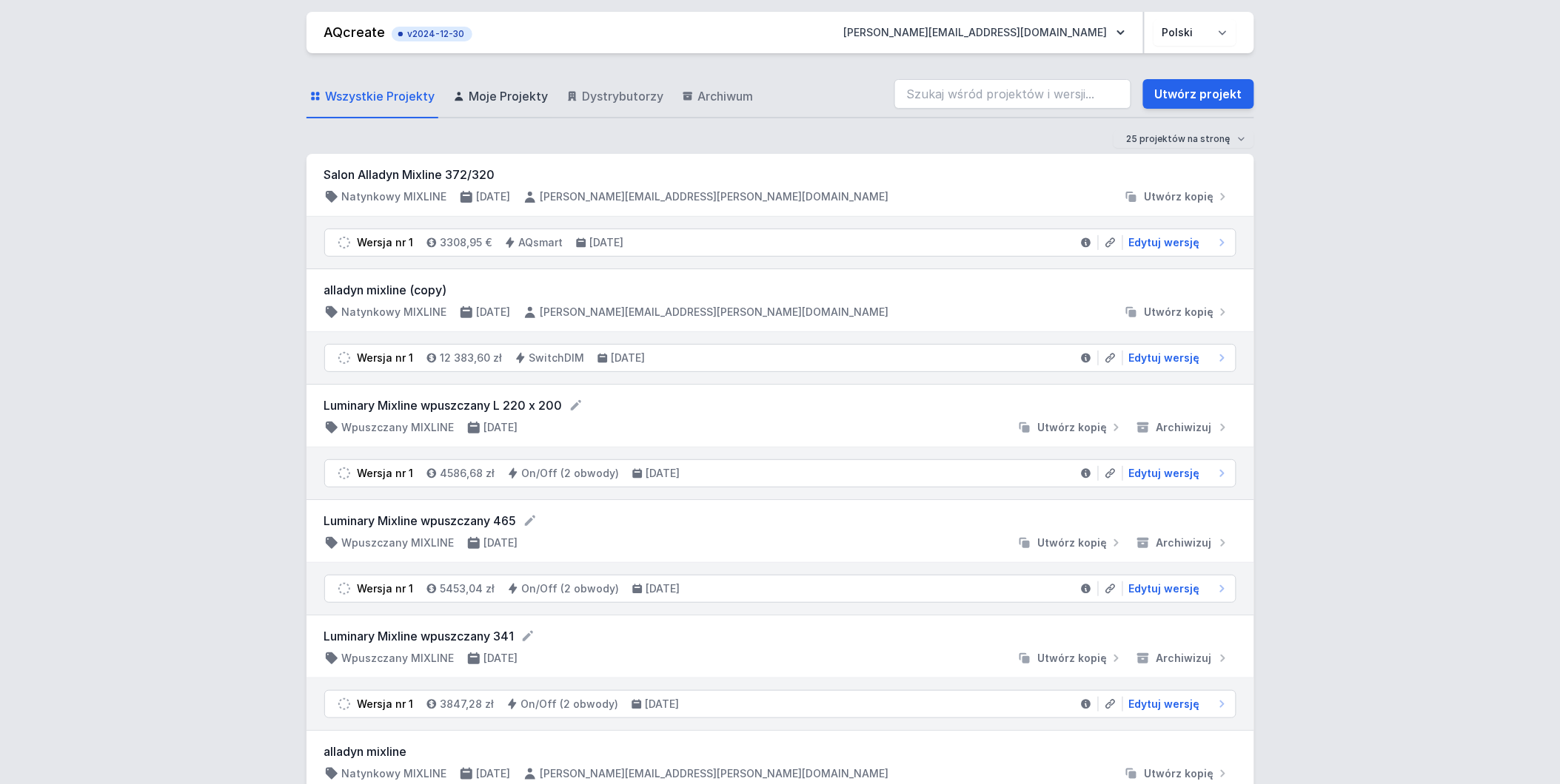
click at [502, 89] on span "Moje Projekty" at bounding box center [509, 95] width 80 height 18
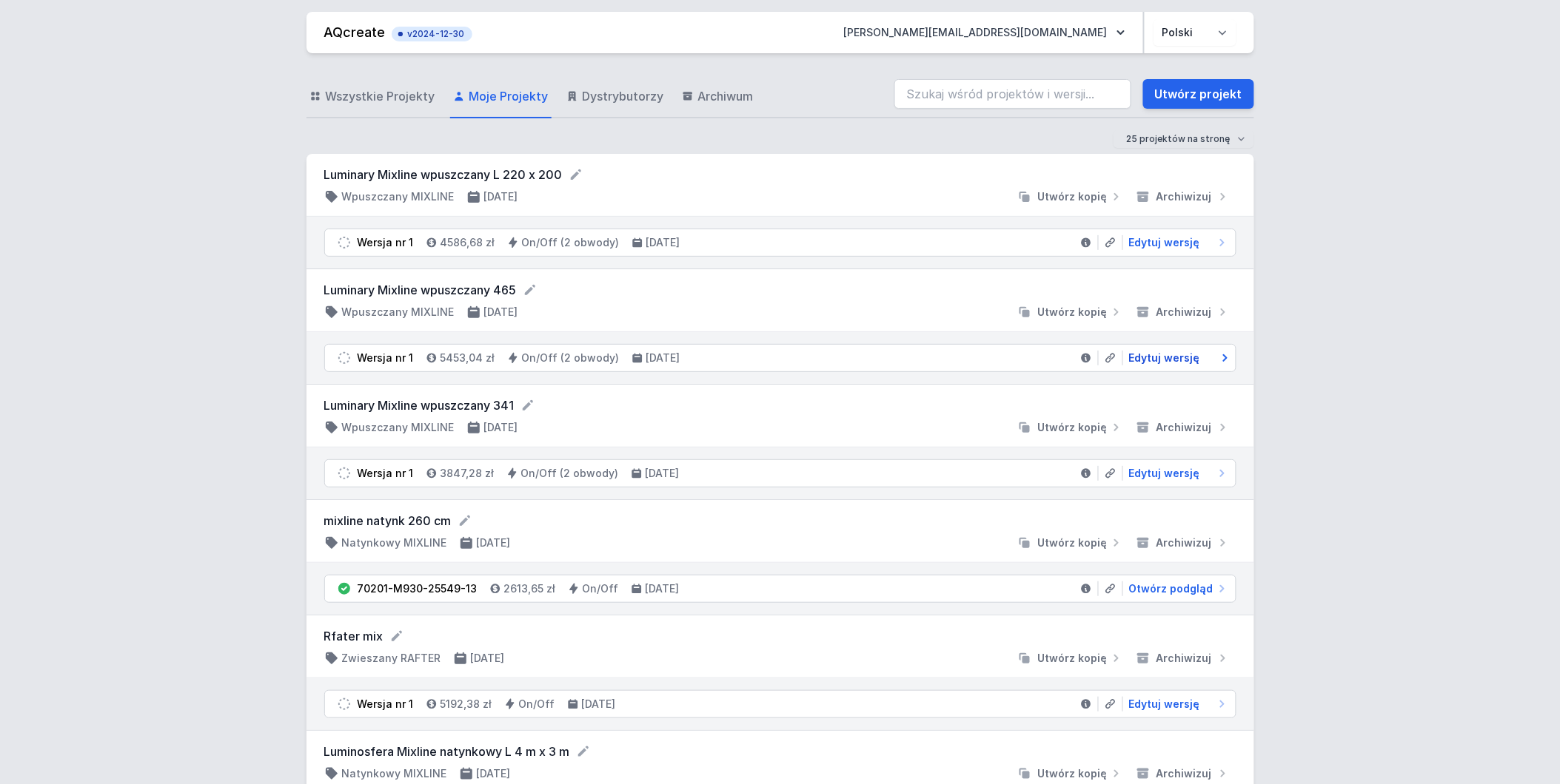
click at [1183, 359] on span "Edytuj wersję" at bounding box center [1164, 358] width 71 height 15
select select "3000"
select select "true"
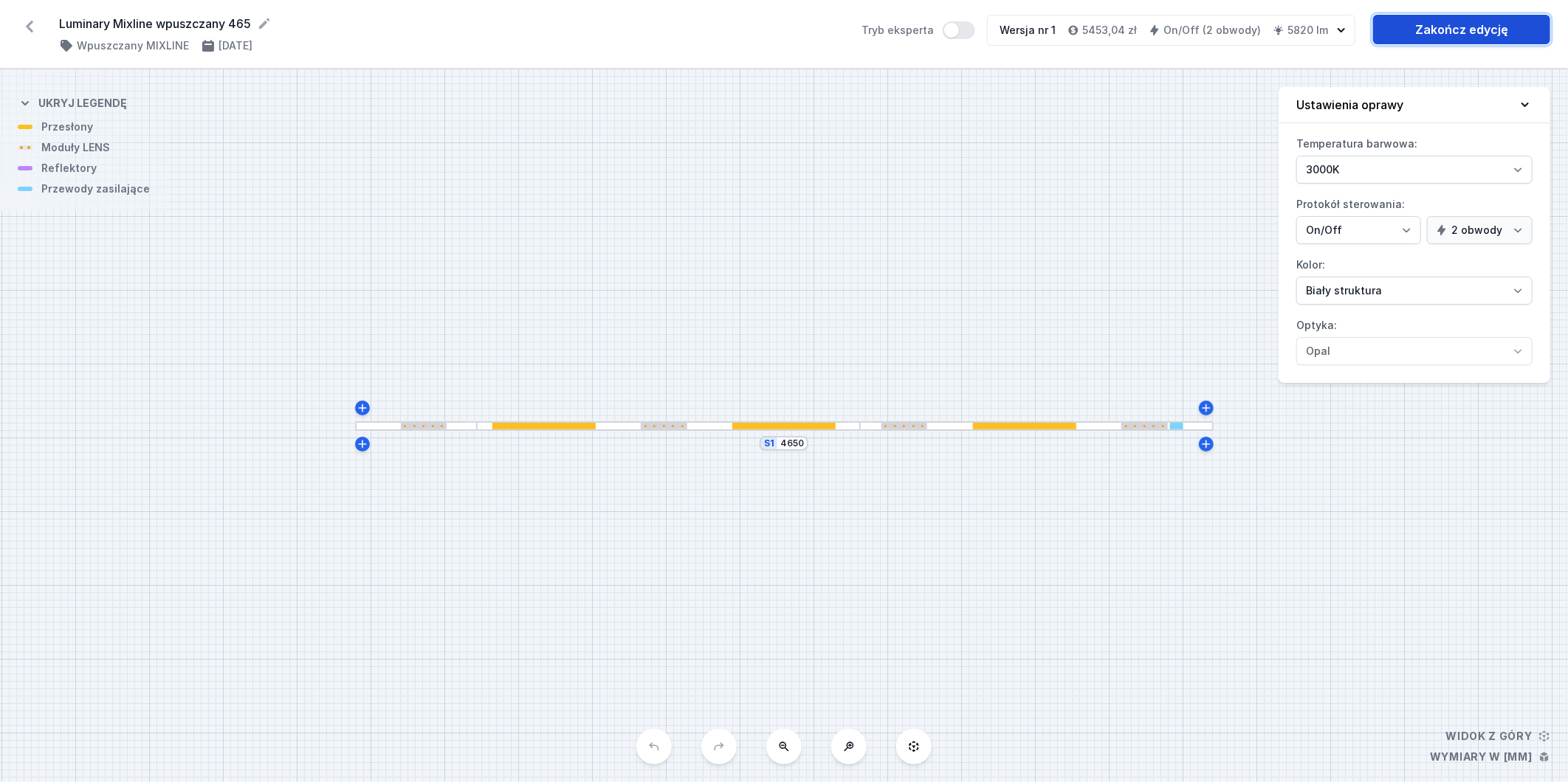
click at [1457, 15] on link "Zakończ edycję" at bounding box center [1462, 30] width 177 height 30
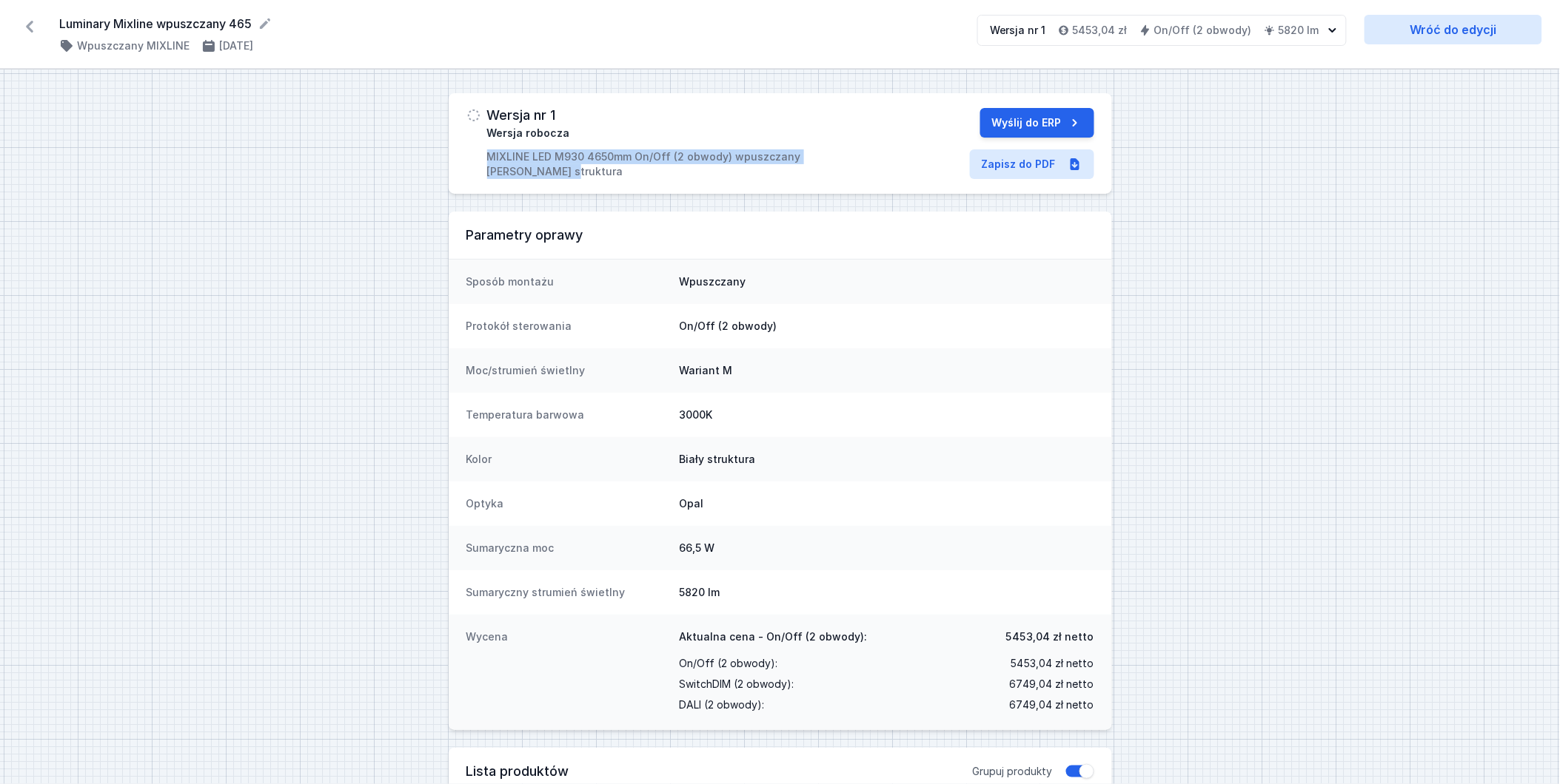
drag, startPoint x: 826, startPoint y: 164, endPoint x: 462, endPoint y: 167, distance: 364.0
click at [462, 167] on div "Wersja nr 1 Wersja robocza MIXLINE LED M930 4650mm On/Off (2 obwody) wpuszczany…" at bounding box center [780, 144] width 663 height 101
click at [1016, 167] on link "Zapisz do PDF" at bounding box center [1031, 165] width 124 height 30
click at [30, 23] on icon at bounding box center [30, 26] width 7 height 12
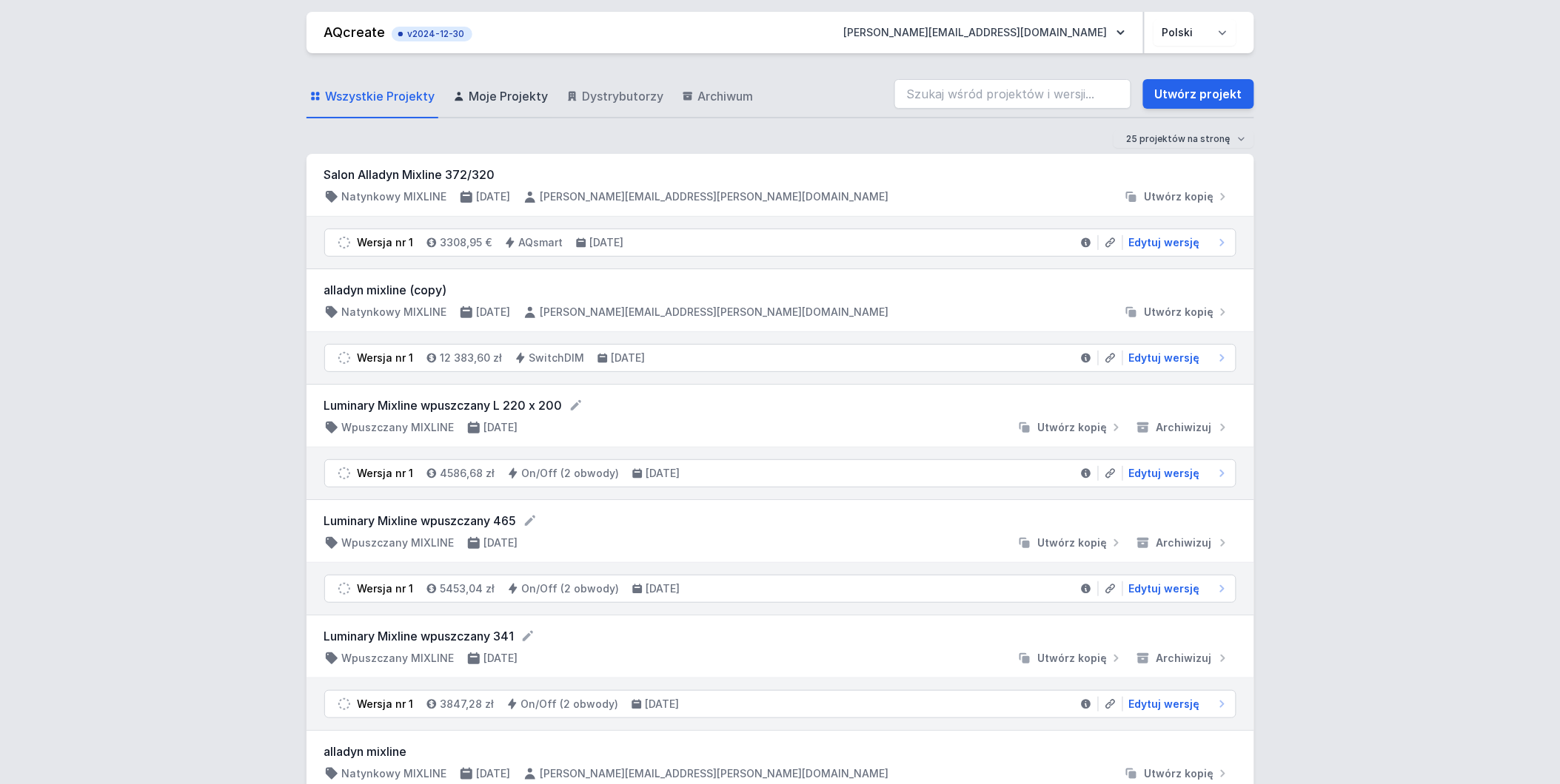
click at [470, 94] on span "Moje Projekty" at bounding box center [509, 95] width 80 height 18
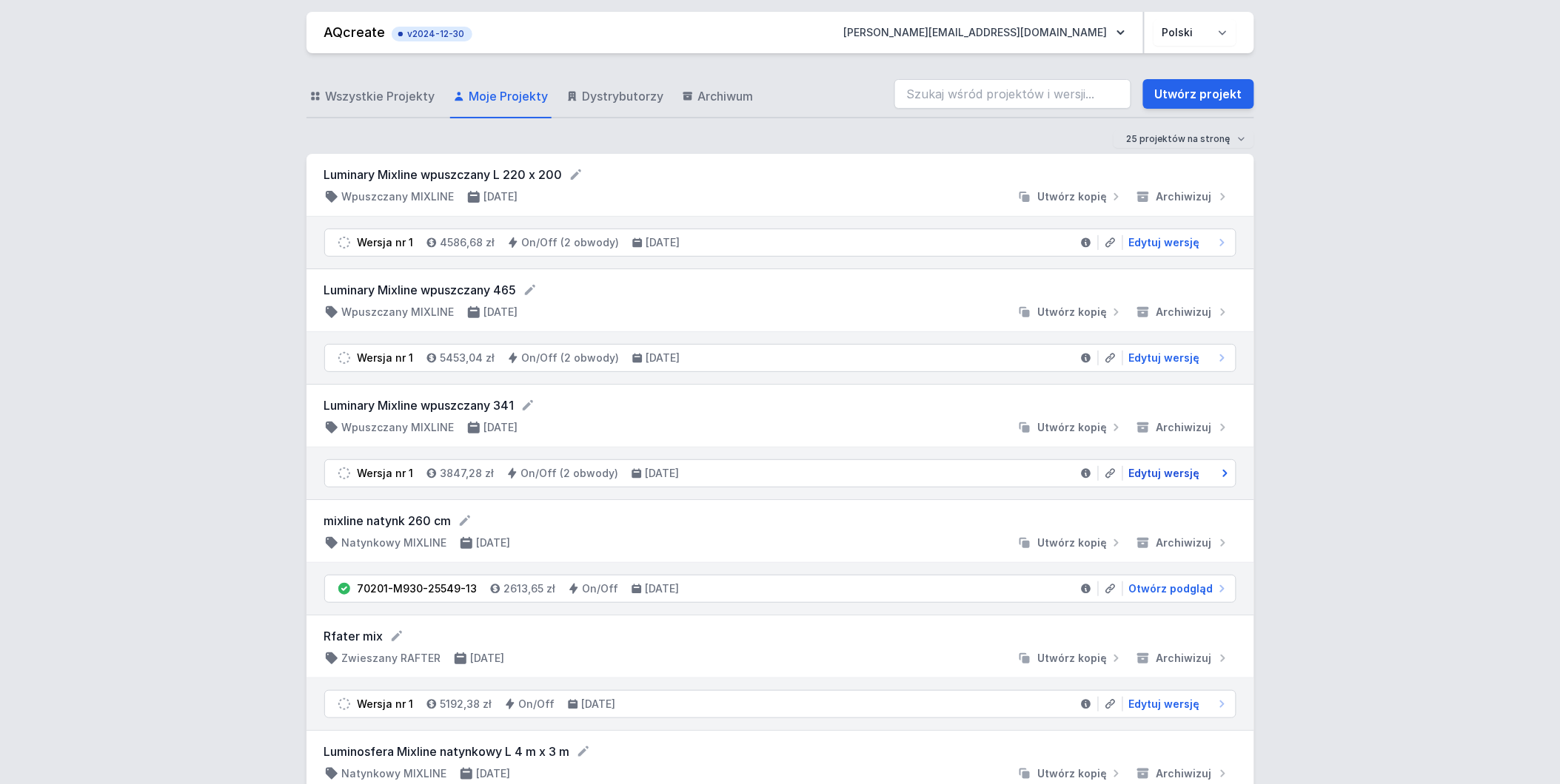
click at [1160, 472] on span "Edytuj wersję" at bounding box center [1164, 473] width 71 height 15
select select "3000"
select select "true"
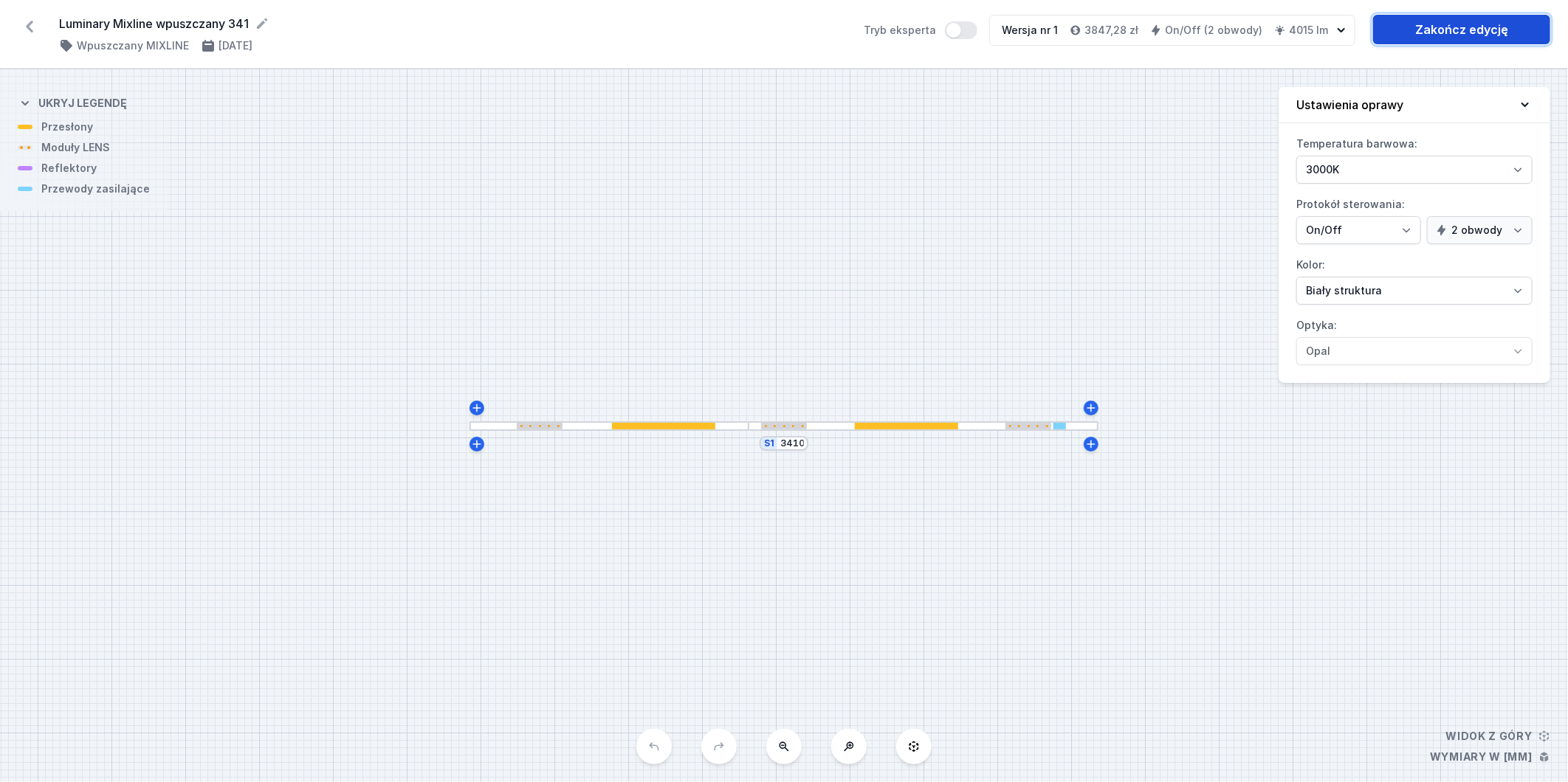
click at [1464, 32] on link "Zakończ edycję" at bounding box center [1462, 30] width 177 height 30
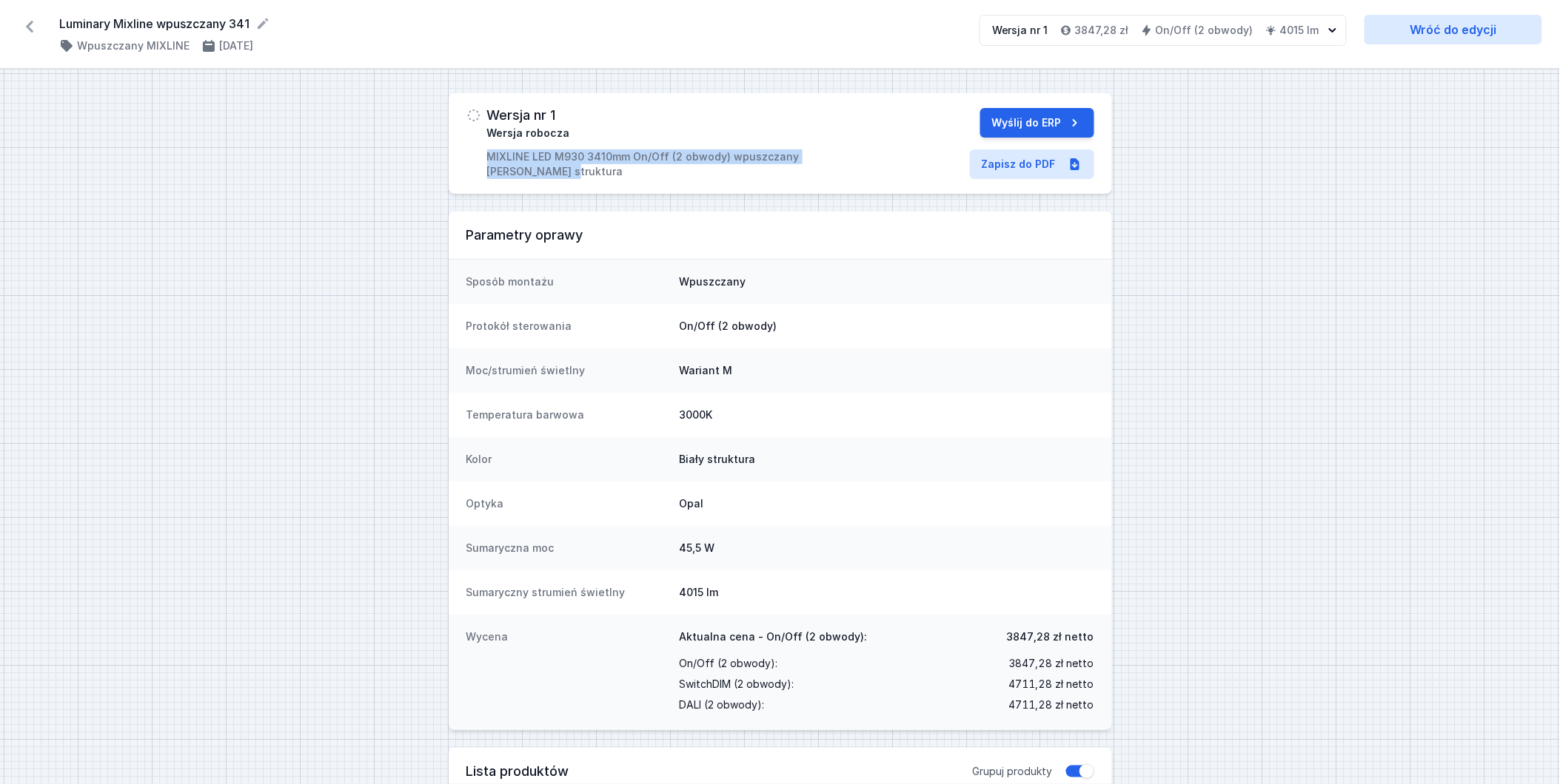
drag, startPoint x: 487, startPoint y: 152, endPoint x: 896, endPoint y: 164, distance: 409.2
click at [896, 164] on div "Wersja nr 1 Wersja robocza MIXLINE LED M930 3410mm On/Off (2 obwody) wpuszczany…" at bounding box center [780, 144] width 663 height 101
copy p "MIXLINE LED M930 3410mm On/Off (2 obwody) wpuszczany [PERSON_NAME] struktura"
click at [1048, 159] on link "Zapisz do PDF" at bounding box center [1031, 165] width 124 height 30
